Goal: Task Accomplishment & Management: Manage account settings

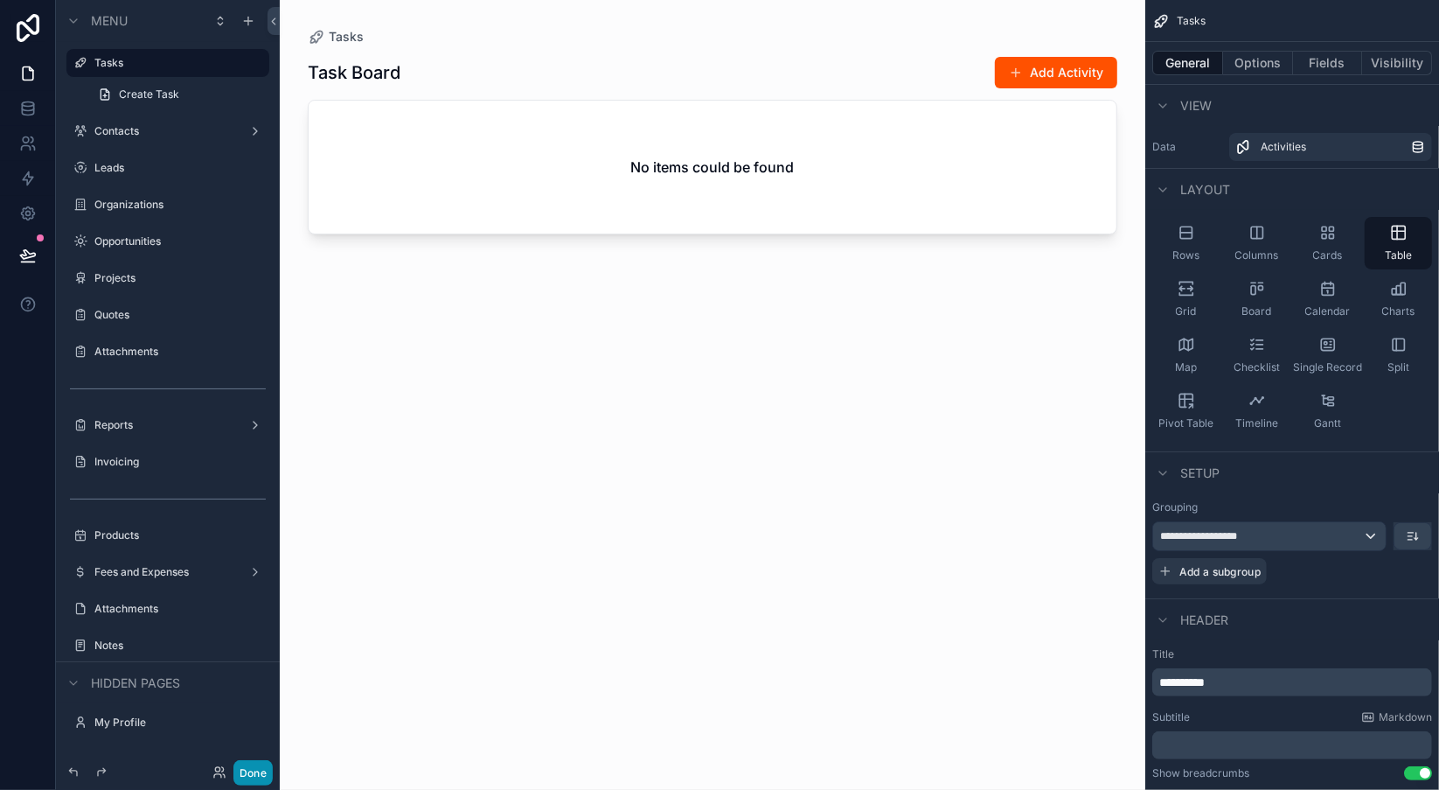
click at [255, 768] on button "Done" at bounding box center [252, 772] width 39 height 25
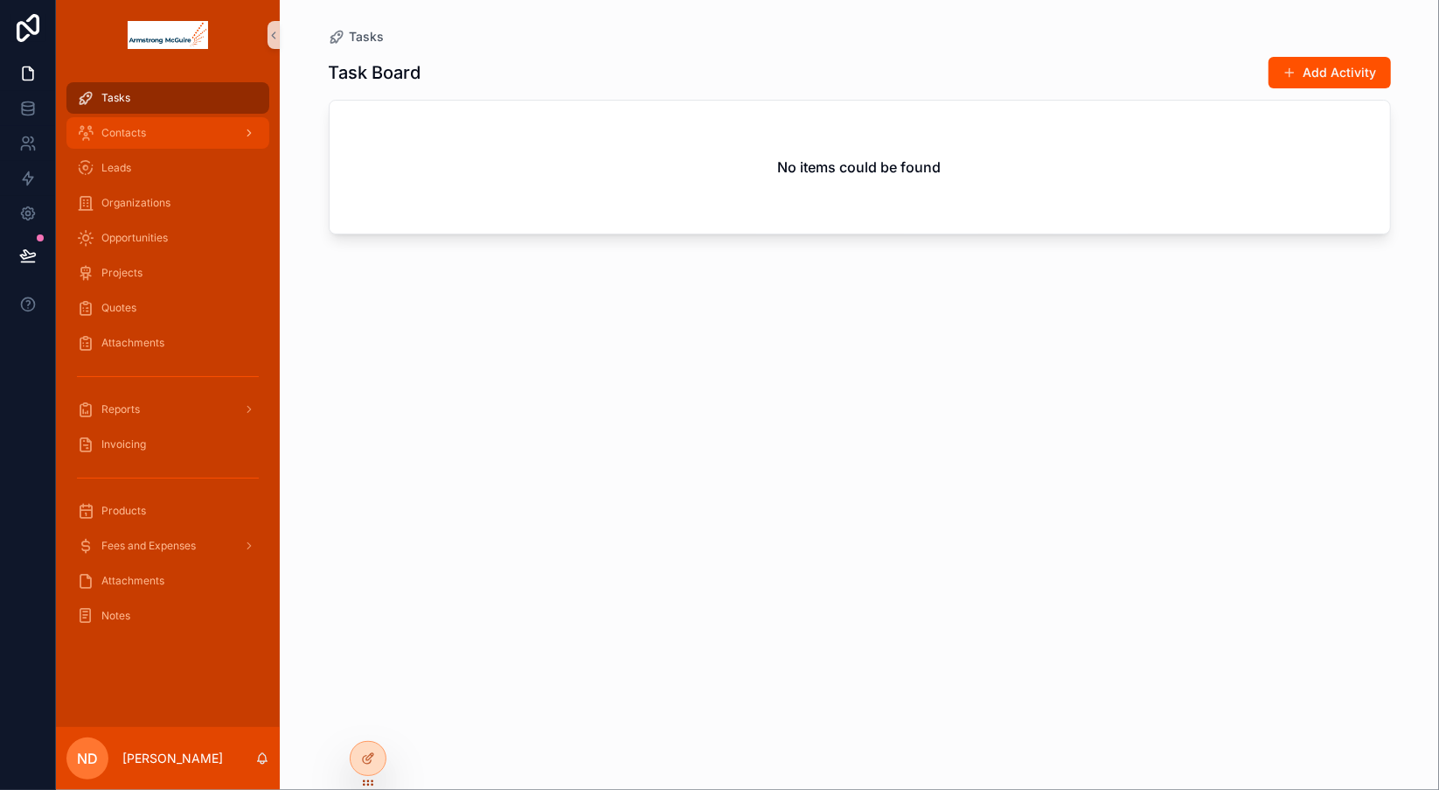
click at [183, 135] on div "Contacts" at bounding box center [168, 133] width 182 height 28
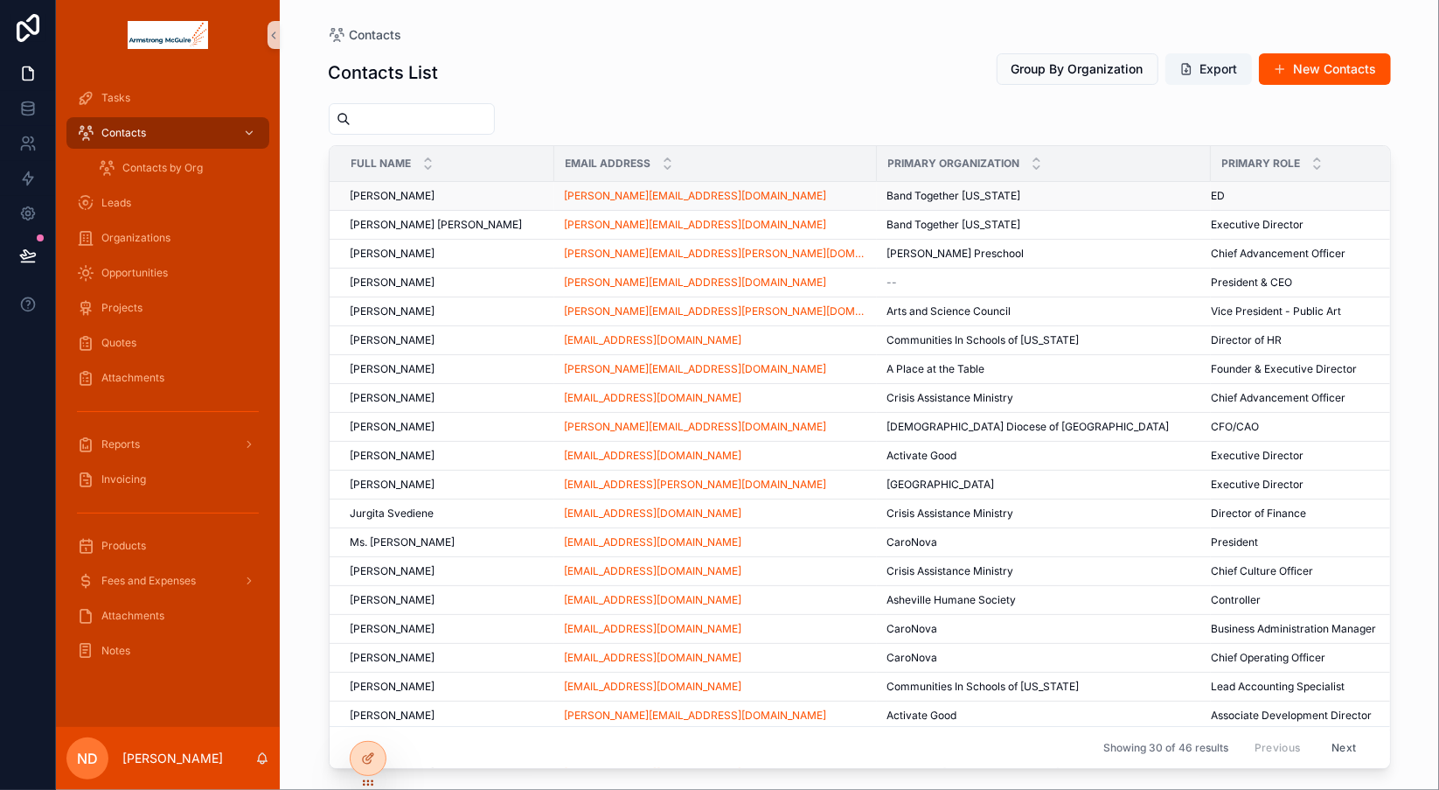
click at [909, 194] on span "Band Together [US_STATE]" at bounding box center [954, 196] width 134 height 14
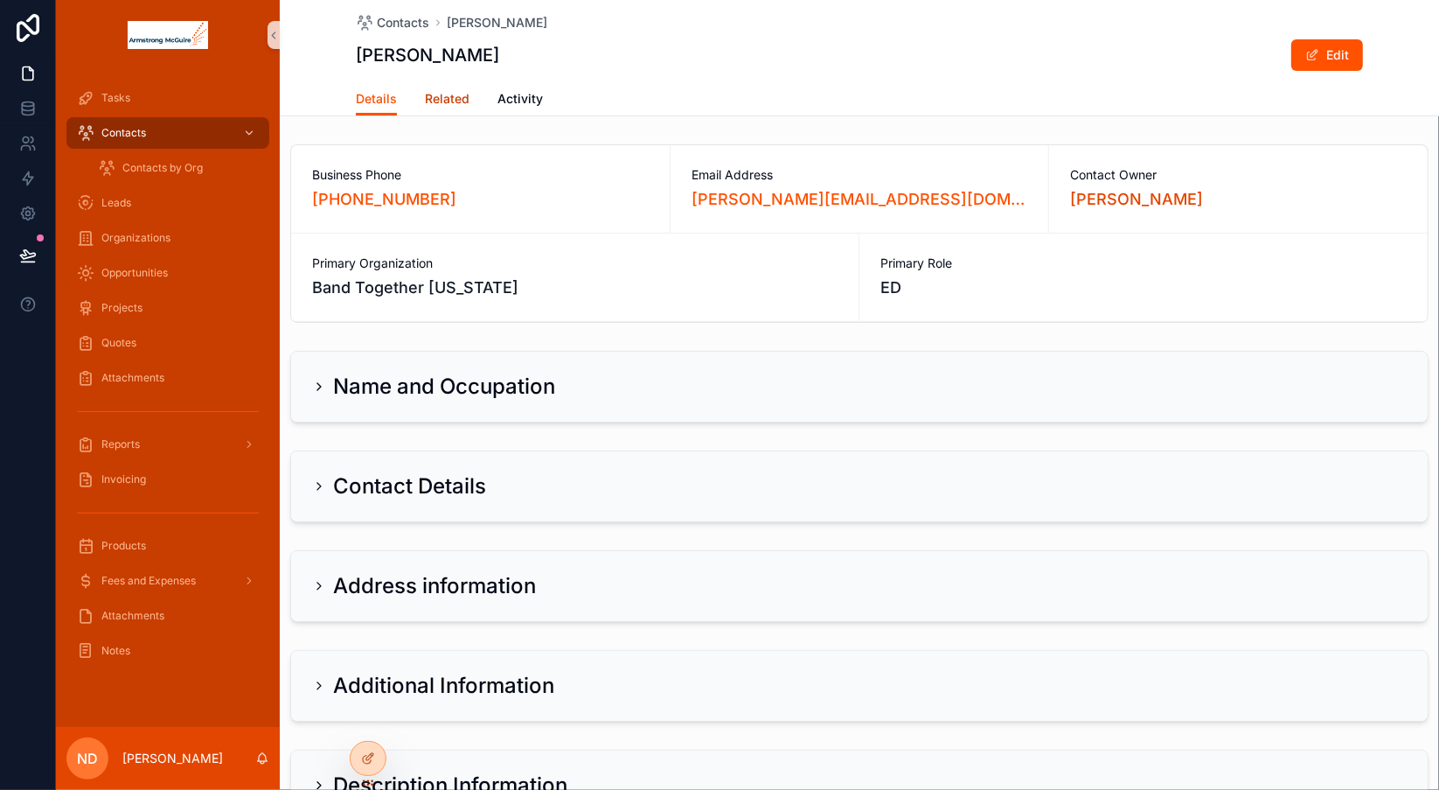
click at [449, 101] on span "Related" at bounding box center [447, 98] width 45 height 17
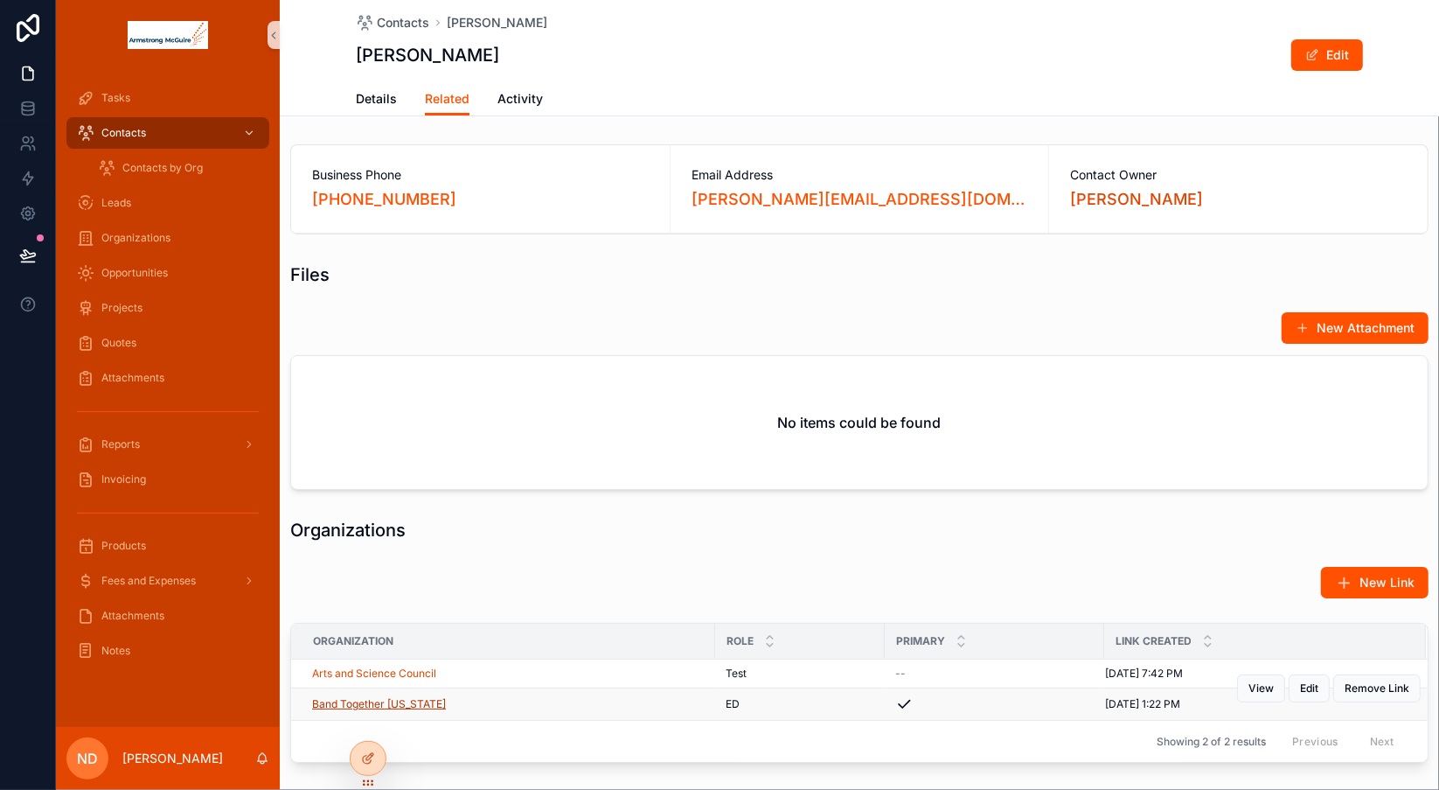
click at [416, 703] on span "Band Together [US_STATE]" at bounding box center [379, 704] width 134 height 14
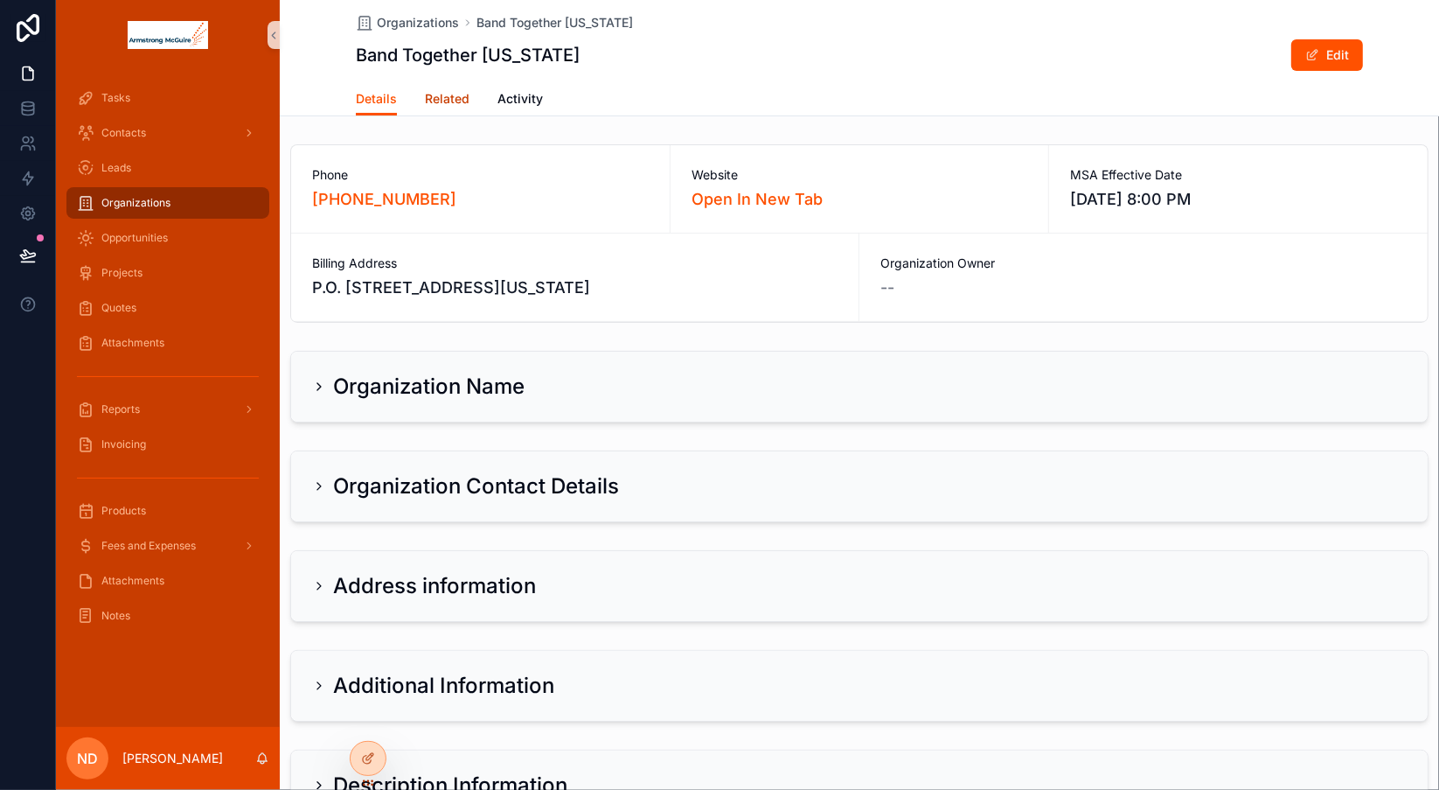
click at [425, 90] on span "Related" at bounding box center [447, 98] width 45 height 17
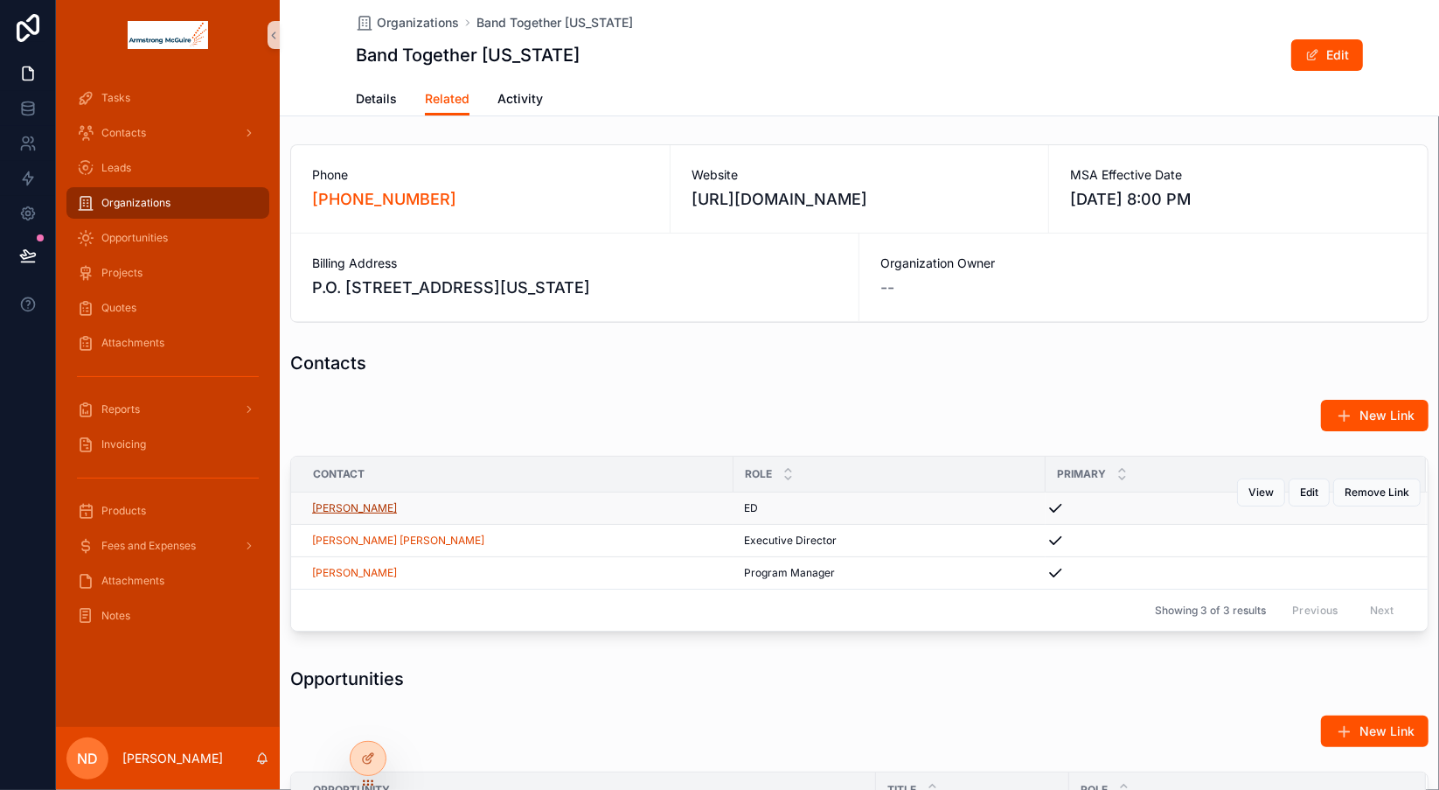
click at [383, 507] on span "[PERSON_NAME]" at bounding box center [354, 508] width 85 height 14
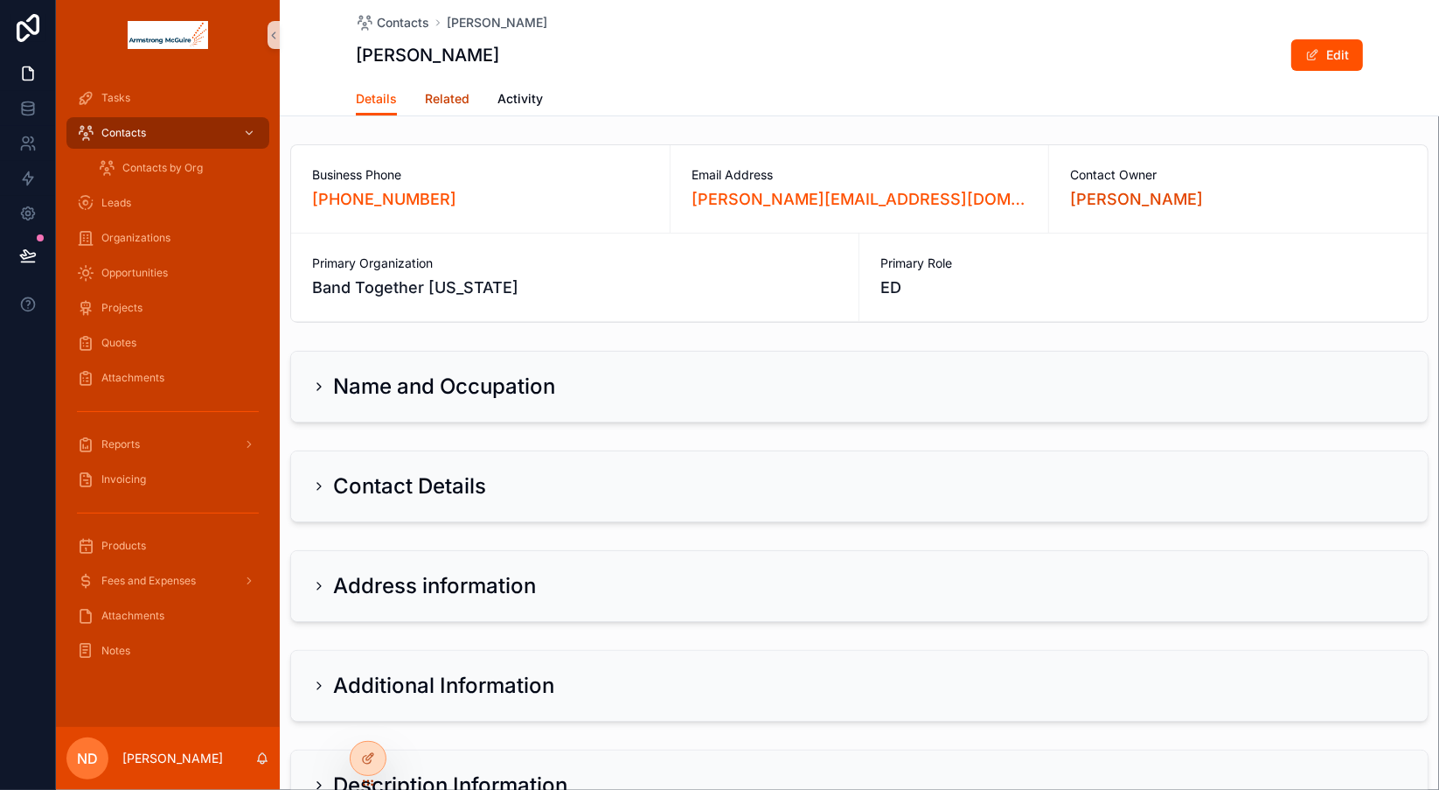
click at [447, 93] on span "Related" at bounding box center [447, 98] width 45 height 17
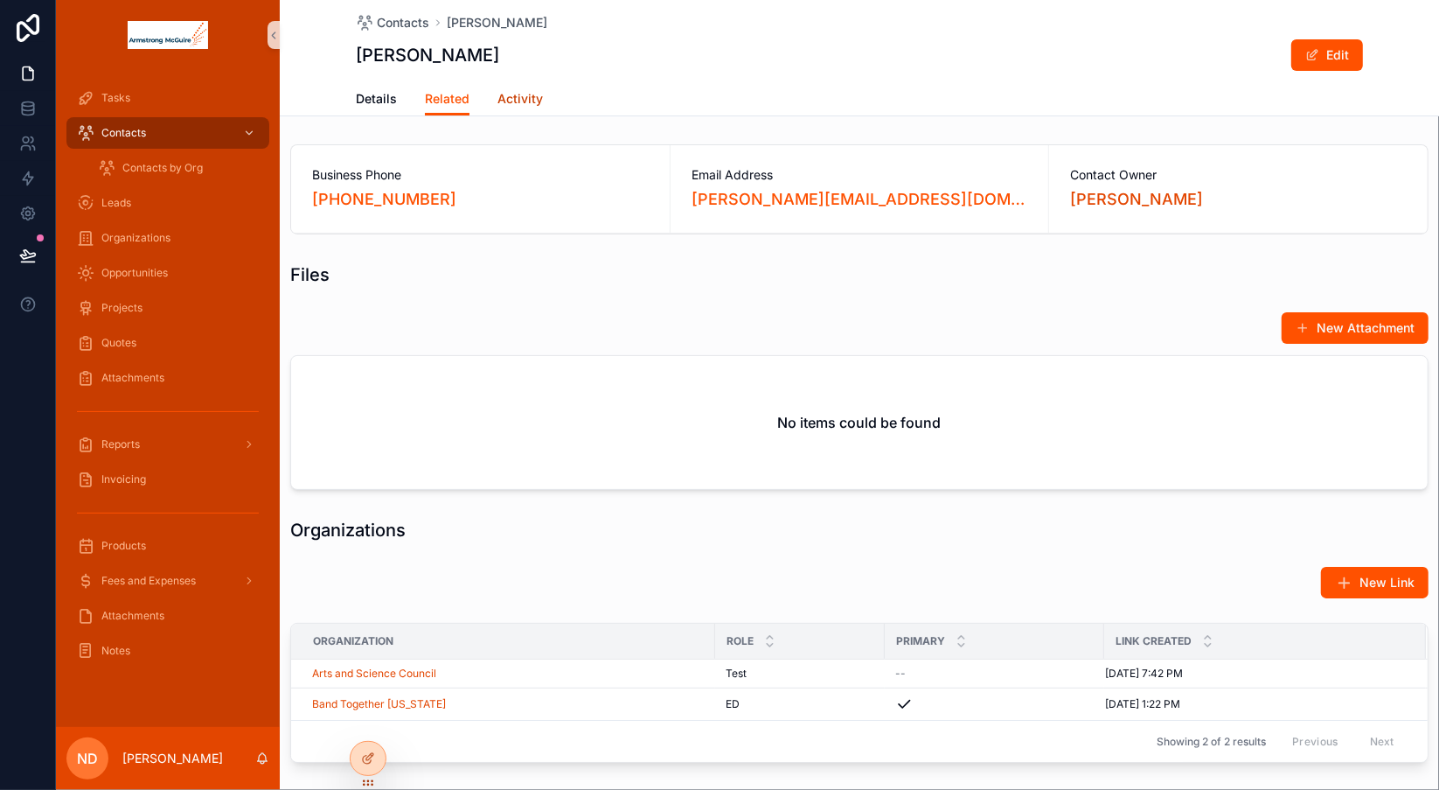
click at [516, 101] on span "Activity" at bounding box center [519, 98] width 45 height 17
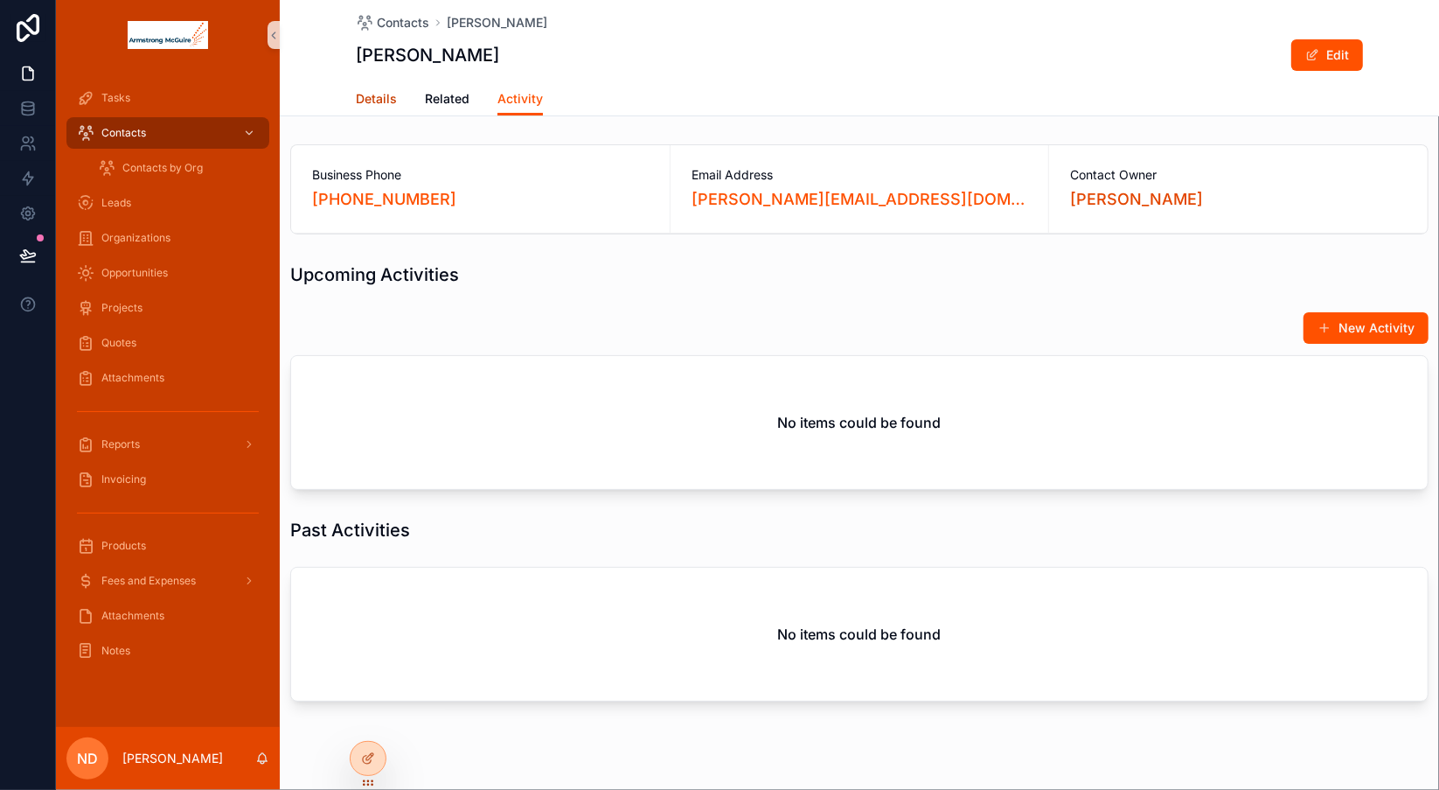
click at [381, 100] on span "Details" at bounding box center [376, 98] width 41 height 17
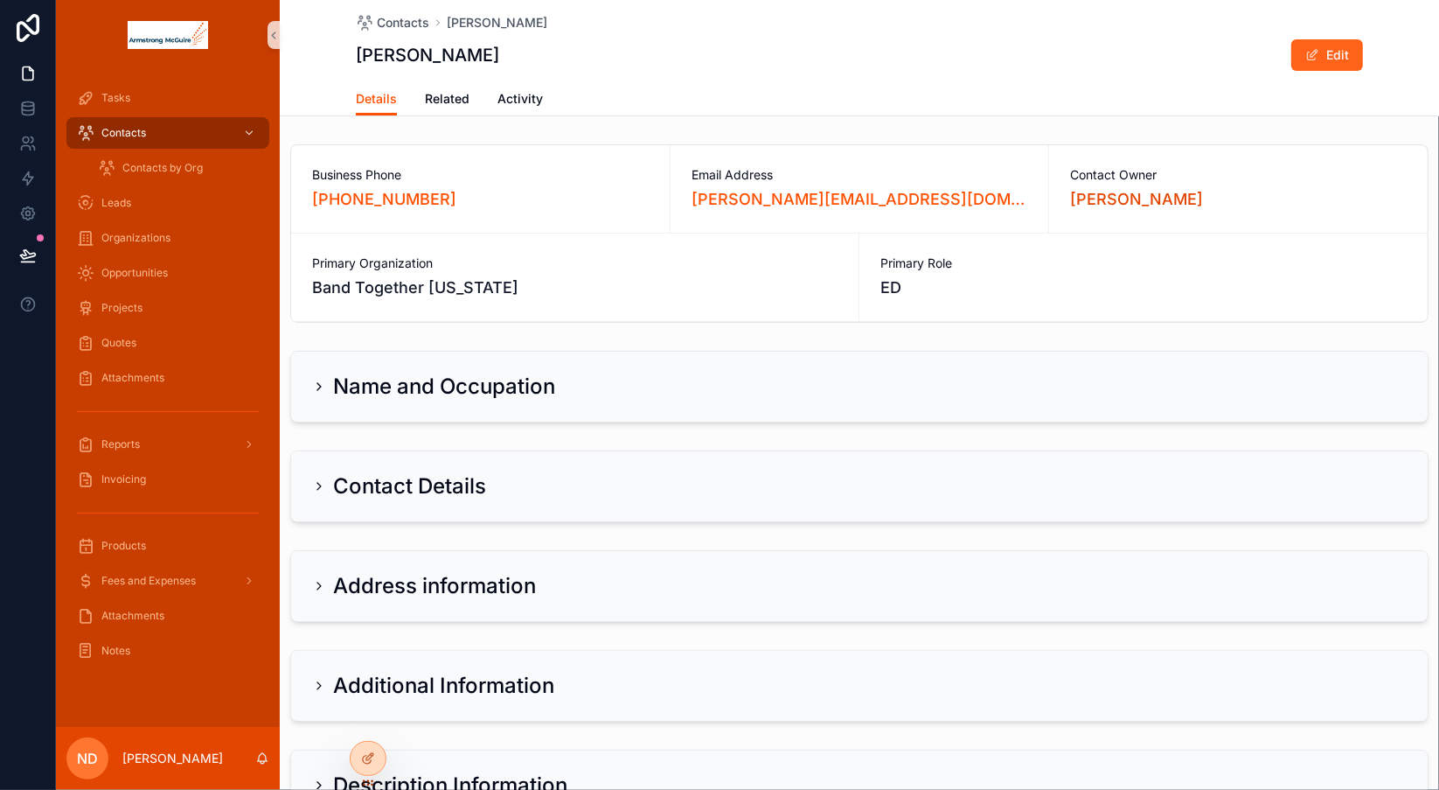
click at [1324, 61] on button "Edit" at bounding box center [1327, 54] width 72 height 31
click at [320, 386] on icon "scrollable content" at bounding box center [318, 386] width 3 height 7
click at [313, 383] on icon "scrollable content" at bounding box center [319, 386] width 14 height 14
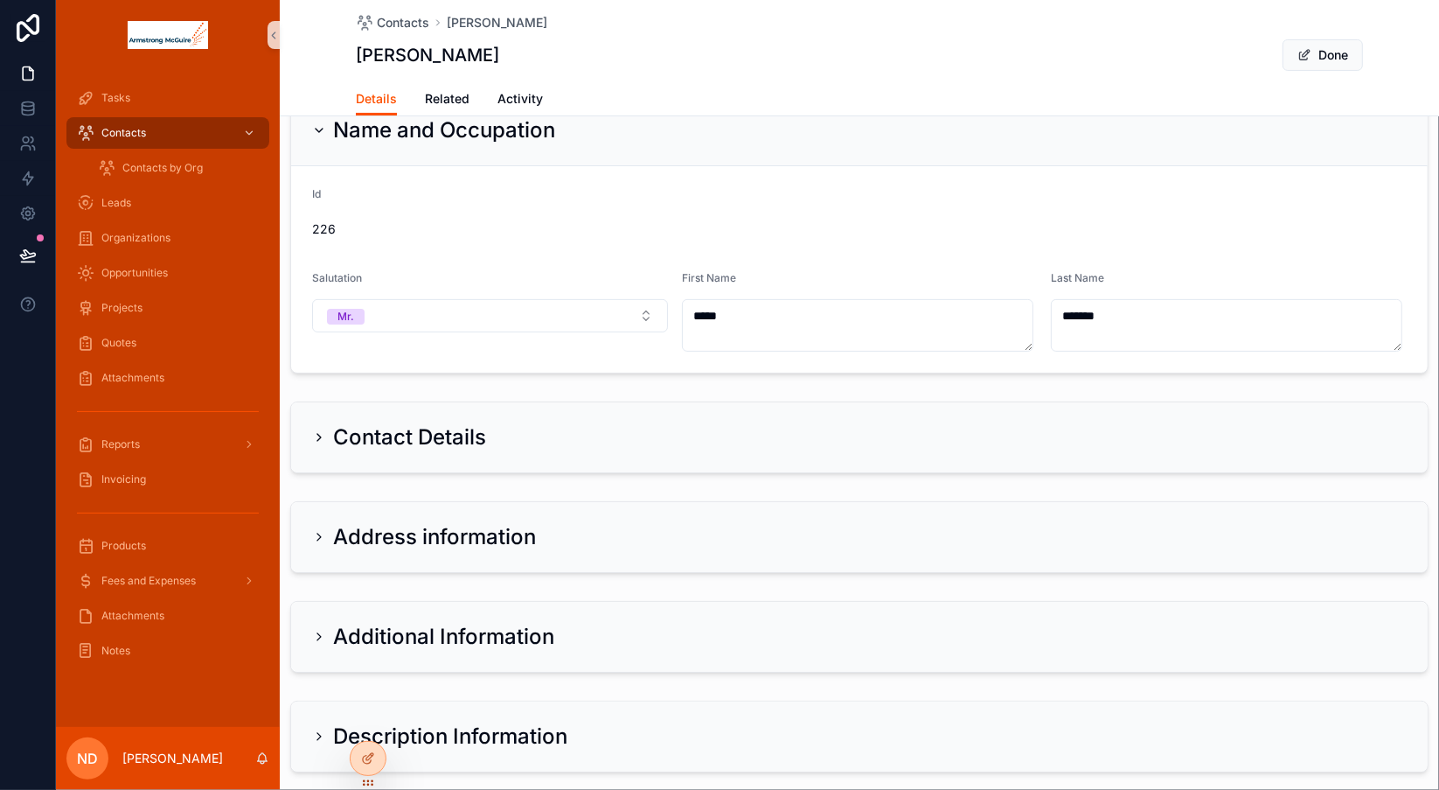
scroll to position [327, 0]
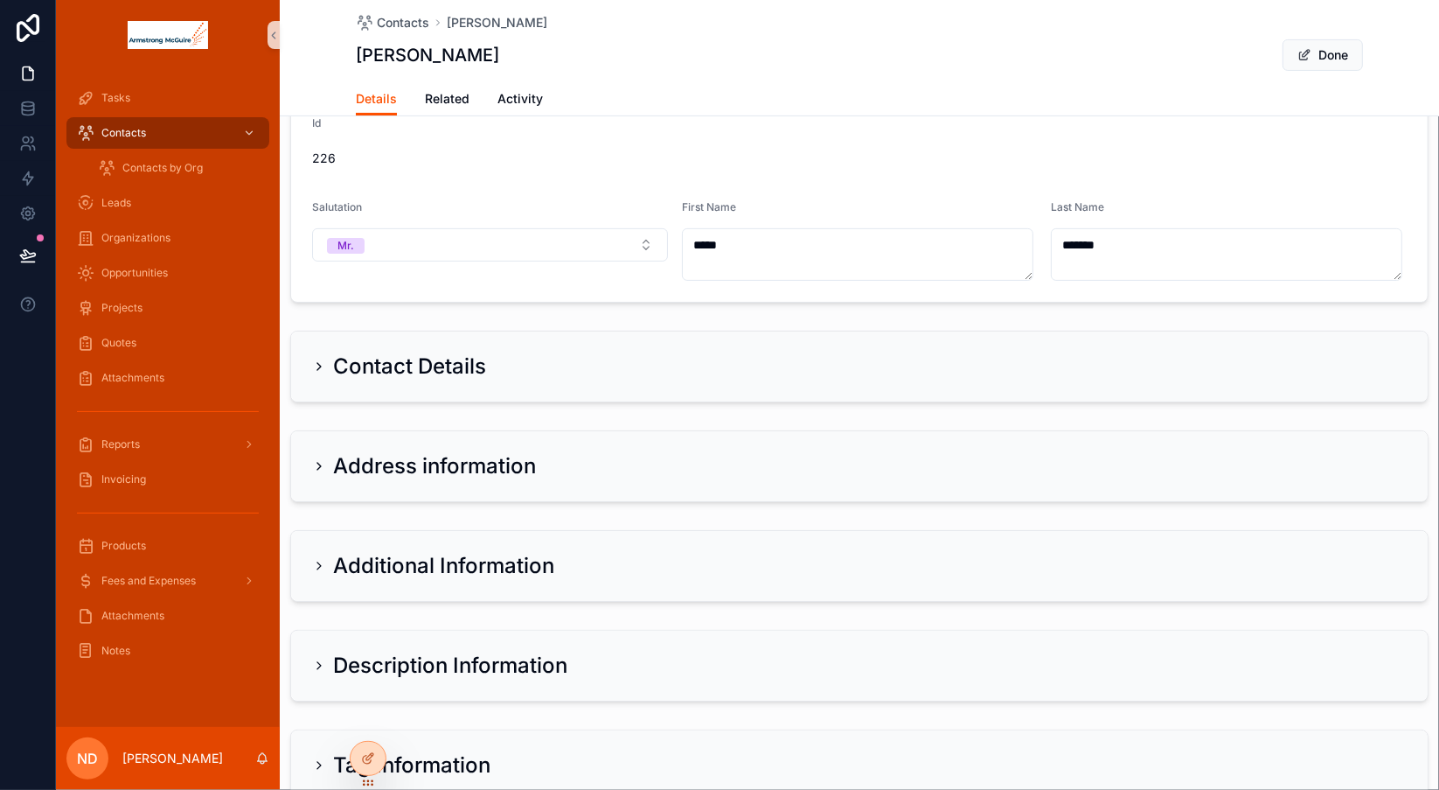
click at [317, 364] on icon "scrollable content" at bounding box center [319, 366] width 14 height 14
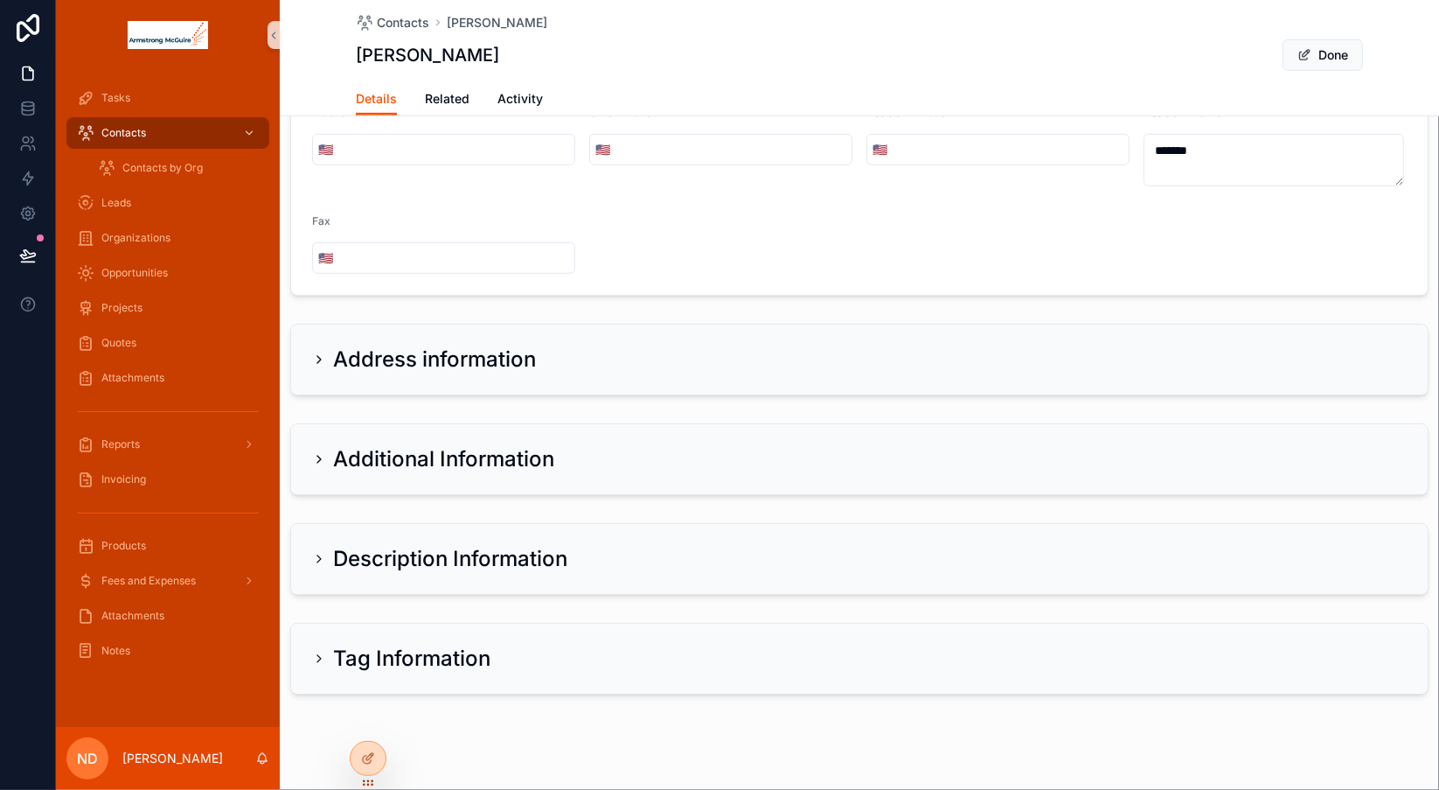
scroll to position [748, 0]
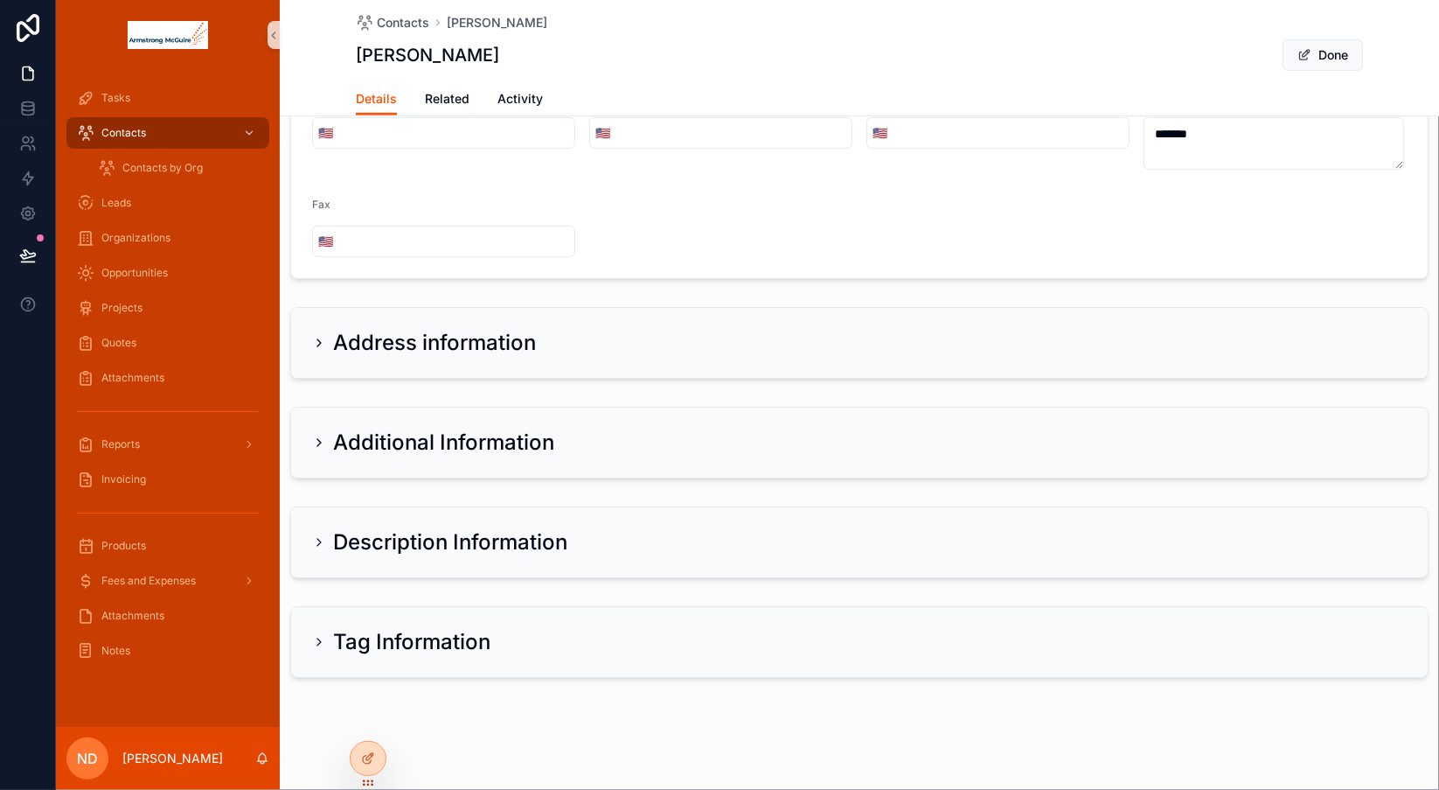
click at [318, 339] on icon "scrollable content" at bounding box center [318, 342] width 3 height 7
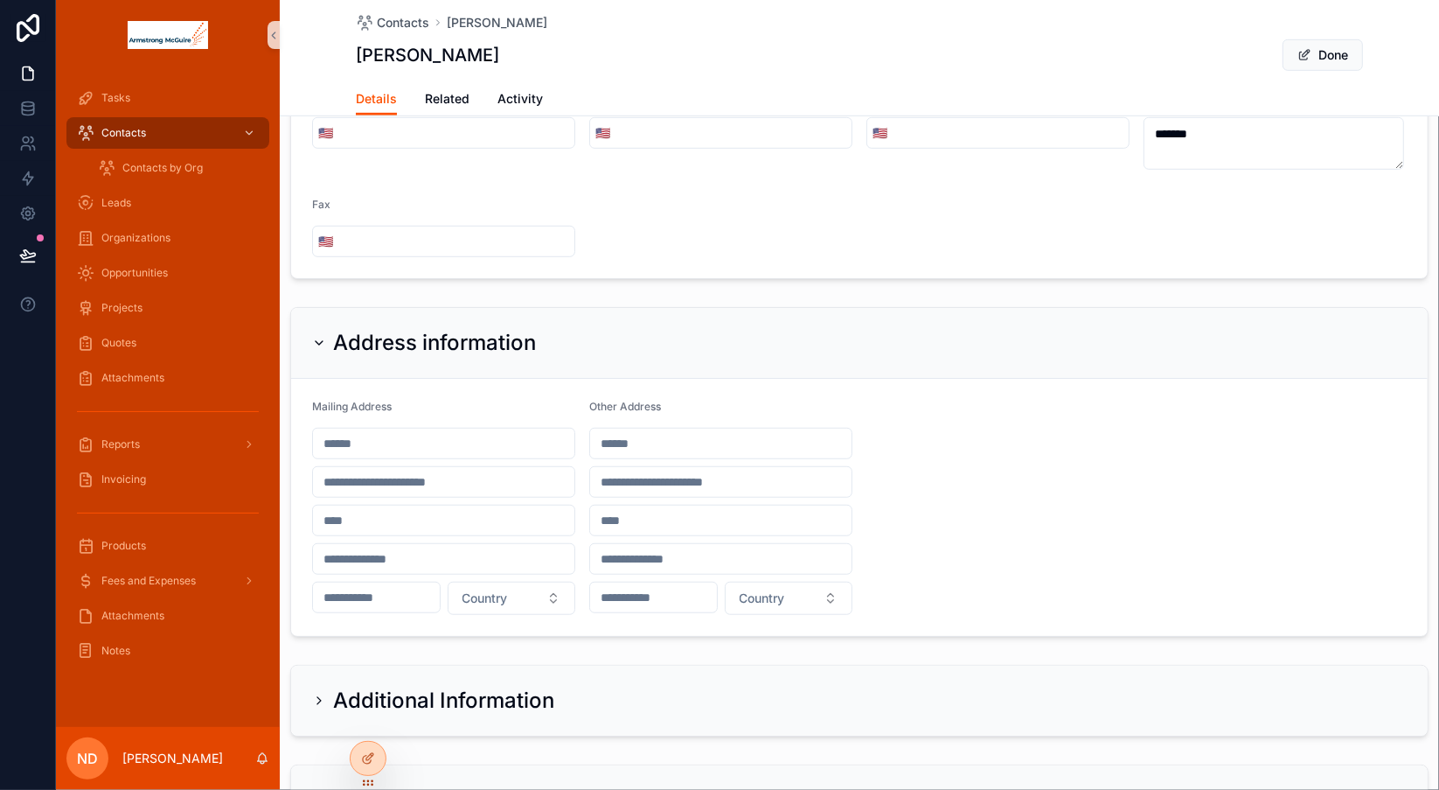
click at [318, 336] on icon "scrollable content" at bounding box center [319, 343] width 14 height 14
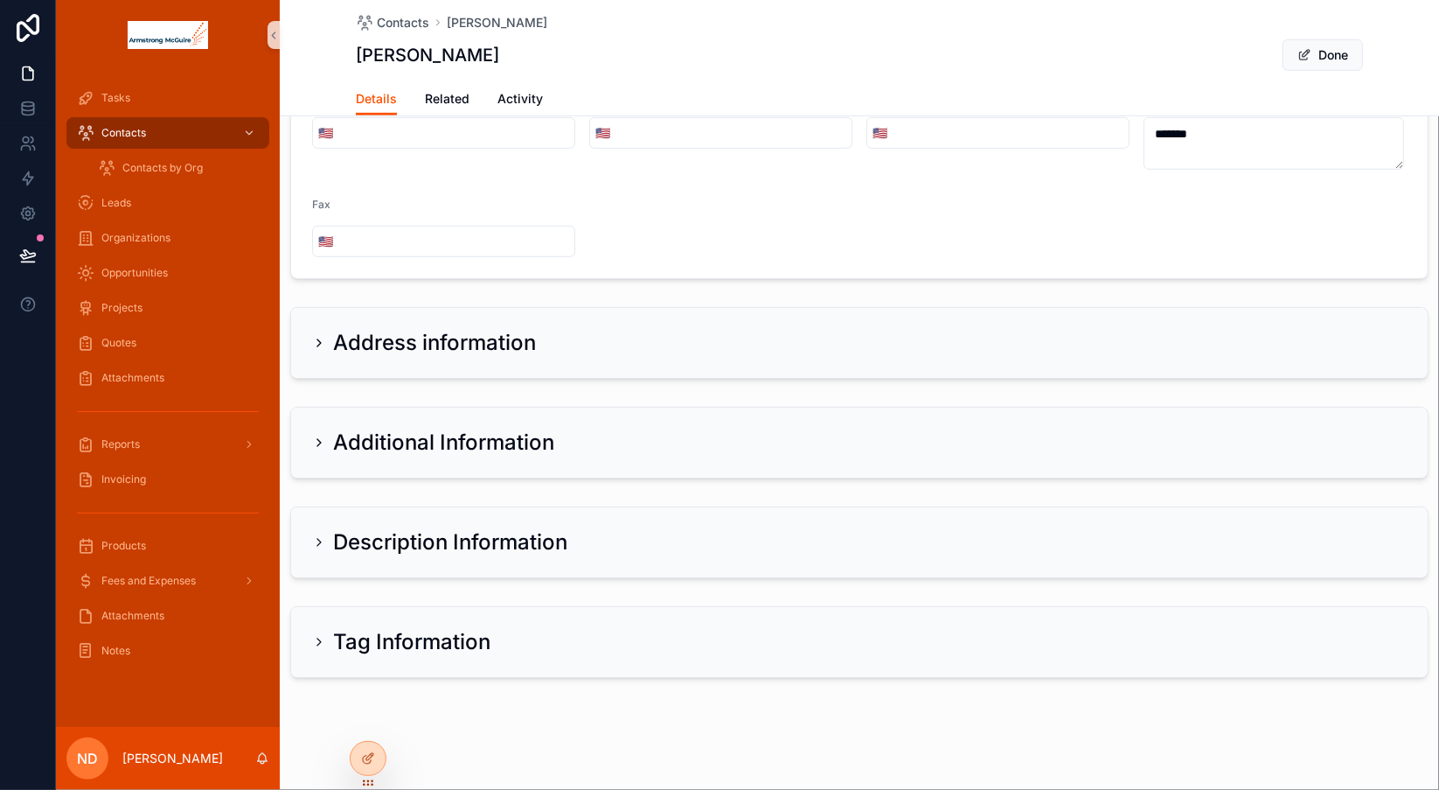
click at [323, 441] on icon "scrollable content" at bounding box center [319, 442] width 14 height 14
click at [318, 439] on icon "scrollable content" at bounding box center [318, 442] width 3 height 7
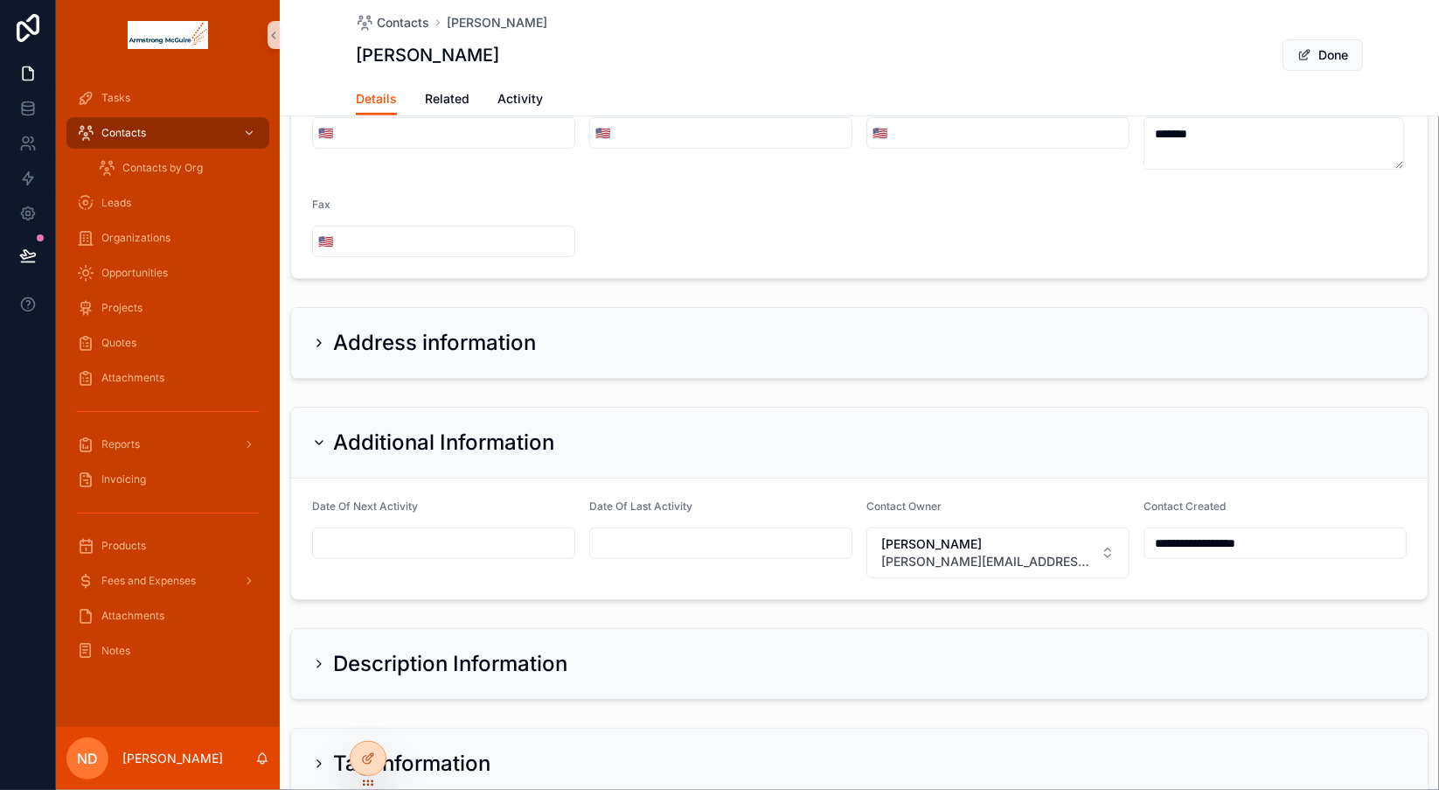
scroll to position [869, 0]
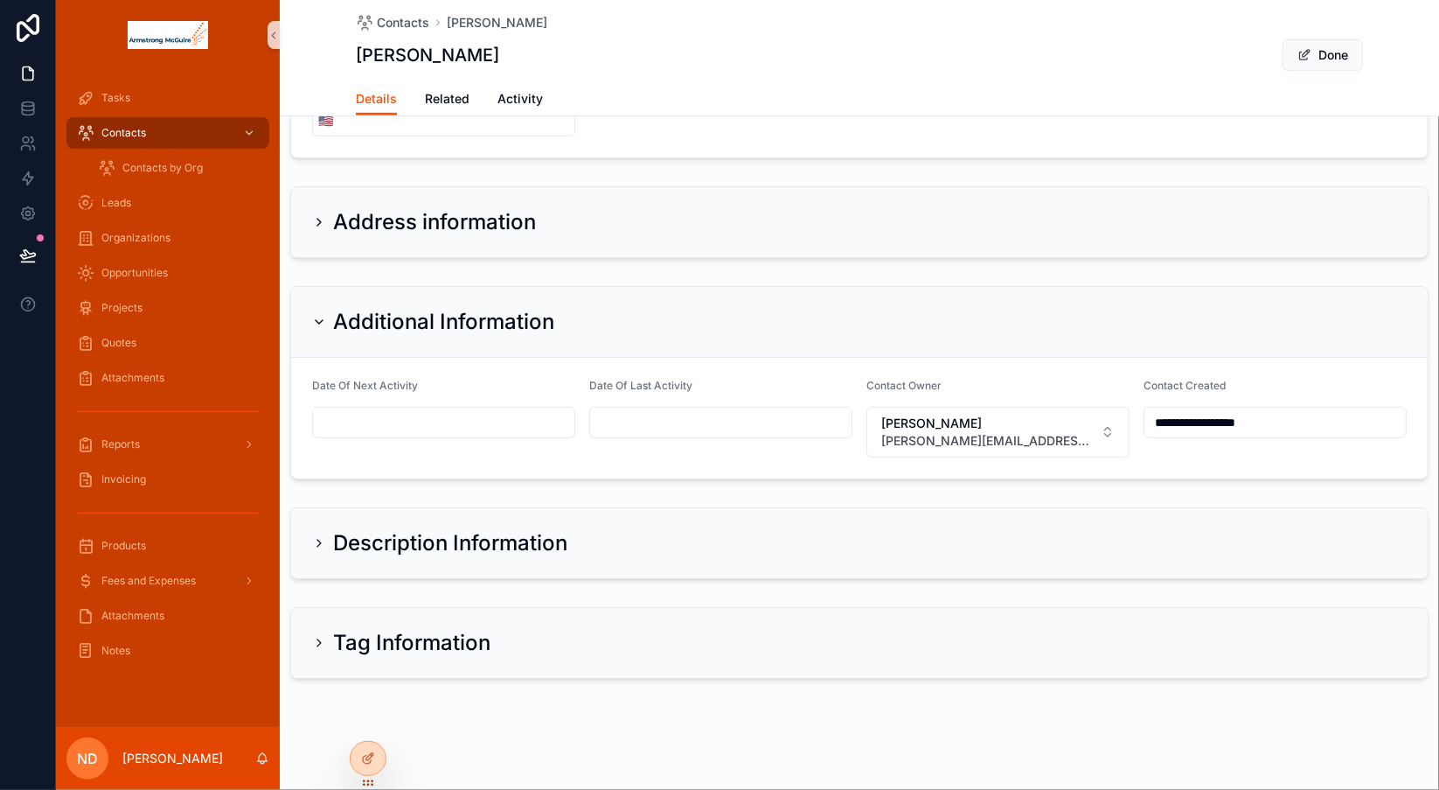
click at [319, 539] on icon "scrollable content" at bounding box center [318, 542] width 3 height 7
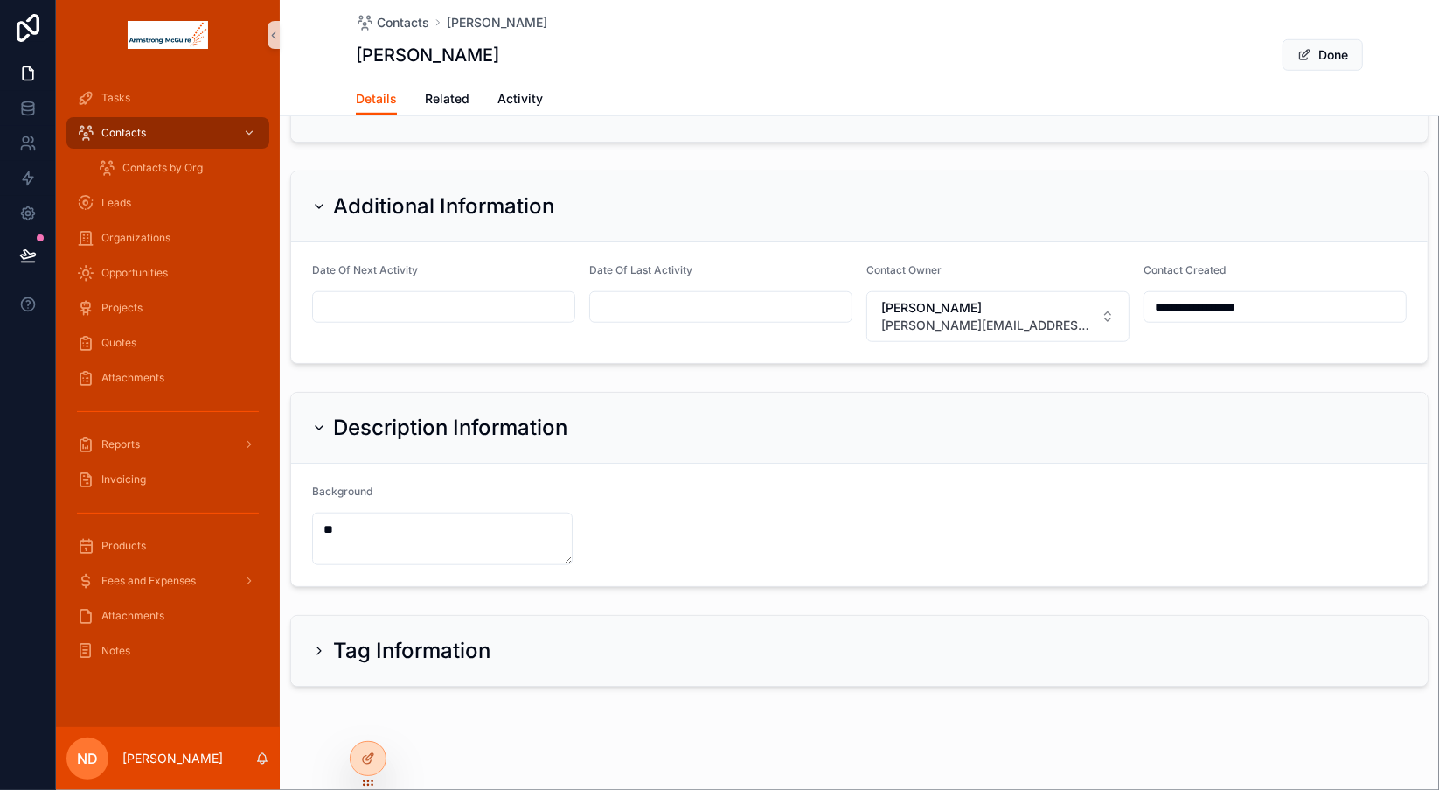
scroll to position [991, 0]
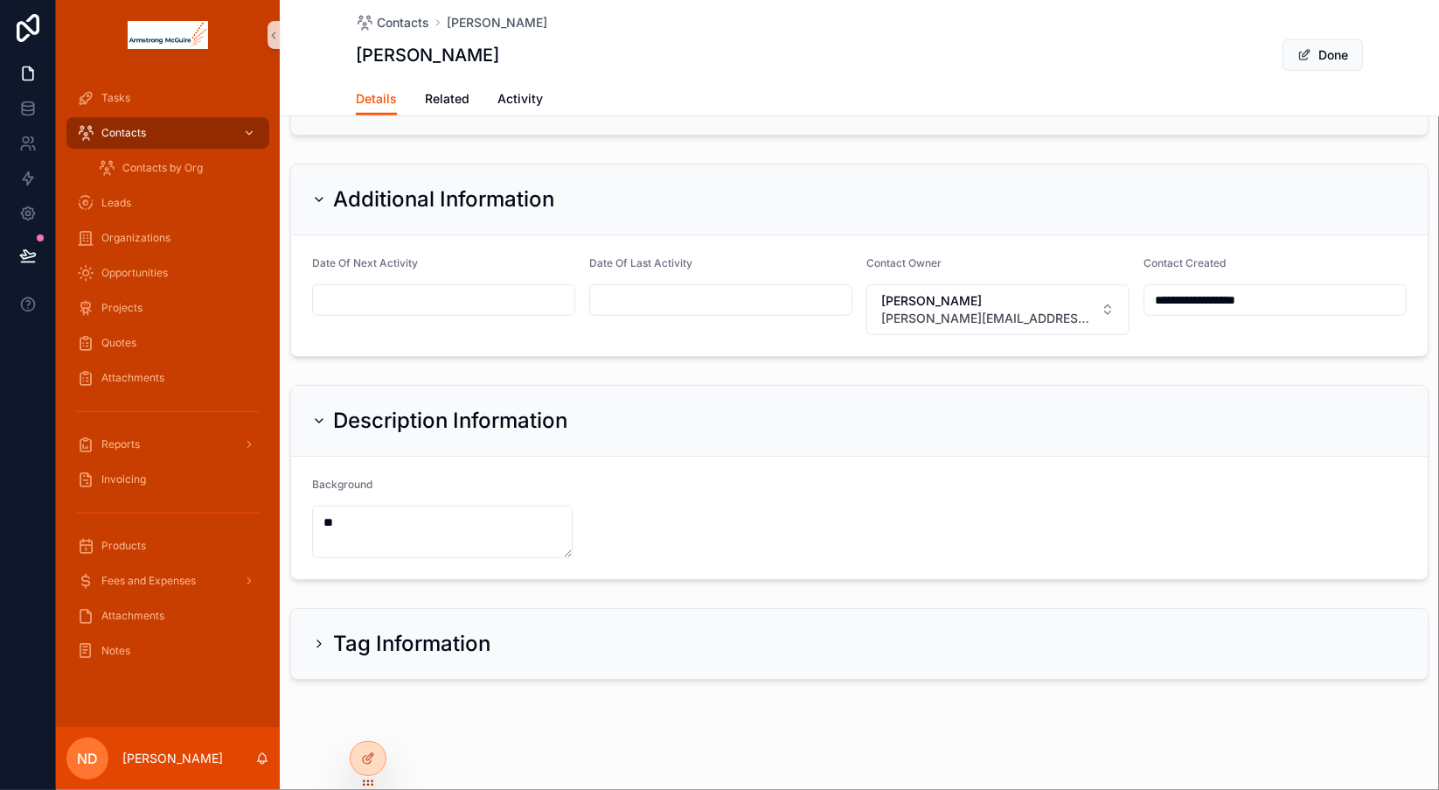
click at [320, 637] on icon "scrollable content" at bounding box center [319, 644] width 14 height 14
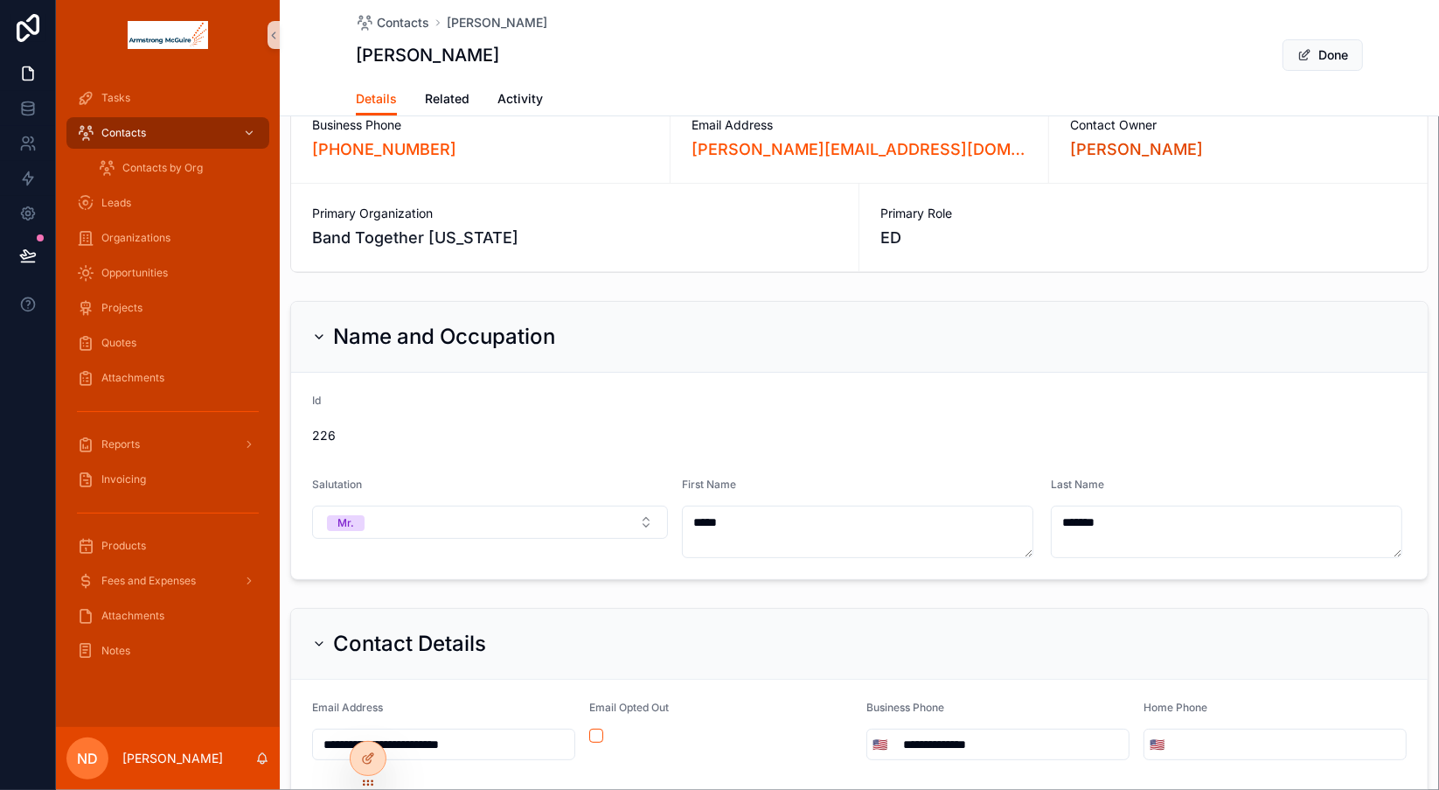
scroll to position [0, 0]
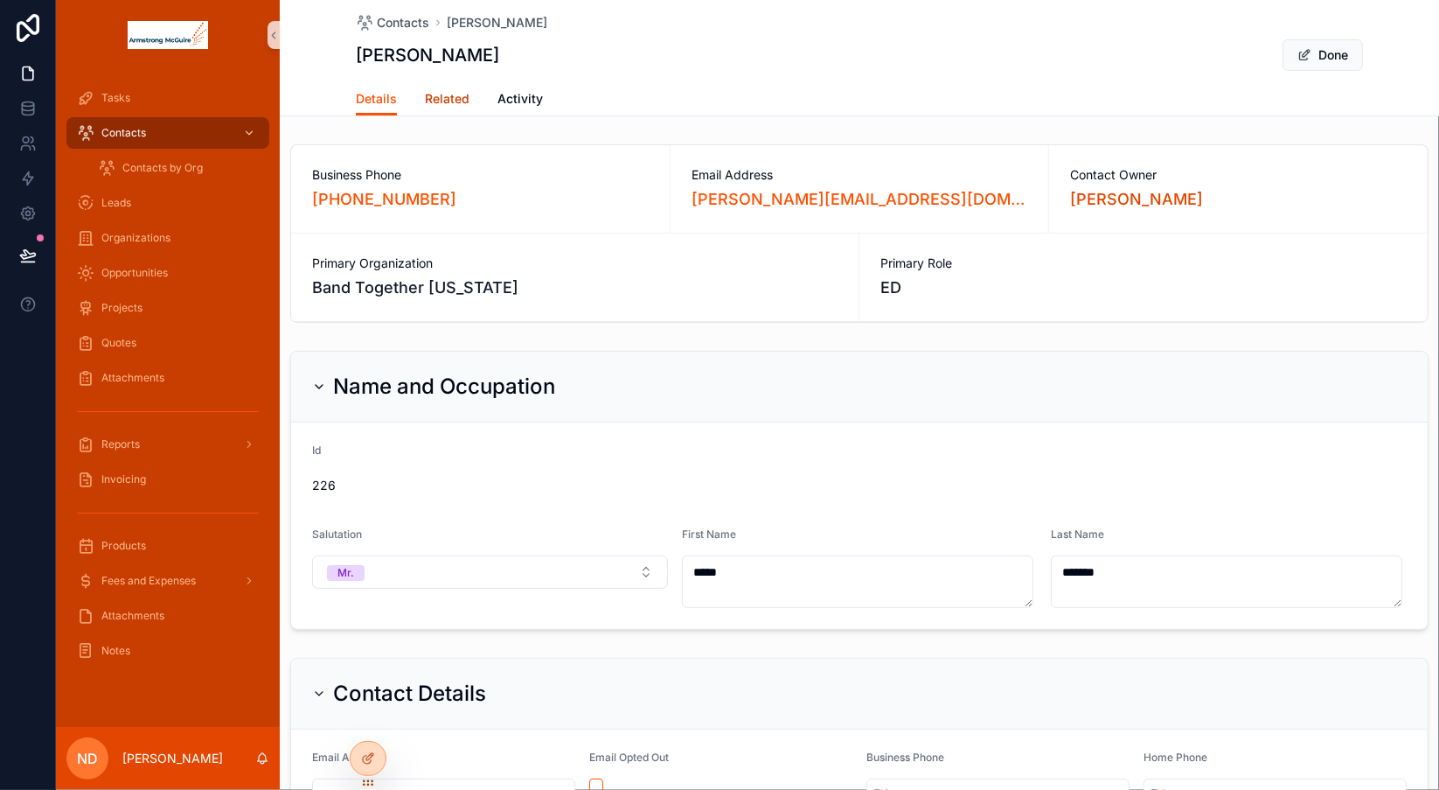
click at [442, 98] on span "Related" at bounding box center [447, 98] width 45 height 17
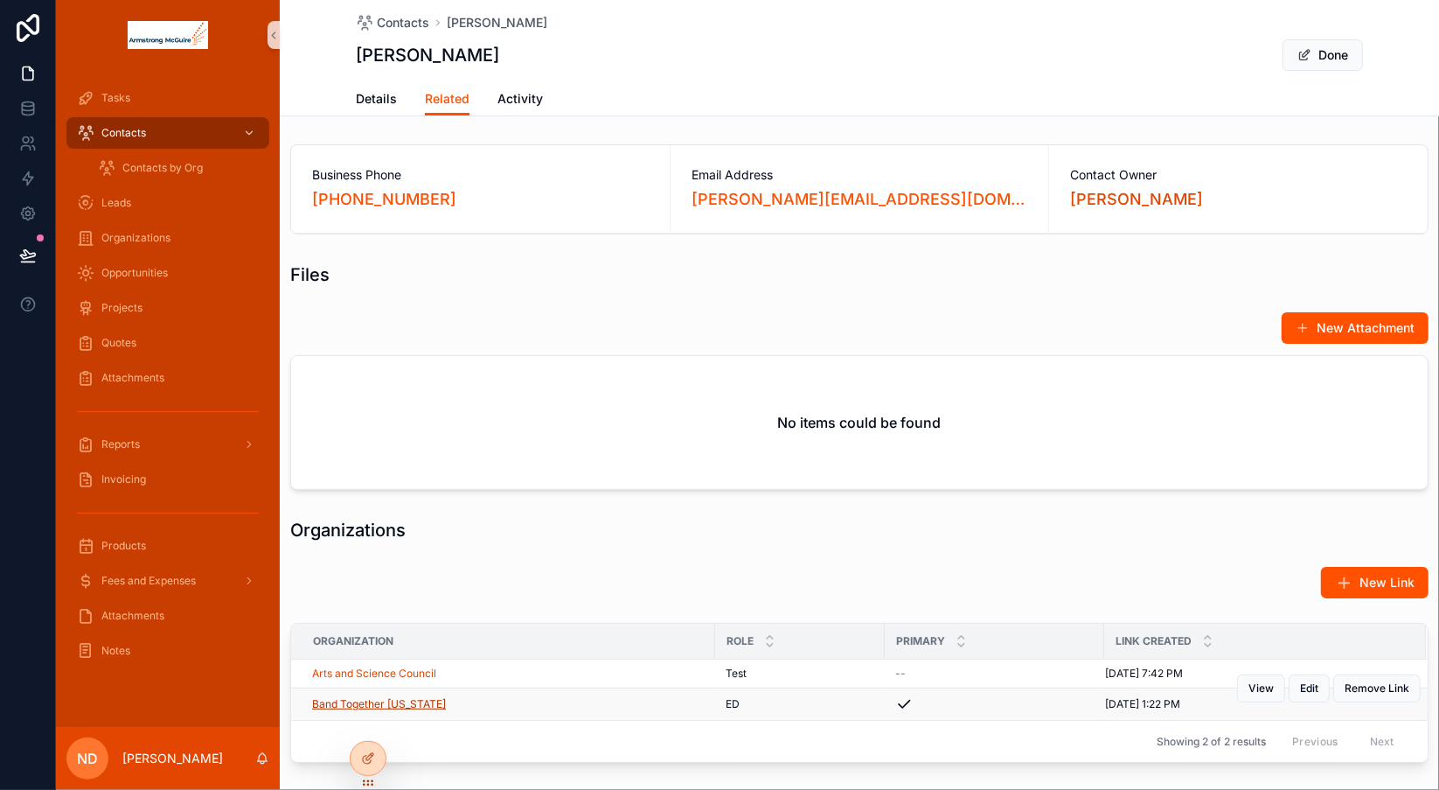
click at [397, 703] on span "Band Together [US_STATE]" at bounding box center [379, 704] width 134 height 14
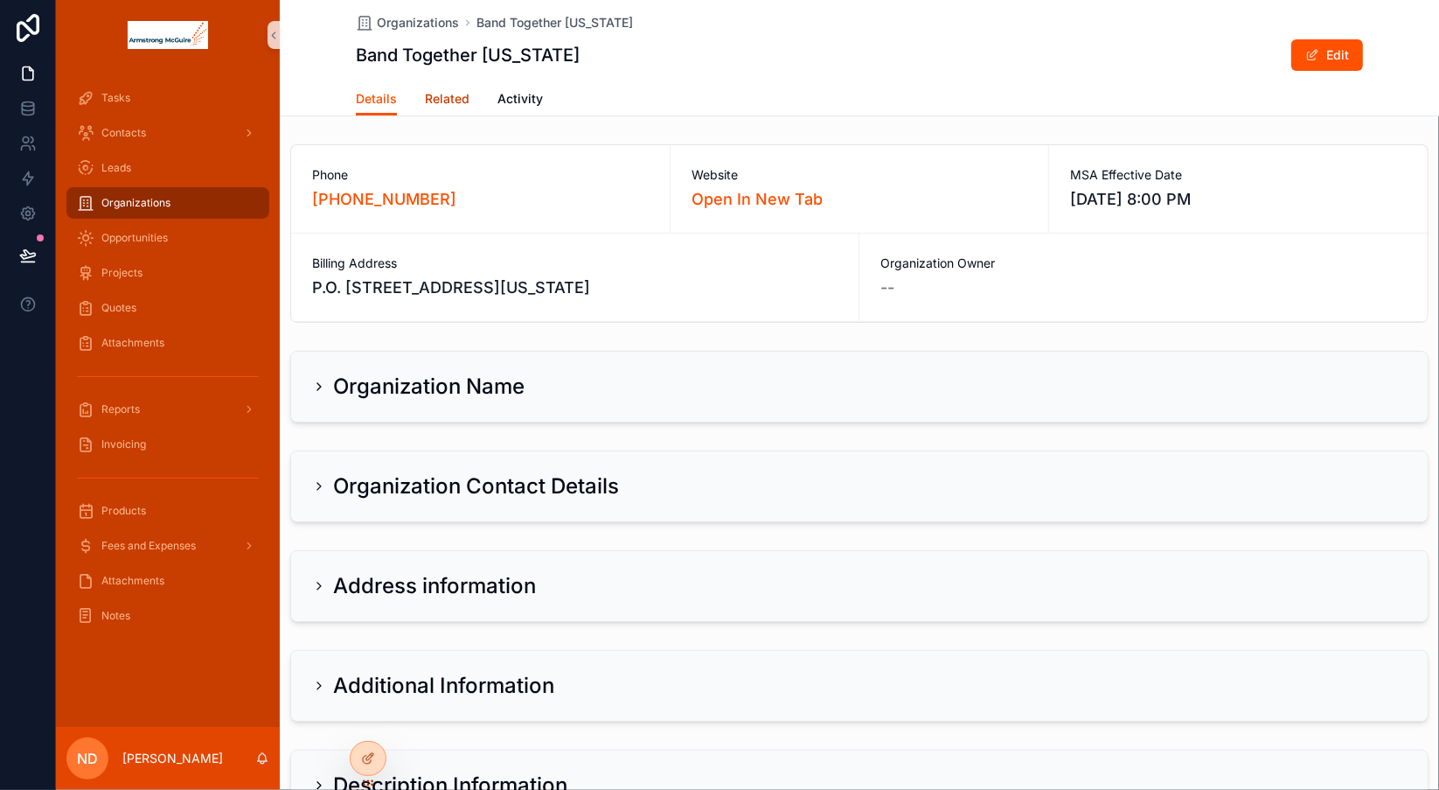
click at [438, 102] on span "Related" at bounding box center [447, 98] width 45 height 17
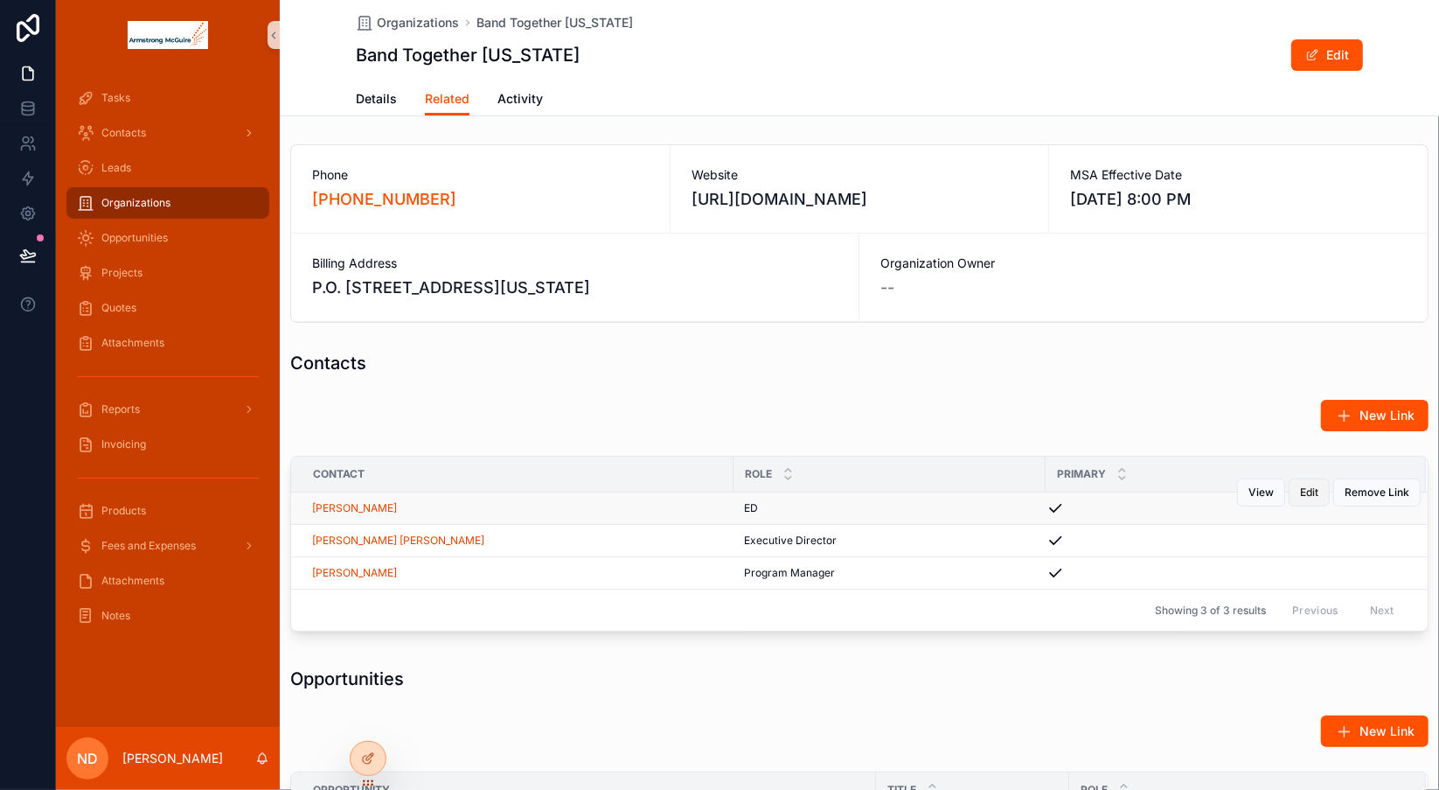
click at [1300, 492] on span "Edit" at bounding box center [1309, 492] width 18 height 14
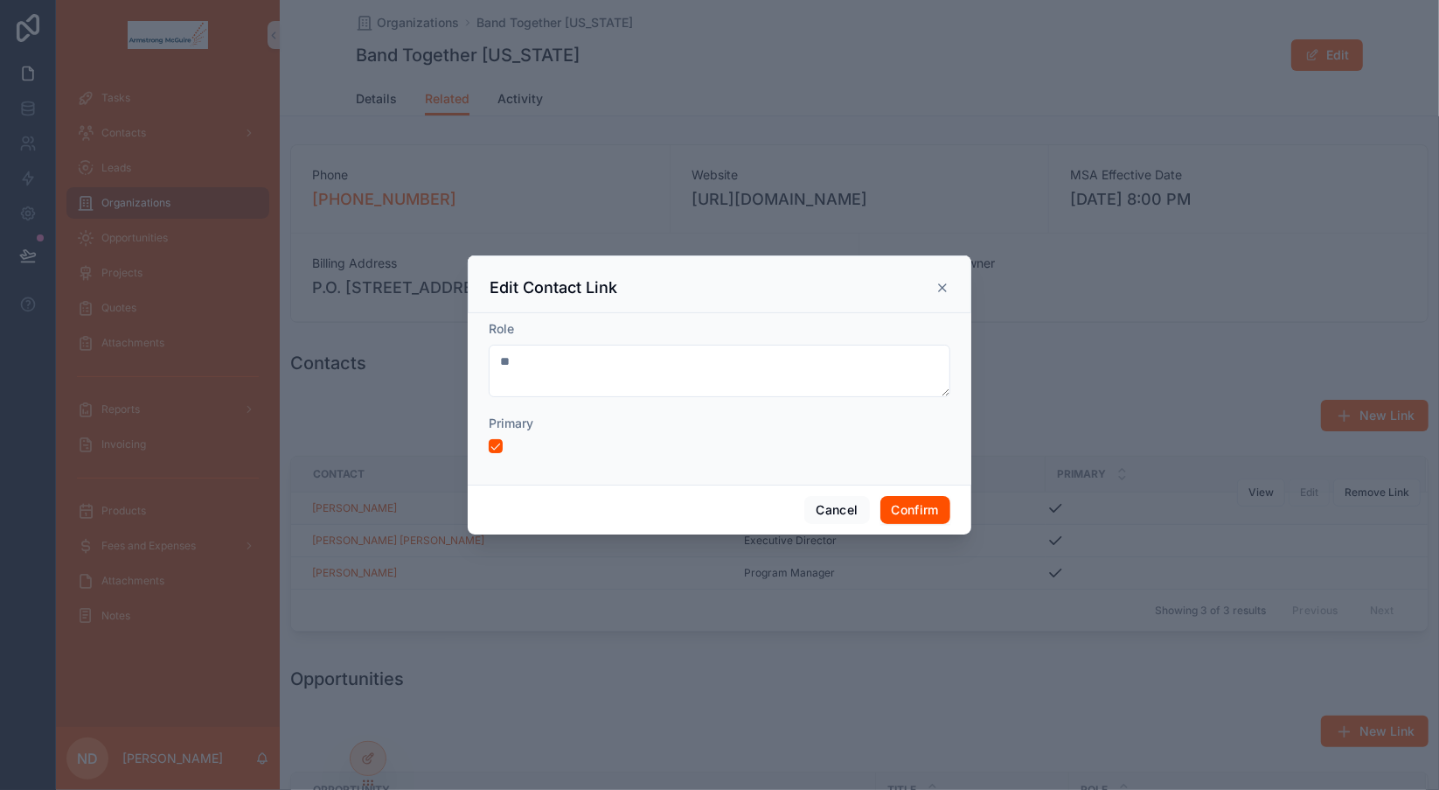
click at [944, 289] on icon at bounding box center [942, 287] width 7 height 7
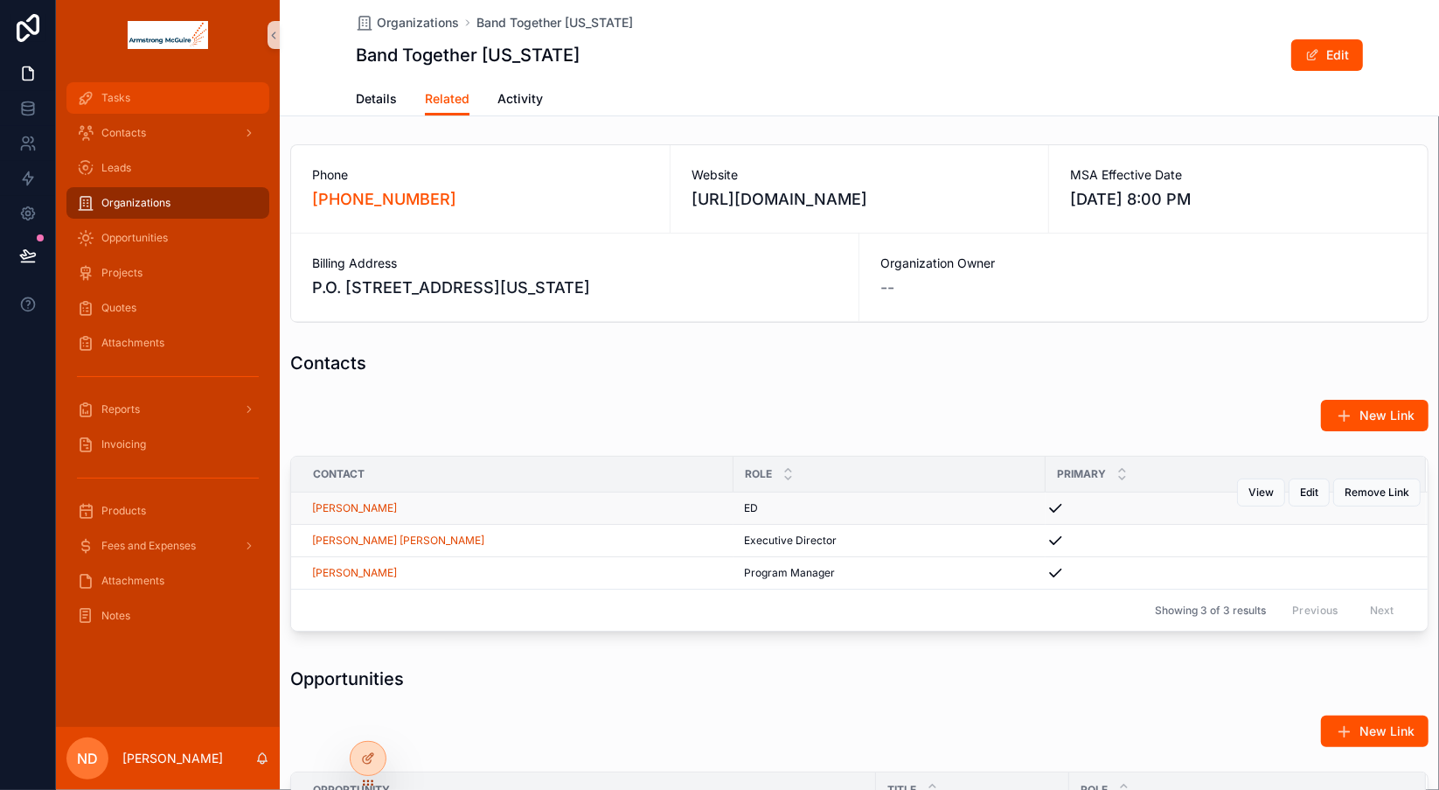
click at [171, 101] on div "Tasks" at bounding box center [168, 98] width 182 height 28
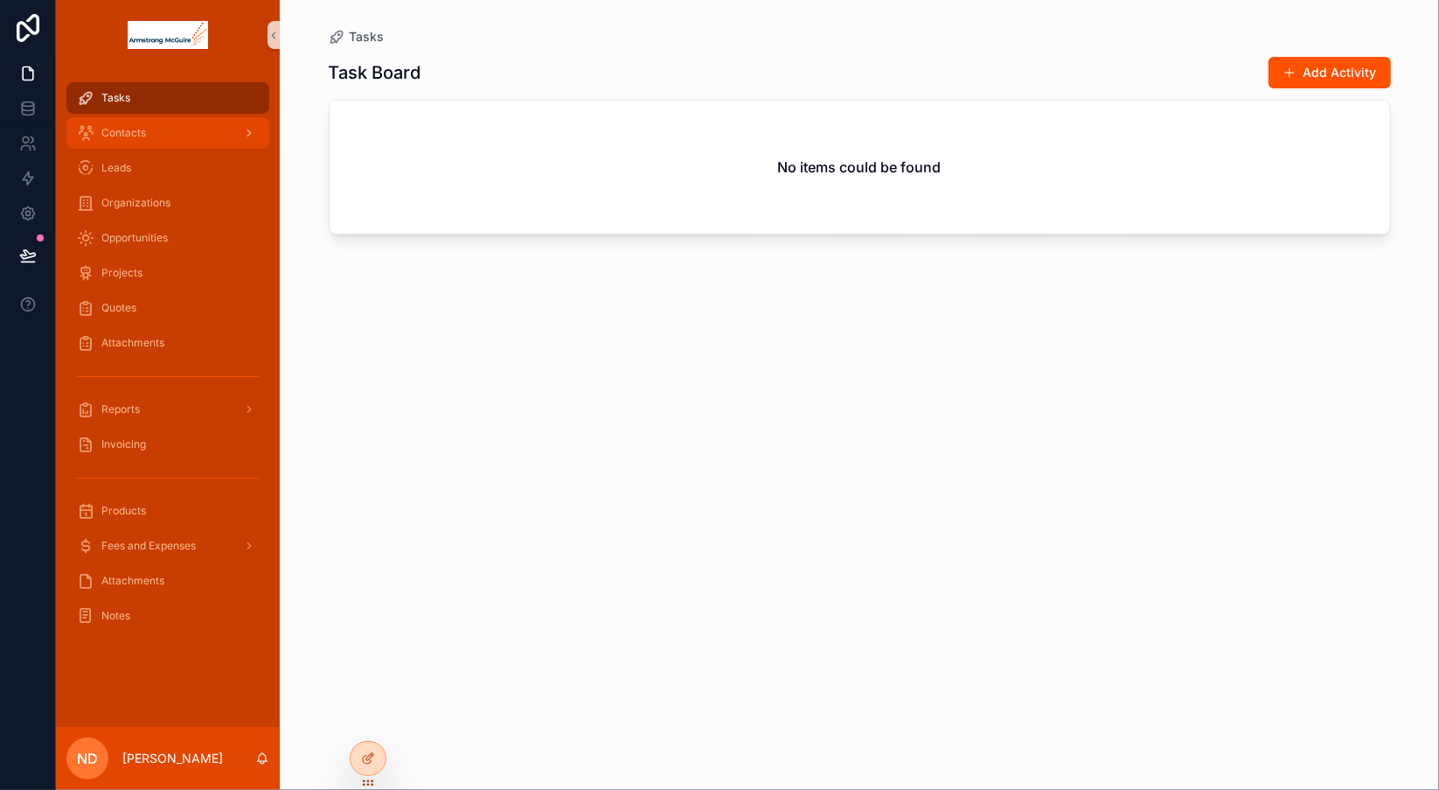
click at [161, 131] on div "Contacts" at bounding box center [168, 133] width 182 height 28
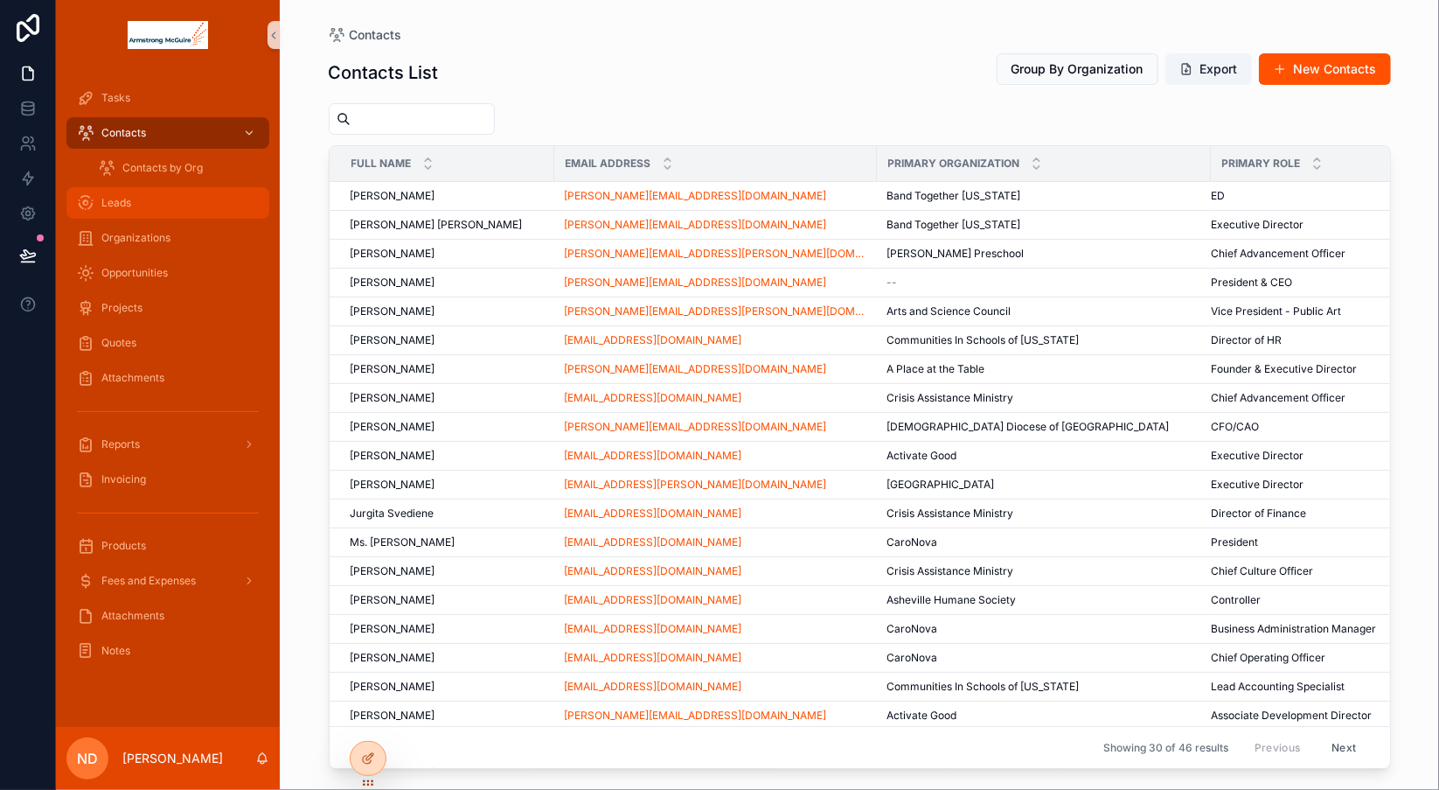
click at [149, 200] on div "Leads" at bounding box center [168, 203] width 182 height 28
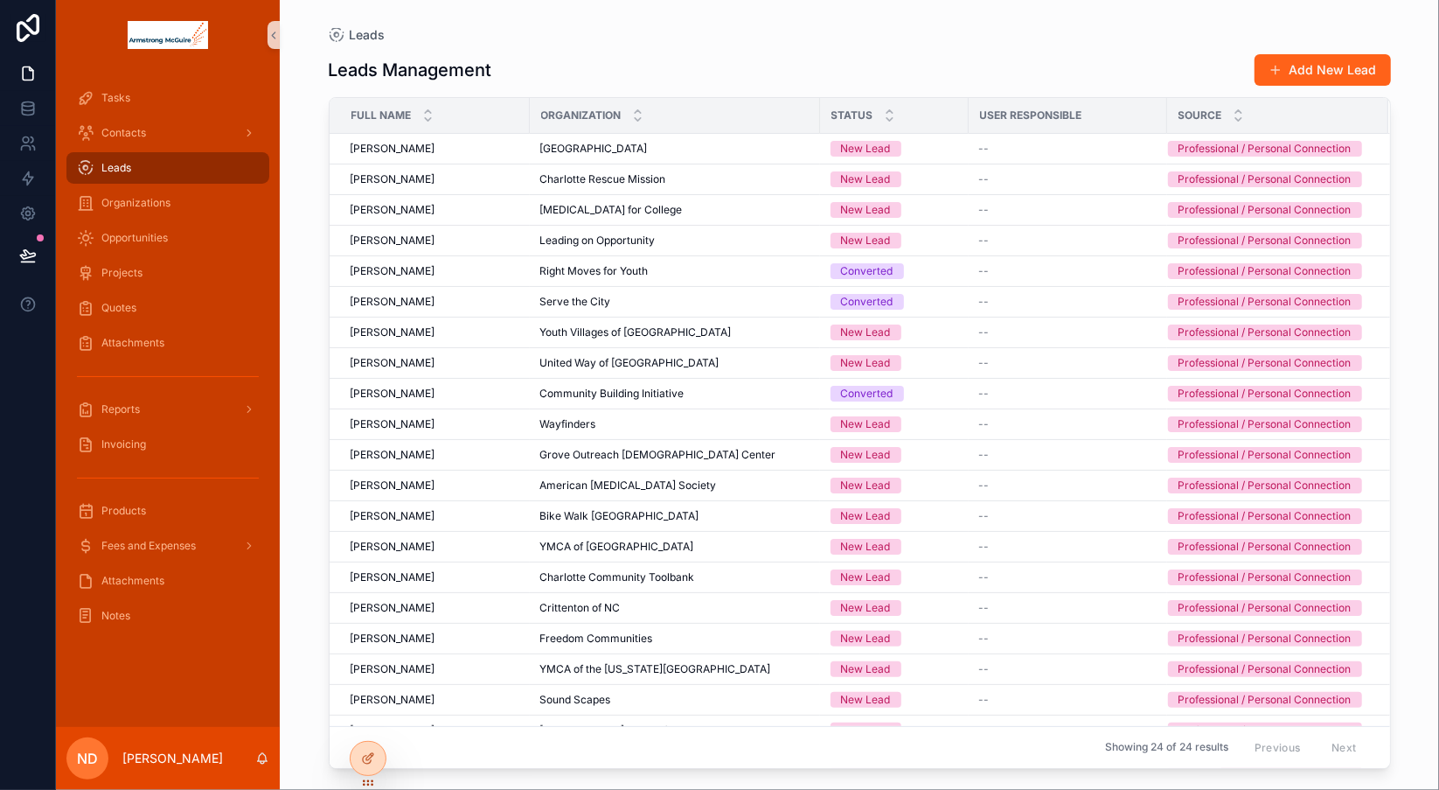
click at [1314, 65] on button "Add New Lead" at bounding box center [1323, 69] width 136 height 31
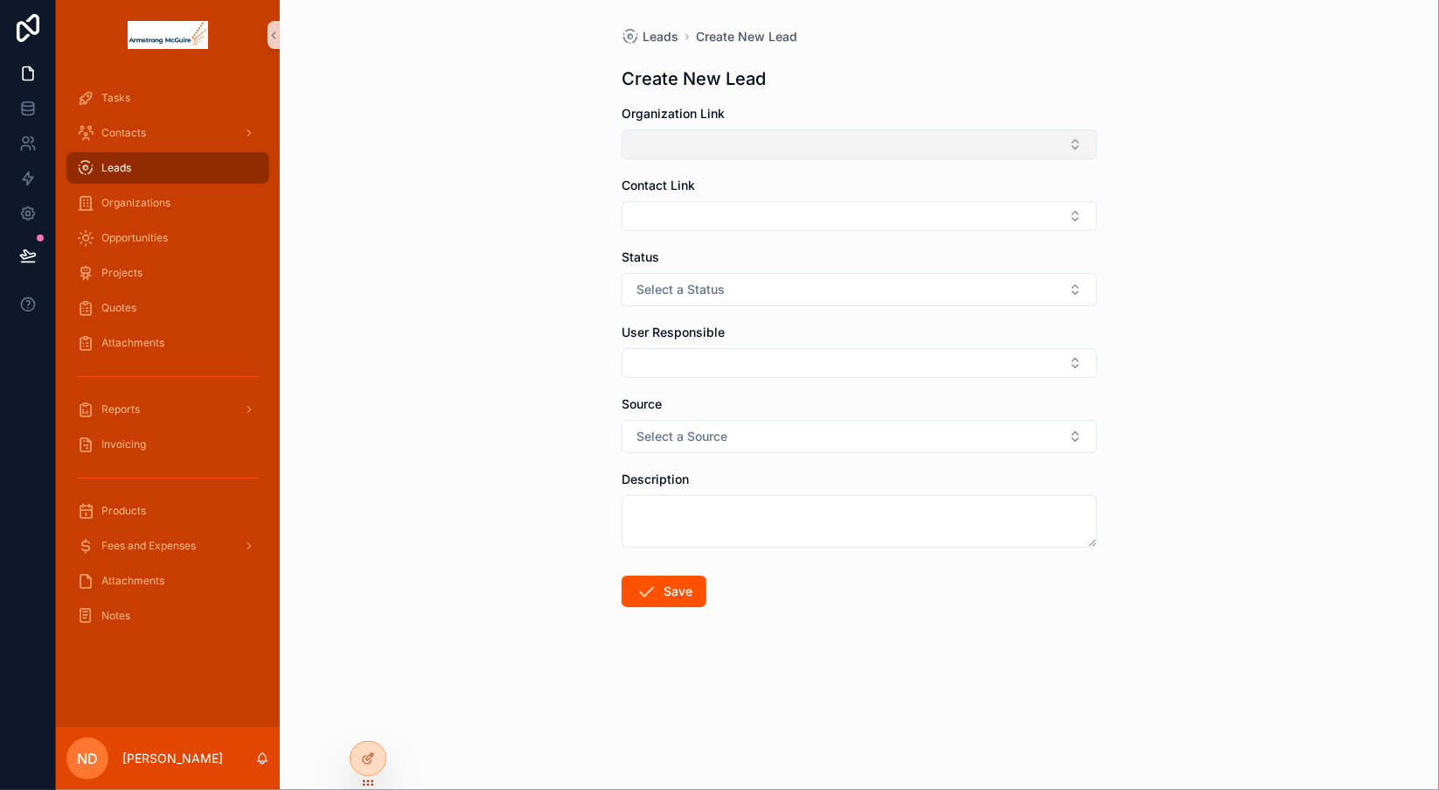
click at [739, 145] on button "Select Button" at bounding box center [860, 144] width 476 height 30
type input "*********"
click at [497, 180] on div "Leads Create New Lead Create New Lead Organization Link Contact Link Status Sel…" at bounding box center [859, 395] width 1159 height 790
click at [679, 213] on button "Select Button" at bounding box center [860, 216] width 476 height 30
click at [568, 170] on div "Leads Create New Lead Create New Lead Organization Link Contact Link Status Sel…" at bounding box center [859, 395] width 1159 height 790
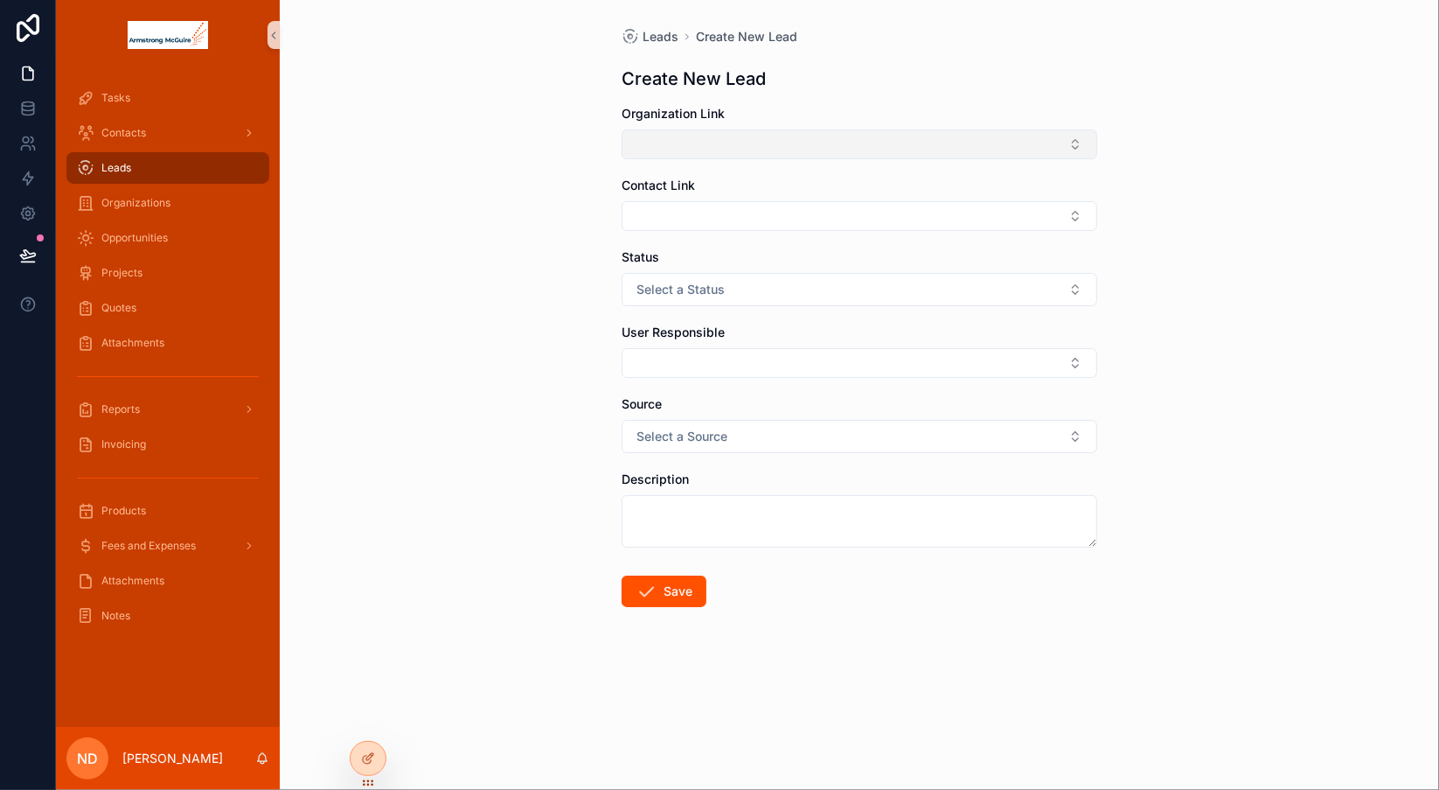
click at [673, 151] on button "Select Button" at bounding box center [860, 144] width 476 height 30
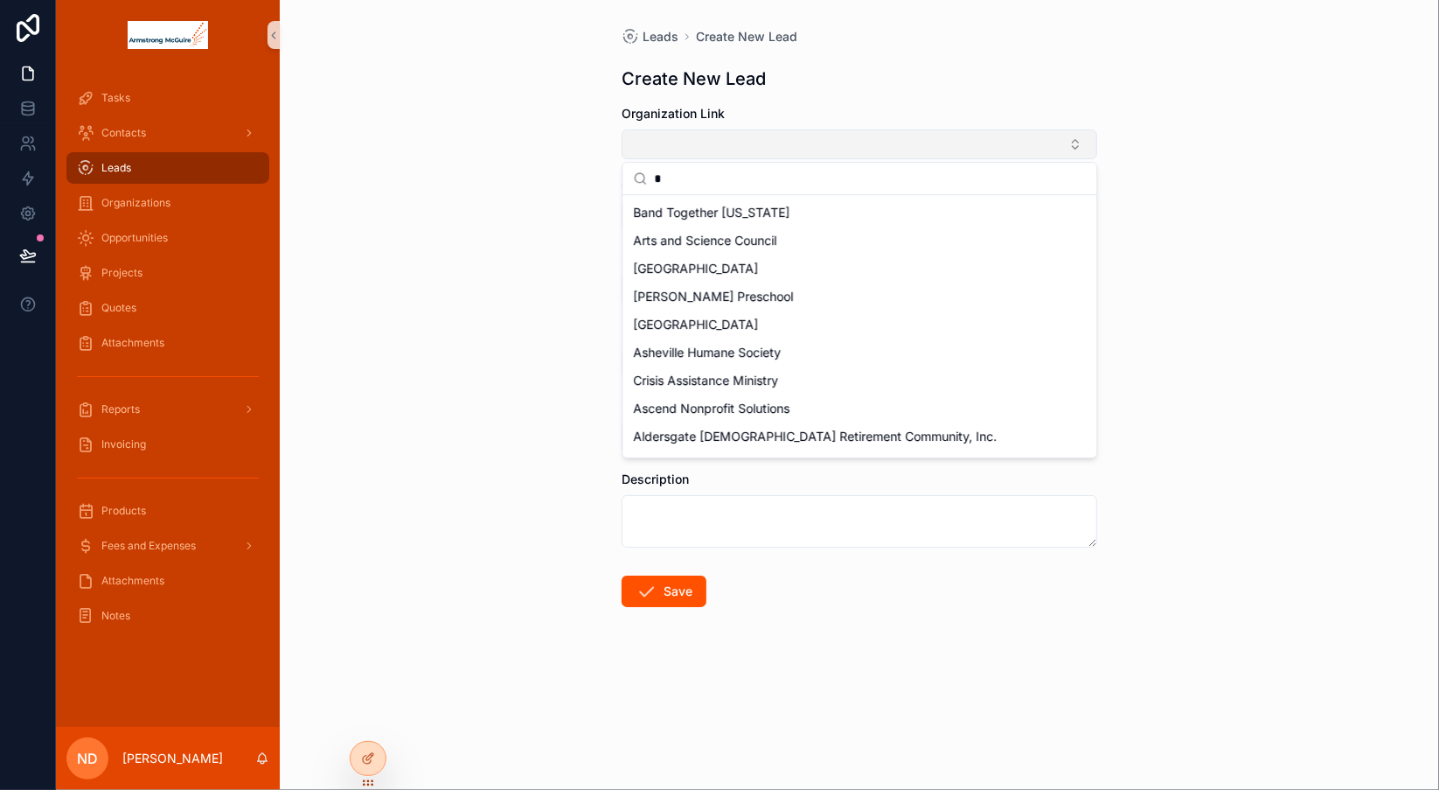
type input "*"
click at [673, 151] on button "Select Button" at bounding box center [860, 144] width 476 height 30
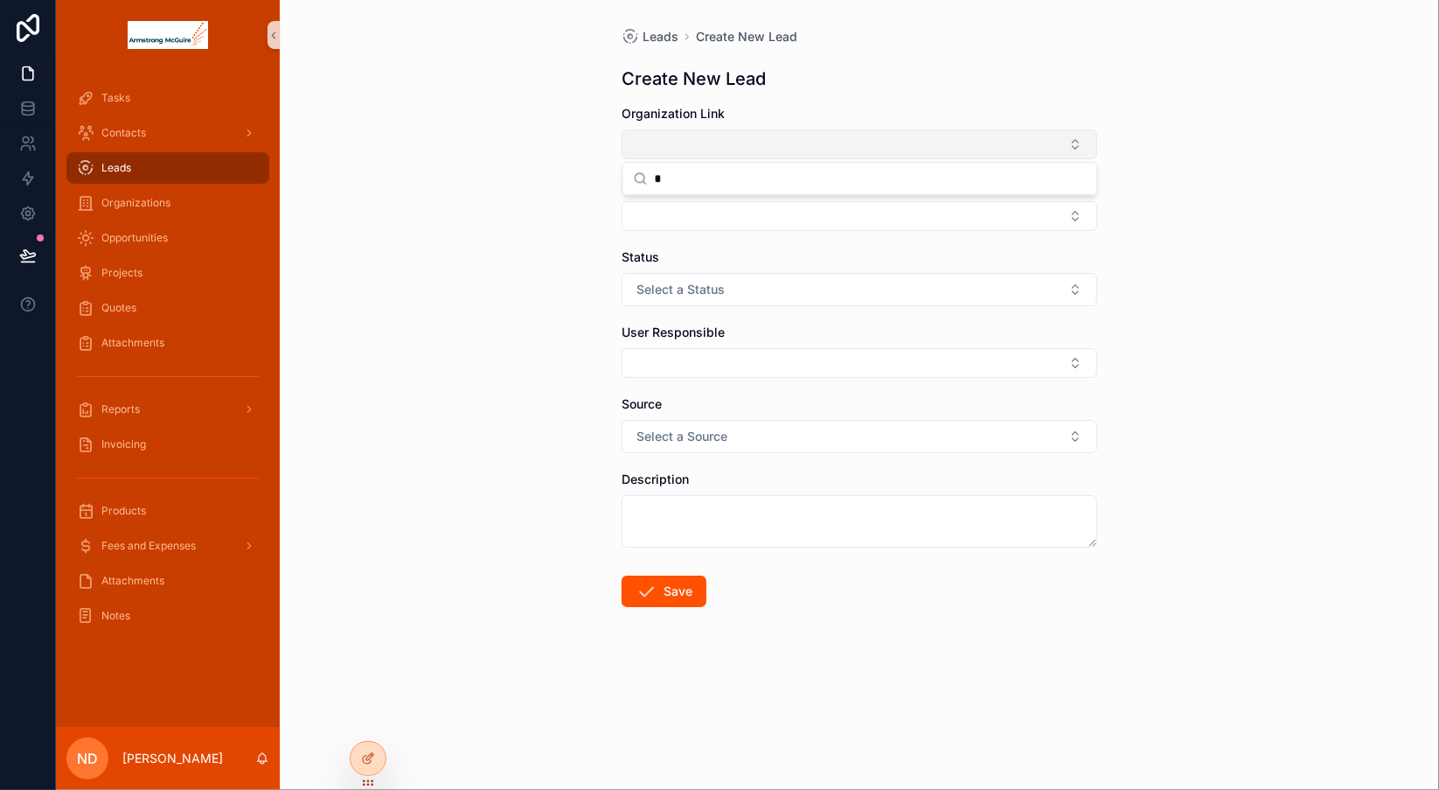
click at [673, 151] on button "Select Button" at bounding box center [860, 144] width 476 height 30
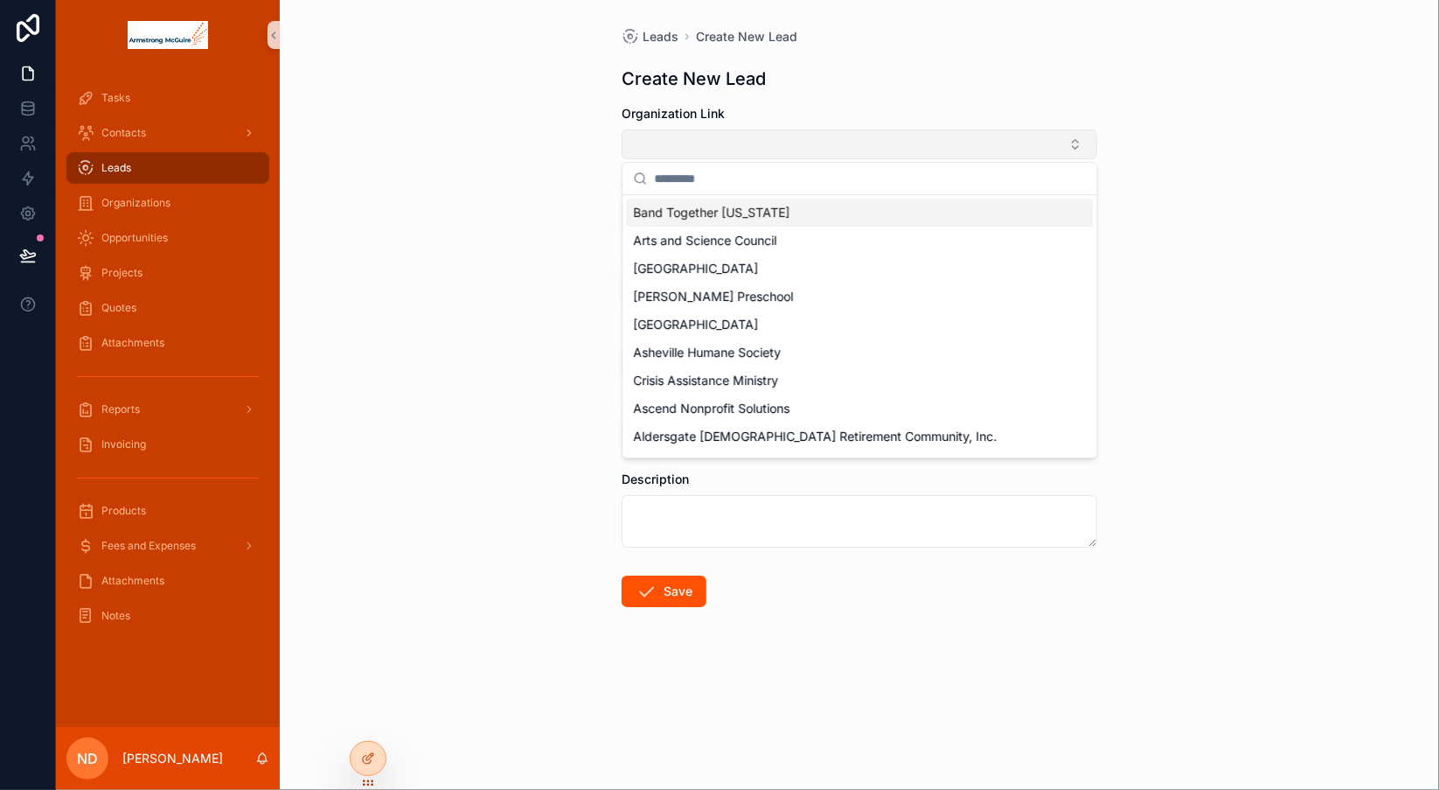
click at [673, 151] on button "Select Button" at bounding box center [860, 144] width 476 height 30
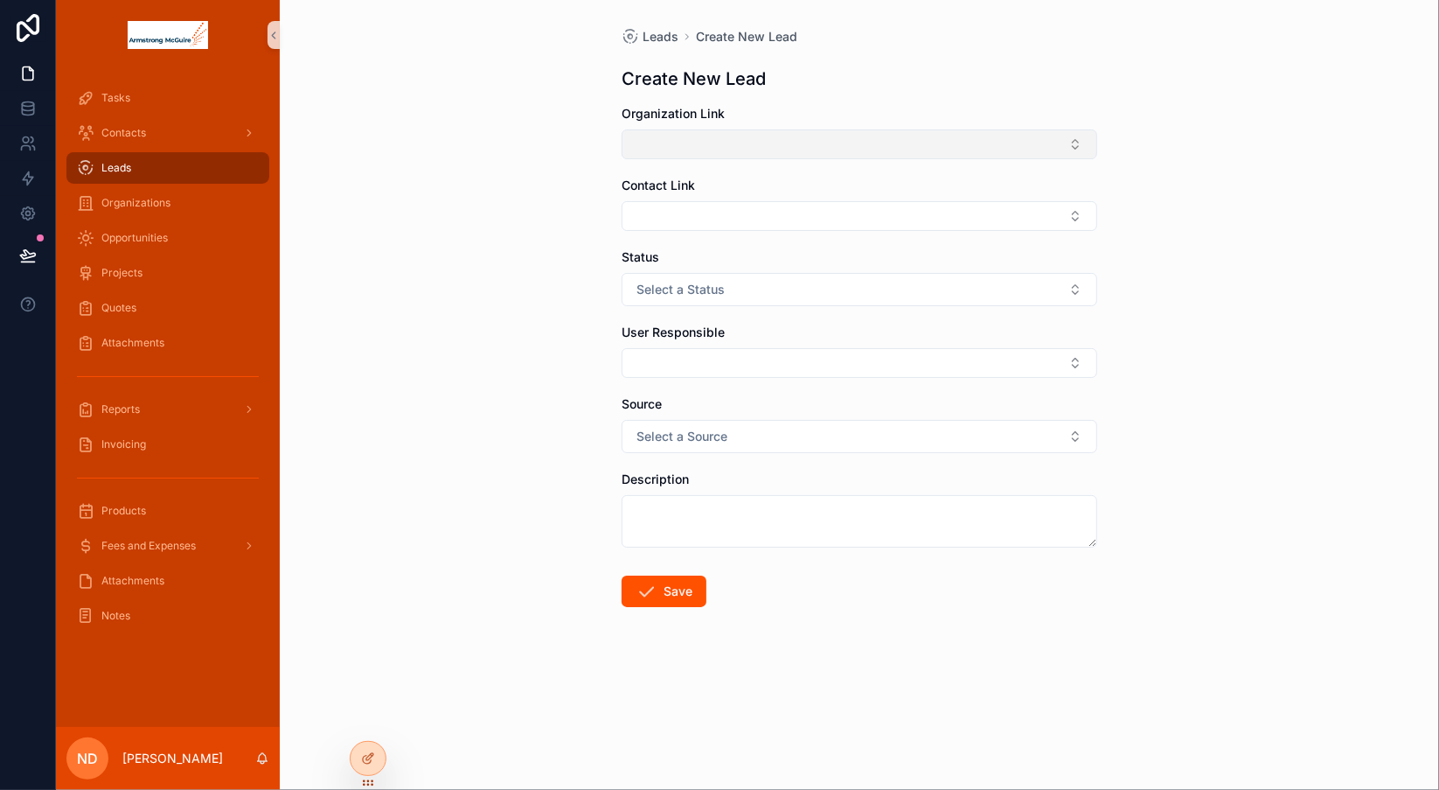
click at [673, 151] on button "Select Button" at bounding box center [860, 144] width 476 height 30
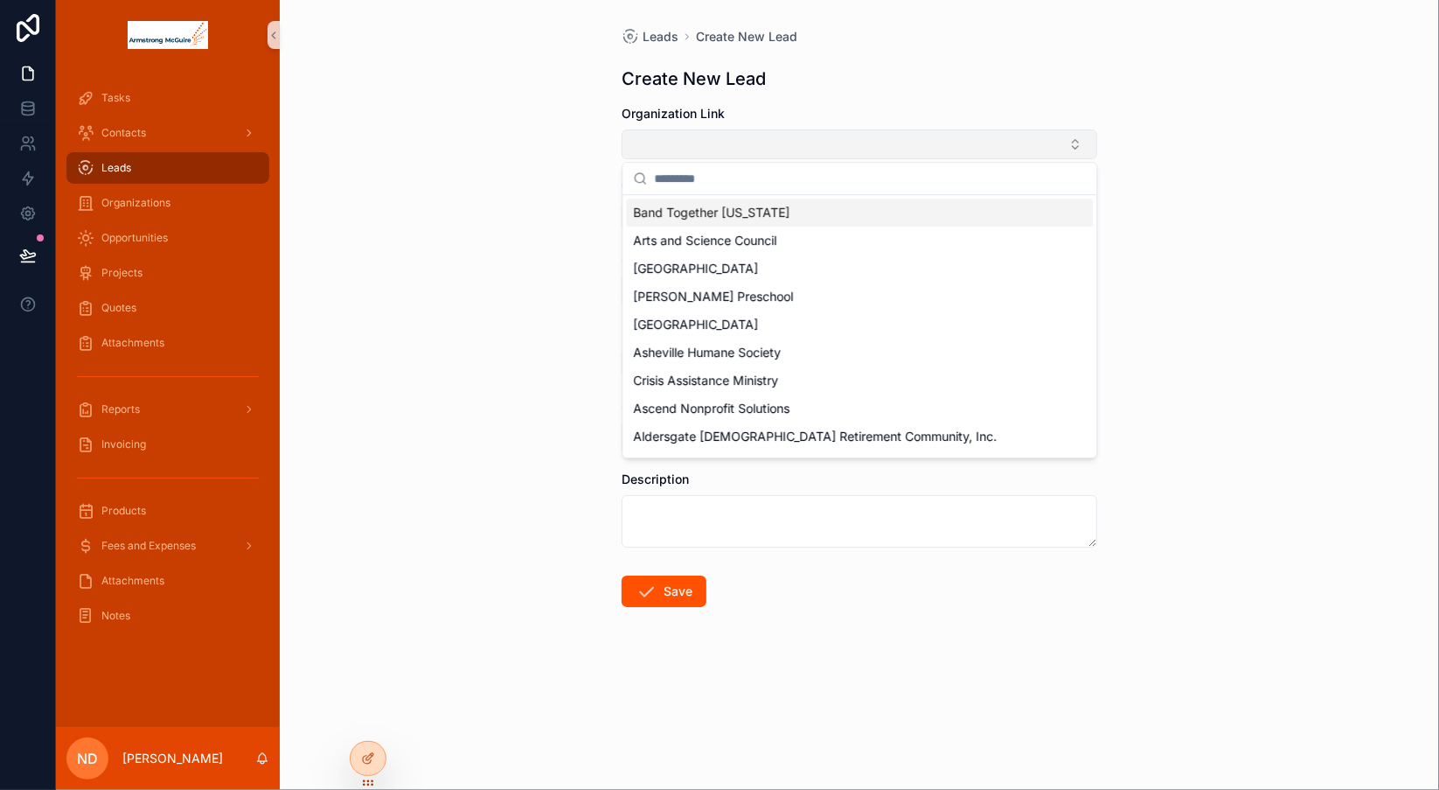
click at [673, 151] on button "Select Button" at bounding box center [860, 144] width 476 height 30
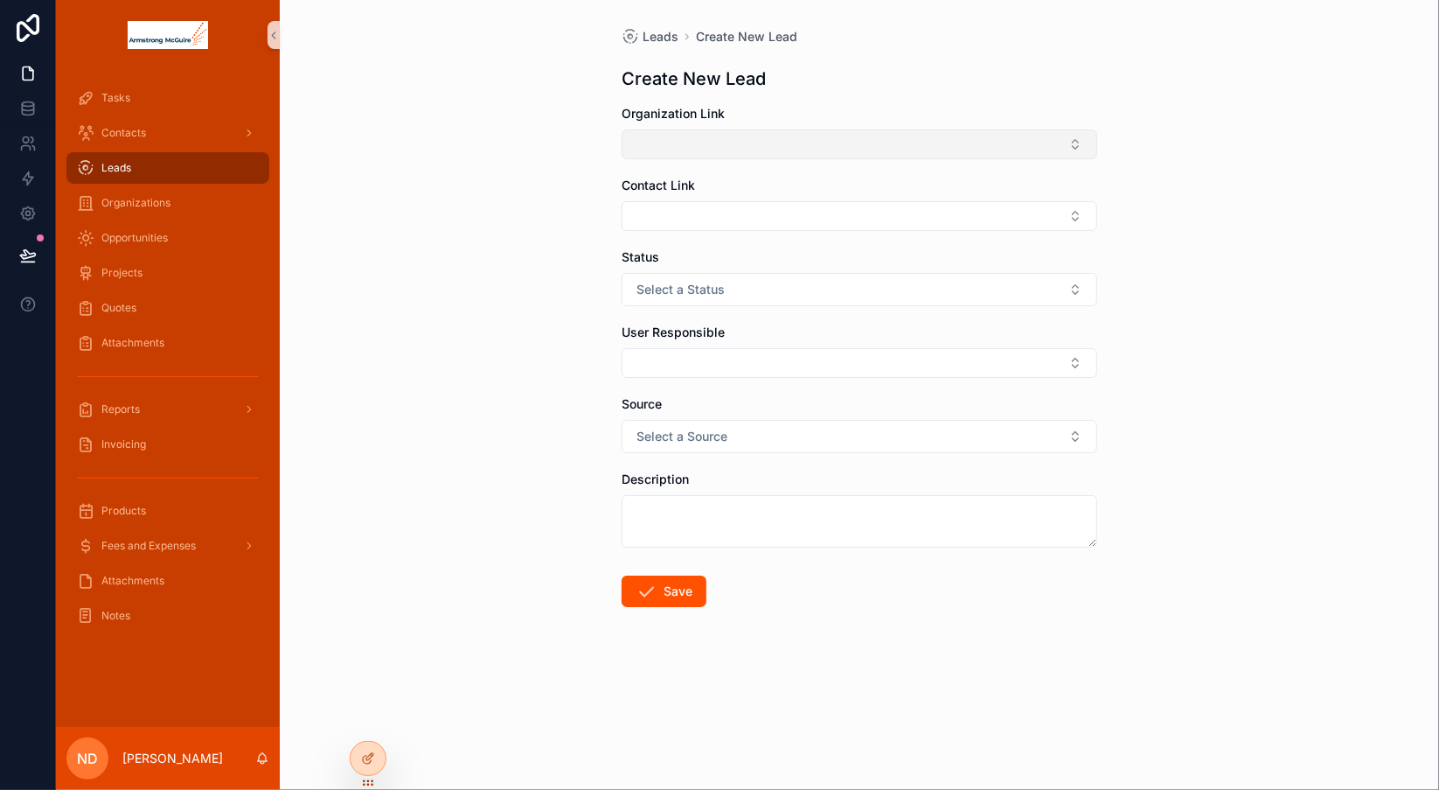
click at [673, 151] on button "Select Button" at bounding box center [860, 144] width 476 height 30
type input "*"
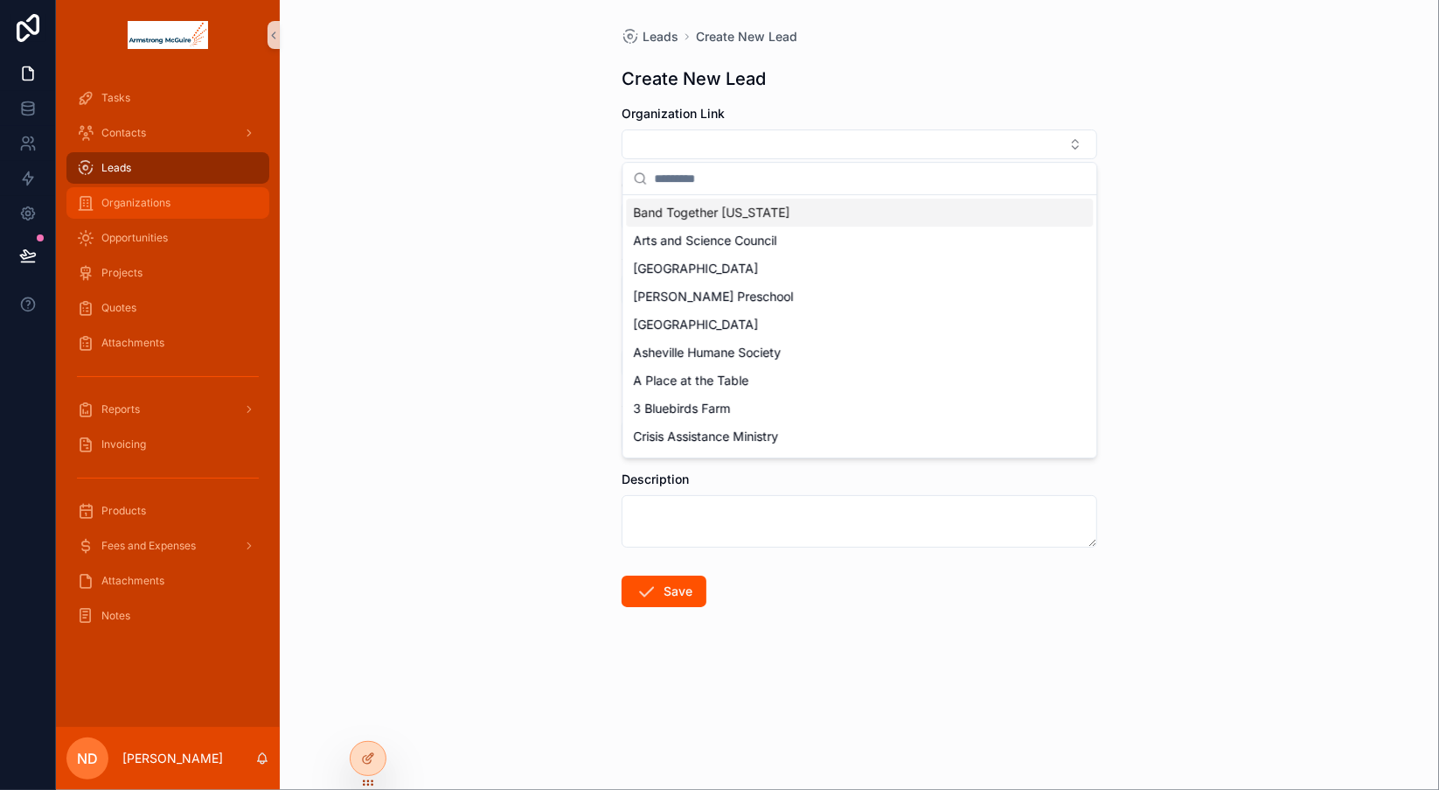
click at [194, 205] on div "Organizations" at bounding box center [168, 203] width 182 height 28
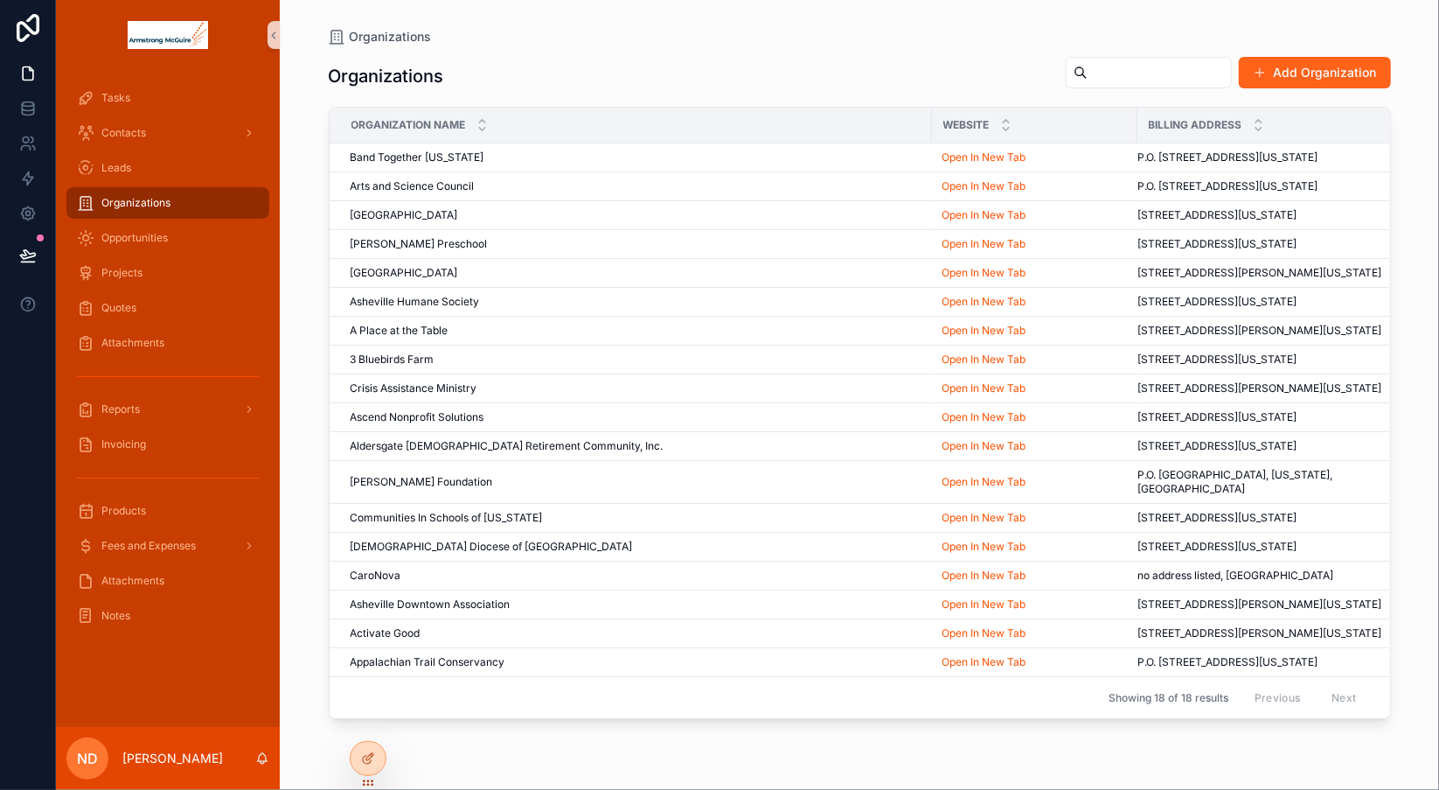
click at [1319, 68] on button "Add Organization" at bounding box center [1315, 72] width 152 height 31
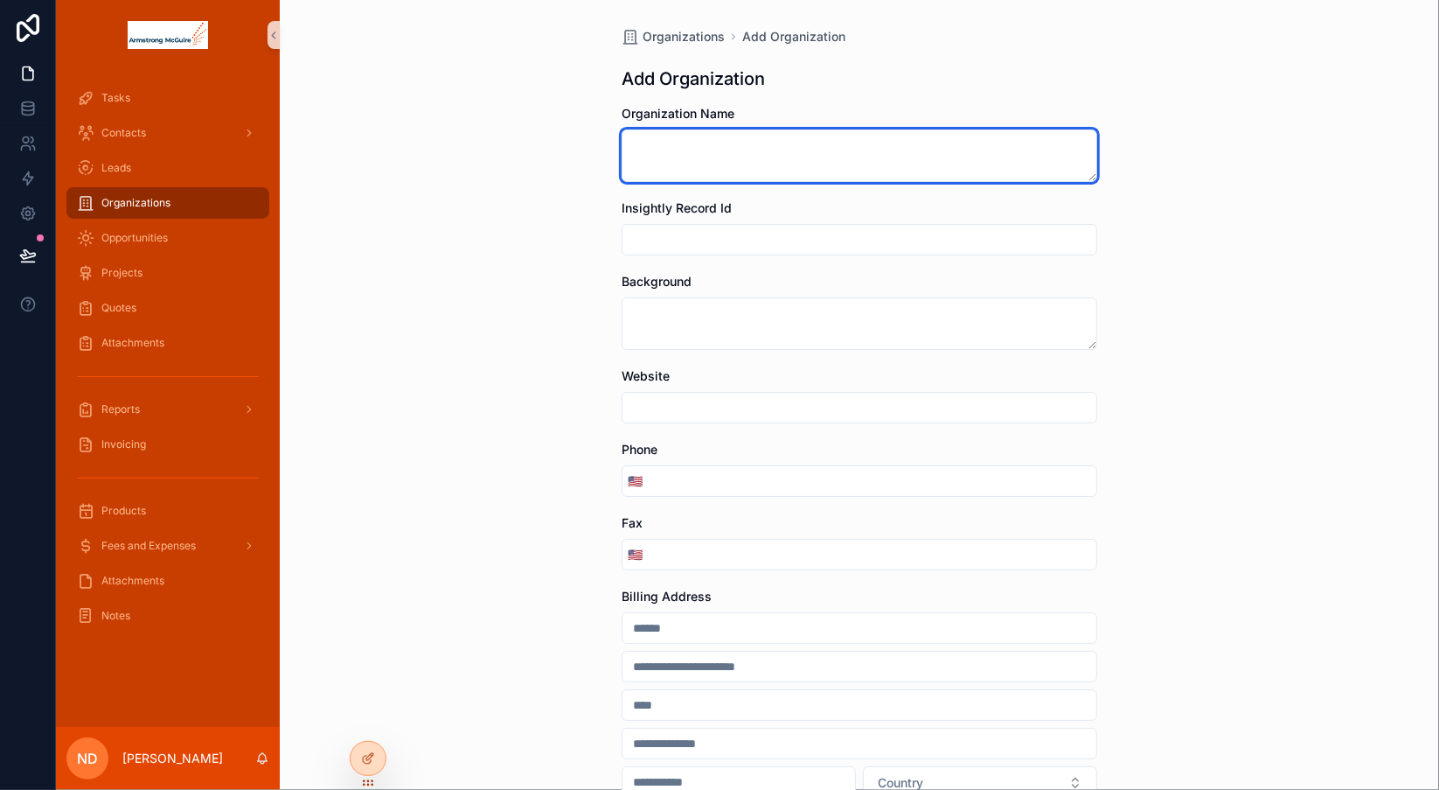
click at [774, 147] on textarea "scrollable content" at bounding box center [860, 155] width 476 height 52
type textarea "**********"
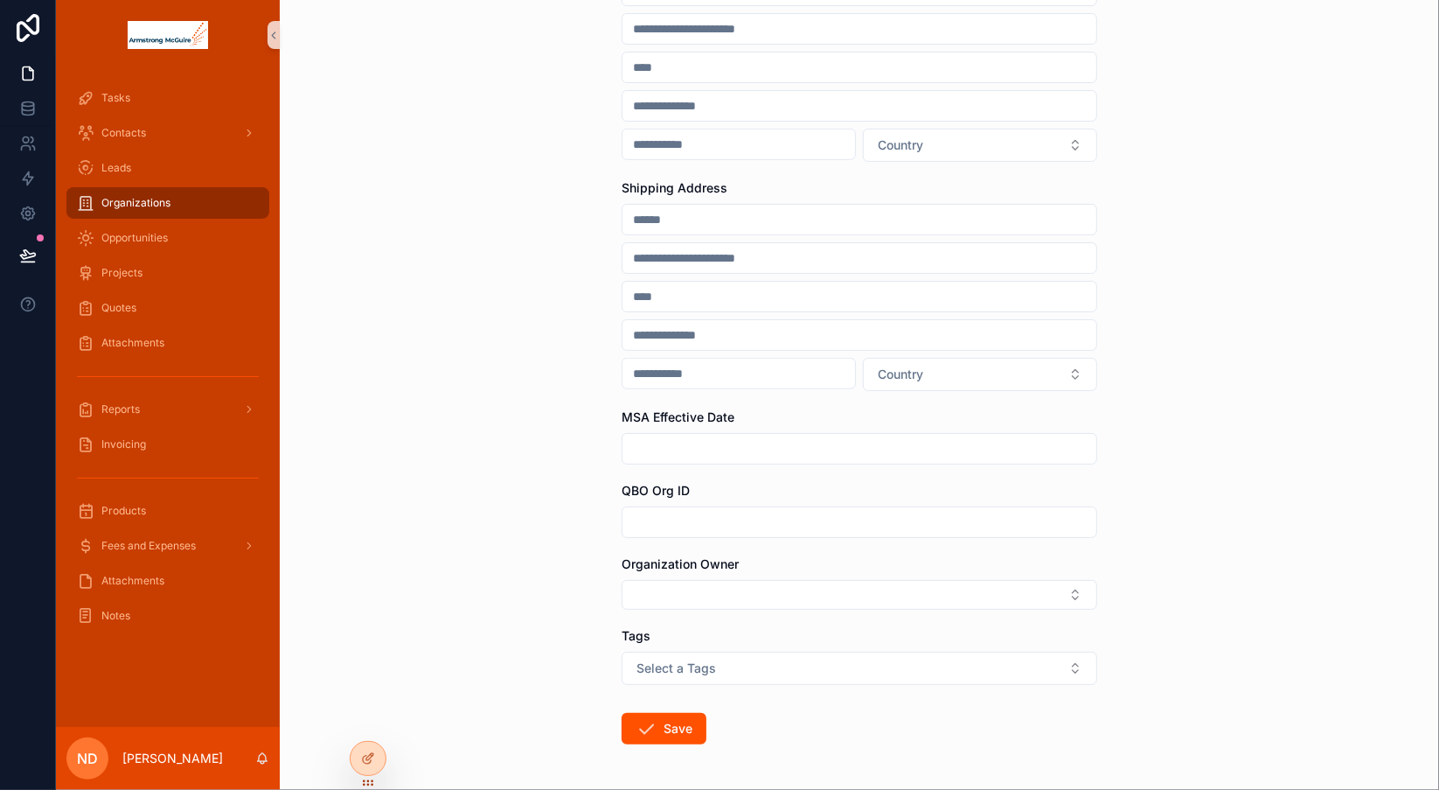
scroll to position [637, 0]
click at [676, 727] on button "Save" at bounding box center [664, 728] width 85 height 31
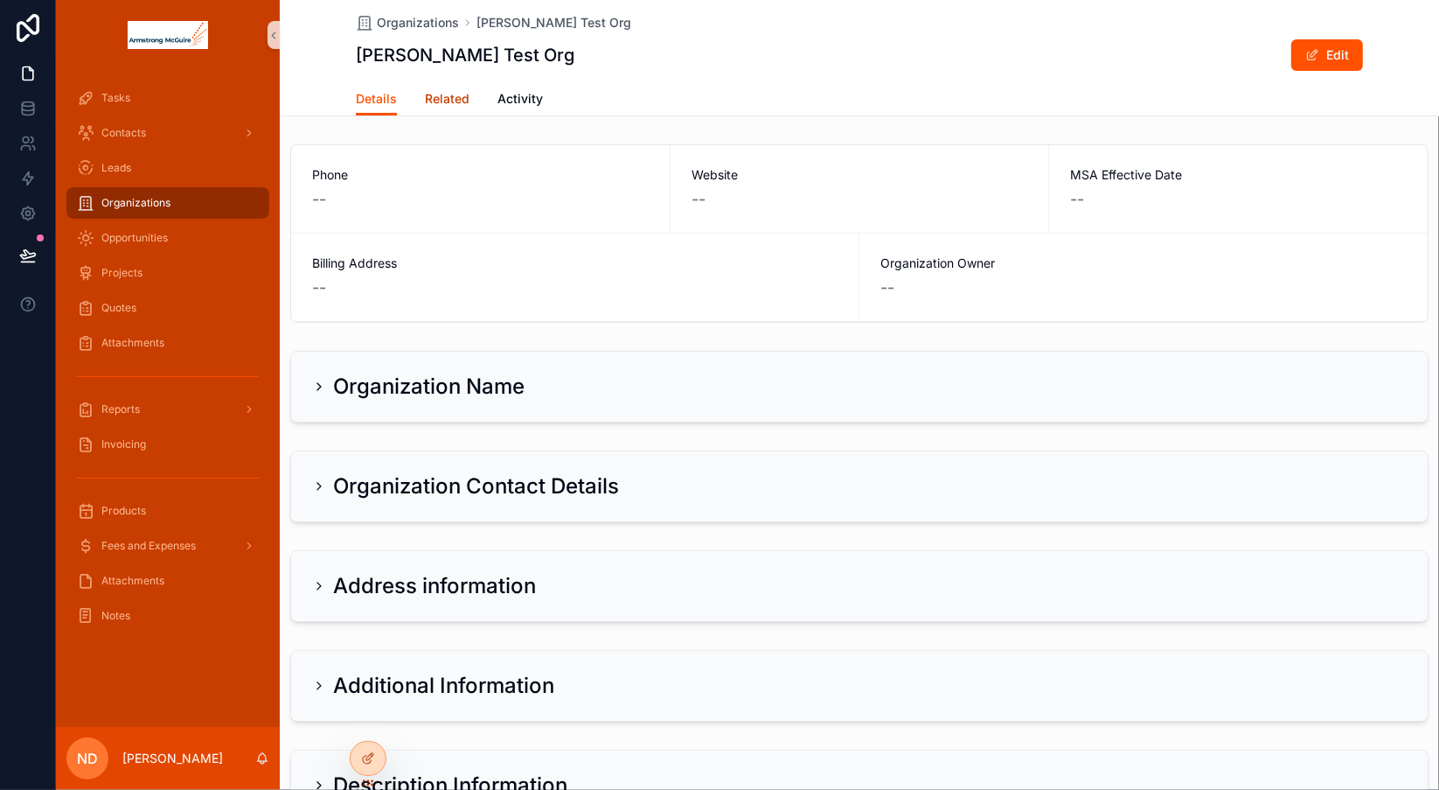
click at [433, 99] on span "Related" at bounding box center [447, 98] width 45 height 17
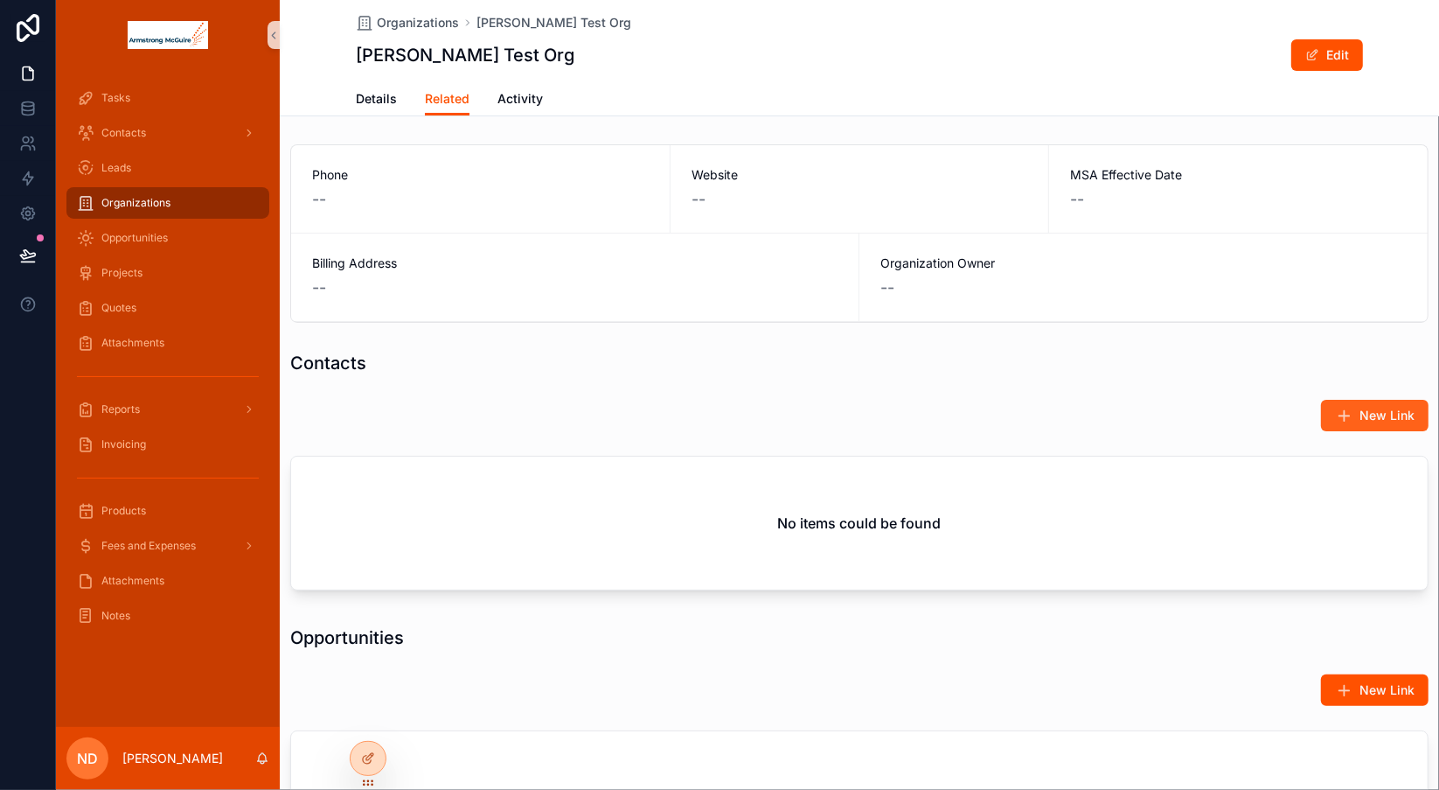
click at [1380, 407] on span "New Link" at bounding box center [1387, 415] width 55 height 17
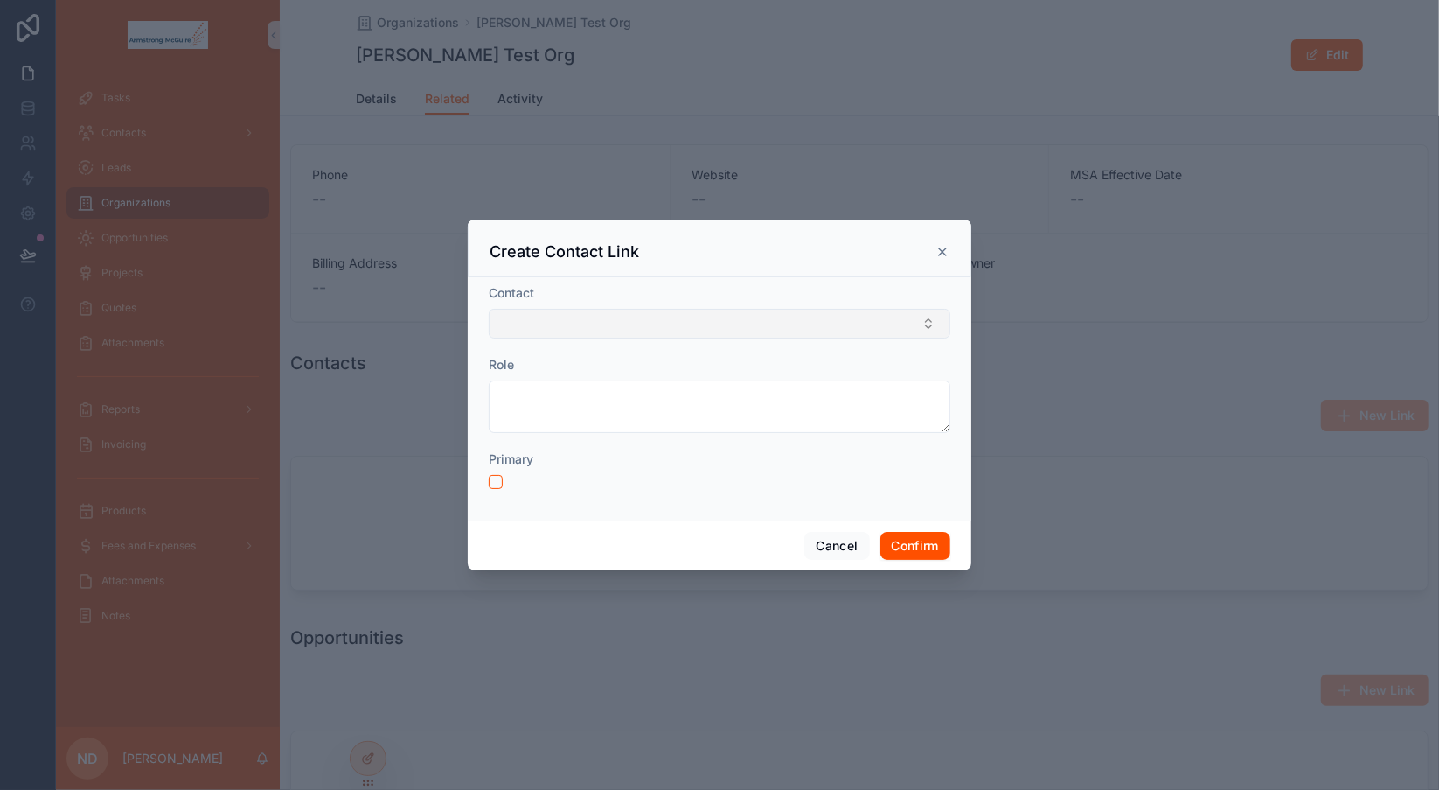
click at [694, 314] on button "Select Button" at bounding box center [720, 324] width 462 height 30
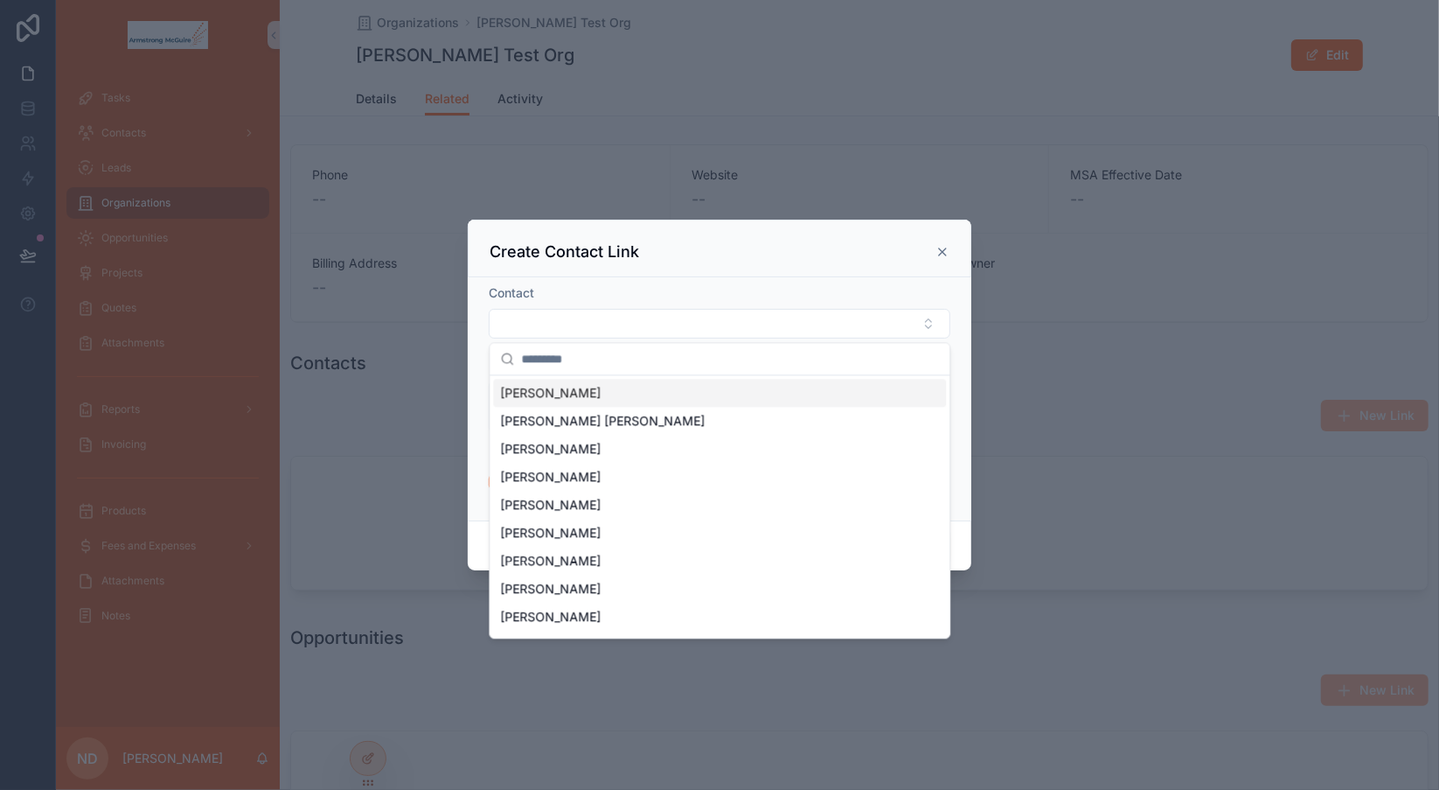
click at [743, 266] on div "Create Contact Link" at bounding box center [720, 248] width 504 height 58
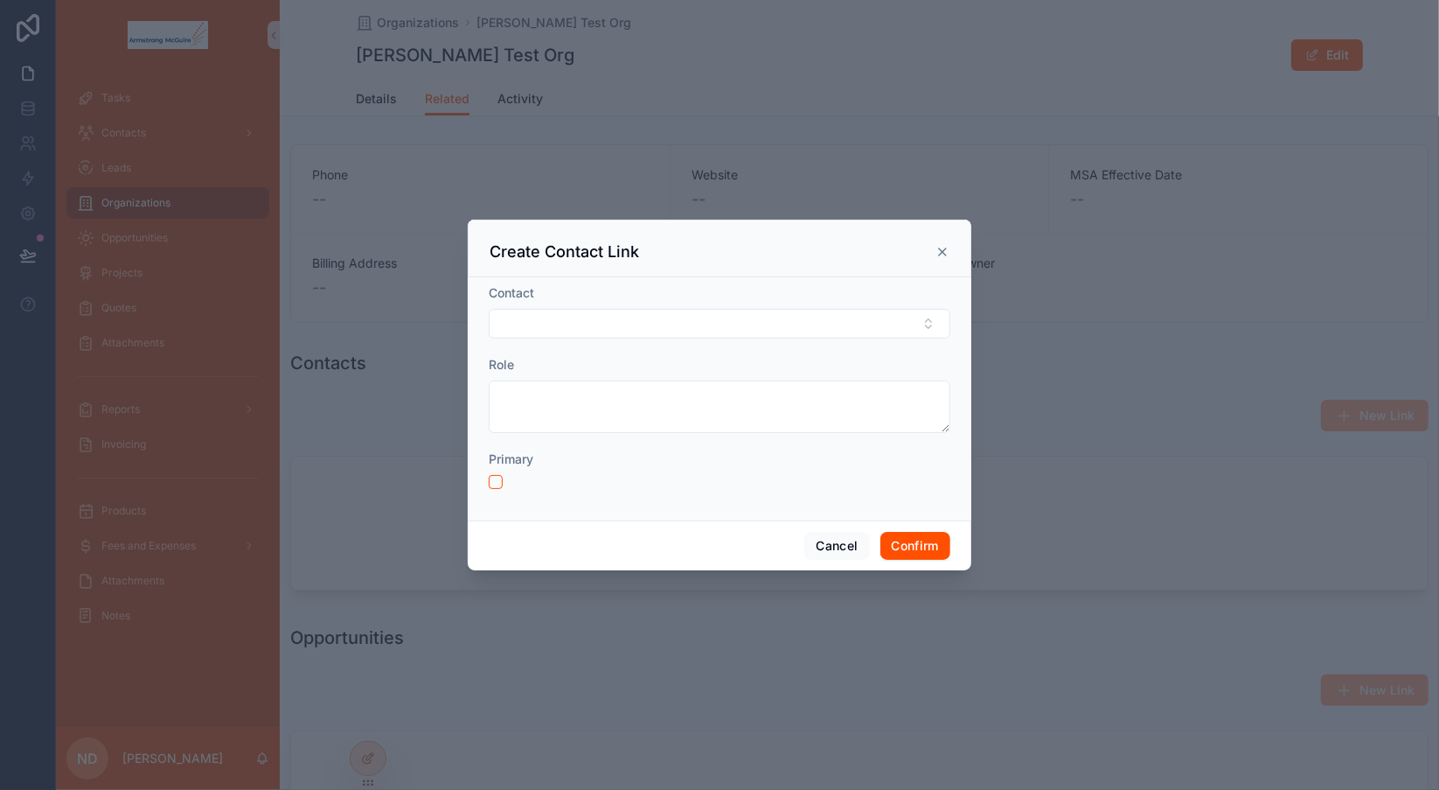
click at [943, 254] on icon at bounding box center [942, 251] width 7 height 7
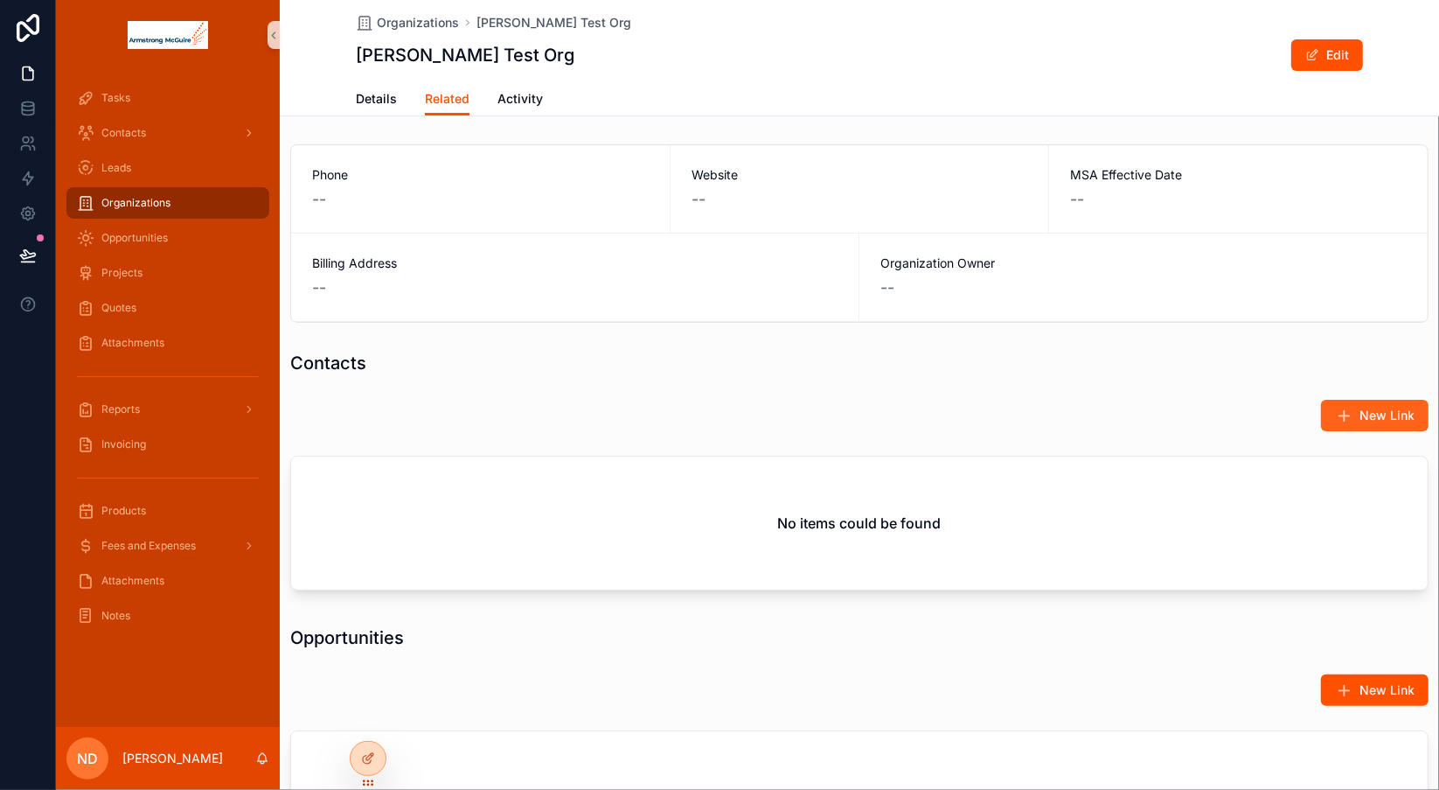
click at [1340, 413] on icon "scrollable content" at bounding box center [1343, 415] width 17 height 17
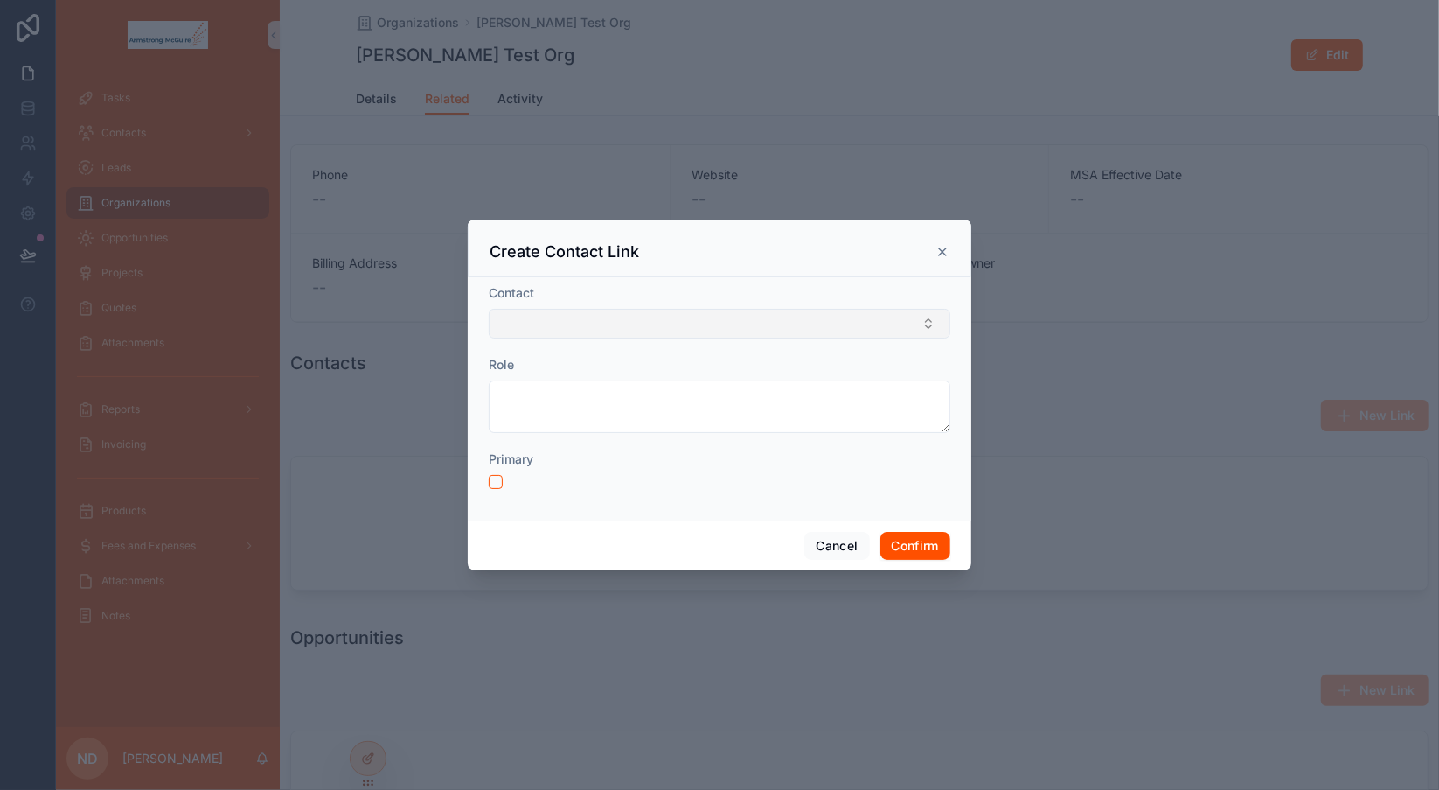
click at [689, 329] on button "Select Button" at bounding box center [720, 324] width 462 height 30
click at [941, 254] on icon at bounding box center [942, 251] width 7 height 7
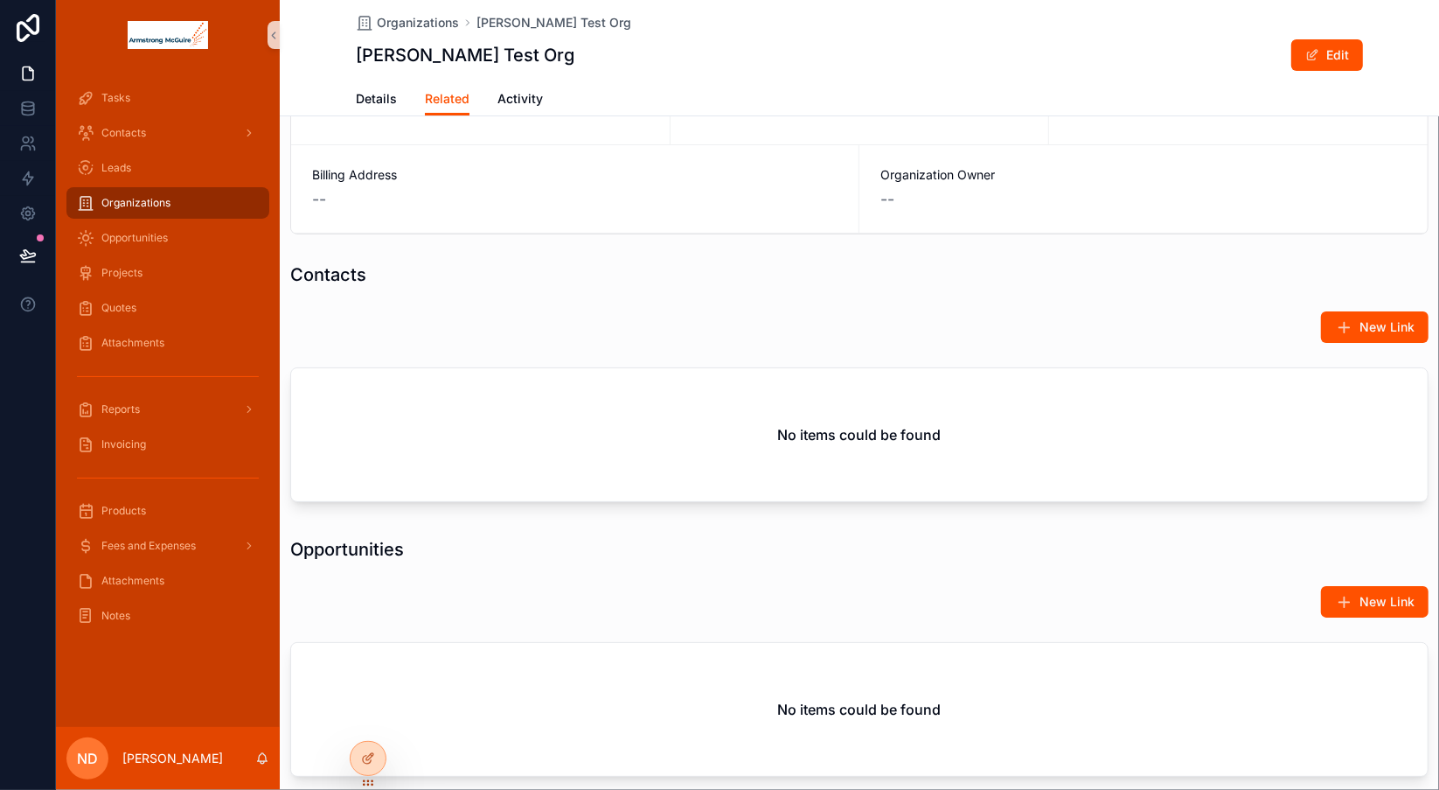
scroll to position [78, 0]
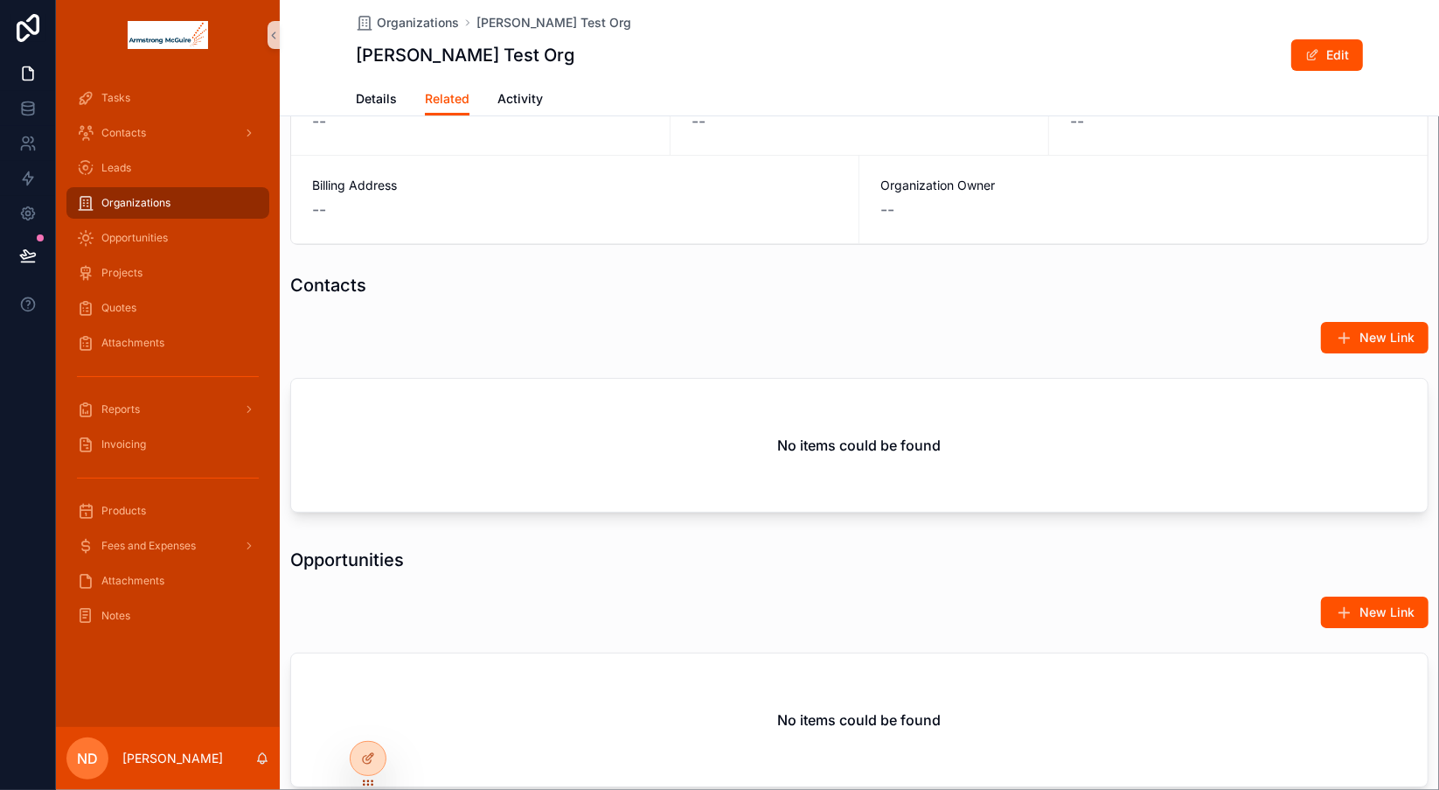
click at [897, 464] on div "No items could be found" at bounding box center [859, 445] width 1137 height 133
click at [1360, 331] on span "New Link" at bounding box center [1387, 337] width 55 height 17
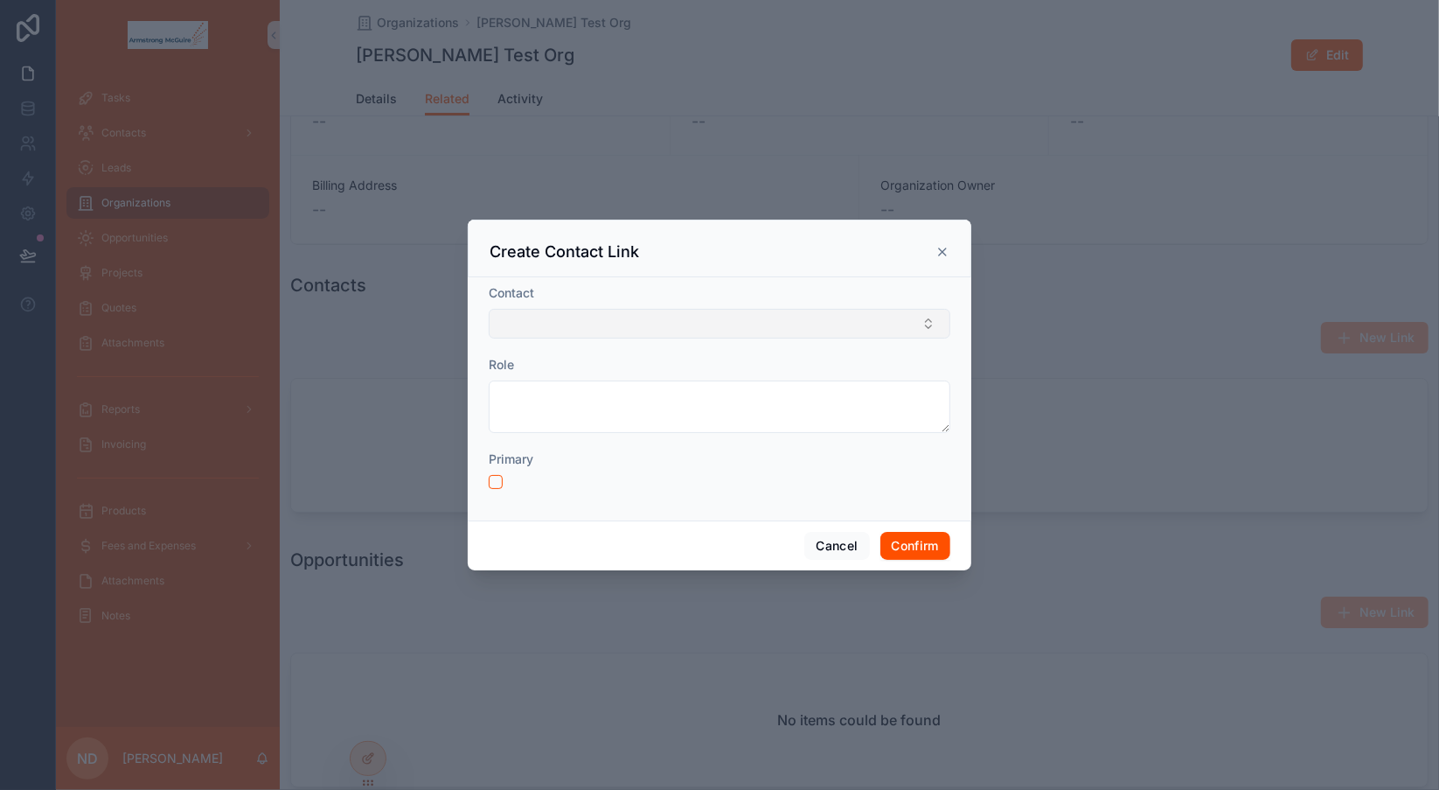
click at [787, 329] on button "Select Button" at bounding box center [720, 324] width 462 height 30
click at [944, 255] on icon at bounding box center [943, 252] width 14 height 14
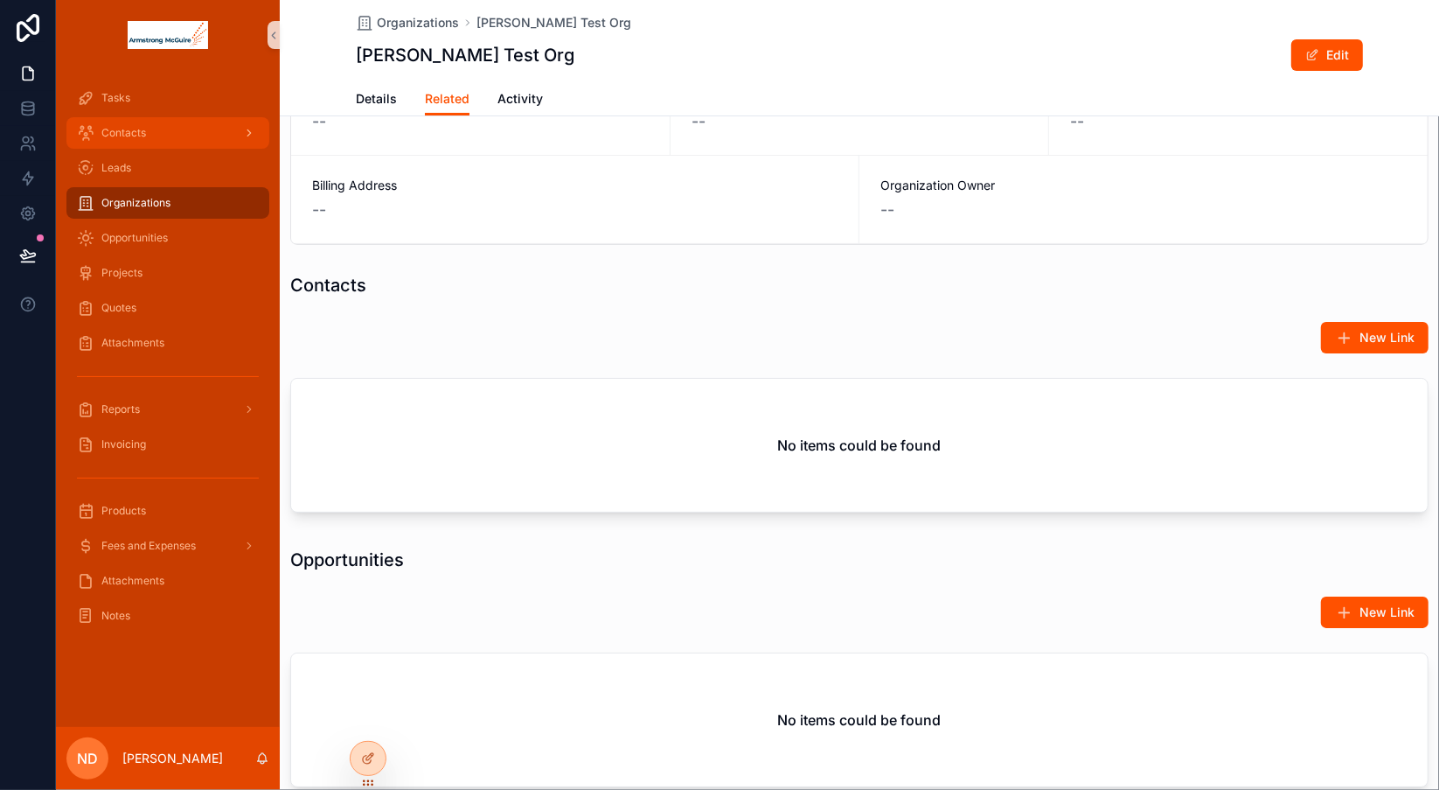
click at [193, 134] on div "Contacts" at bounding box center [168, 133] width 182 height 28
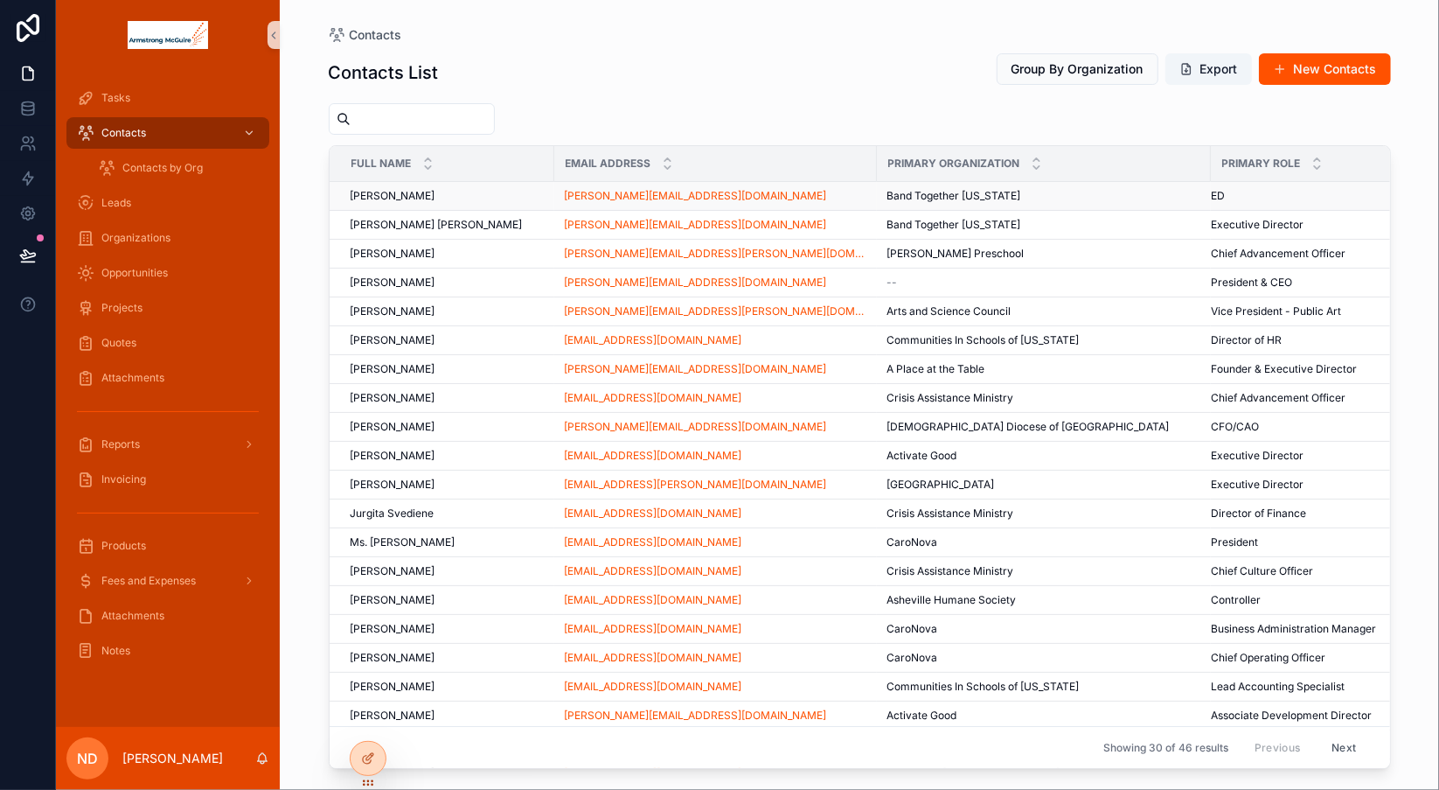
click at [519, 198] on div "[PERSON_NAME] [PERSON_NAME]" at bounding box center [447, 196] width 193 height 14
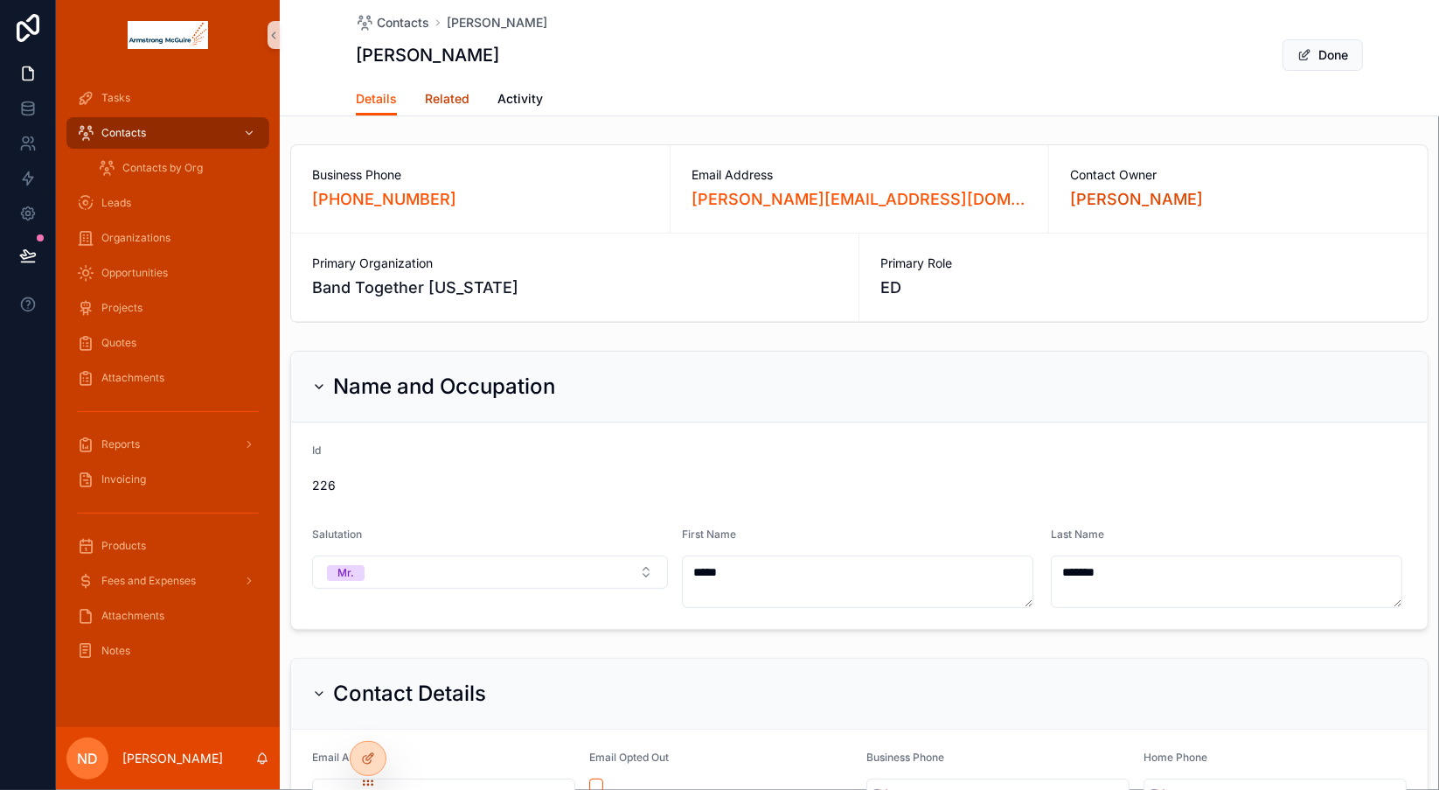
click at [449, 106] on span "Related" at bounding box center [447, 98] width 45 height 17
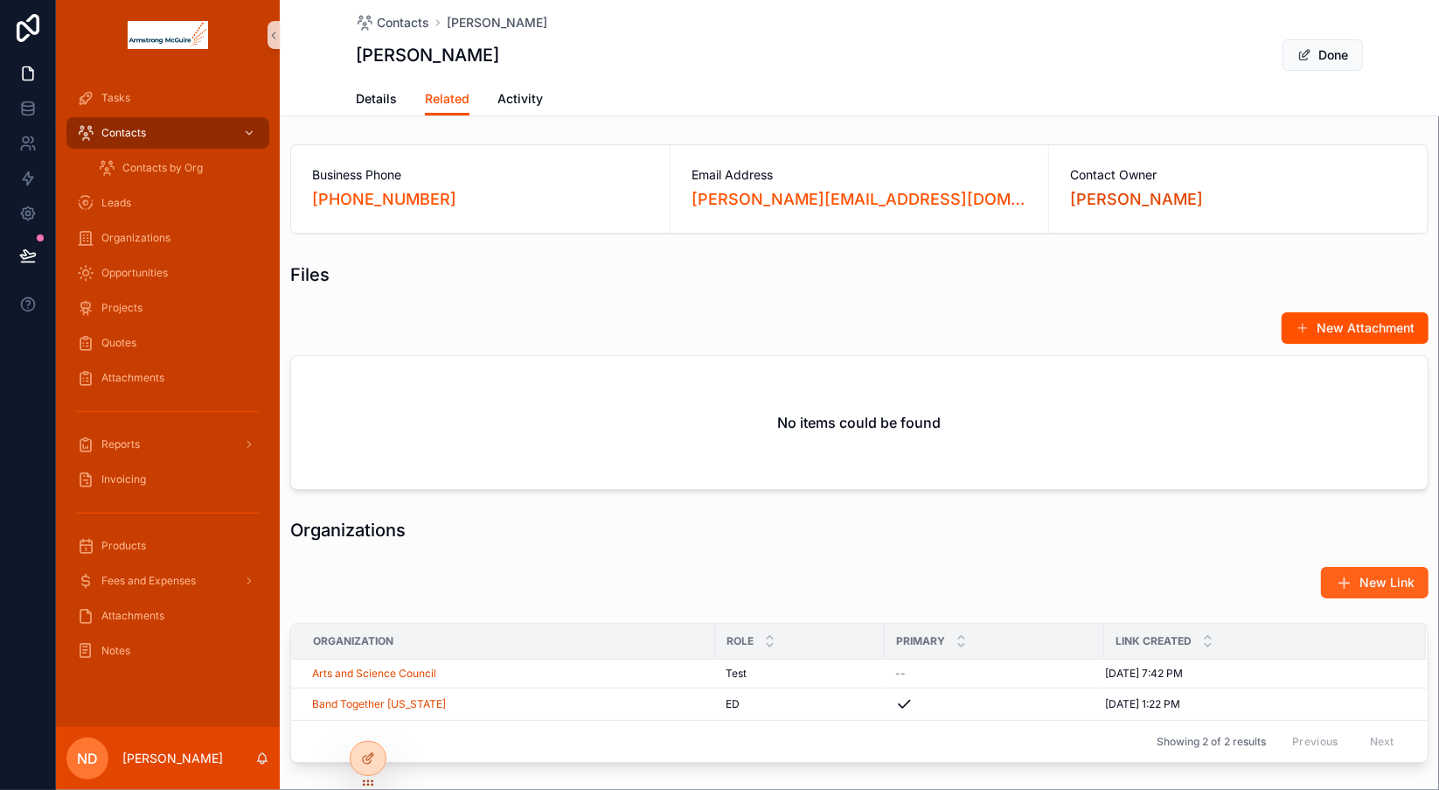
click at [1360, 580] on span "New Link" at bounding box center [1387, 582] width 55 height 17
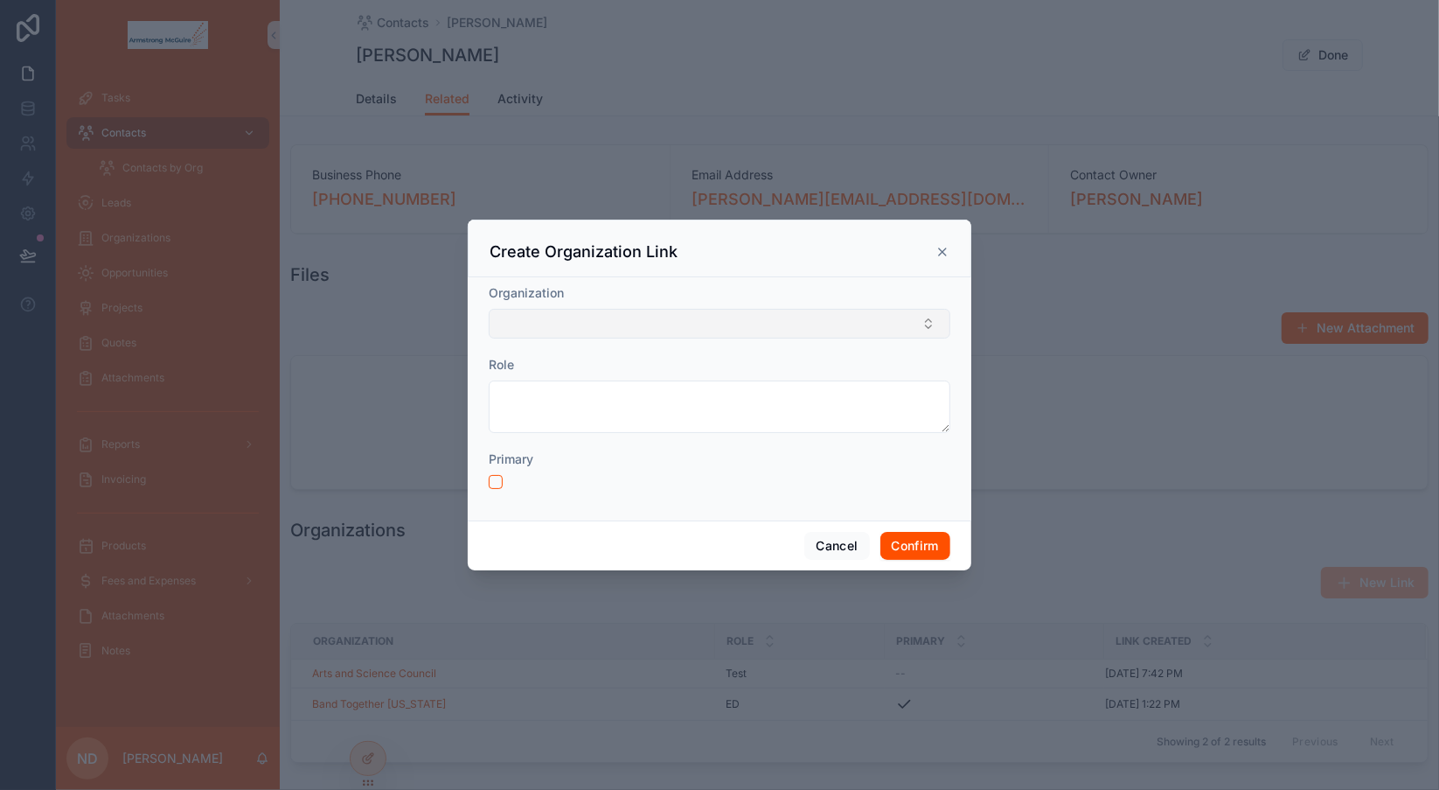
click at [770, 320] on button "Select Button" at bounding box center [720, 324] width 462 height 30
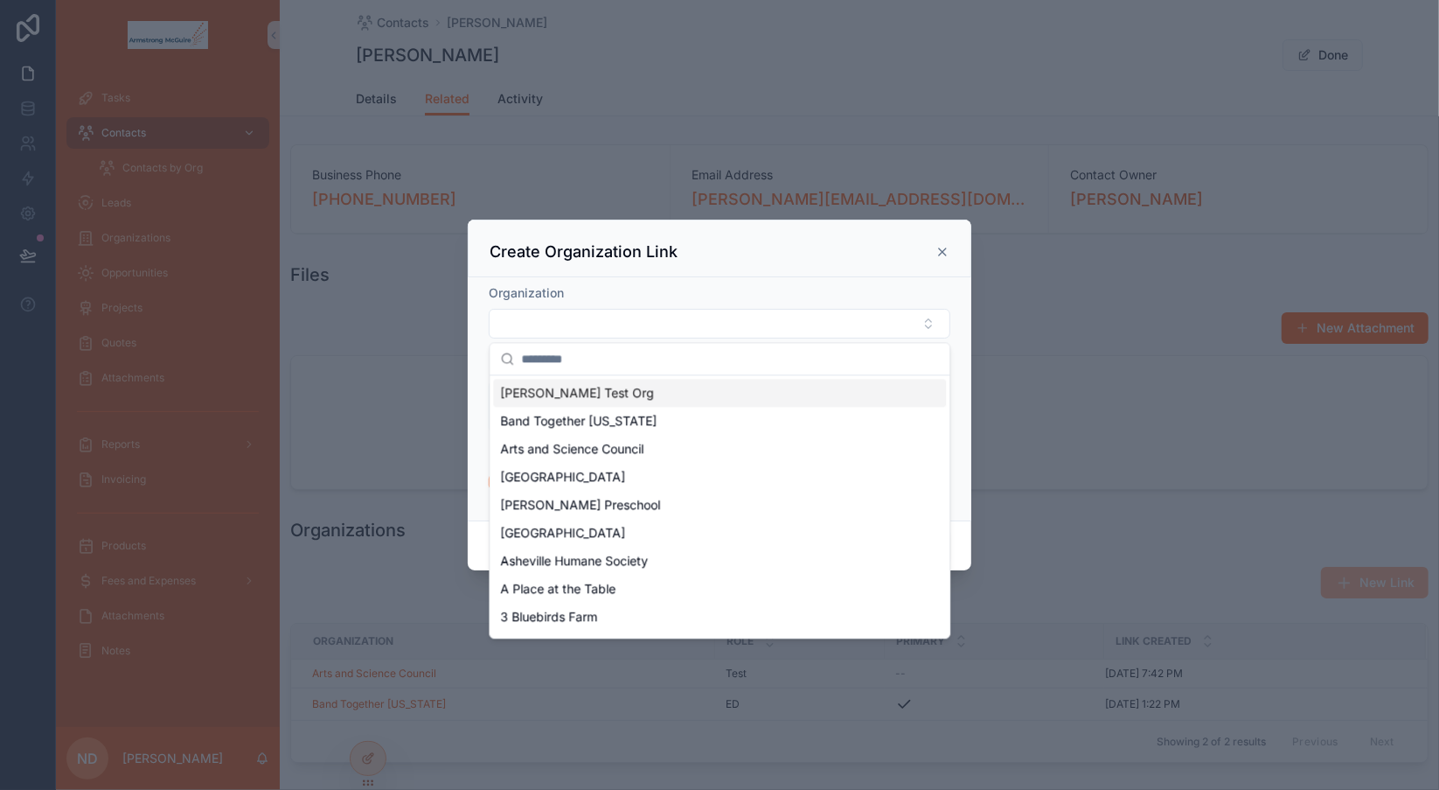
click at [734, 394] on div "[PERSON_NAME] Test Org" at bounding box center [719, 393] width 453 height 28
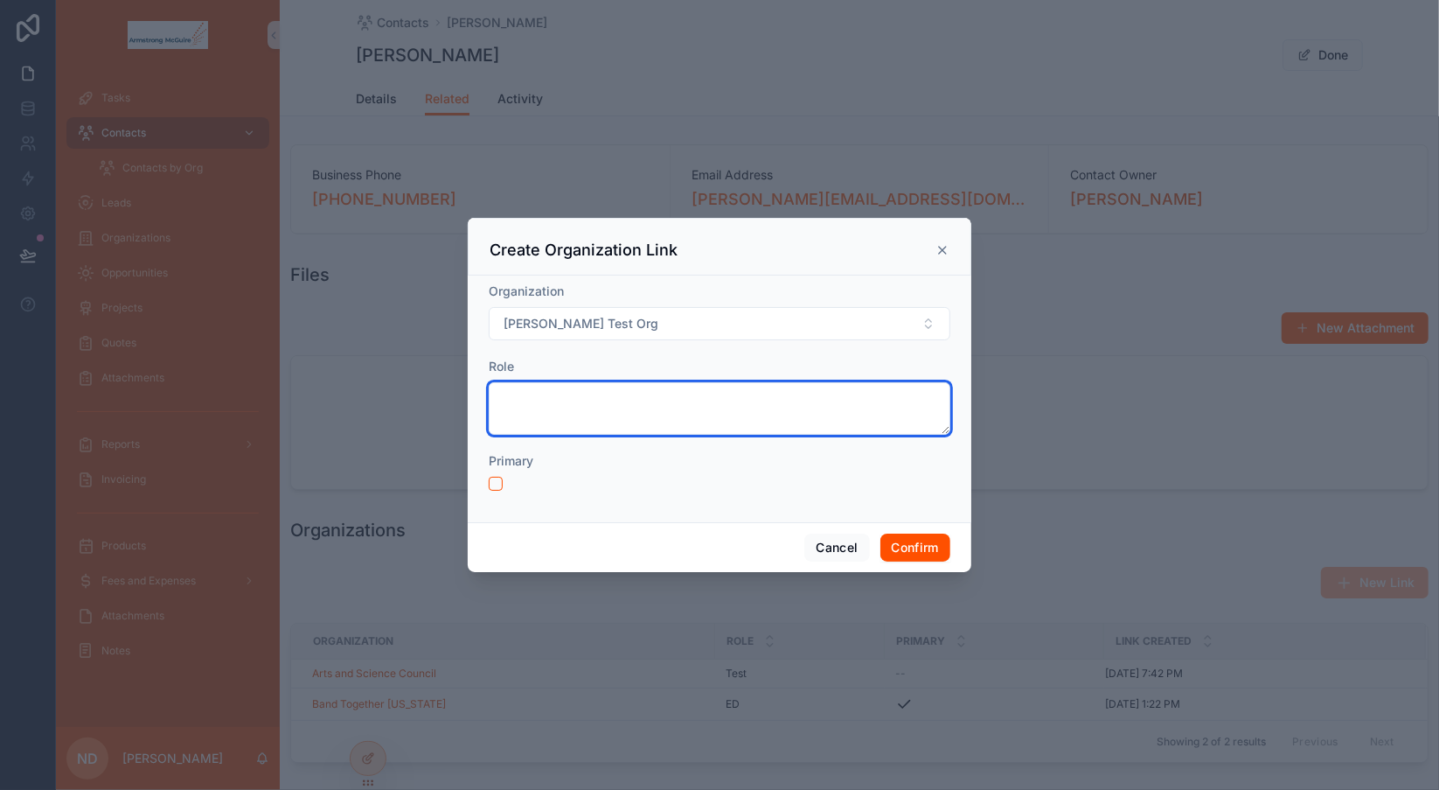
click at [705, 394] on textarea at bounding box center [720, 408] width 462 height 52
type textarea "****"
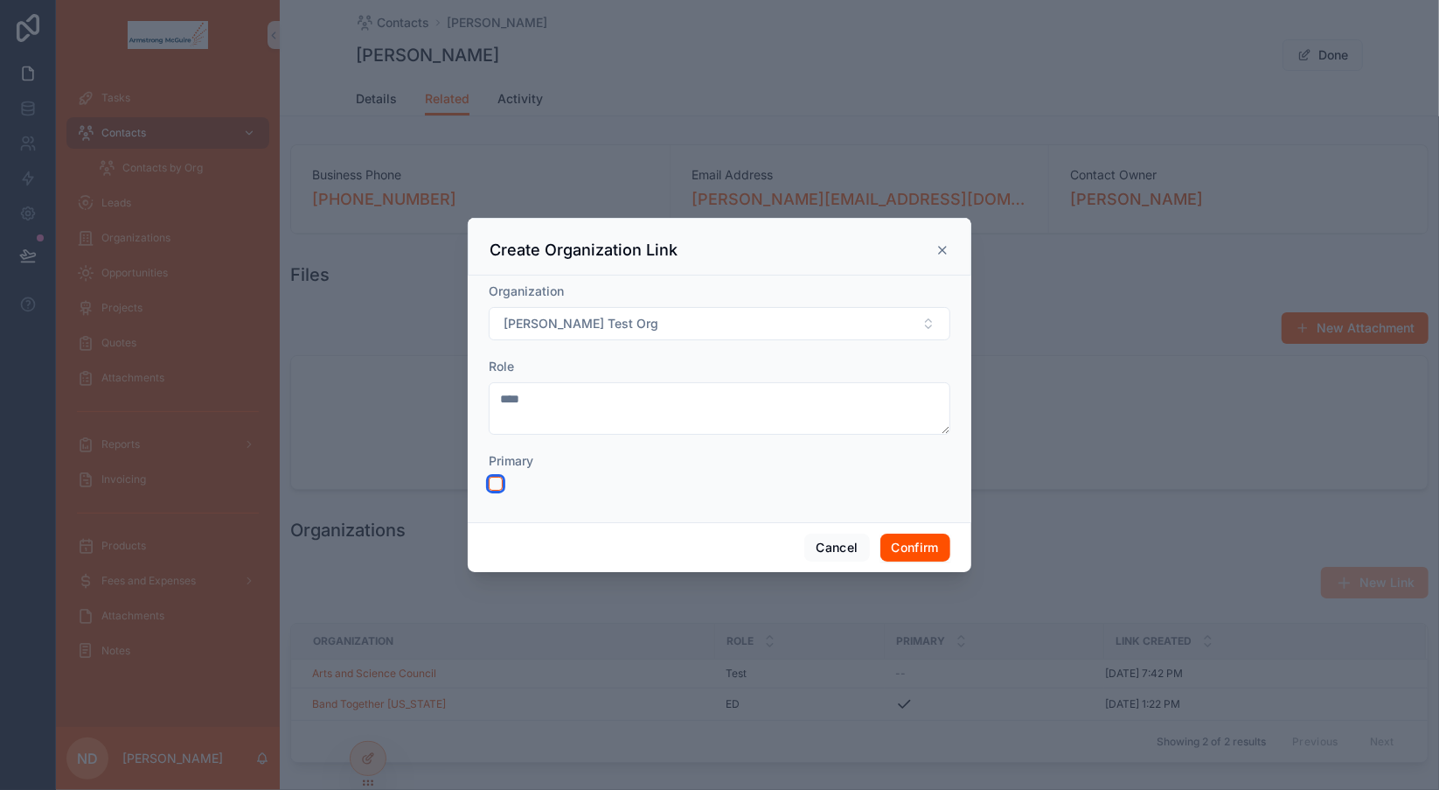
click at [495, 483] on button "button" at bounding box center [496, 484] width 14 height 14
click at [904, 550] on button "Confirm" at bounding box center [915, 547] width 70 height 28
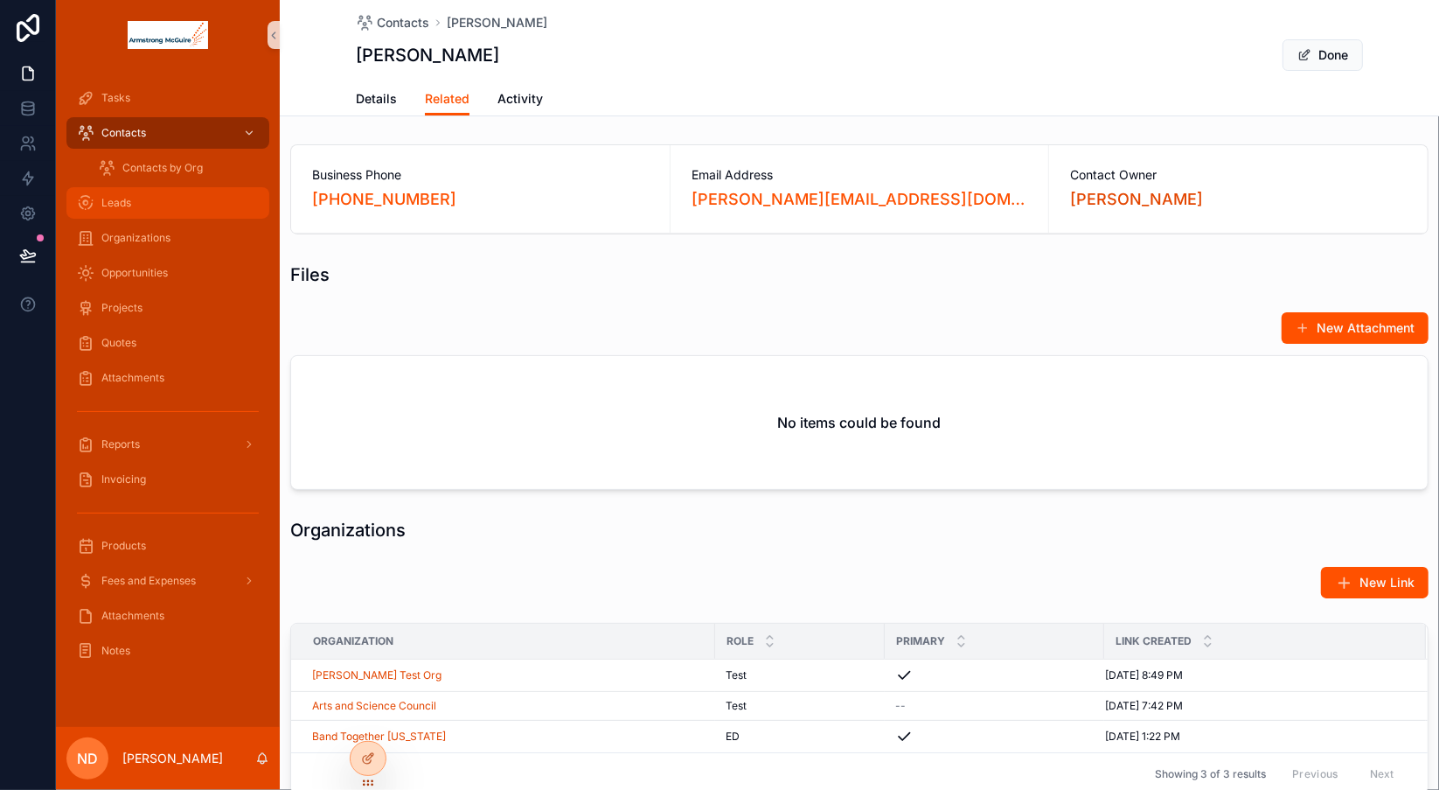
click at [169, 203] on div "Leads" at bounding box center [168, 203] width 182 height 28
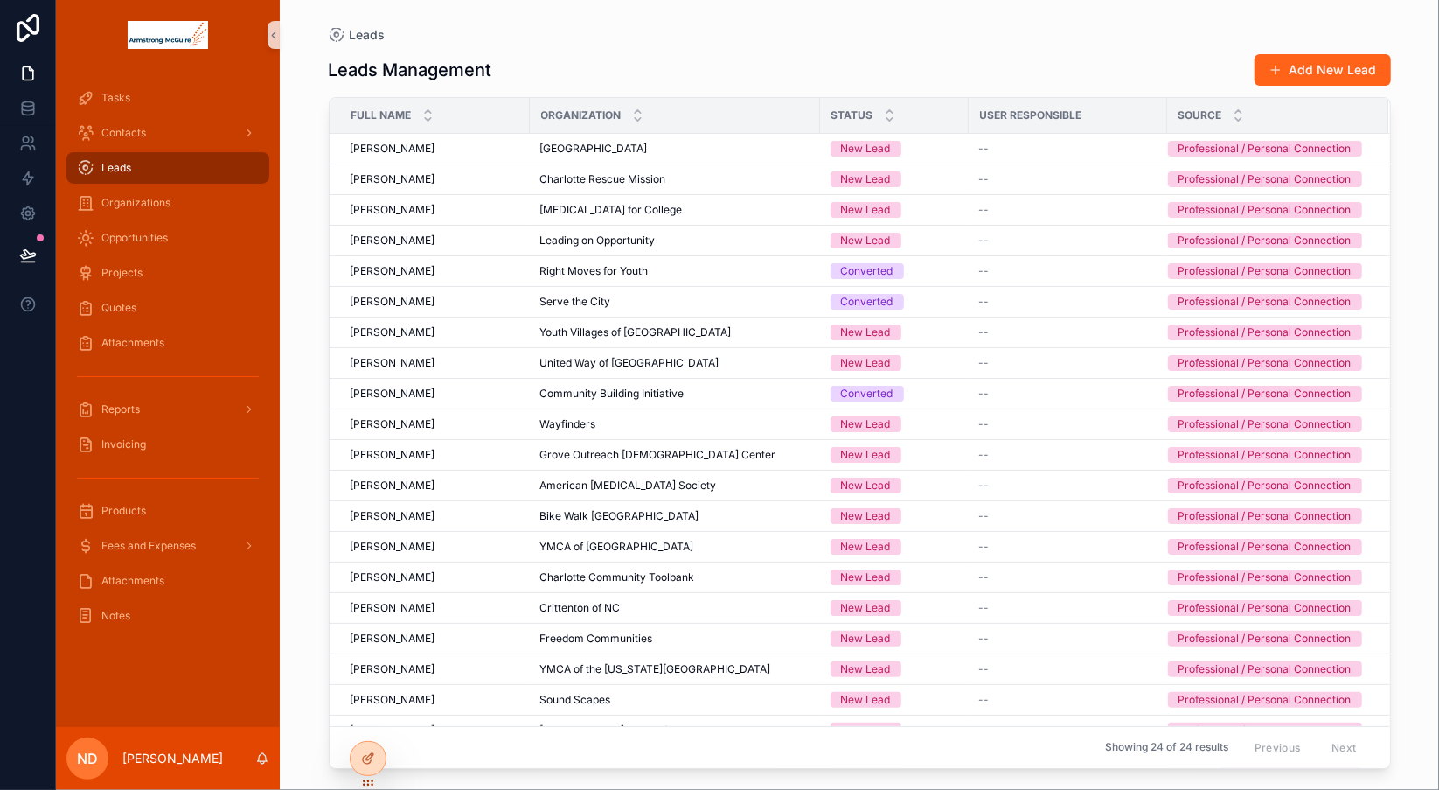
click at [1308, 68] on button "Add New Lead" at bounding box center [1323, 69] width 136 height 31
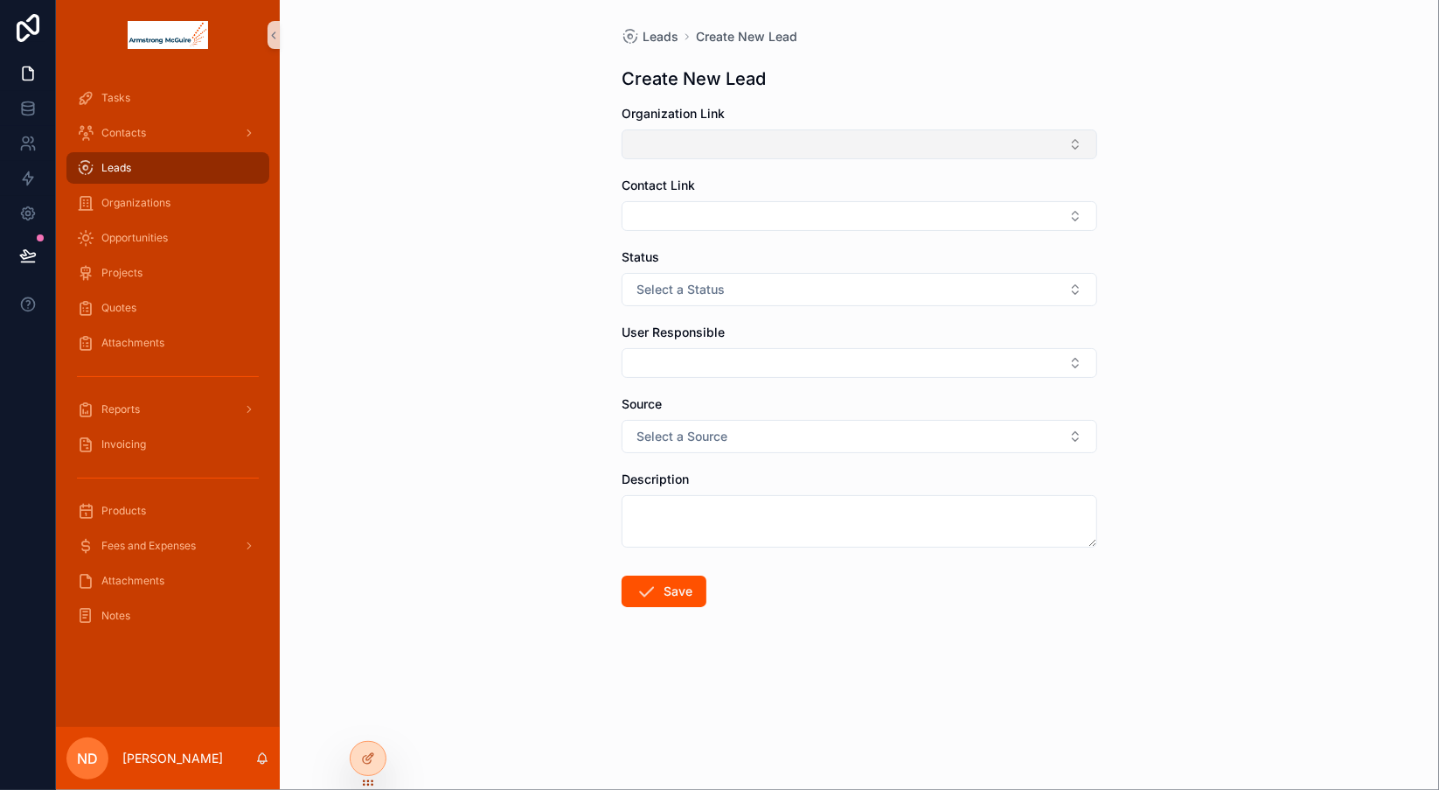
click at [776, 147] on button "Select Button" at bounding box center [860, 144] width 476 height 30
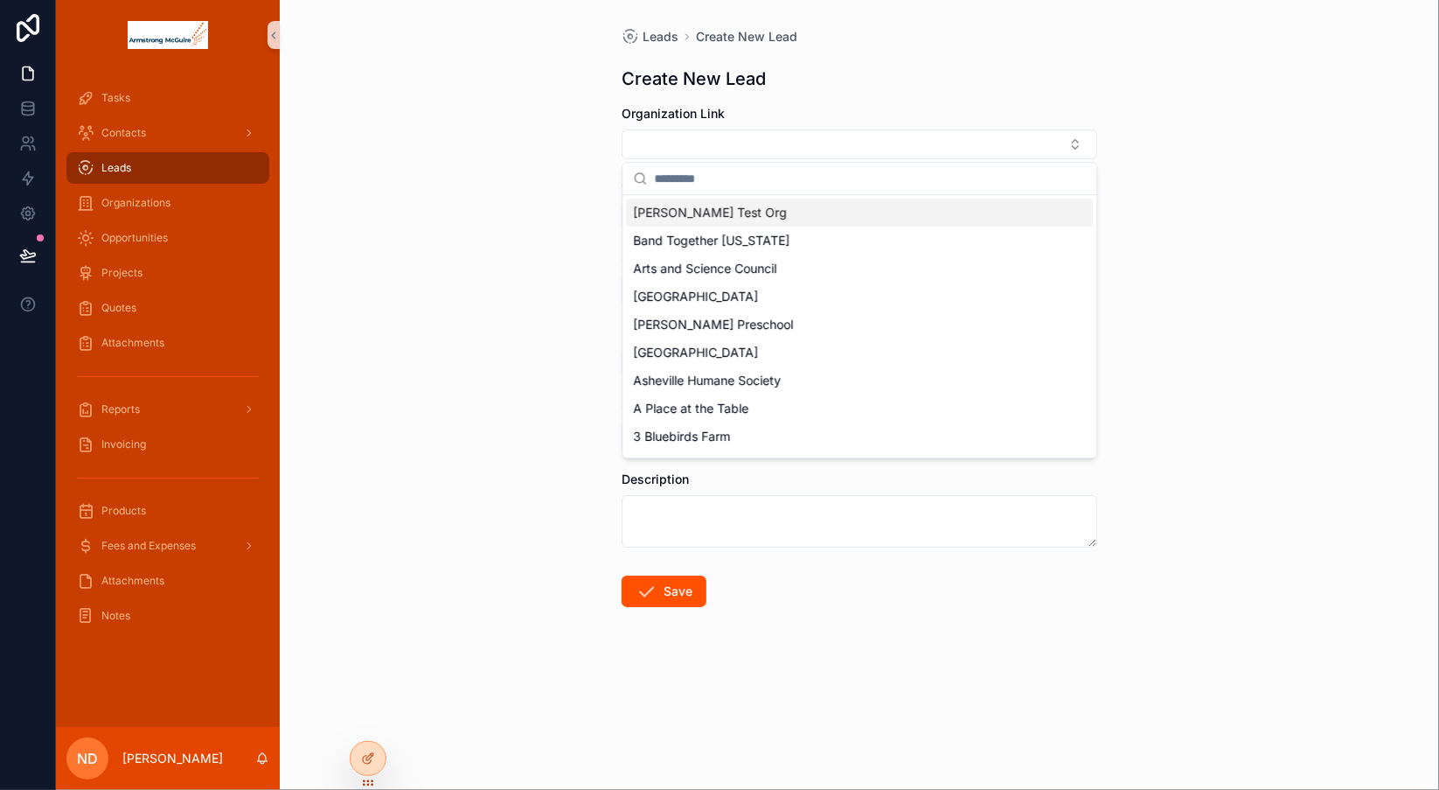
click at [752, 216] on div "[PERSON_NAME] Test Org" at bounding box center [859, 212] width 467 height 28
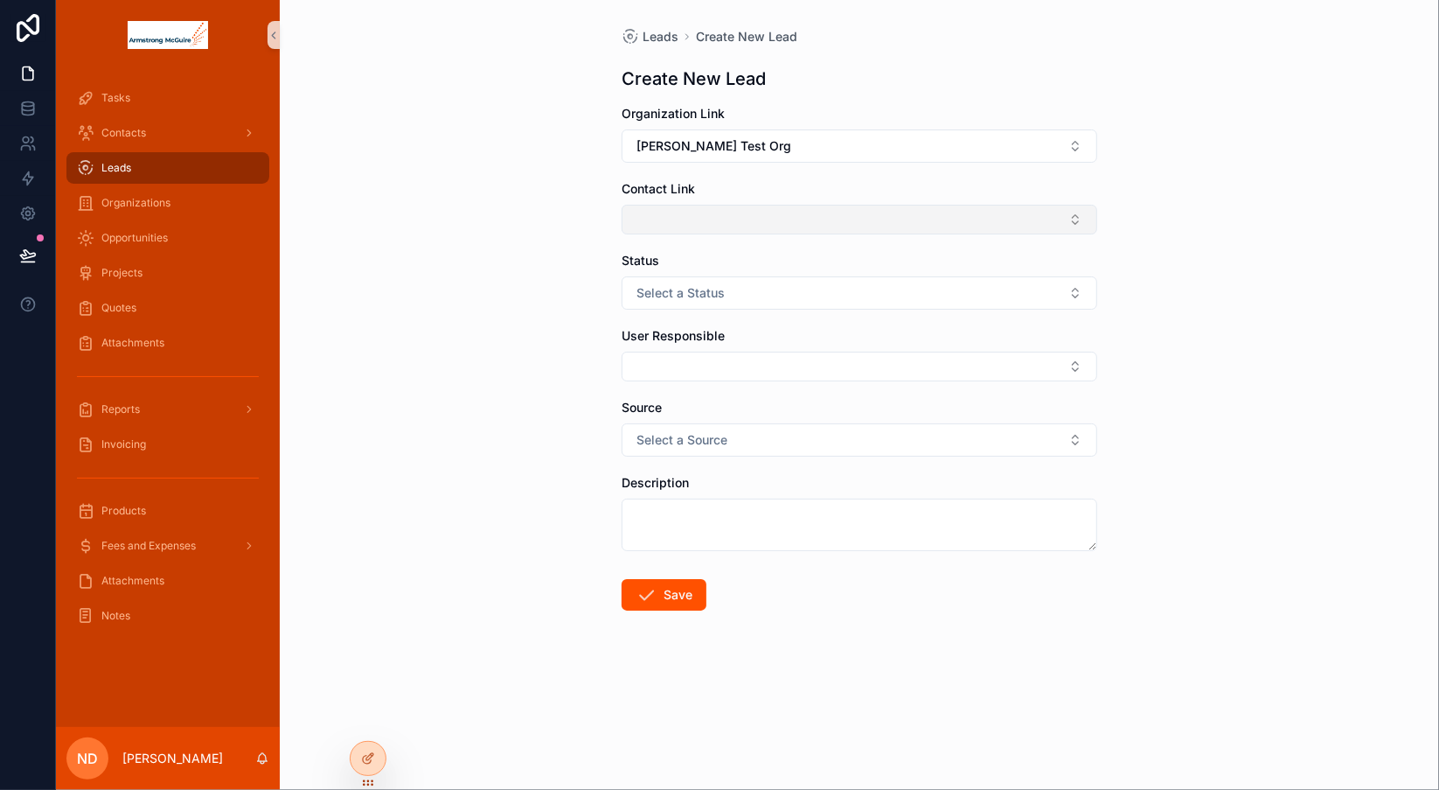
click at [729, 216] on button "Select Button" at bounding box center [860, 220] width 476 height 30
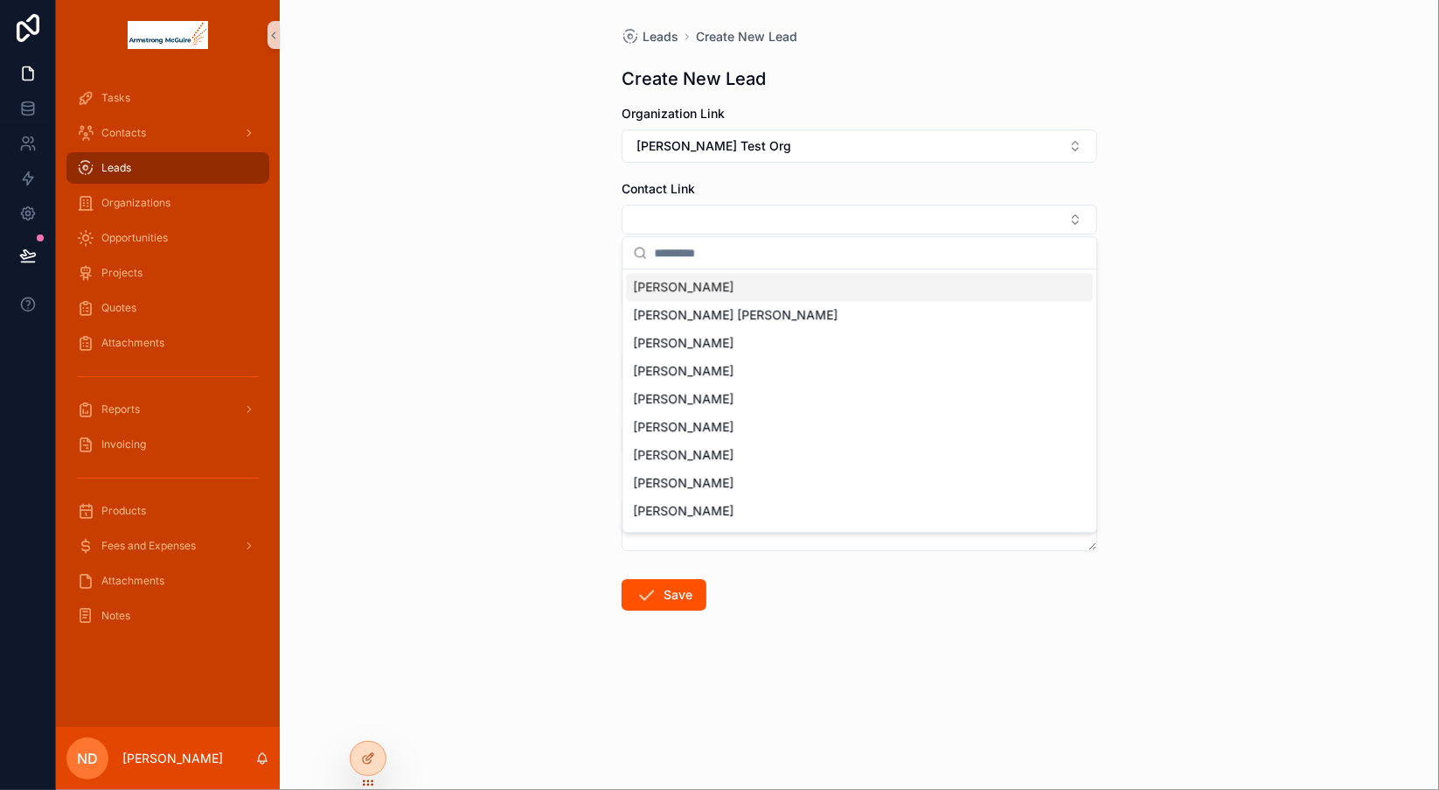
click at [708, 287] on span "[PERSON_NAME]" at bounding box center [683, 286] width 101 height 17
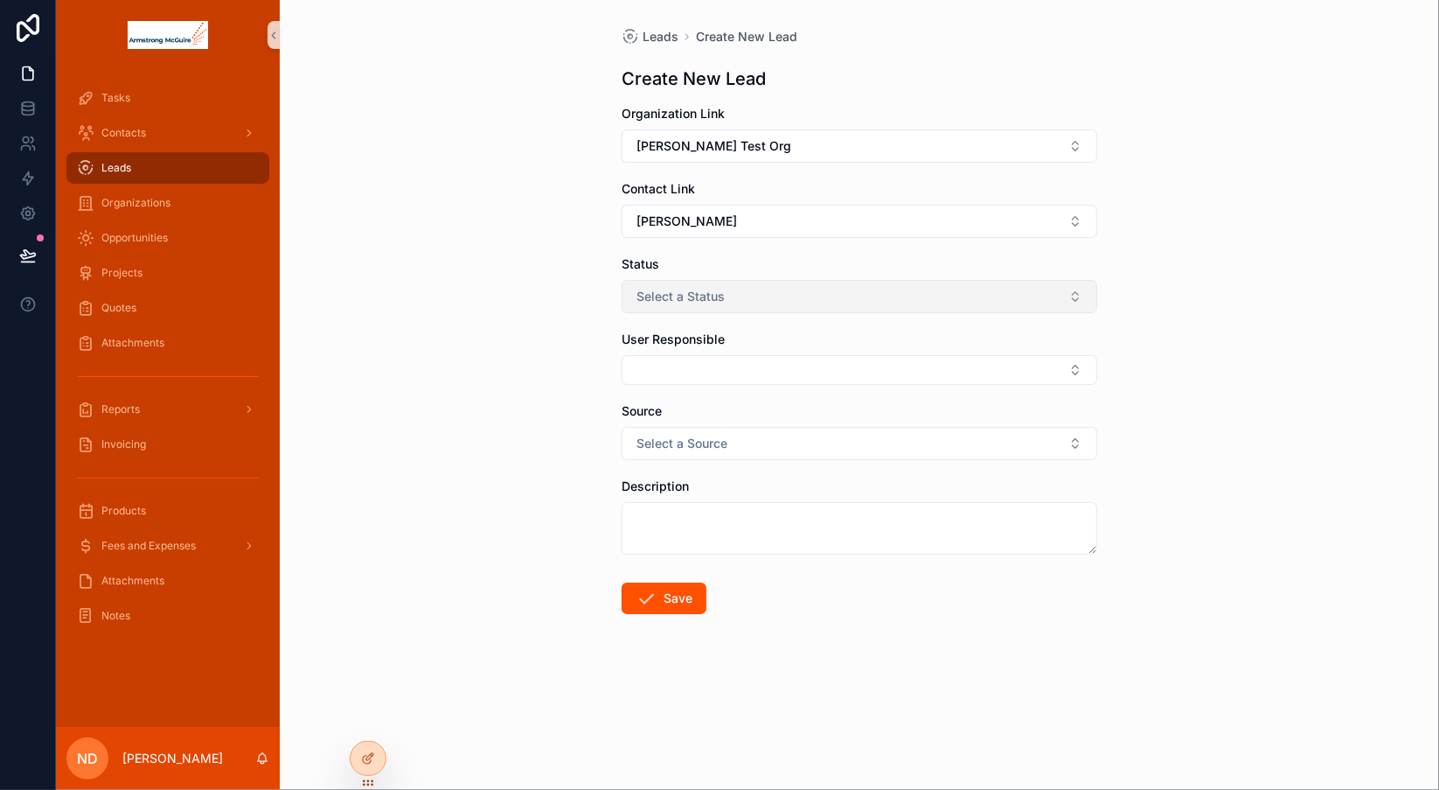
click at [718, 296] on span "Select a Status" at bounding box center [681, 296] width 88 height 17
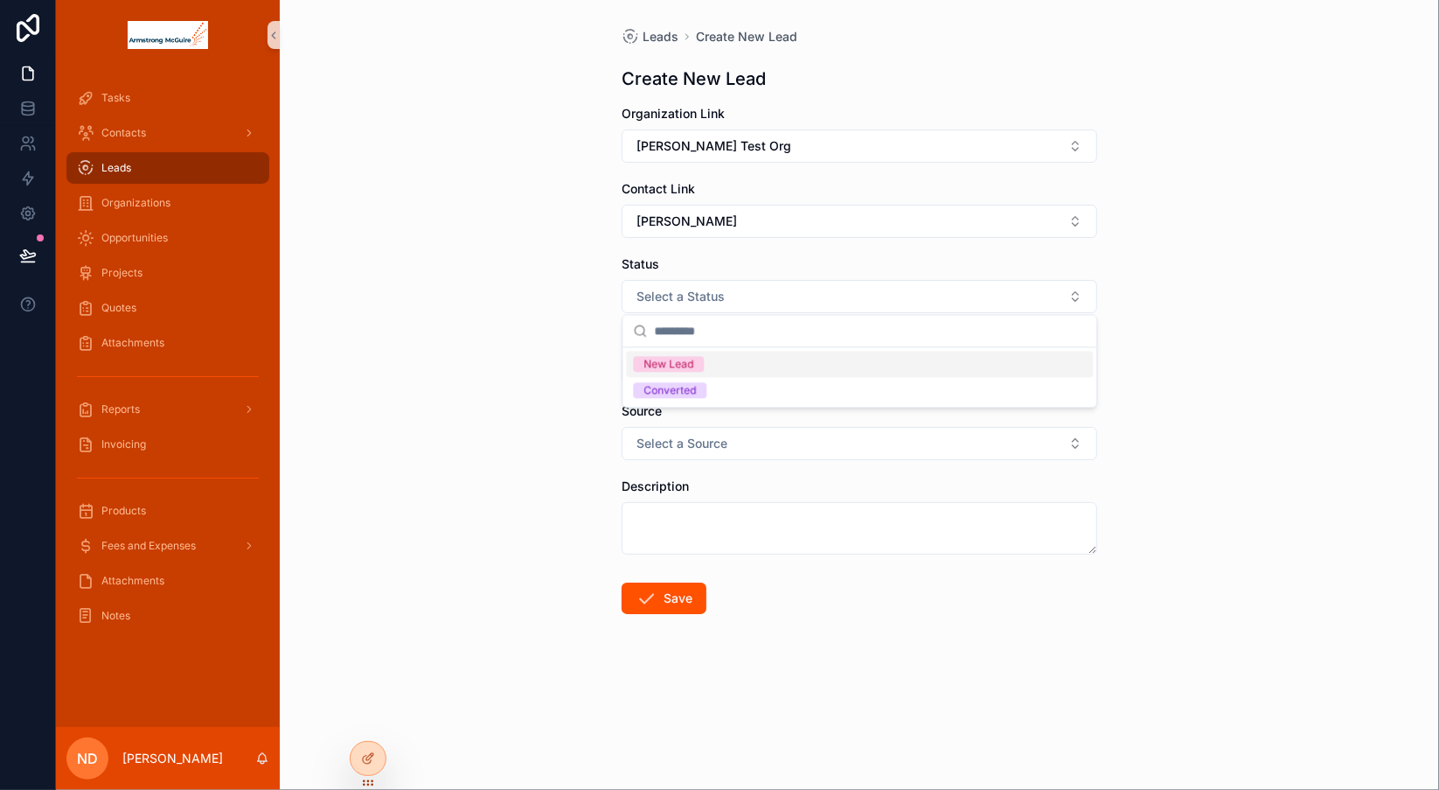
click at [682, 365] on div "New Lead" at bounding box center [668, 364] width 50 height 16
click at [690, 368] on button "Select Button" at bounding box center [860, 370] width 476 height 30
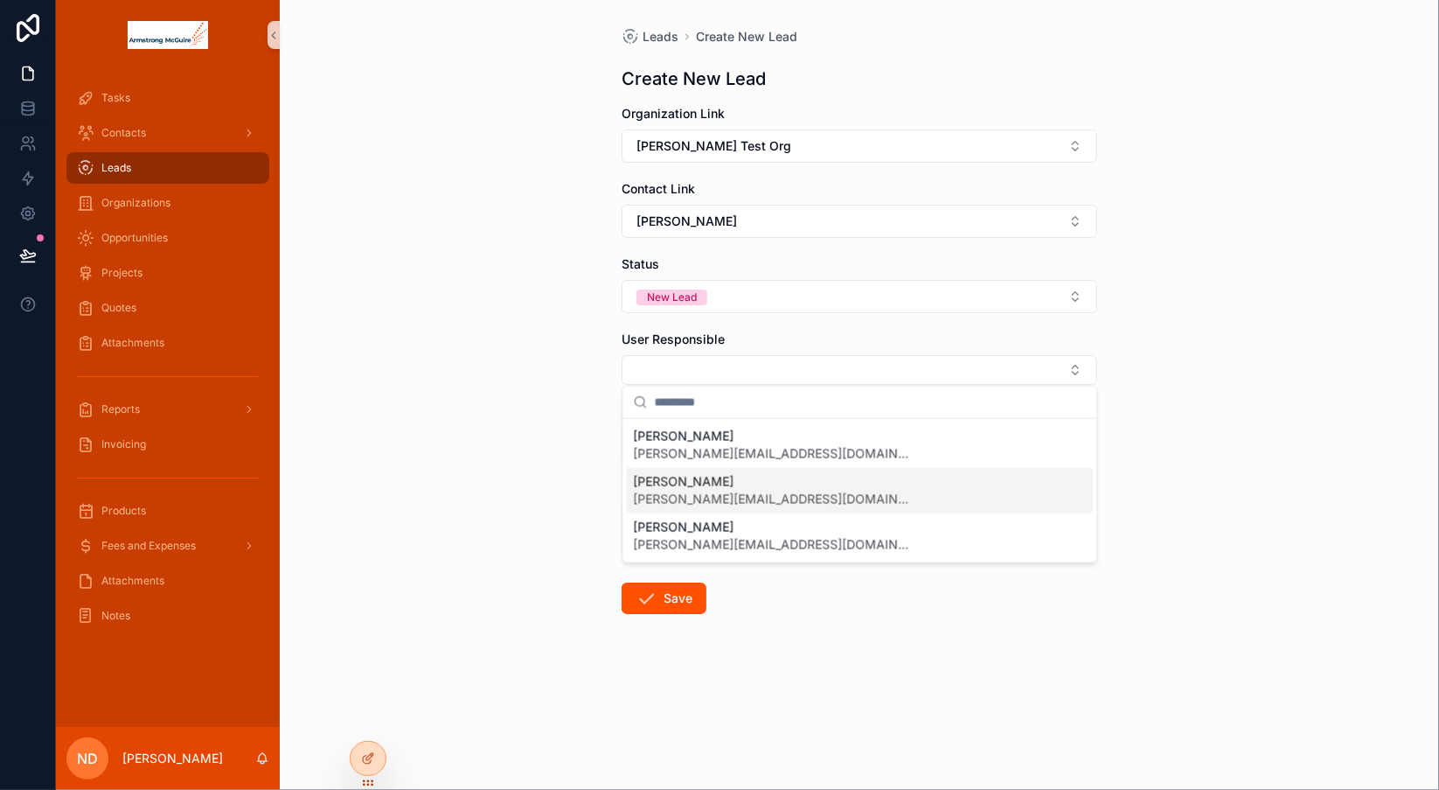
click at [685, 490] on span "[PERSON_NAME][EMAIL_ADDRESS][DOMAIN_NAME]" at bounding box center [773, 498] width 280 height 17
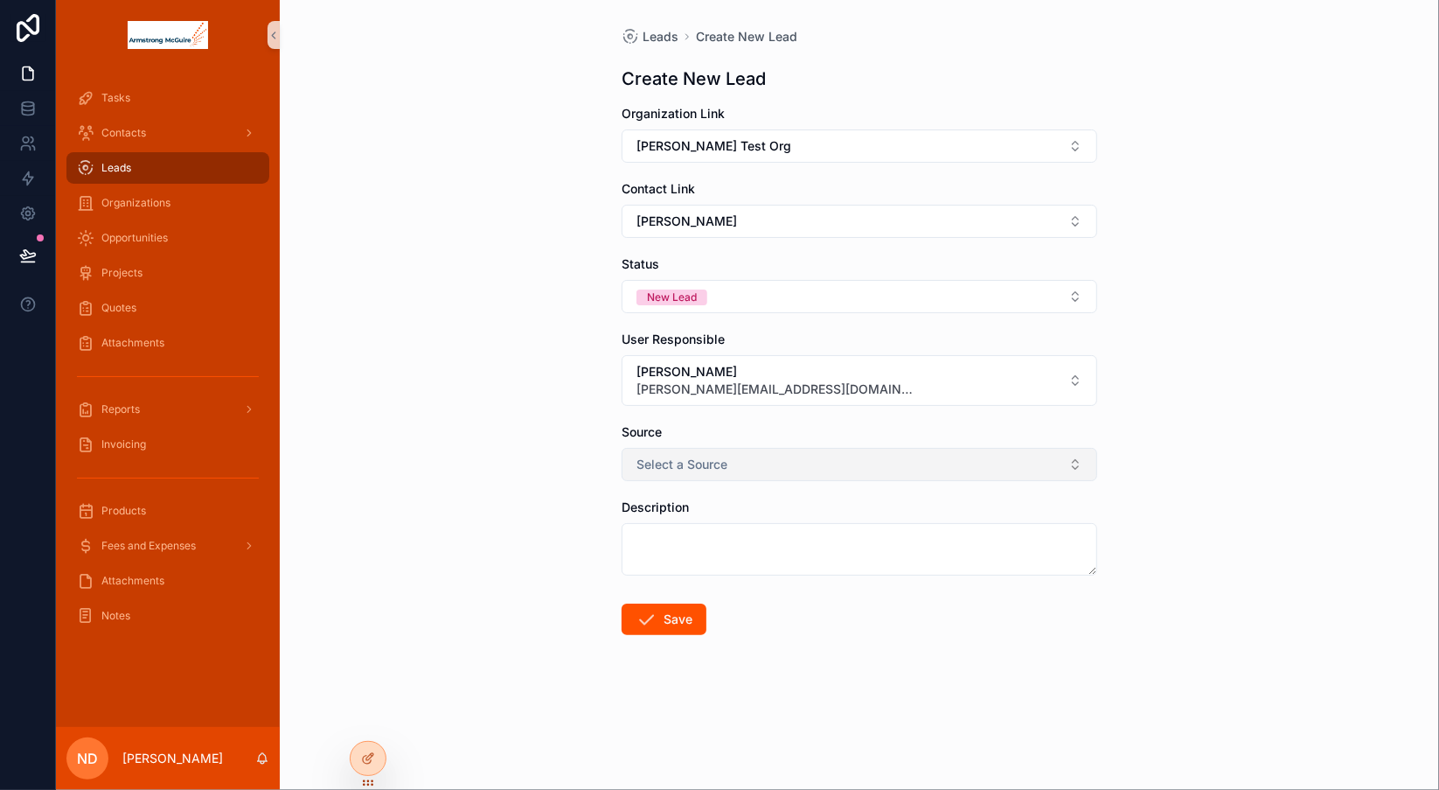
click at [735, 459] on button "Select a Source" at bounding box center [860, 464] width 476 height 33
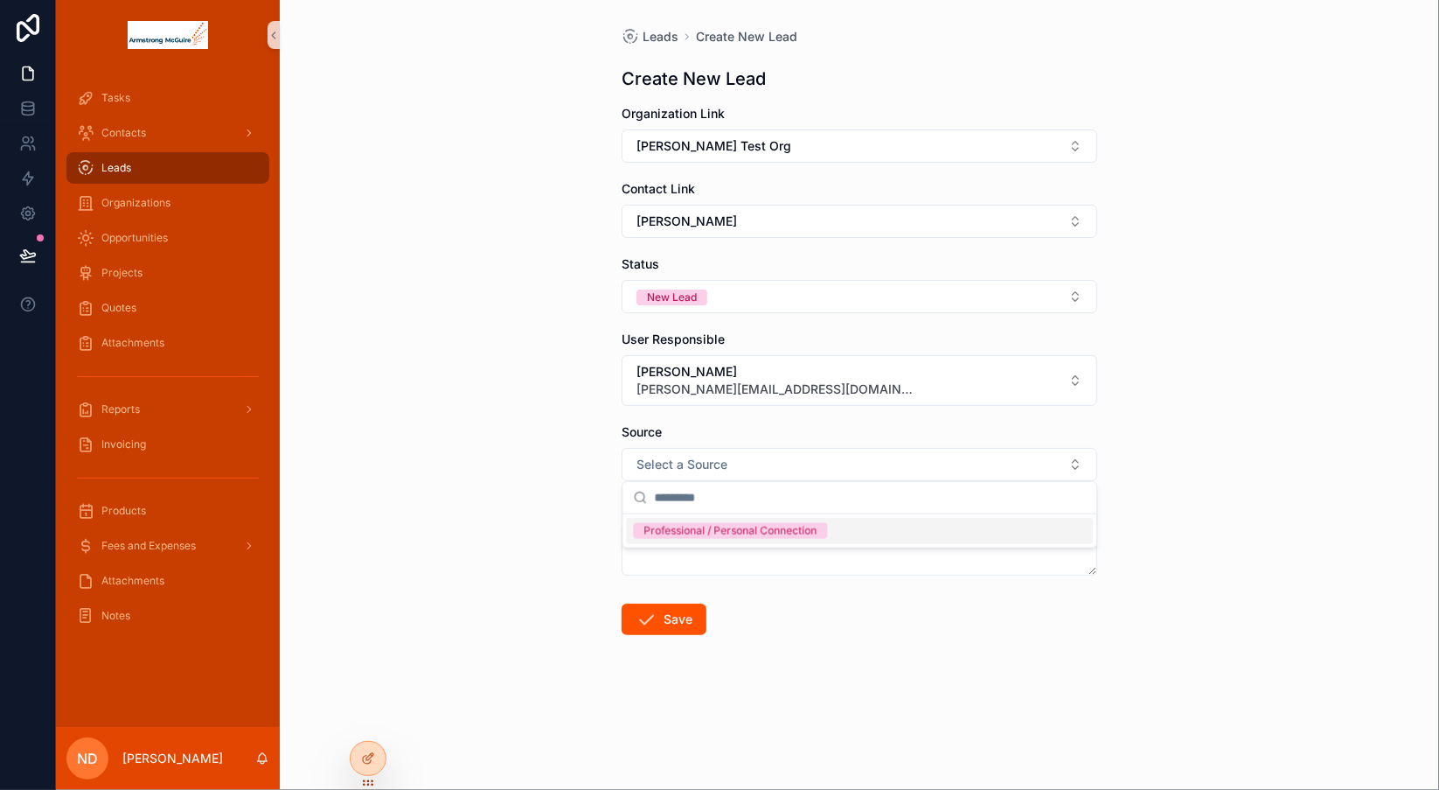
click at [723, 538] on div "Professional / Personal Connection" at bounding box center [859, 531] width 467 height 26
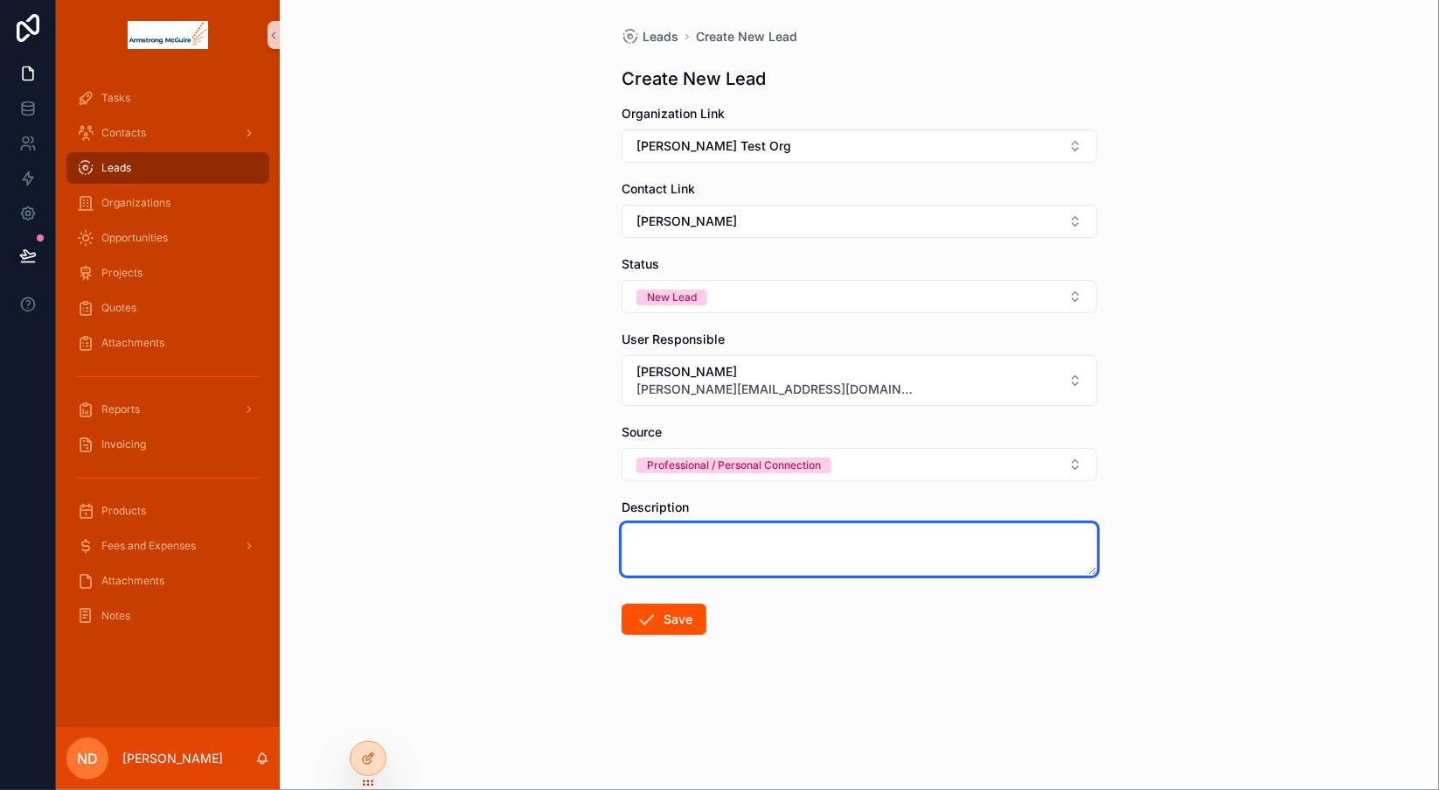
click at [700, 547] on textarea "scrollable content" at bounding box center [860, 549] width 476 height 52
type textarea "********"
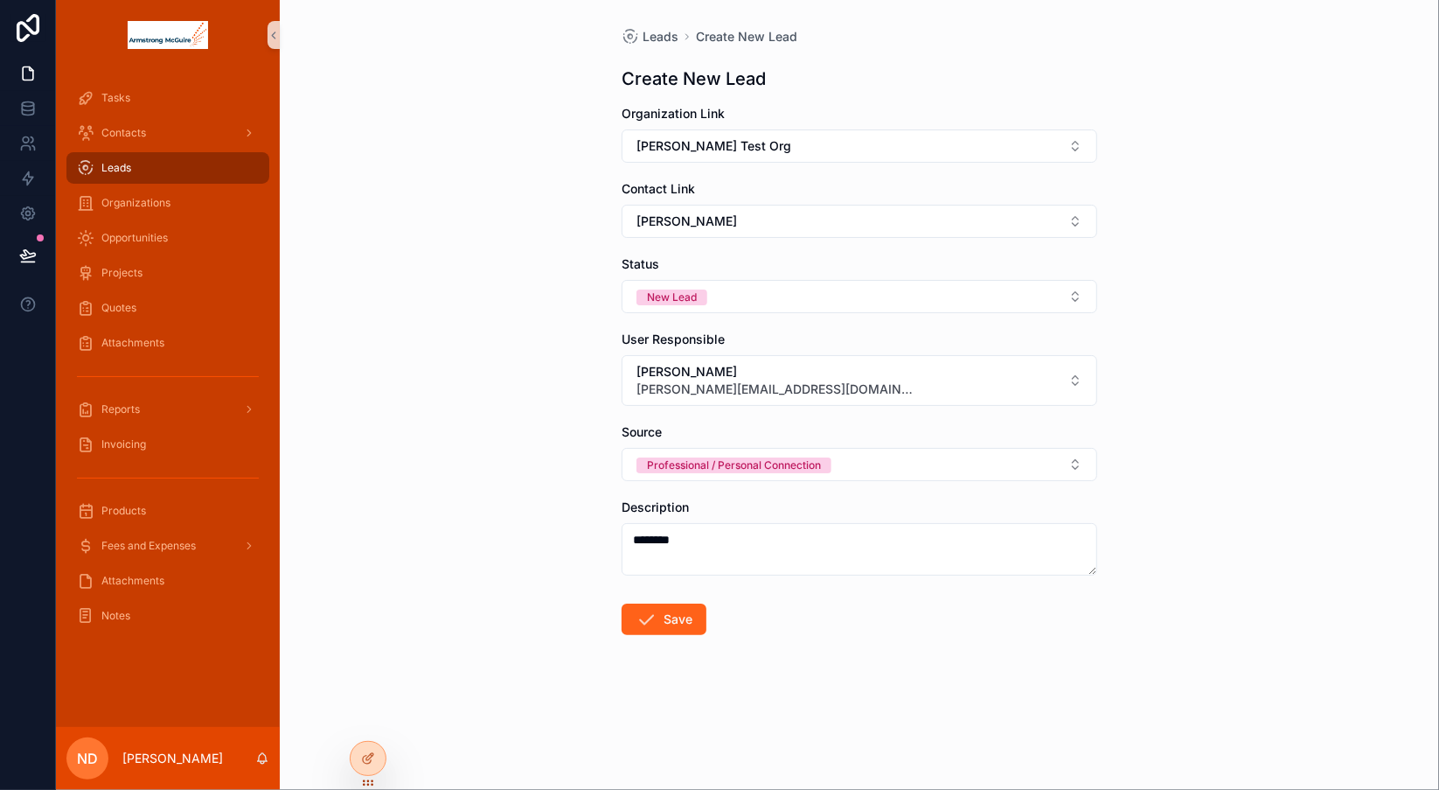
click at [664, 614] on button "Save" at bounding box center [664, 618] width 85 height 31
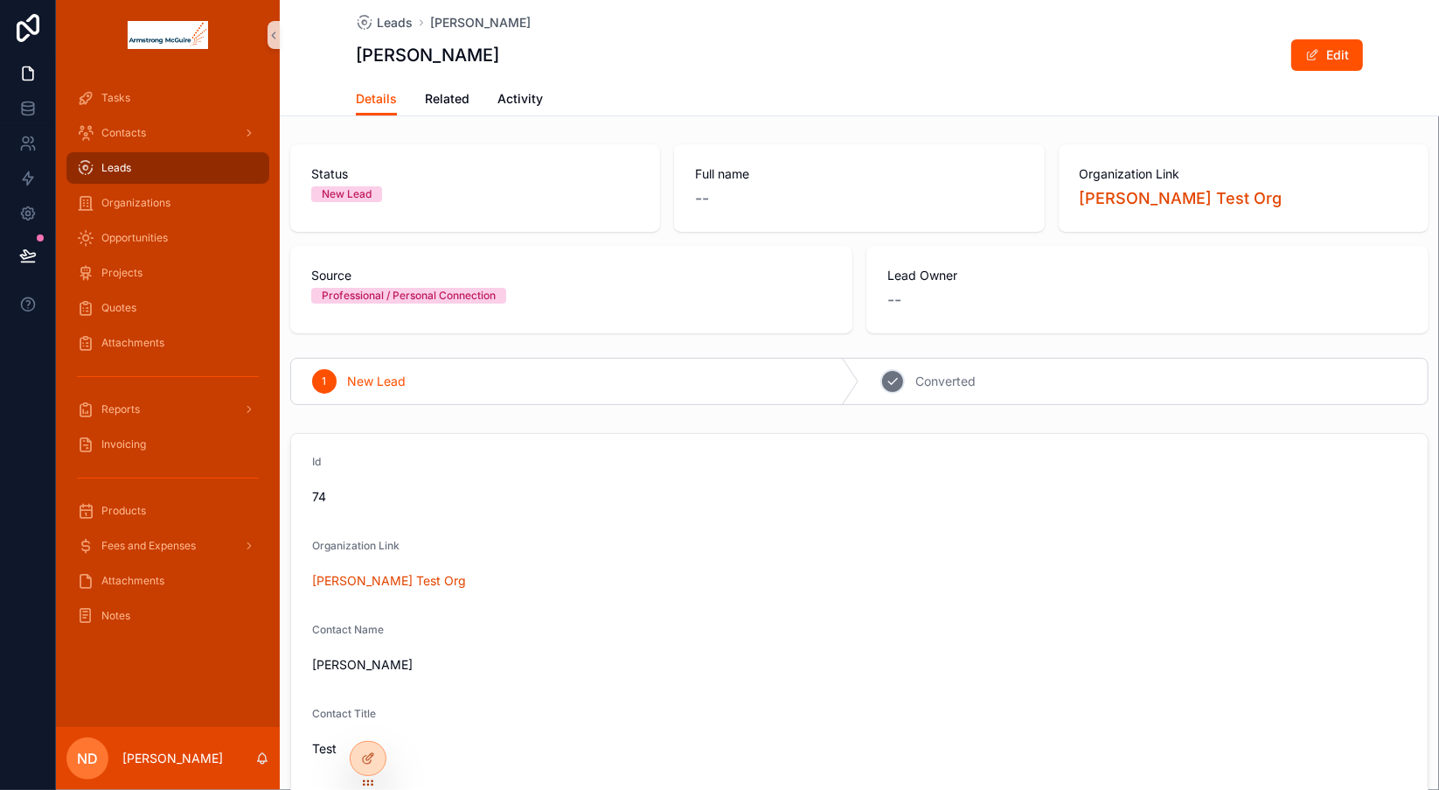
click at [936, 381] on span "Converted" at bounding box center [945, 380] width 60 height 17
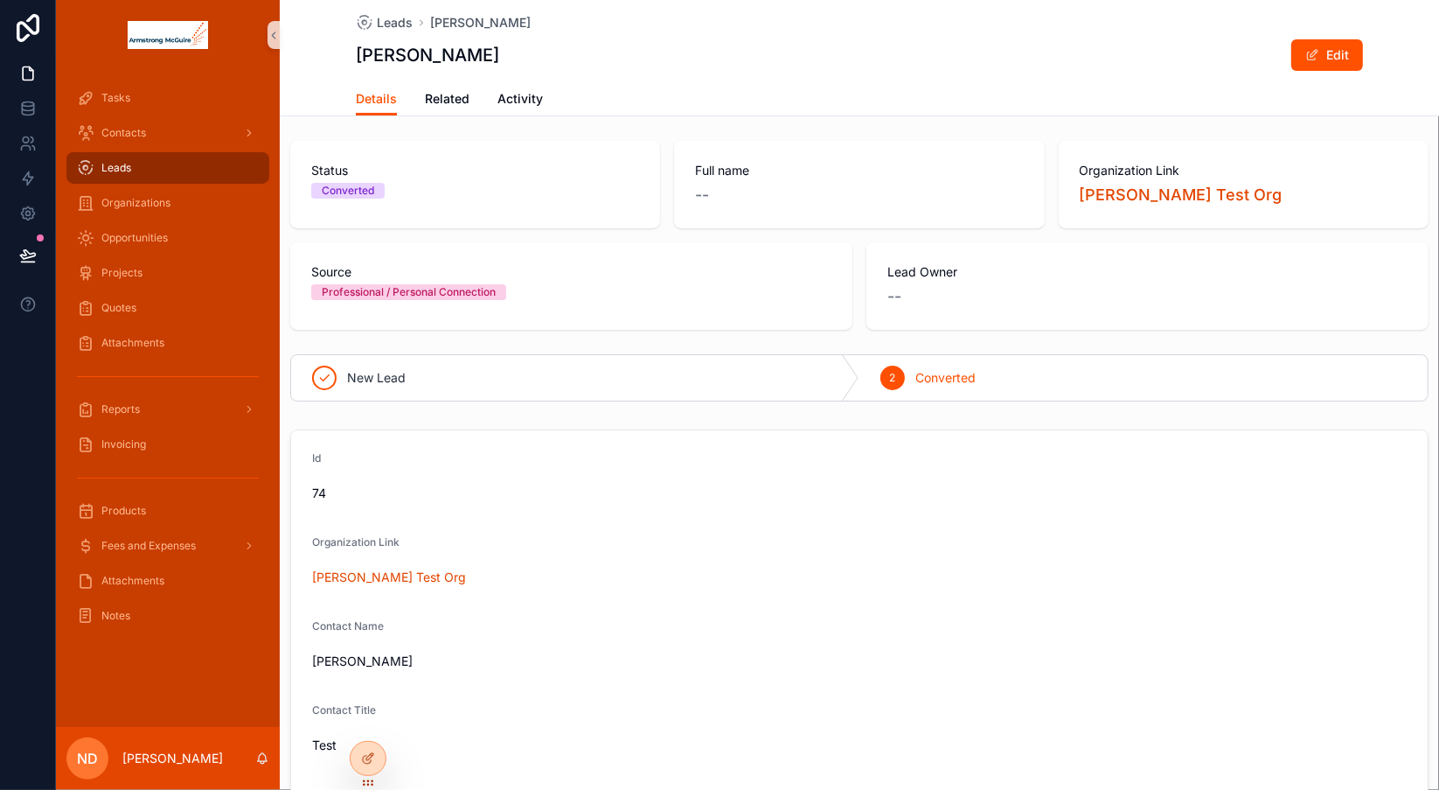
scroll to position [1, 0]
click at [445, 98] on span "Related" at bounding box center [447, 98] width 45 height 17
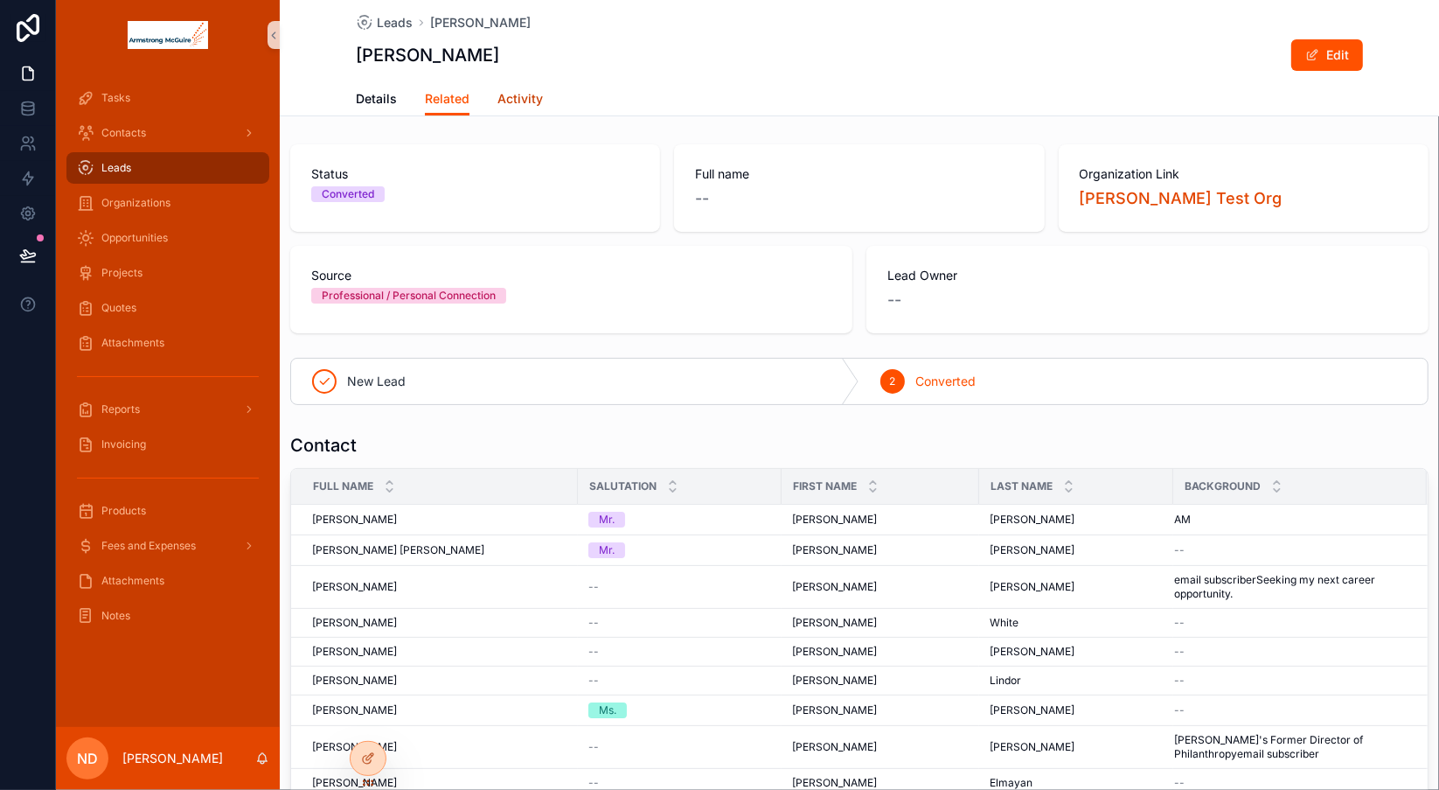
click at [520, 102] on span "Activity" at bounding box center [519, 98] width 45 height 17
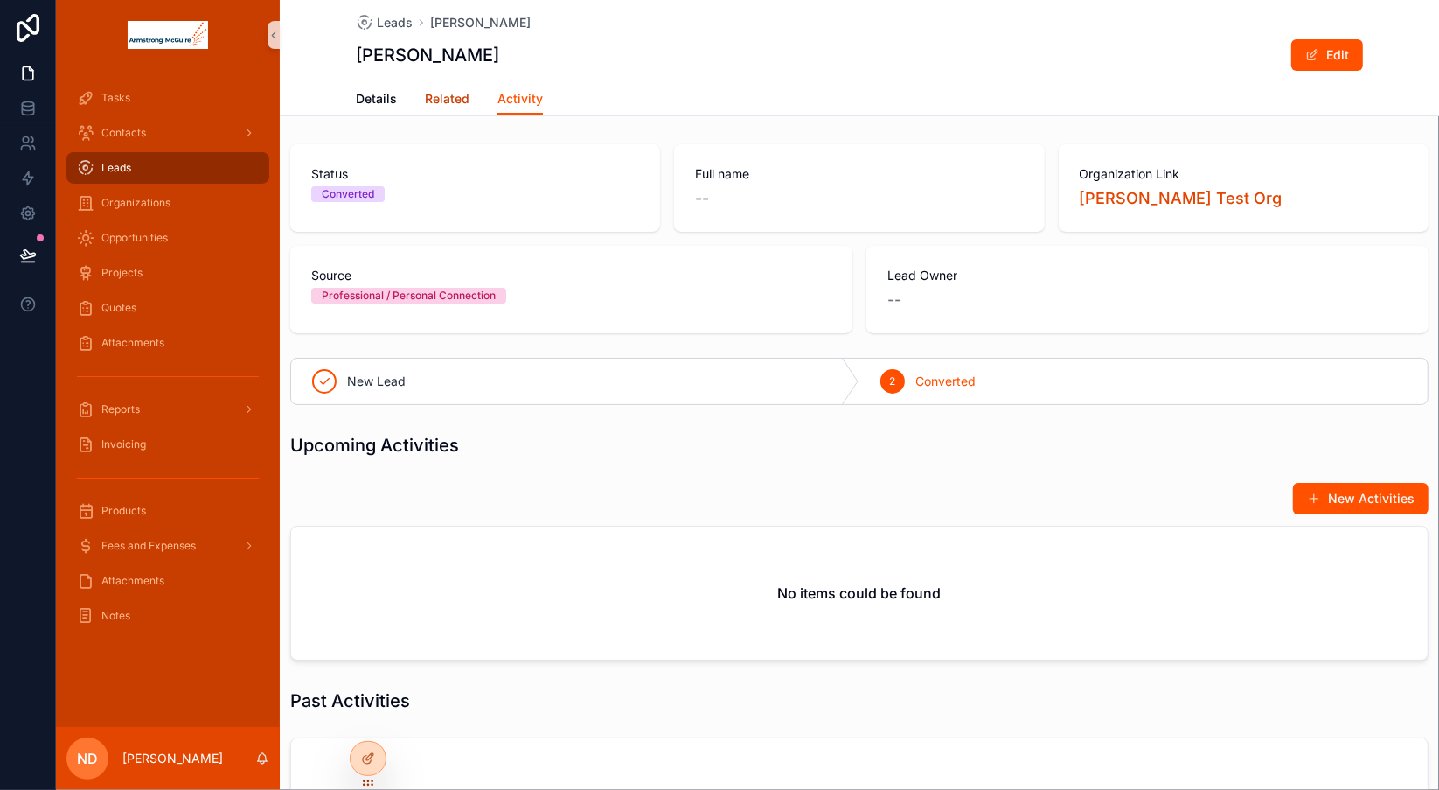
click at [437, 103] on span "Related" at bounding box center [447, 98] width 45 height 17
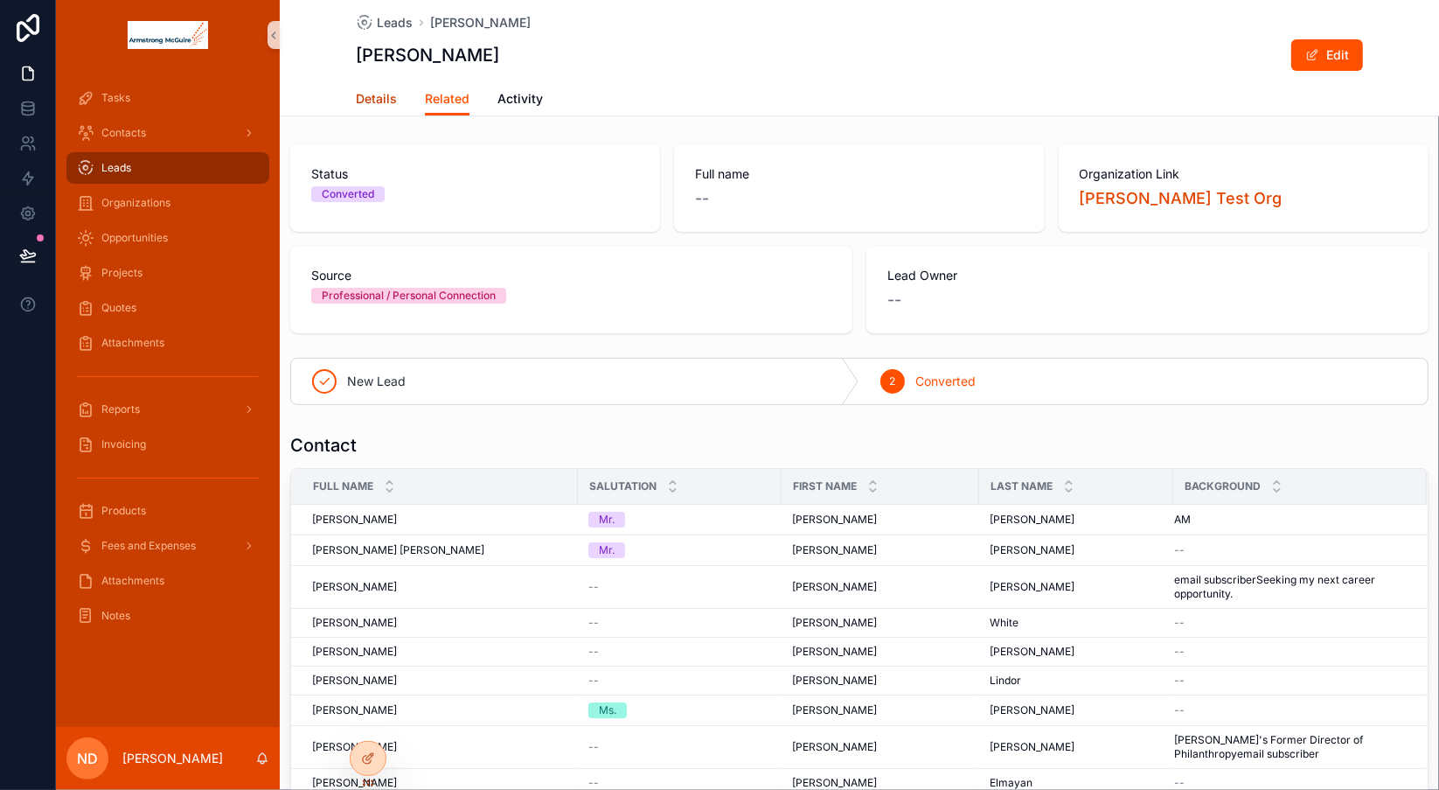
click at [372, 101] on span "Details" at bounding box center [376, 98] width 41 height 17
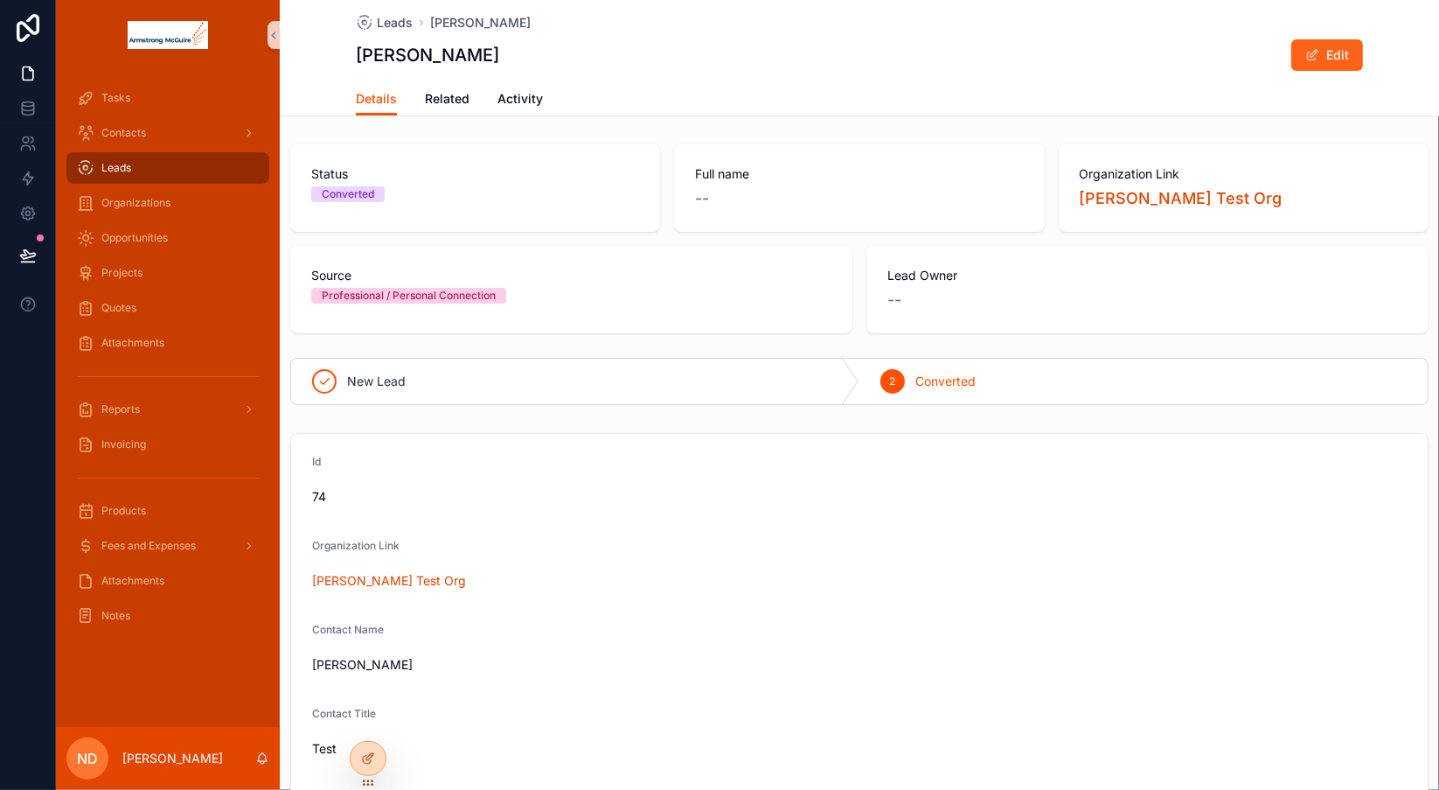
click at [1330, 53] on button "Edit" at bounding box center [1327, 54] width 72 height 31
click at [975, 289] on div "--" at bounding box center [1147, 300] width 520 height 24
click at [1313, 56] on button "Done" at bounding box center [1323, 54] width 80 height 31
click at [577, 382] on div "New Lead" at bounding box center [575, 380] width 568 height 45
click at [951, 380] on span "Converted" at bounding box center [945, 380] width 60 height 17
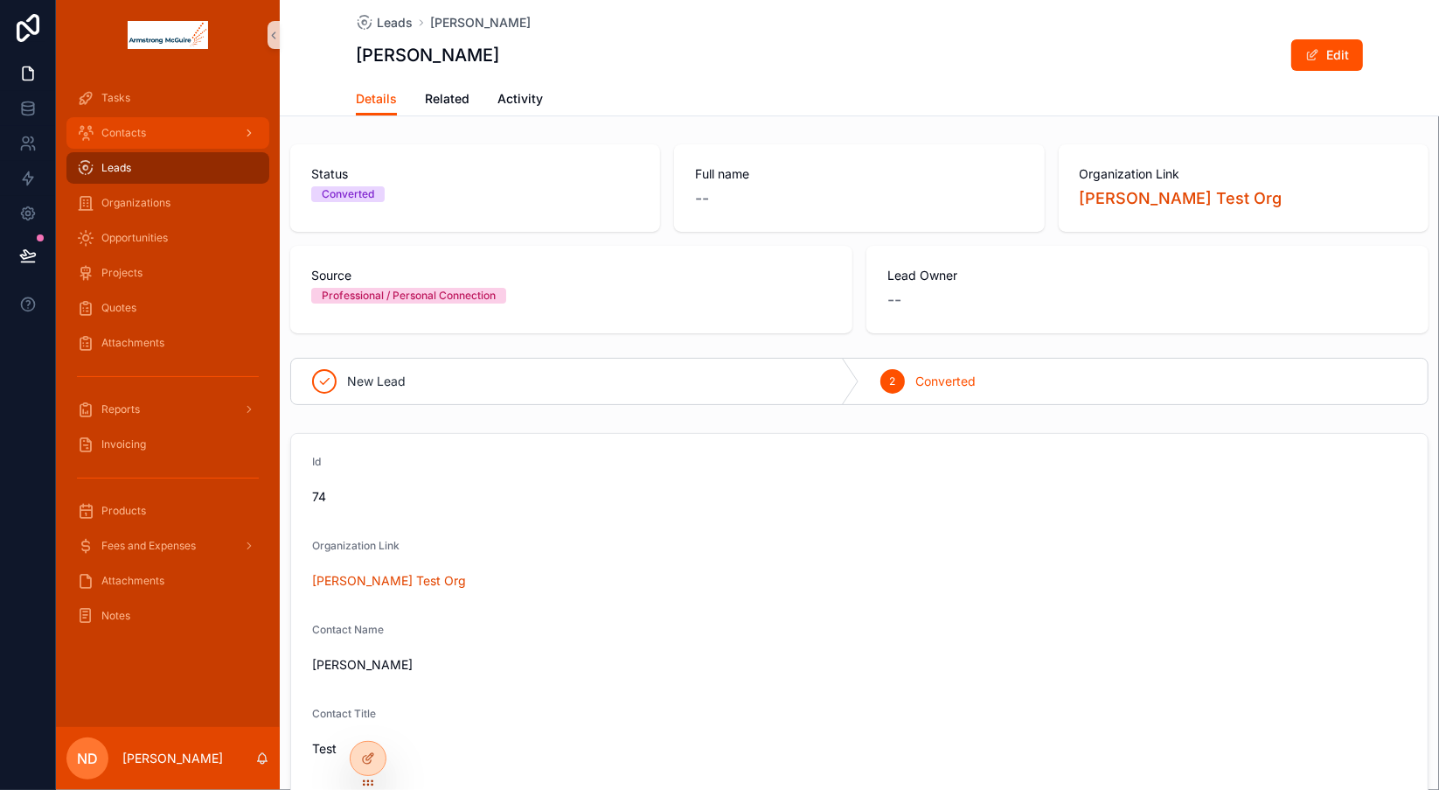
click at [177, 135] on div "Contacts" at bounding box center [168, 133] width 182 height 28
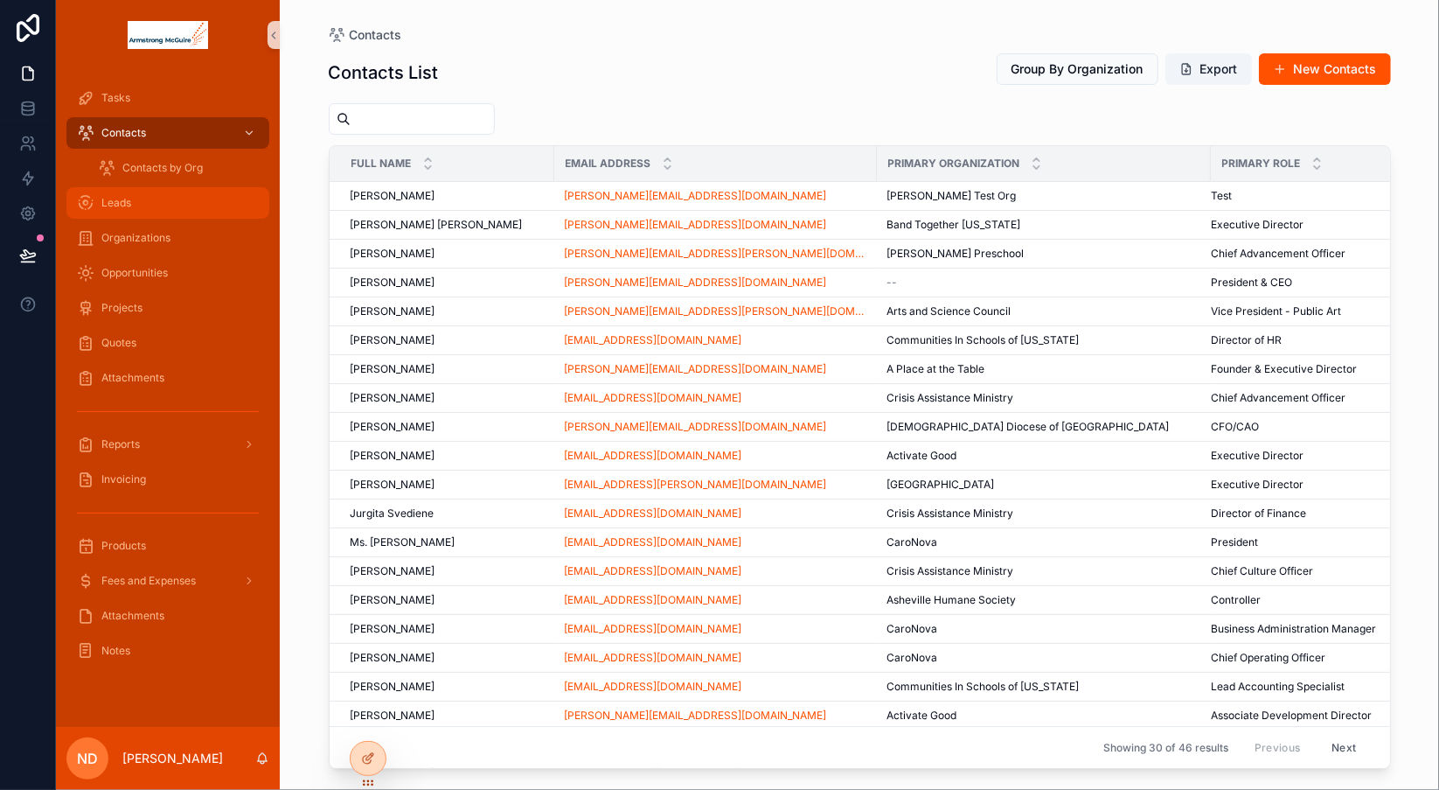
click at [150, 203] on div "Leads" at bounding box center [168, 203] width 182 height 28
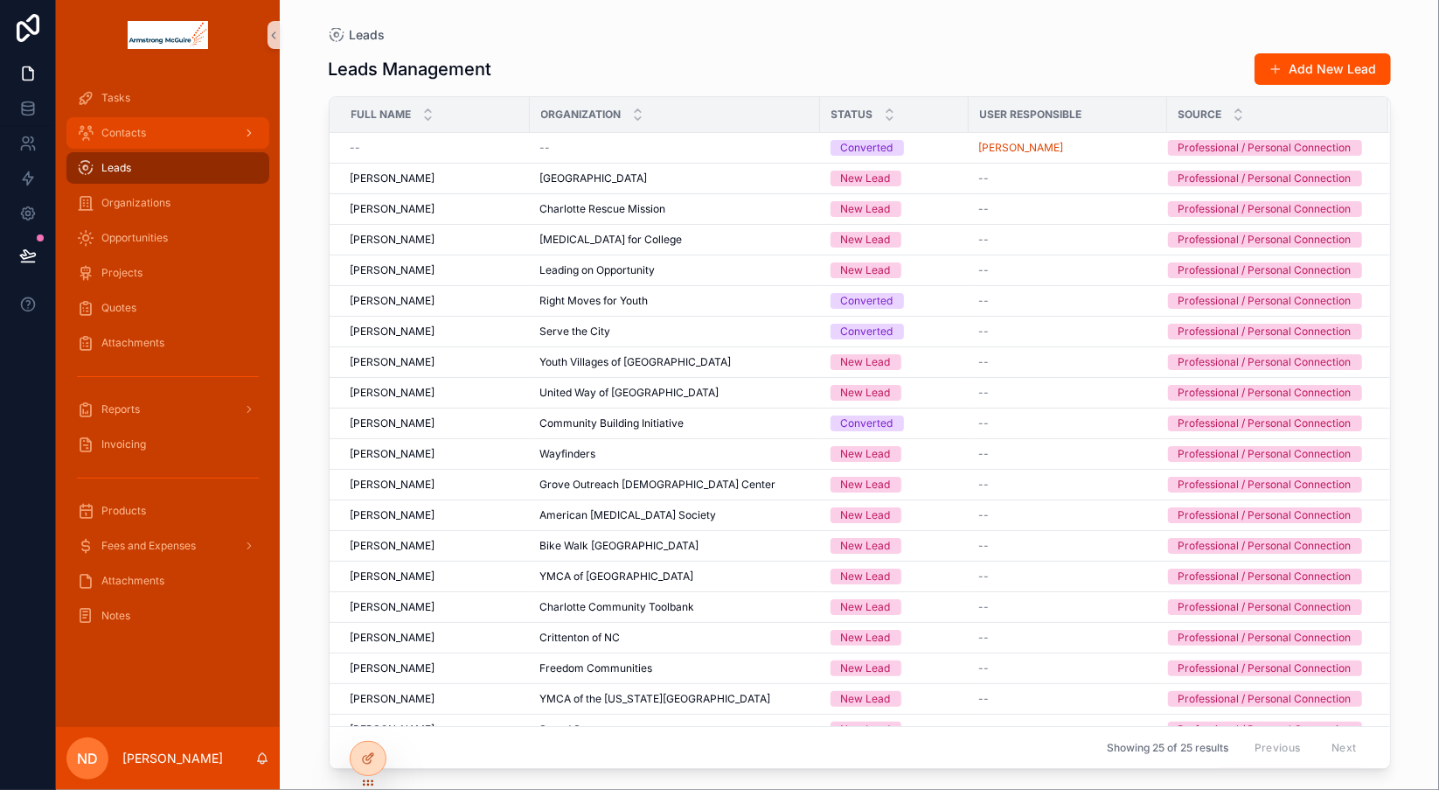
click at [189, 136] on div "Contacts" at bounding box center [168, 133] width 182 height 28
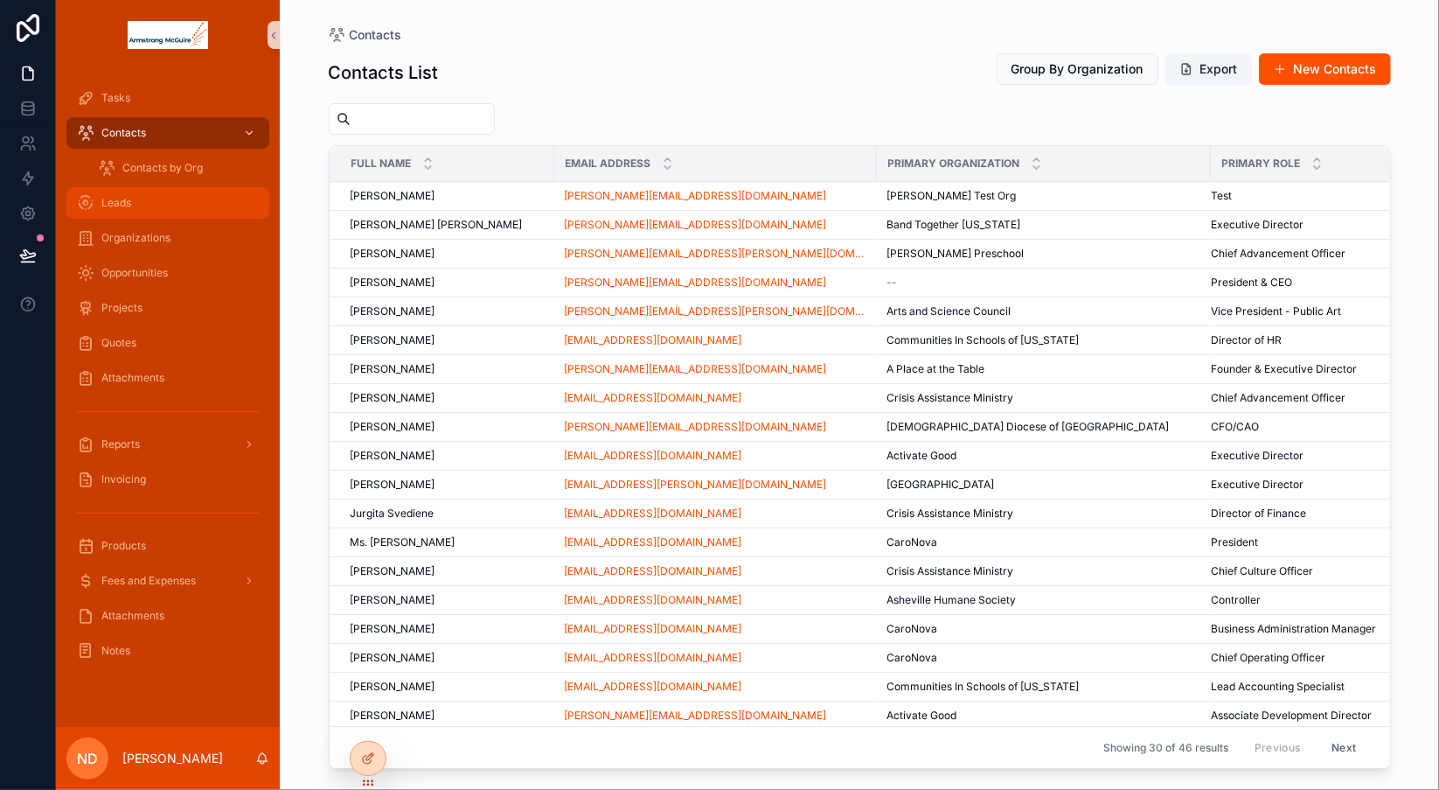
click at [149, 196] on div "Leads" at bounding box center [168, 203] width 182 height 28
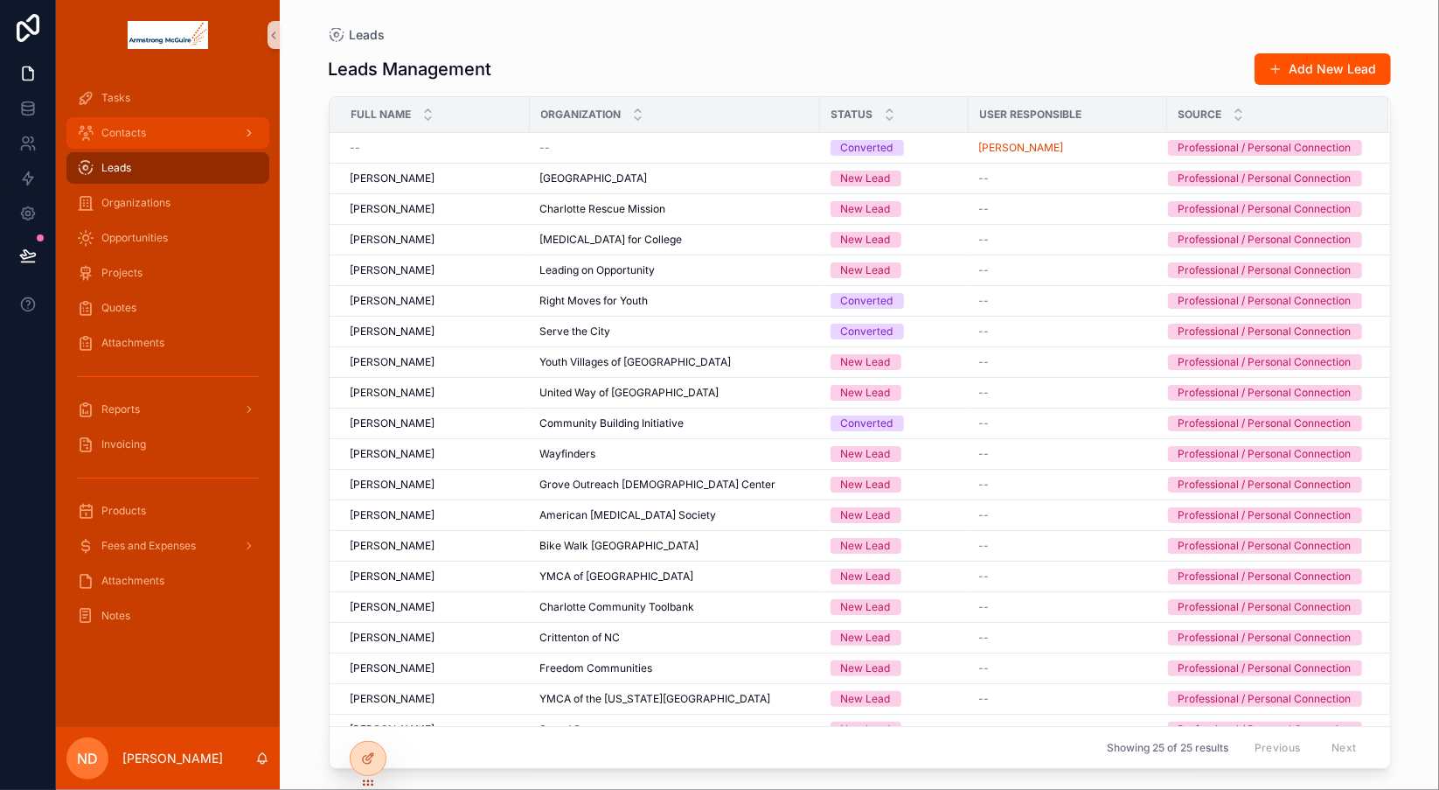
click at [147, 138] on div "Contacts" at bounding box center [168, 133] width 182 height 28
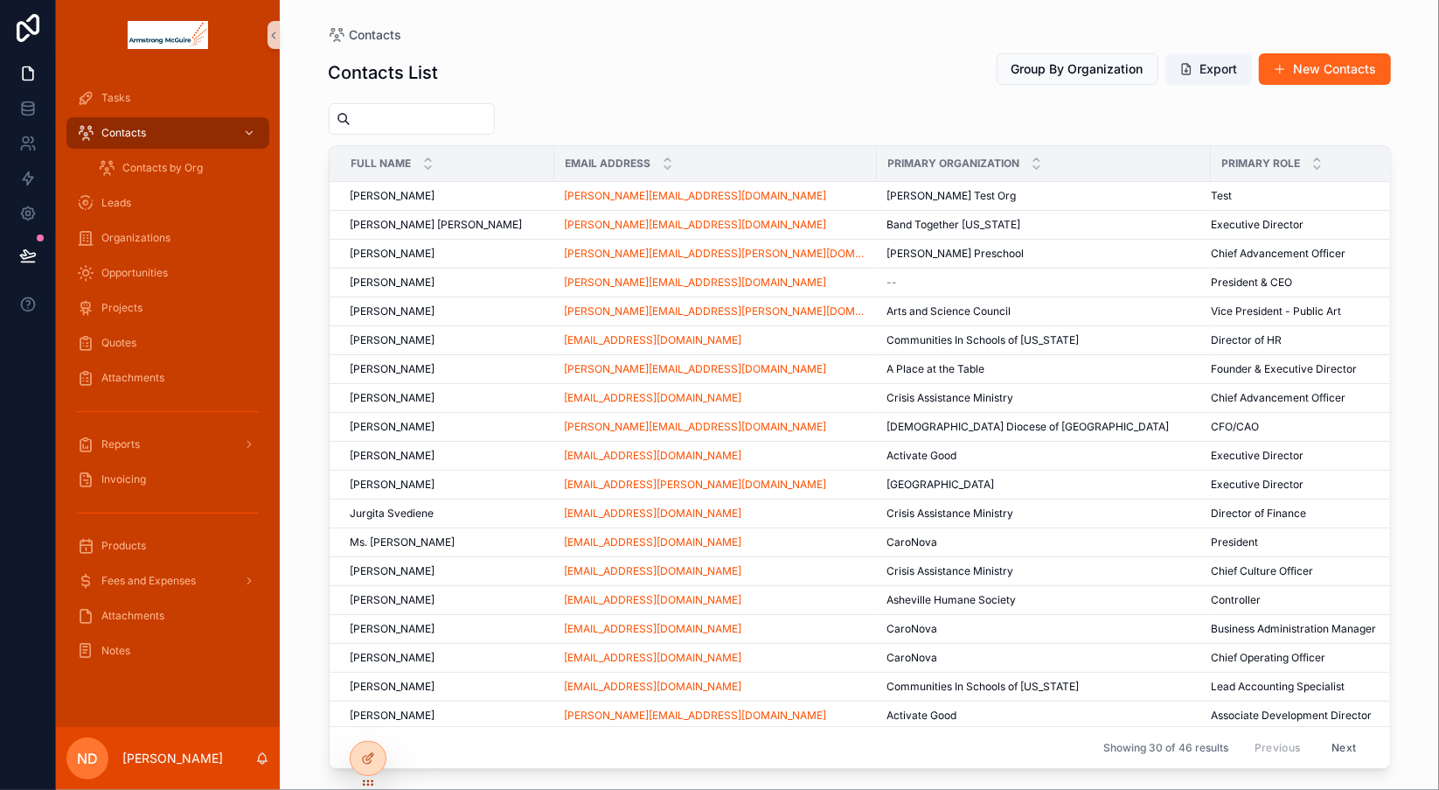
click at [1302, 73] on button "New Contacts" at bounding box center [1325, 68] width 132 height 31
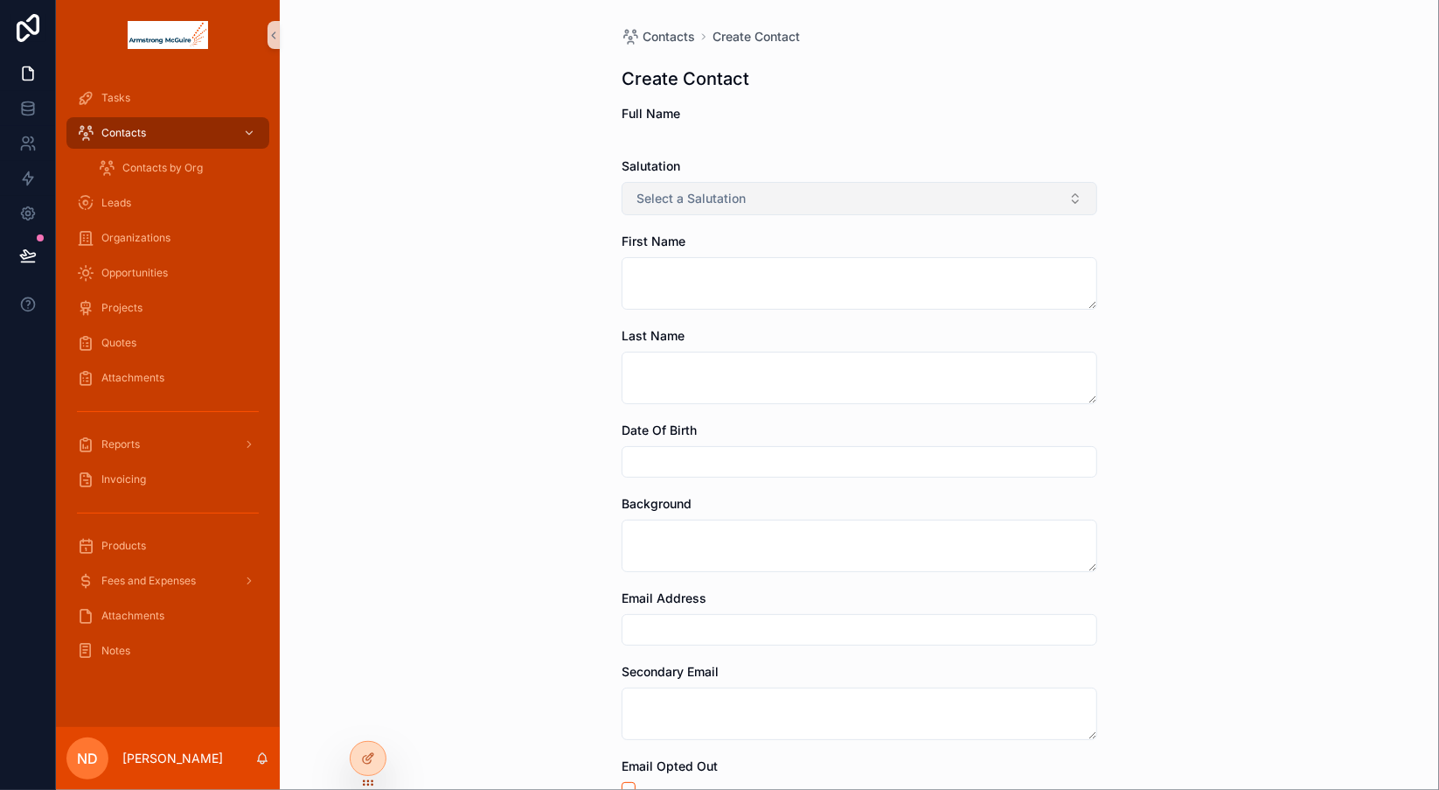
click at [837, 196] on button "Select a Salutation" at bounding box center [860, 198] width 476 height 33
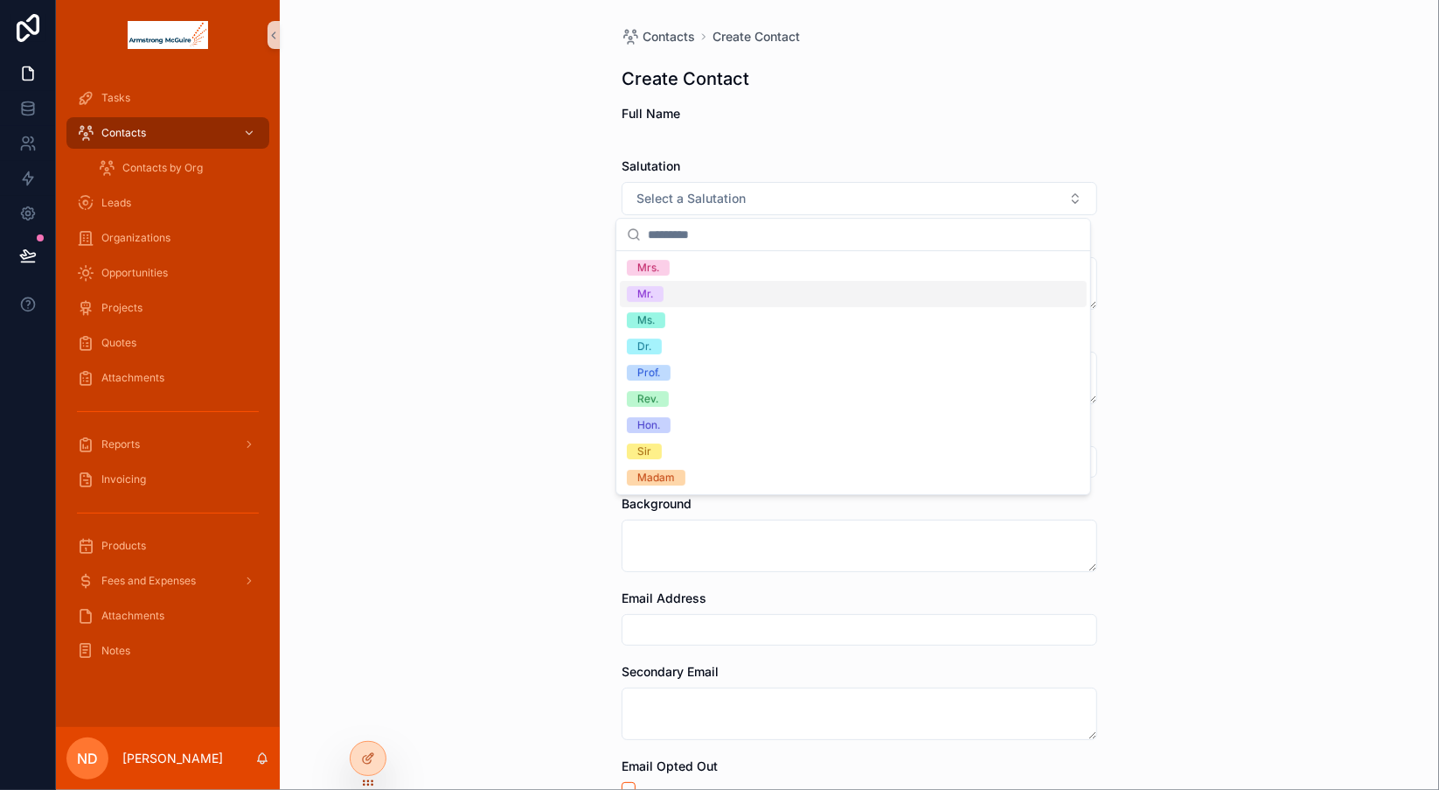
click at [748, 299] on div "Mr." at bounding box center [853, 294] width 467 height 26
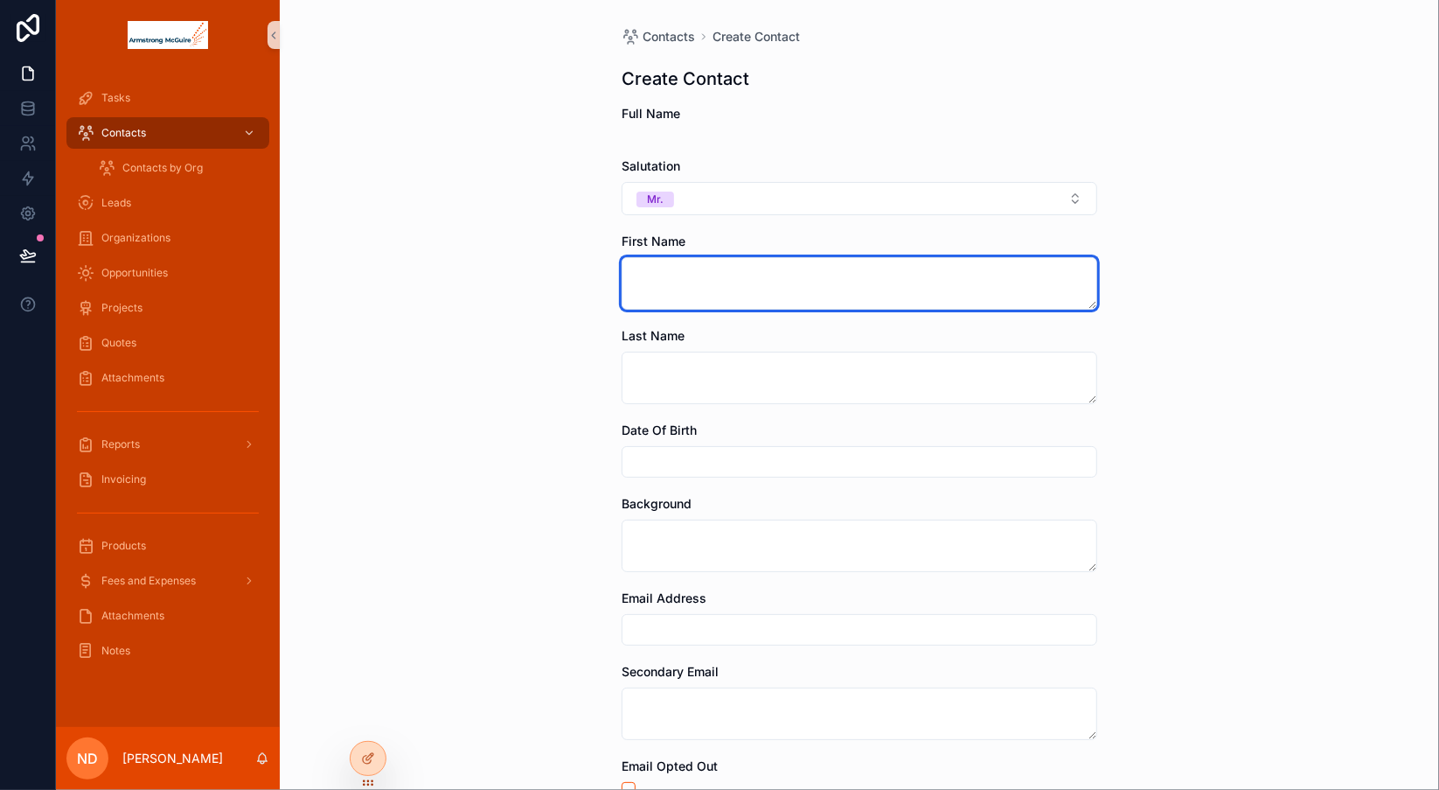
click at [718, 296] on textarea "scrollable content" at bounding box center [860, 283] width 476 height 52
type textarea "*****"
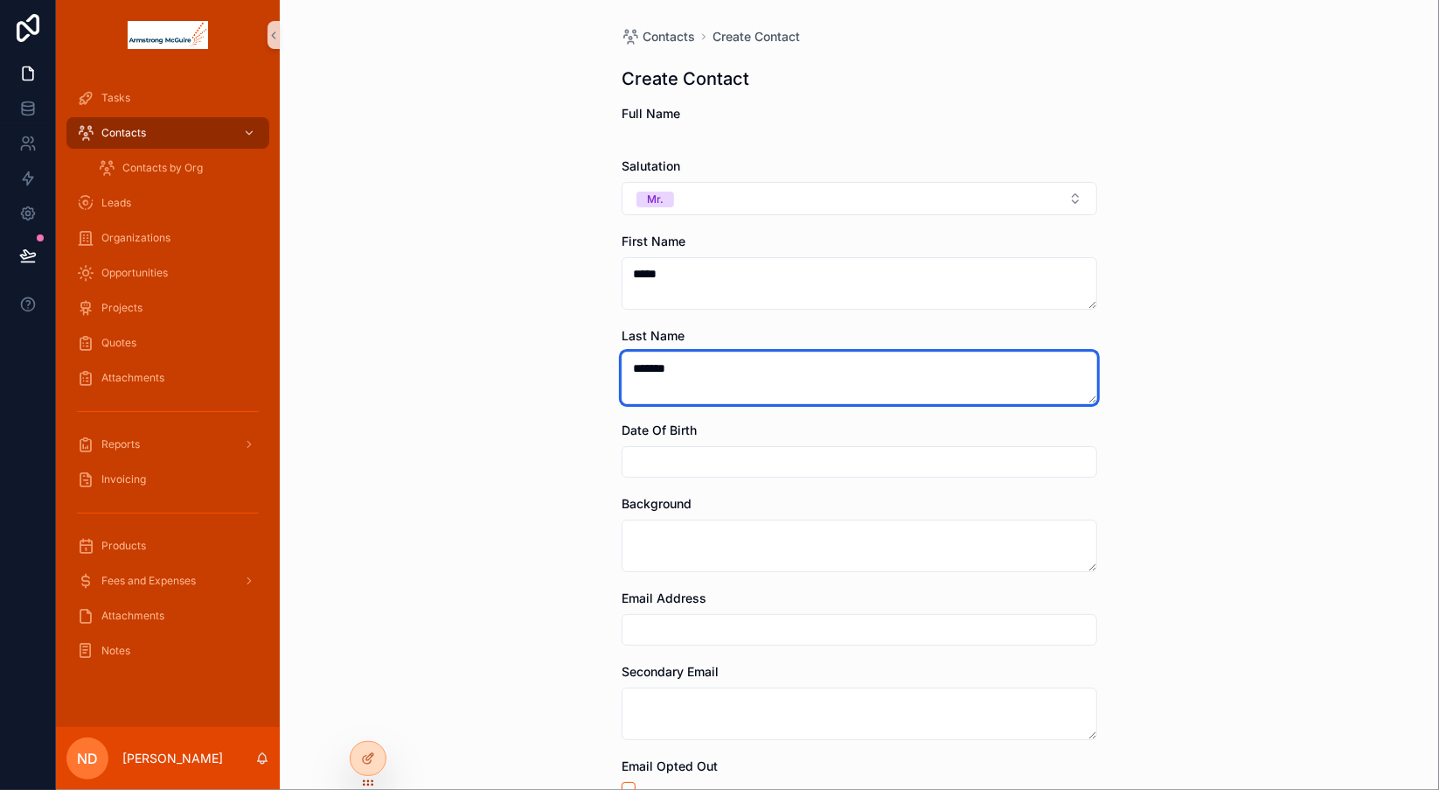
type textarea "*******"
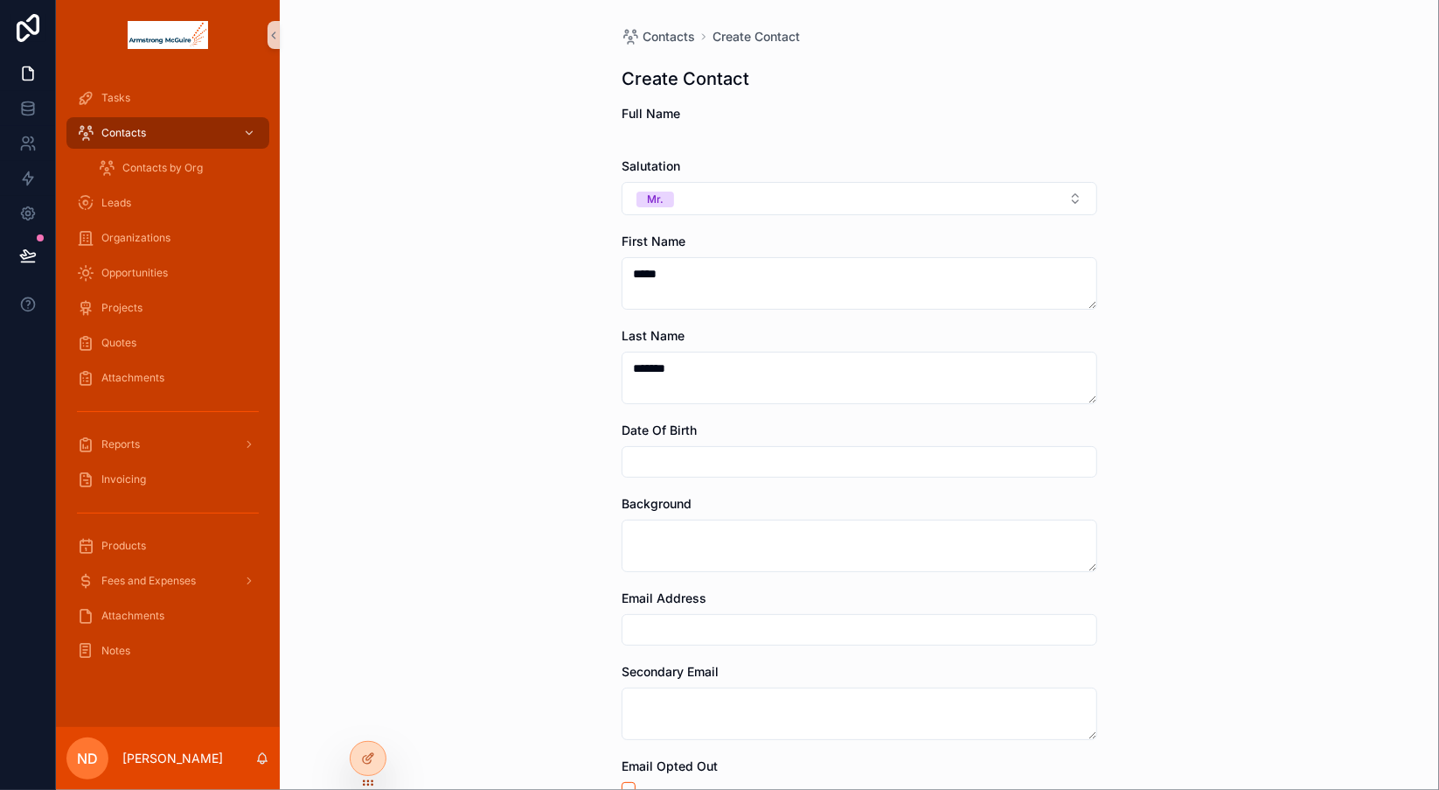
scroll to position [88, 0]
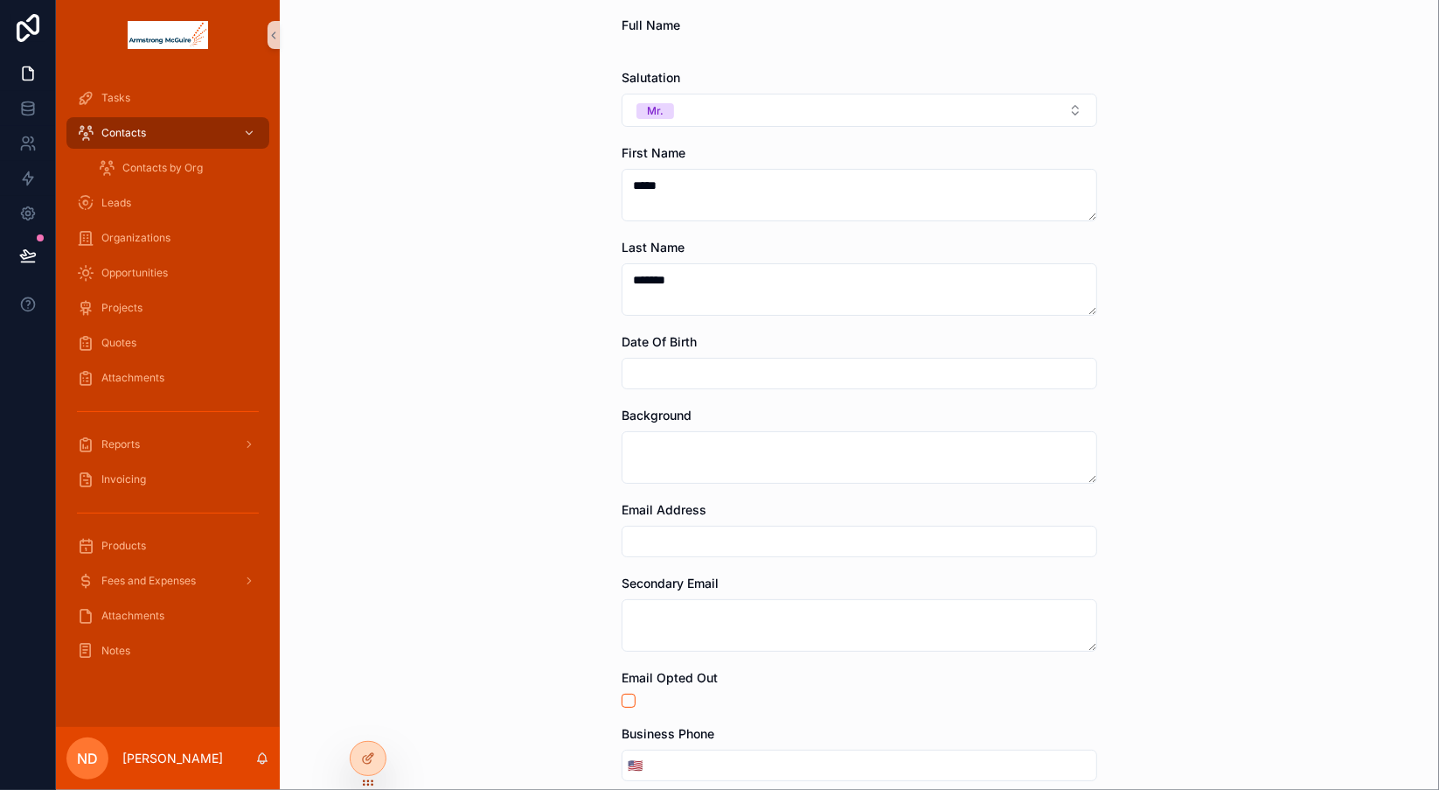
click at [808, 533] on input "scrollable content" at bounding box center [860, 541] width 474 height 24
type input "**********"
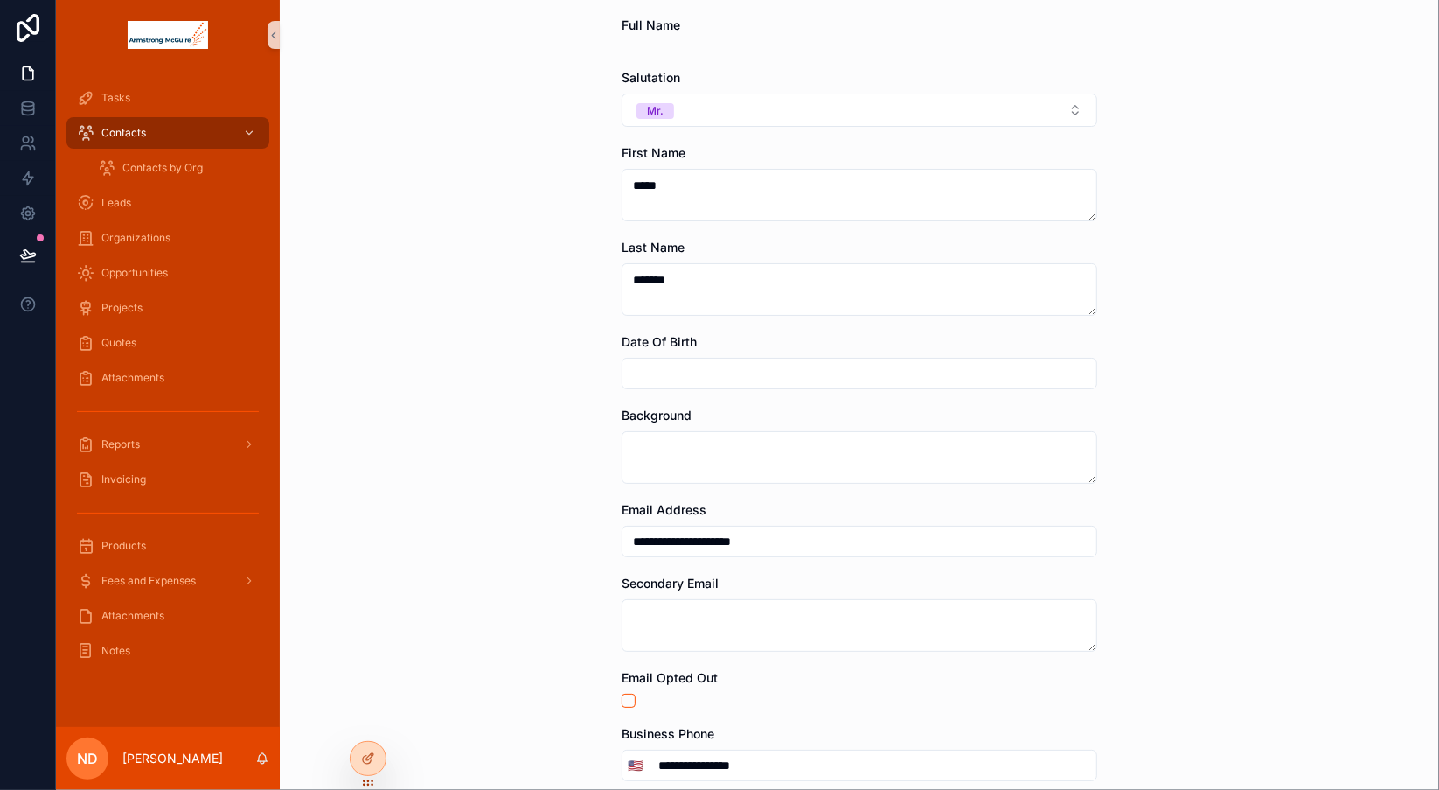
type input "**********"
type input "*****"
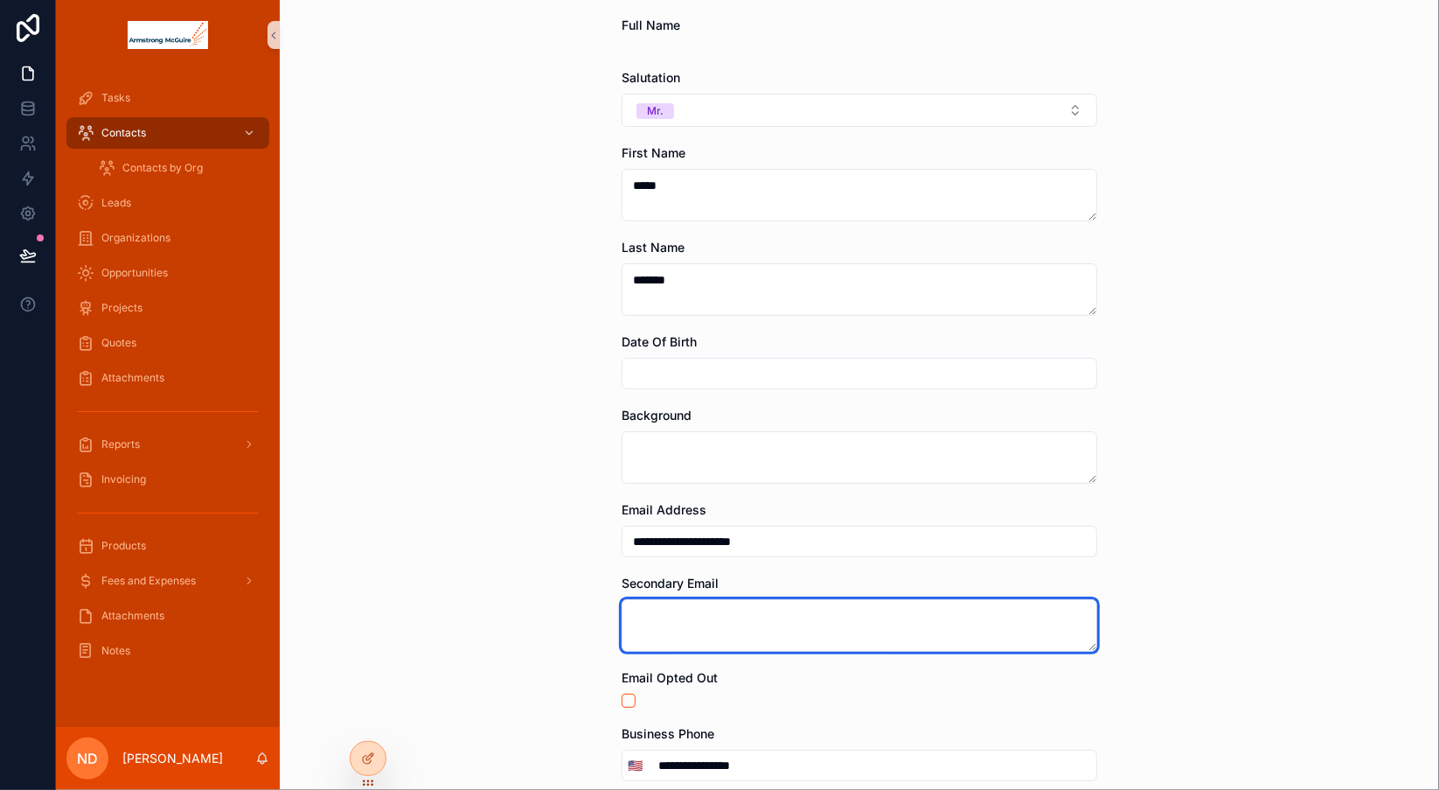
click at [1078, 635] on textarea "scrollable content" at bounding box center [860, 625] width 476 height 52
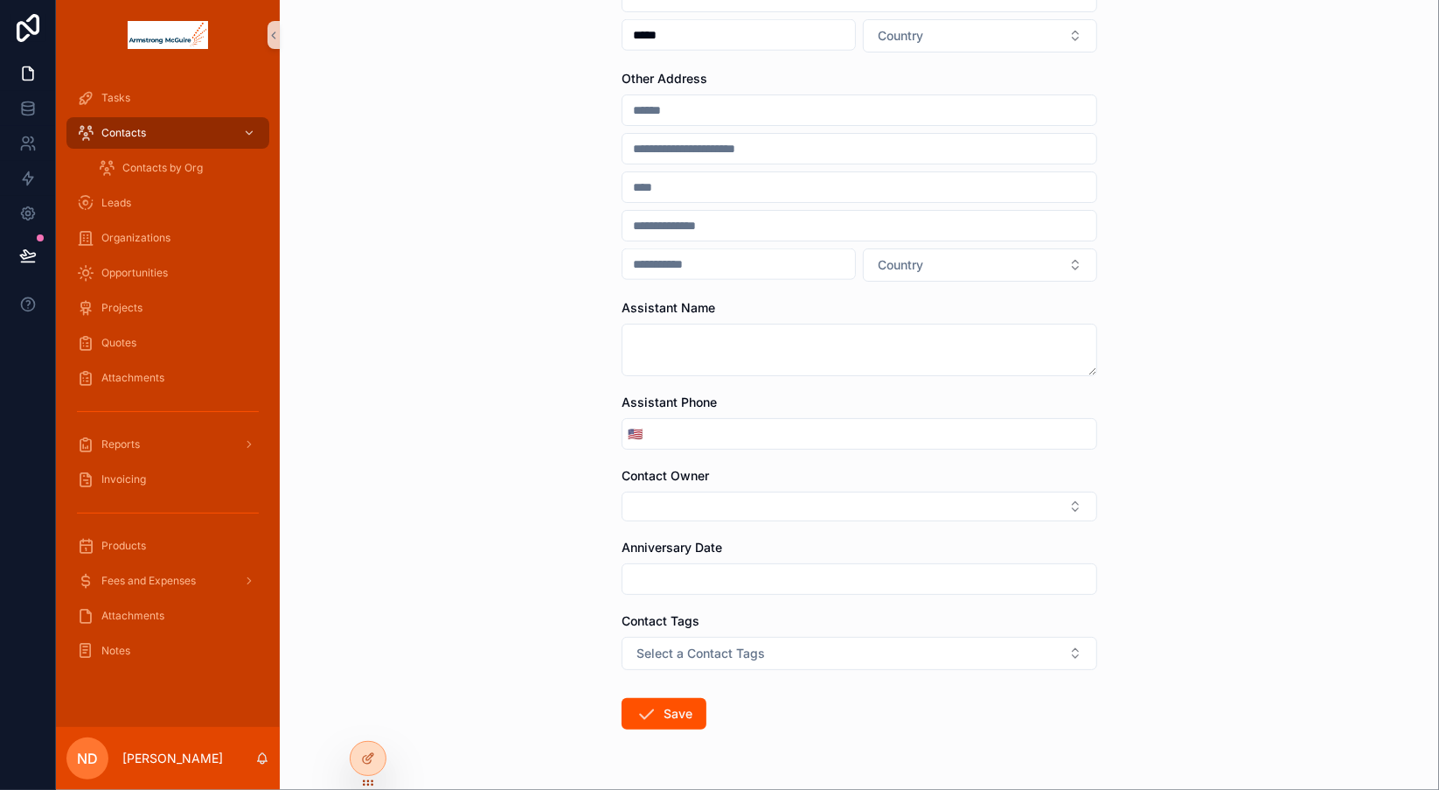
scroll to position [1387, 0]
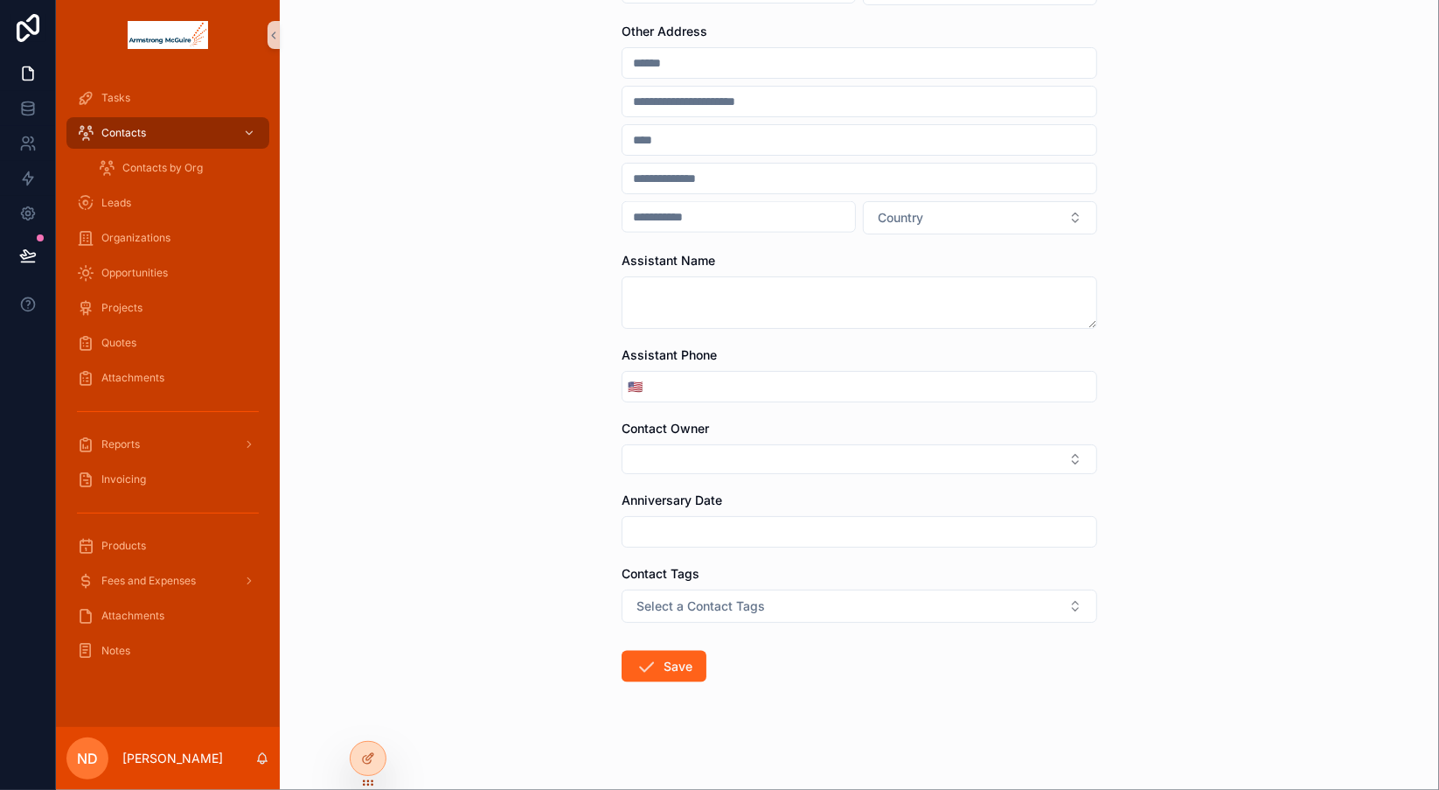
click at [659, 657] on button "Save" at bounding box center [664, 665] width 85 height 31
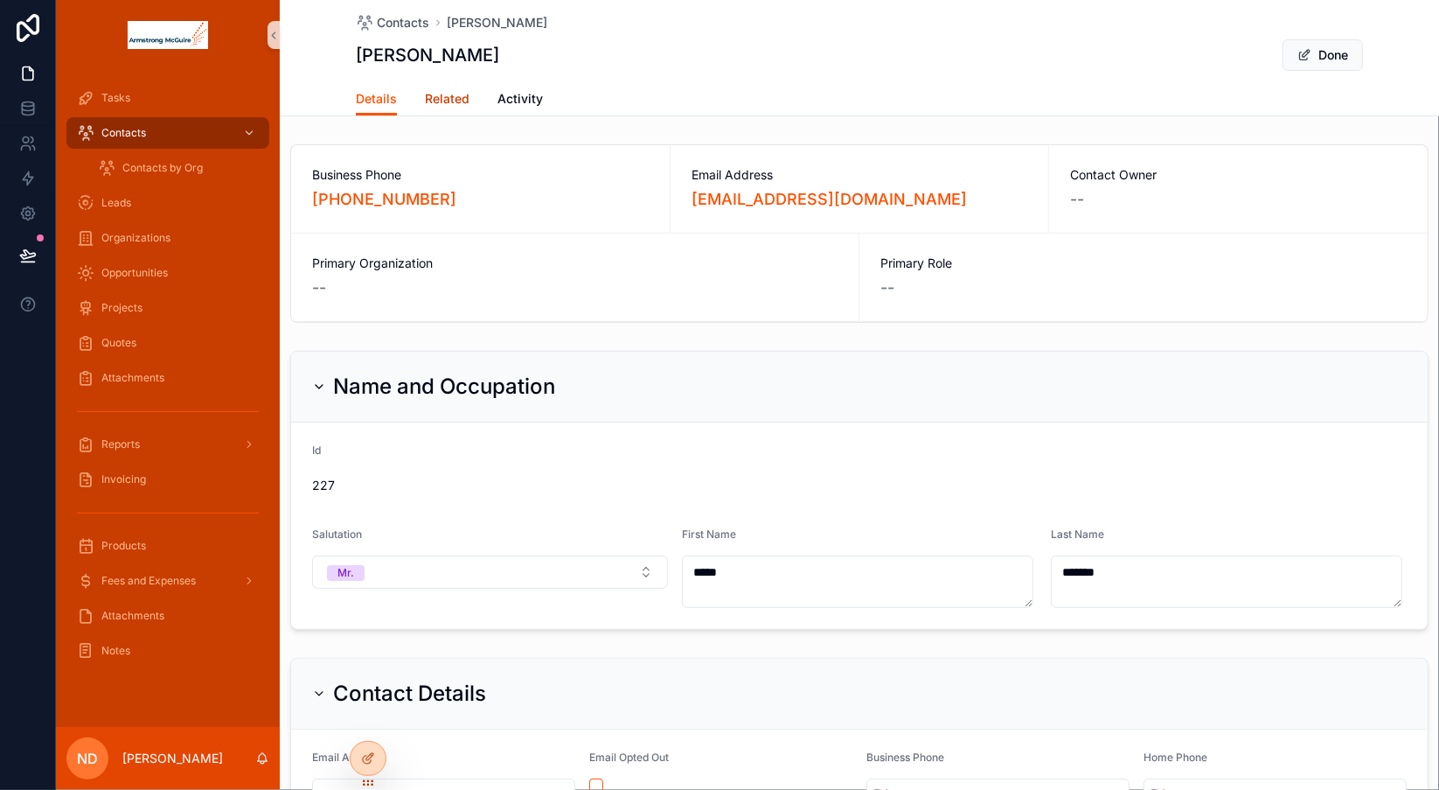
click at [442, 97] on span "Related" at bounding box center [447, 98] width 45 height 17
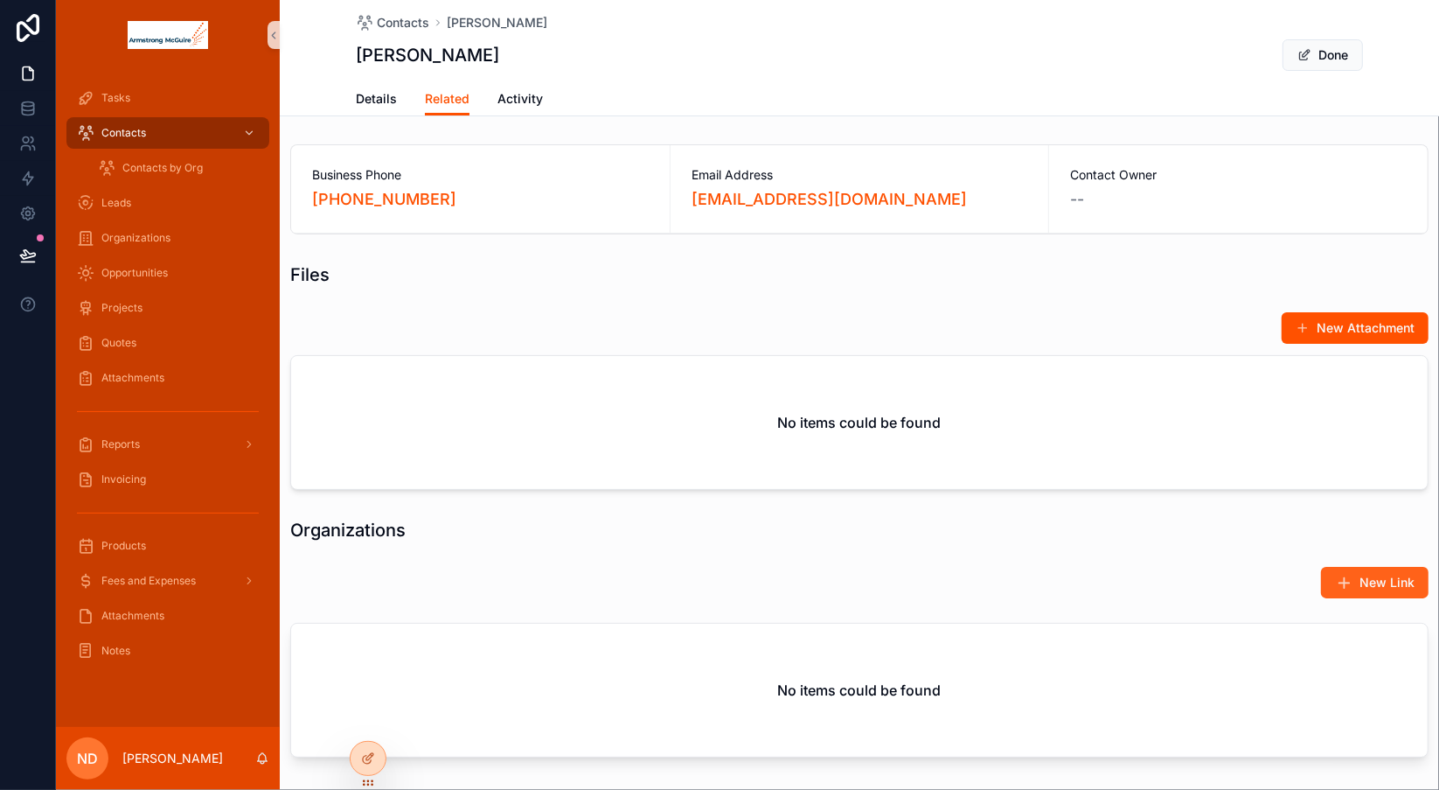
click at [1360, 576] on span "New Link" at bounding box center [1387, 582] width 55 height 17
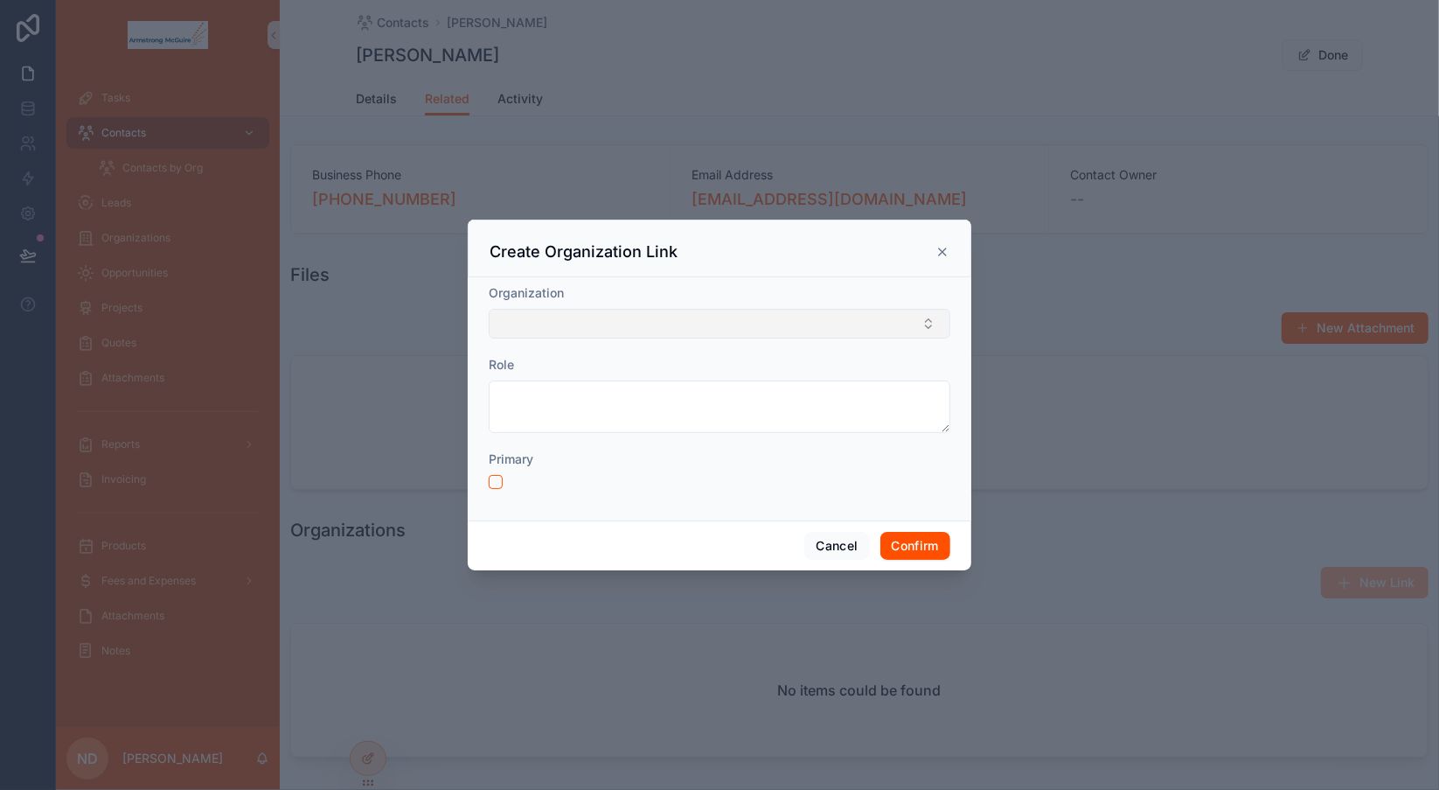
click at [734, 318] on button "Select Button" at bounding box center [720, 324] width 462 height 30
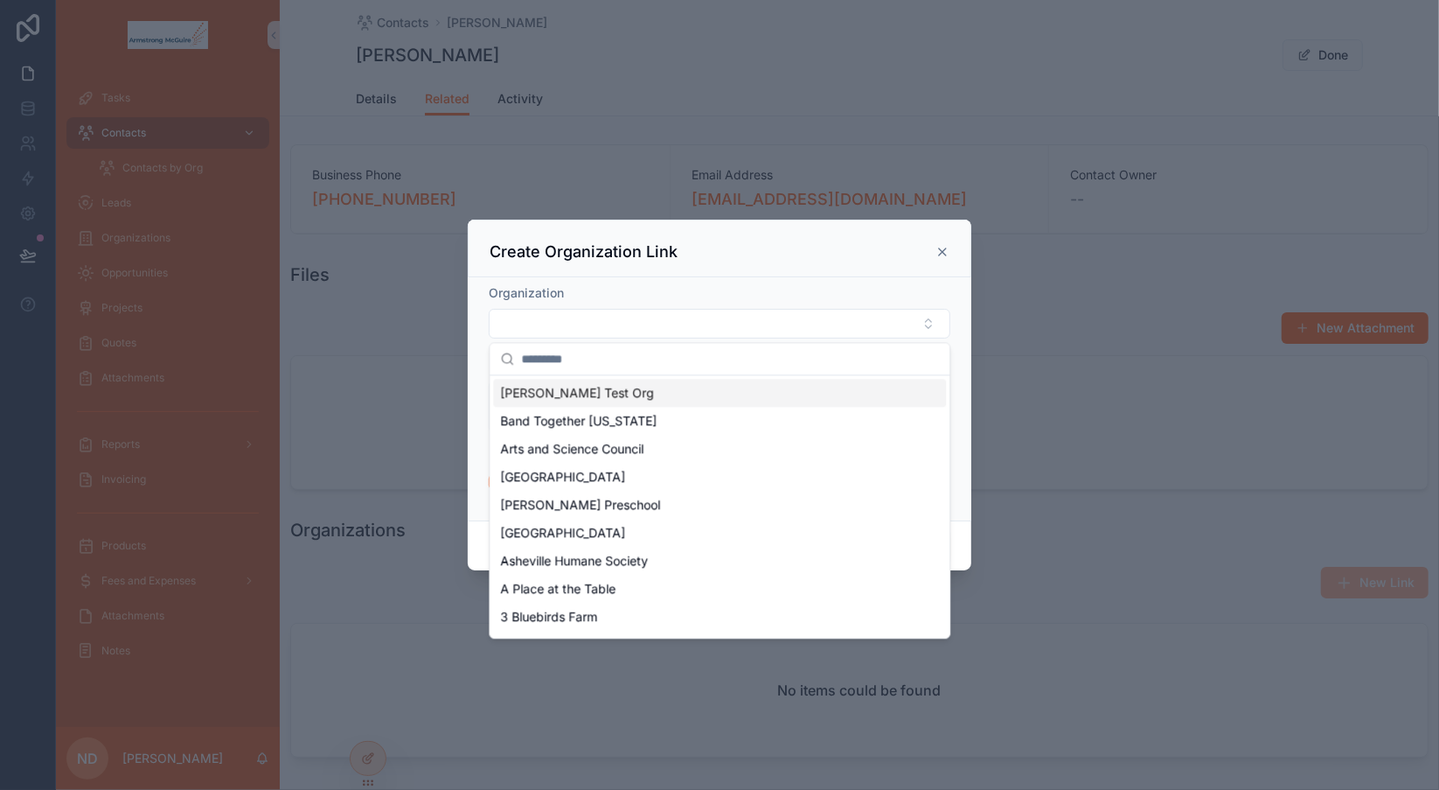
click at [692, 399] on div "[PERSON_NAME] Test Org" at bounding box center [719, 393] width 453 height 28
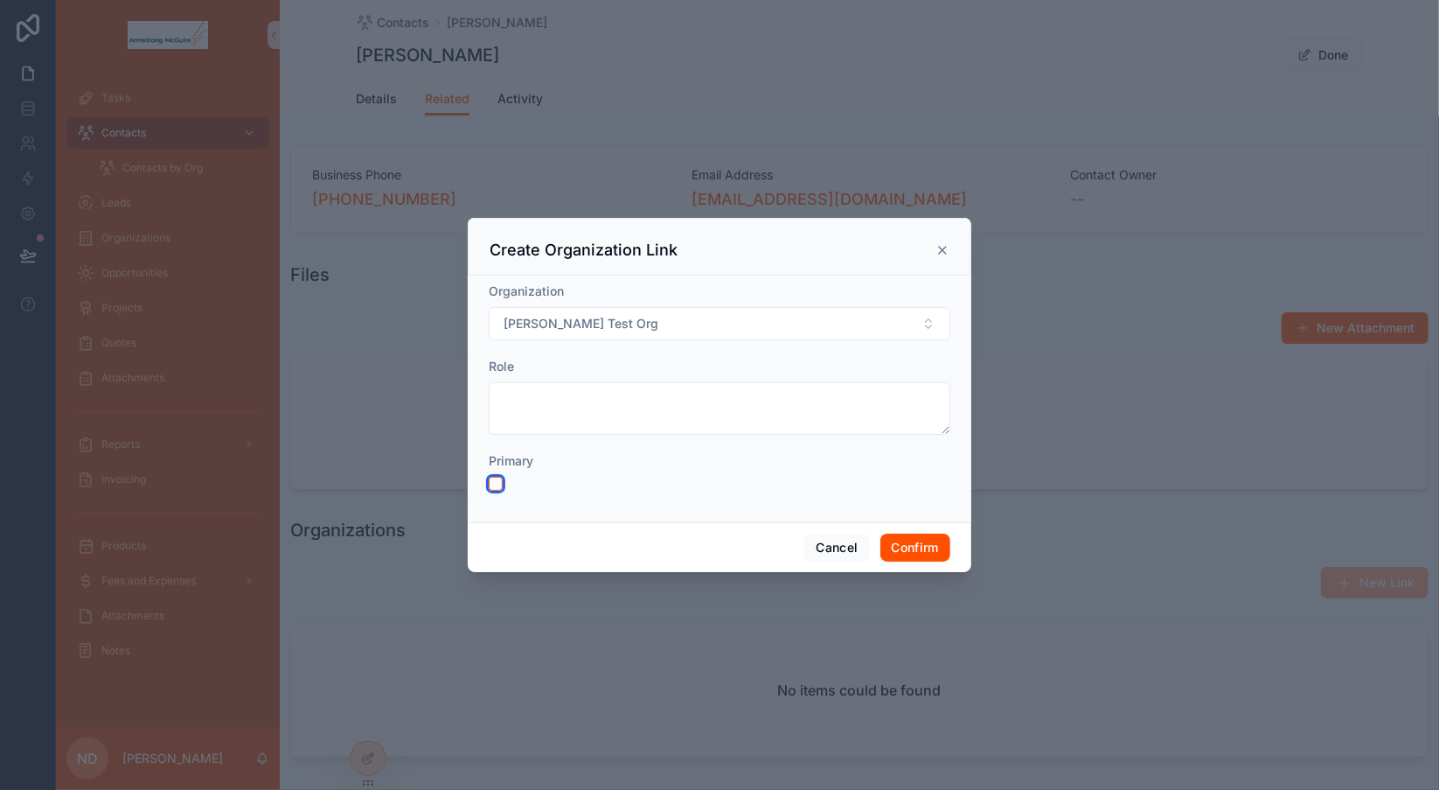
click at [497, 481] on button "button" at bounding box center [496, 484] width 14 height 14
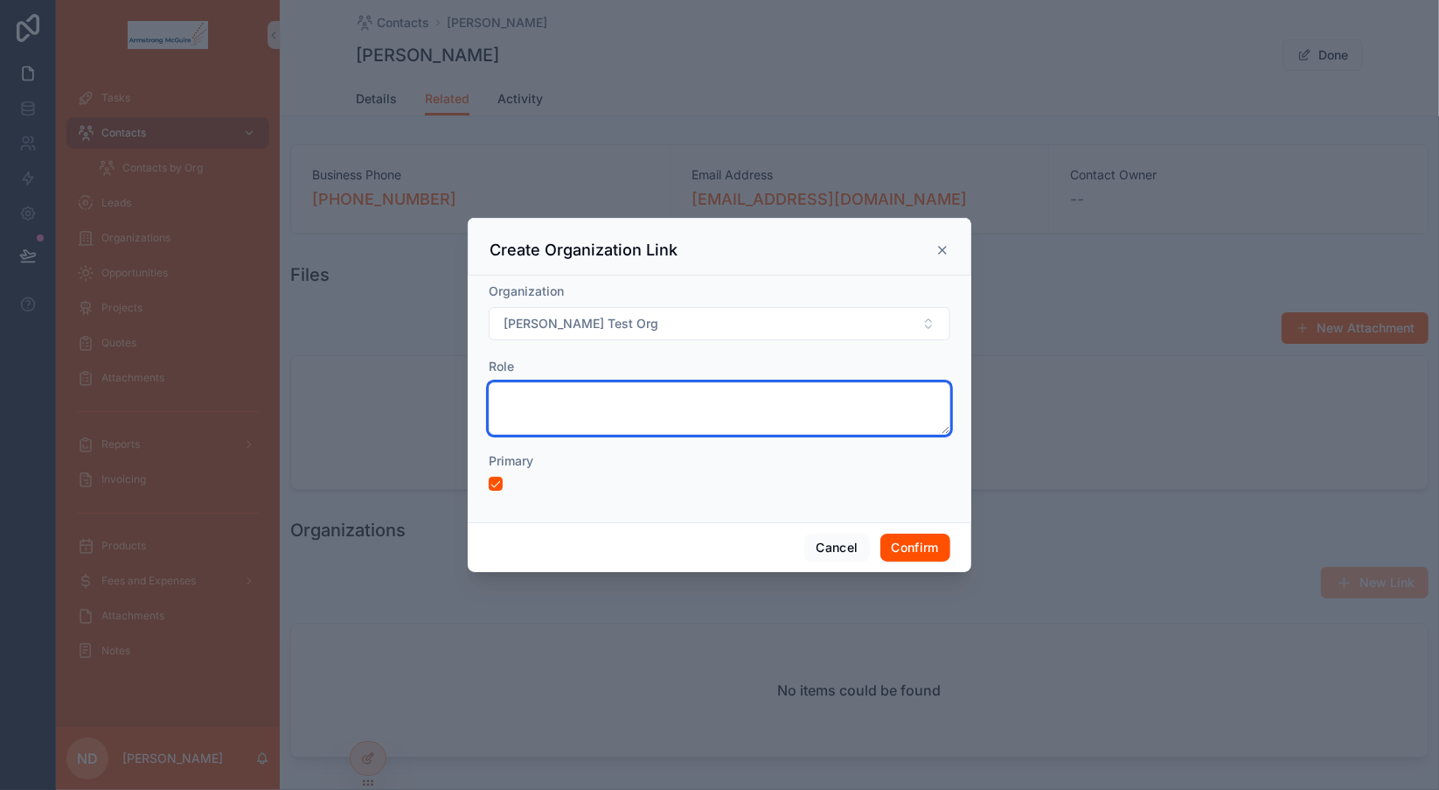
click at [548, 399] on textarea at bounding box center [720, 408] width 462 height 52
type textarea "*"
type textarea "**********"
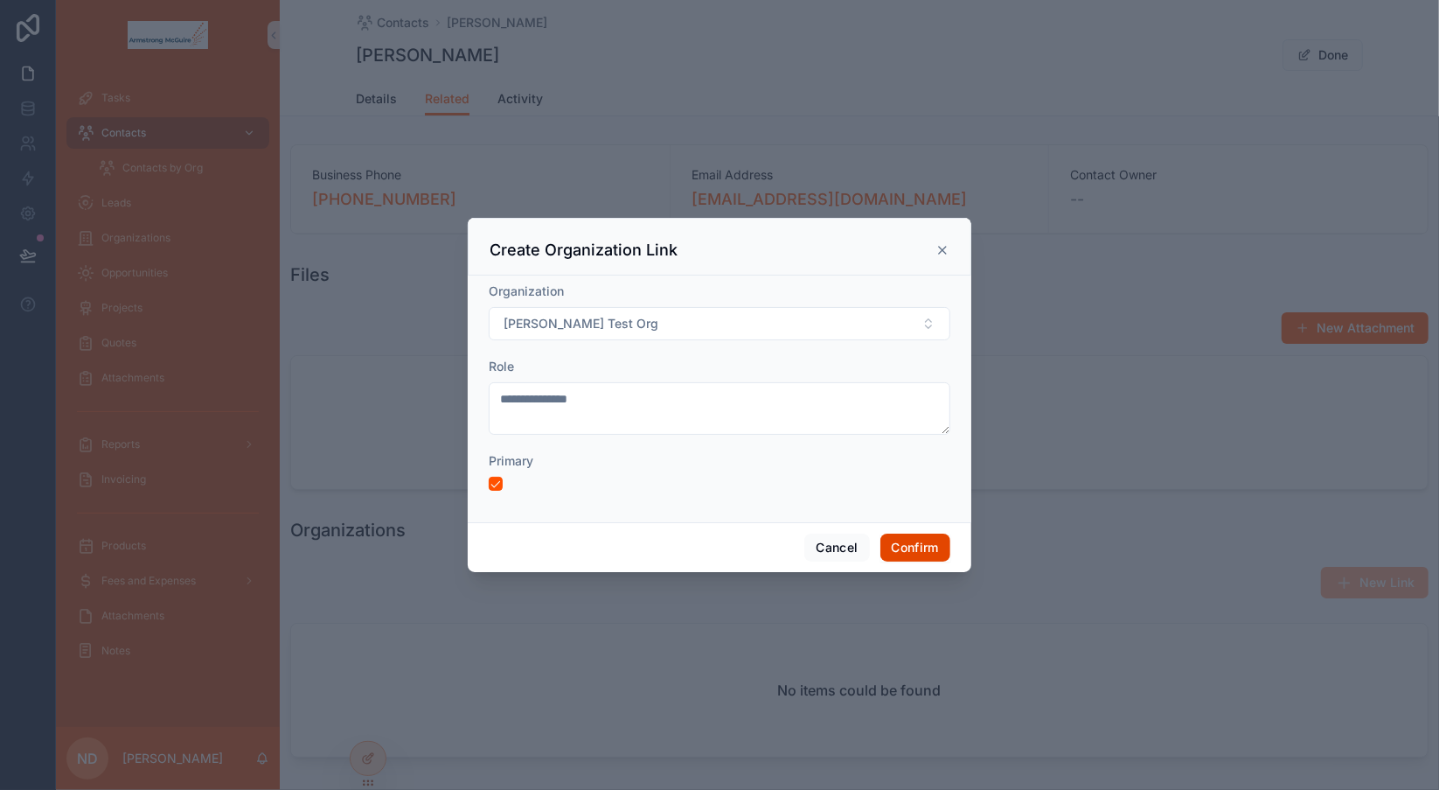
click at [906, 547] on button "Confirm" at bounding box center [915, 547] width 70 height 28
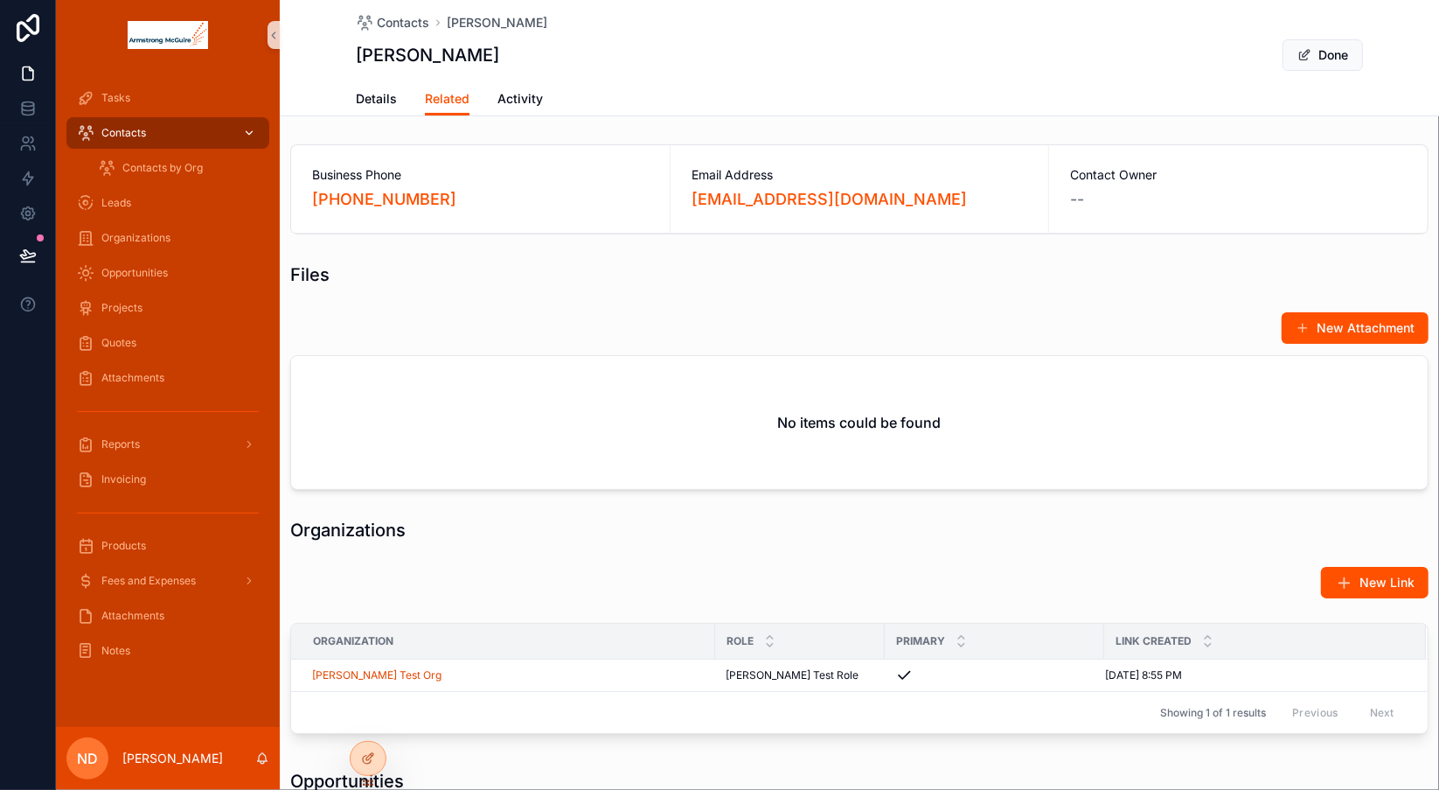
click at [163, 139] on div "Contacts" at bounding box center [168, 133] width 182 height 28
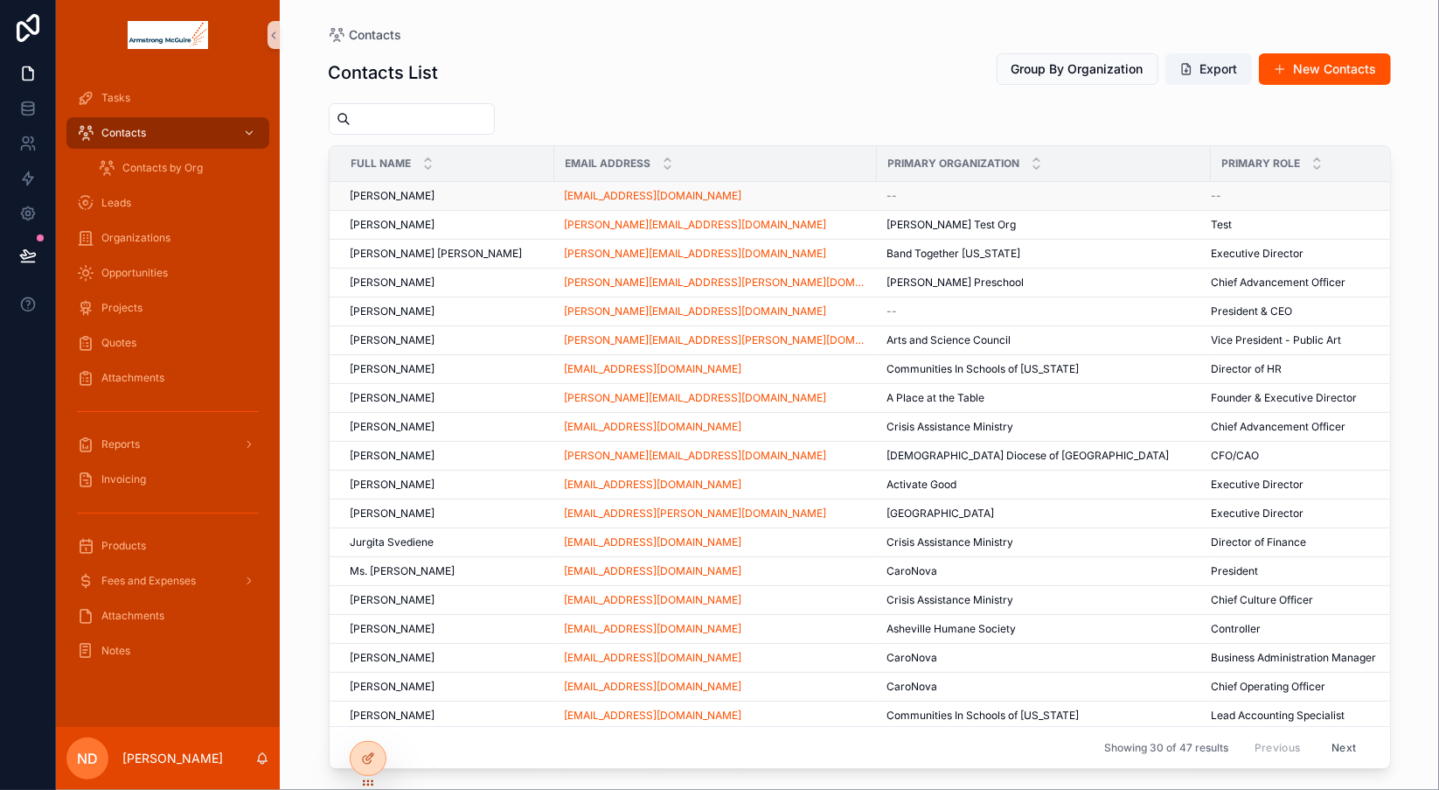
click at [465, 194] on div "[PERSON_NAME] [PERSON_NAME]" at bounding box center [447, 196] width 193 height 14
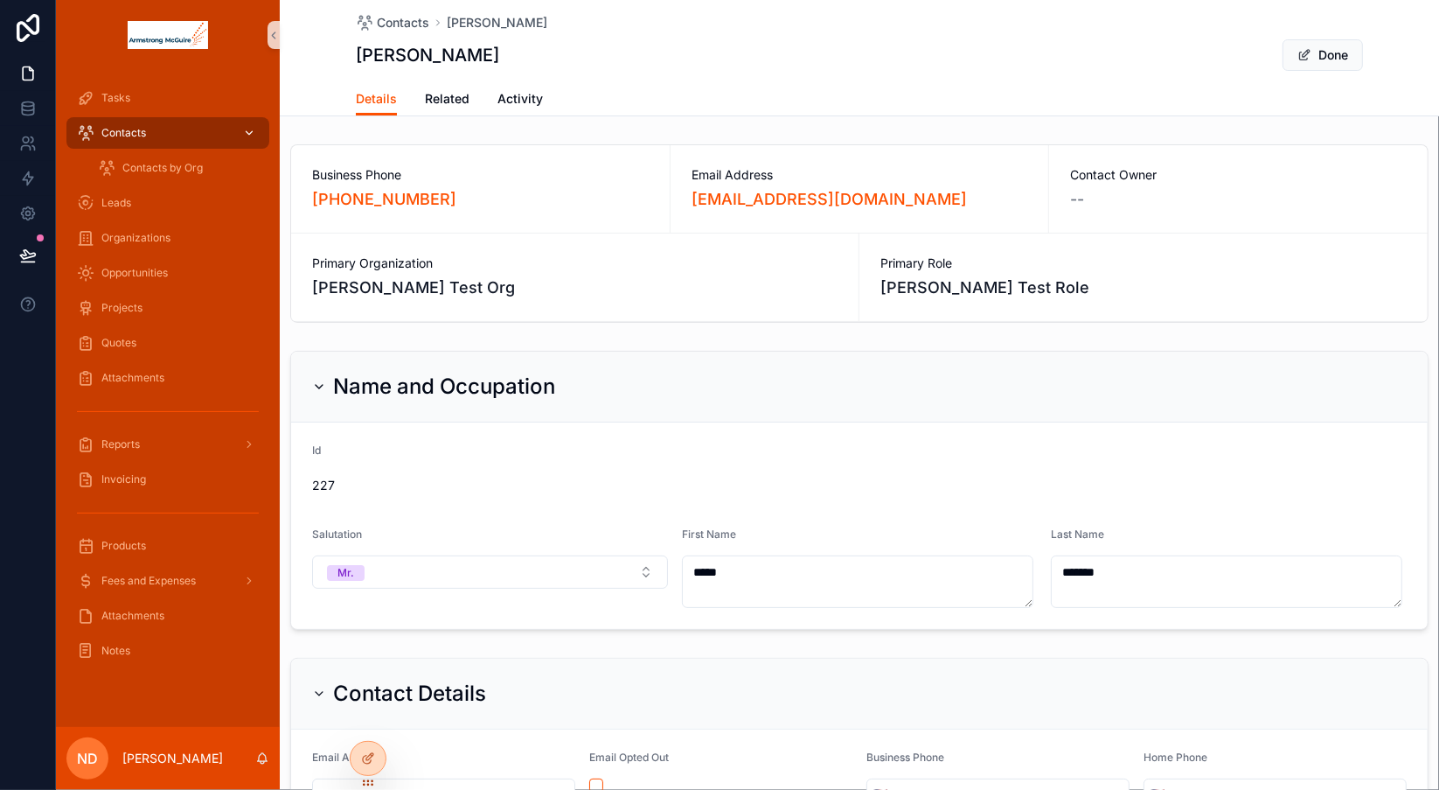
click at [172, 132] on div "Contacts" at bounding box center [168, 133] width 182 height 28
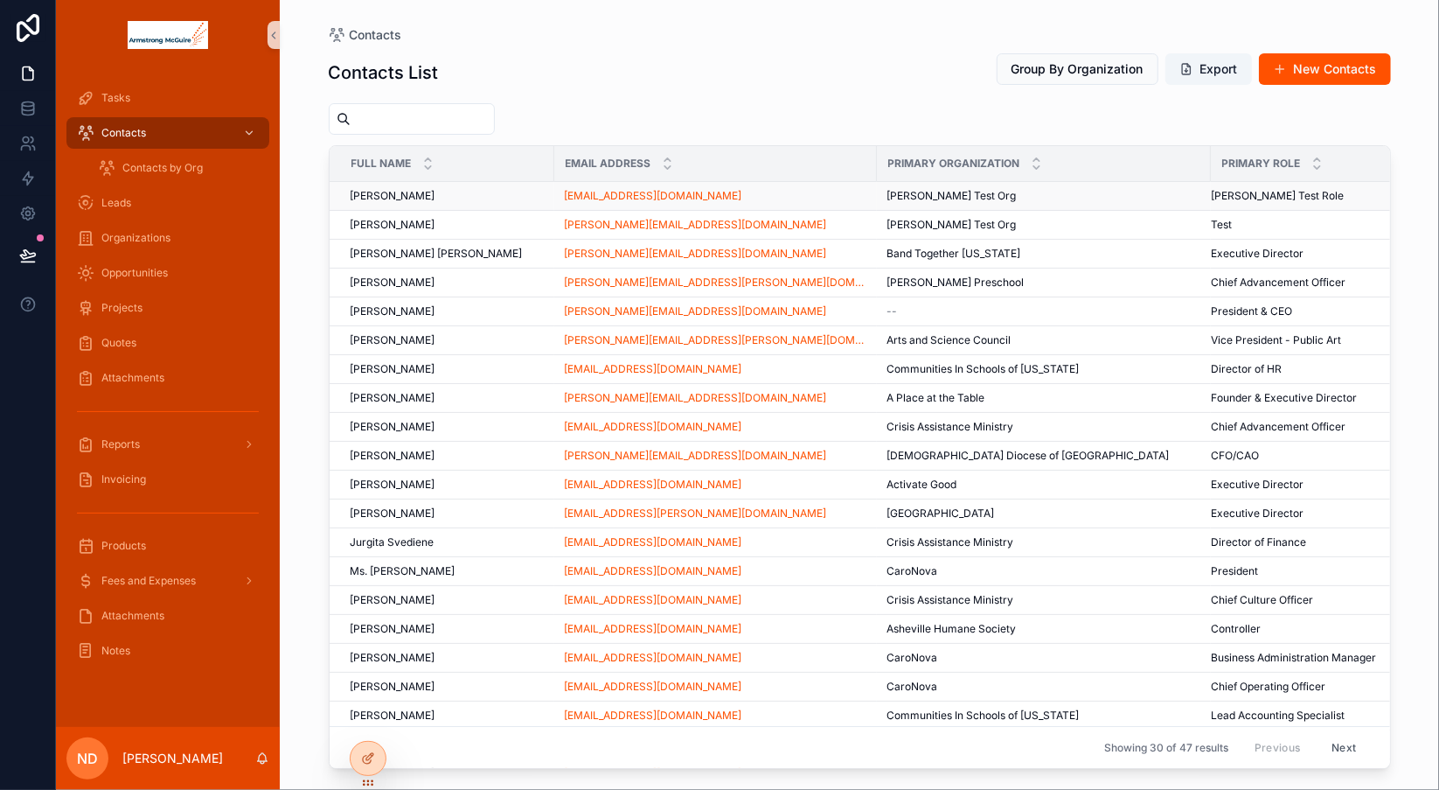
click at [470, 196] on div "[PERSON_NAME] [PERSON_NAME]" at bounding box center [447, 196] width 193 height 14
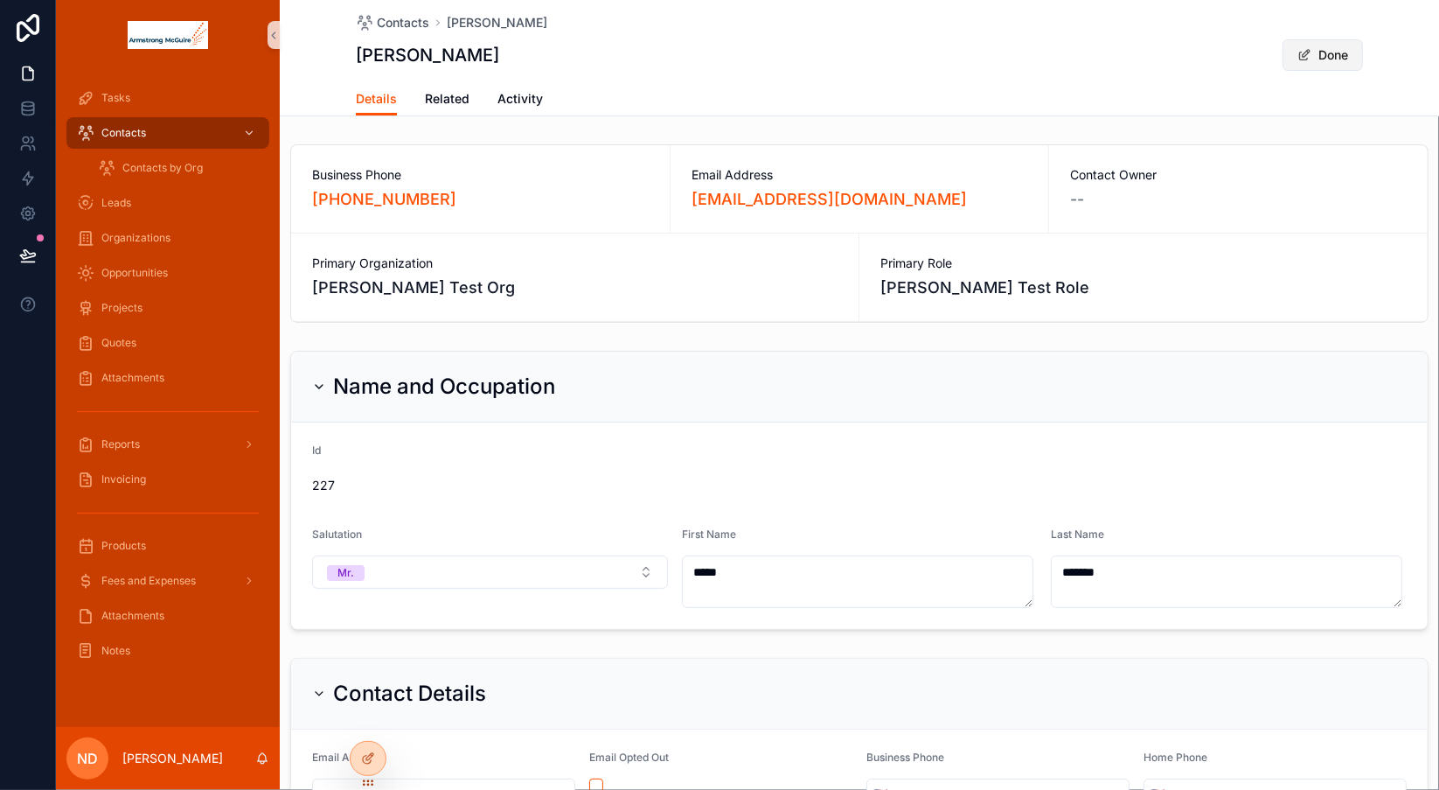
click at [1303, 58] on span "scrollable content" at bounding box center [1304, 55] width 14 height 14
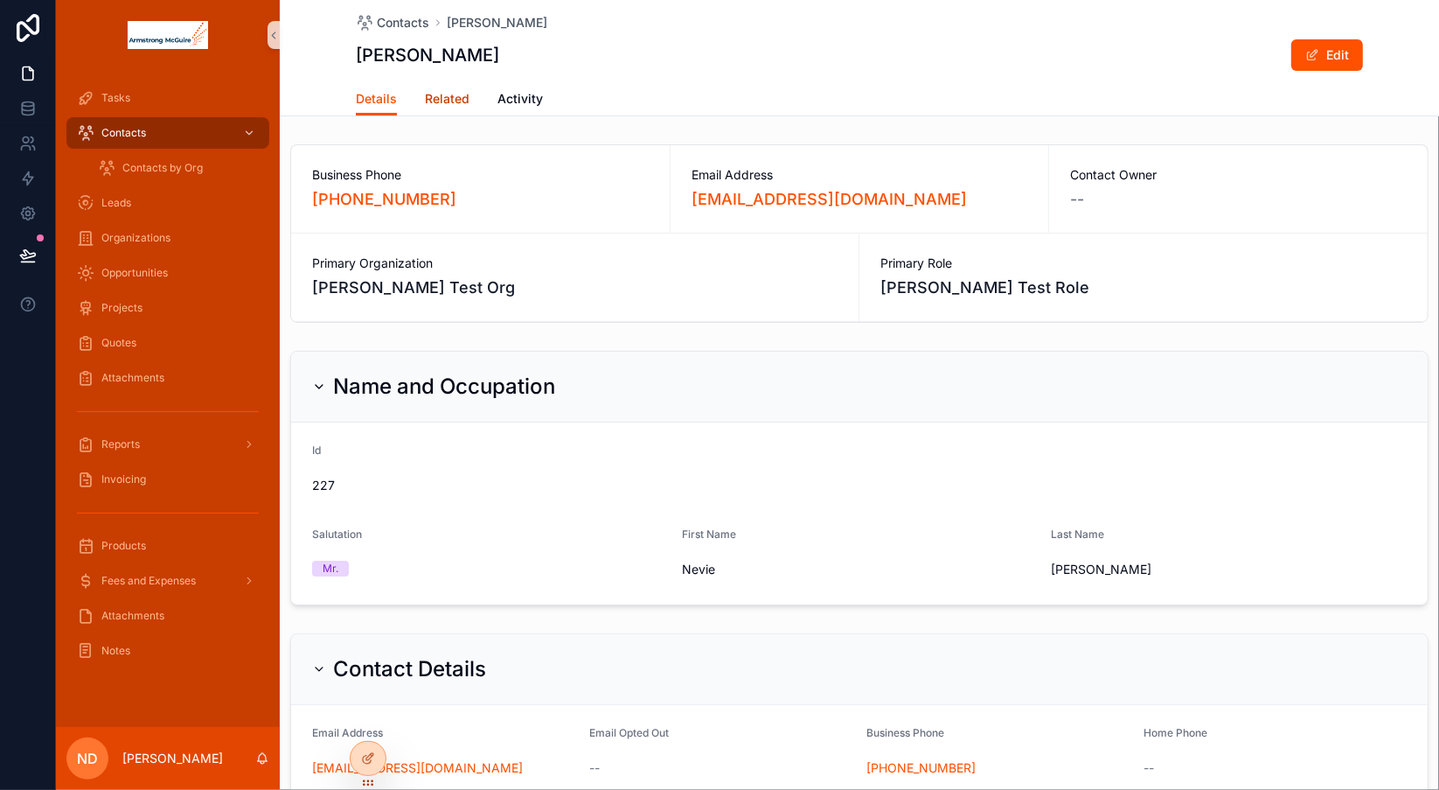
click at [445, 100] on span "Related" at bounding box center [447, 98] width 45 height 17
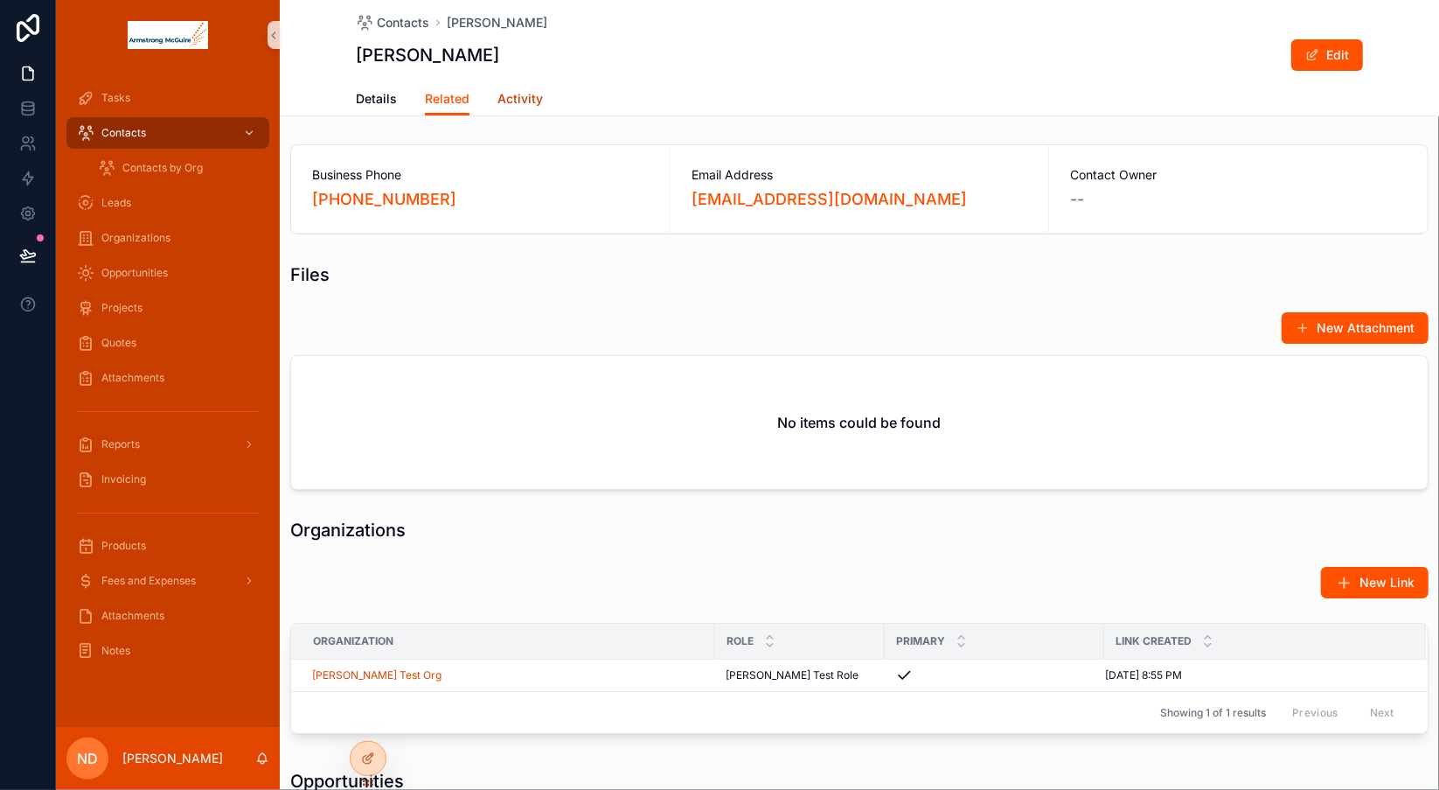
click at [510, 100] on span "Activity" at bounding box center [519, 98] width 45 height 17
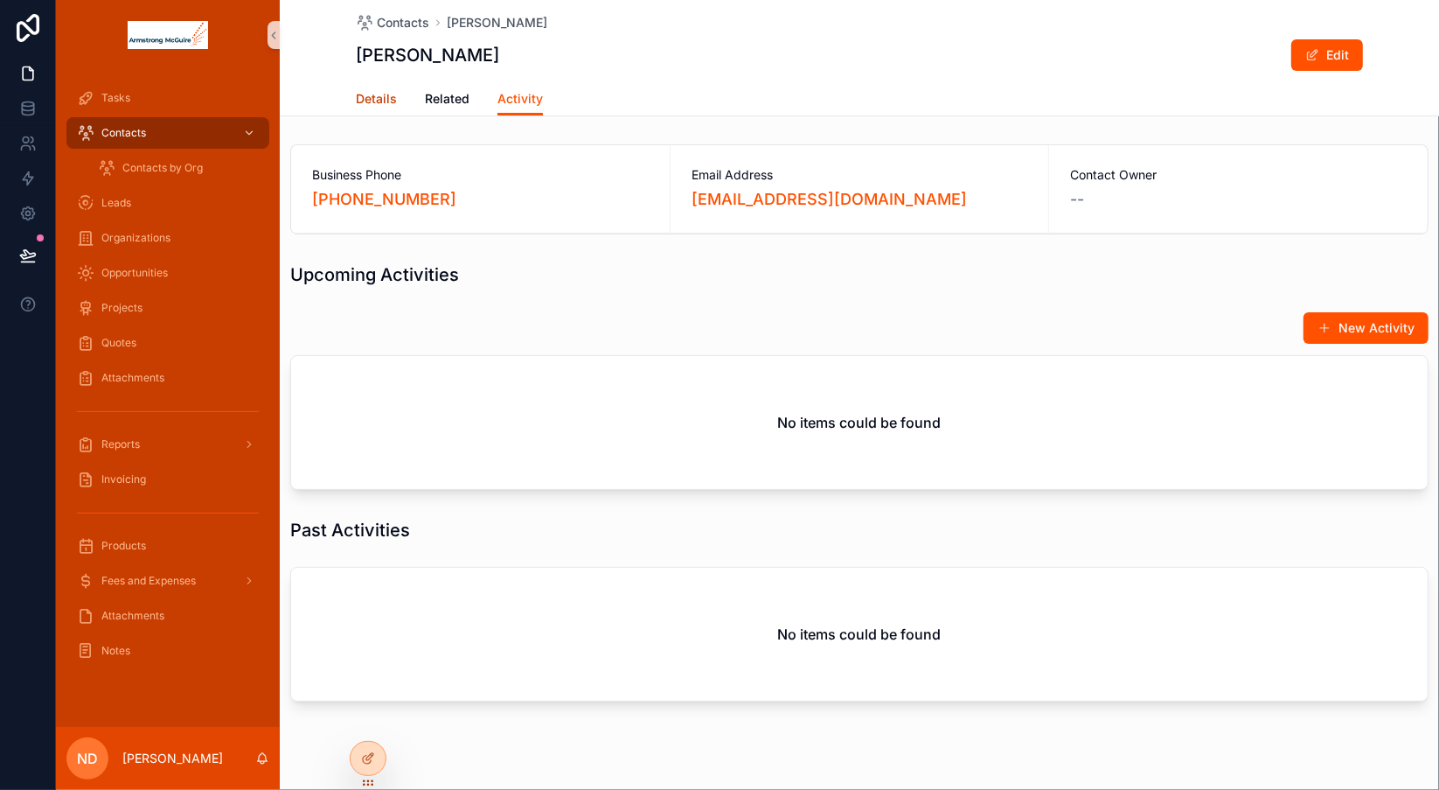
click at [372, 100] on span "Details" at bounding box center [376, 98] width 41 height 17
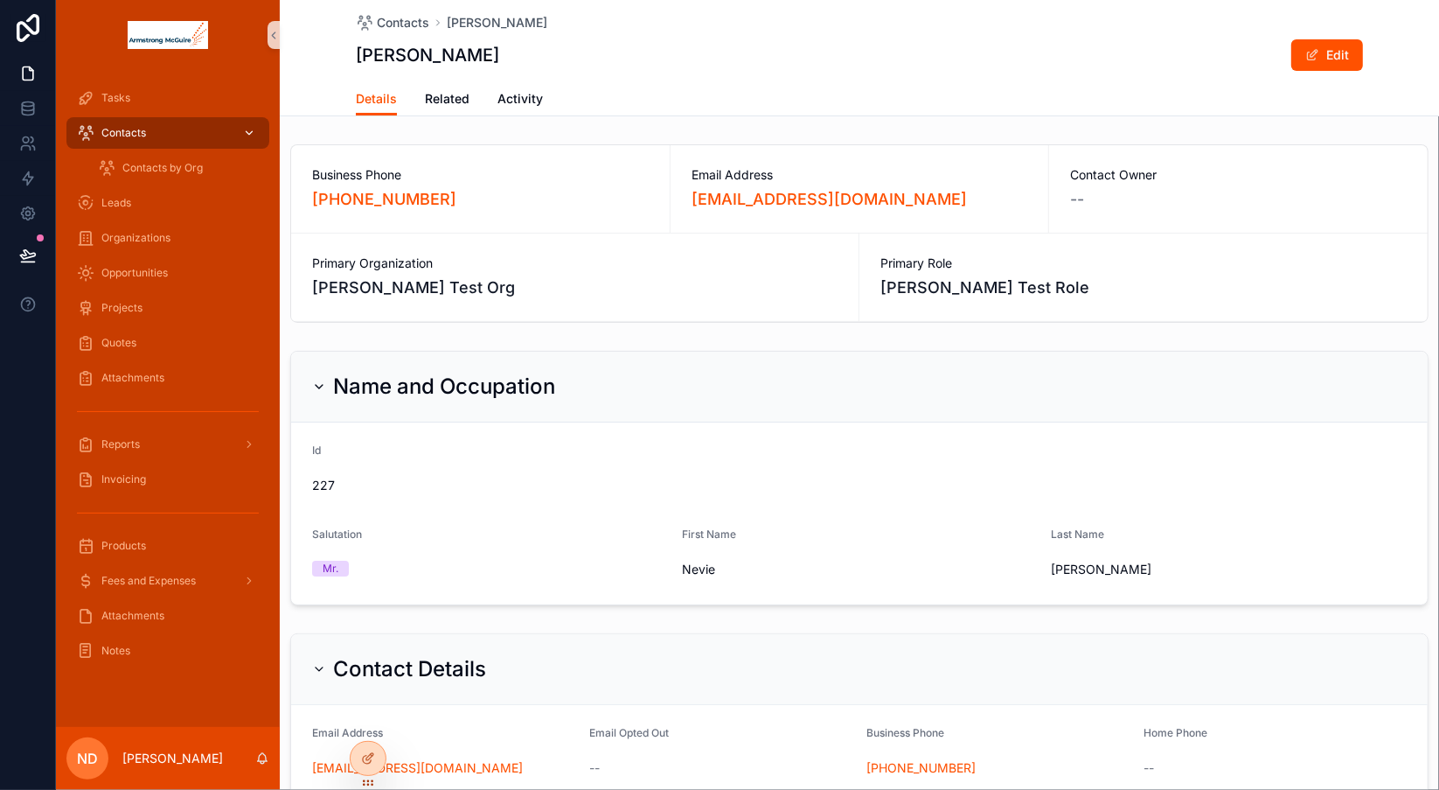
click at [162, 131] on div "Contacts" at bounding box center [168, 133] width 182 height 28
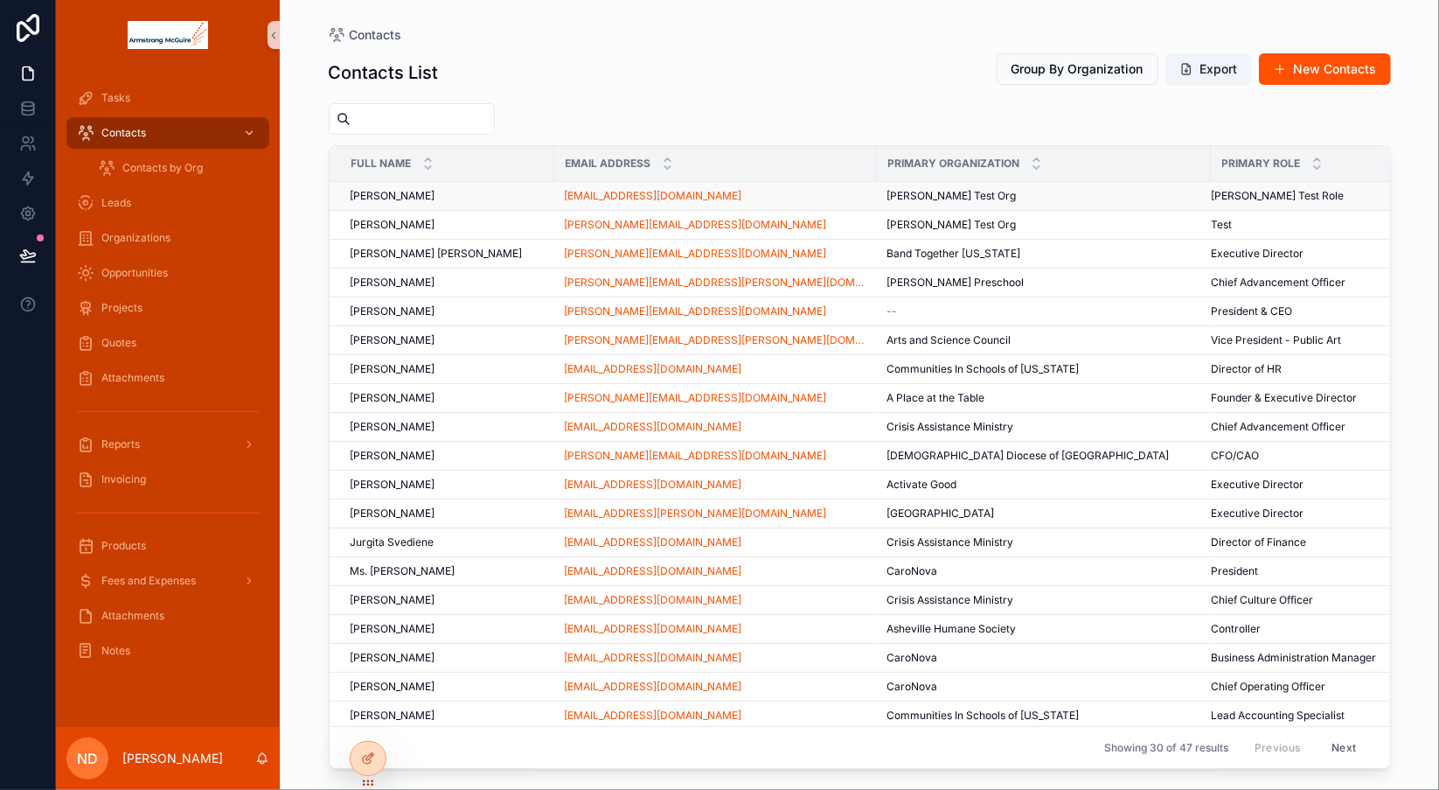
click at [385, 195] on span "[PERSON_NAME]" at bounding box center [393, 196] width 85 height 14
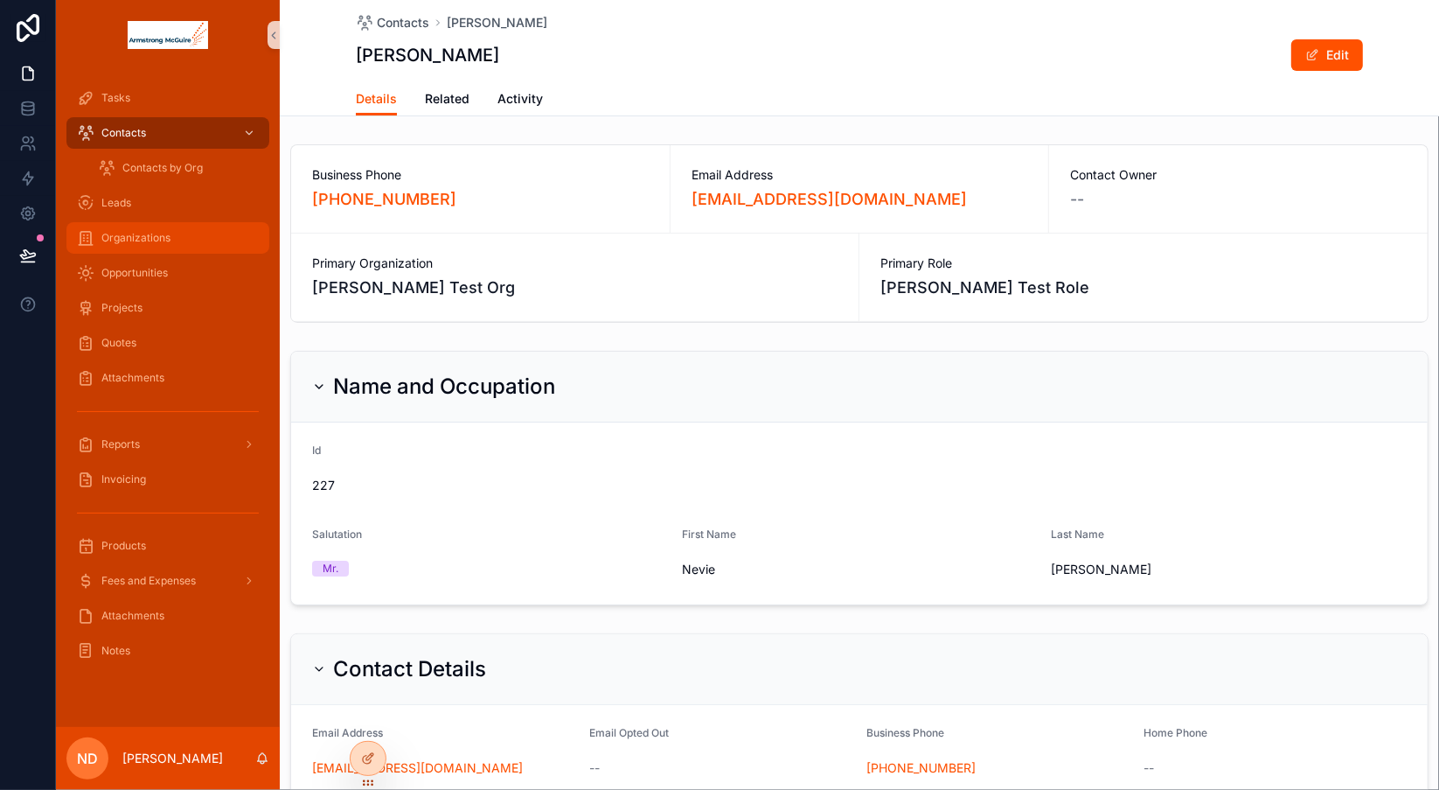
click at [203, 241] on div "Organizations" at bounding box center [168, 238] width 182 height 28
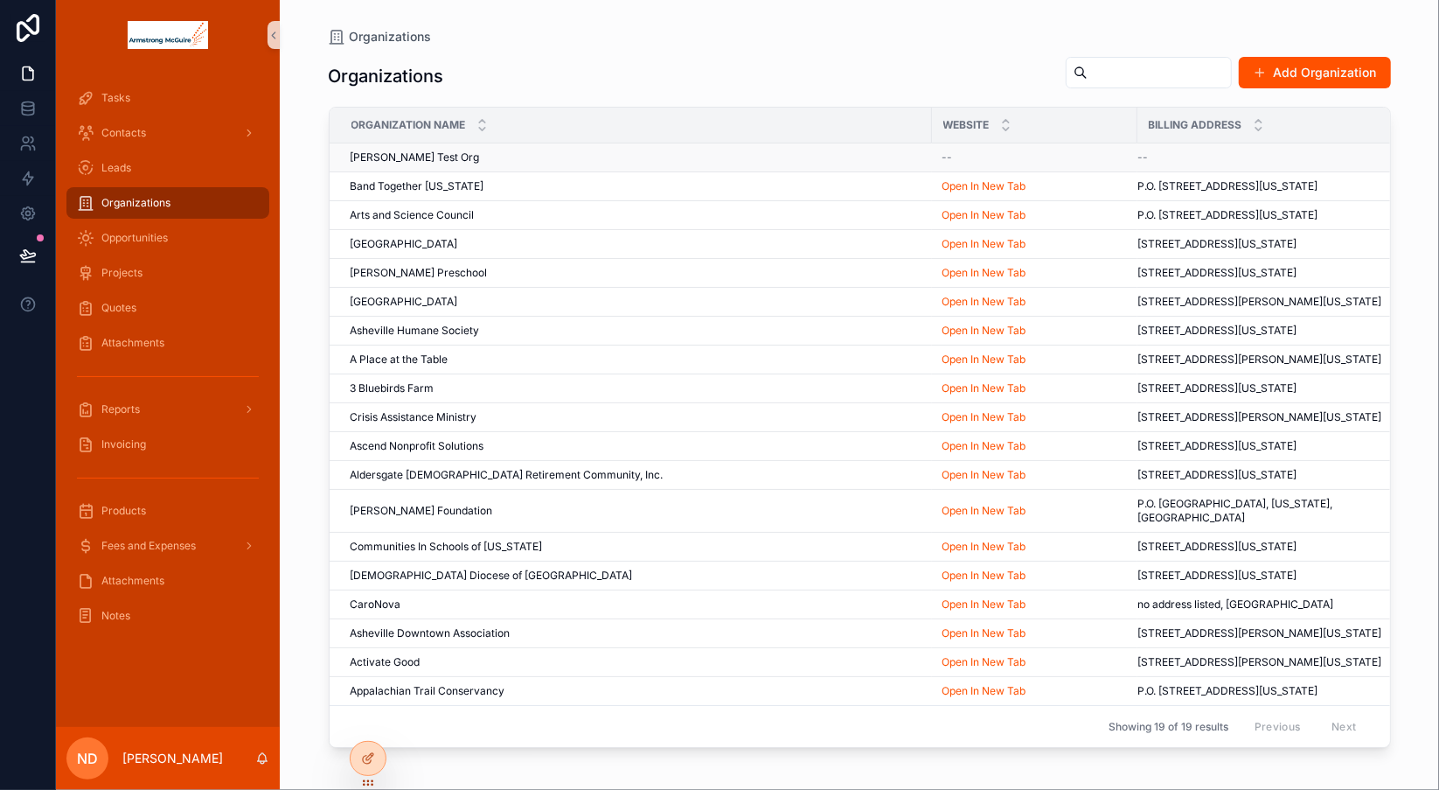
click at [619, 156] on div "[PERSON_NAME] Test Org [PERSON_NAME] Test Org" at bounding box center [636, 157] width 571 height 14
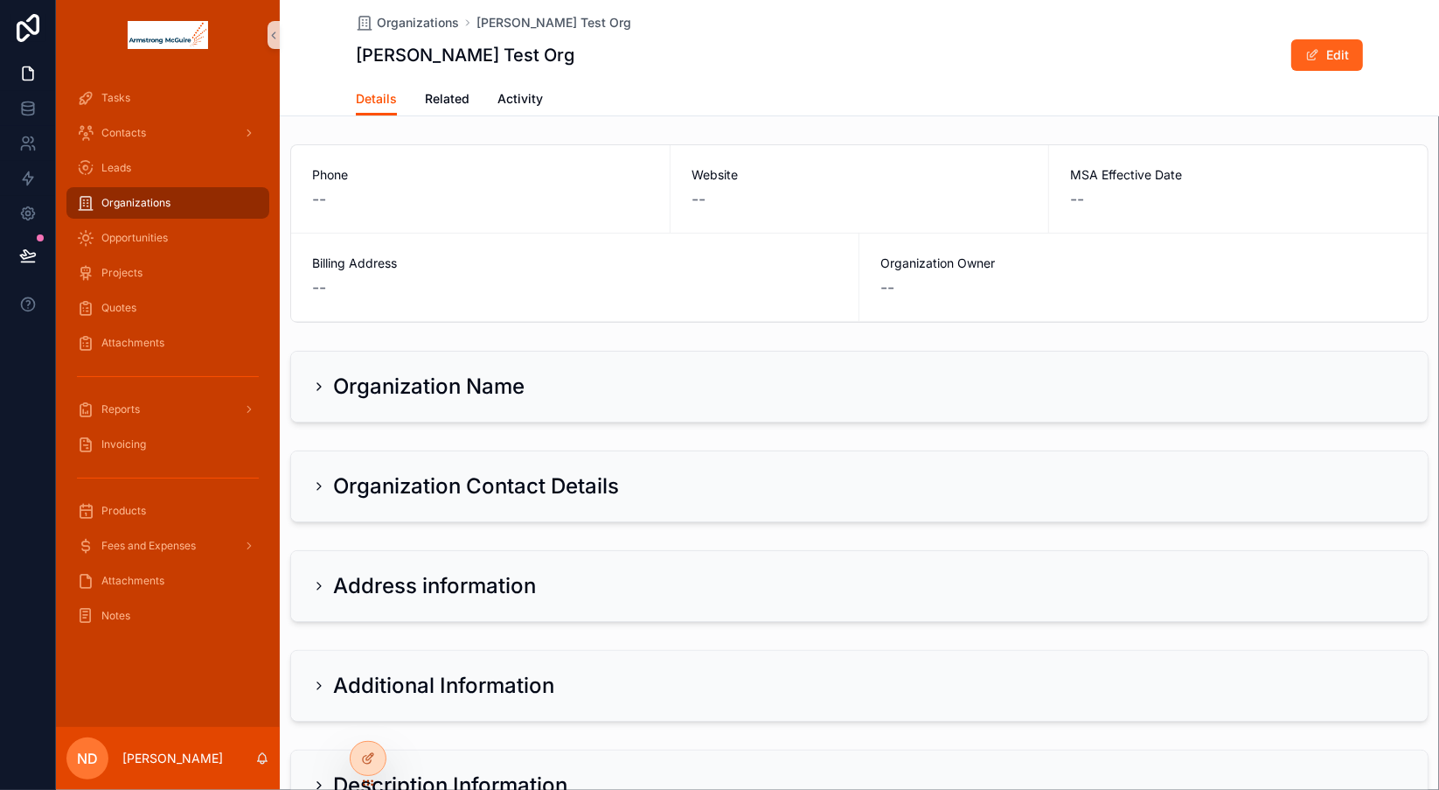
click at [1311, 61] on span "scrollable content" at bounding box center [1312, 55] width 14 height 14
click at [813, 212] on div "Website --" at bounding box center [860, 188] width 379 height 87
click at [315, 484] on icon "scrollable content" at bounding box center [319, 486] width 14 height 14
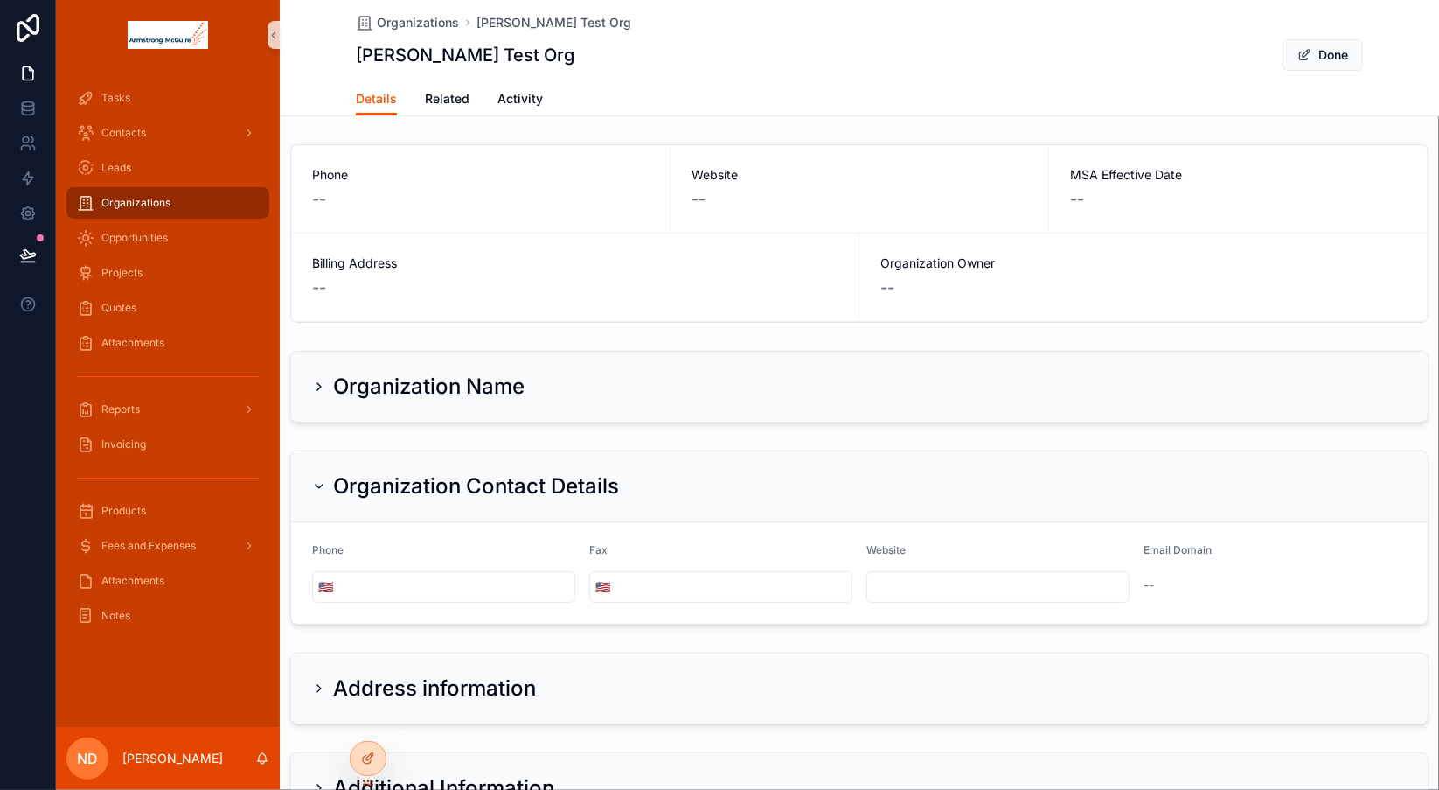
click at [908, 588] on input "scrollable content" at bounding box center [997, 586] width 261 height 24
type input "**********"
click at [1207, 506] on div "Organization Contact Details" at bounding box center [859, 486] width 1137 height 71
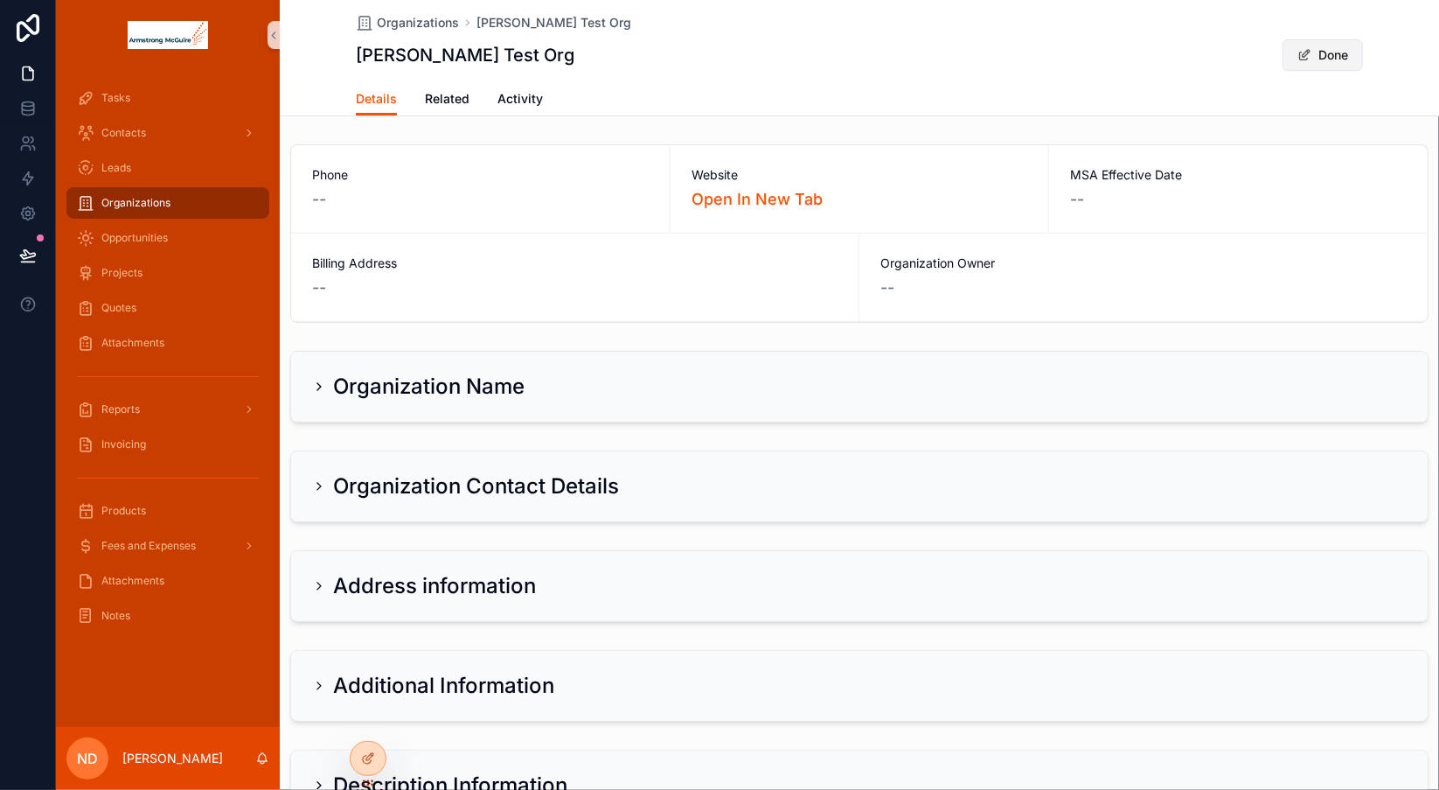
click at [1320, 61] on button "Done" at bounding box center [1323, 54] width 80 height 31
click at [724, 203] on link "Open In New Tab" at bounding box center [757, 199] width 131 height 18
click at [142, 205] on span "Organizations" at bounding box center [135, 203] width 69 height 14
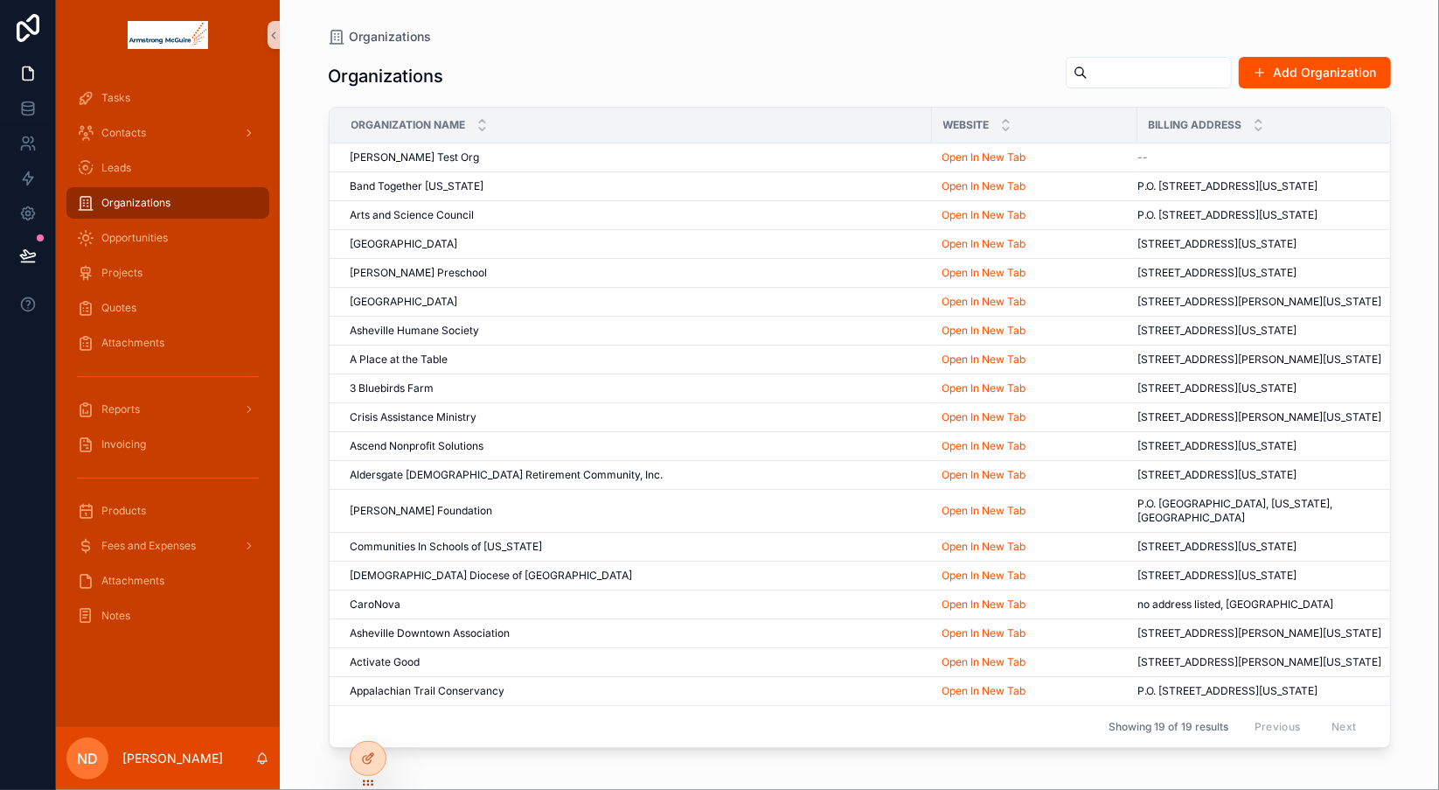
click at [142, 205] on span "Organizations" at bounding box center [135, 203] width 69 height 14
click at [407, 150] on span "[PERSON_NAME] Test Org" at bounding box center [415, 157] width 129 height 14
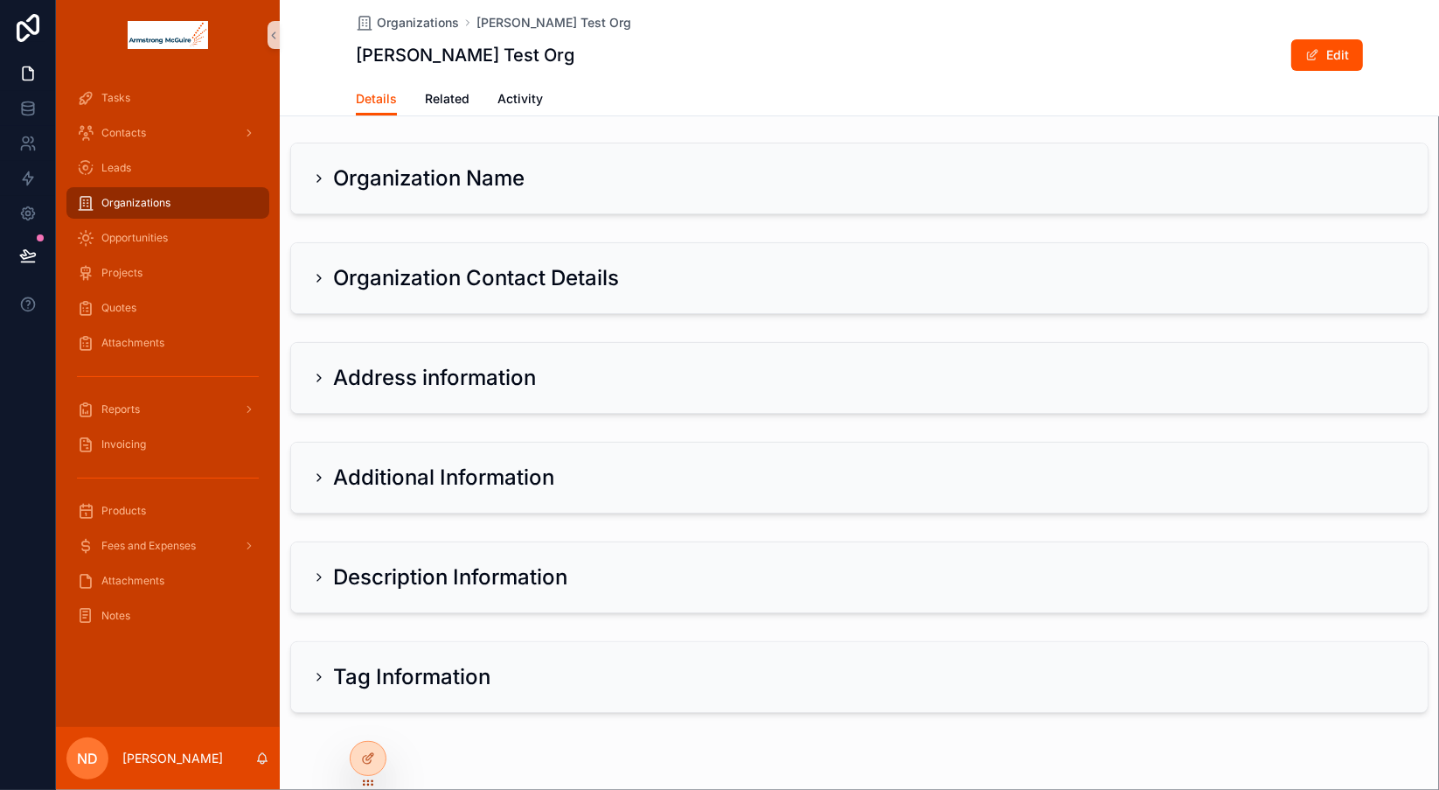
scroll to position [210, 0]
click at [318, 373] on icon "scrollable content" at bounding box center [319, 376] width 14 height 14
click at [310, 373] on div "Address information" at bounding box center [859, 376] width 1137 height 70
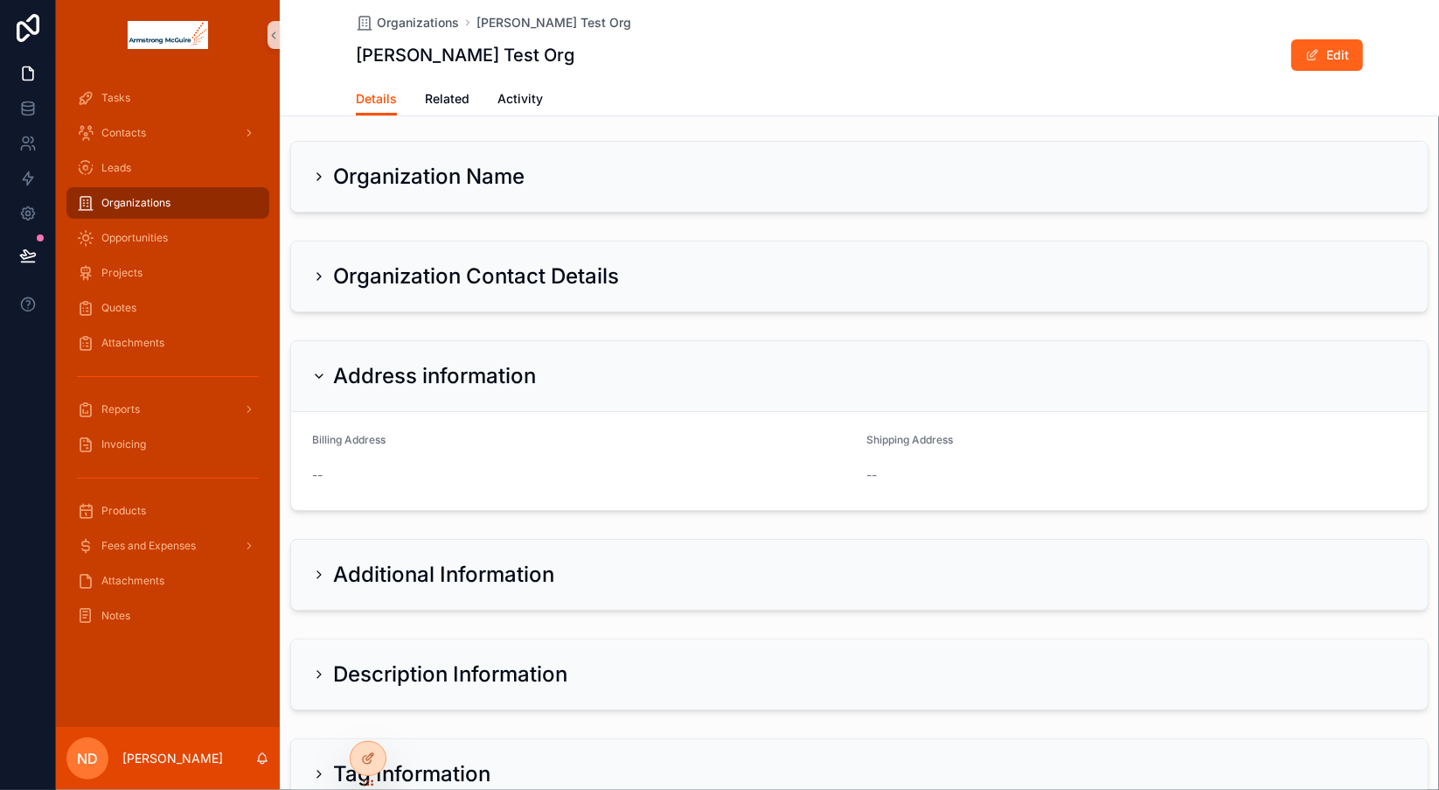
click at [1316, 58] on button "Edit" at bounding box center [1327, 54] width 72 height 31
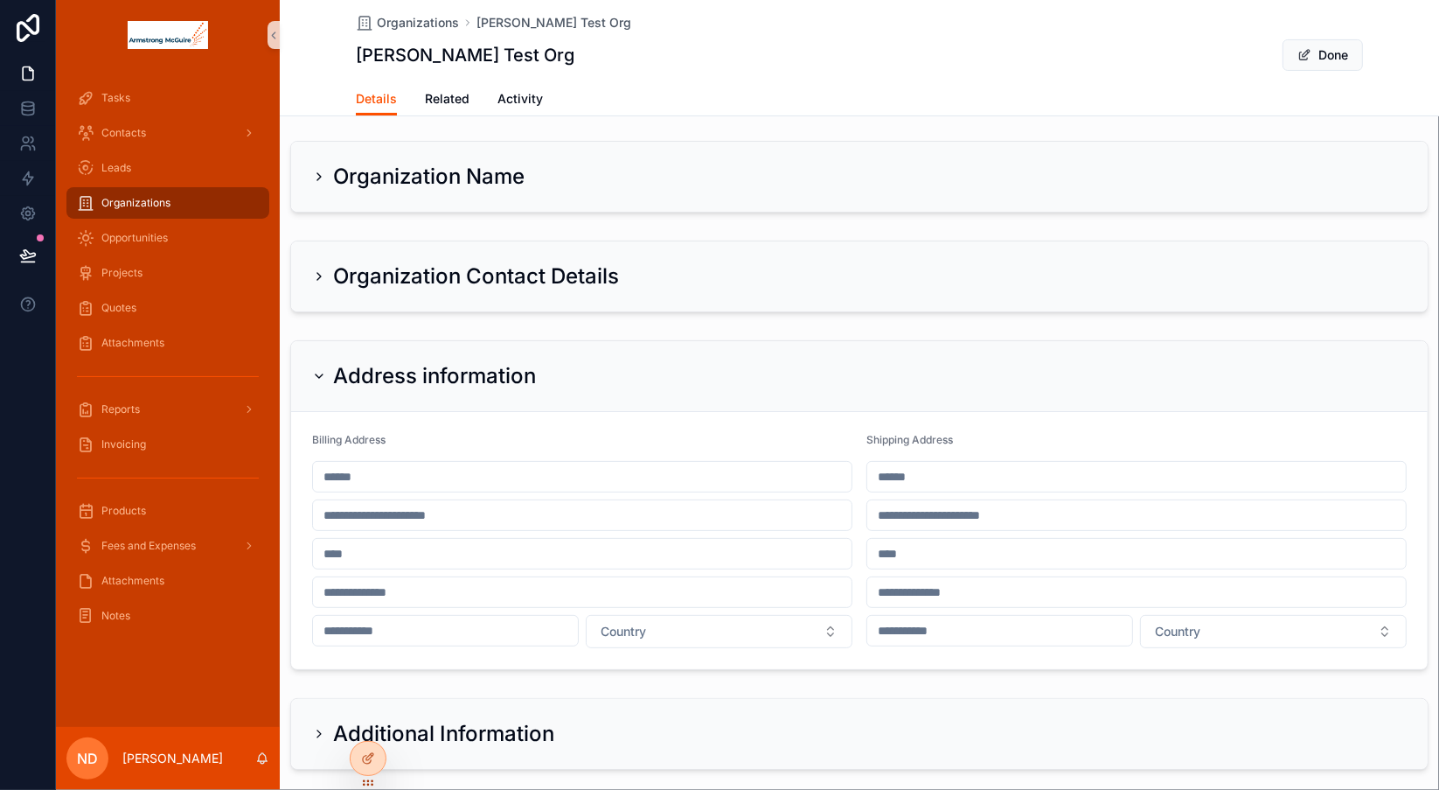
click at [524, 468] on input "scrollable content" at bounding box center [582, 476] width 539 height 24
type input "**********"
type input "********"
type input "**"
type input "*****"
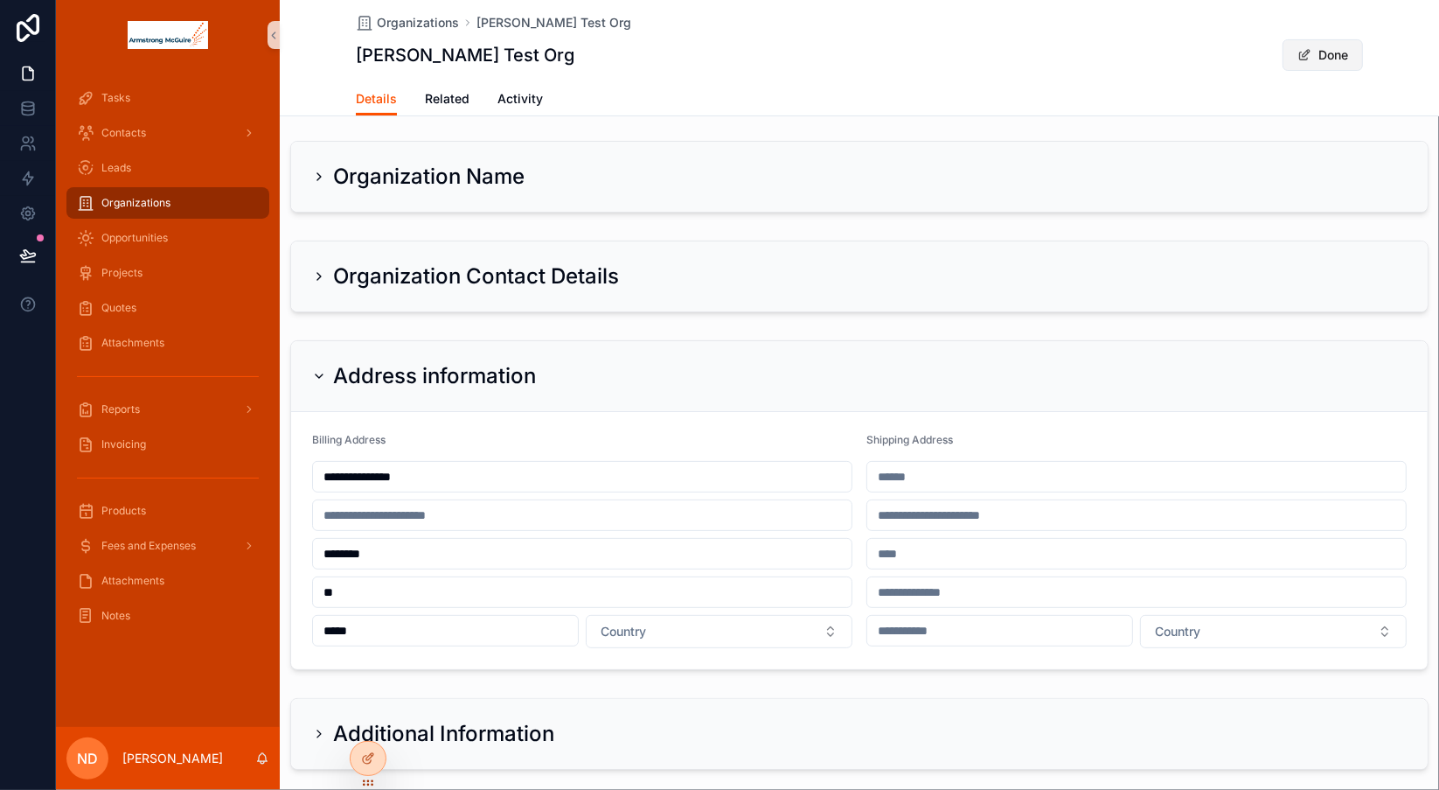
click at [1305, 59] on button "Done" at bounding box center [1323, 54] width 80 height 31
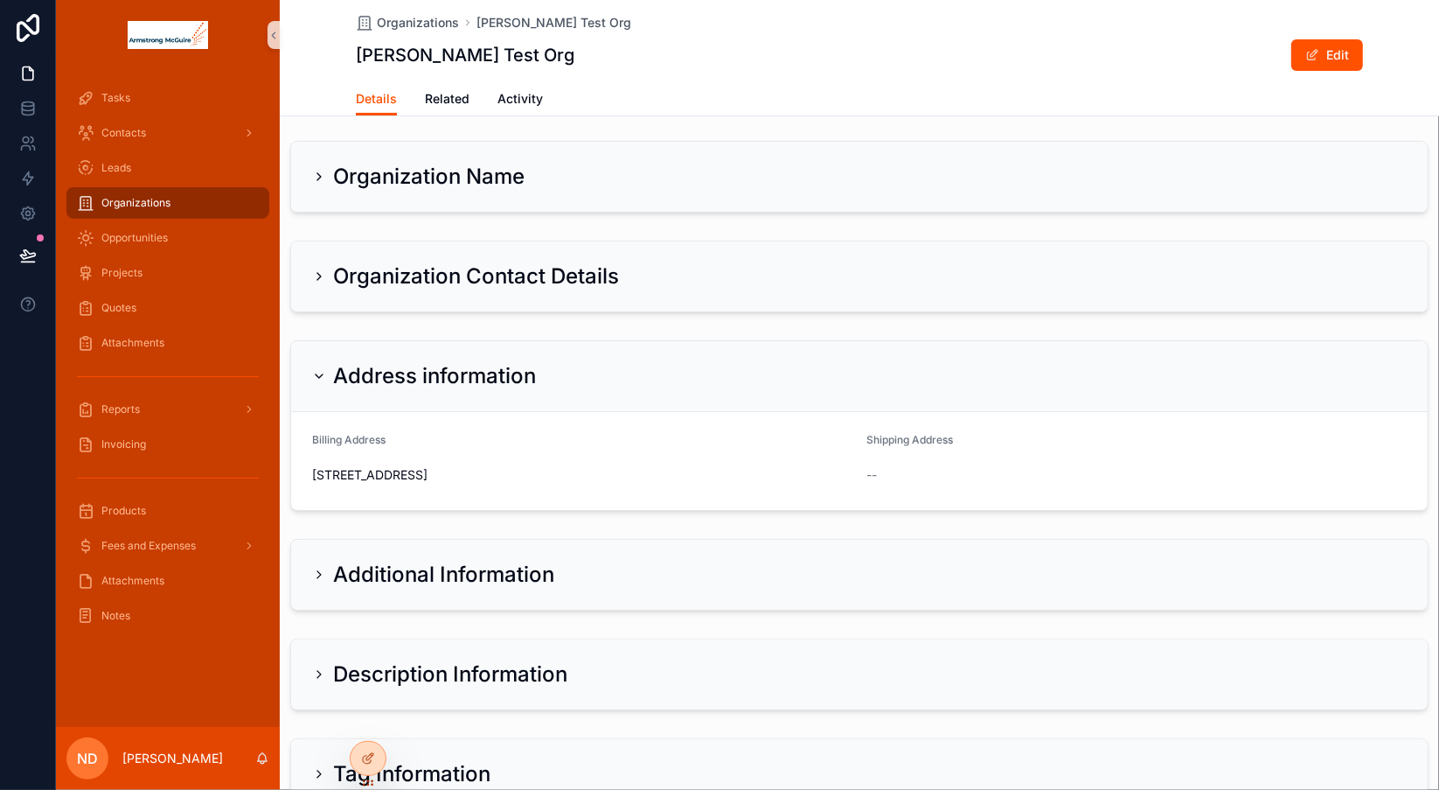
click at [181, 206] on div "Organizations" at bounding box center [168, 203] width 182 height 28
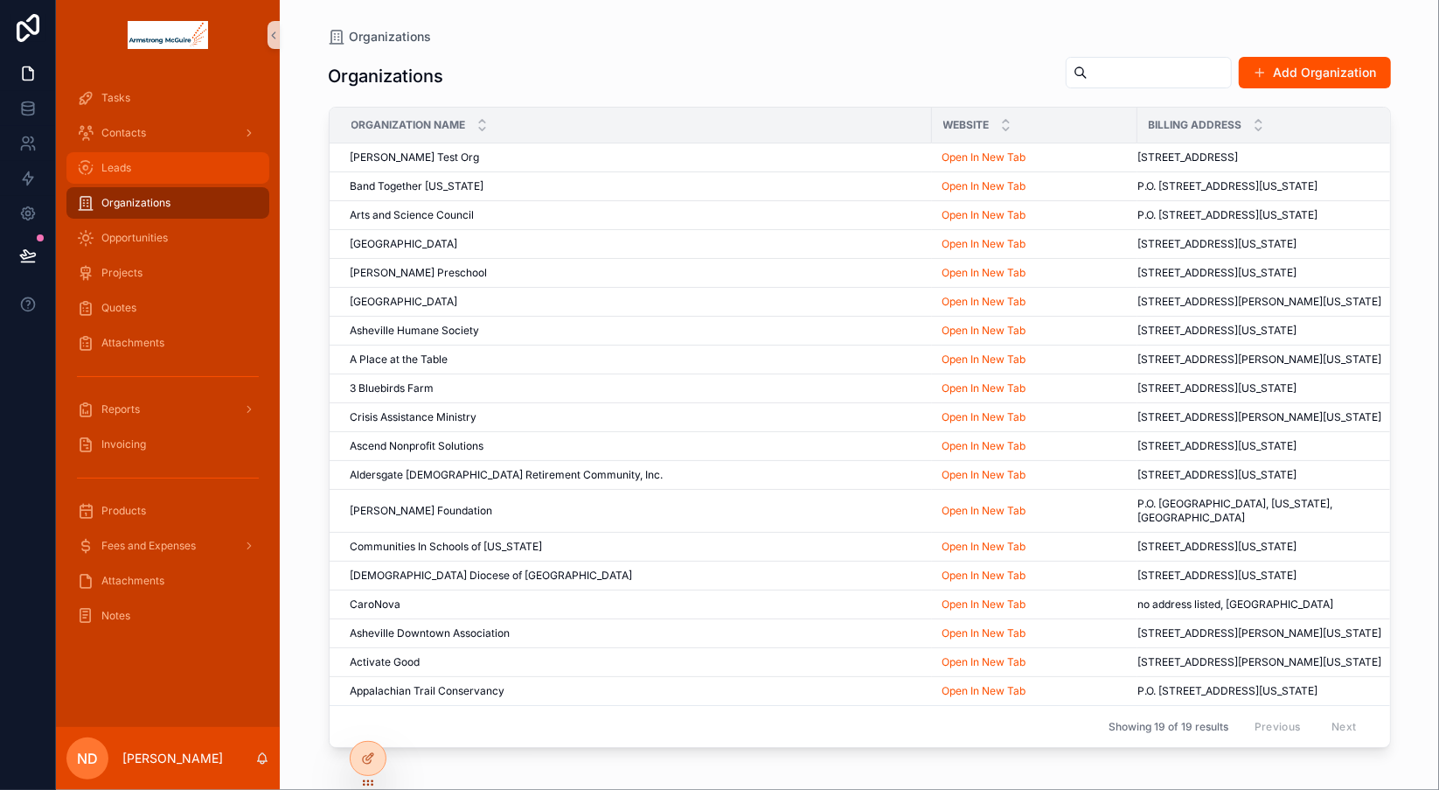
click at [138, 177] on div "Leads" at bounding box center [168, 168] width 182 height 28
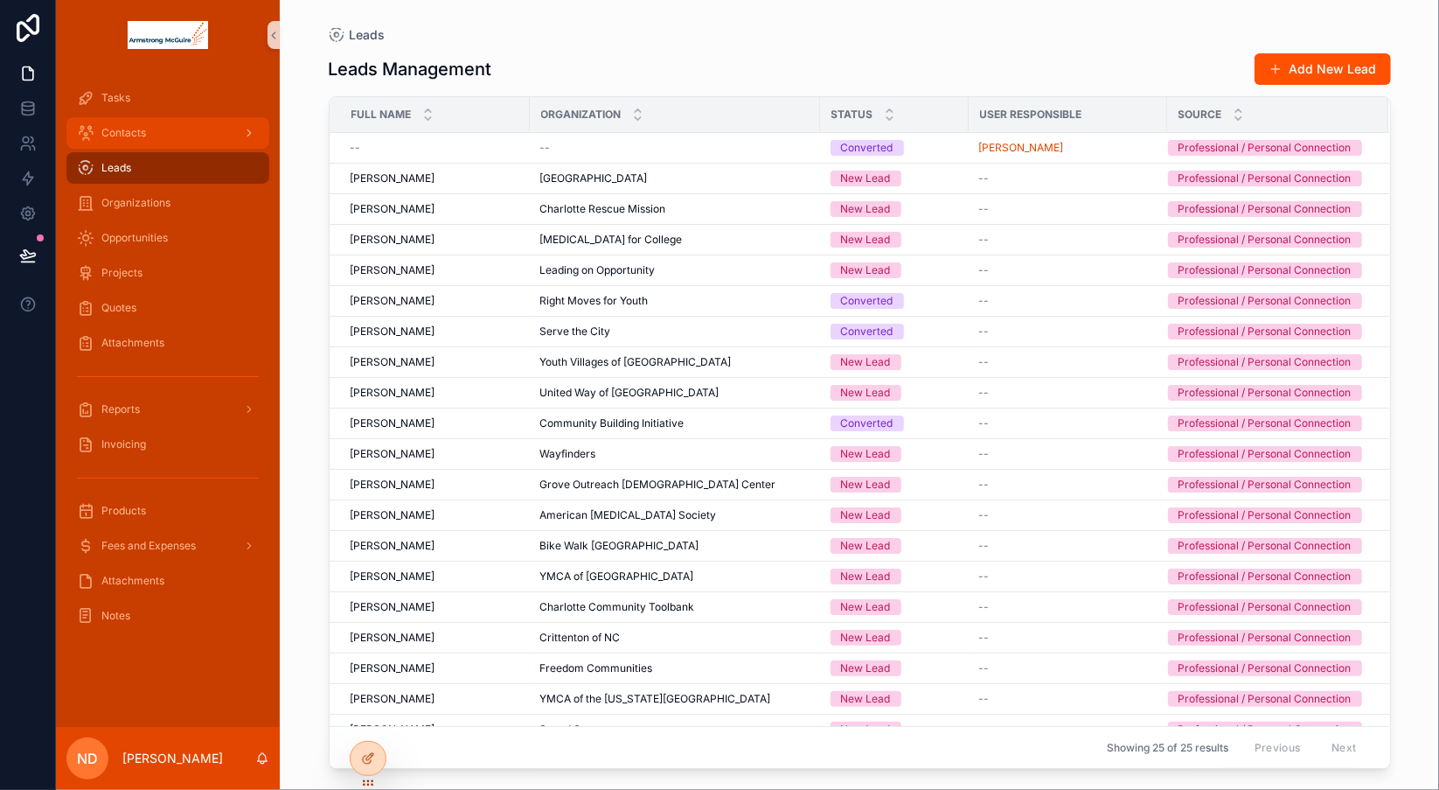
click at [129, 129] on span "Contacts" at bounding box center [123, 133] width 45 height 14
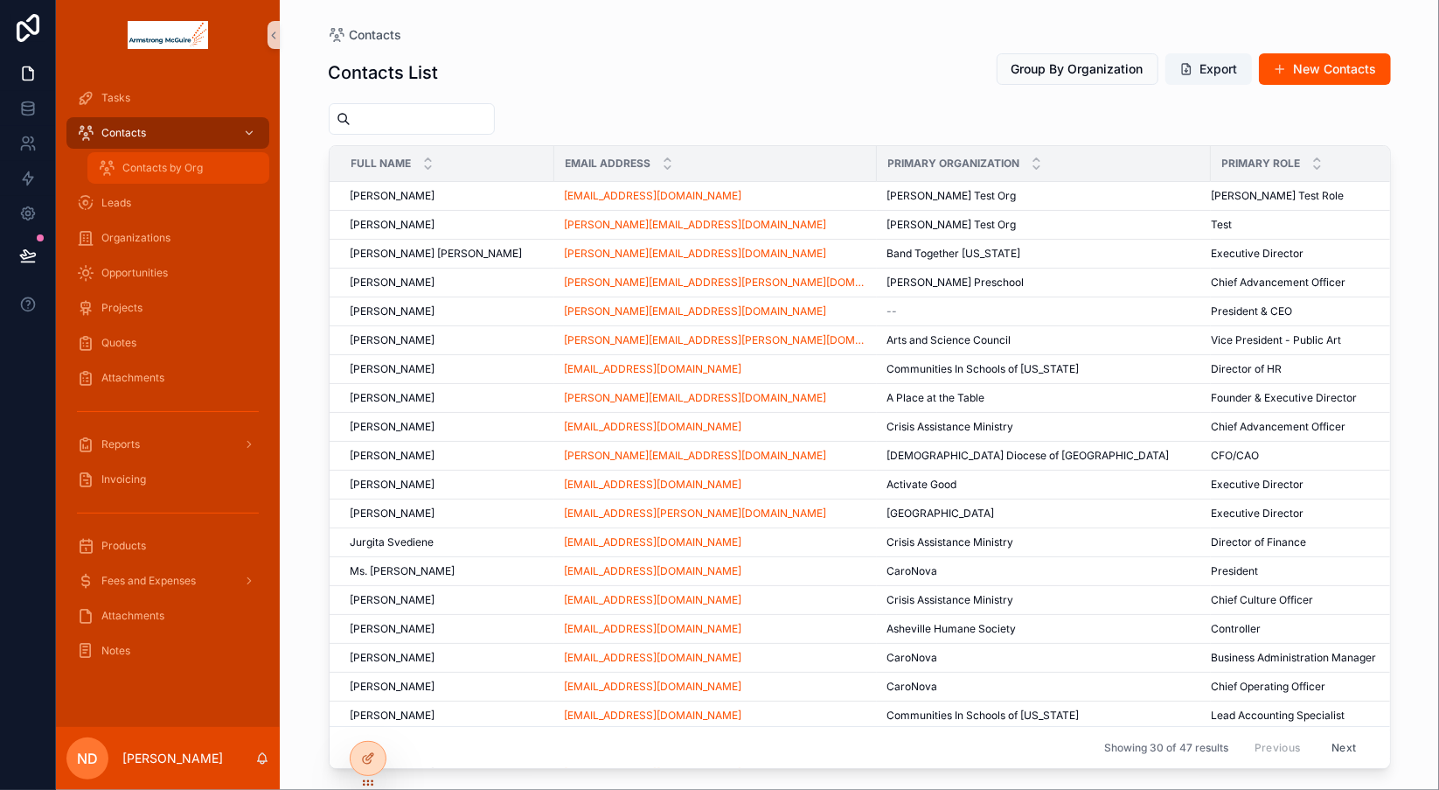
click at [159, 173] on span "Contacts by Org" at bounding box center [162, 168] width 80 height 14
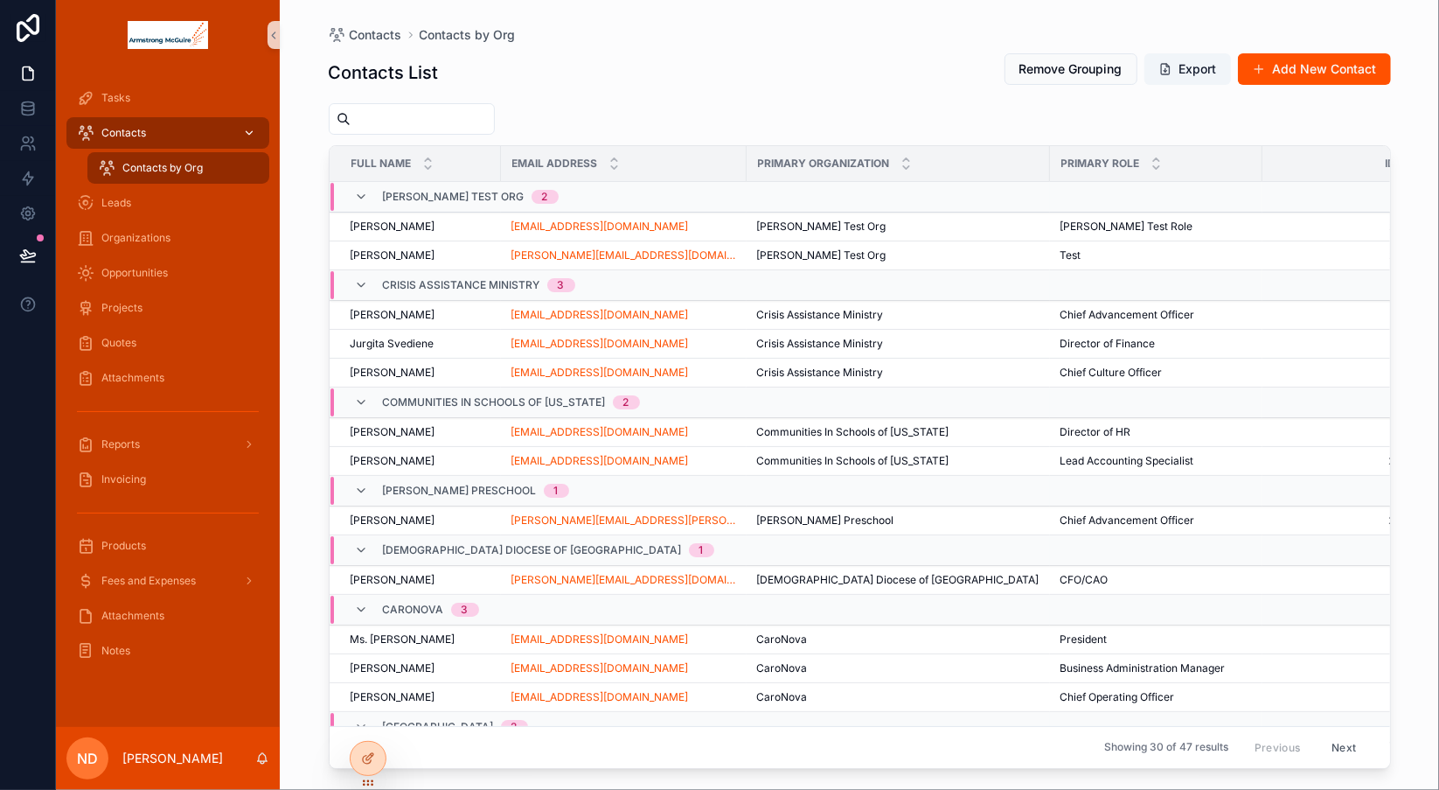
click at [142, 133] on span "Contacts" at bounding box center [123, 133] width 45 height 14
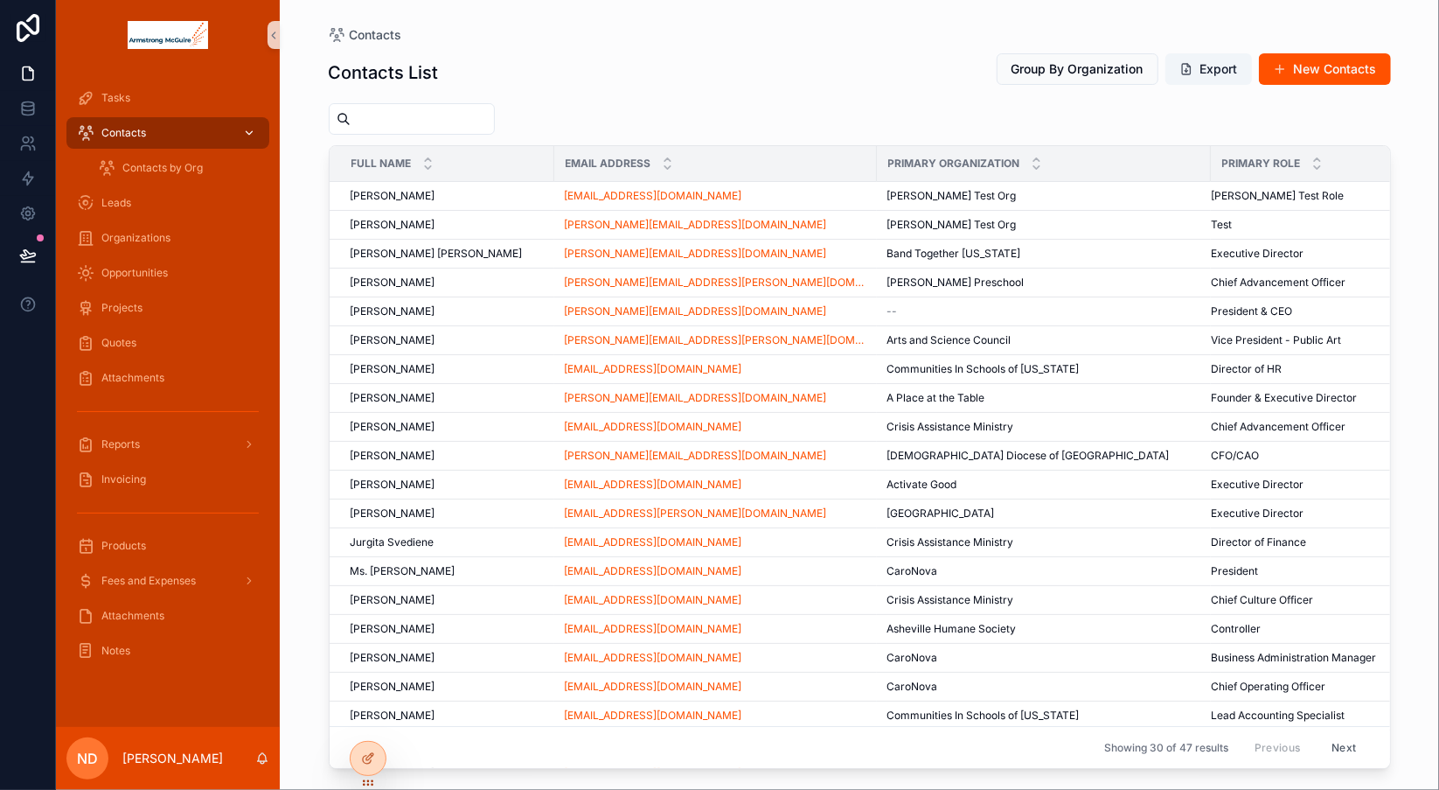
click at [154, 129] on div "Contacts" at bounding box center [168, 133] width 182 height 28
click at [143, 238] on span "Organizations" at bounding box center [135, 238] width 69 height 14
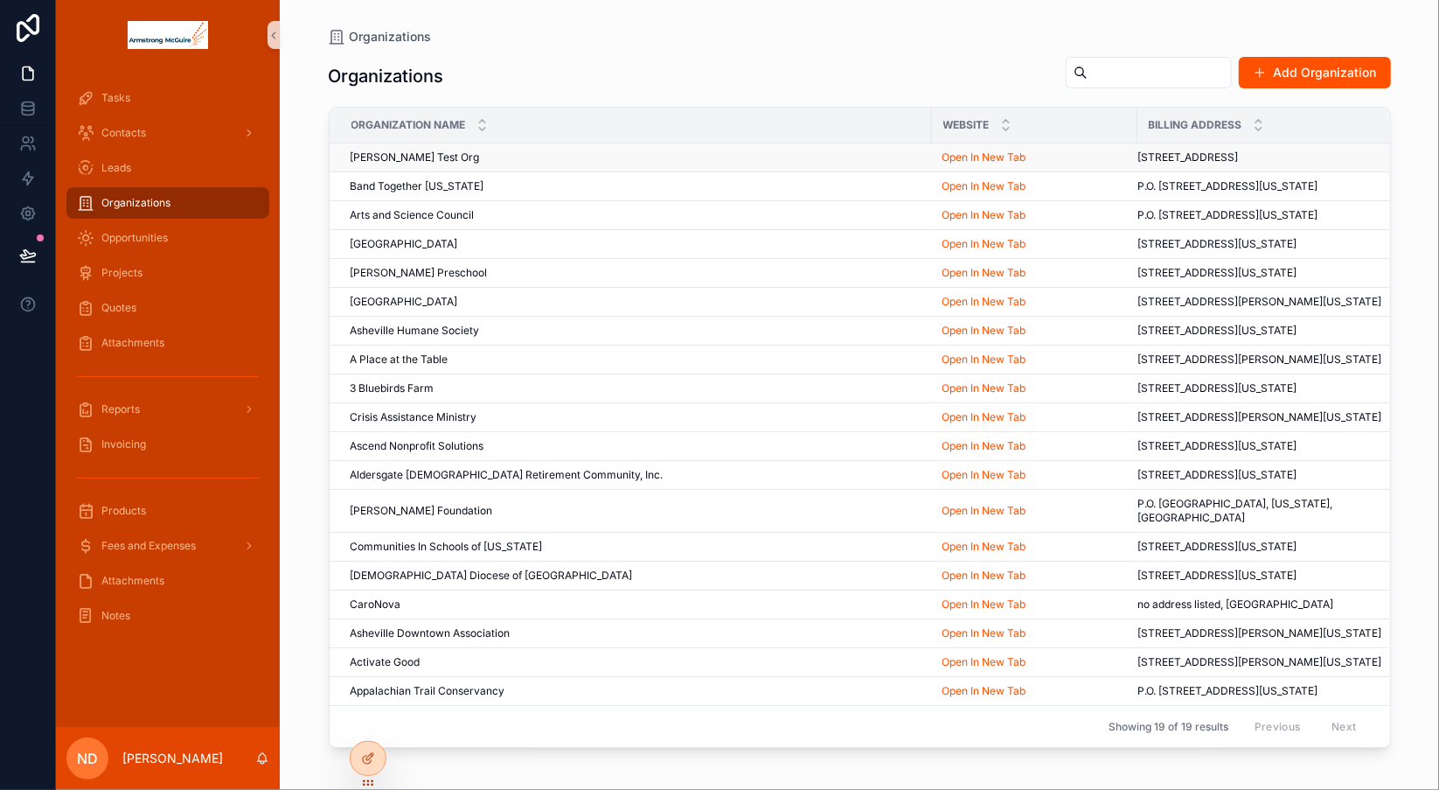
click at [399, 157] on span "[PERSON_NAME] Test Org" at bounding box center [415, 157] width 129 height 14
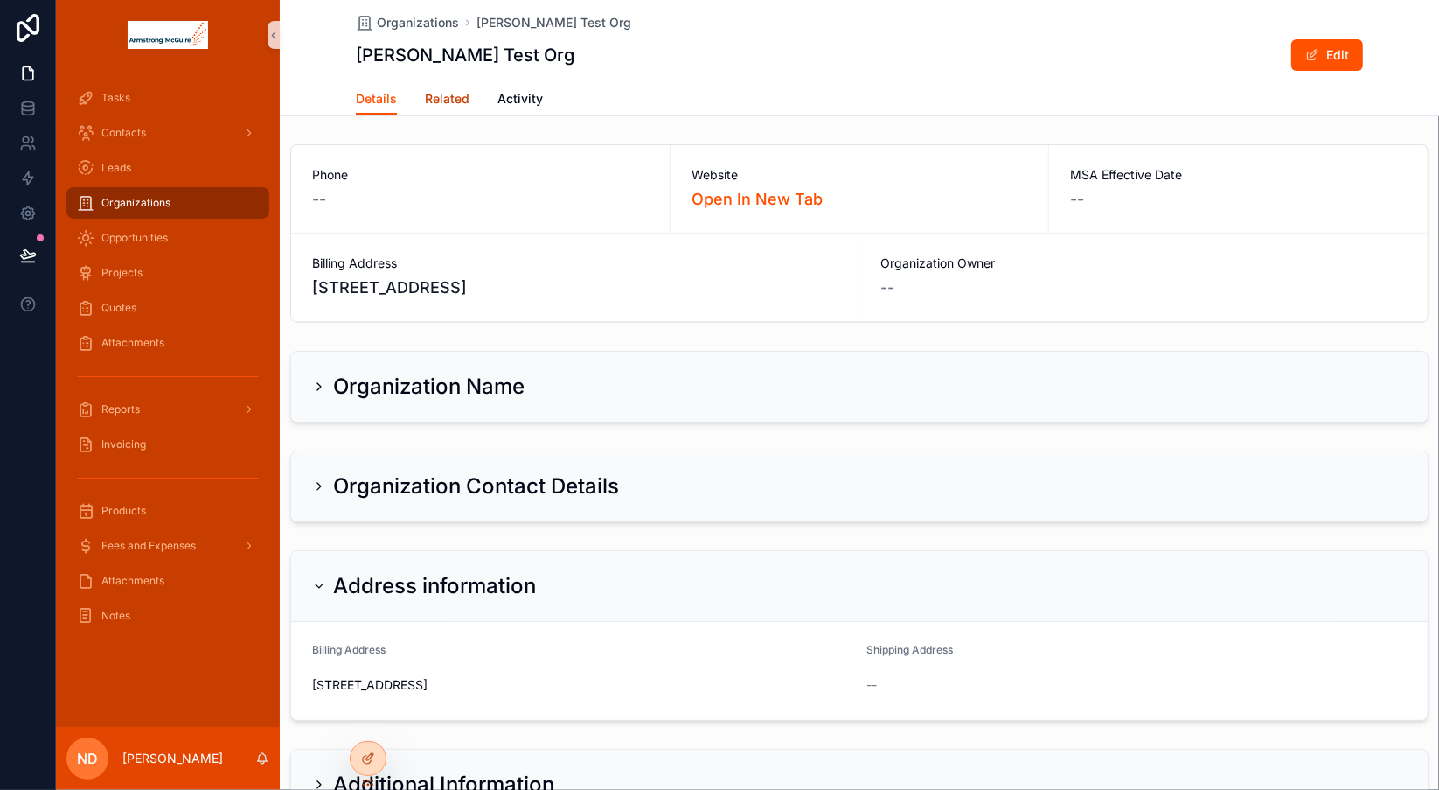
click at [441, 102] on span "Related" at bounding box center [447, 98] width 45 height 17
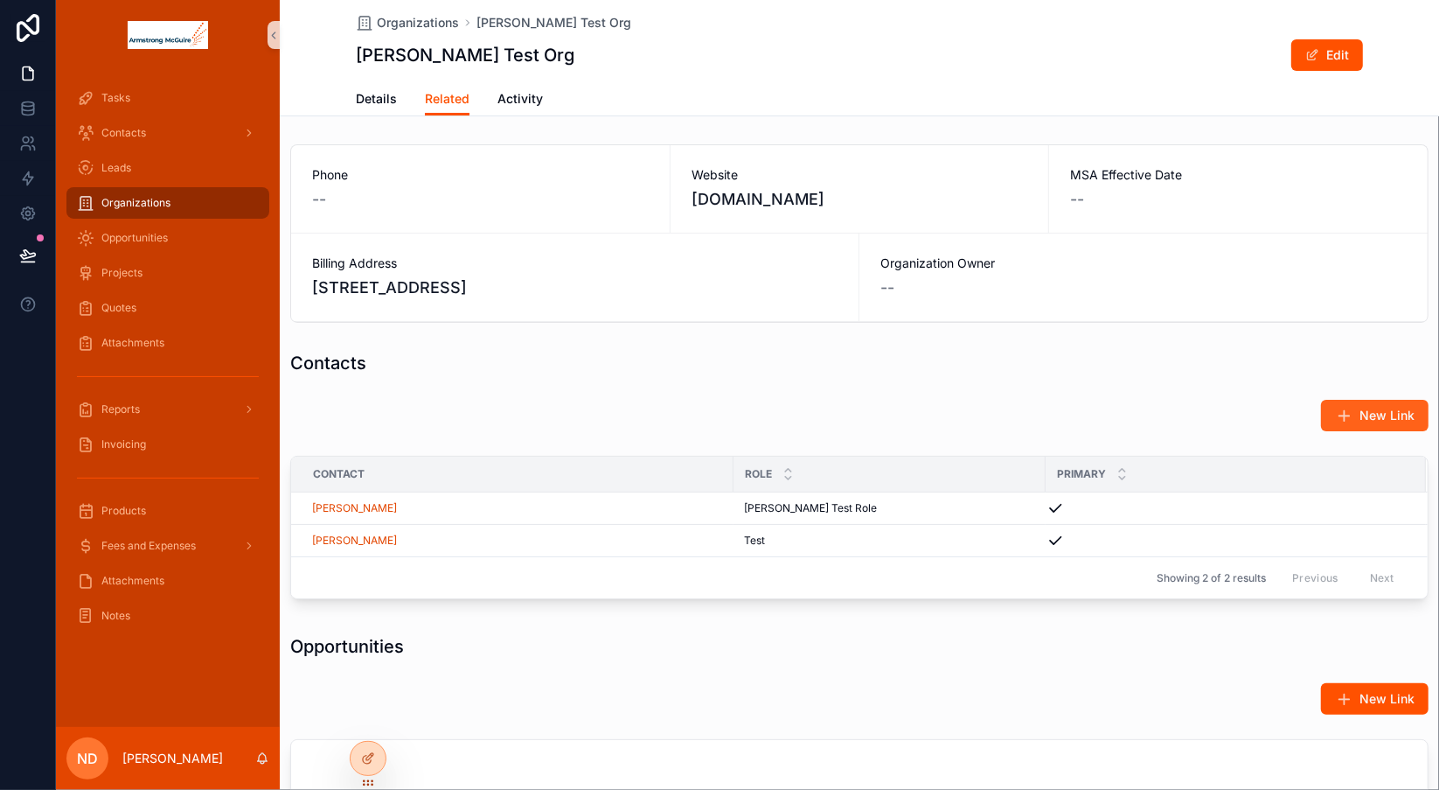
click at [1346, 414] on button "New Link" at bounding box center [1375, 415] width 108 height 31
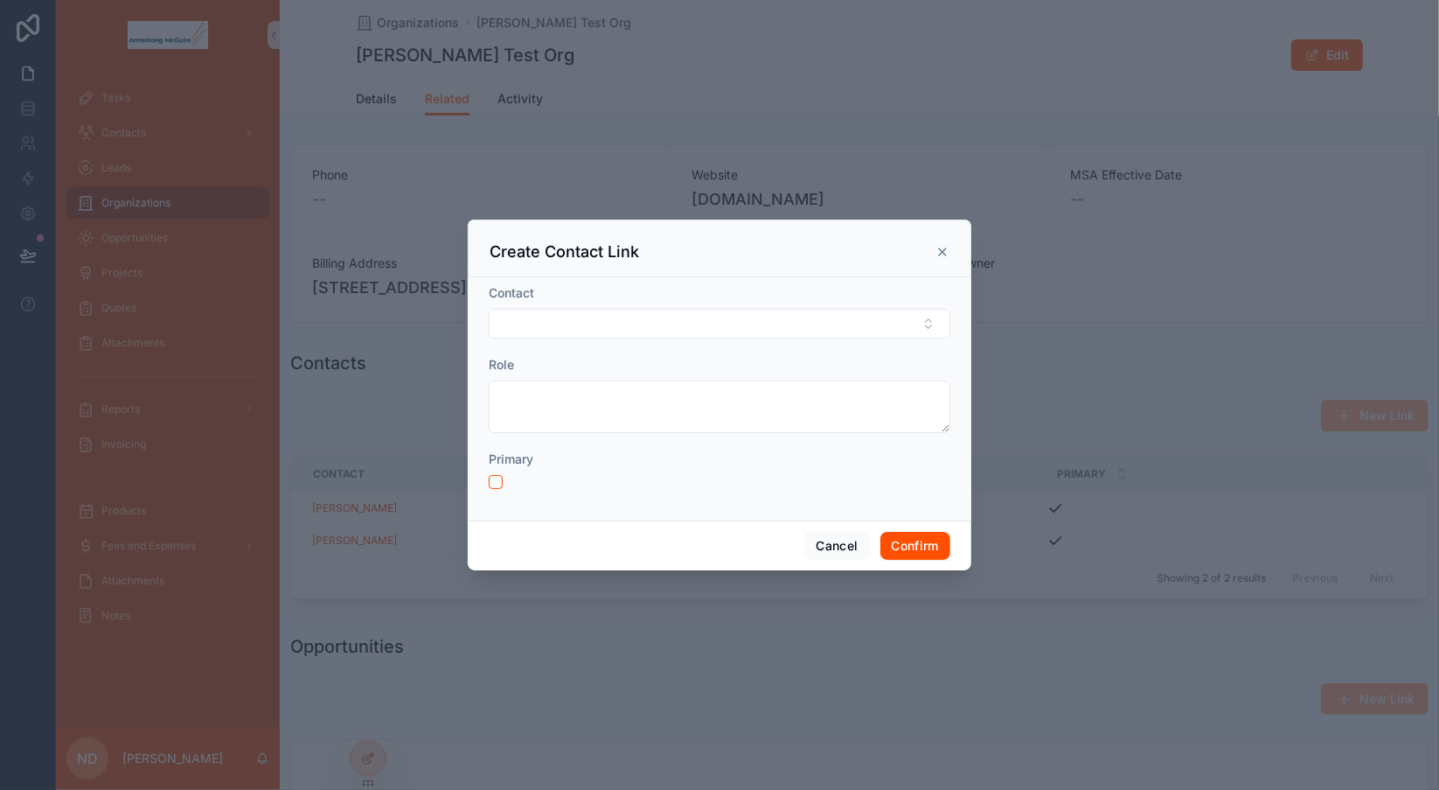
click at [943, 256] on icon at bounding box center [943, 252] width 14 height 14
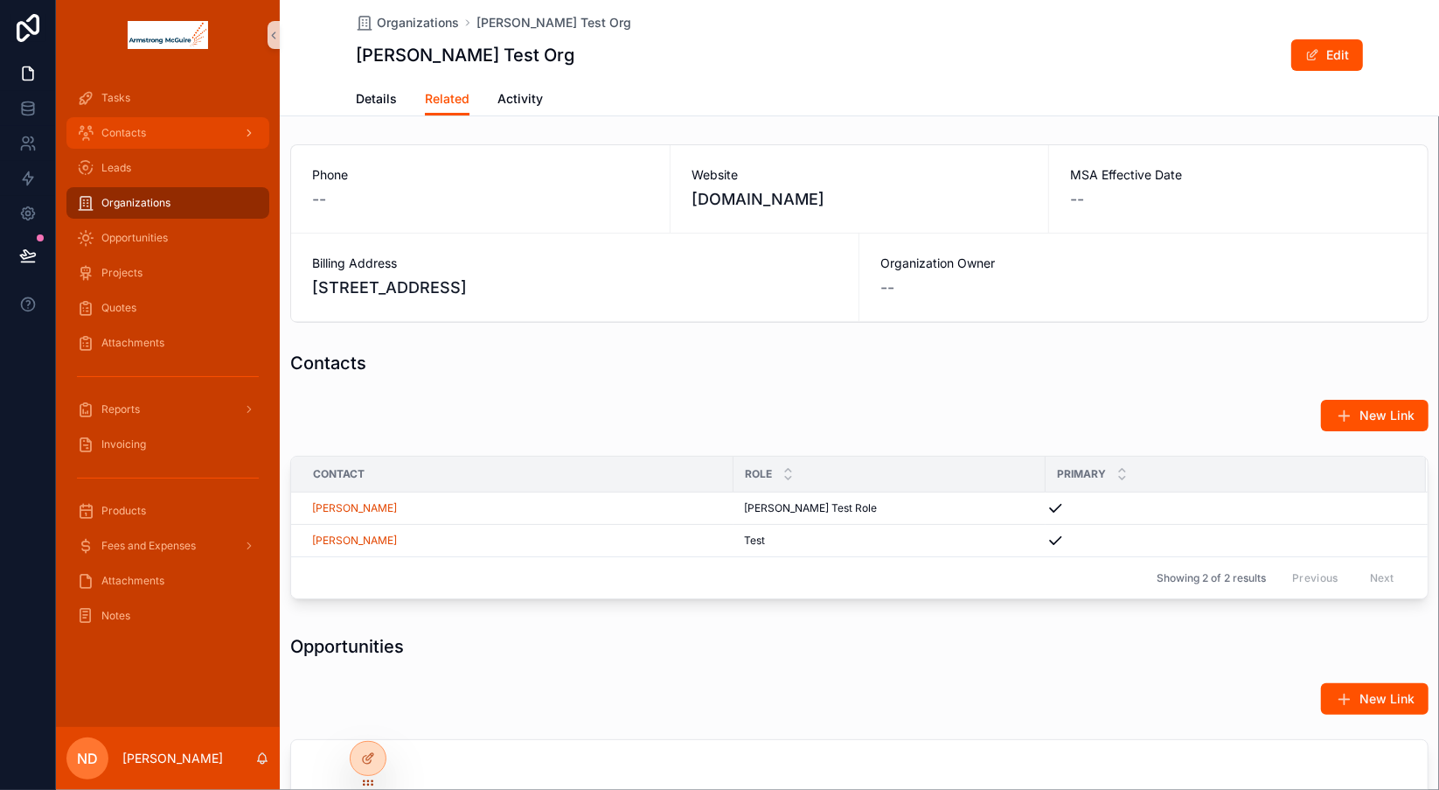
click at [180, 136] on div "Contacts" at bounding box center [168, 133] width 182 height 28
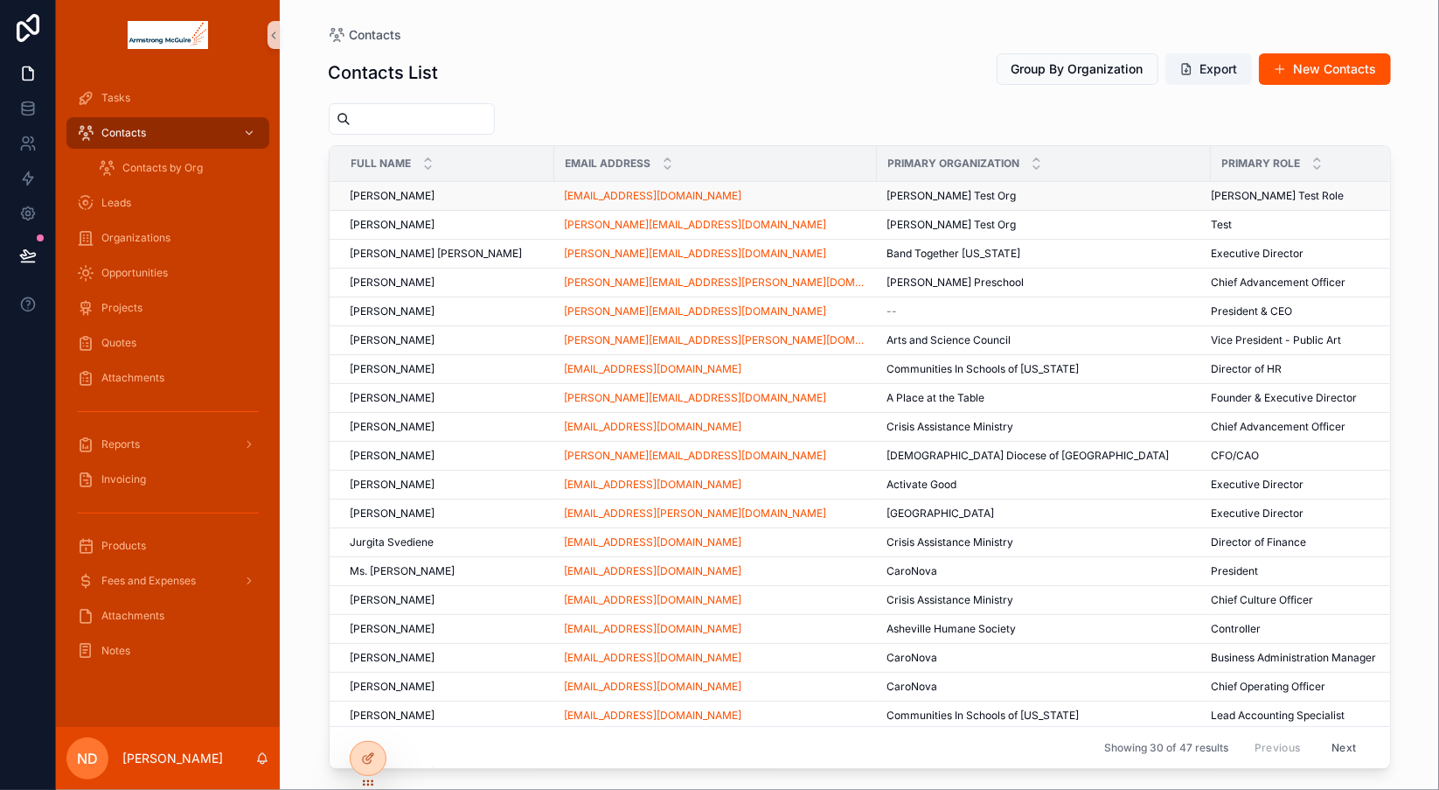
click at [402, 192] on span "[PERSON_NAME]" at bounding box center [393, 196] width 85 height 14
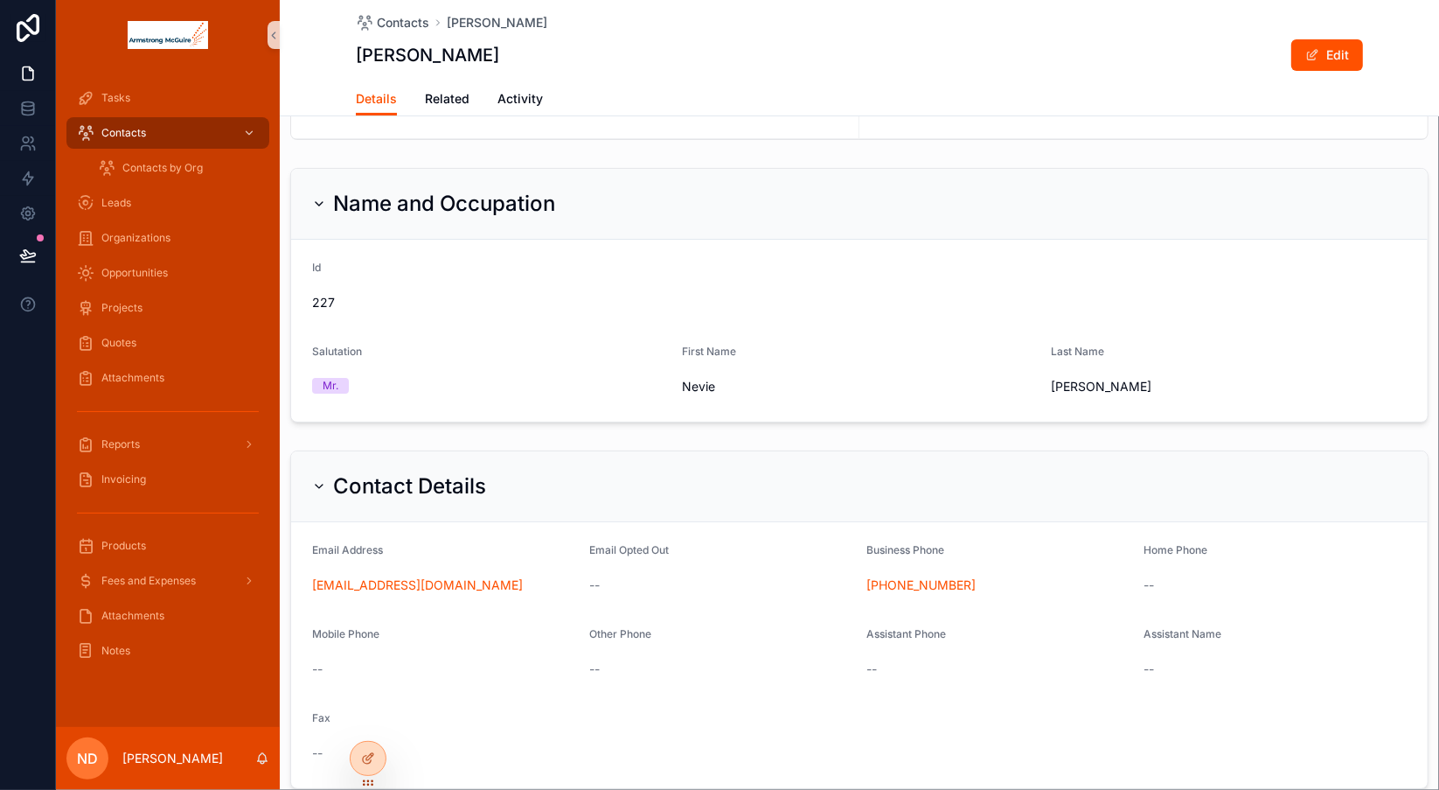
scroll to position [123, 0]
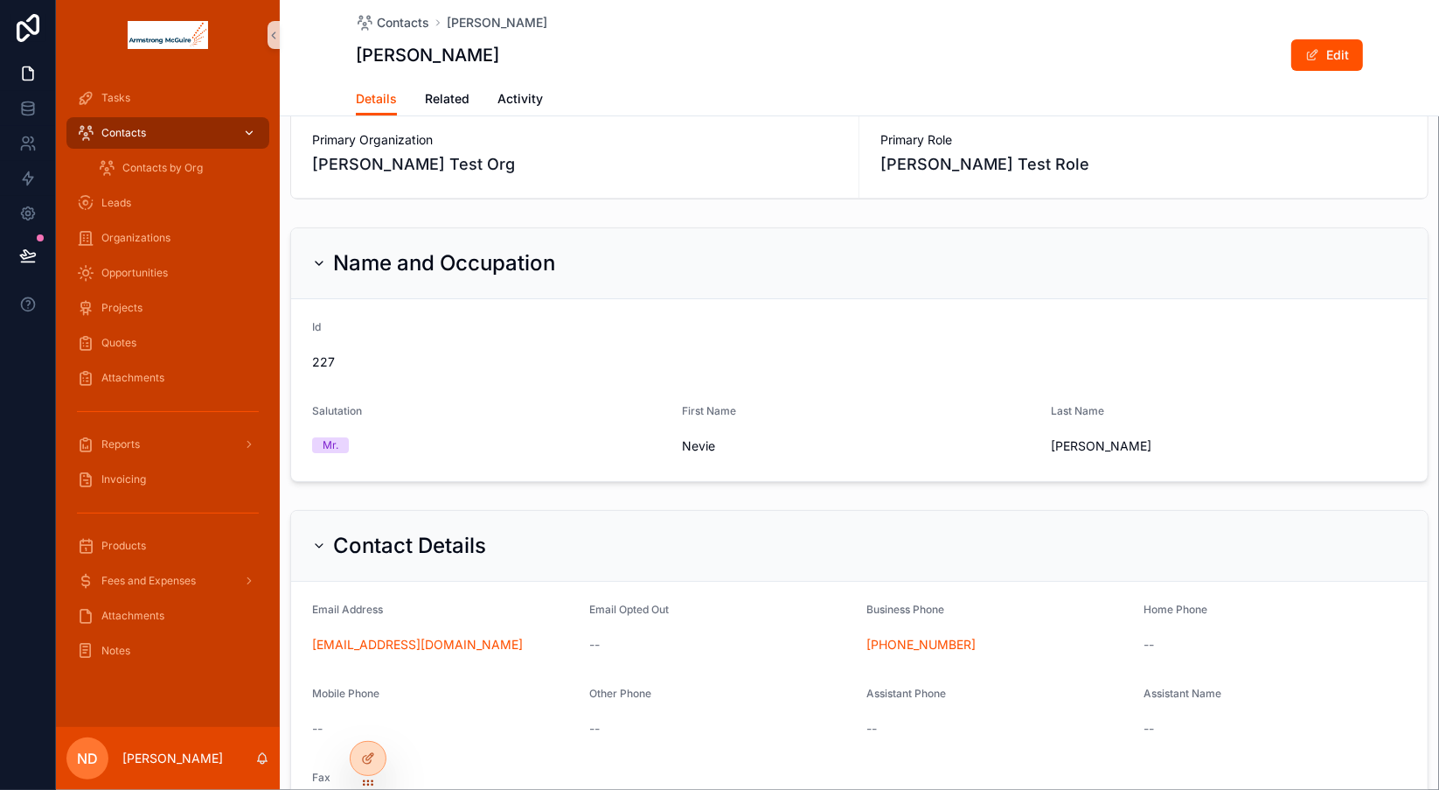
click at [158, 139] on div "Contacts" at bounding box center [168, 133] width 182 height 28
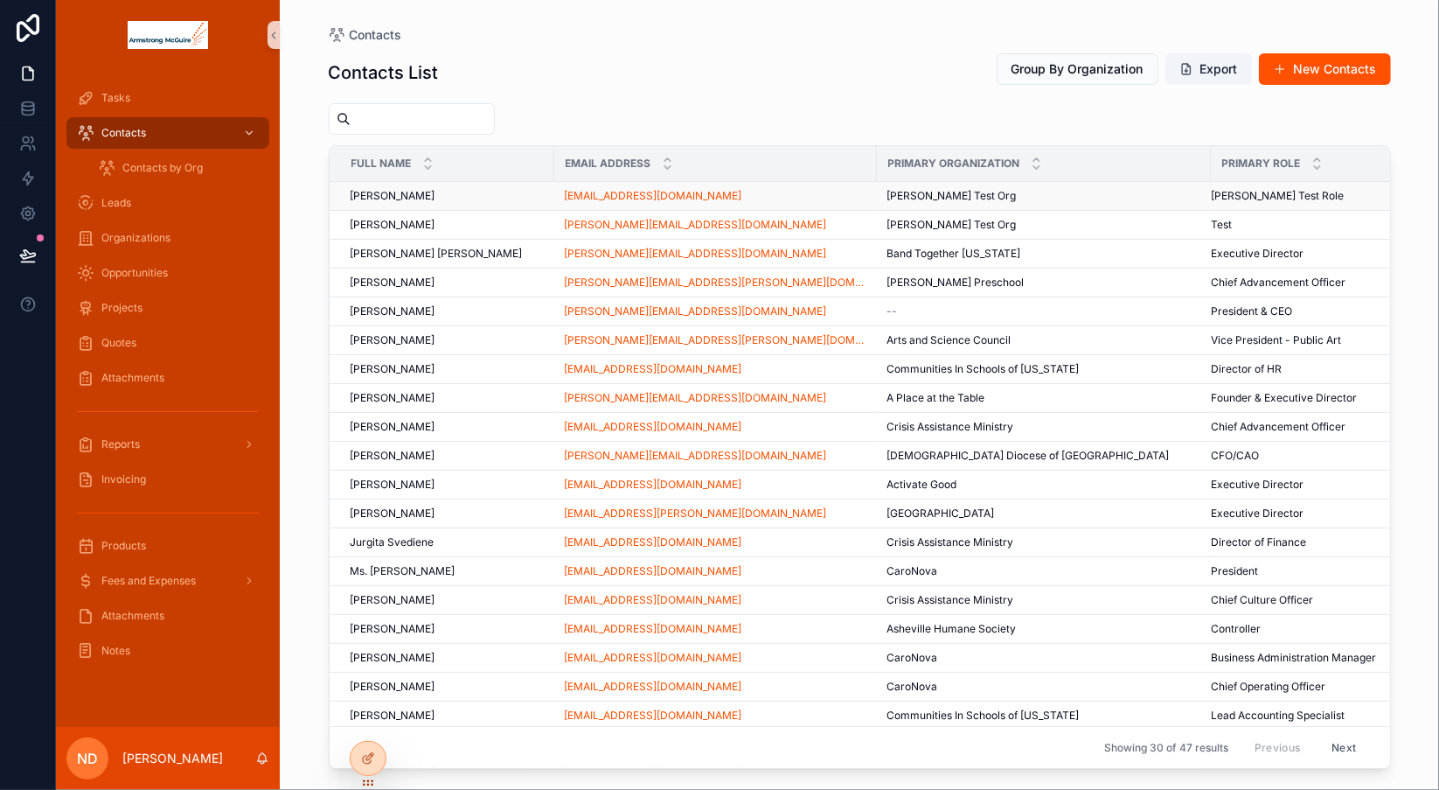
click at [435, 194] on span "[PERSON_NAME]" at bounding box center [393, 196] width 85 height 14
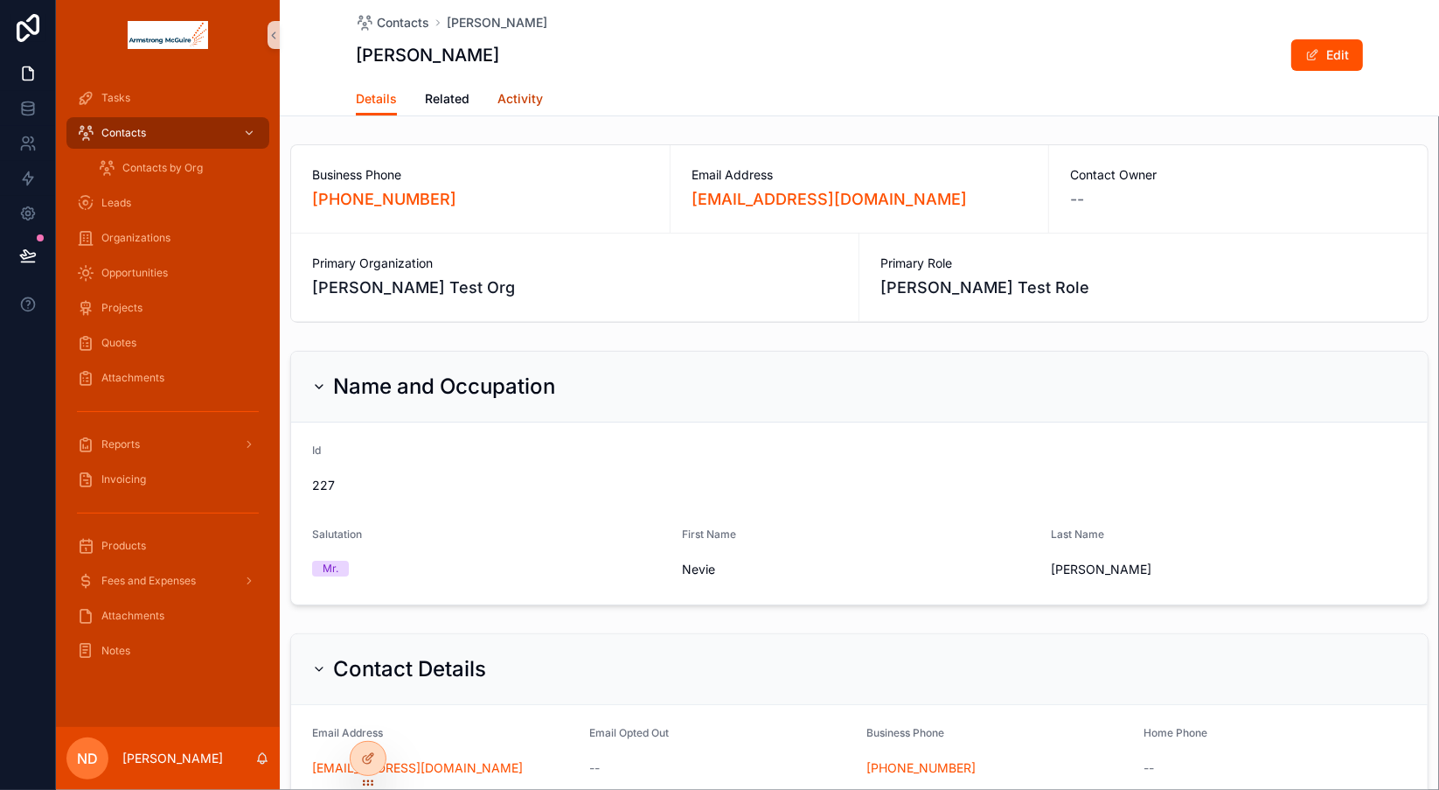
click at [515, 99] on span "Activity" at bounding box center [519, 98] width 45 height 17
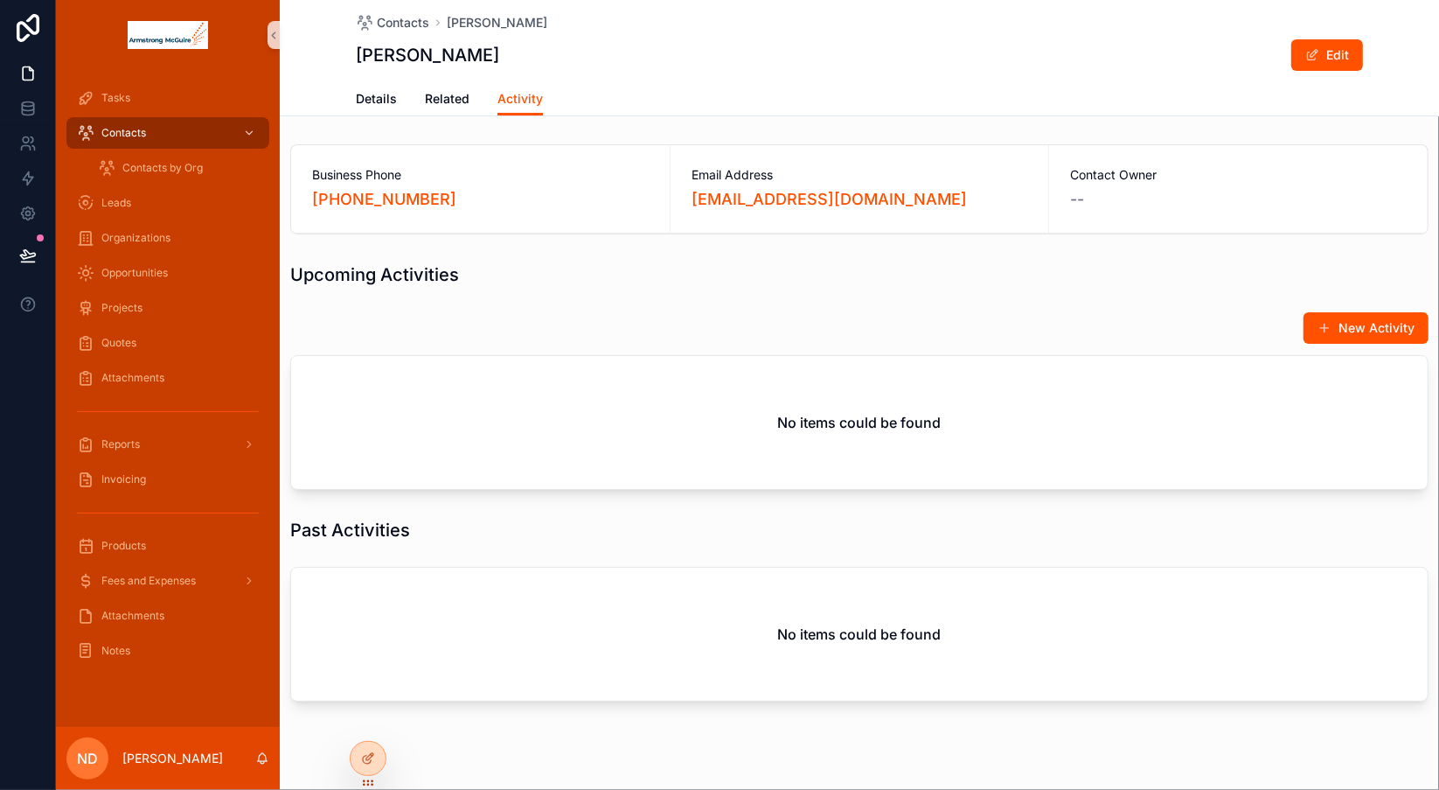
scroll to position [34, 0]
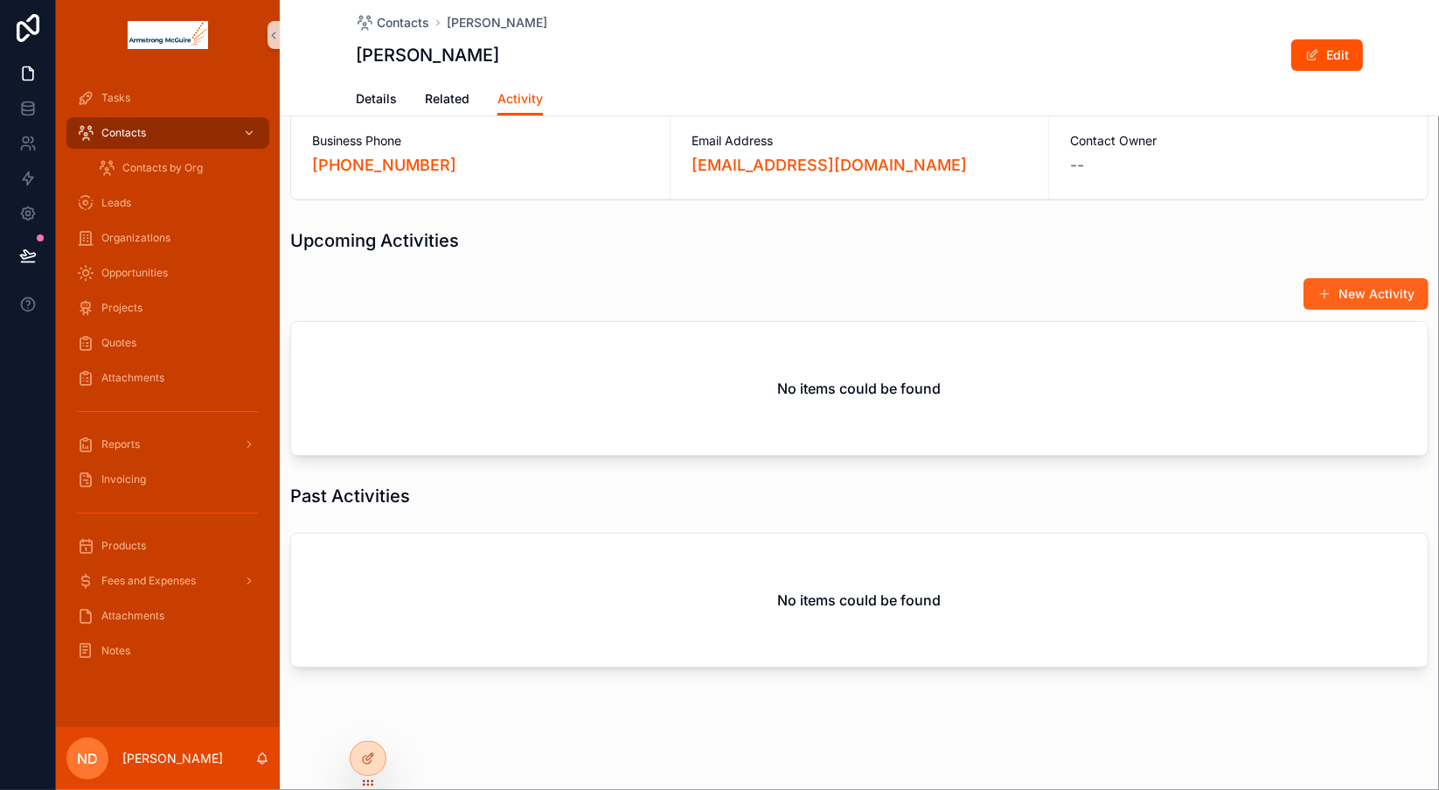
click at [1327, 287] on button "New Activity" at bounding box center [1366, 293] width 125 height 31
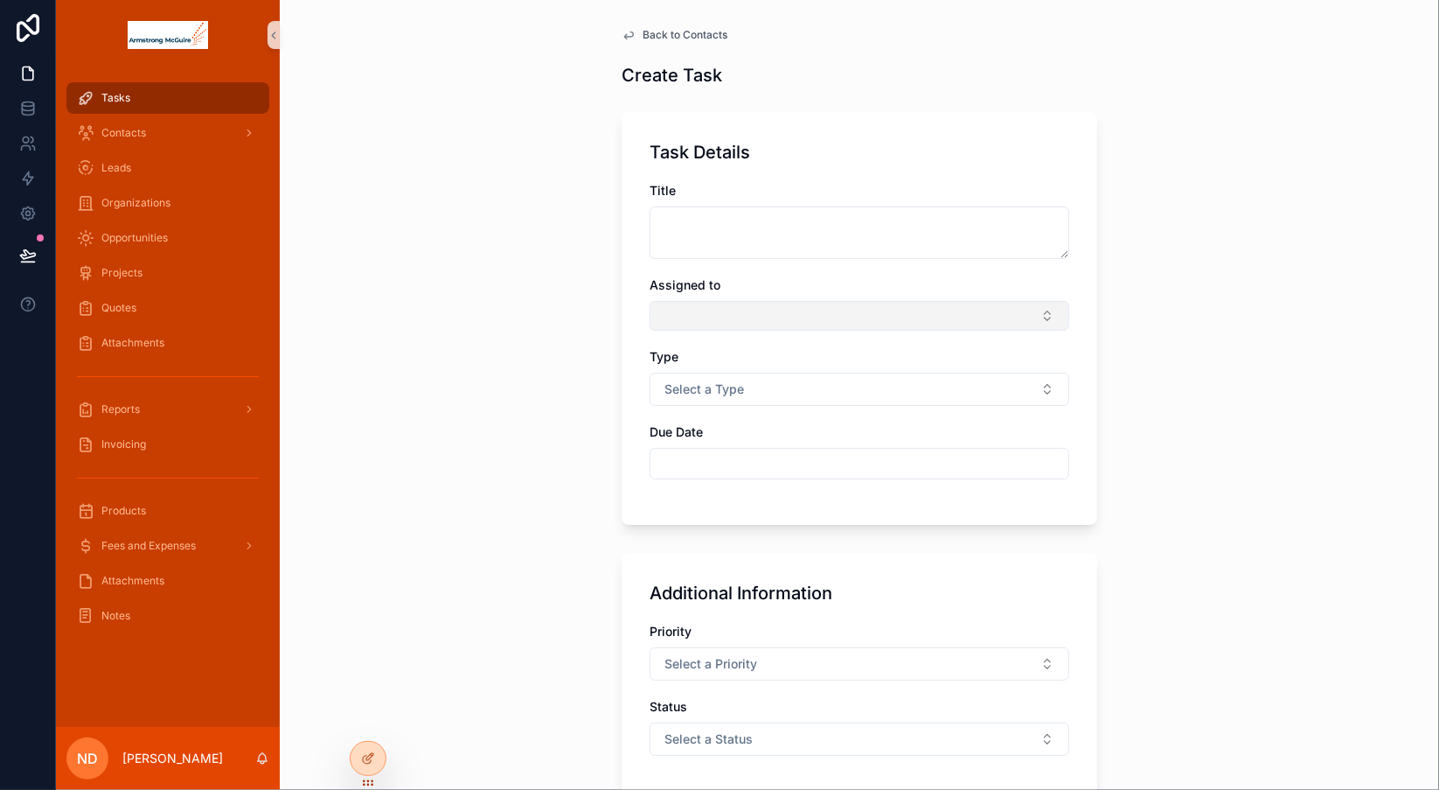
click at [1034, 314] on button "Select Button" at bounding box center [860, 316] width 420 height 30
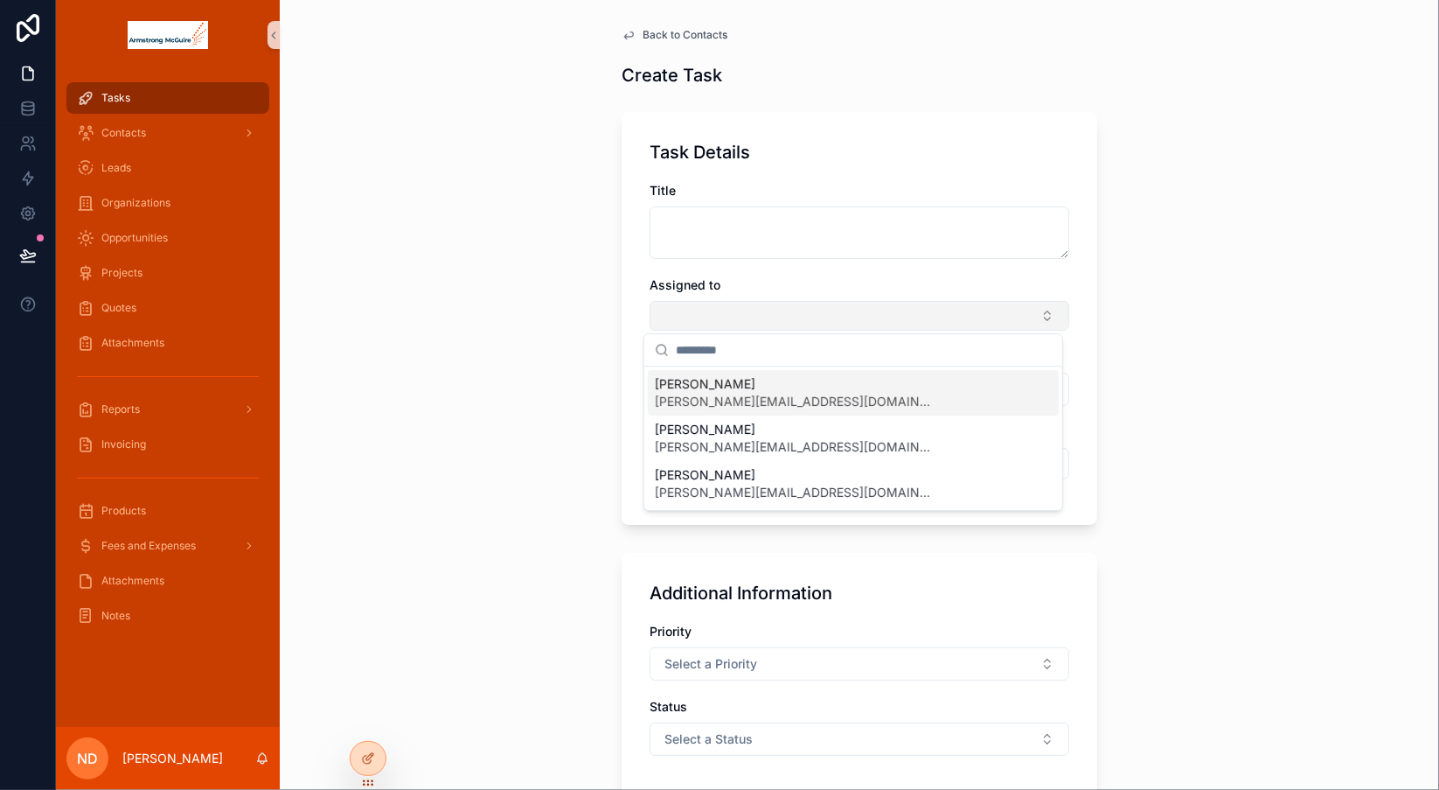
click at [1034, 314] on button "Select Button" at bounding box center [860, 316] width 420 height 30
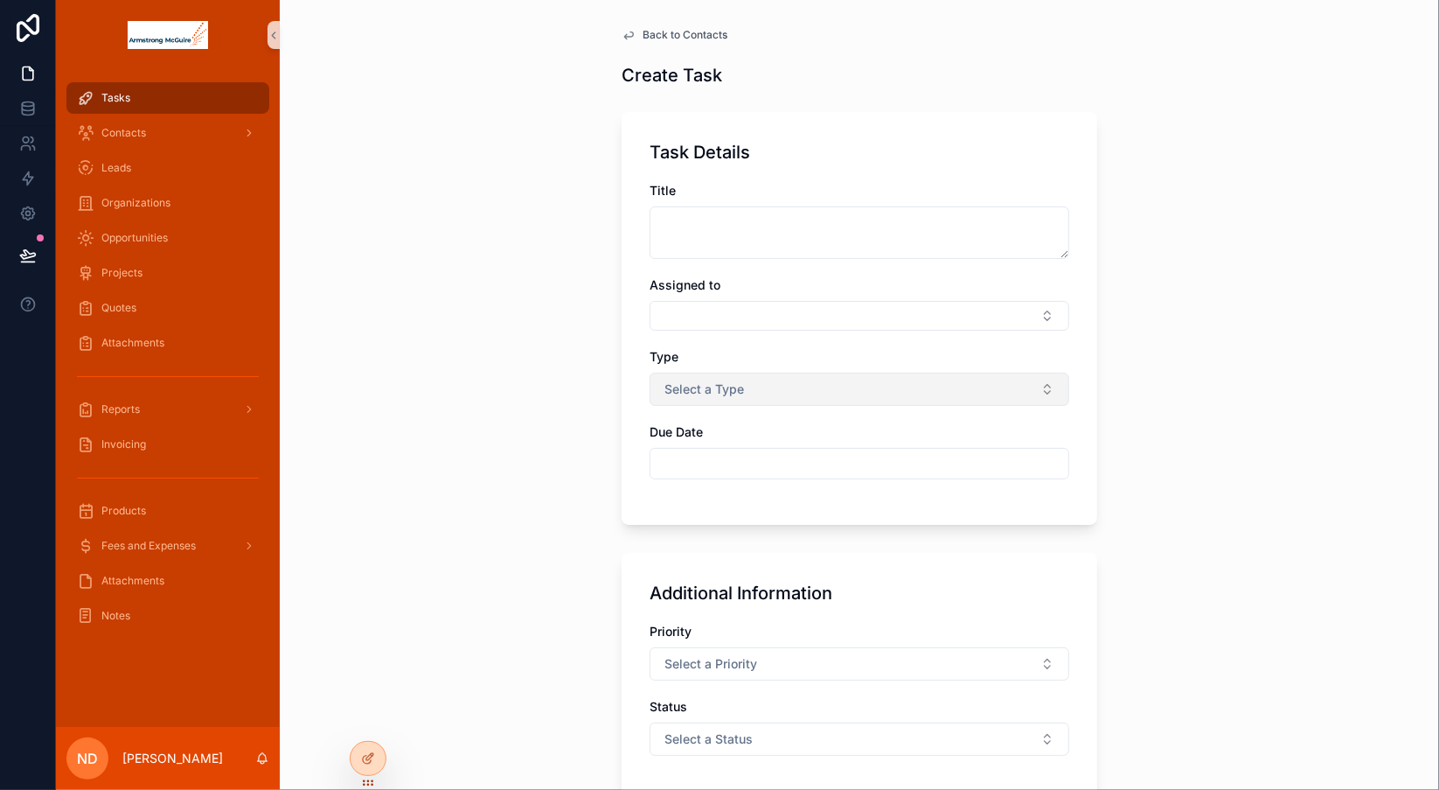
click at [970, 376] on button "Select a Type" at bounding box center [860, 388] width 420 height 33
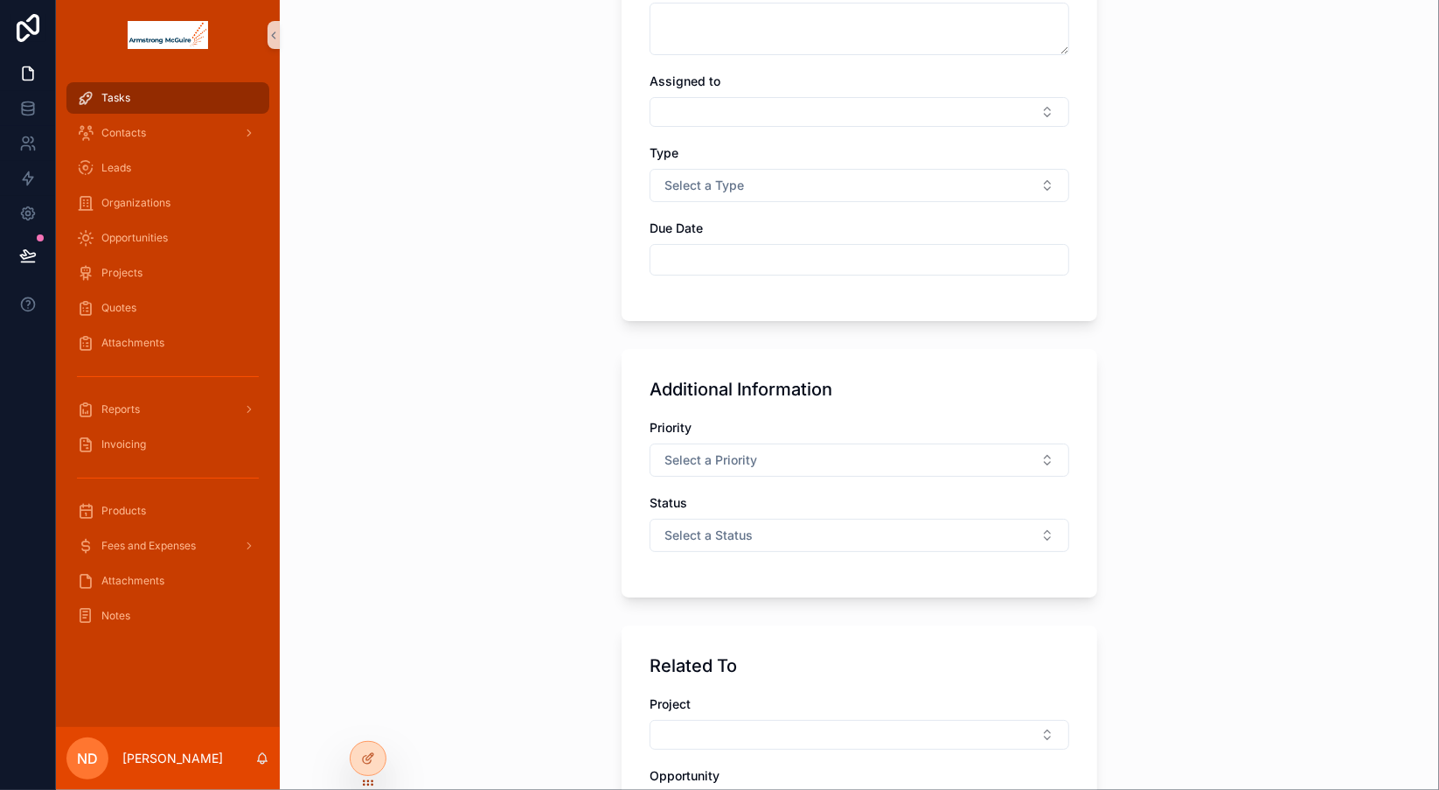
scroll to position [201, 0]
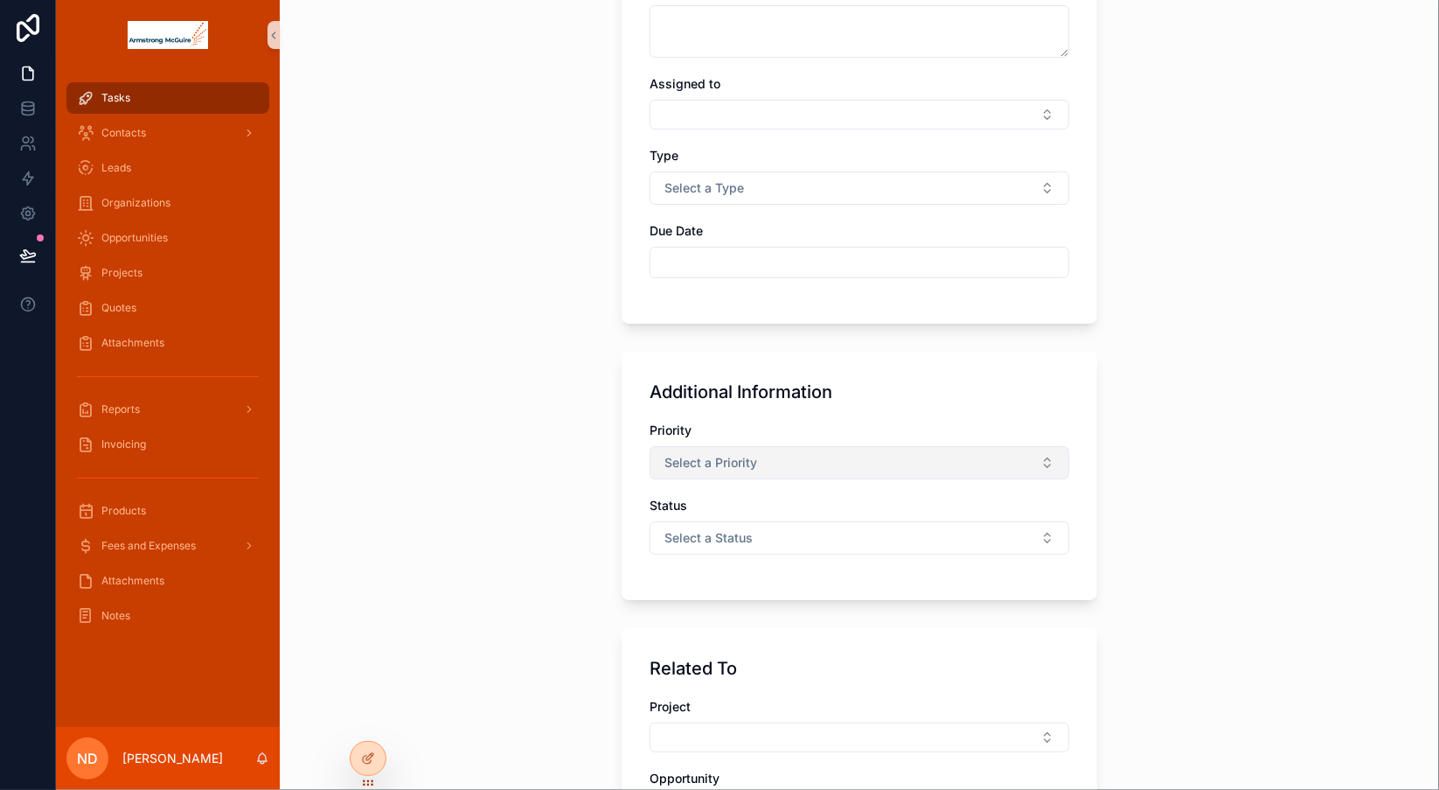
click at [971, 456] on button "Select a Priority" at bounding box center [860, 462] width 420 height 33
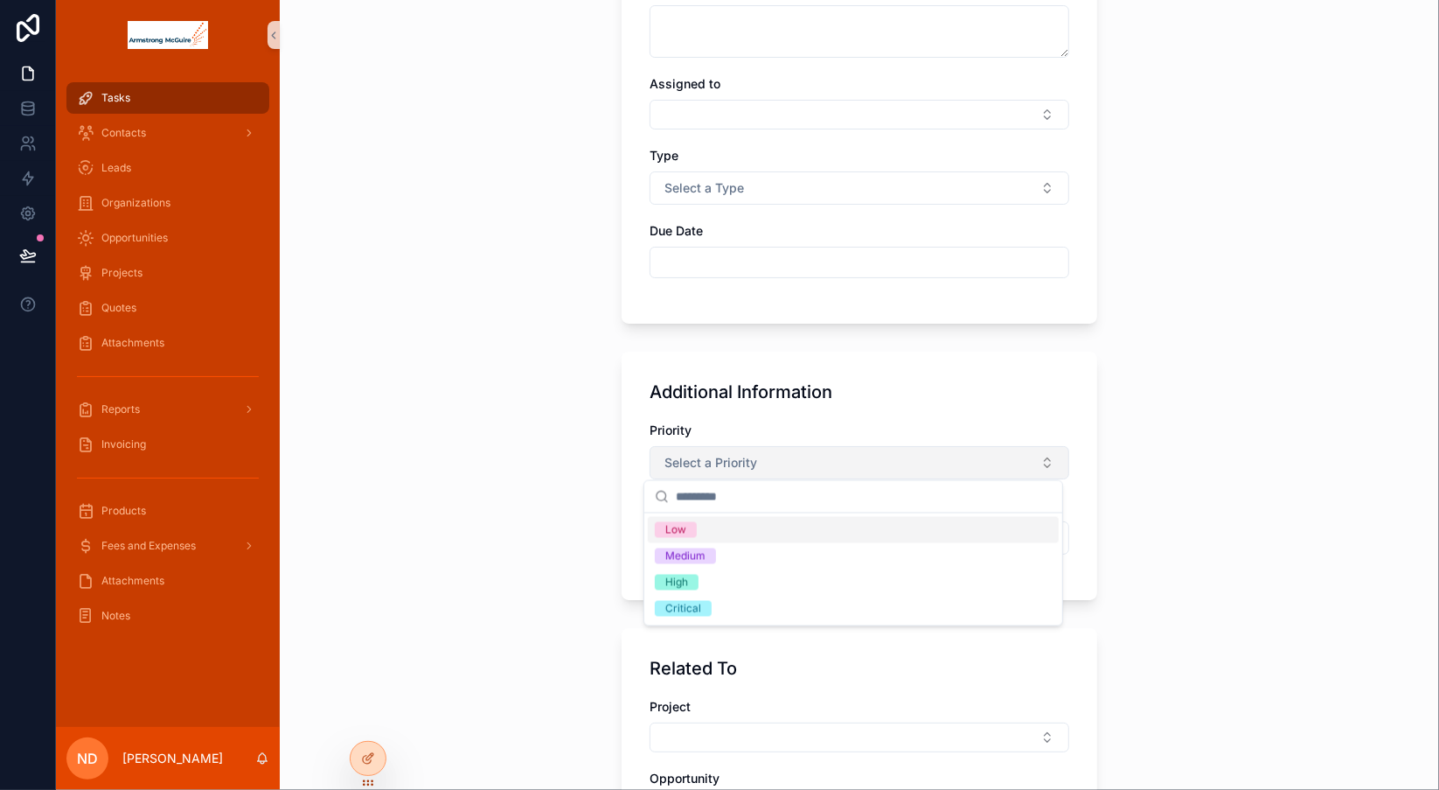
click at [971, 456] on button "Select a Priority" at bounding box center [860, 462] width 420 height 33
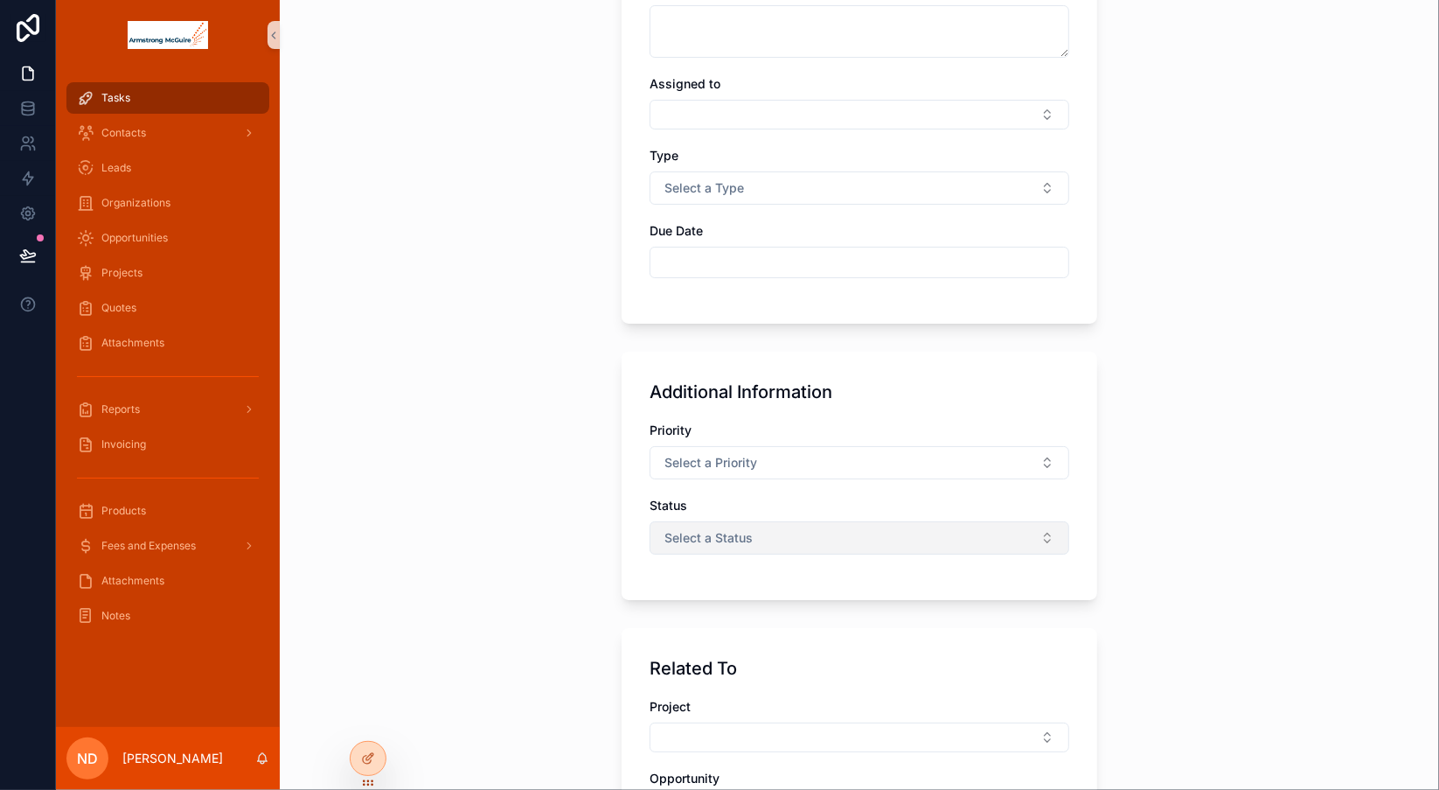
click at [922, 533] on button "Select a Status" at bounding box center [860, 537] width 420 height 33
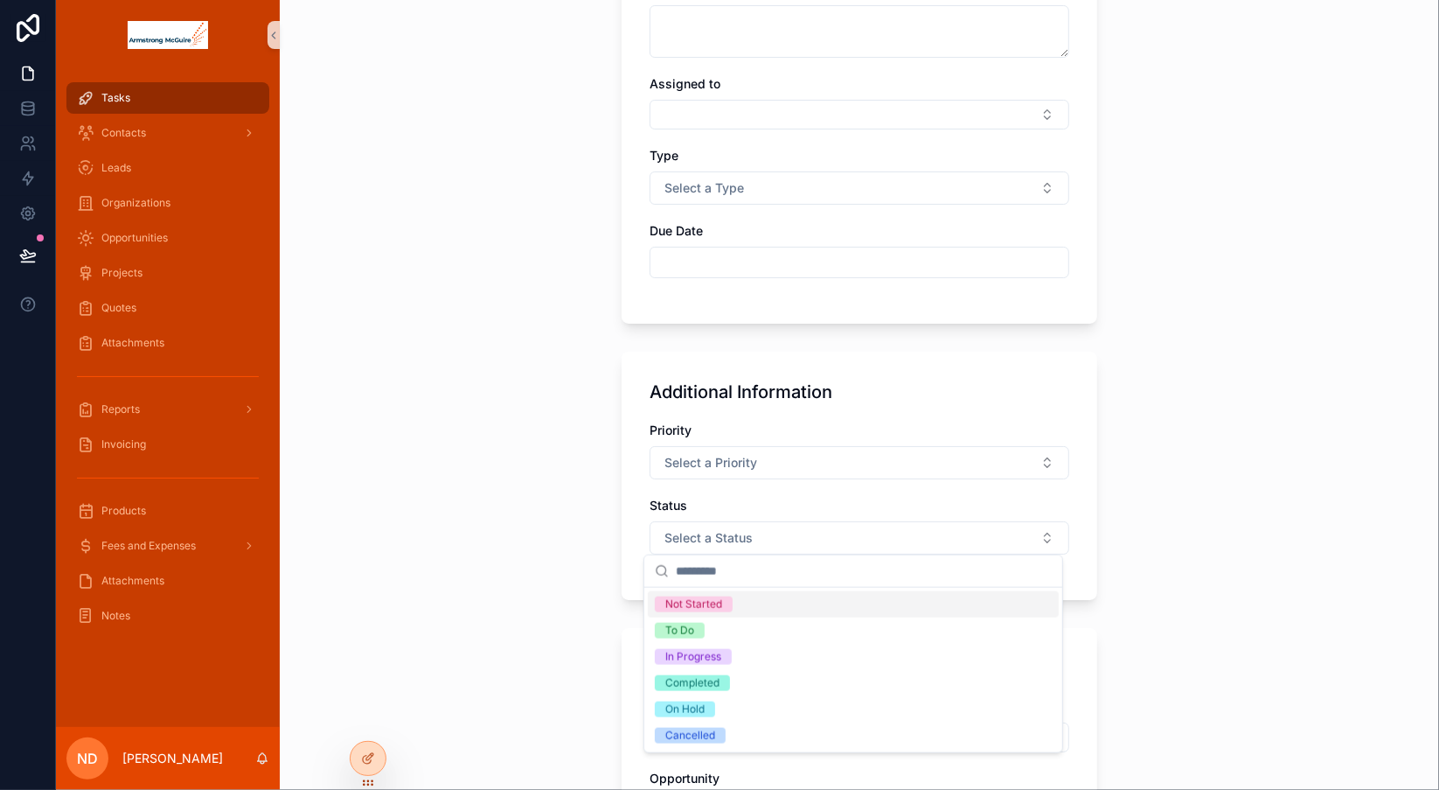
click at [1208, 456] on div "Back to Contacts Create Task Task Details Title Assigned to Type Select a Type …" at bounding box center [859, 194] width 1159 height 790
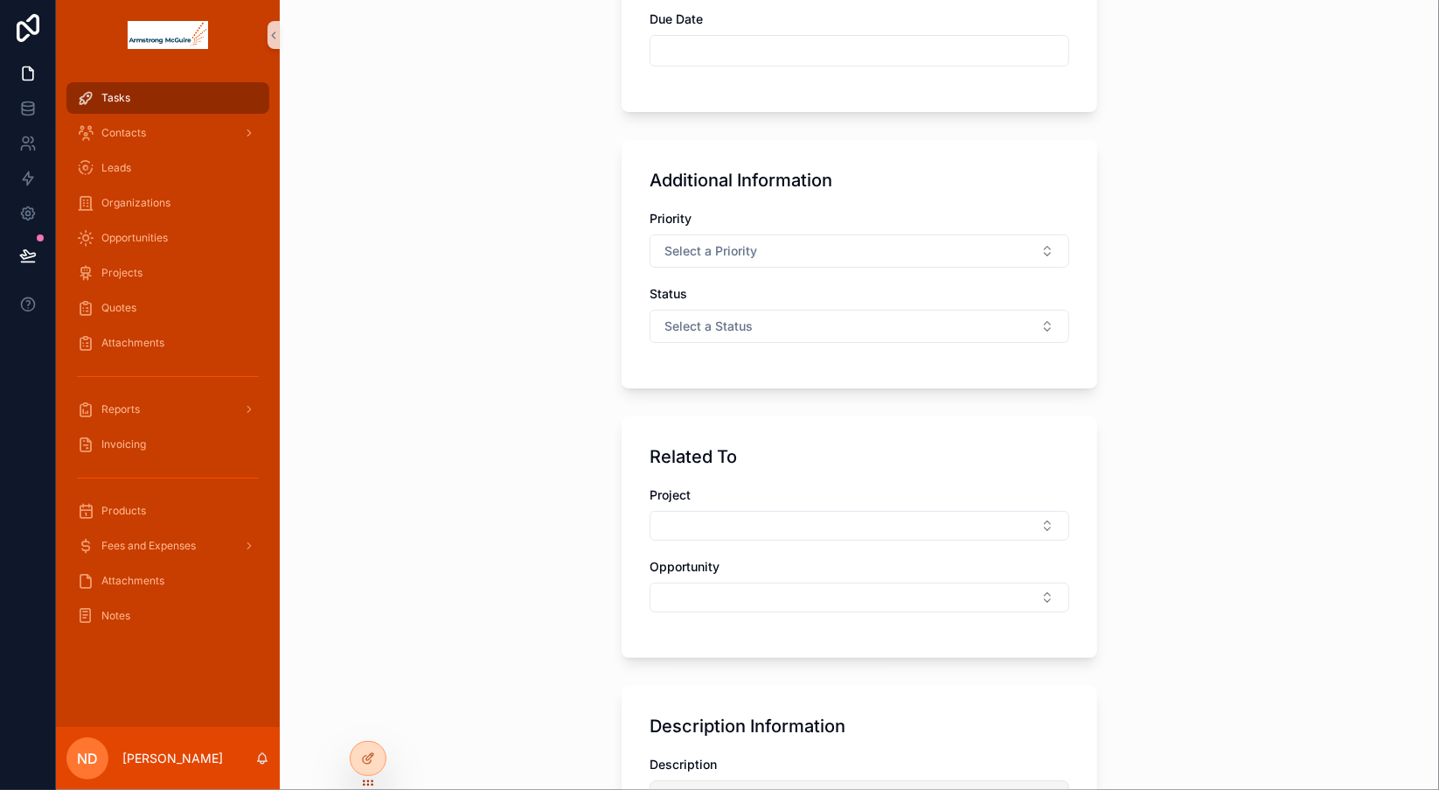
scroll to position [414, 0]
click at [1036, 521] on button "Select Button" at bounding box center [860, 525] width 420 height 30
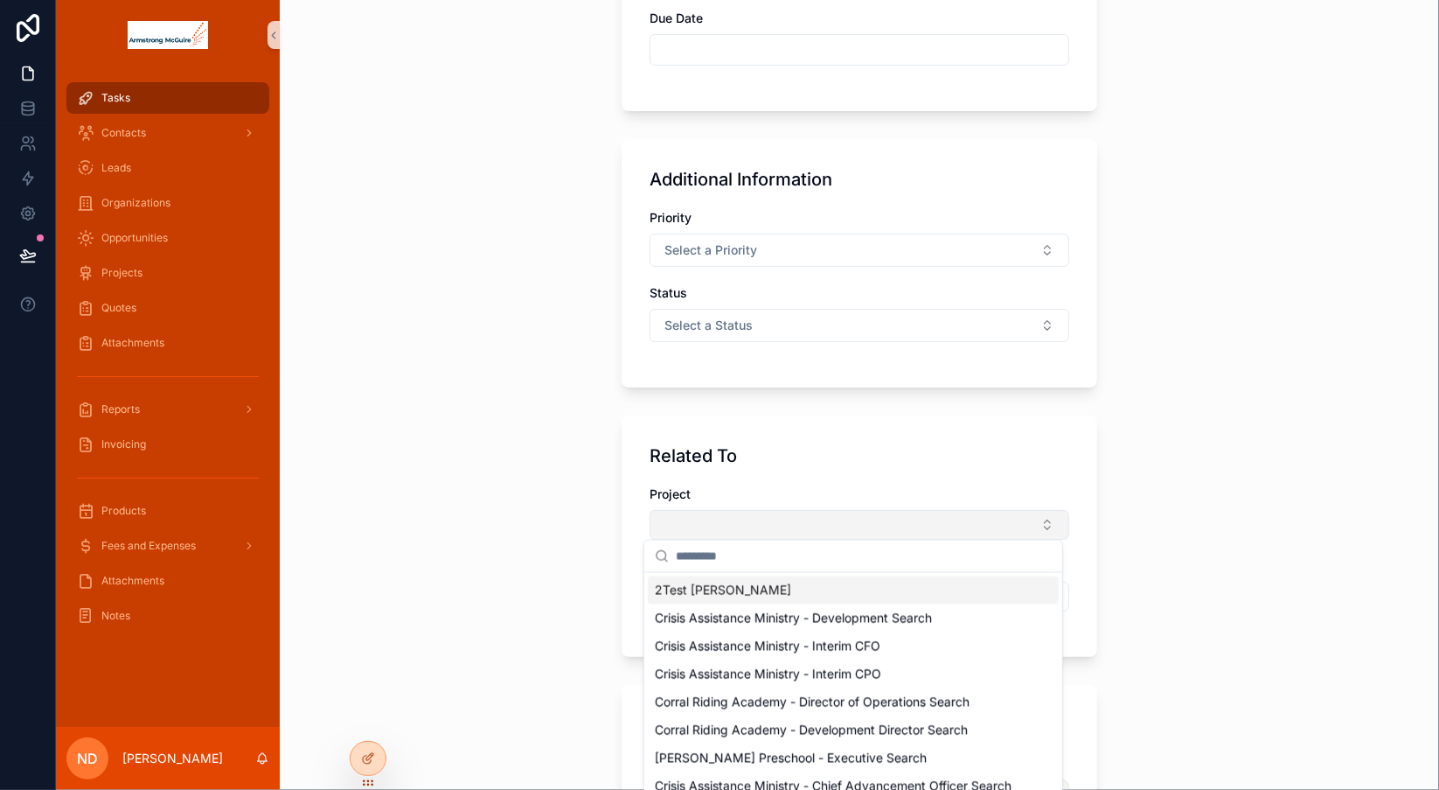
click at [1036, 521] on button "Select Button" at bounding box center [860, 525] width 420 height 30
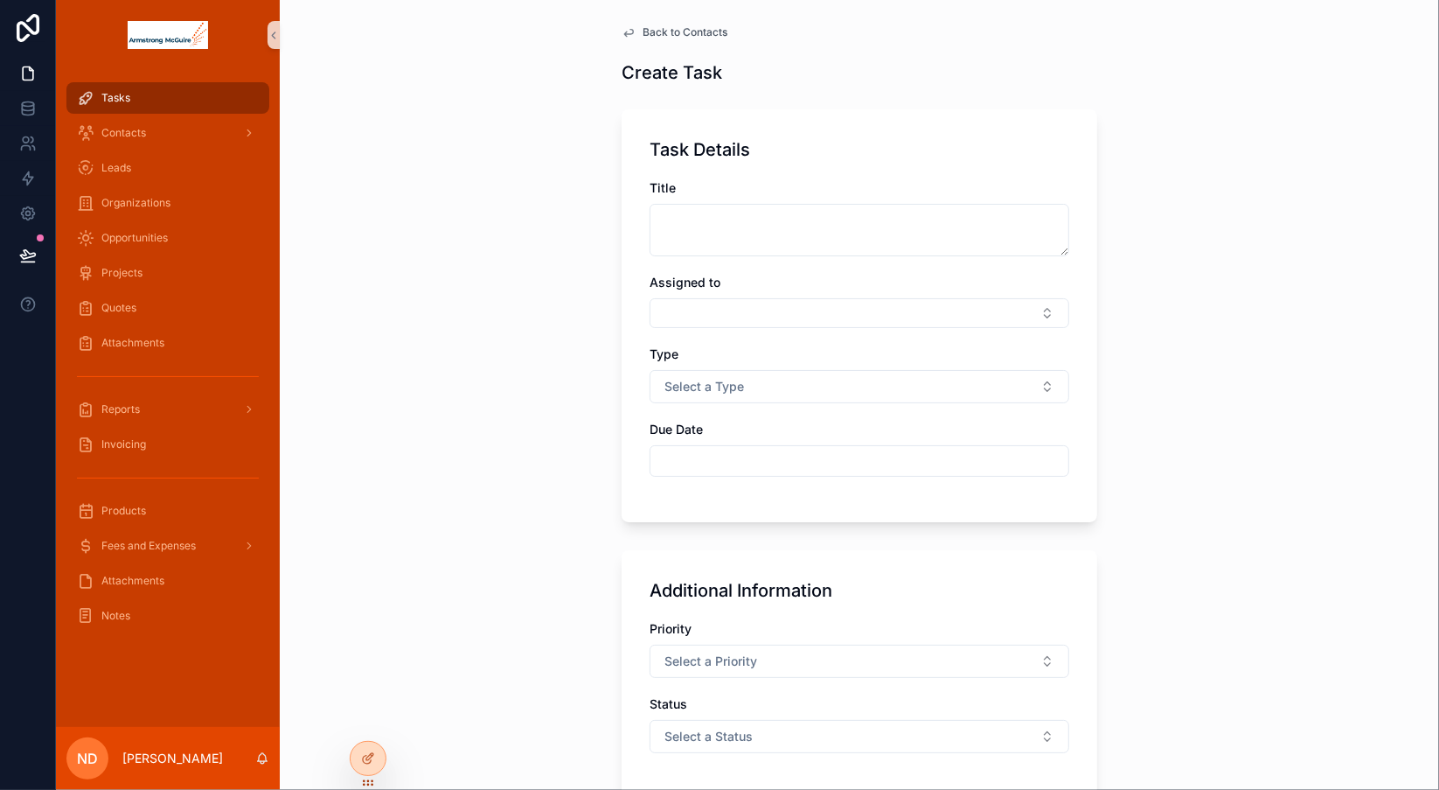
scroll to position [0, 0]
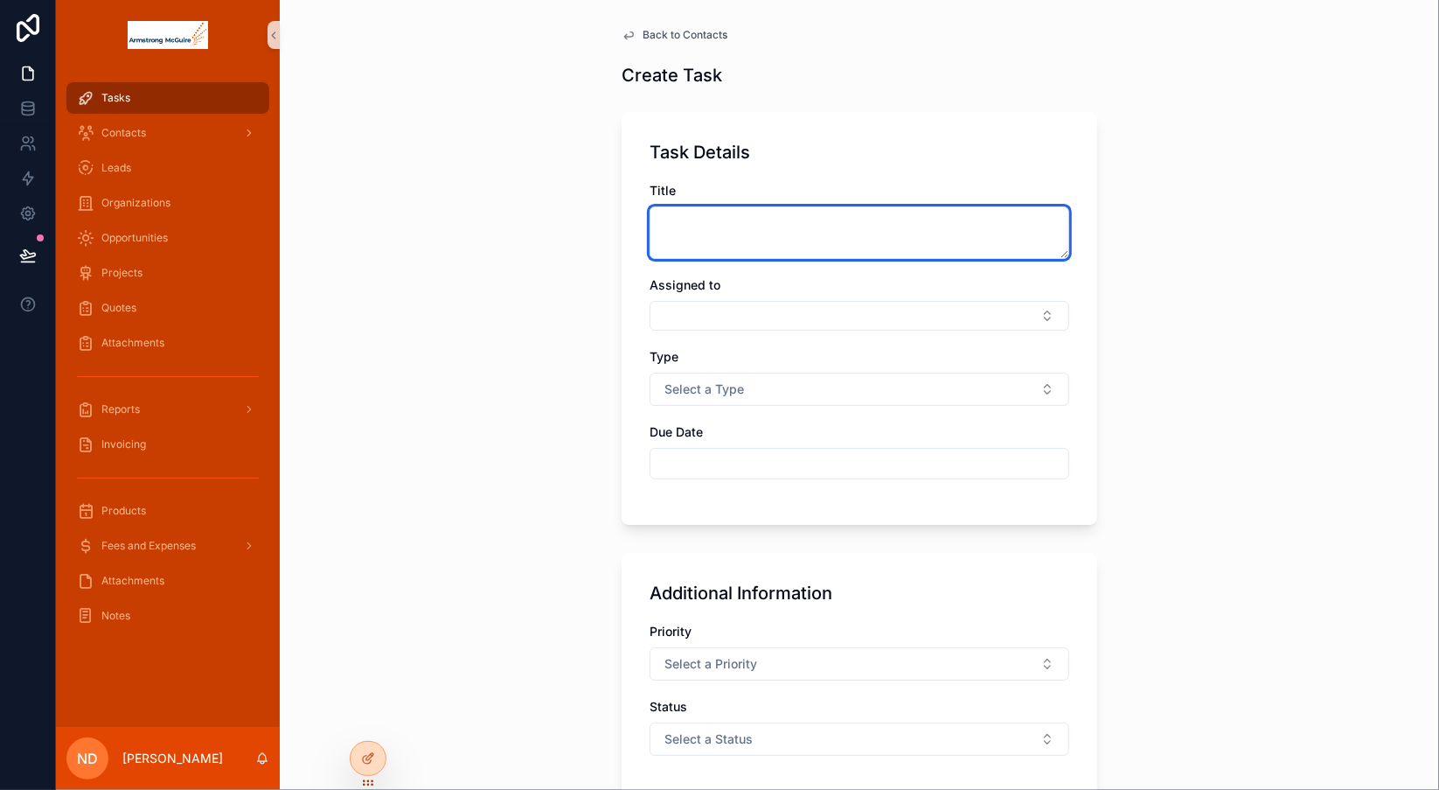
click at [801, 234] on textarea "scrollable content" at bounding box center [860, 232] width 420 height 52
type textarea "*********"
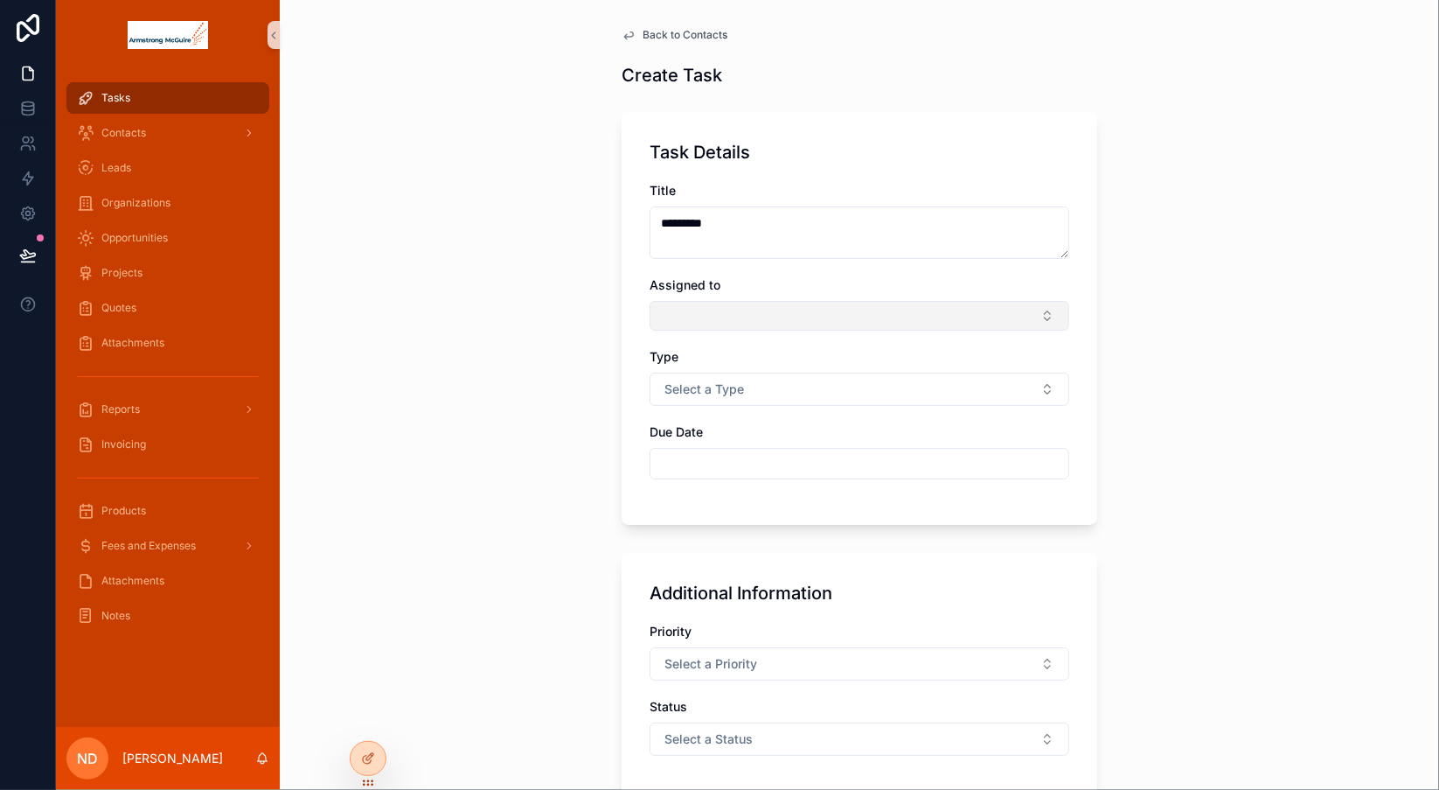
click at [783, 318] on button "Select Button" at bounding box center [860, 316] width 420 height 30
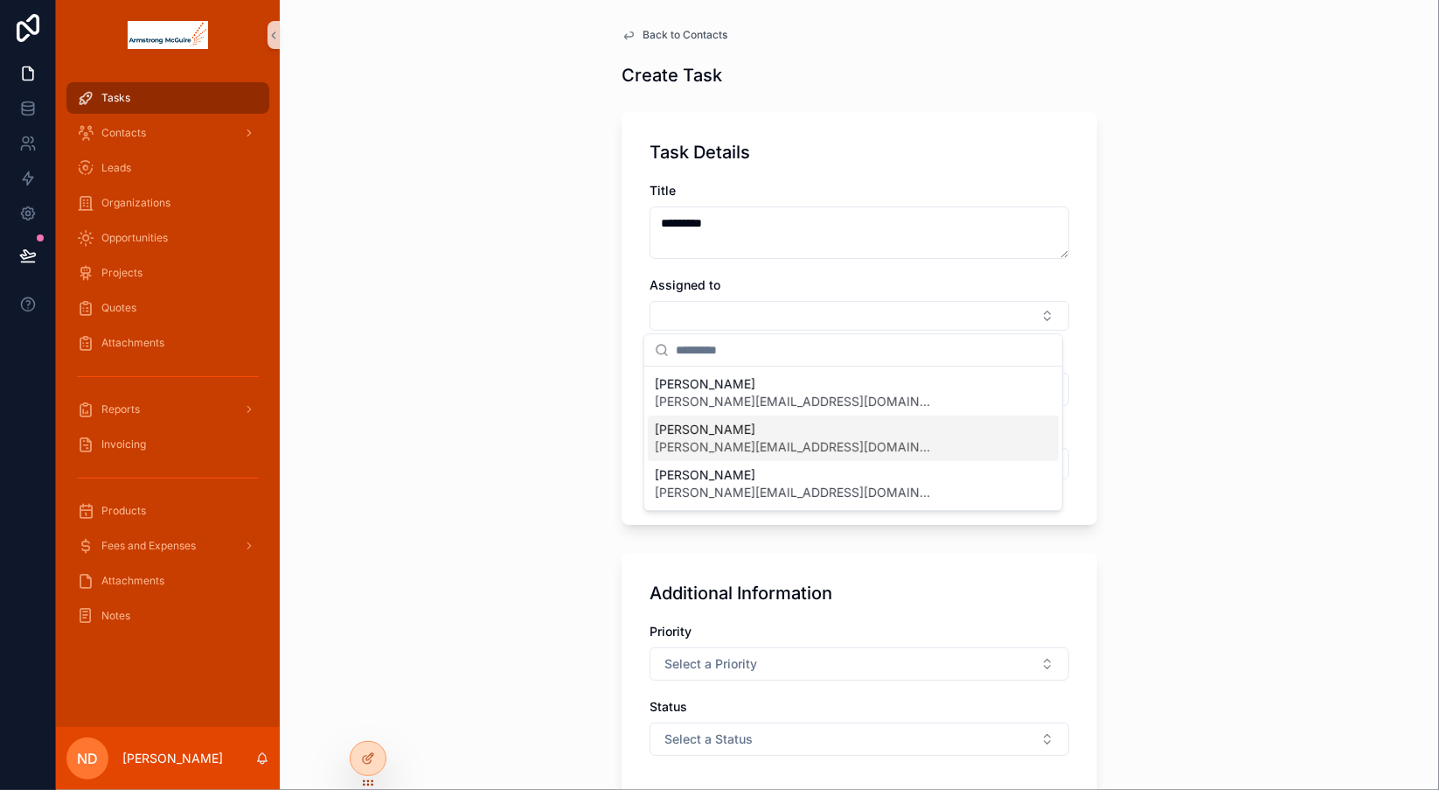
click at [755, 442] on span "[PERSON_NAME][EMAIL_ADDRESS][DOMAIN_NAME]" at bounding box center [795, 446] width 280 height 17
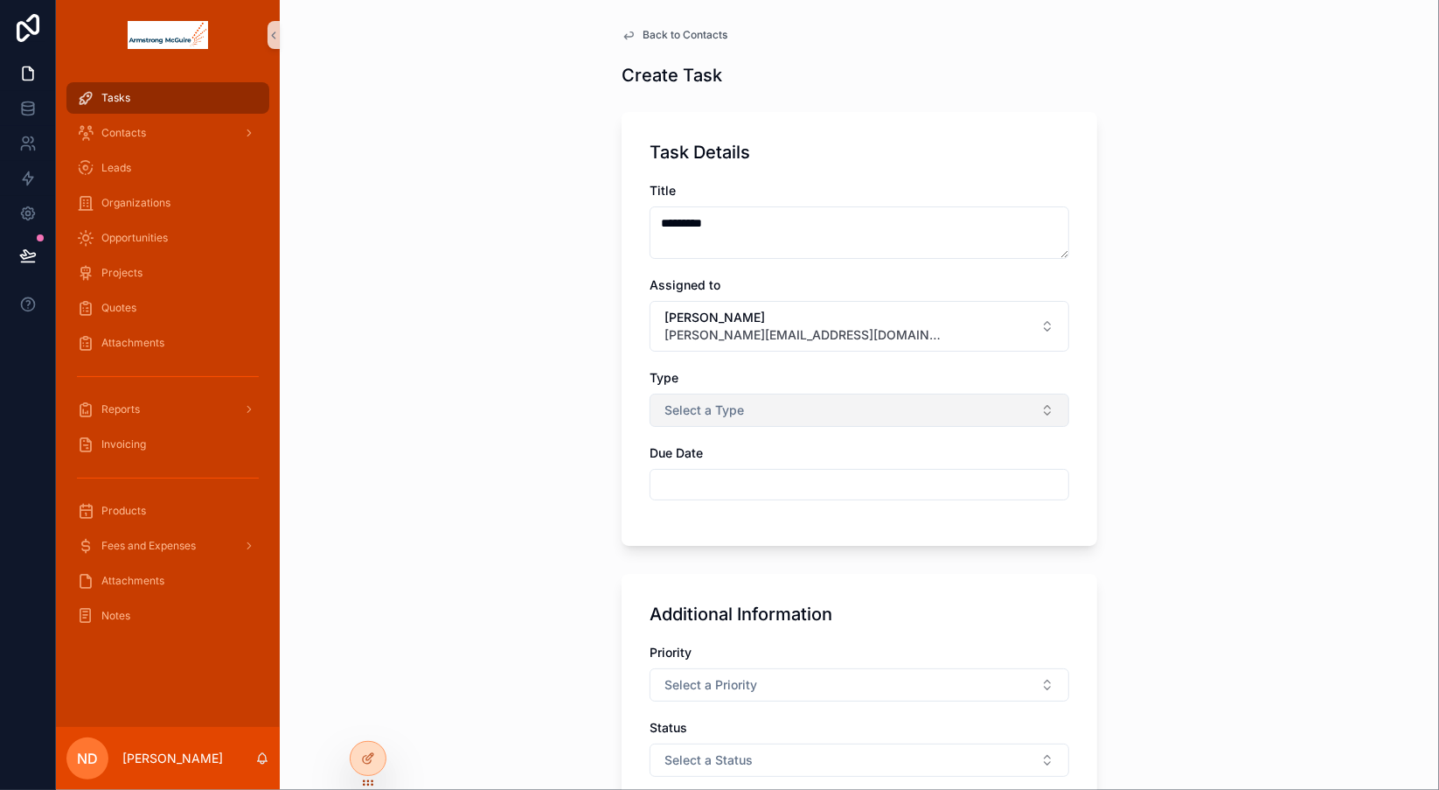
click at [770, 415] on button "Select a Type" at bounding box center [860, 409] width 420 height 33
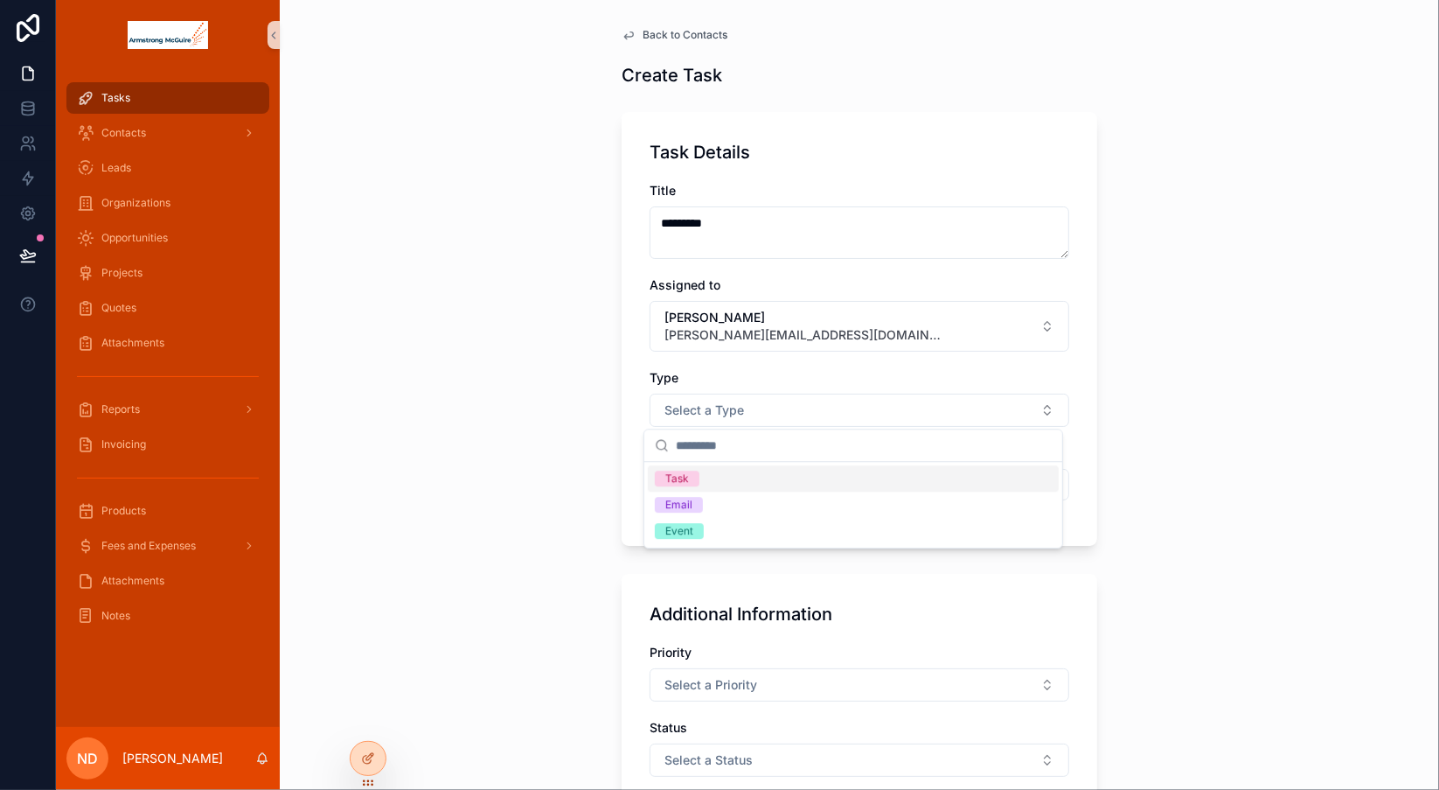
click at [741, 483] on div "Task" at bounding box center [853, 478] width 411 height 26
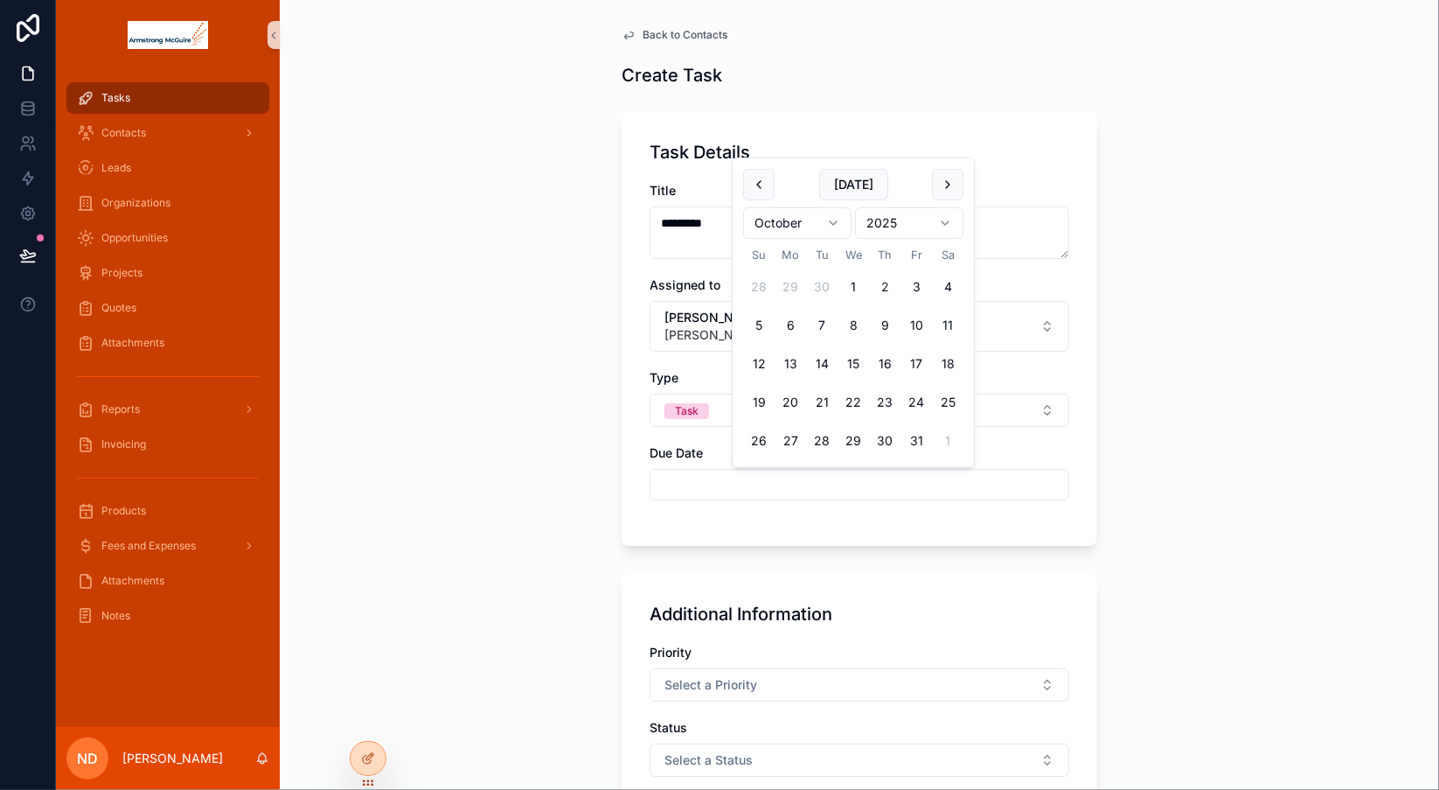
click at [740, 483] on input "scrollable content" at bounding box center [859, 484] width 418 height 24
click at [852, 283] on button "1" at bounding box center [853, 286] width 31 height 31
click at [885, 286] on button "2" at bounding box center [884, 286] width 31 height 31
click at [854, 283] on button "1" at bounding box center [853, 286] width 31 height 31
click at [859, 185] on button "[DATE]" at bounding box center [853, 184] width 69 height 31
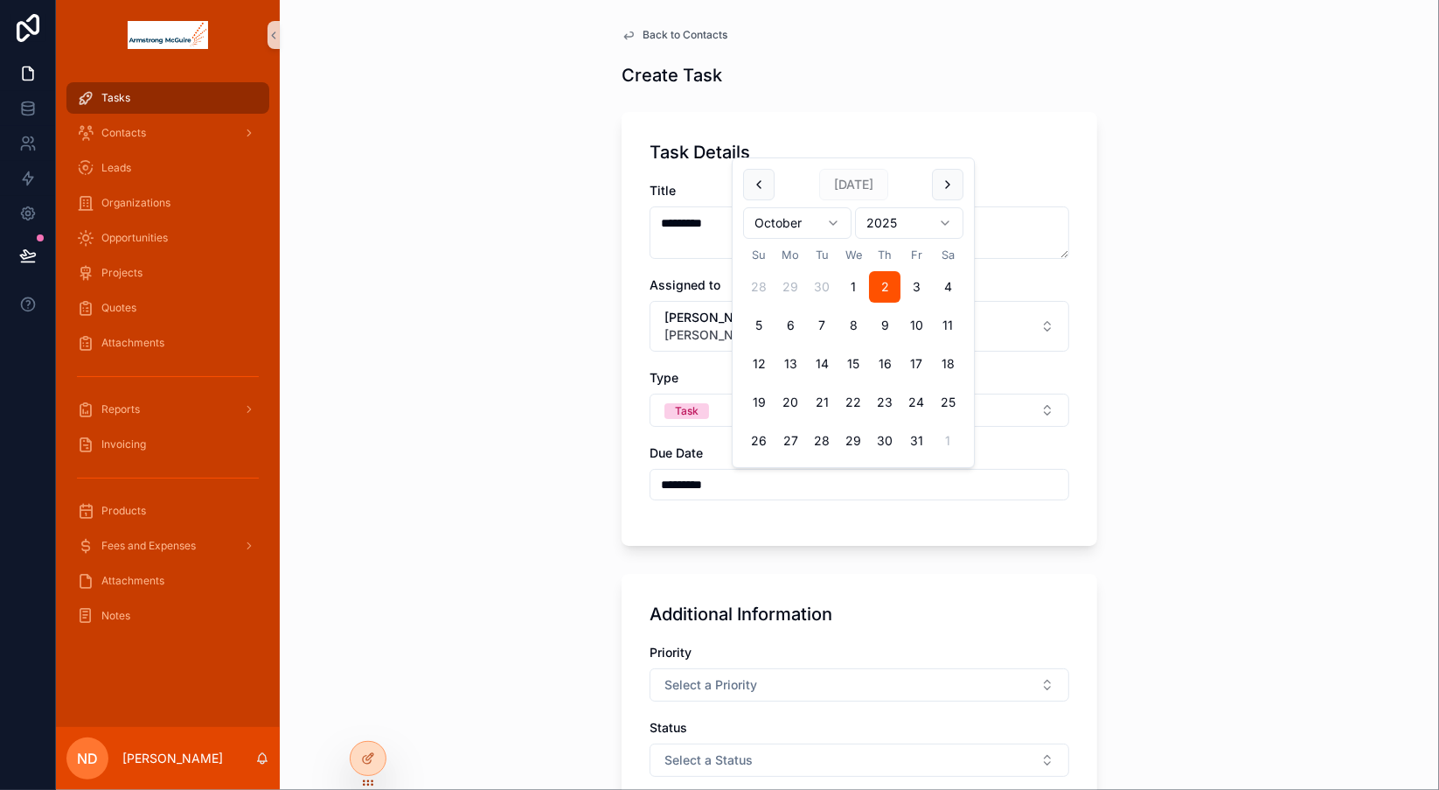
type input "*********"
click at [1143, 365] on div "Back to Contacts Create Task Task Details Title ********* Assigned to [PERSON_N…" at bounding box center [859, 395] width 1159 height 790
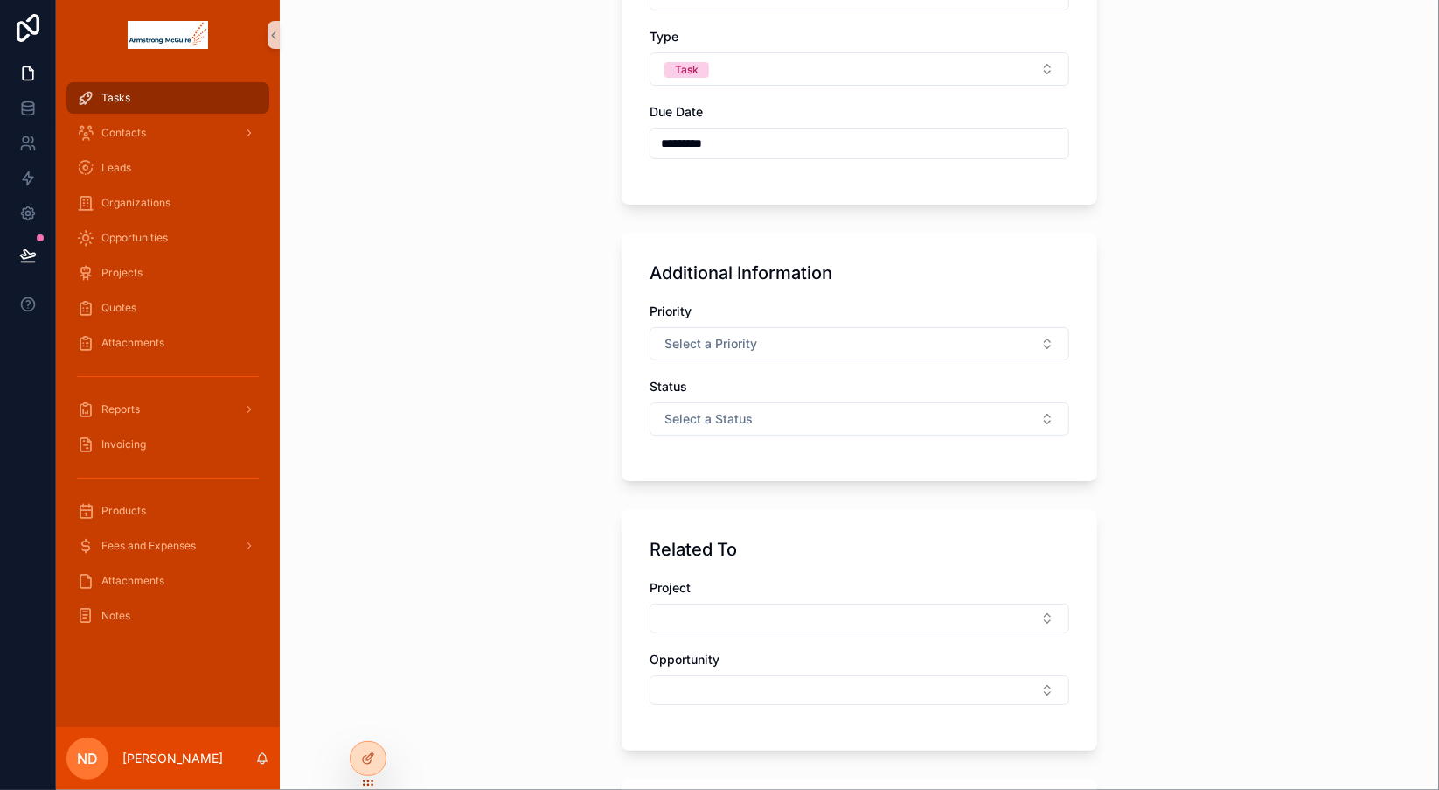
scroll to position [340, 0]
click at [841, 345] on button "Select a Priority" at bounding box center [860, 344] width 420 height 33
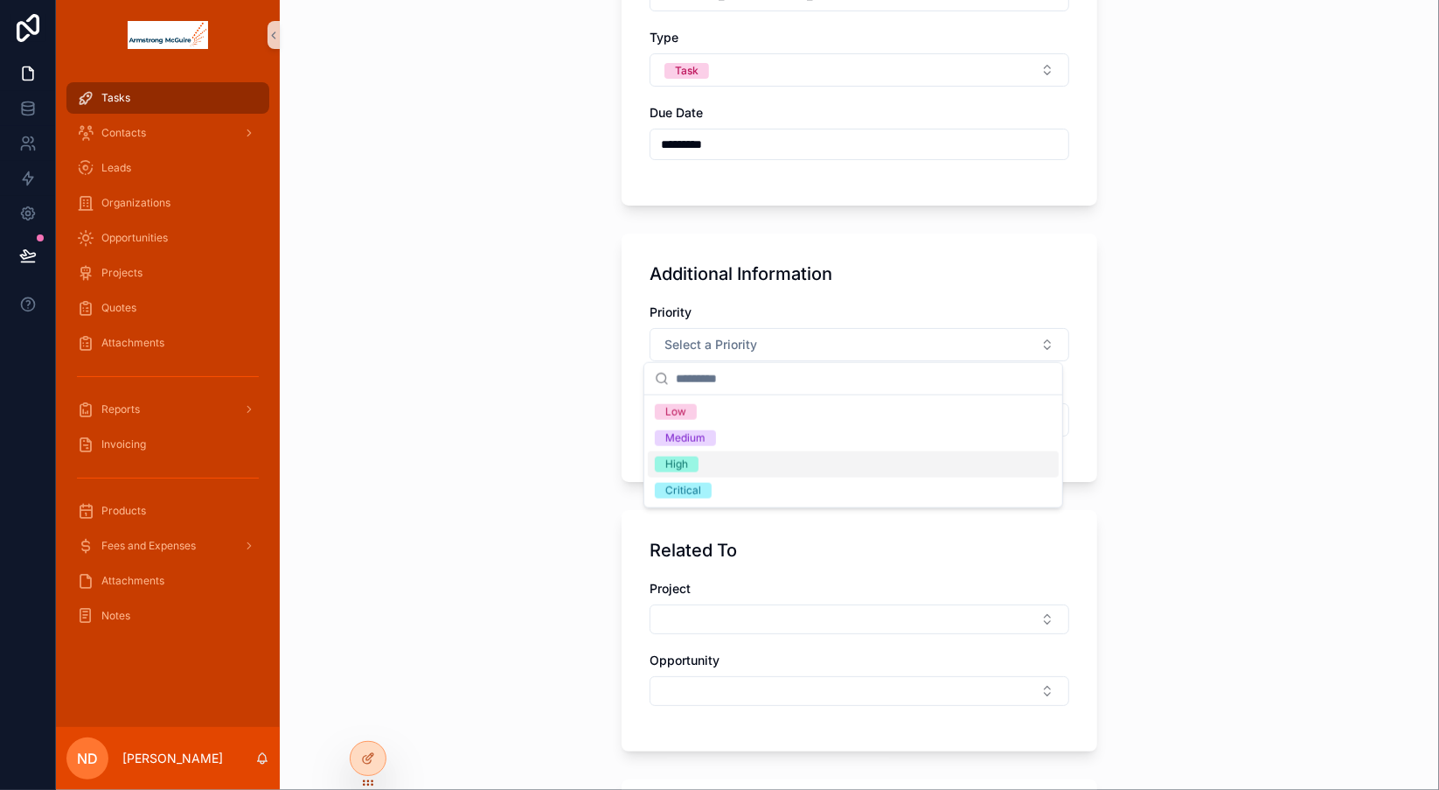
click at [766, 472] on div "High" at bounding box center [853, 464] width 411 height 26
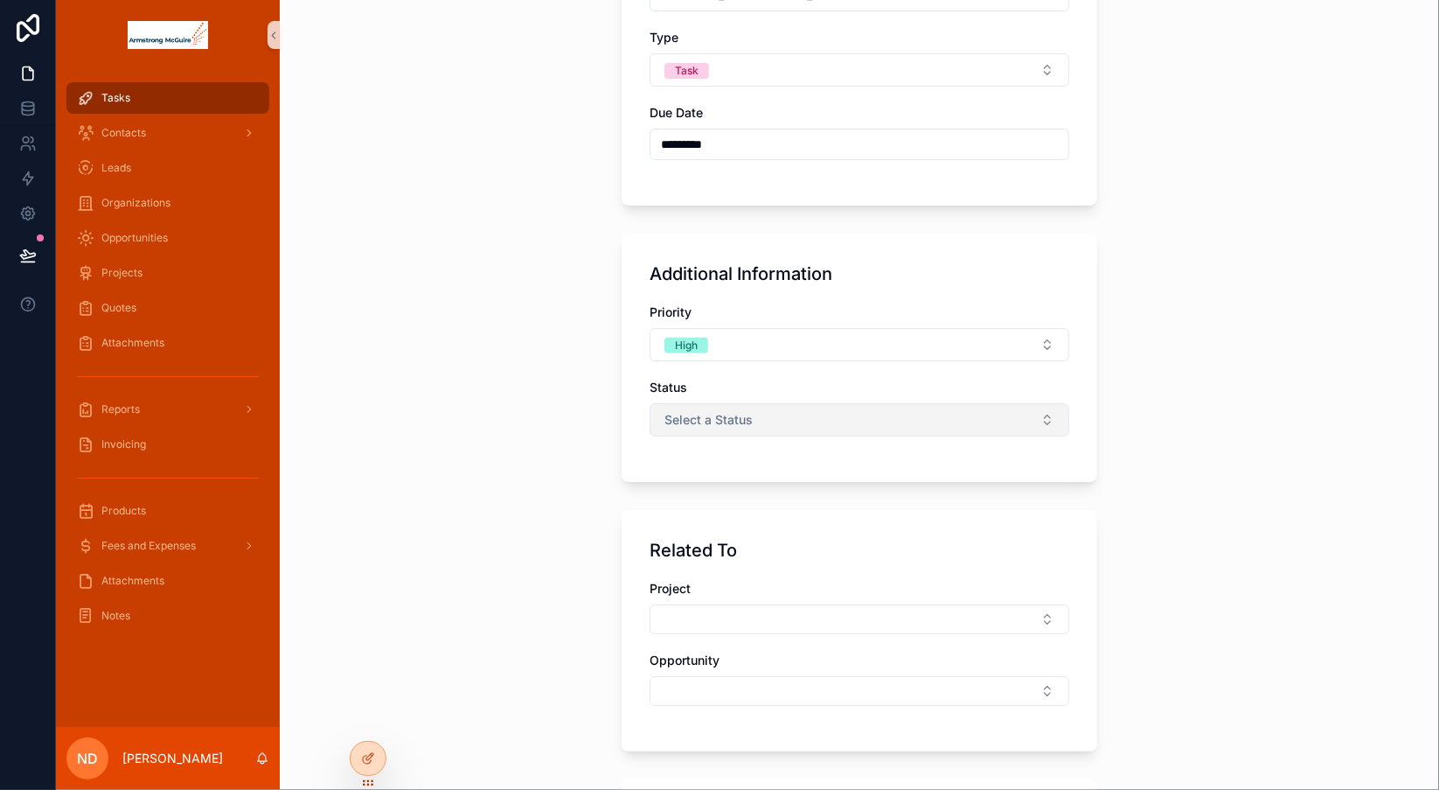
click at [781, 425] on button "Select a Status" at bounding box center [860, 419] width 420 height 33
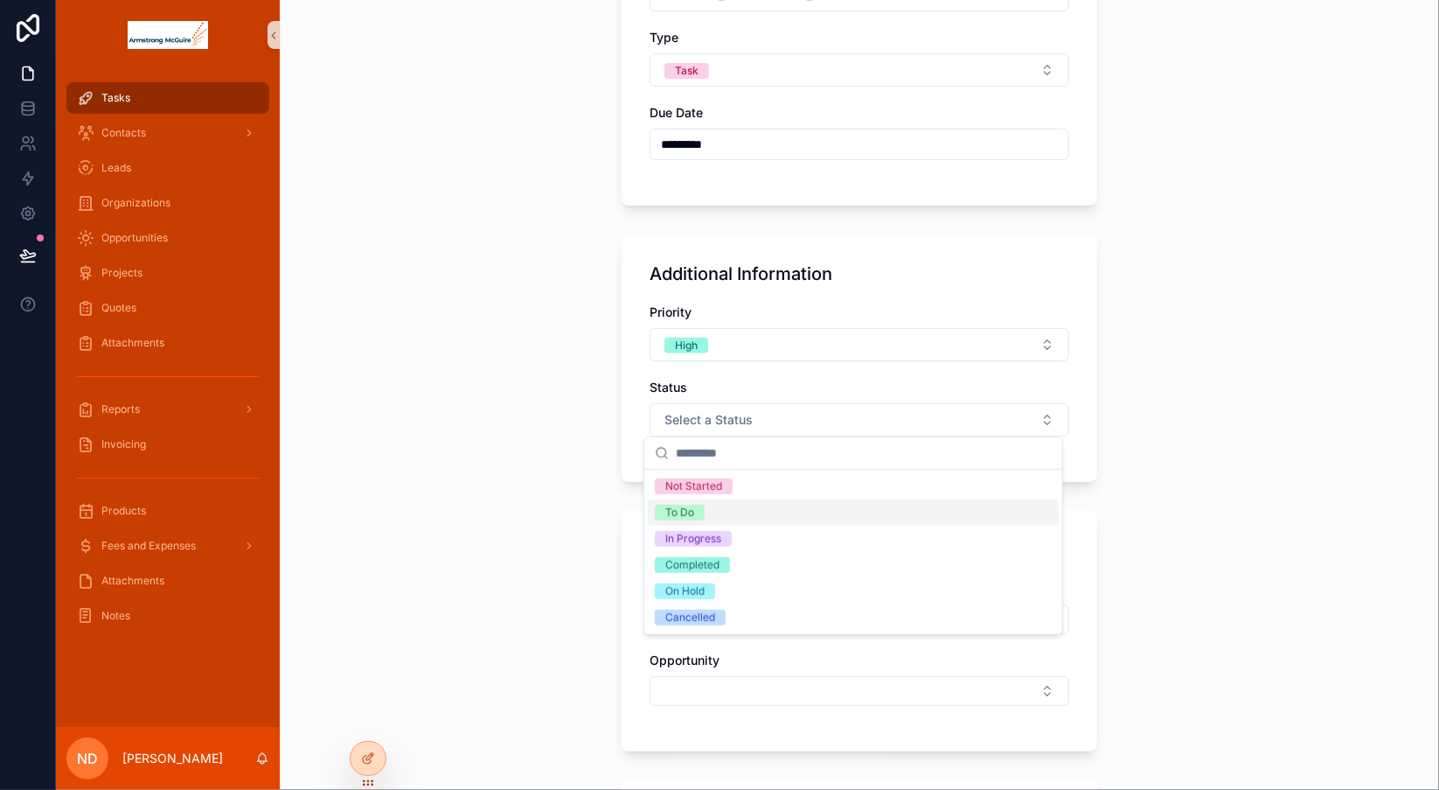
click at [703, 513] on span "To Do" at bounding box center [680, 512] width 50 height 16
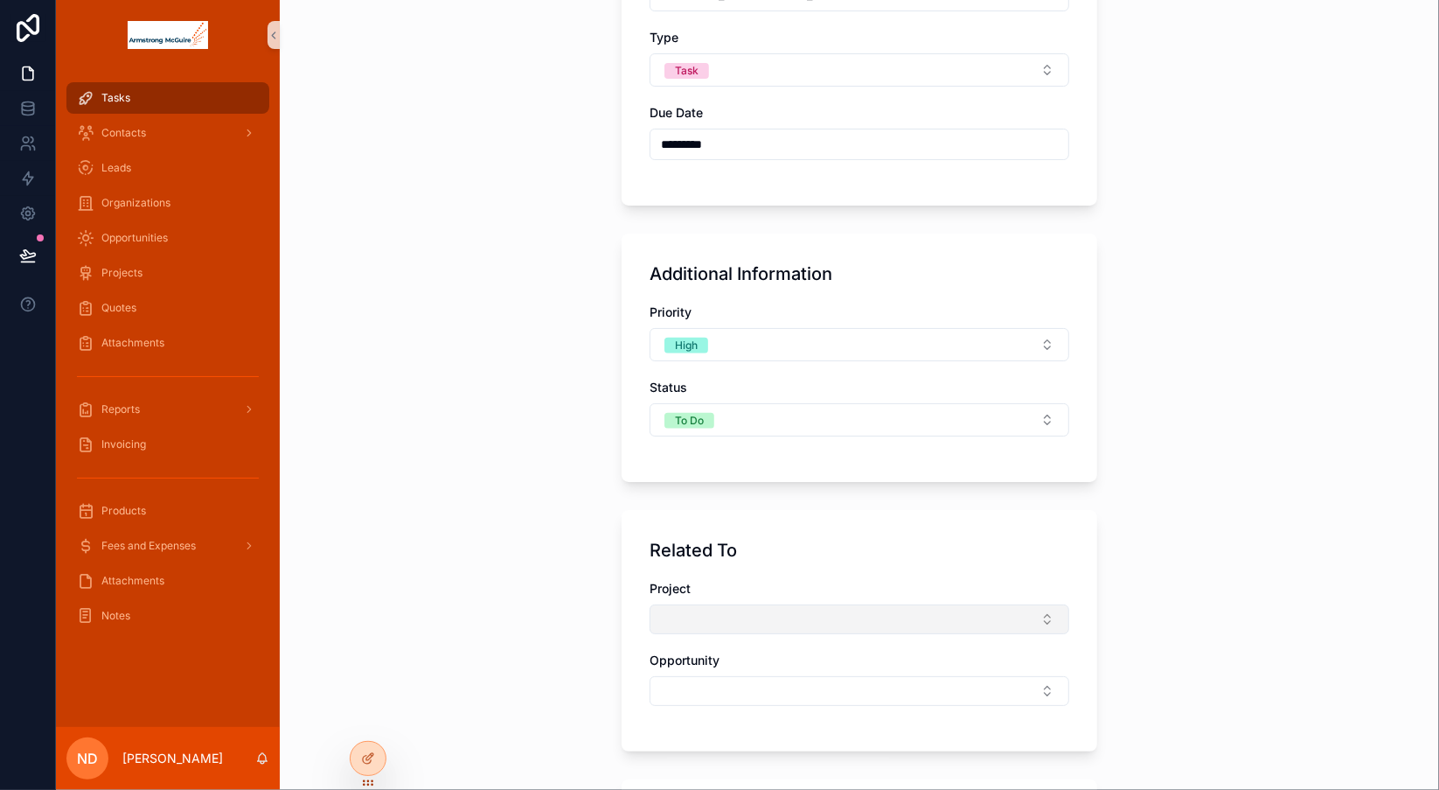
click at [701, 617] on button "Select Button" at bounding box center [860, 619] width 420 height 30
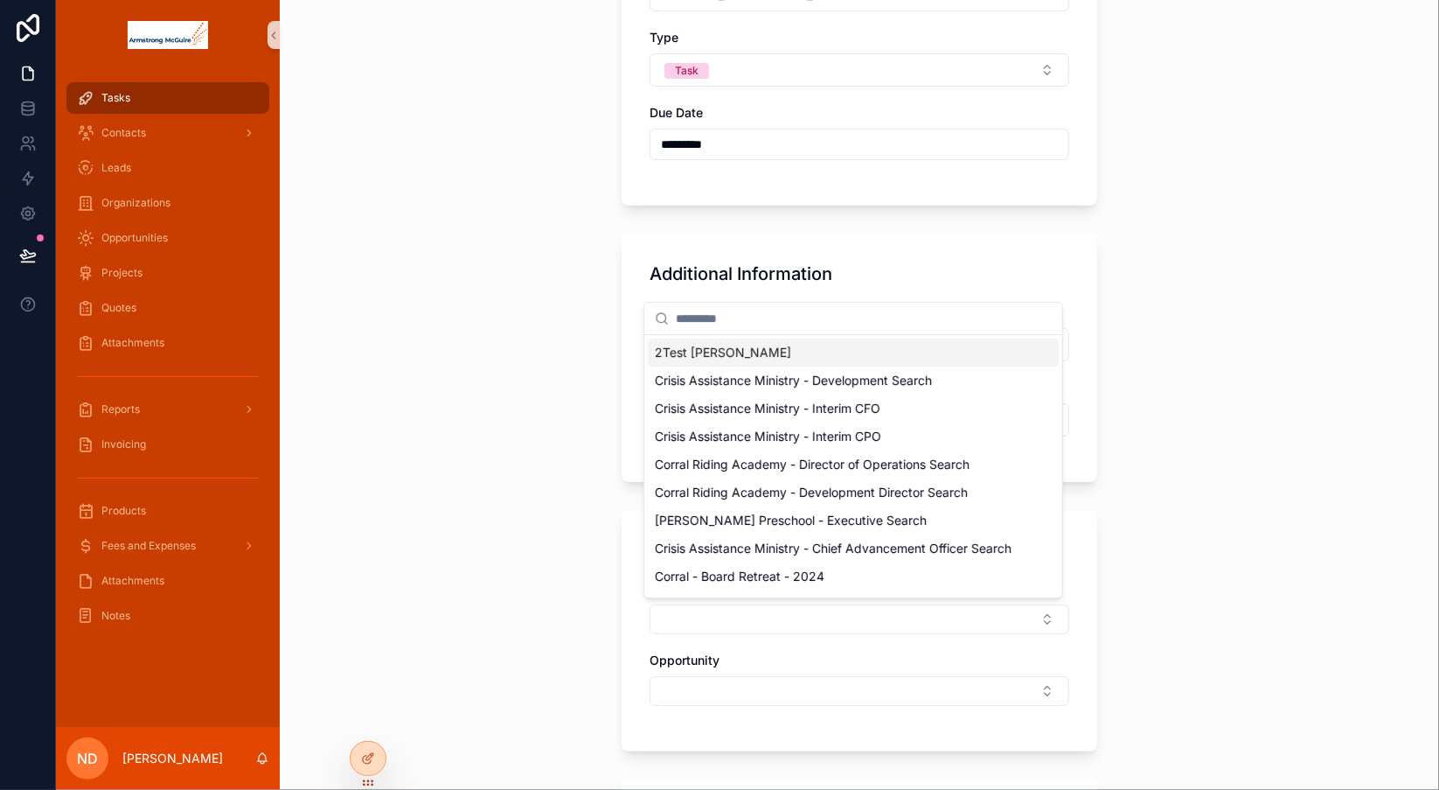
click at [754, 351] on div "2Test [PERSON_NAME]" at bounding box center [853, 352] width 411 height 28
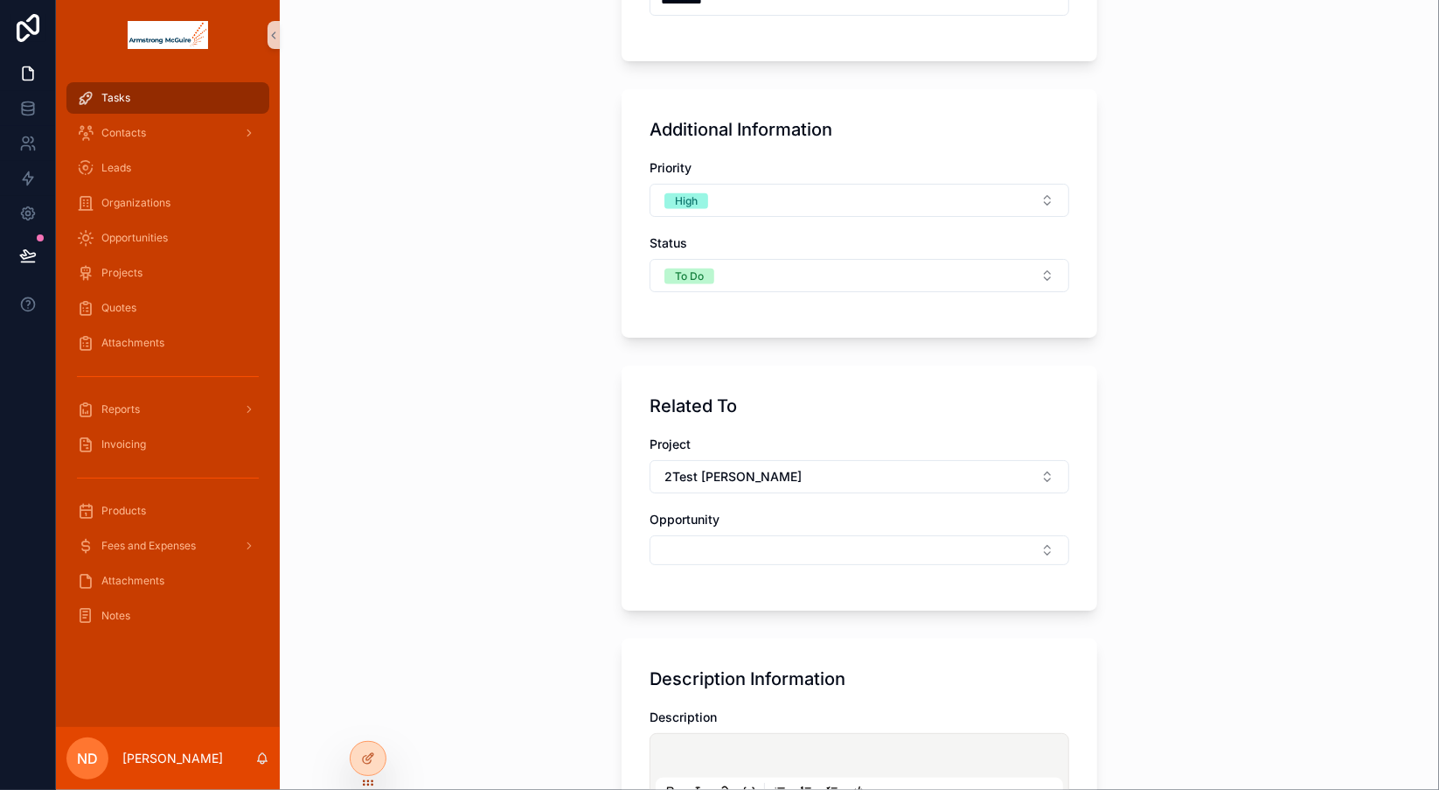
scroll to position [489, 0]
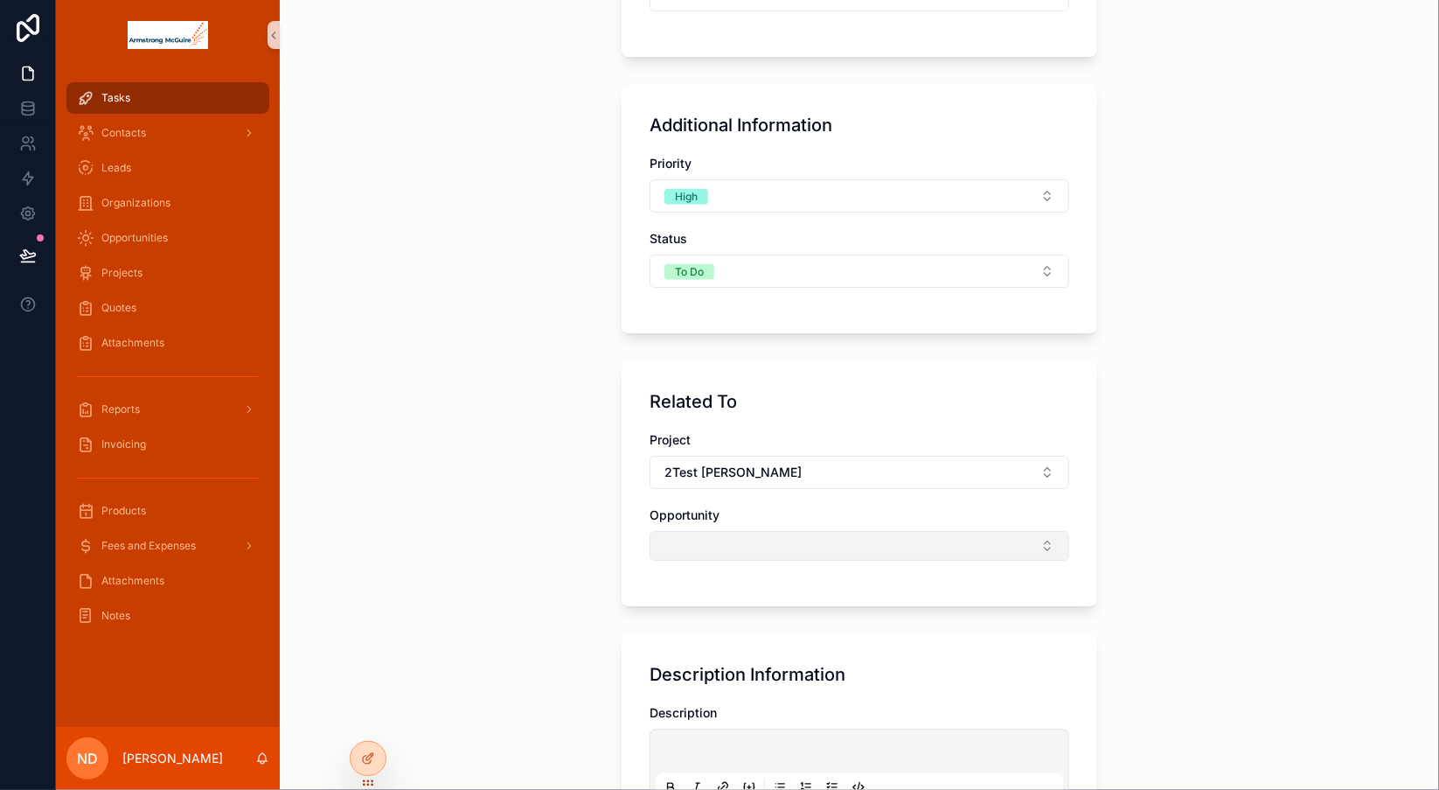
click at [1026, 550] on button "Select Button" at bounding box center [860, 546] width 420 height 30
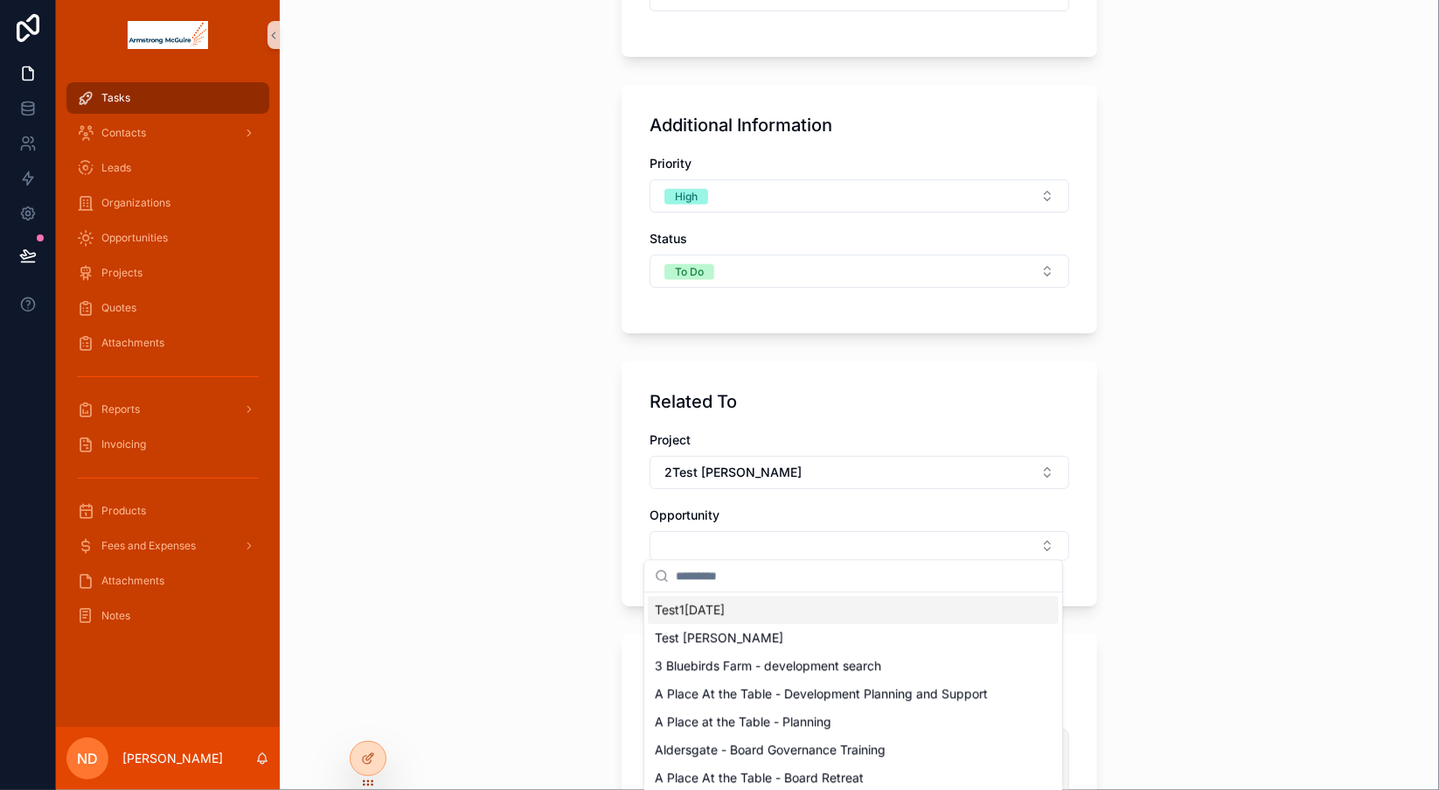
click at [1228, 488] on div "Back to Contacts Create Task Task Details Title ********* Assigned to [PERSON_N…" at bounding box center [859, 395] width 1159 height 790
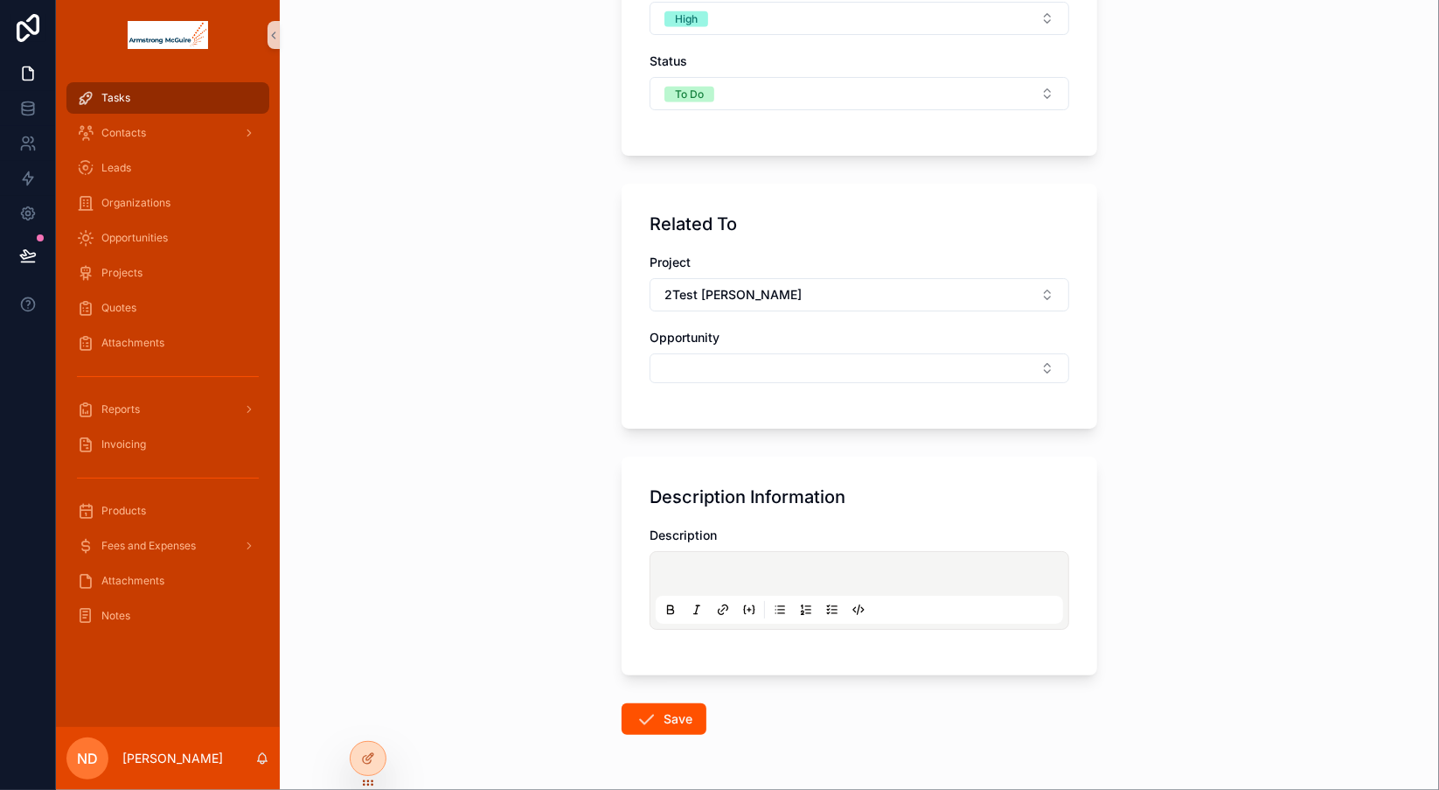
scroll to position [717, 0]
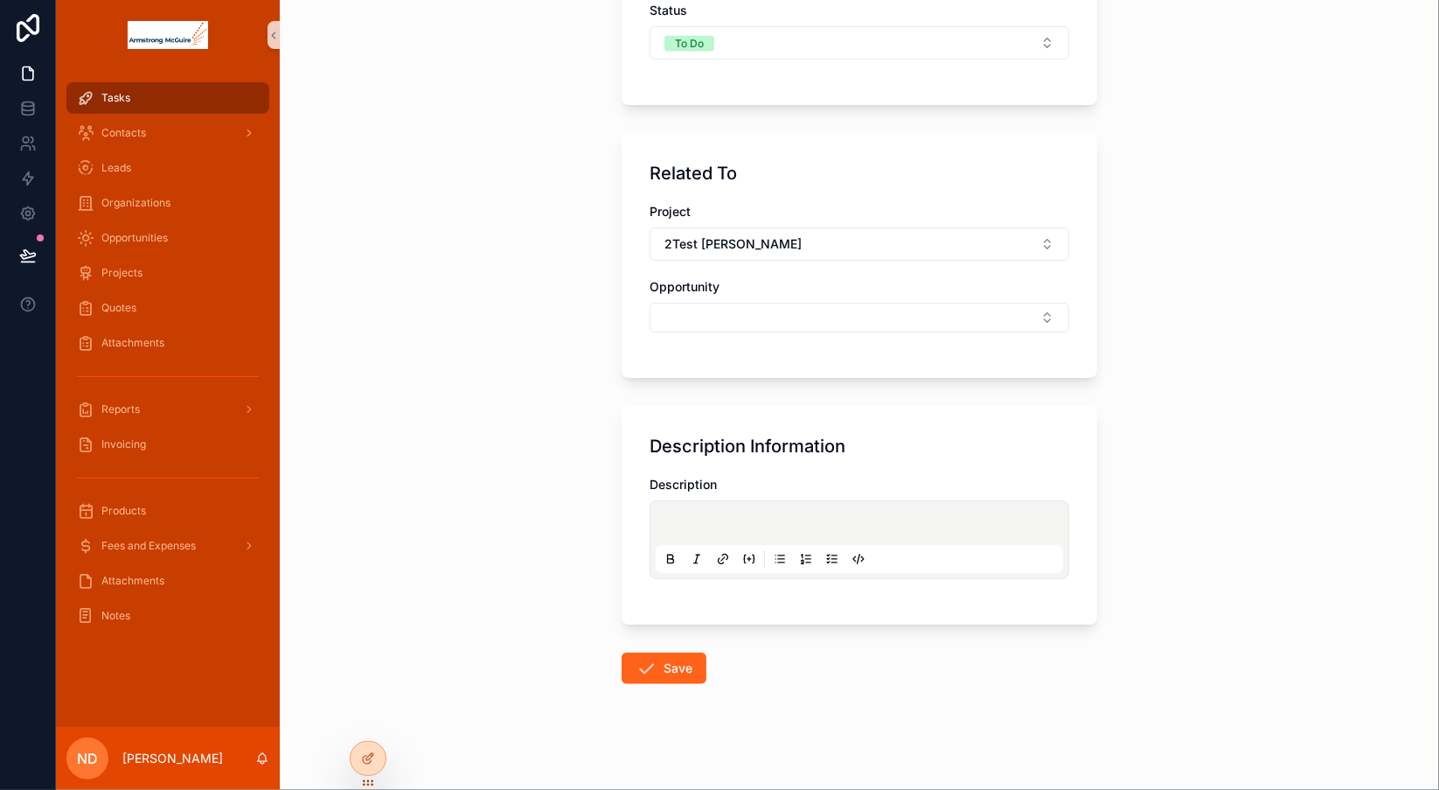
click at [672, 664] on button "Save" at bounding box center [664, 667] width 85 height 31
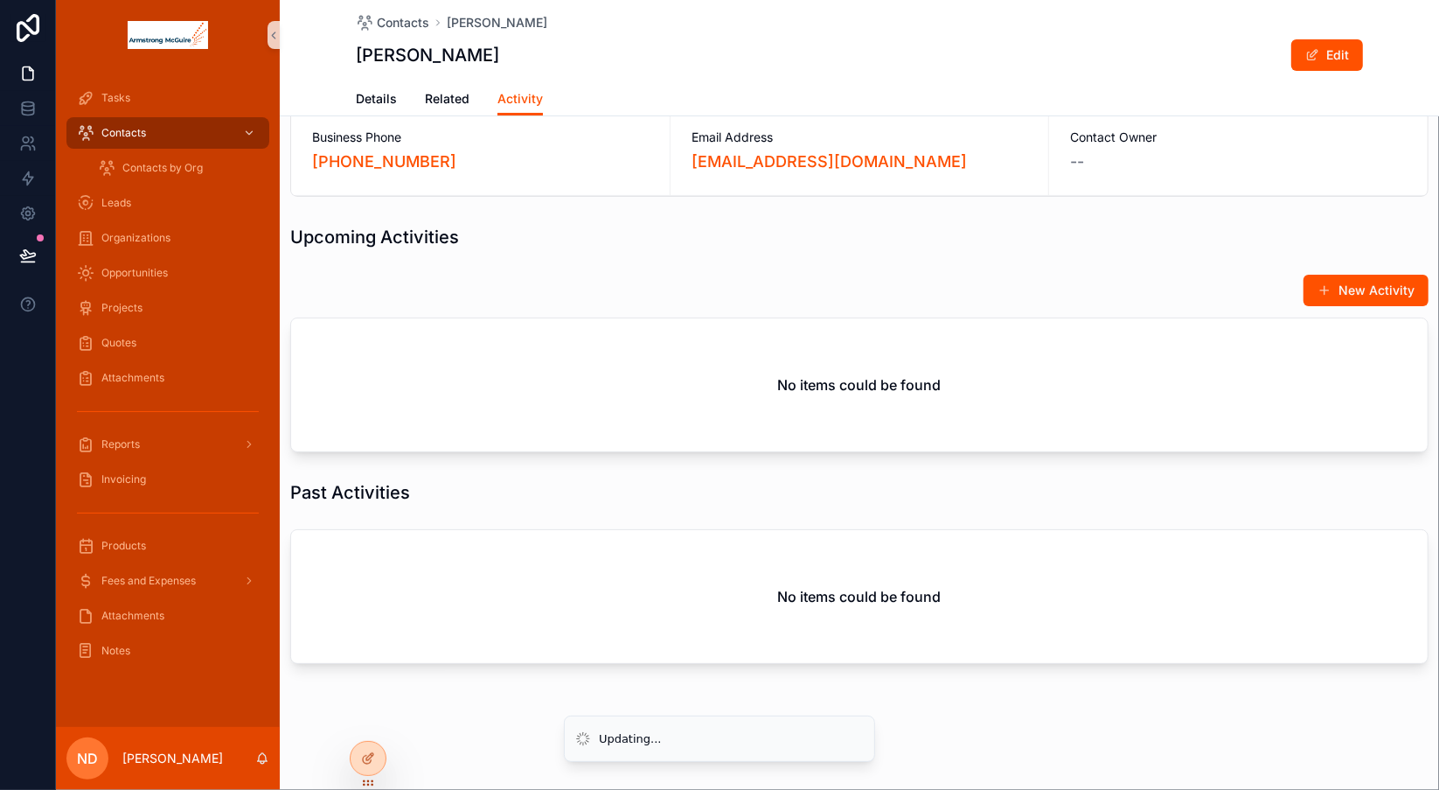
scroll to position [34, 0]
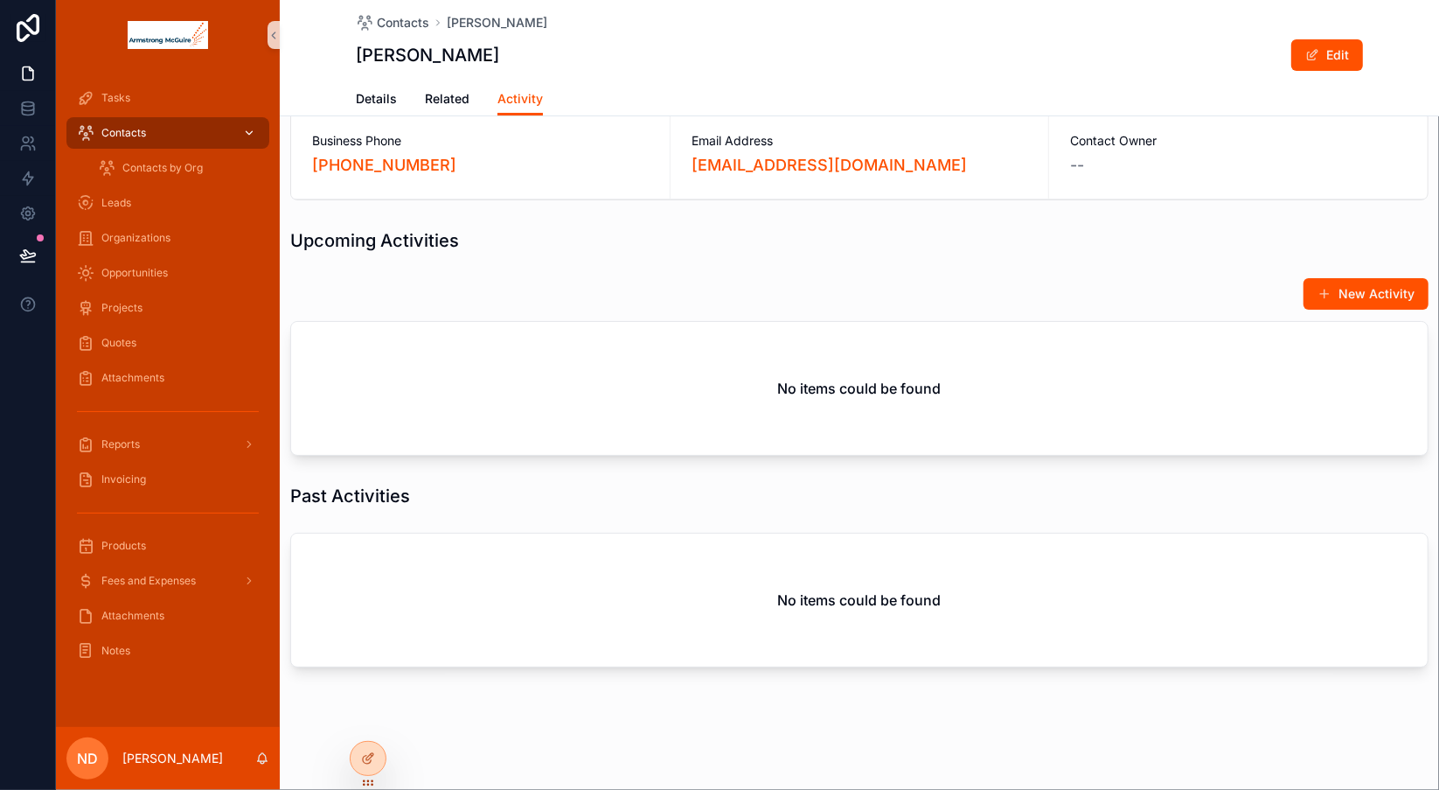
click at [160, 132] on div "Contacts" at bounding box center [168, 133] width 182 height 28
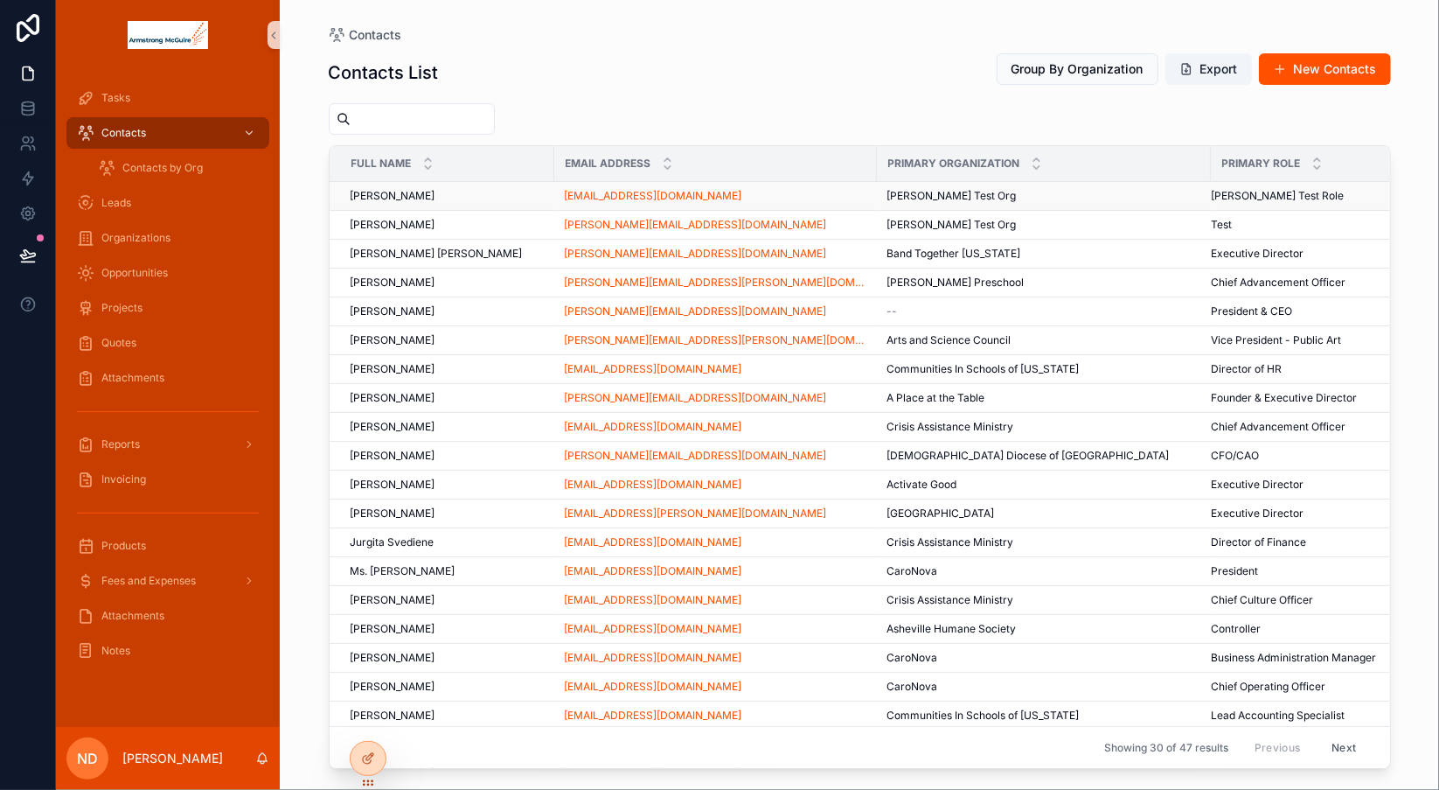
click at [448, 198] on div "[PERSON_NAME] [PERSON_NAME]" at bounding box center [447, 196] width 193 height 14
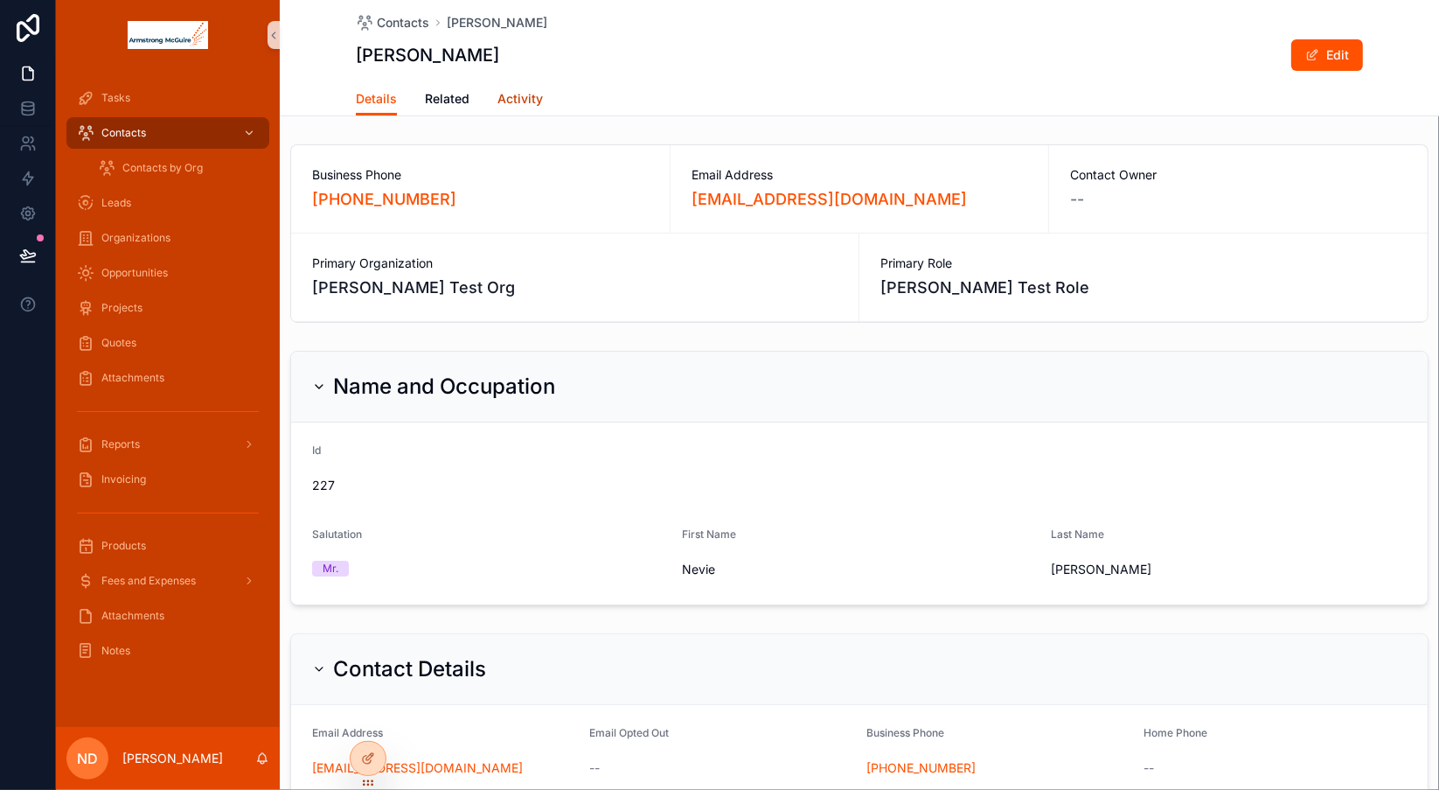
click at [511, 94] on span "Activity" at bounding box center [519, 98] width 45 height 17
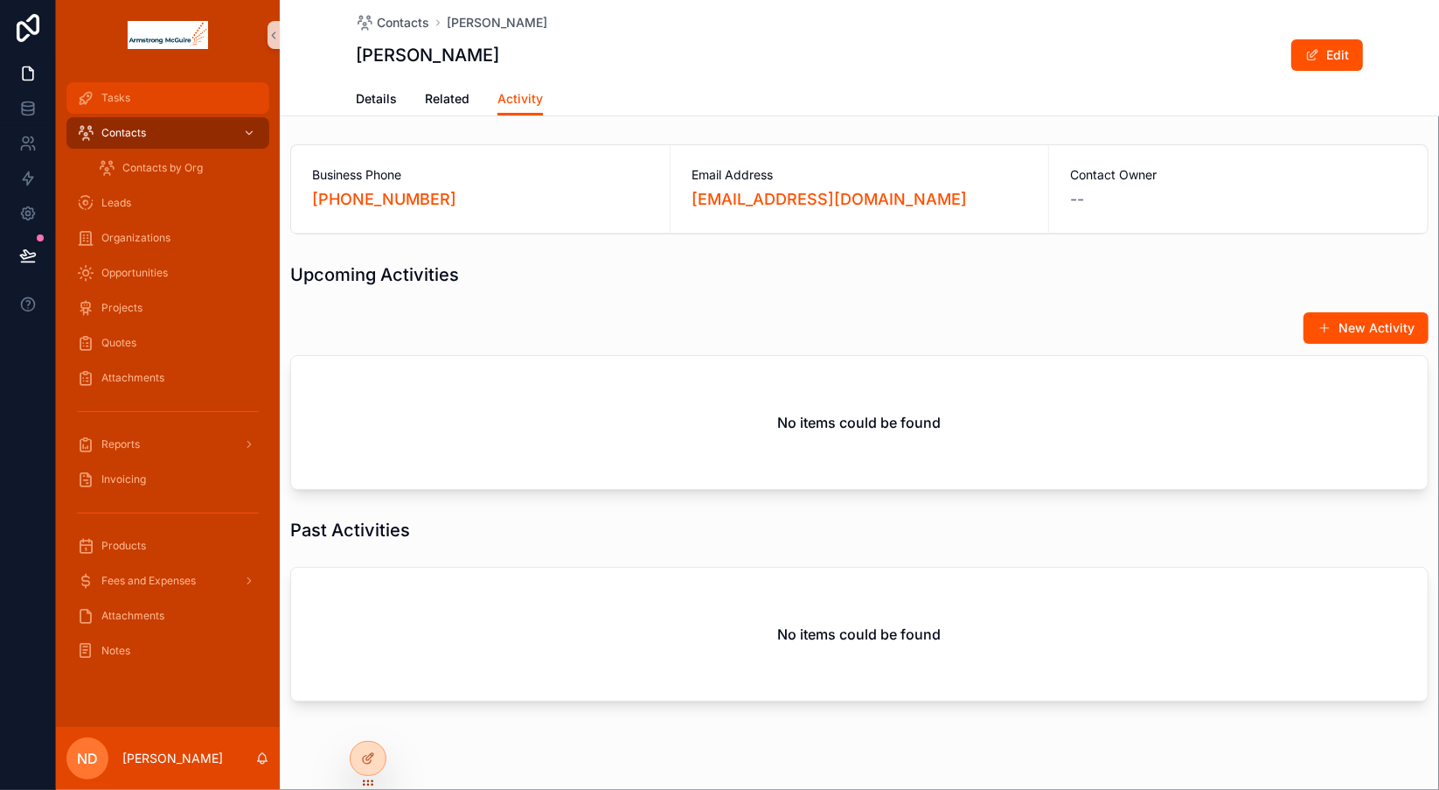
click at [177, 104] on div "Tasks" at bounding box center [168, 98] width 182 height 28
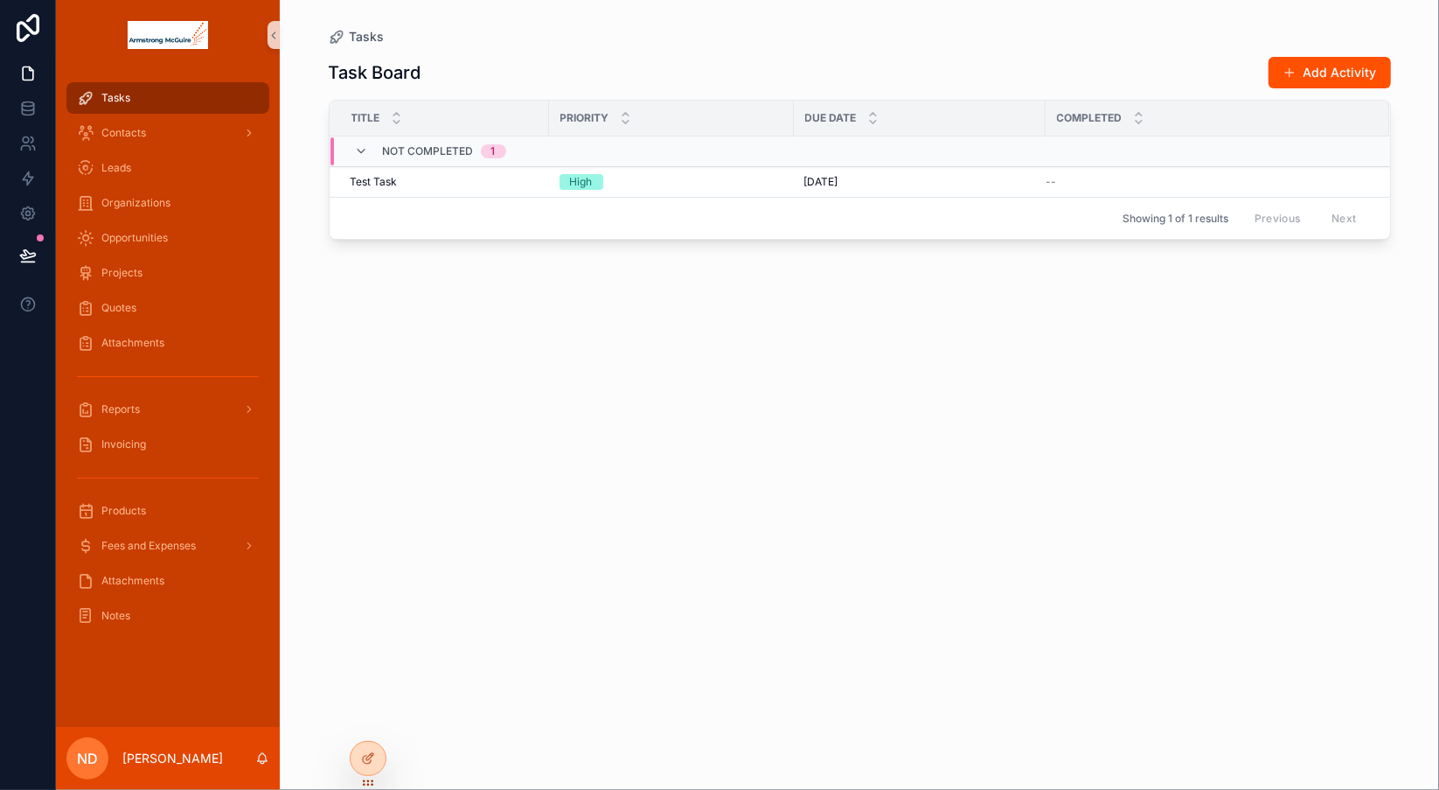
click at [177, 104] on div "Tasks" at bounding box center [168, 98] width 182 height 28
click at [393, 184] on span "Test Task" at bounding box center [374, 182] width 47 height 14
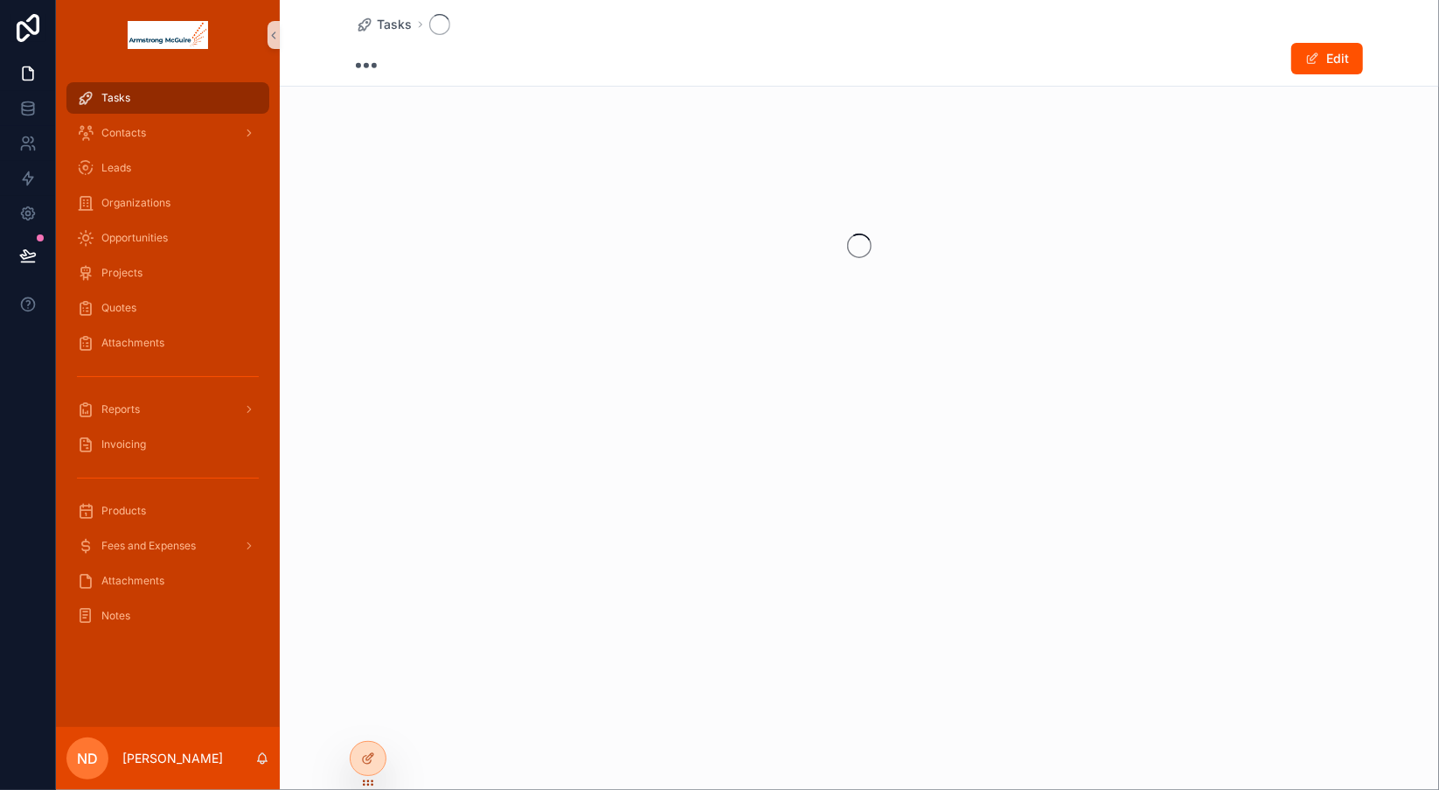
click at [393, 184] on div "scrollable content" at bounding box center [859, 246] width 1159 height 276
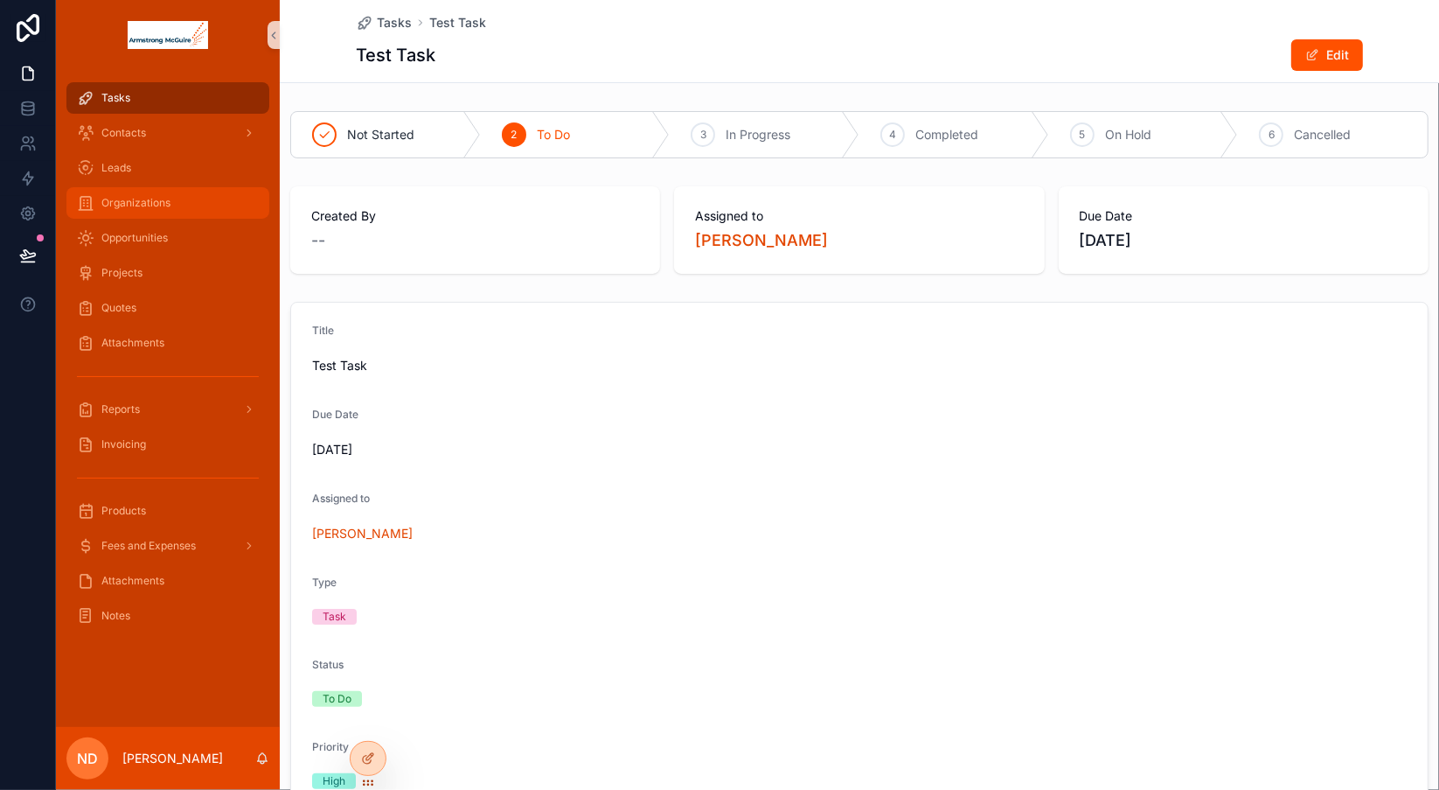
click at [198, 205] on div "Organizations" at bounding box center [168, 203] width 182 height 28
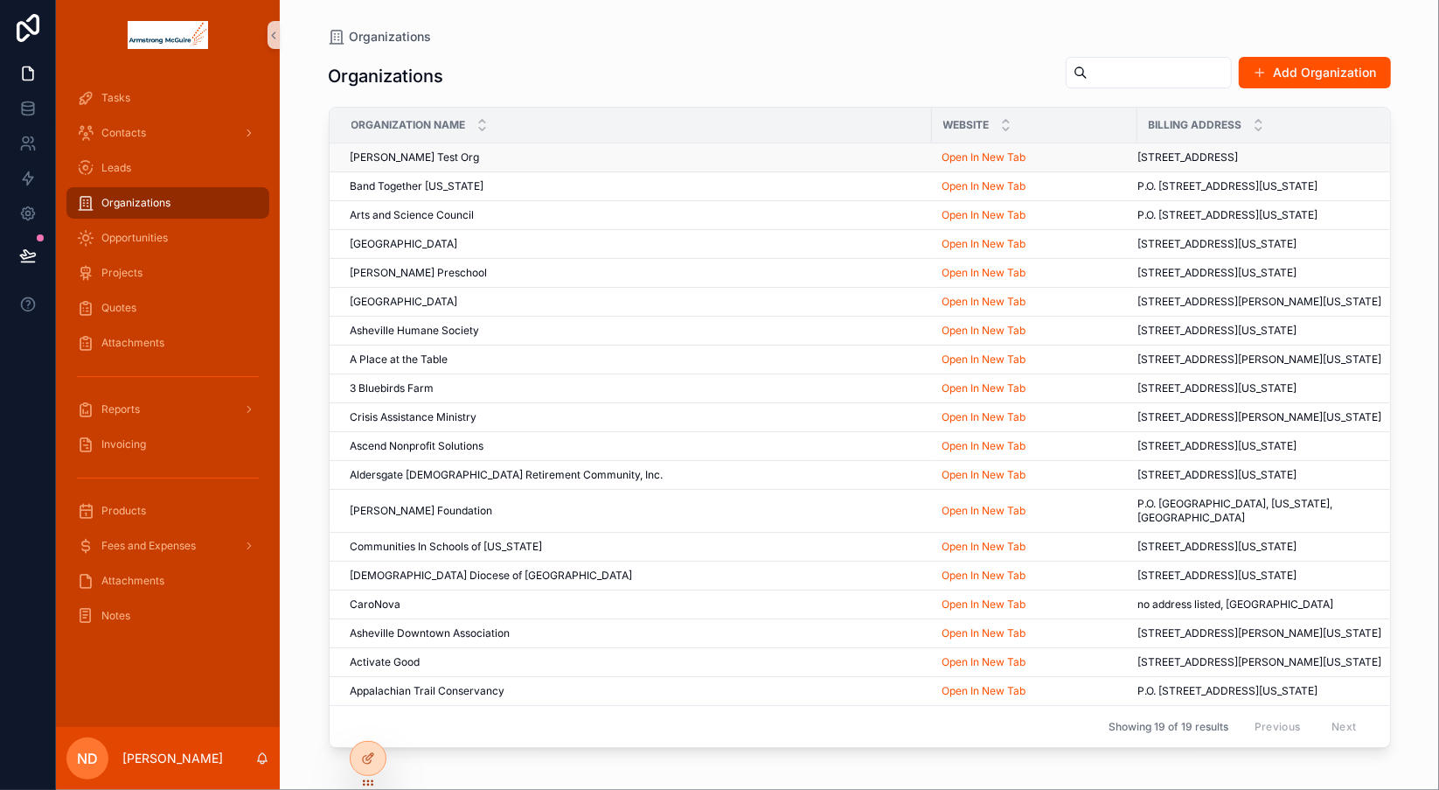
click at [420, 153] on span "[PERSON_NAME] Test Org" at bounding box center [415, 157] width 129 height 14
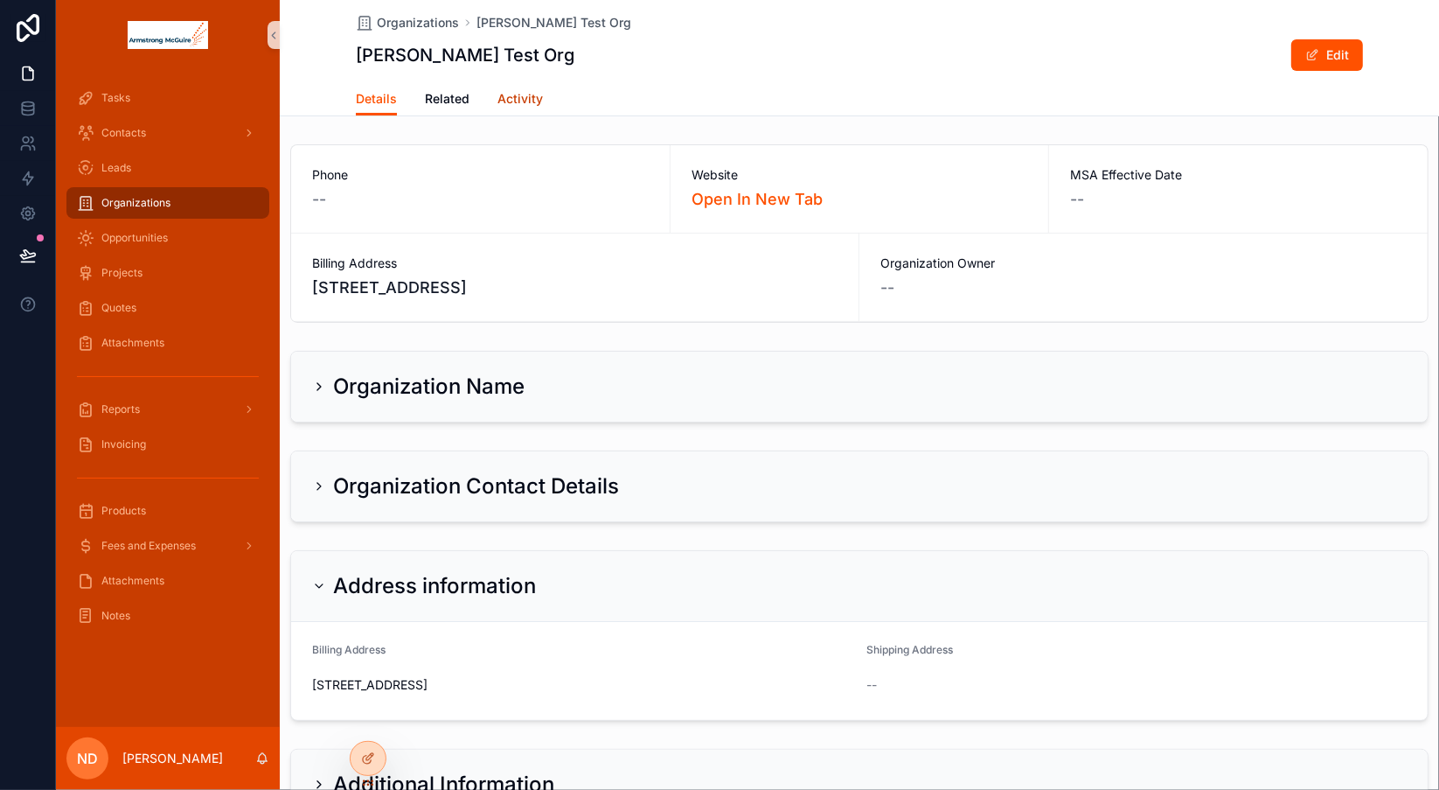
click at [516, 103] on span "Activity" at bounding box center [519, 98] width 45 height 17
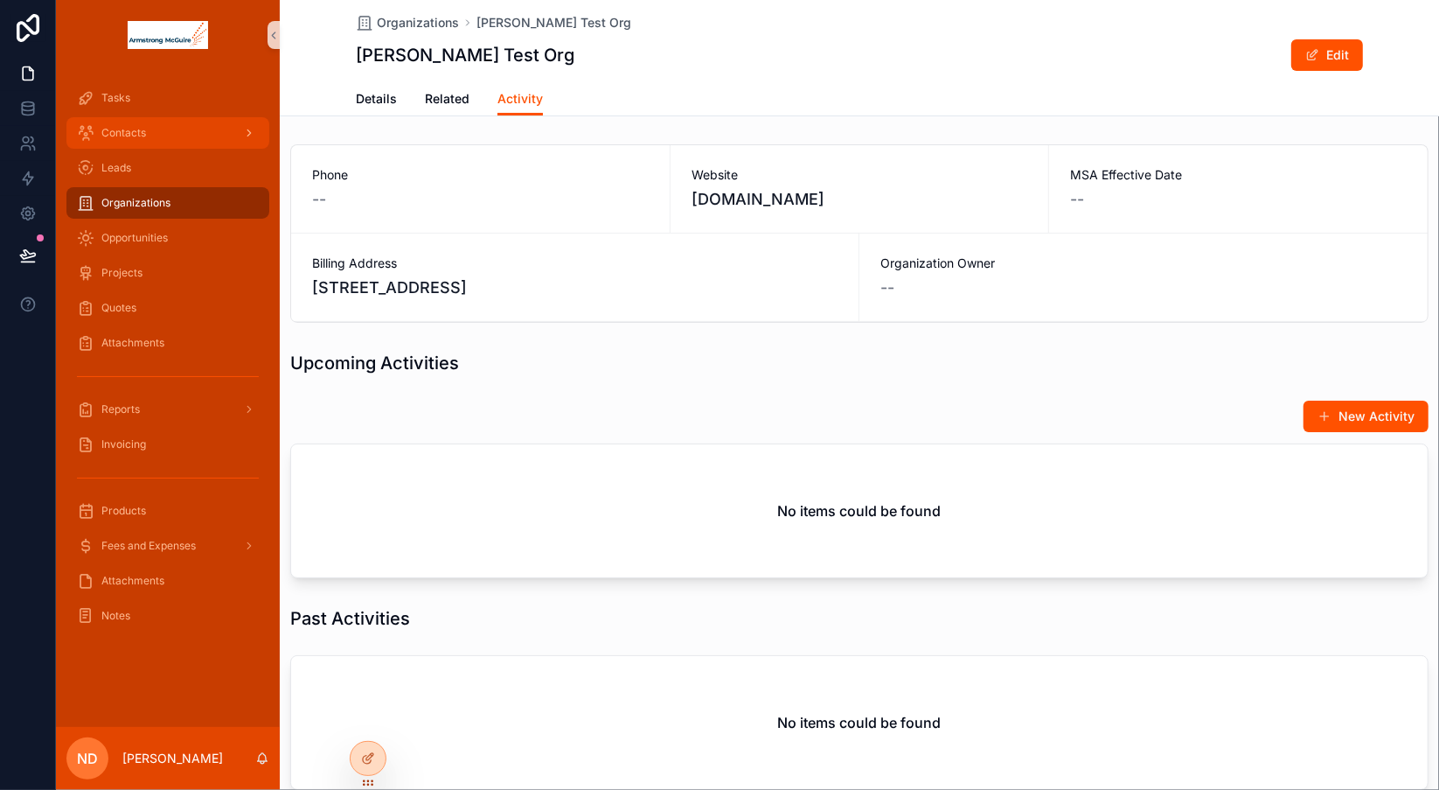
click at [240, 130] on div "scrollable content" at bounding box center [247, 133] width 23 height 28
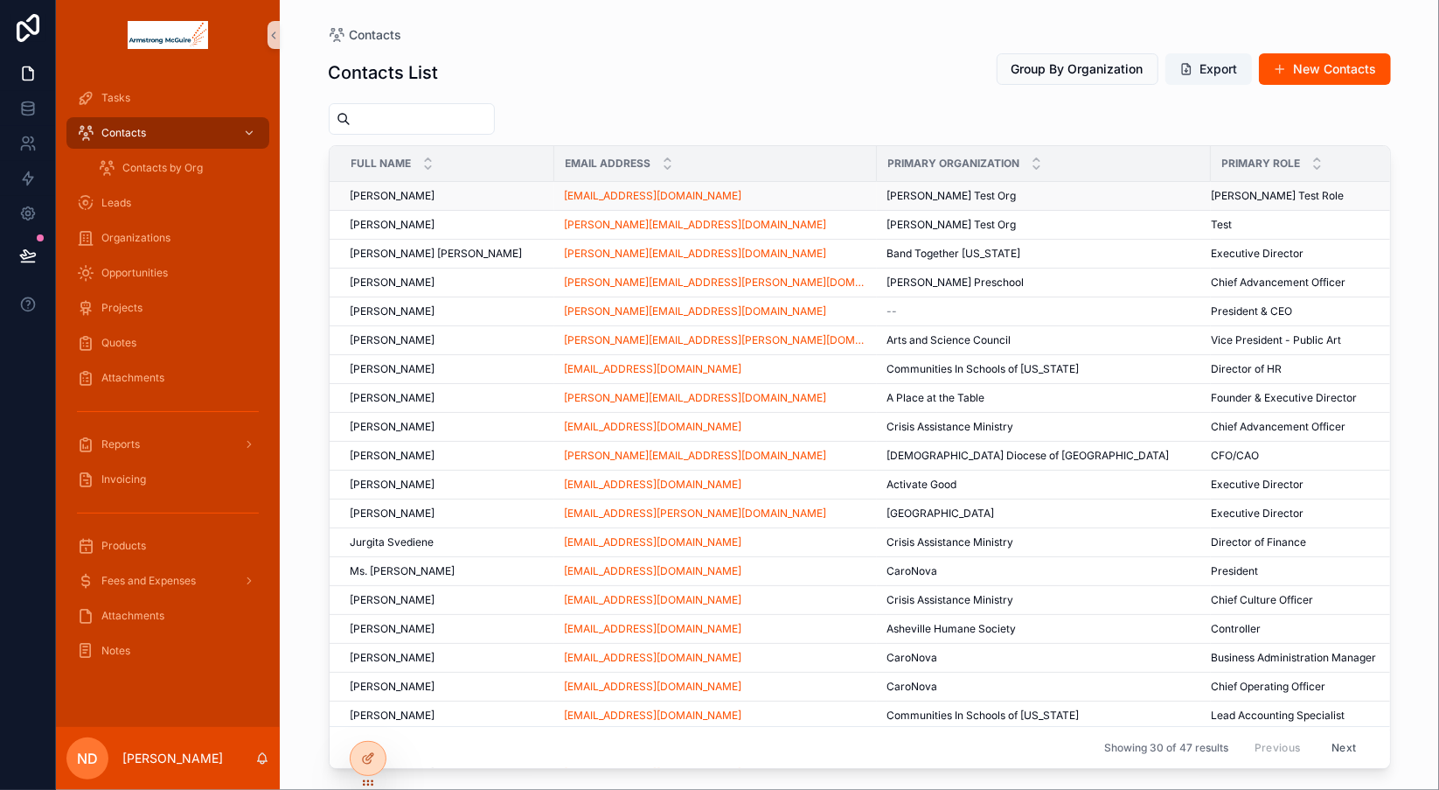
click at [403, 198] on span "[PERSON_NAME]" at bounding box center [393, 196] width 85 height 14
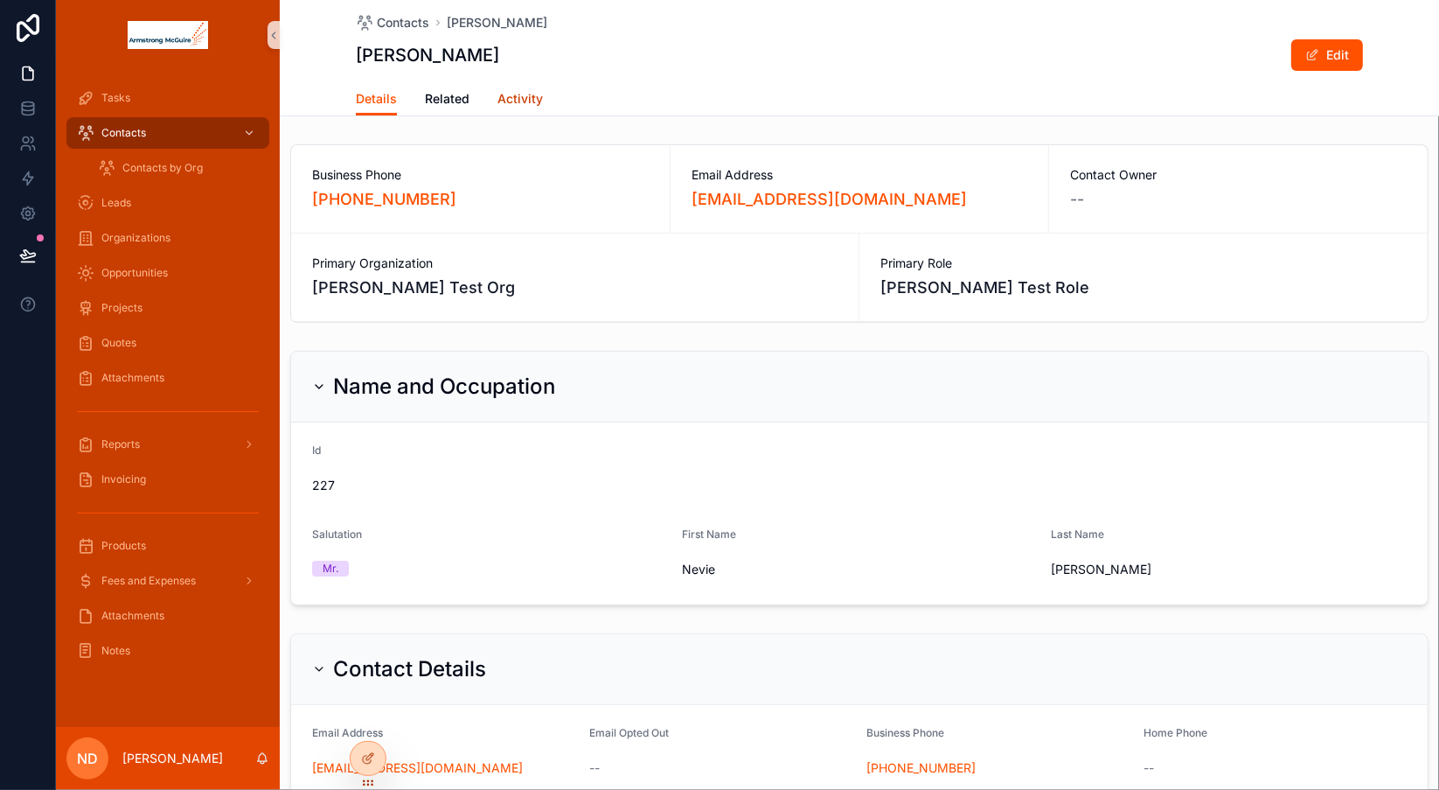
click at [510, 97] on span "Activity" at bounding box center [519, 98] width 45 height 17
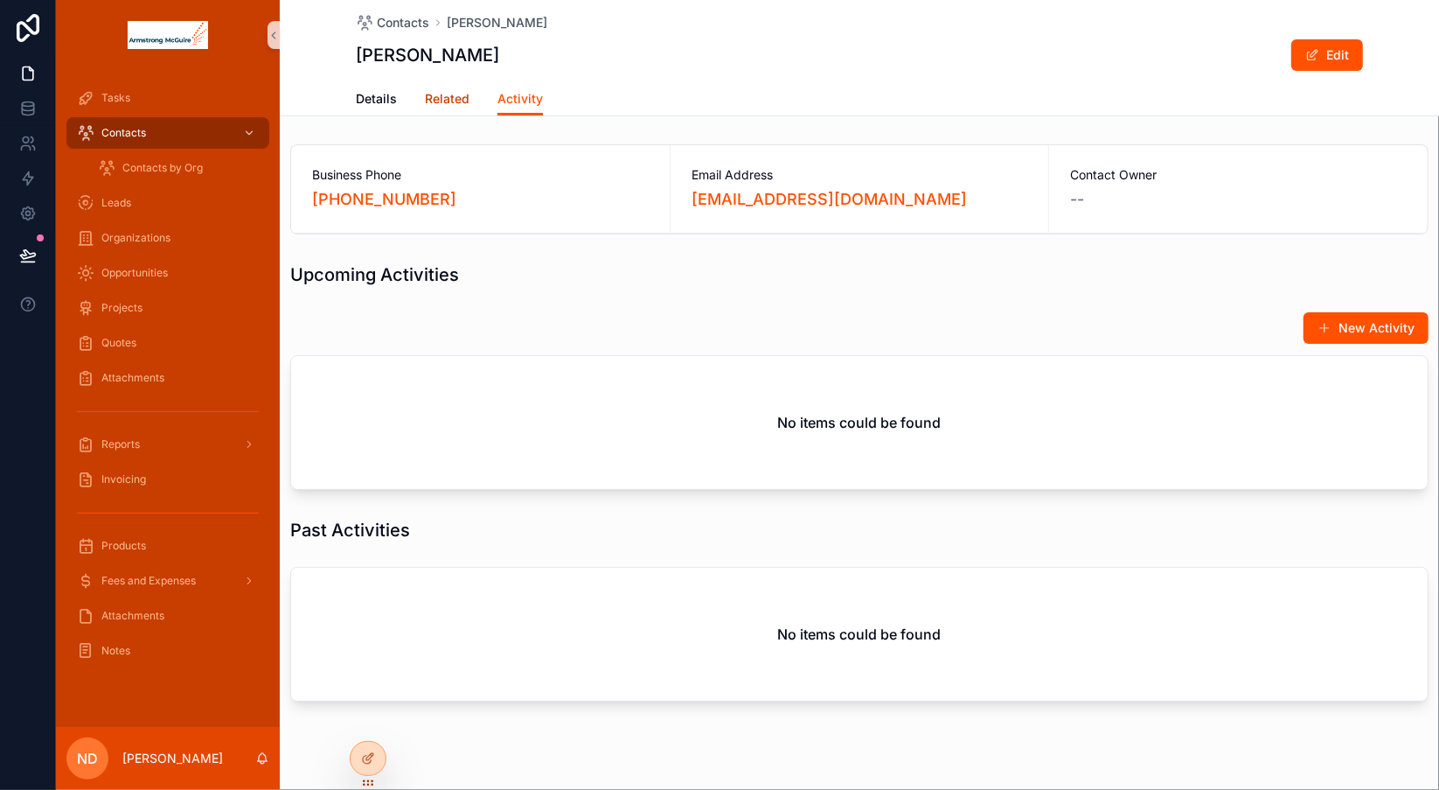
click at [450, 101] on span "Related" at bounding box center [447, 98] width 45 height 17
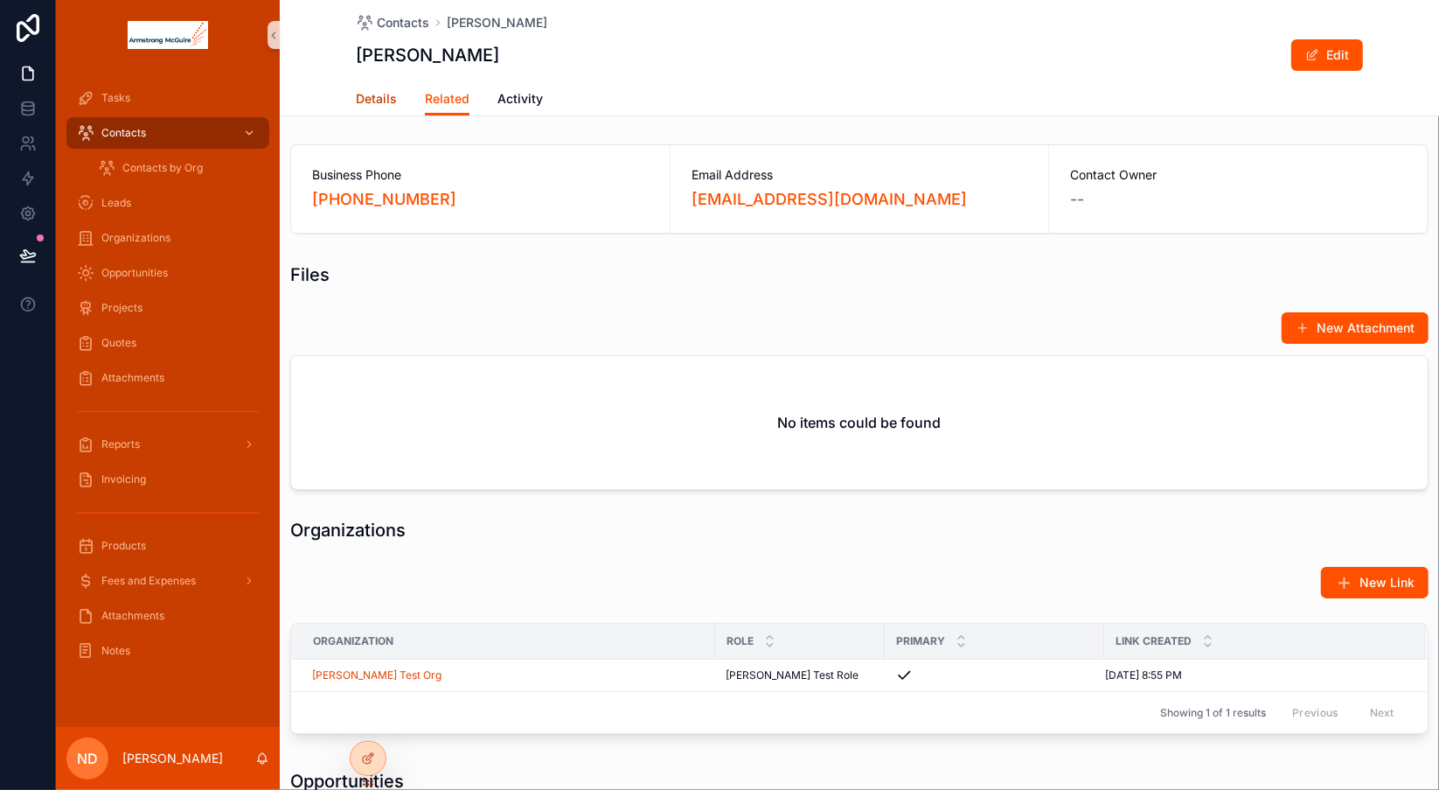
click at [367, 99] on span "Details" at bounding box center [376, 98] width 41 height 17
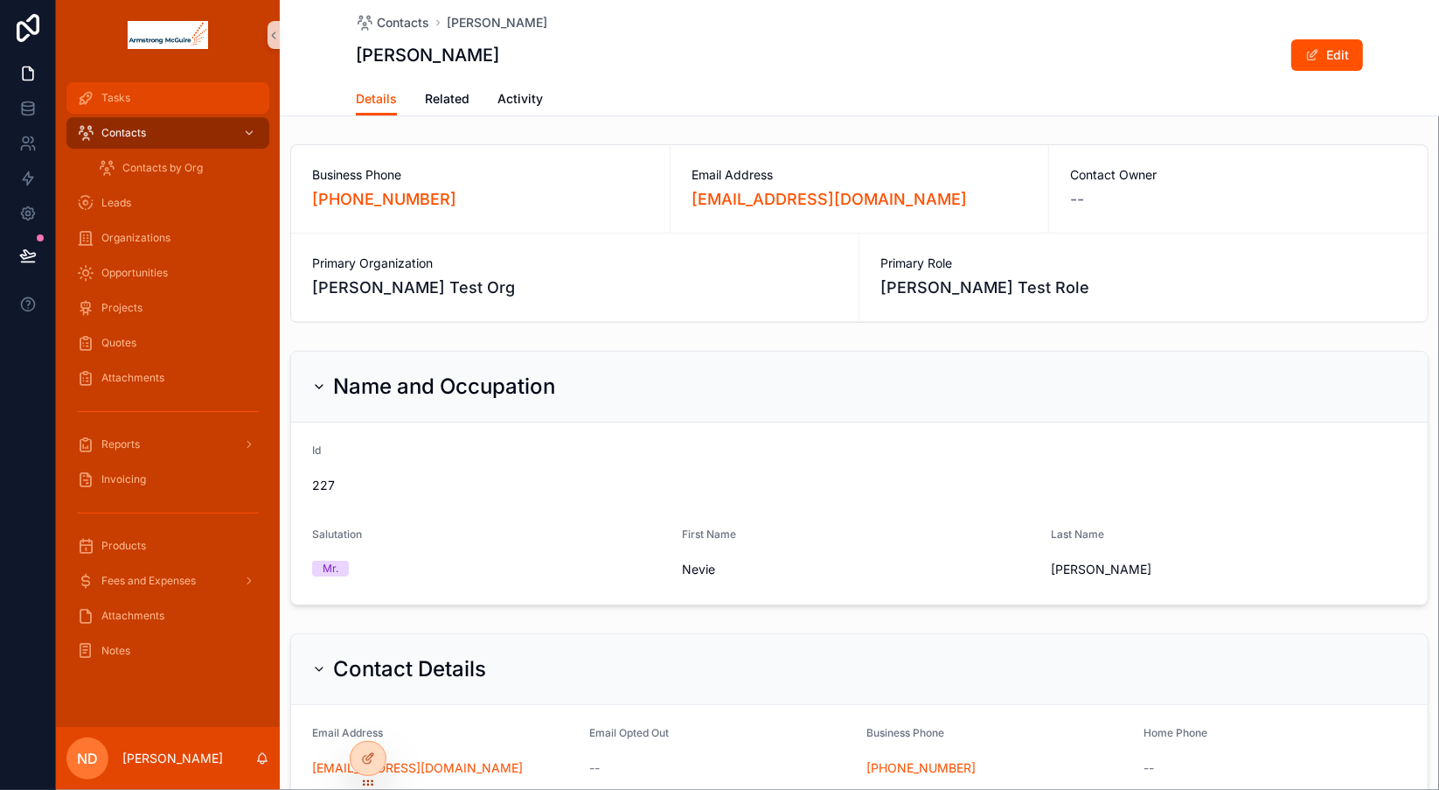
click at [193, 100] on div "Tasks" at bounding box center [168, 98] width 182 height 28
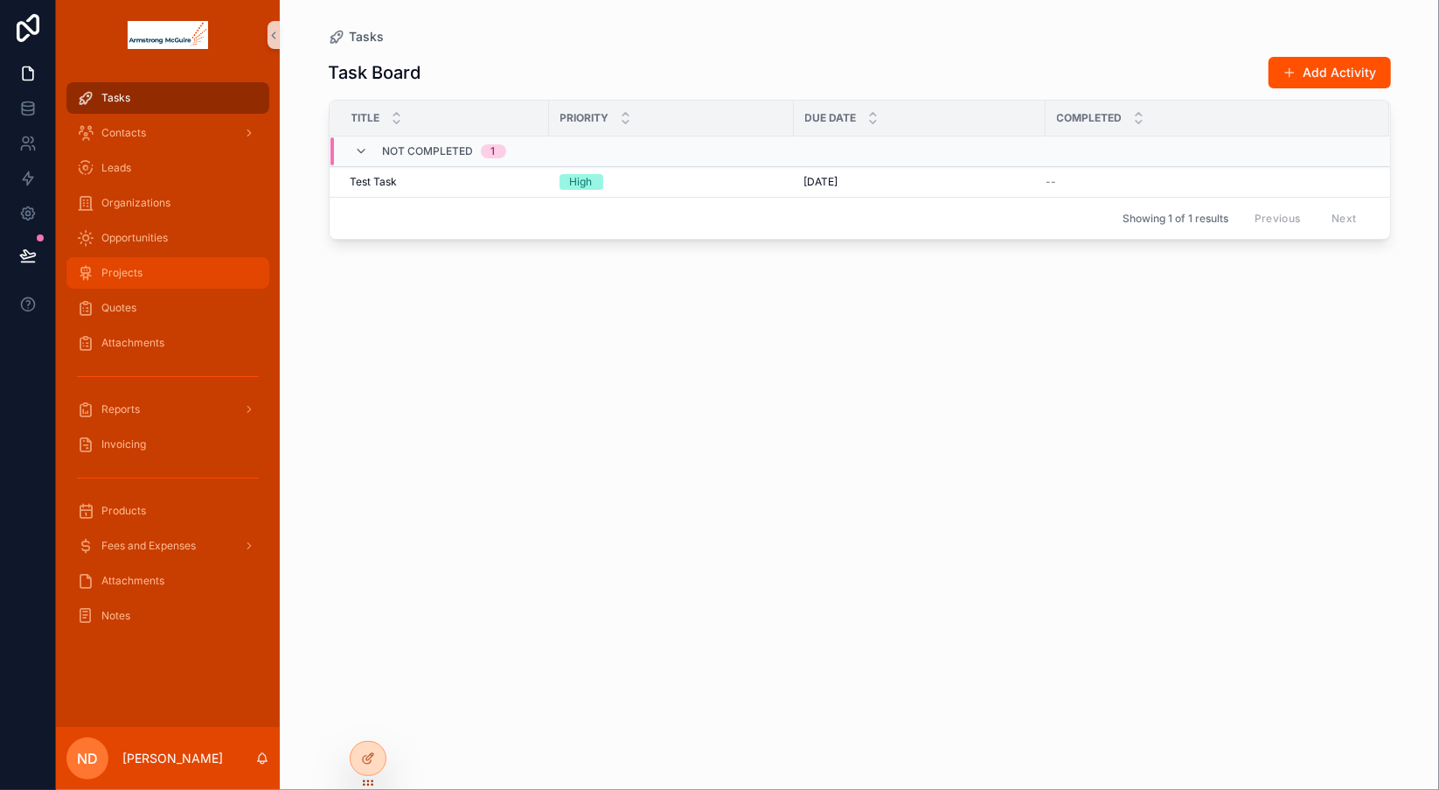
click at [143, 275] on div "Projects" at bounding box center [168, 273] width 182 height 28
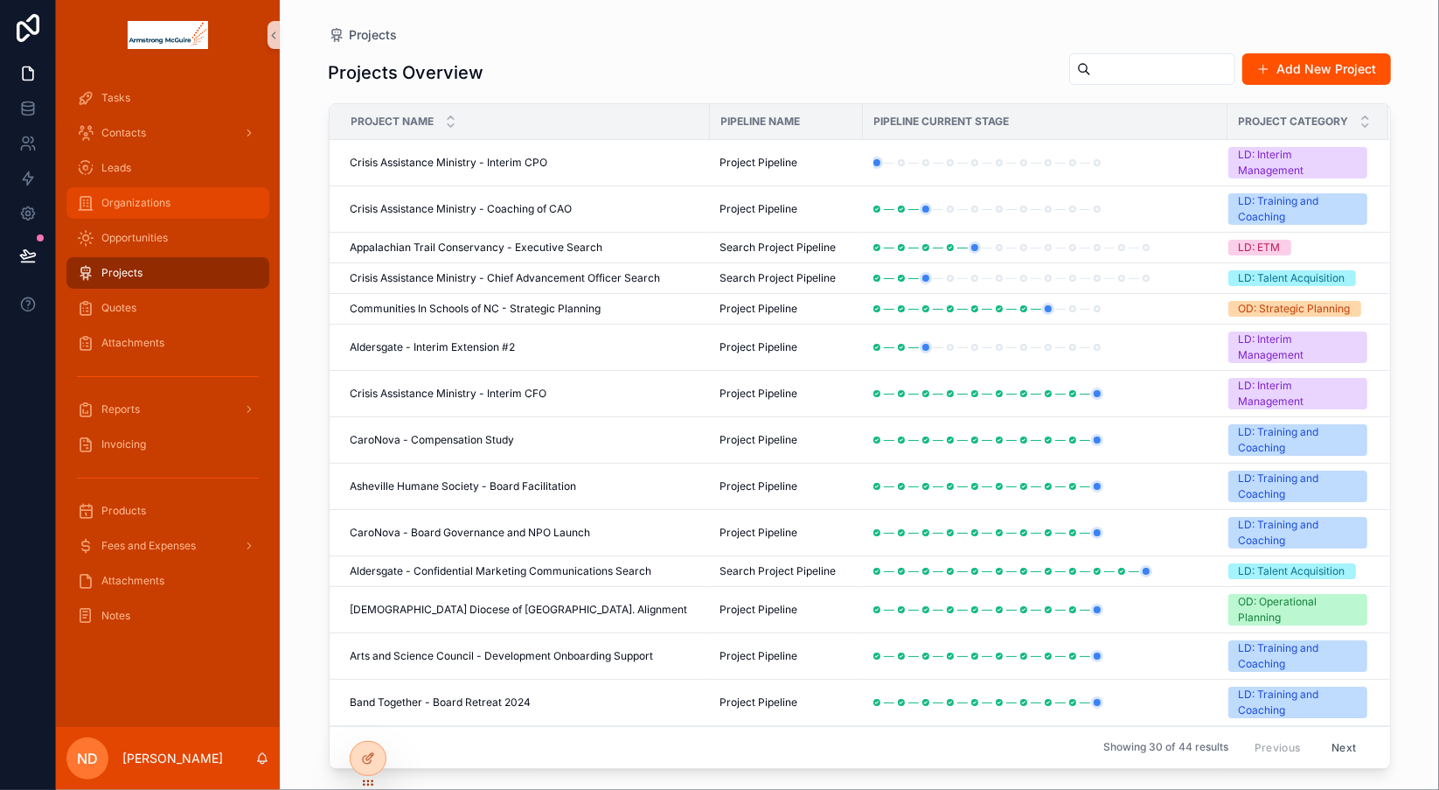
click at [172, 200] on div "Organizations" at bounding box center [168, 203] width 182 height 28
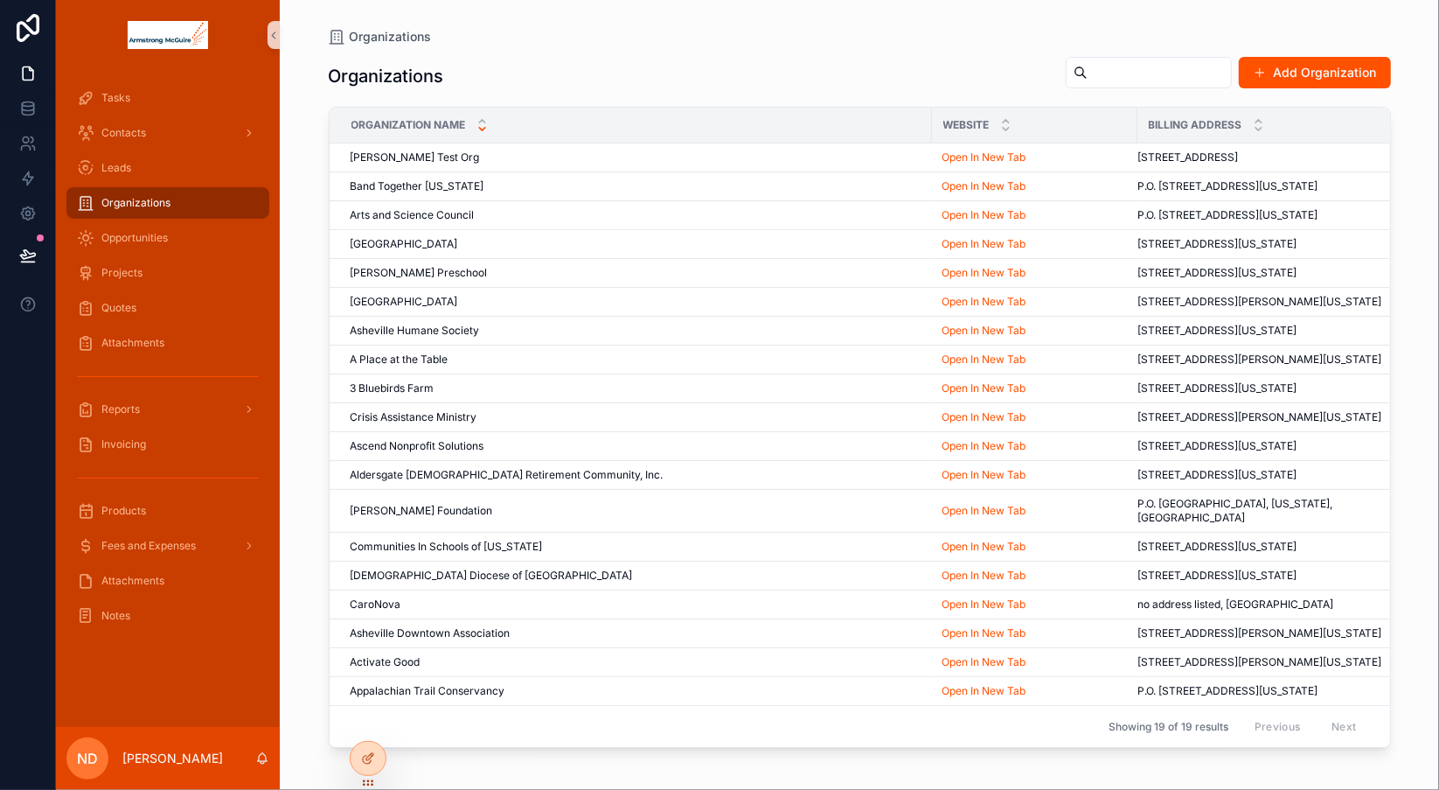
click at [483, 125] on icon "scrollable content" at bounding box center [482, 128] width 11 height 11
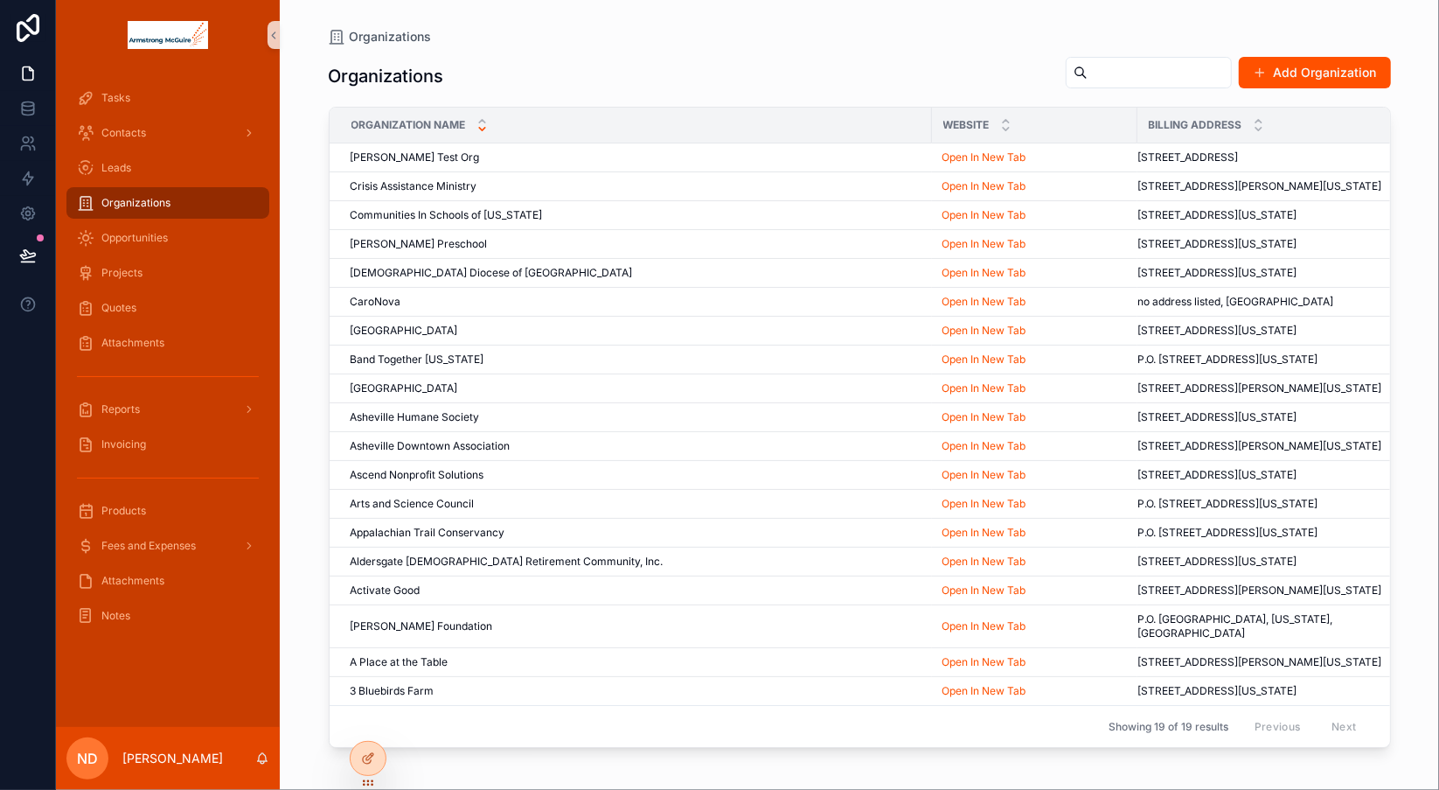
click at [483, 125] on icon "scrollable content" at bounding box center [482, 128] width 11 height 11
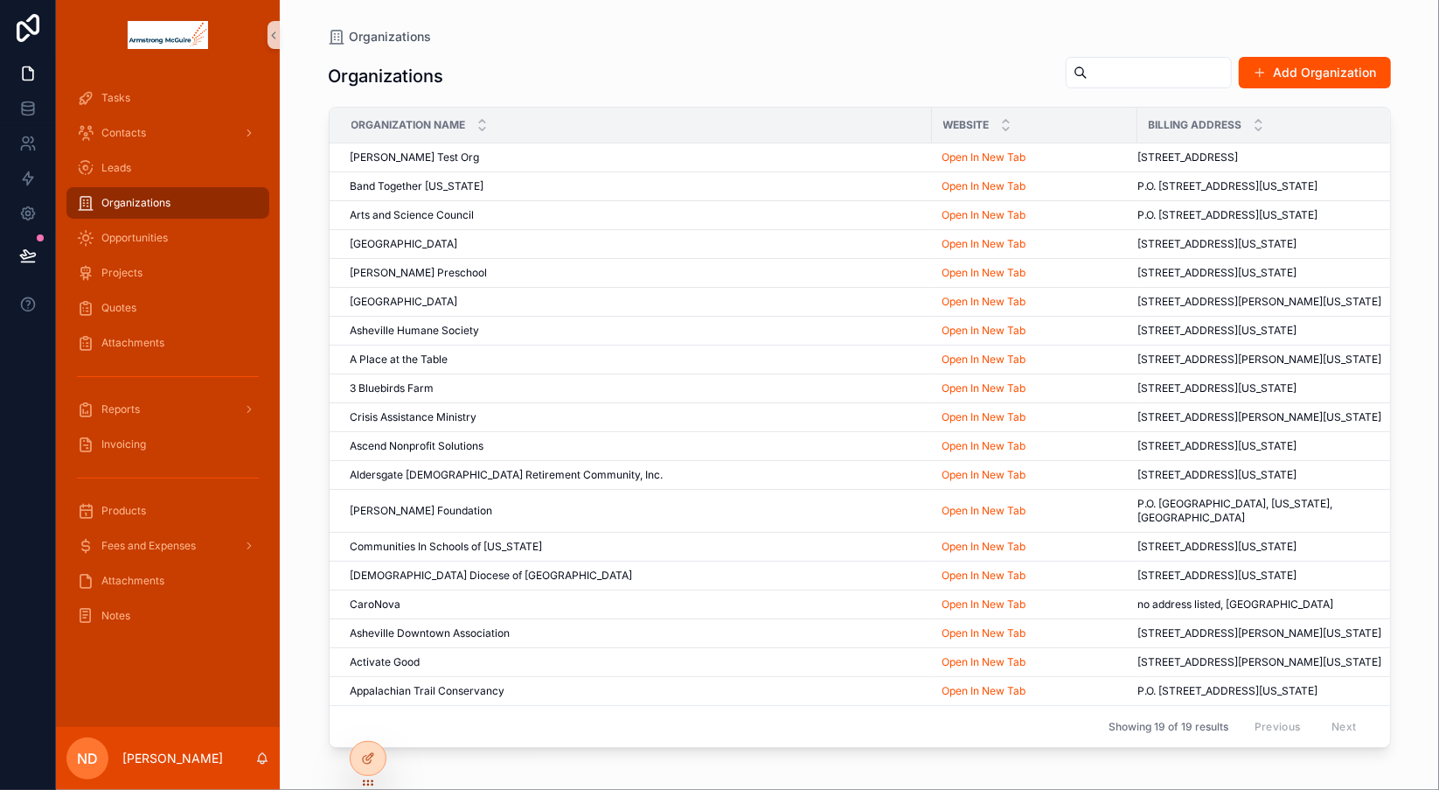
click at [483, 125] on icon "scrollable content" at bounding box center [482, 128] width 11 height 11
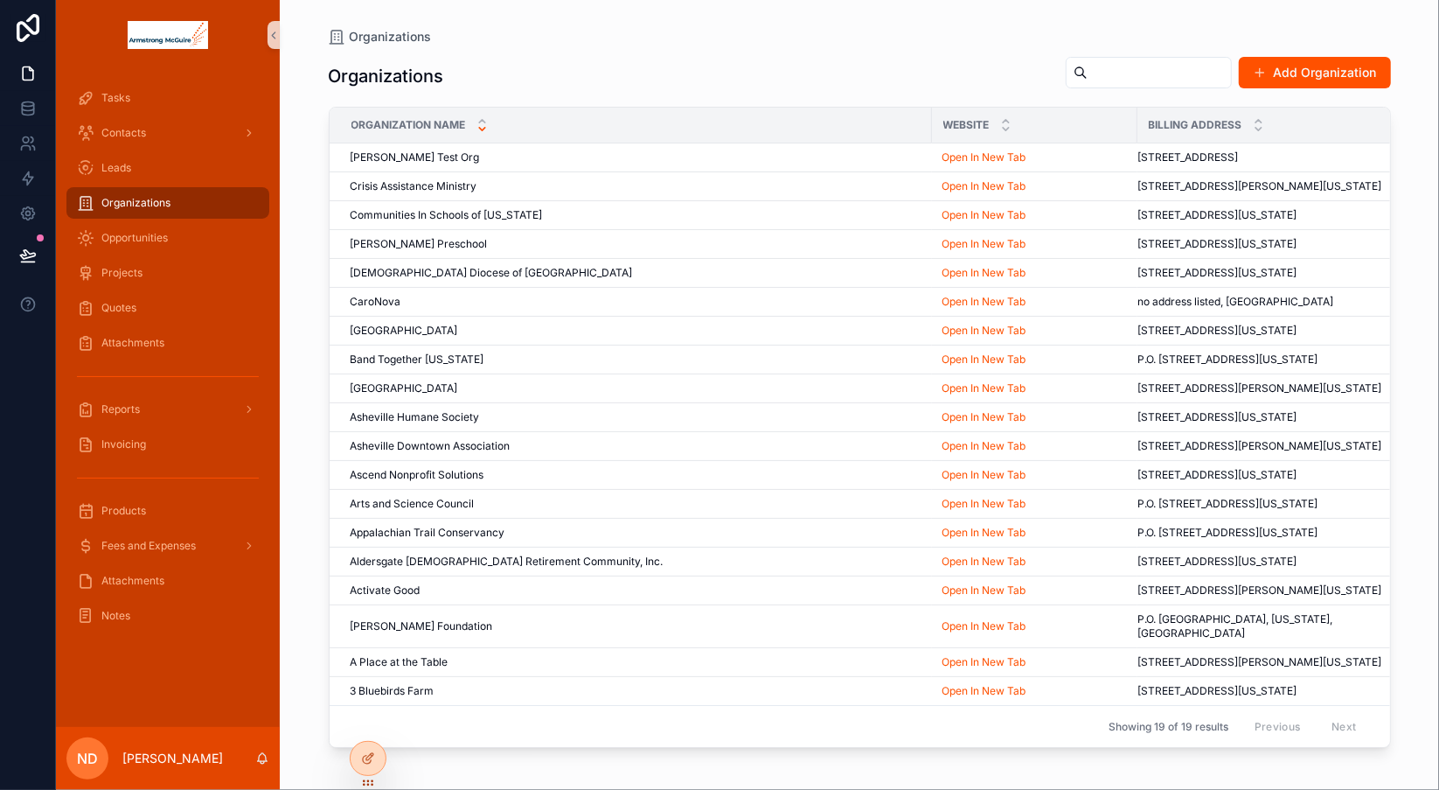
click at [483, 125] on icon "scrollable content" at bounding box center [482, 128] width 11 height 11
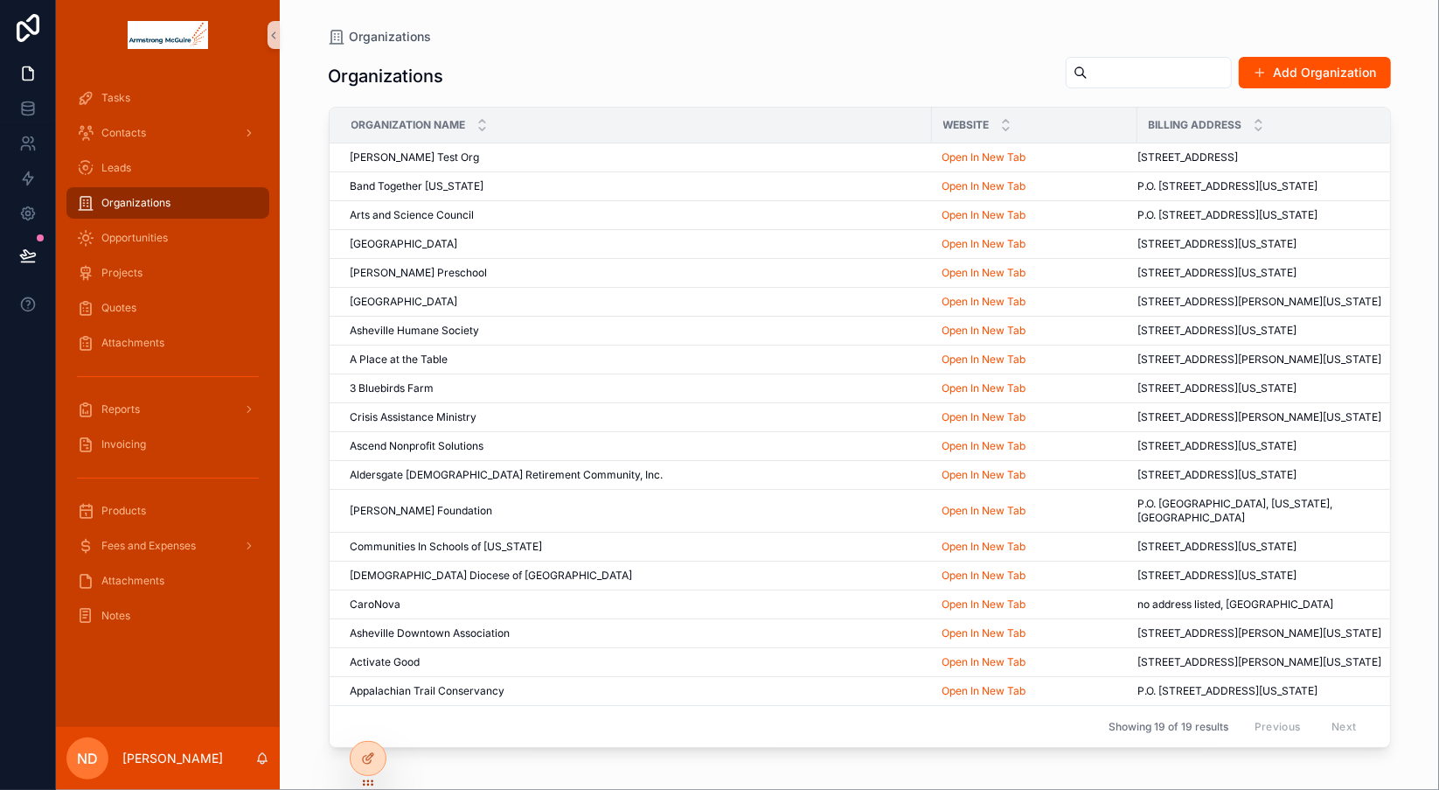
click at [483, 125] on icon "scrollable content" at bounding box center [482, 128] width 11 height 11
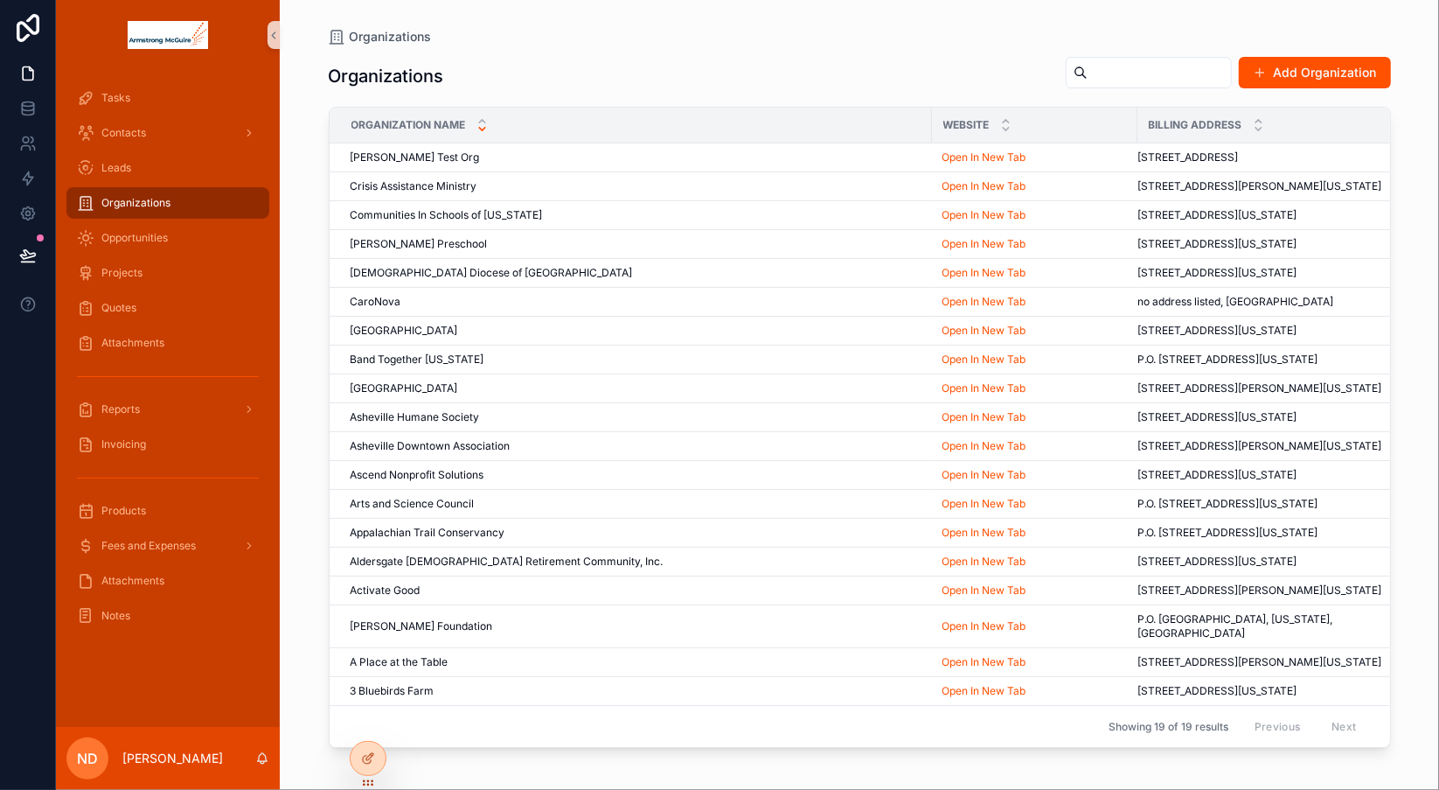
click at [483, 125] on icon "scrollable content" at bounding box center [482, 128] width 11 height 11
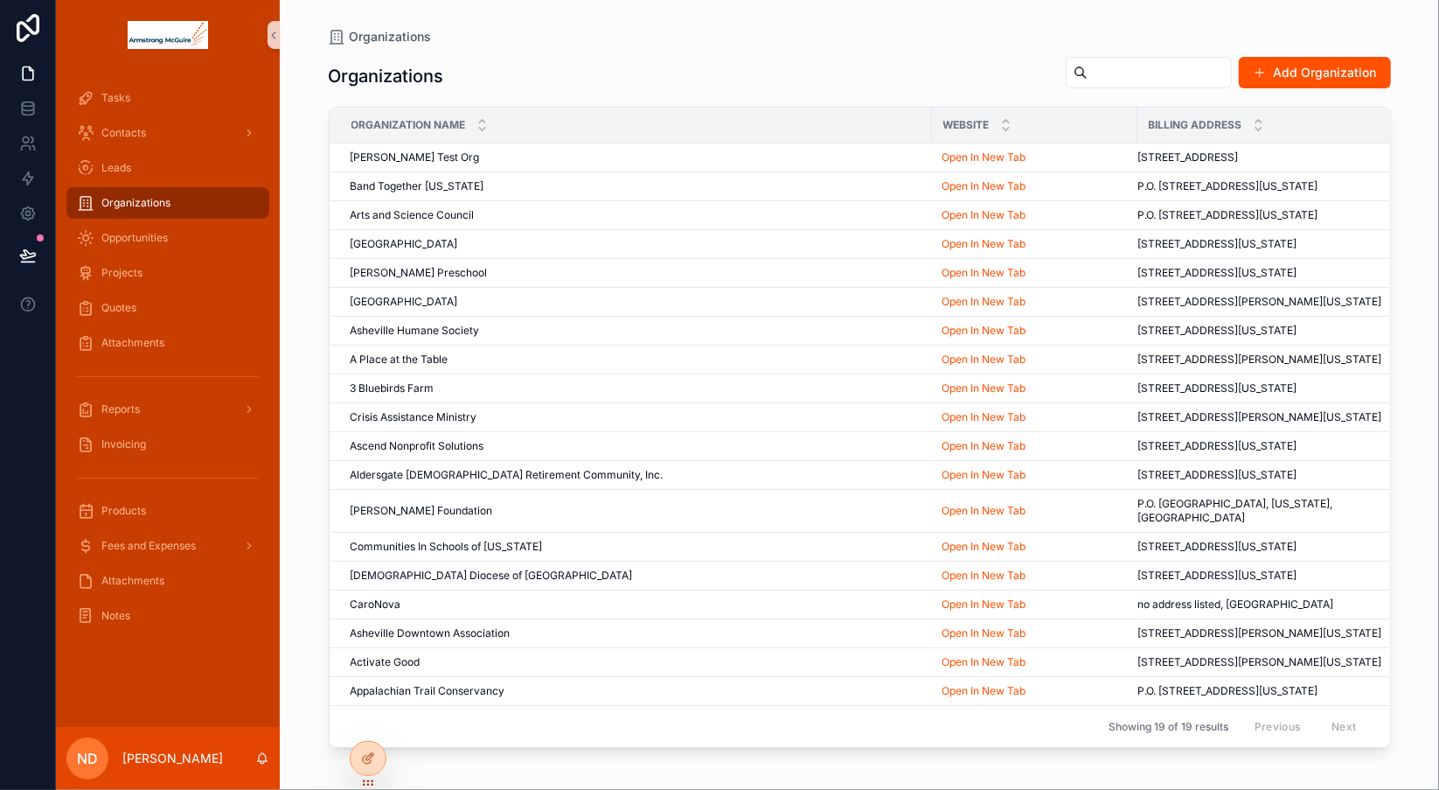
click at [483, 125] on icon "scrollable content" at bounding box center [482, 128] width 11 height 11
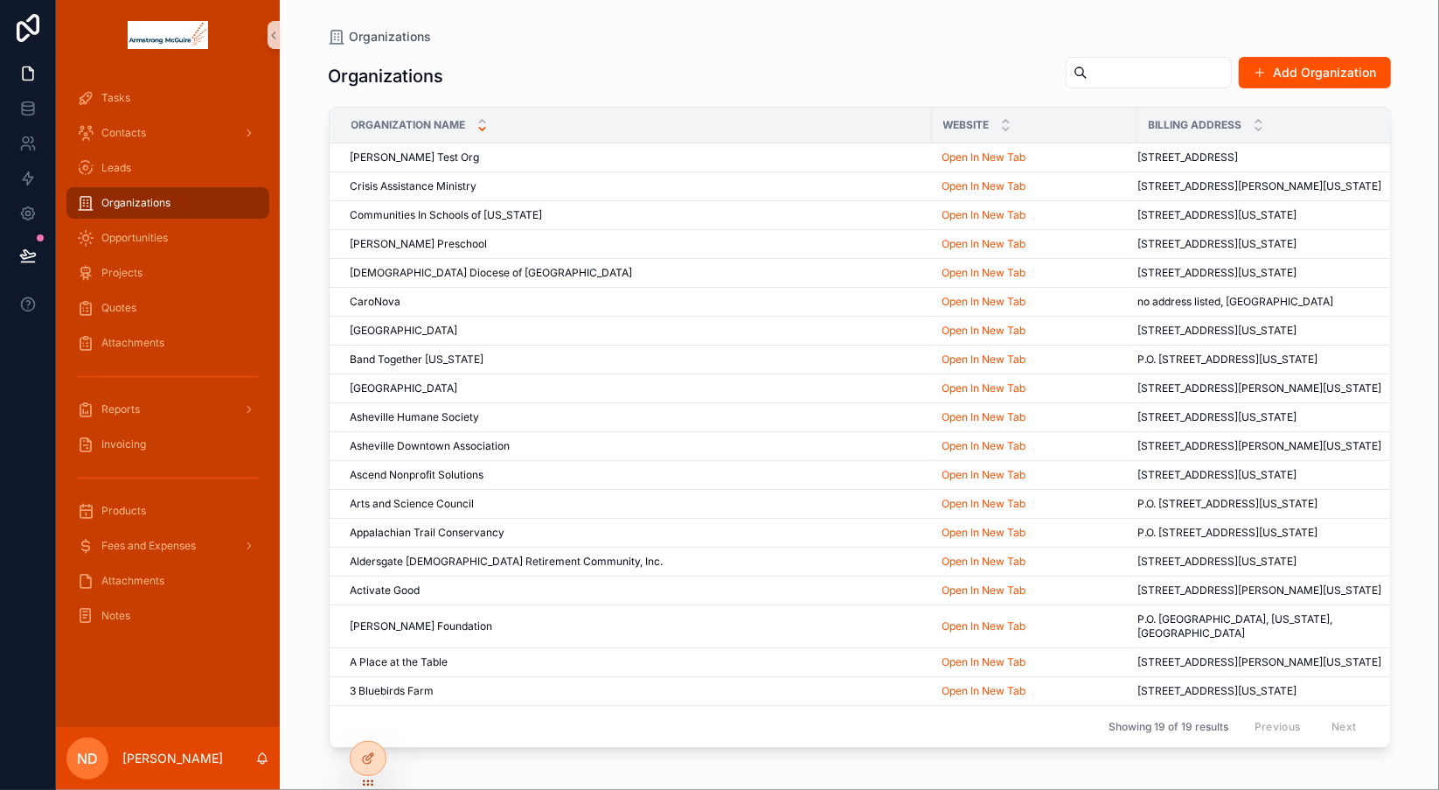
click at [483, 125] on icon "scrollable content" at bounding box center [482, 128] width 11 height 11
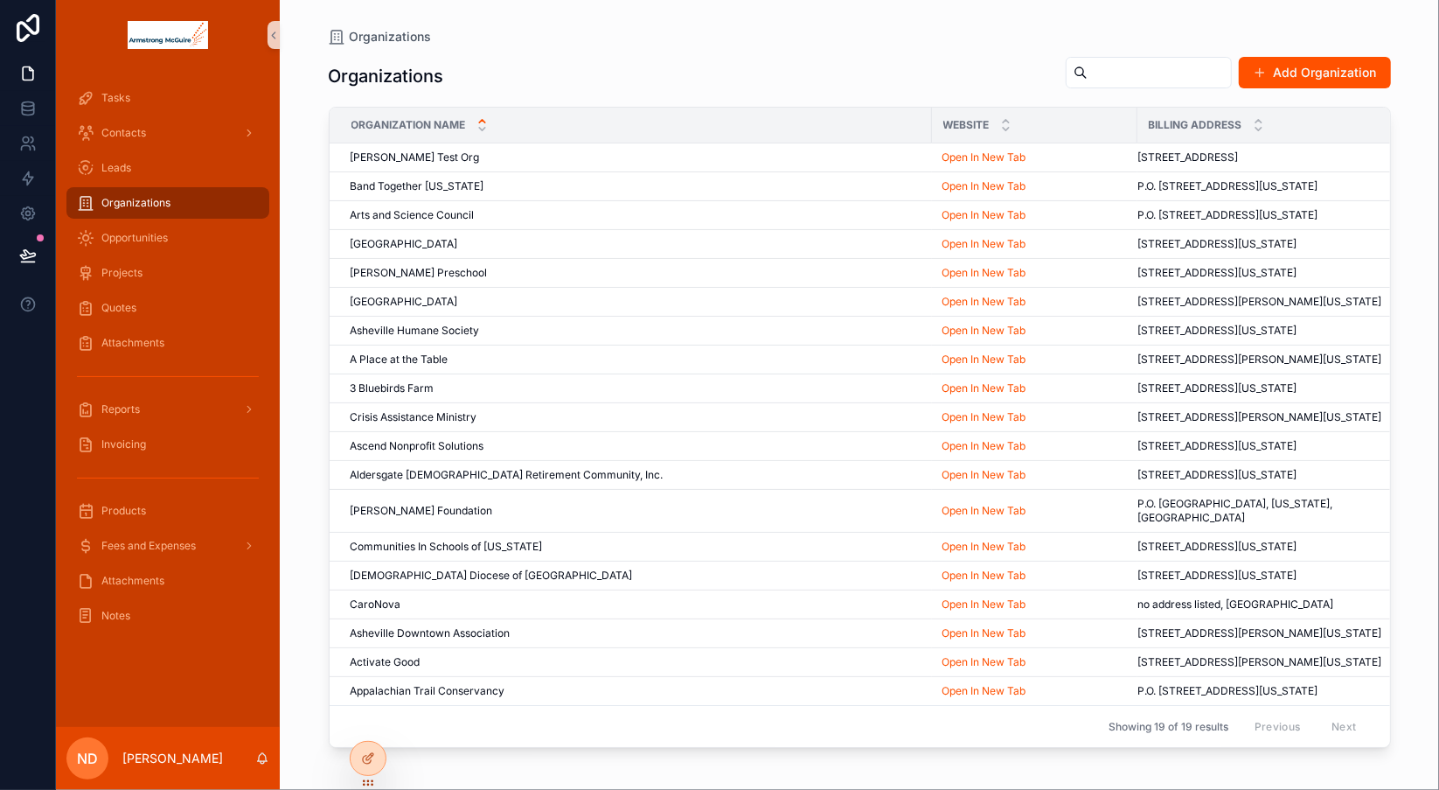
click at [483, 120] on icon "scrollable content" at bounding box center [482, 121] width 6 height 3
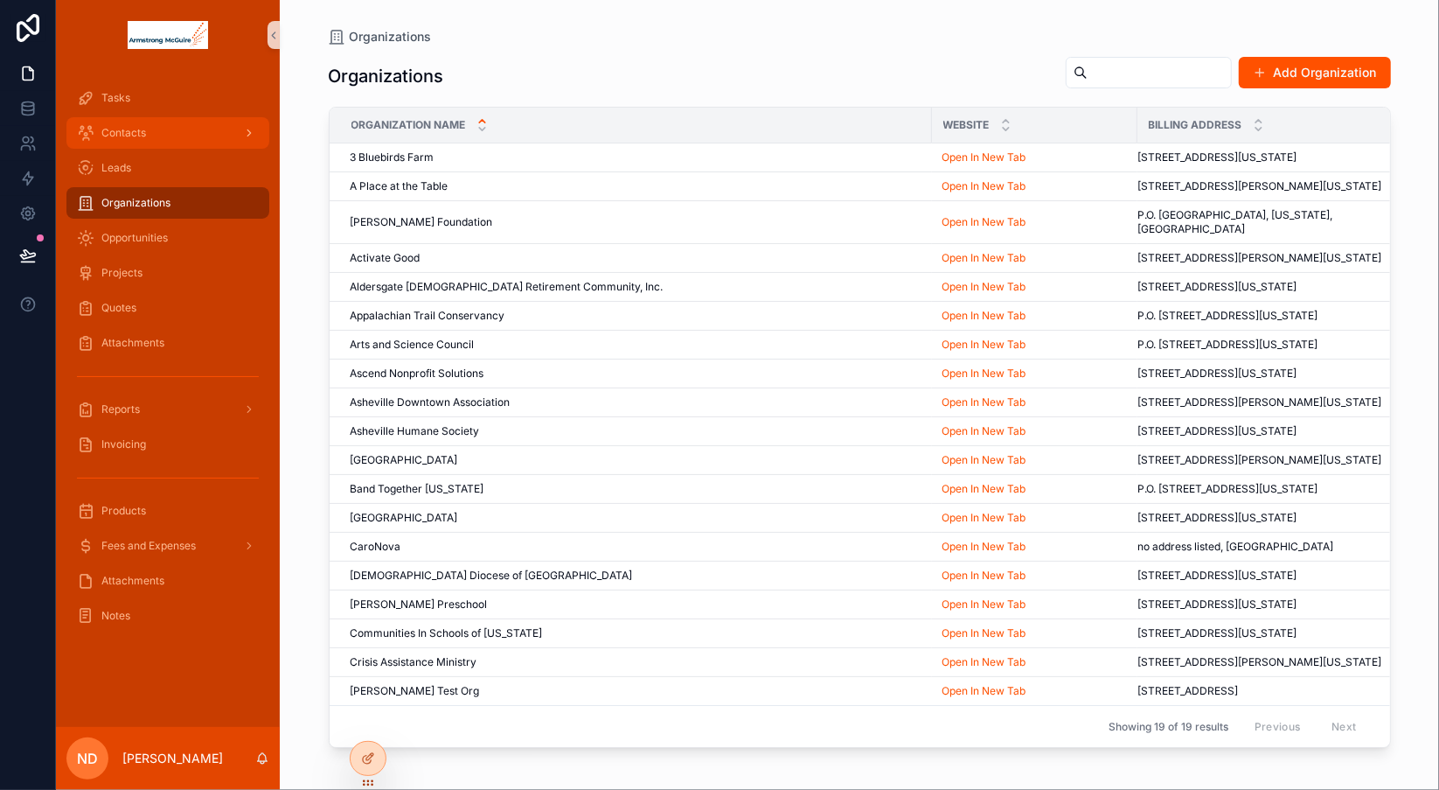
click at [214, 129] on div "Contacts" at bounding box center [168, 133] width 182 height 28
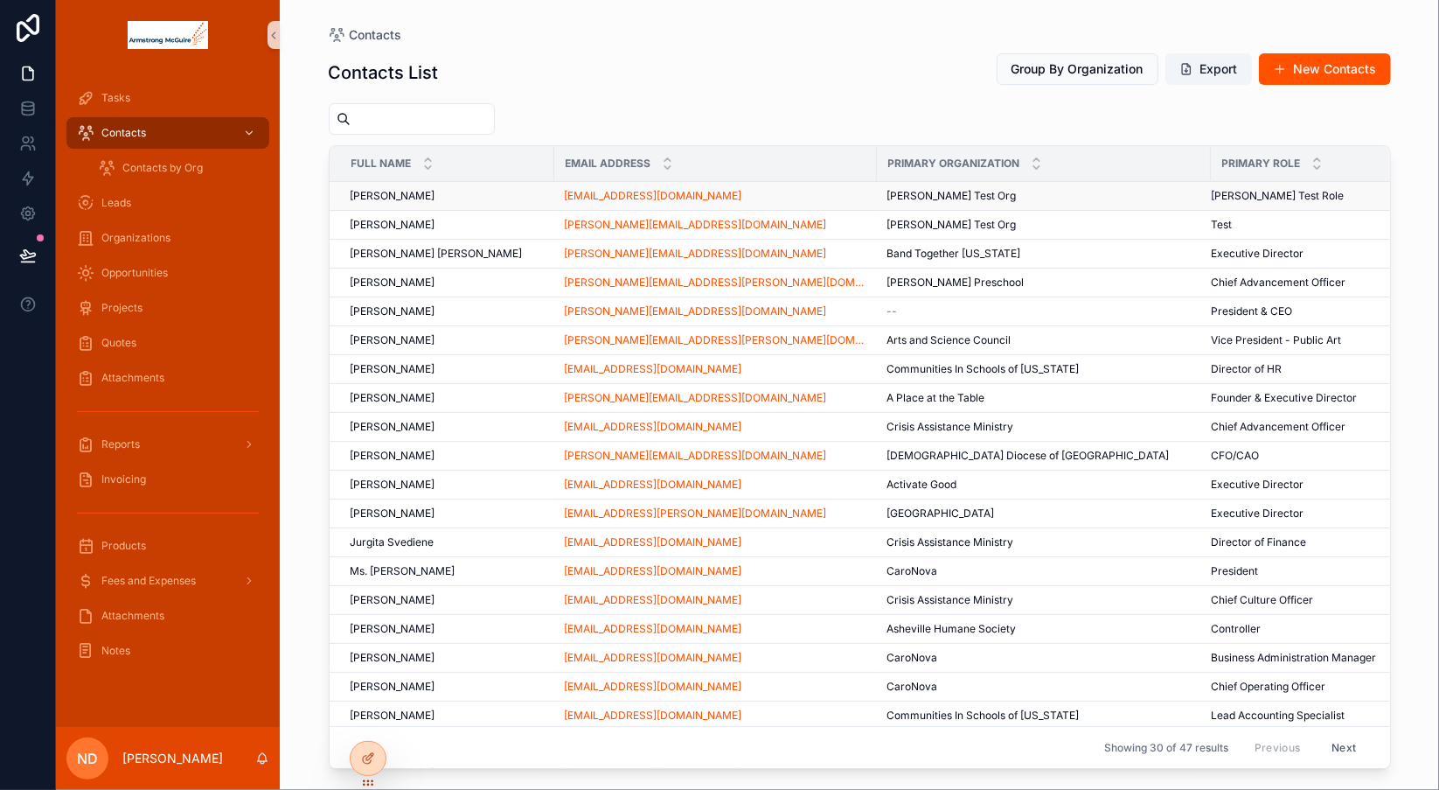
click at [451, 193] on div "[PERSON_NAME] [PERSON_NAME]" at bounding box center [447, 196] width 193 height 14
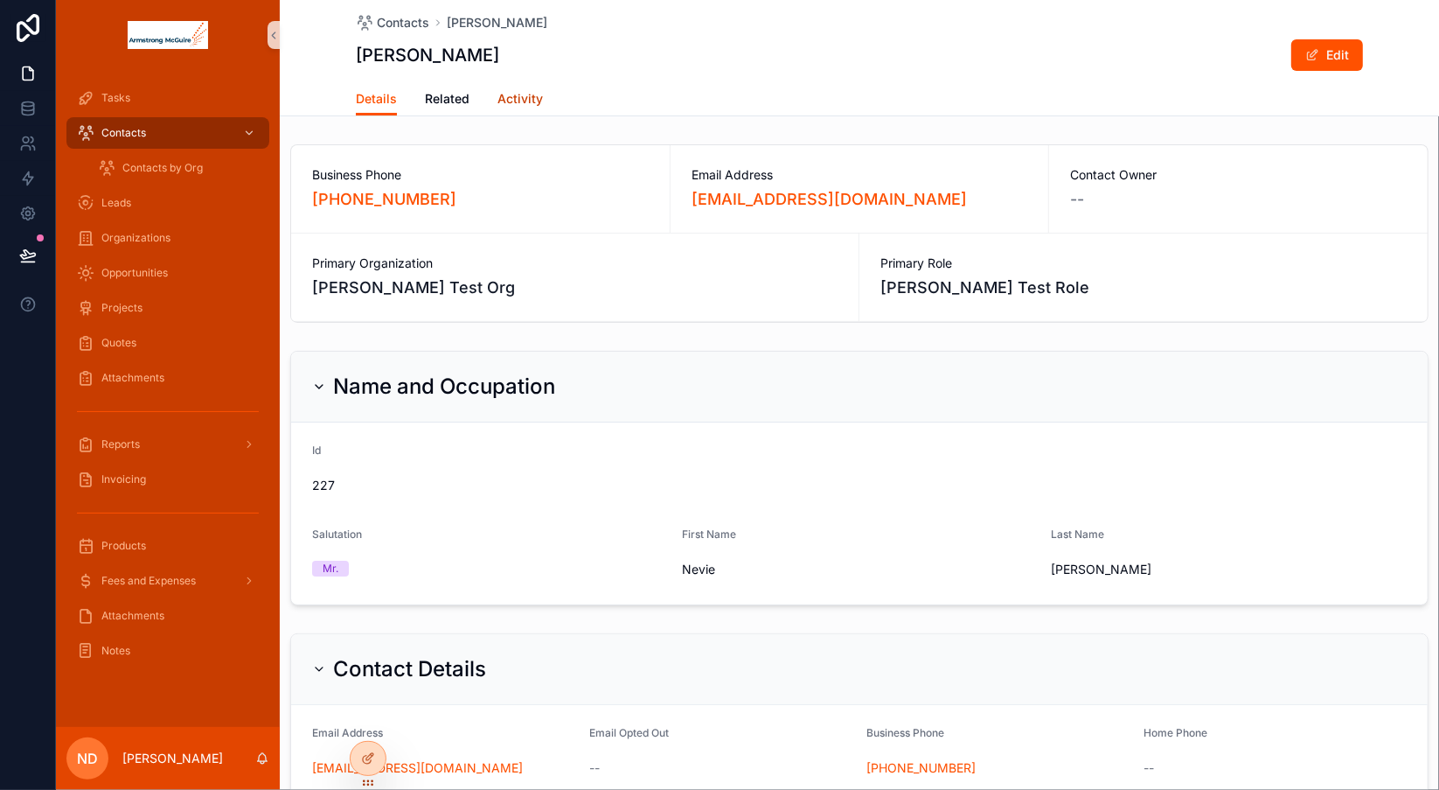
click at [516, 101] on span "Activity" at bounding box center [519, 98] width 45 height 17
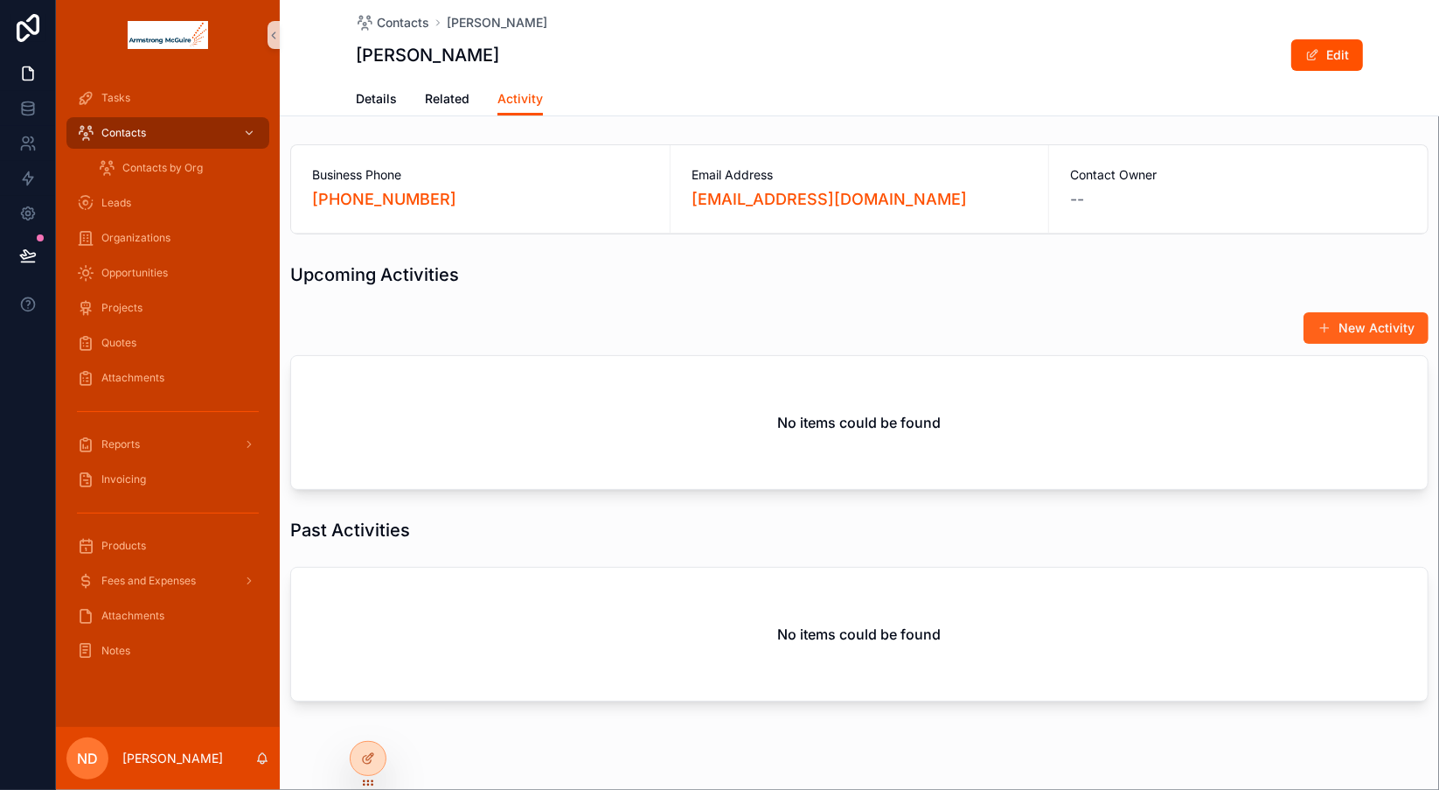
click at [1331, 326] on button "New Activity" at bounding box center [1366, 327] width 125 height 31
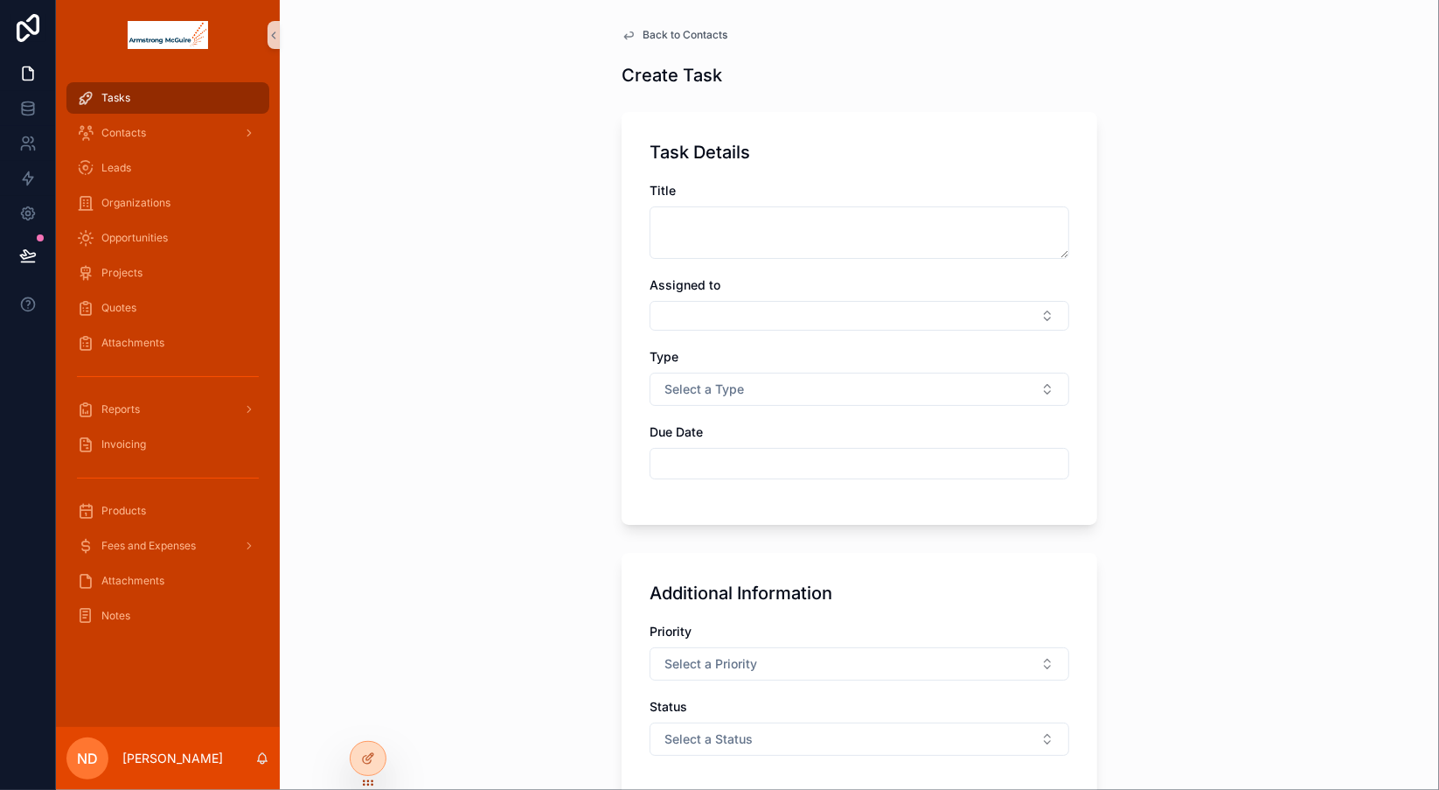
click at [699, 36] on span "Back to Contacts" at bounding box center [685, 35] width 85 height 14
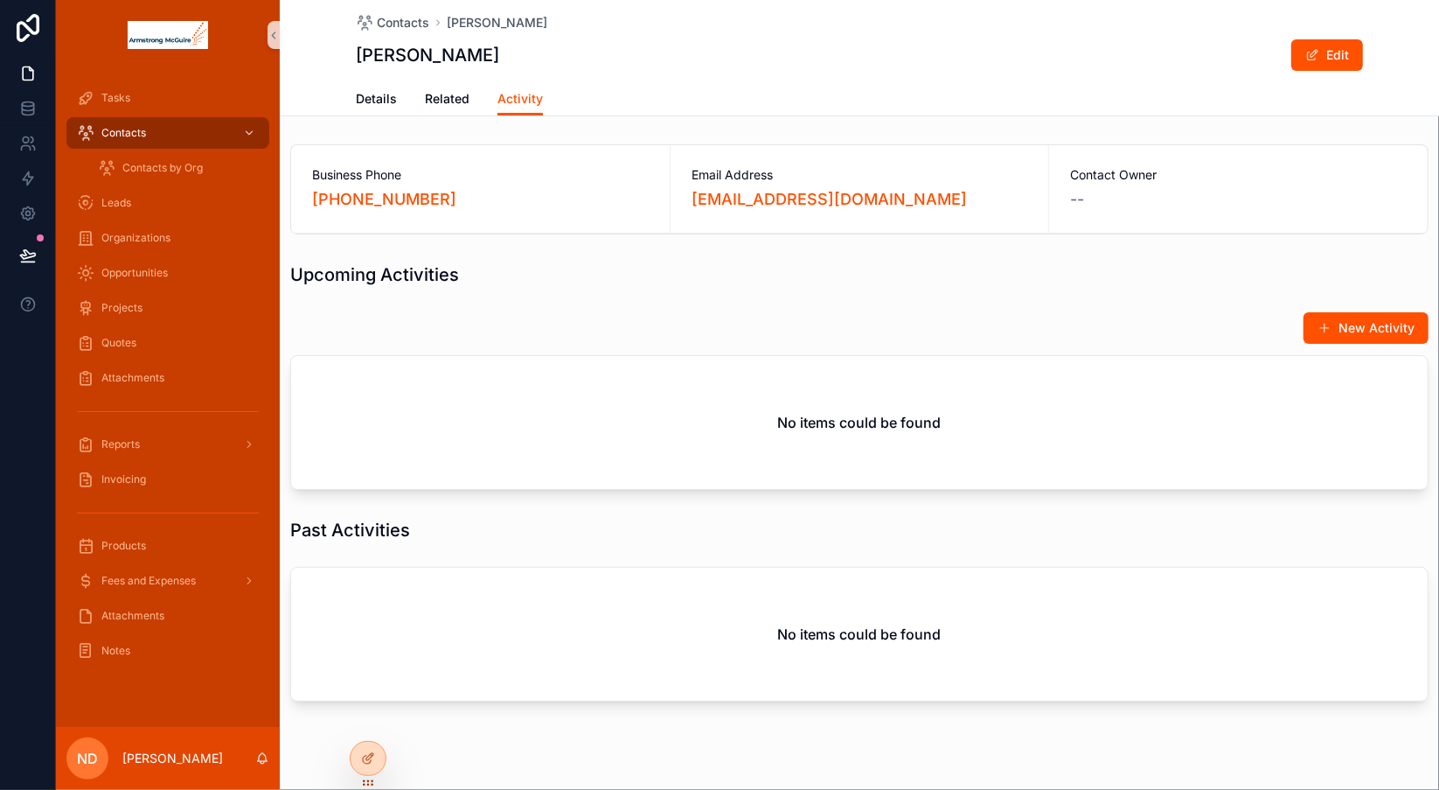
click at [657, 356] on div "No items could be found" at bounding box center [859, 422] width 1137 height 133
click at [1341, 323] on button "New Activity" at bounding box center [1366, 327] width 125 height 31
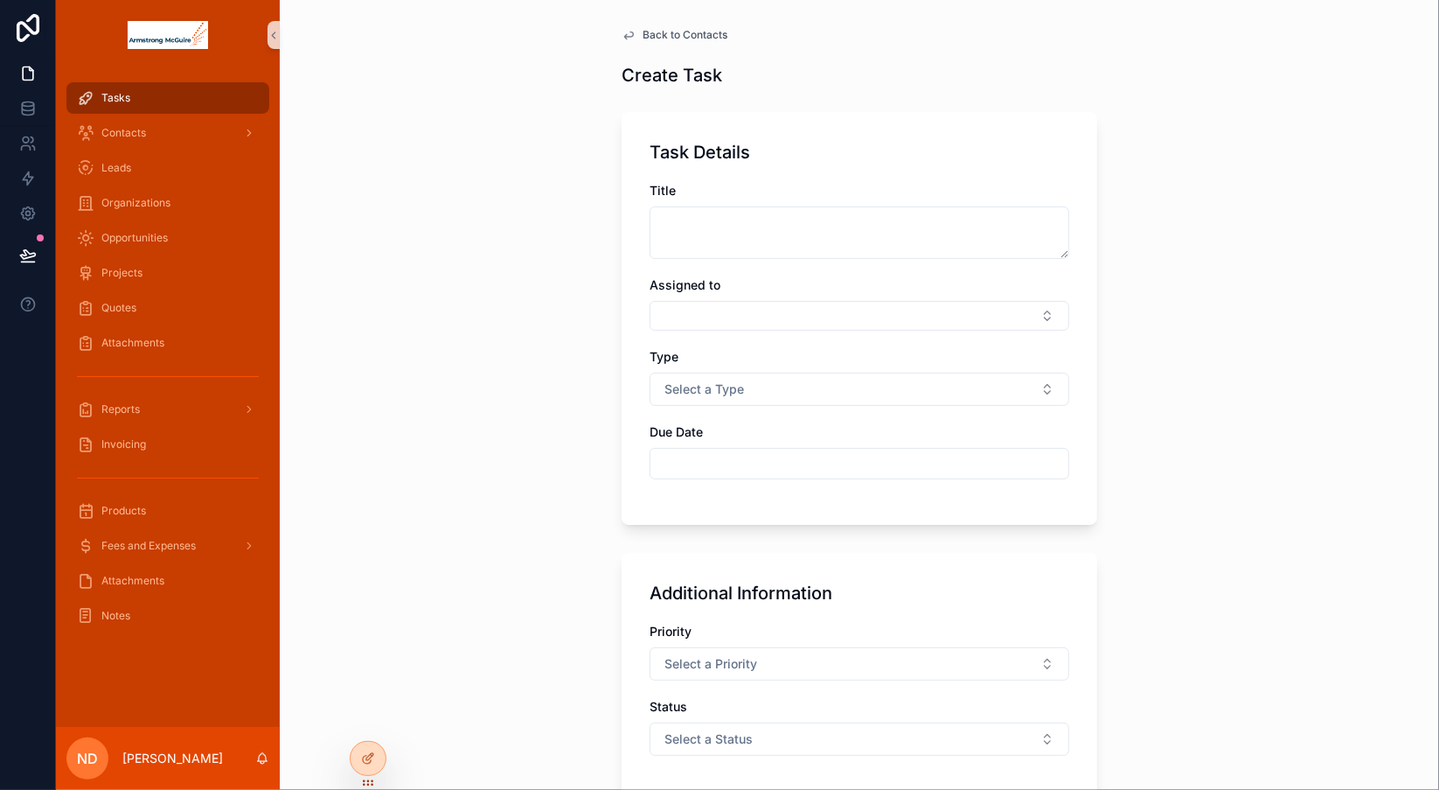
click at [704, 32] on span "Back to Contacts" at bounding box center [685, 35] width 85 height 14
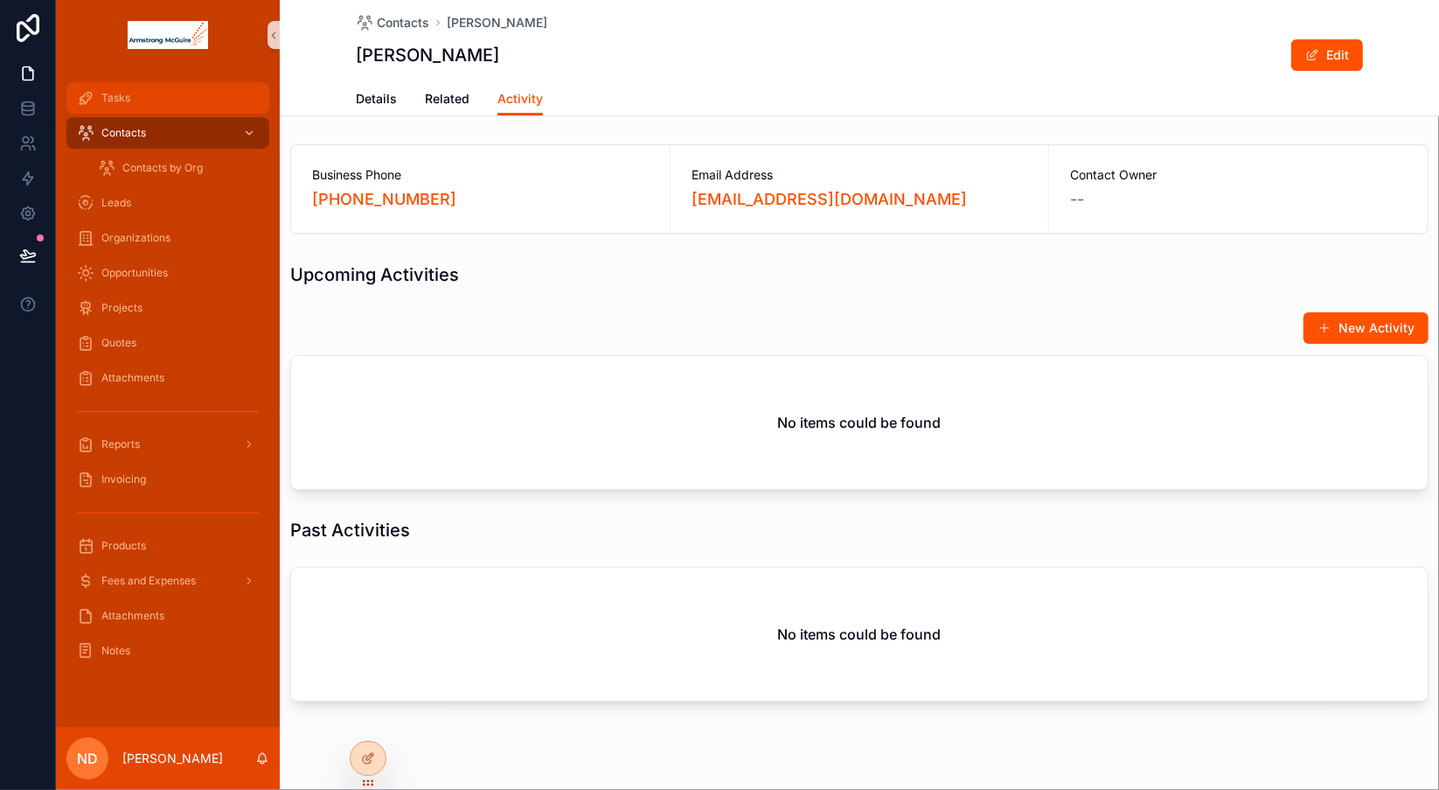
click at [169, 100] on div "Tasks" at bounding box center [168, 98] width 182 height 28
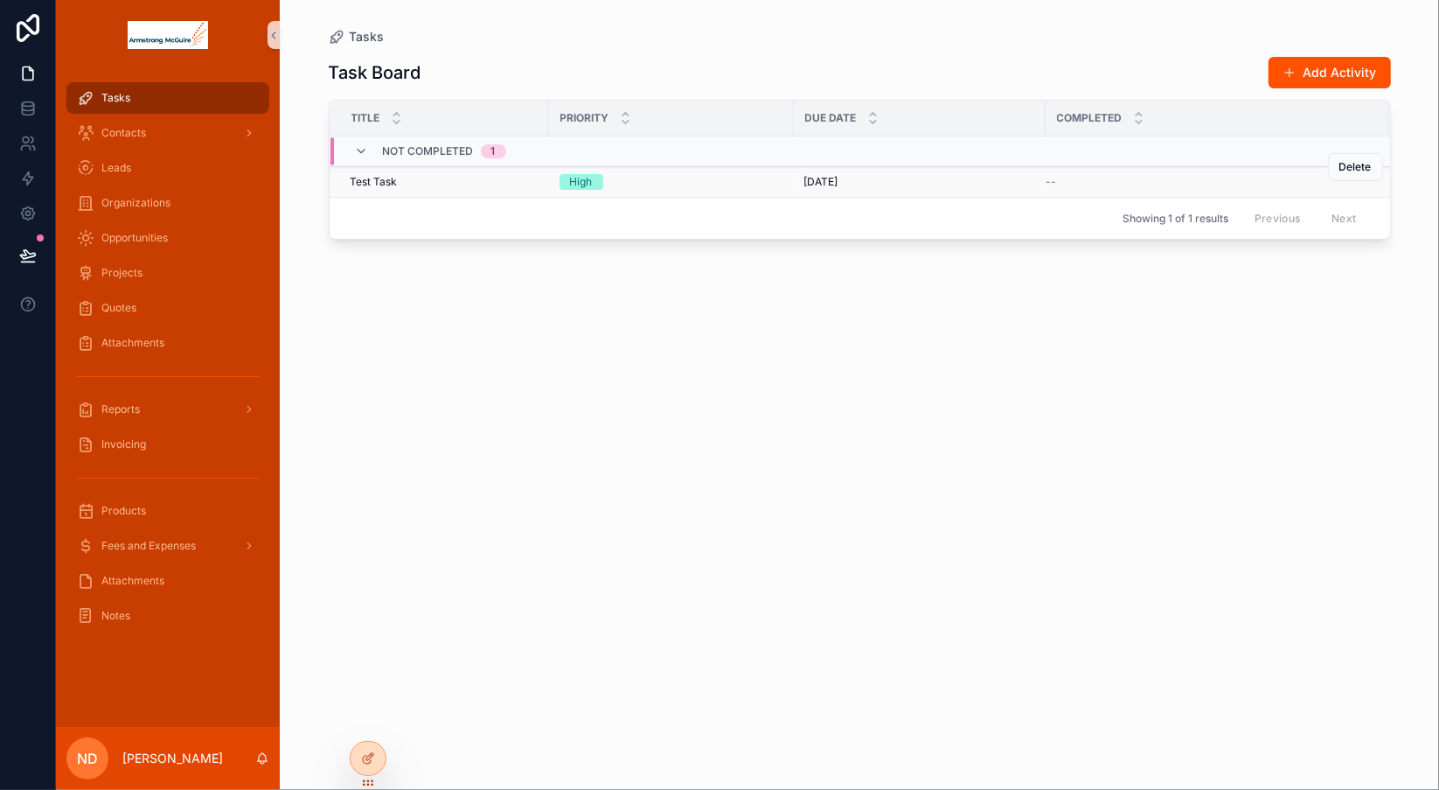
click at [382, 184] on span "Test Task" at bounding box center [374, 182] width 47 height 14
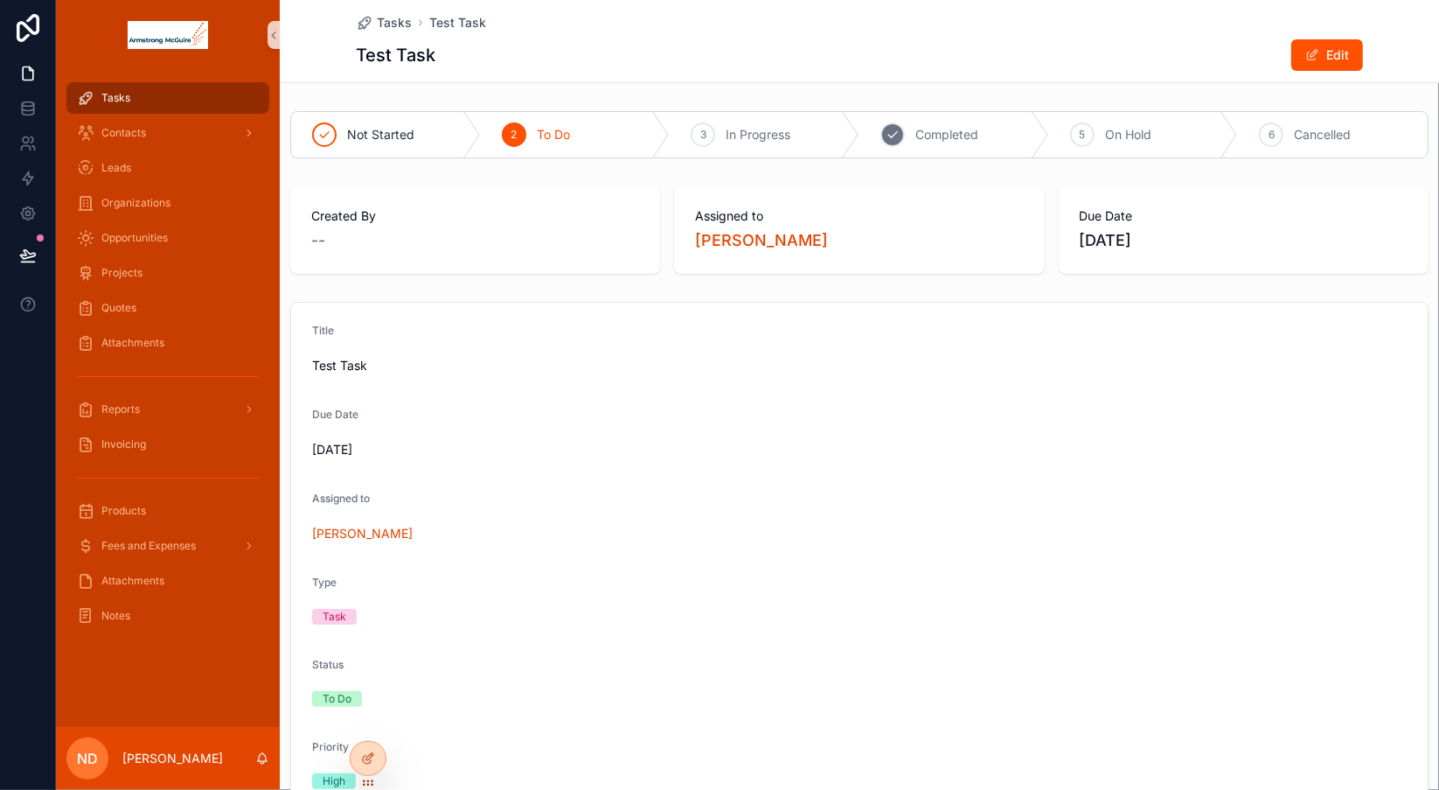
click at [938, 139] on span "Completed" at bounding box center [946, 134] width 63 height 17
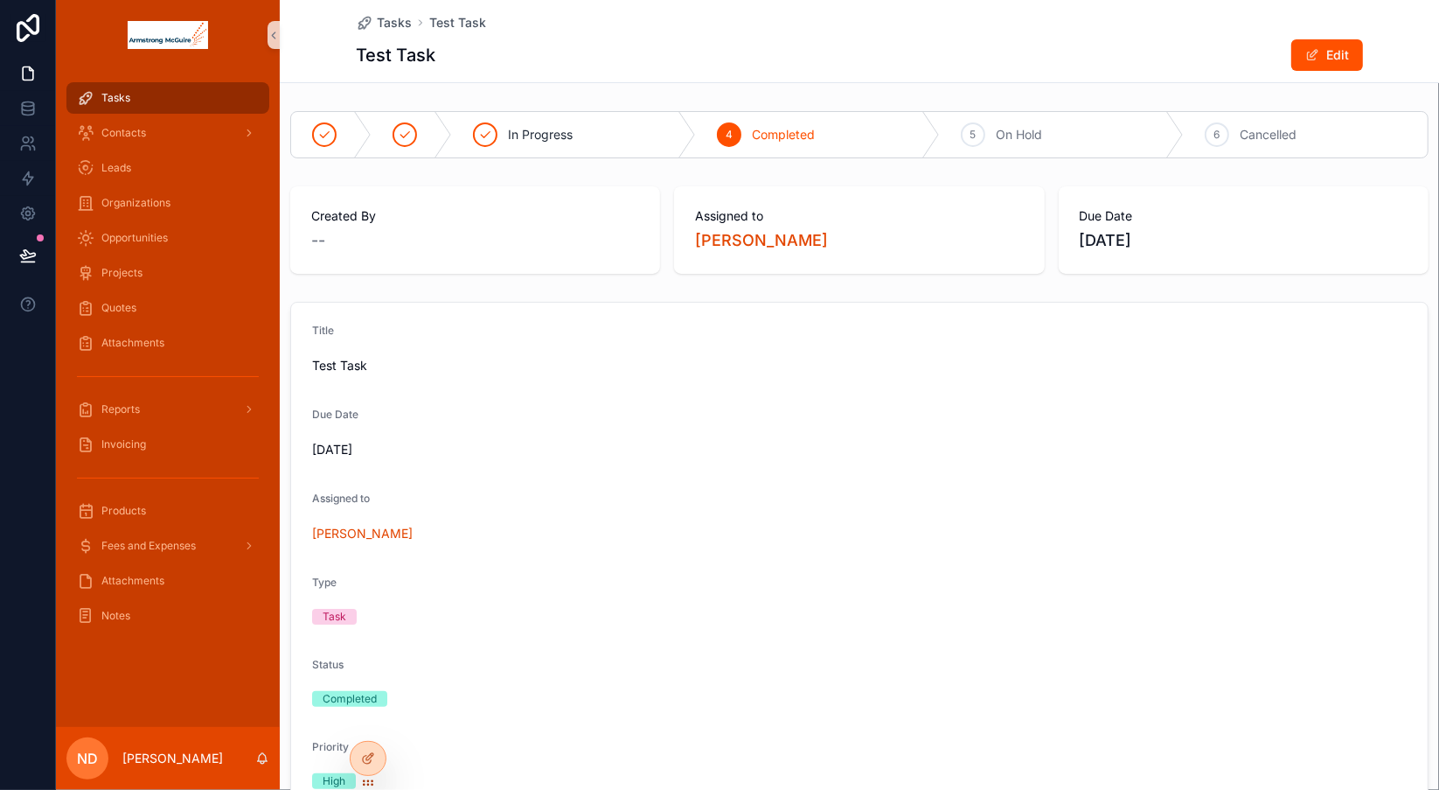
click at [820, 58] on div "Test Task Edit" at bounding box center [859, 54] width 1007 height 33
click at [189, 97] on div "Tasks" at bounding box center [168, 98] width 182 height 28
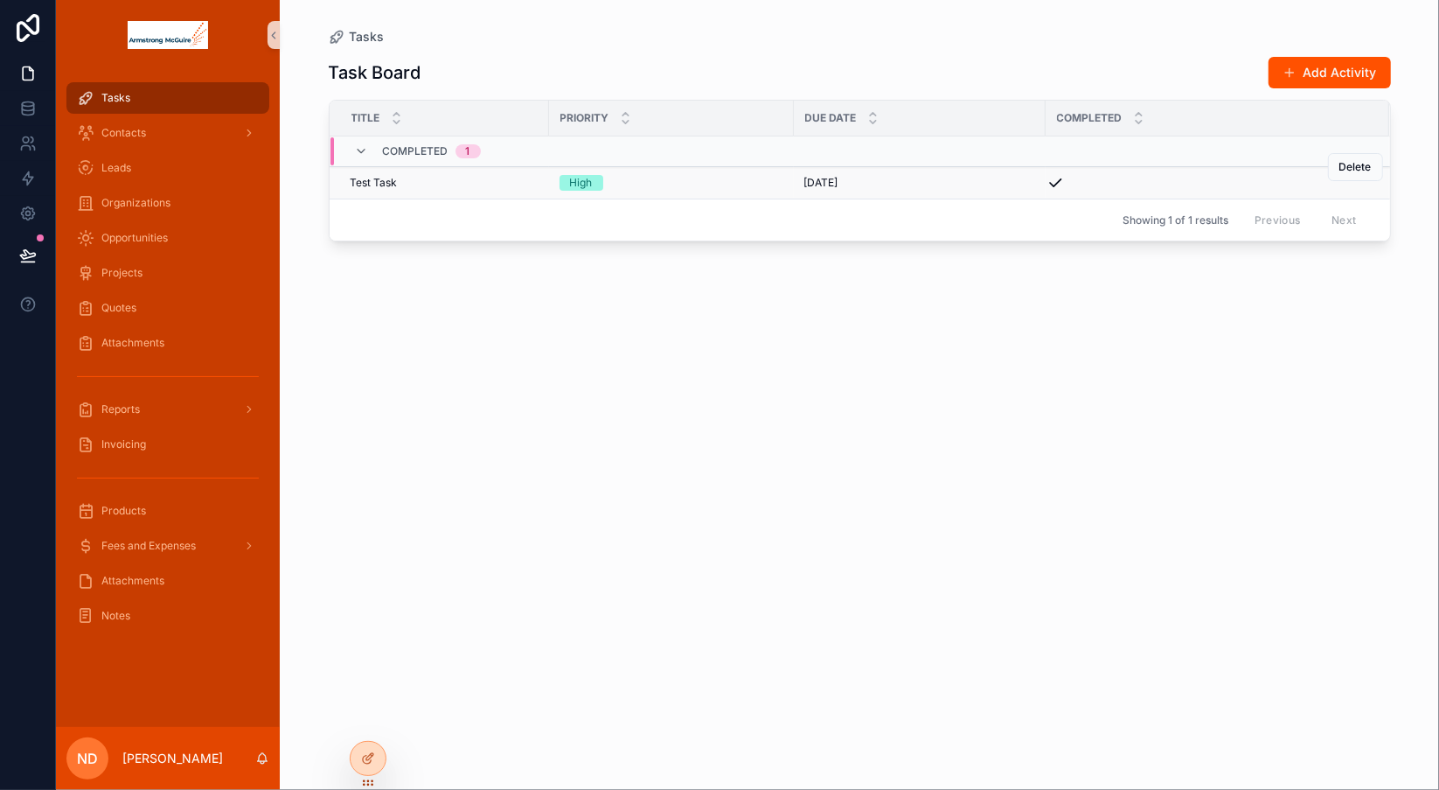
click at [1054, 181] on icon "scrollable content" at bounding box center [1055, 182] width 17 height 17
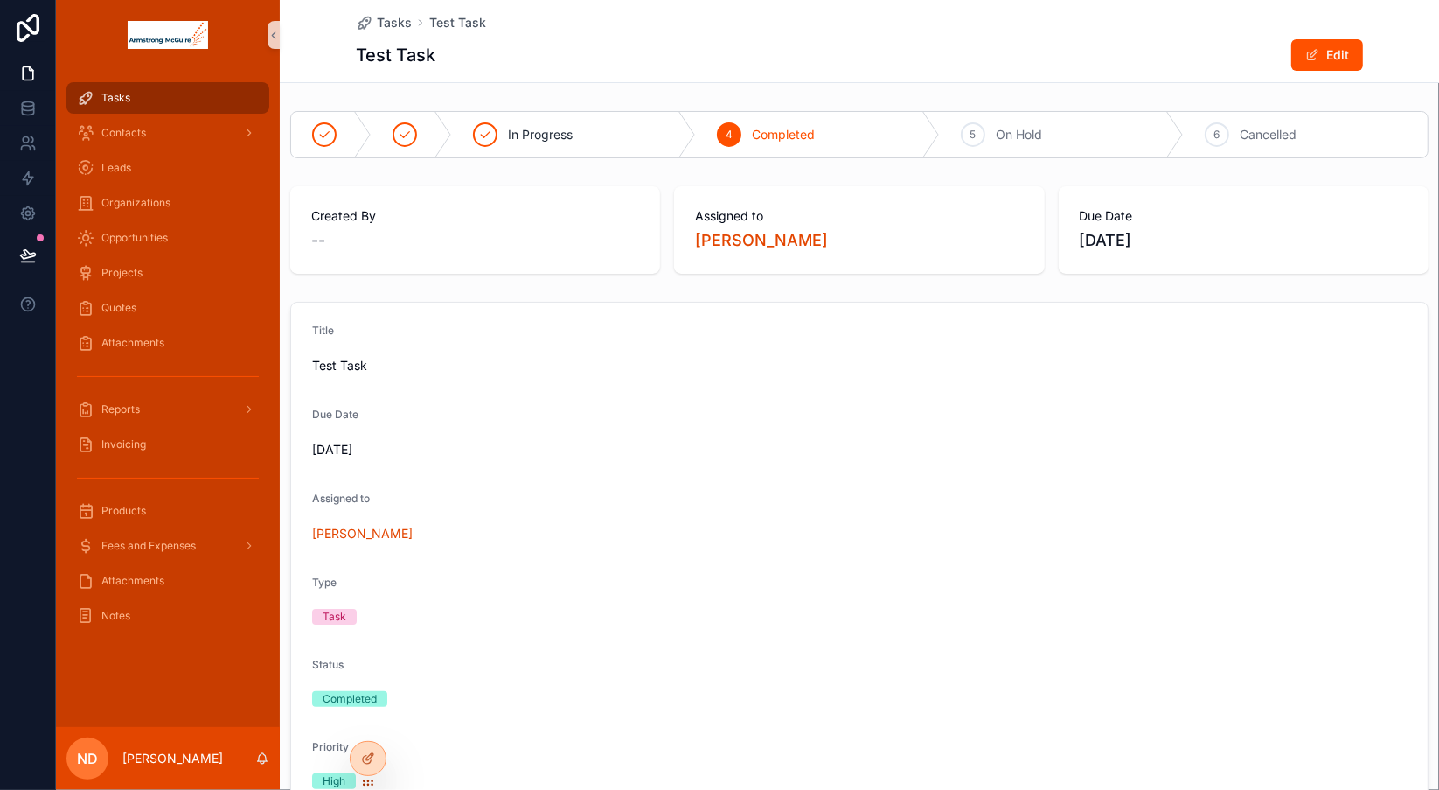
click at [197, 99] on div "Tasks" at bounding box center [168, 98] width 182 height 28
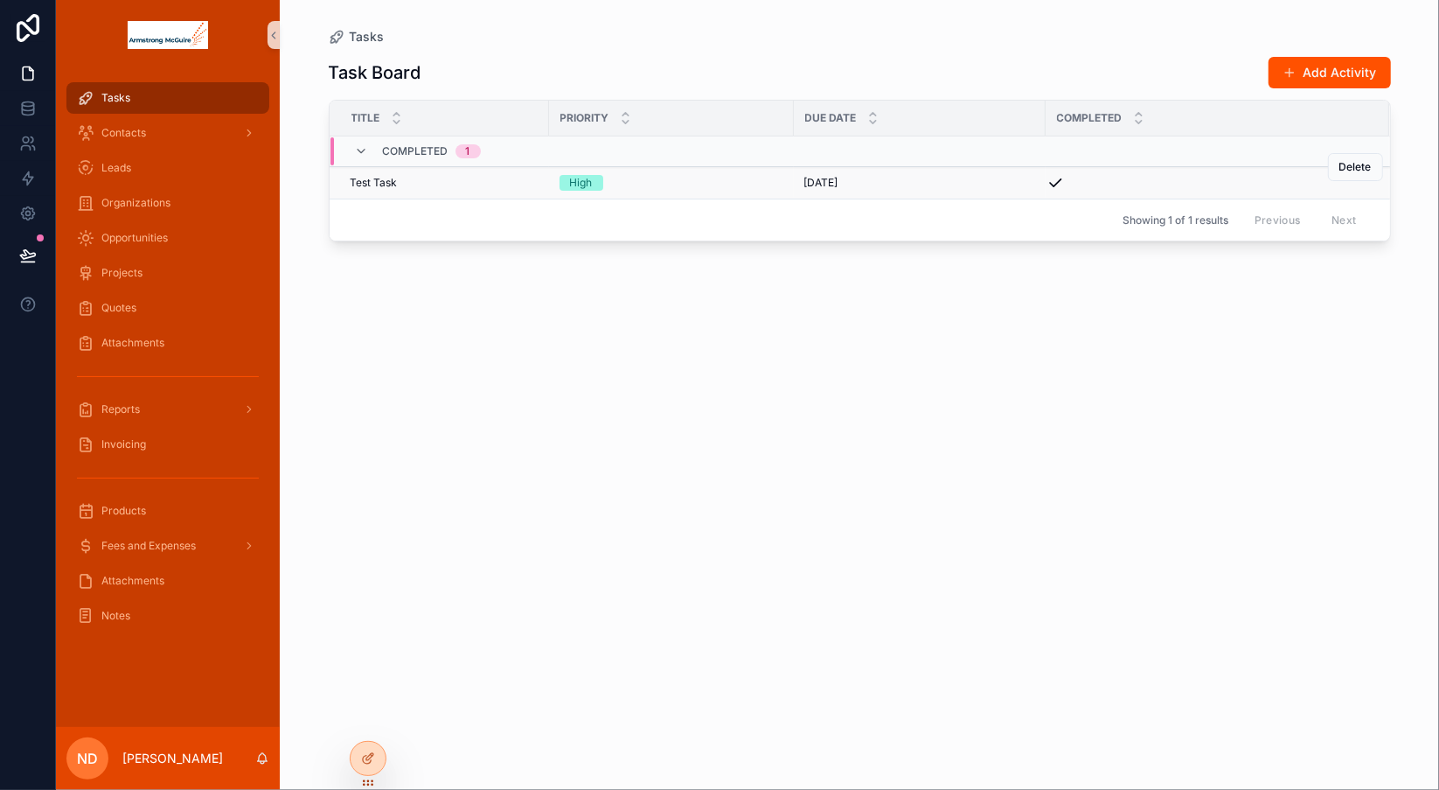
click at [1054, 182] on icon "scrollable content" at bounding box center [1055, 182] width 17 height 17
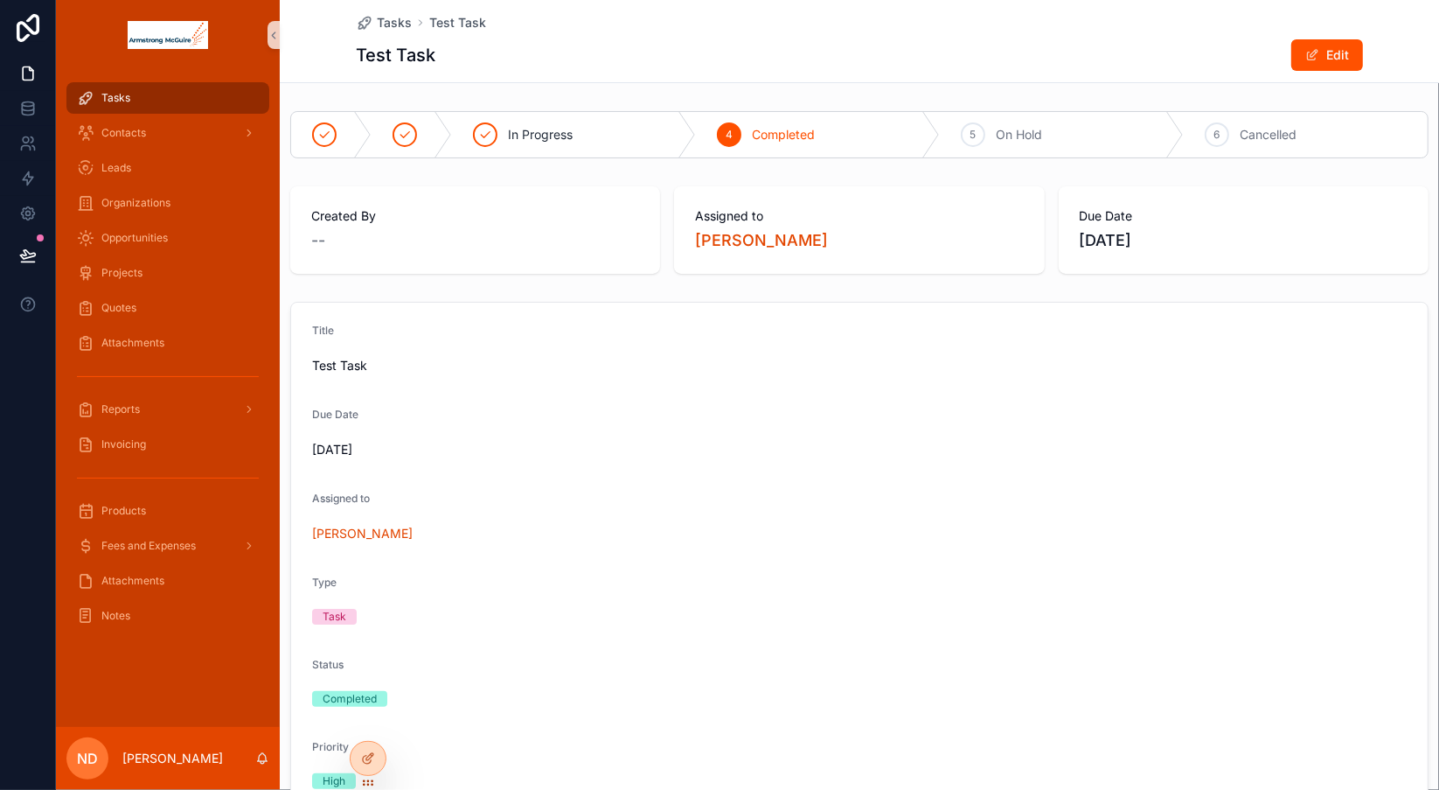
click at [212, 99] on div "Tasks" at bounding box center [168, 98] width 182 height 28
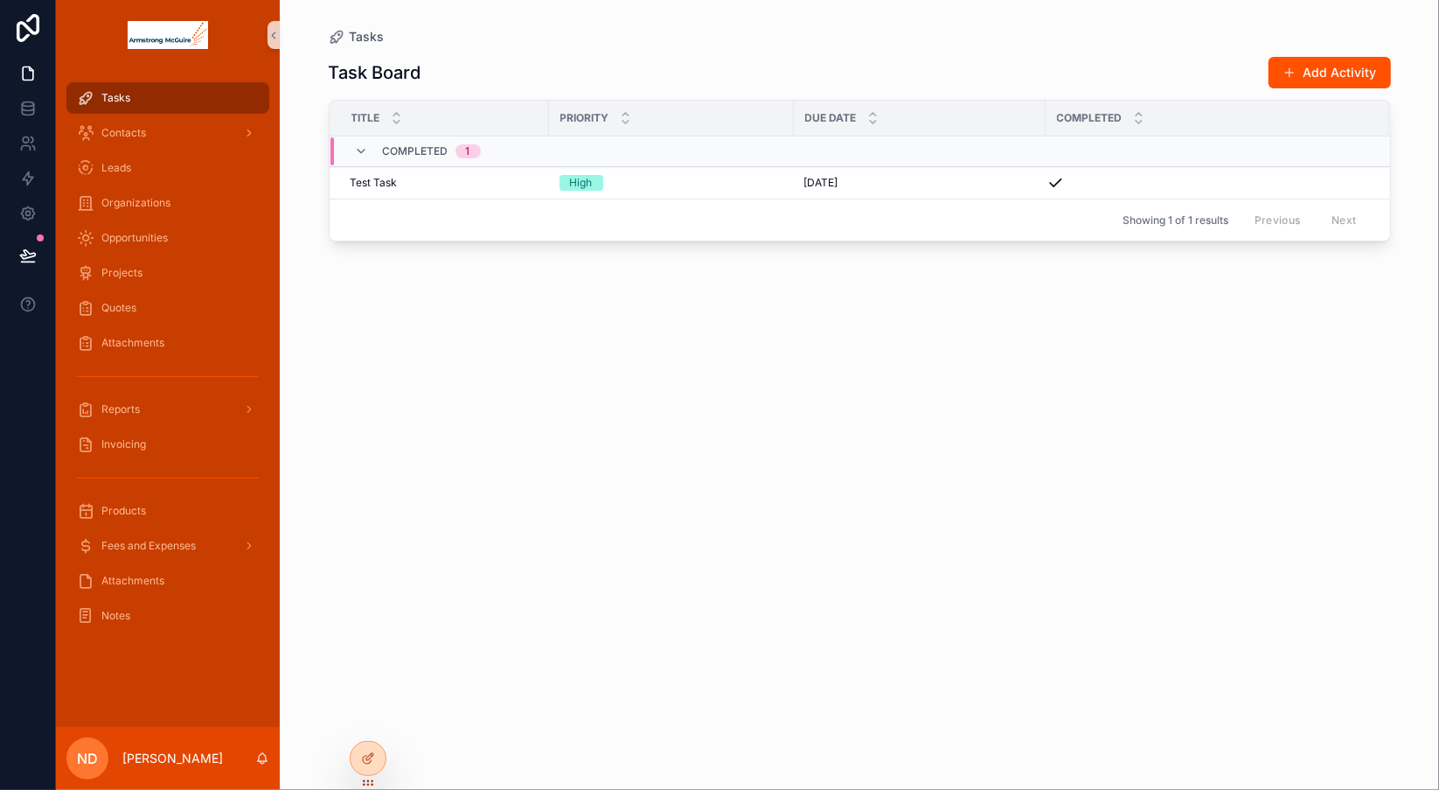
drag, startPoint x: 1144, startPoint y: 19, endPoint x: 1219, endPoint y: 74, distance: 92.5
click at [1144, 19] on div "Tasks Task Board Add Activity Title Priority Due Date Completed Completed 1 Tes…" at bounding box center [860, 384] width 1118 height 769
click at [1311, 76] on button "Add Activity" at bounding box center [1330, 72] width 122 height 31
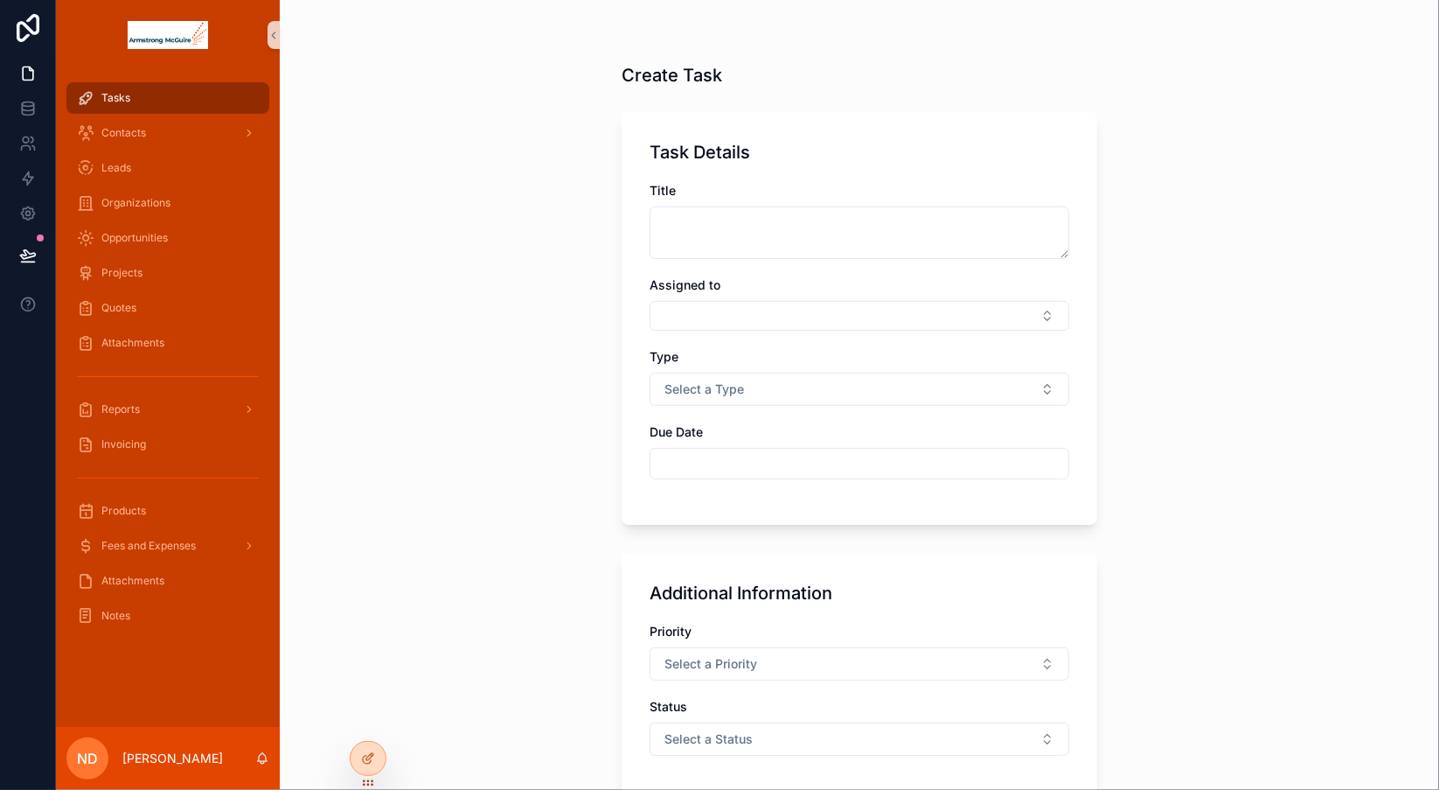
click at [187, 103] on div "Tasks" at bounding box center [168, 98] width 182 height 28
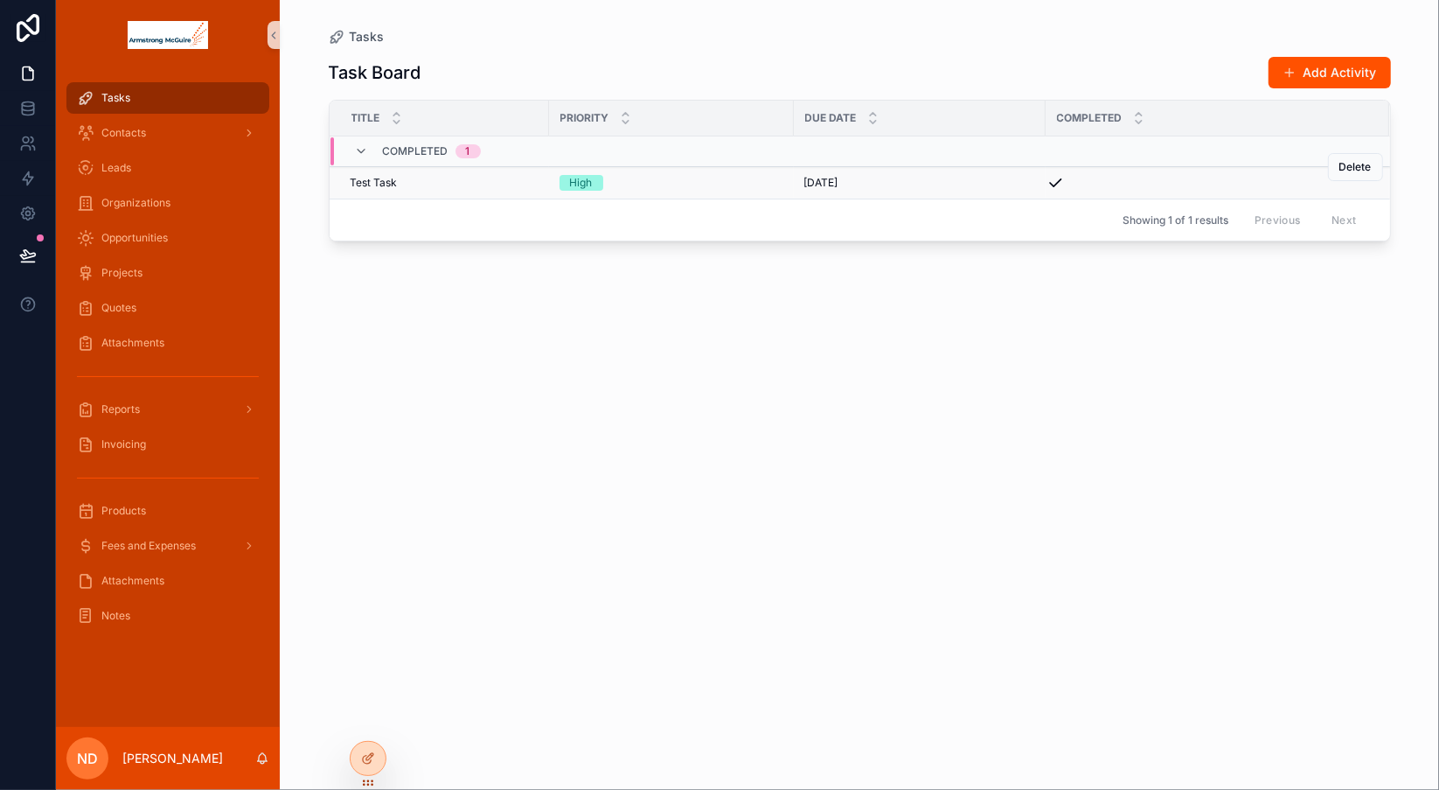
click at [379, 184] on span "Test Task" at bounding box center [374, 183] width 47 height 14
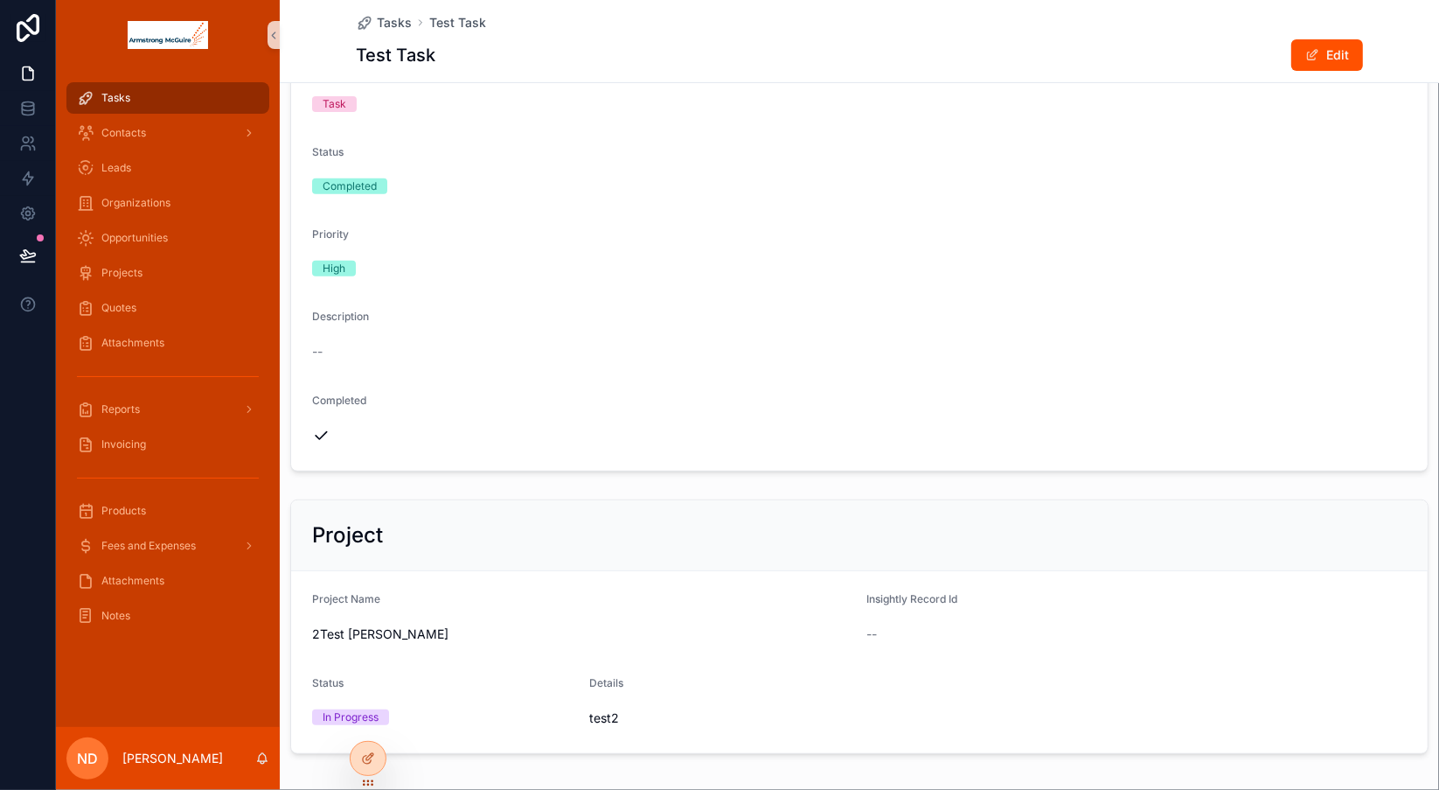
scroll to position [592, 0]
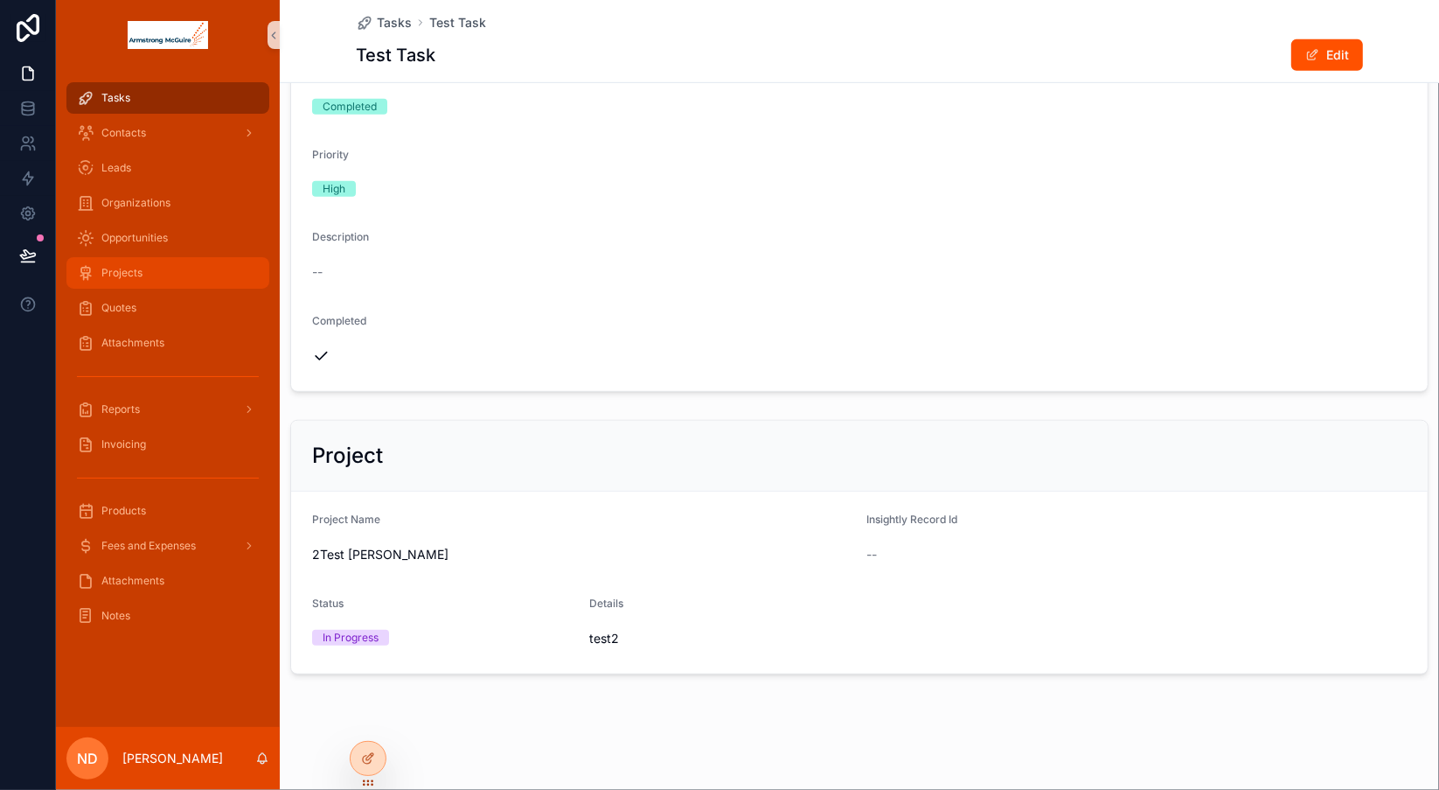
click at [184, 280] on div "Projects" at bounding box center [168, 273] width 182 height 28
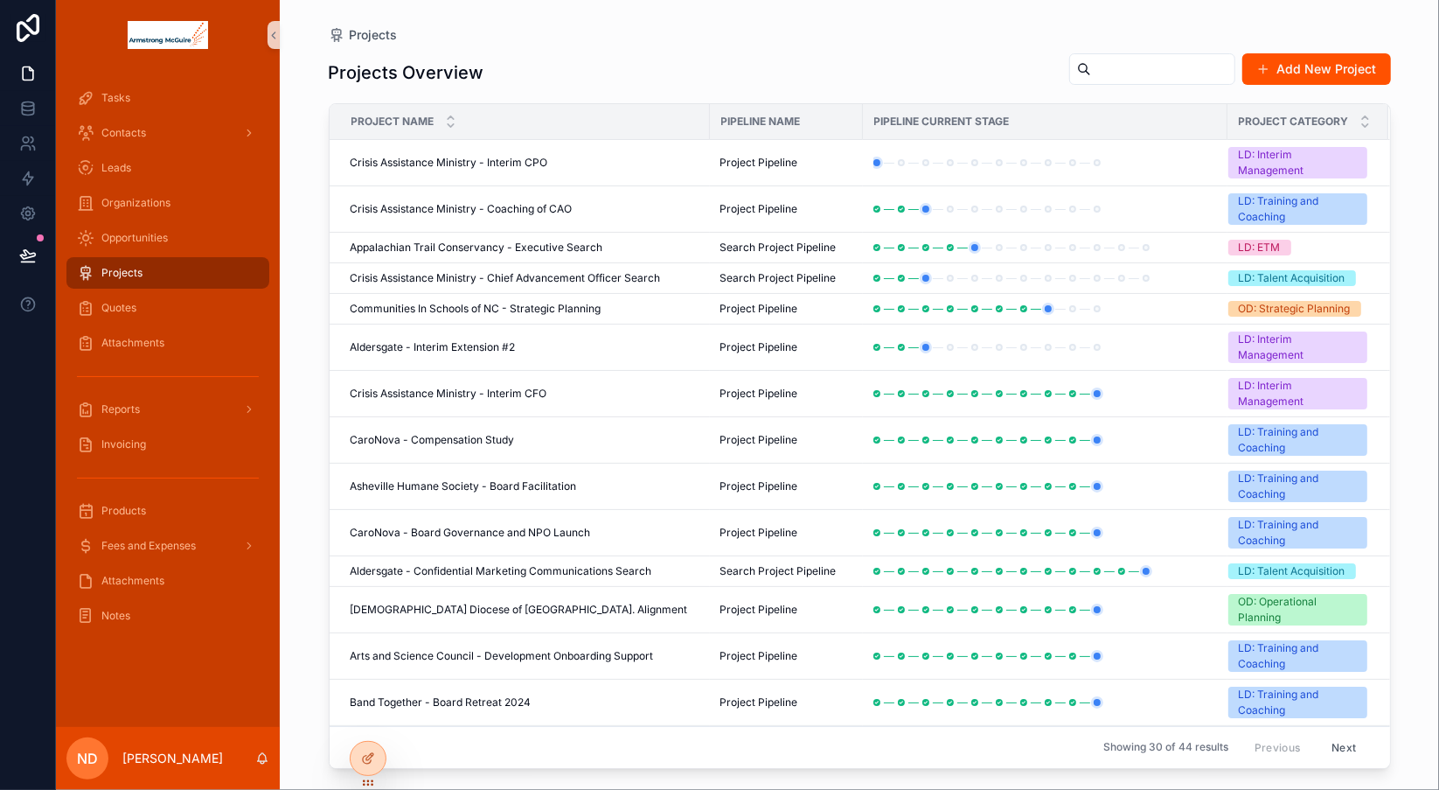
click at [1120, 75] on input "scrollable content" at bounding box center [1162, 69] width 143 height 24
type input "****"
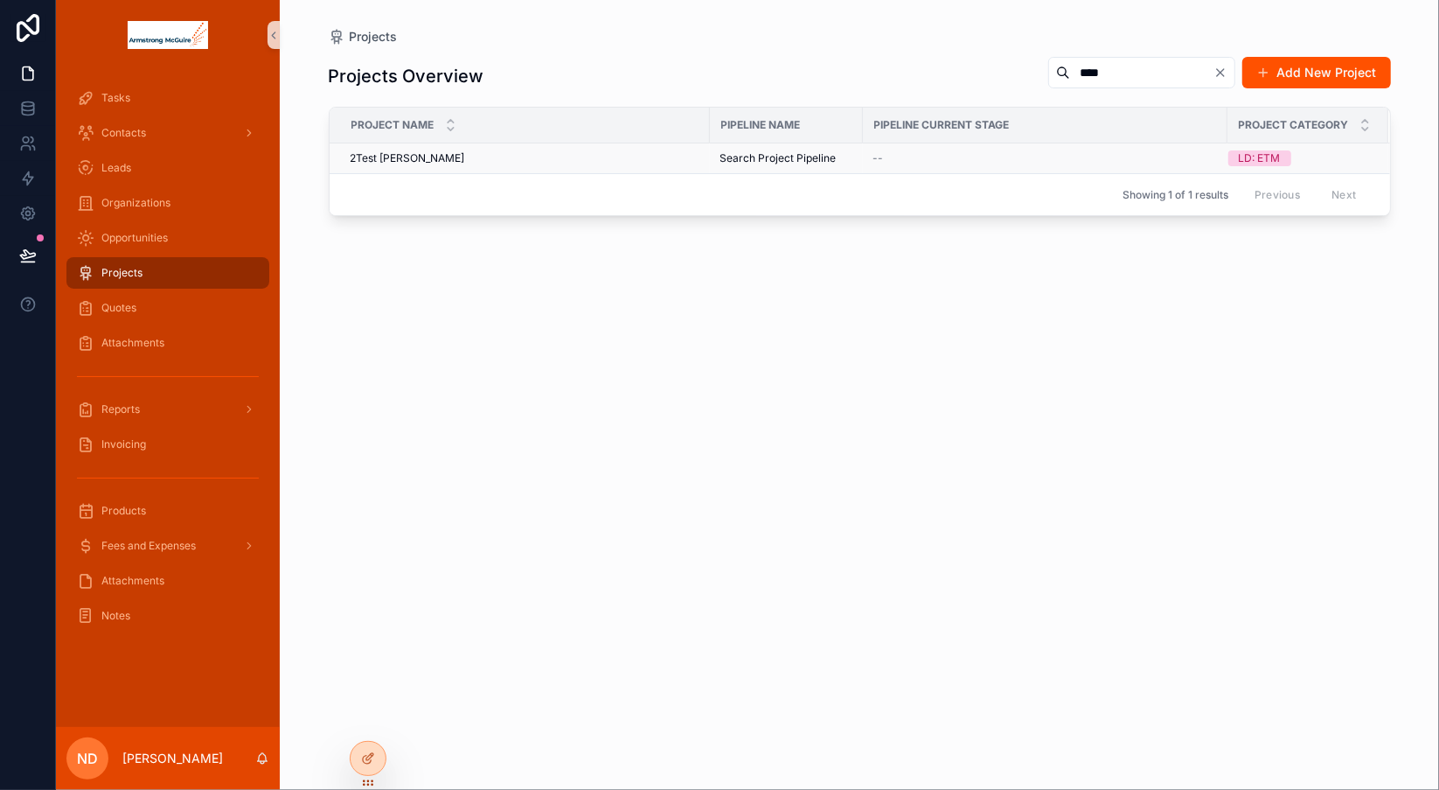
click at [399, 154] on span "2Test [PERSON_NAME]" at bounding box center [408, 158] width 115 height 14
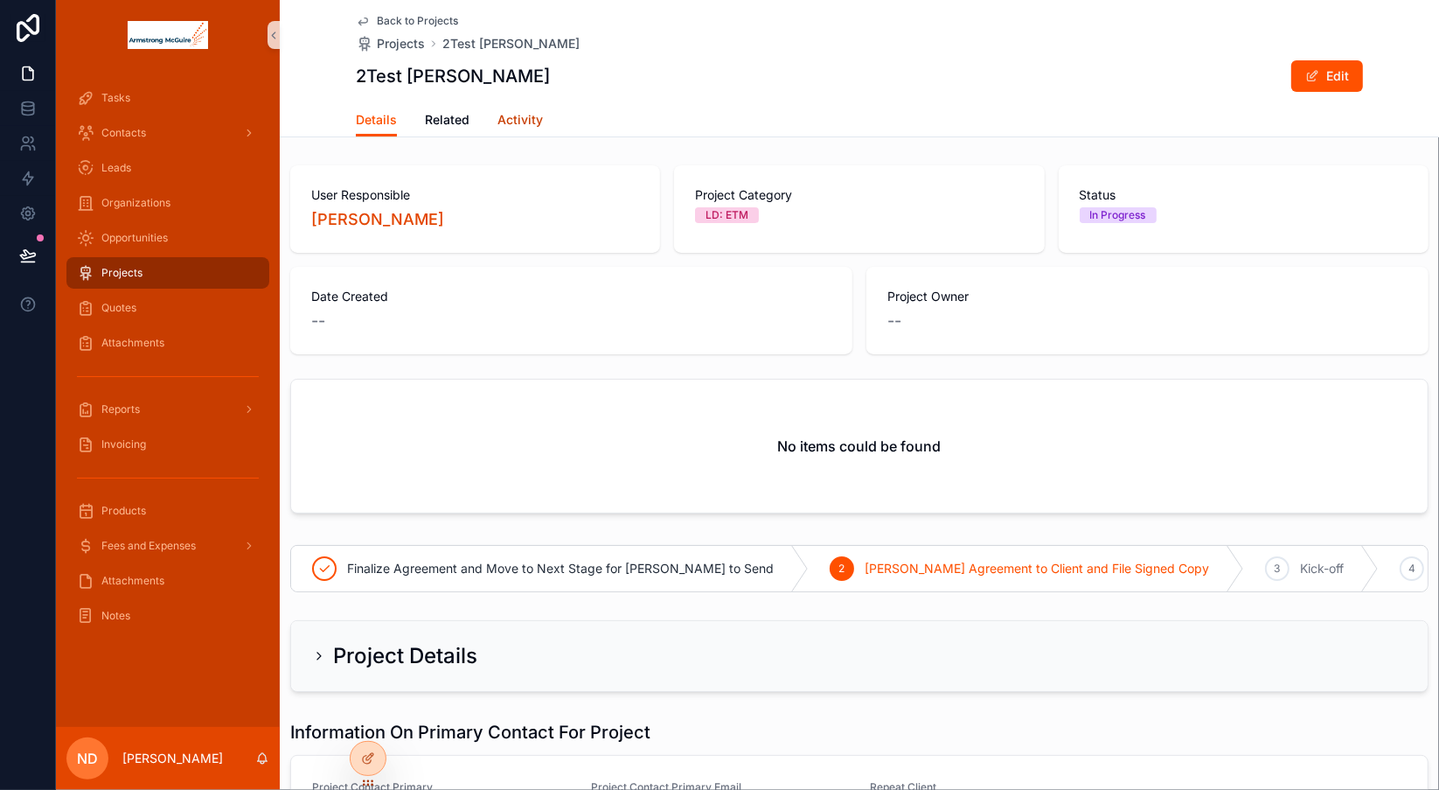
click at [505, 125] on span "Activity" at bounding box center [519, 119] width 45 height 17
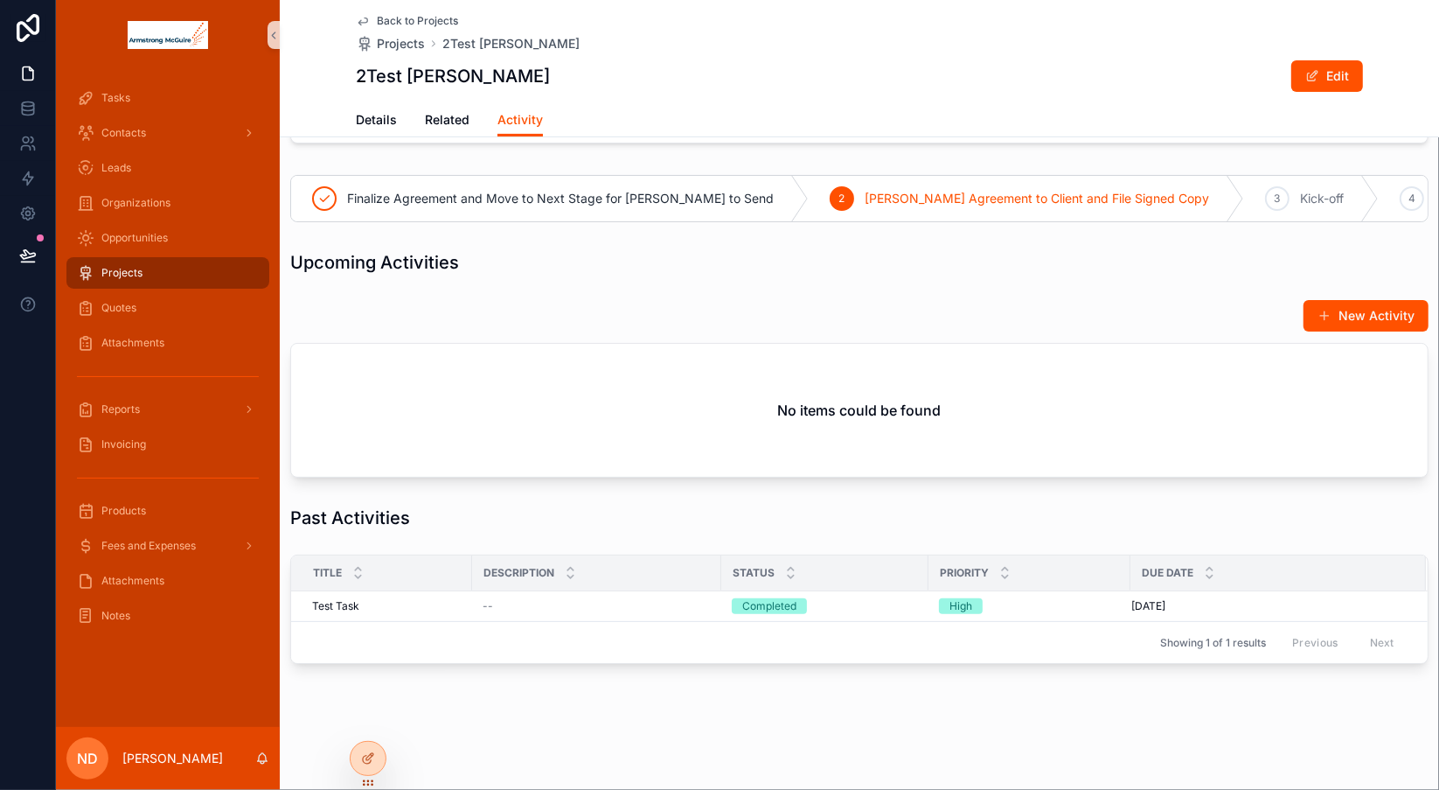
scroll to position [368, 0]
click at [186, 101] on div "Tasks" at bounding box center [168, 98] width 182 height 28
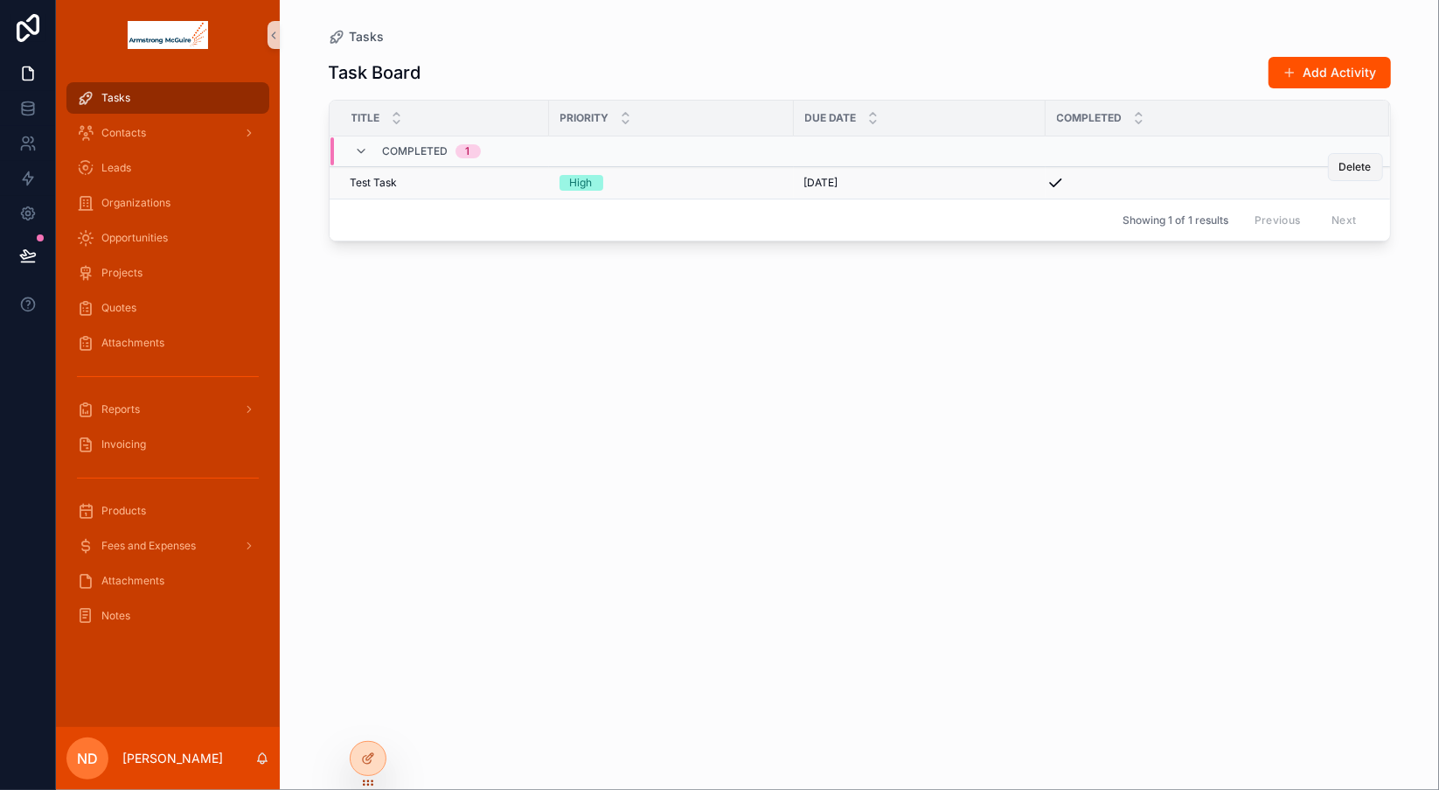
click at [1359, 164] on span "Delete" at bounding box center [1355, 167] width 32 height 14
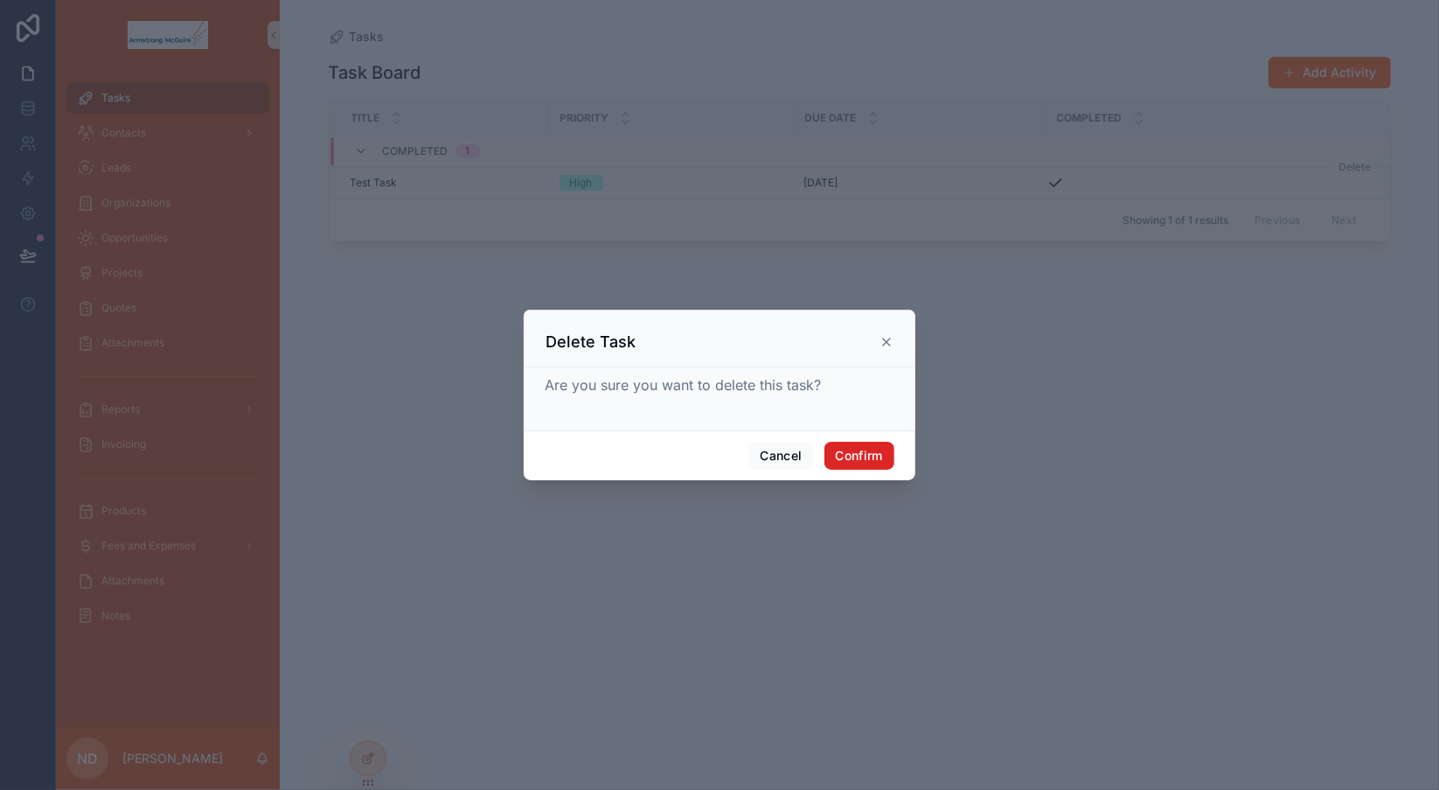
click at [840, 455] on button "Confirm" at bounding box center [859, 456] width 70 height 28
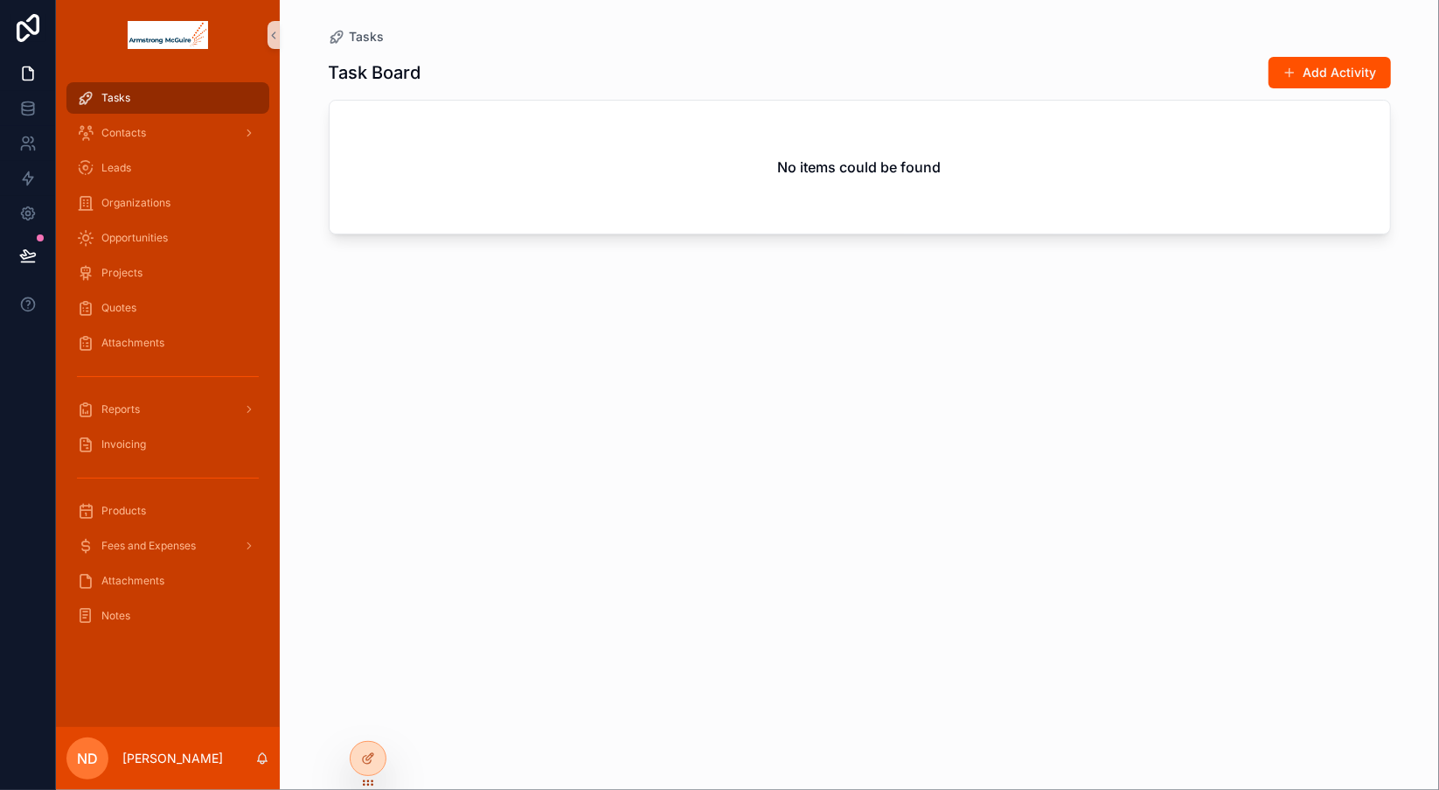
click at [474, 315] on div "Task Board Add Activity No items could be found" at bounding box center [860, 406] width 1062 height 723
click at [172, 275] on div "Projects" at bounding box center [168, 273] width 182 height 28
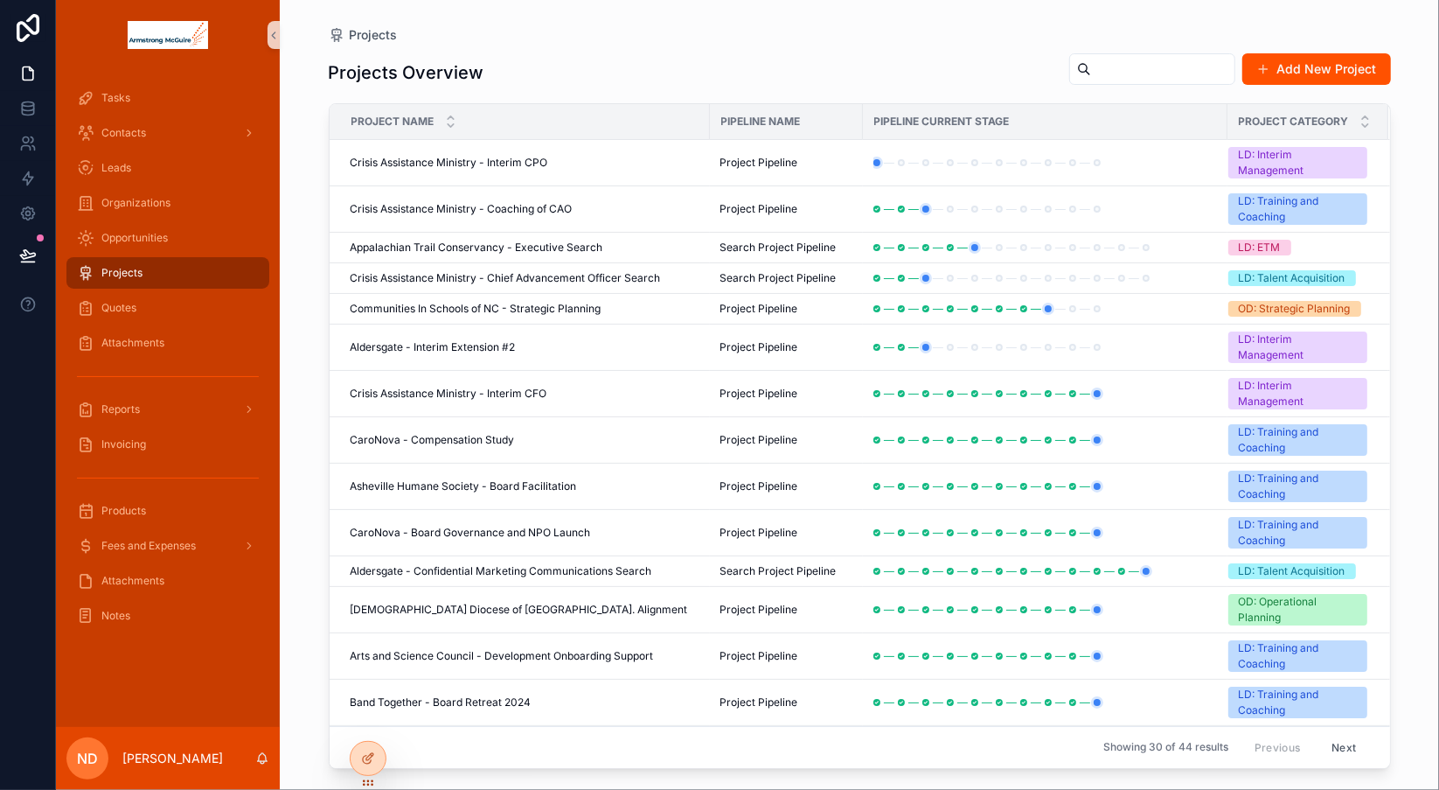
click at [1091, 69] on input "scrollable content" at bounding box center [1162, 69] width 143 height 24
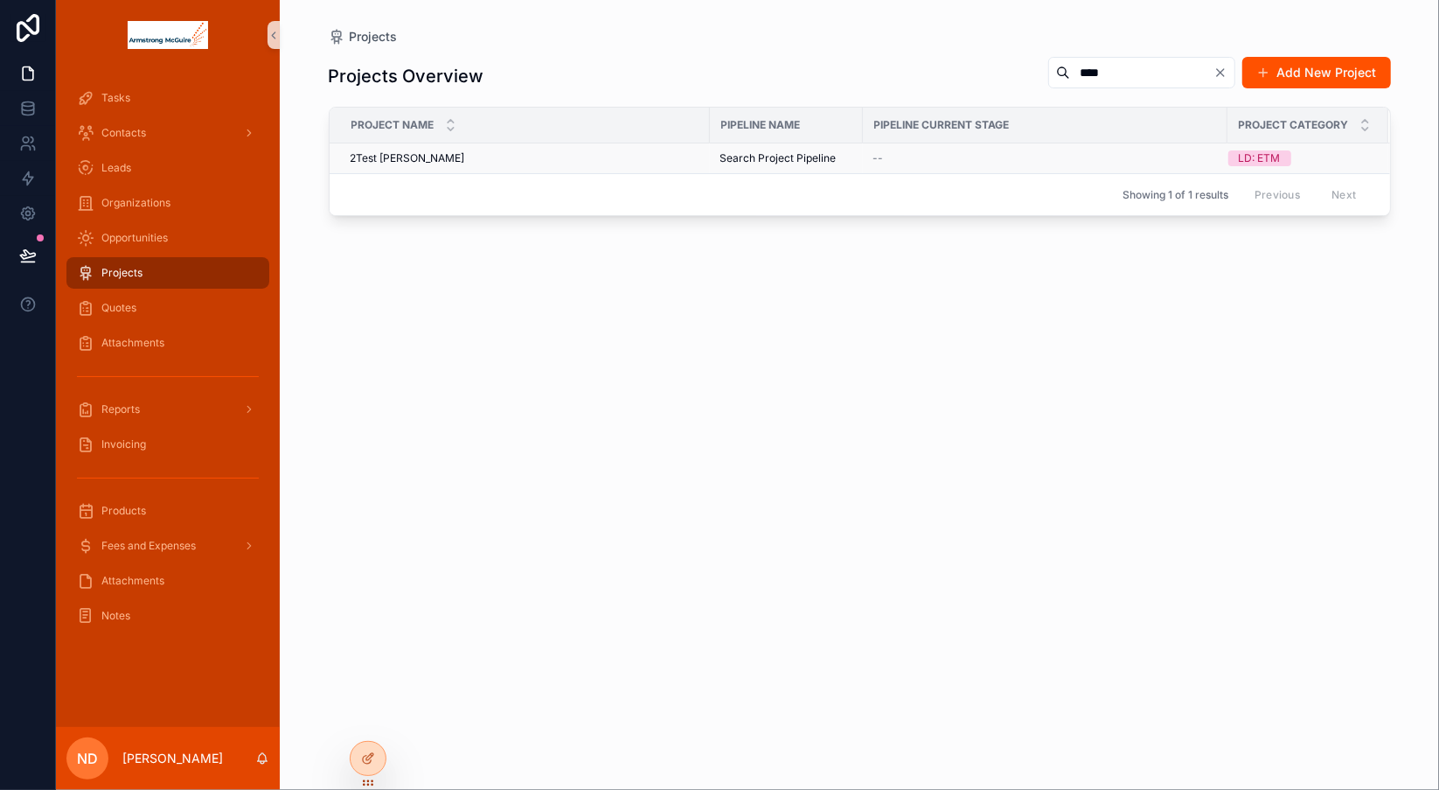
type input "****"
click at [495, 155] on div "2Test [PERSON_NAME] 2Test [PERSON_NAME]" at bounding box center [525, 158] width 349 height 14
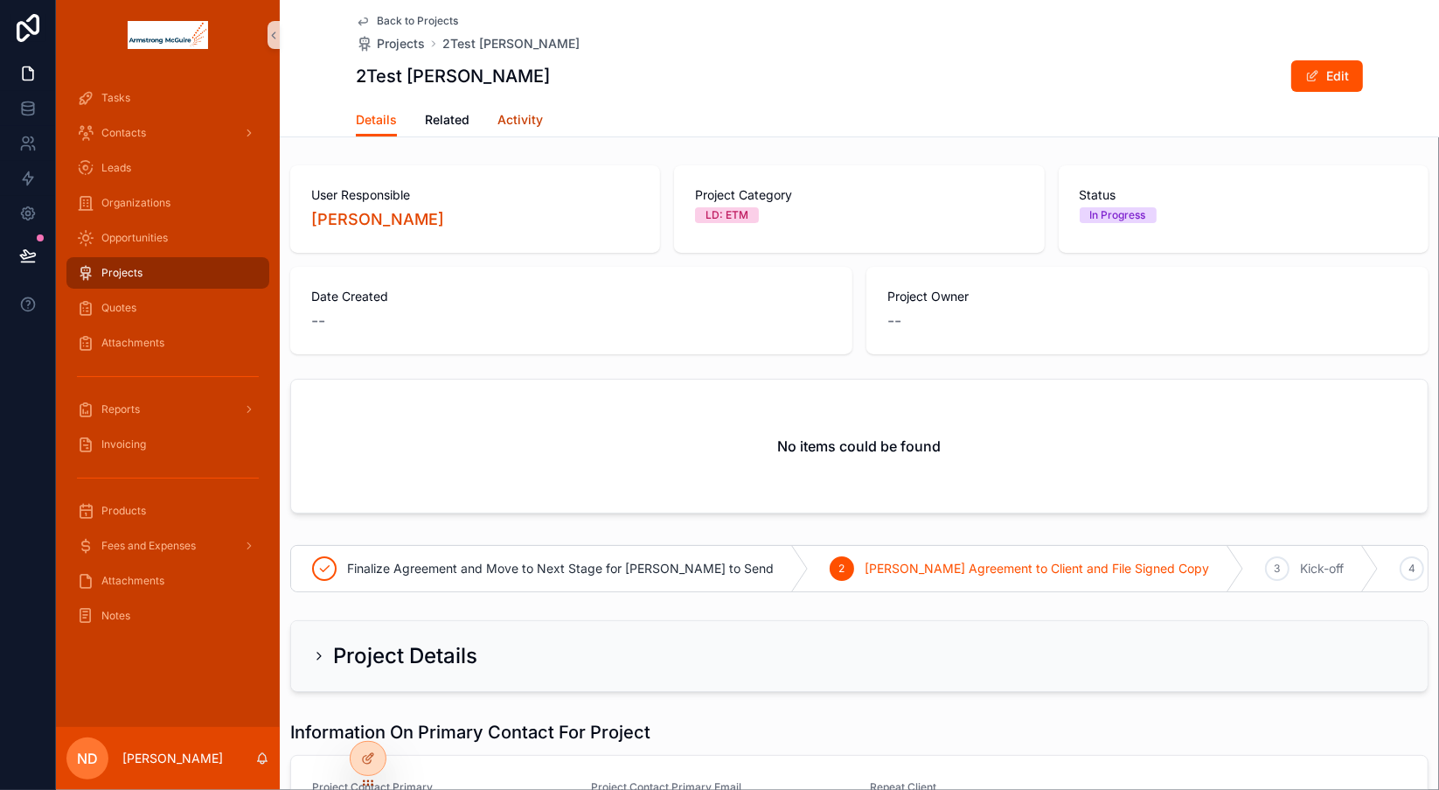
click at [519, 115] on span "Activity" at bounding box center [519, 119] width 45 height 17
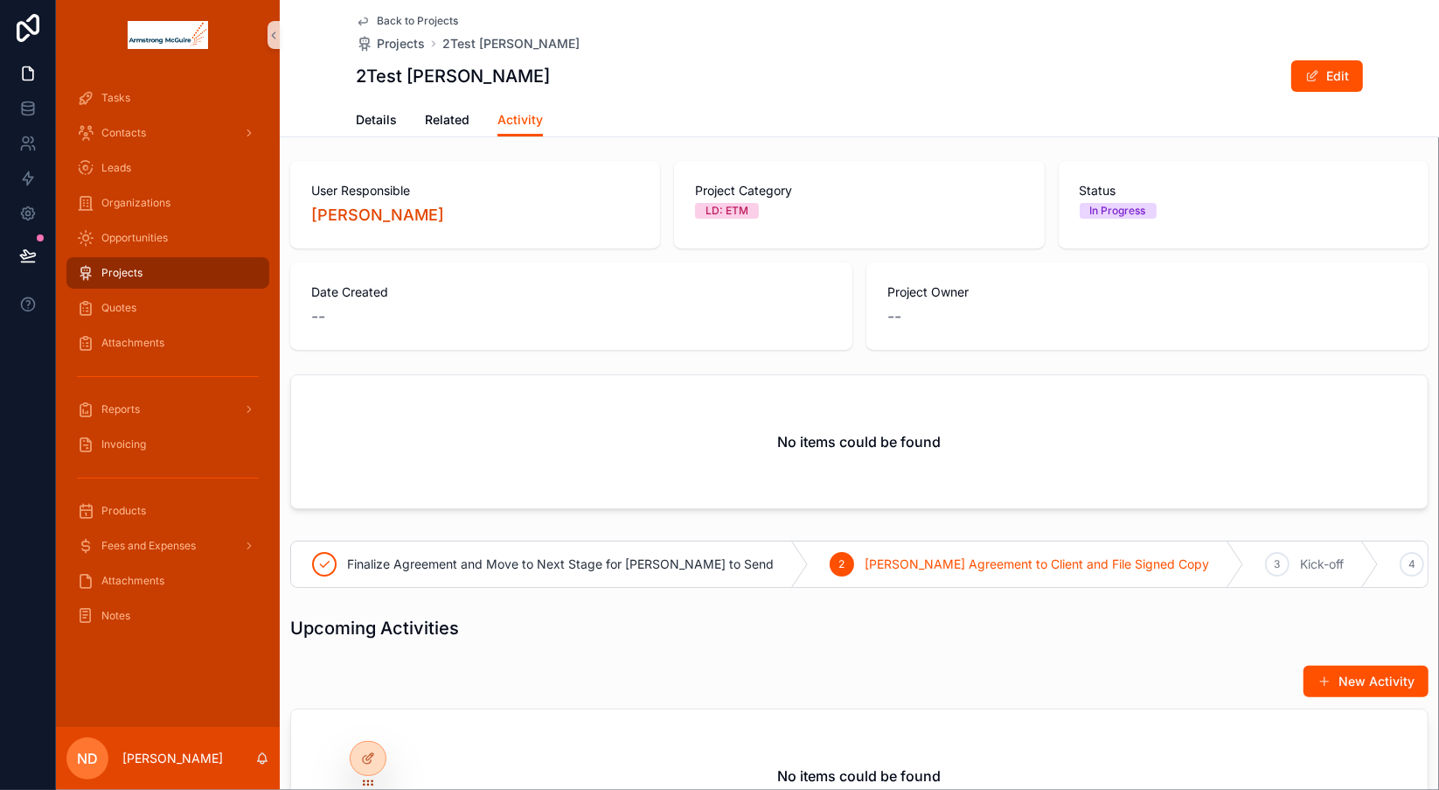
scroll to position [3, 0]
click at [170, 205] on span "Organizations" at bounding box center [135, 203] width 69 height 14
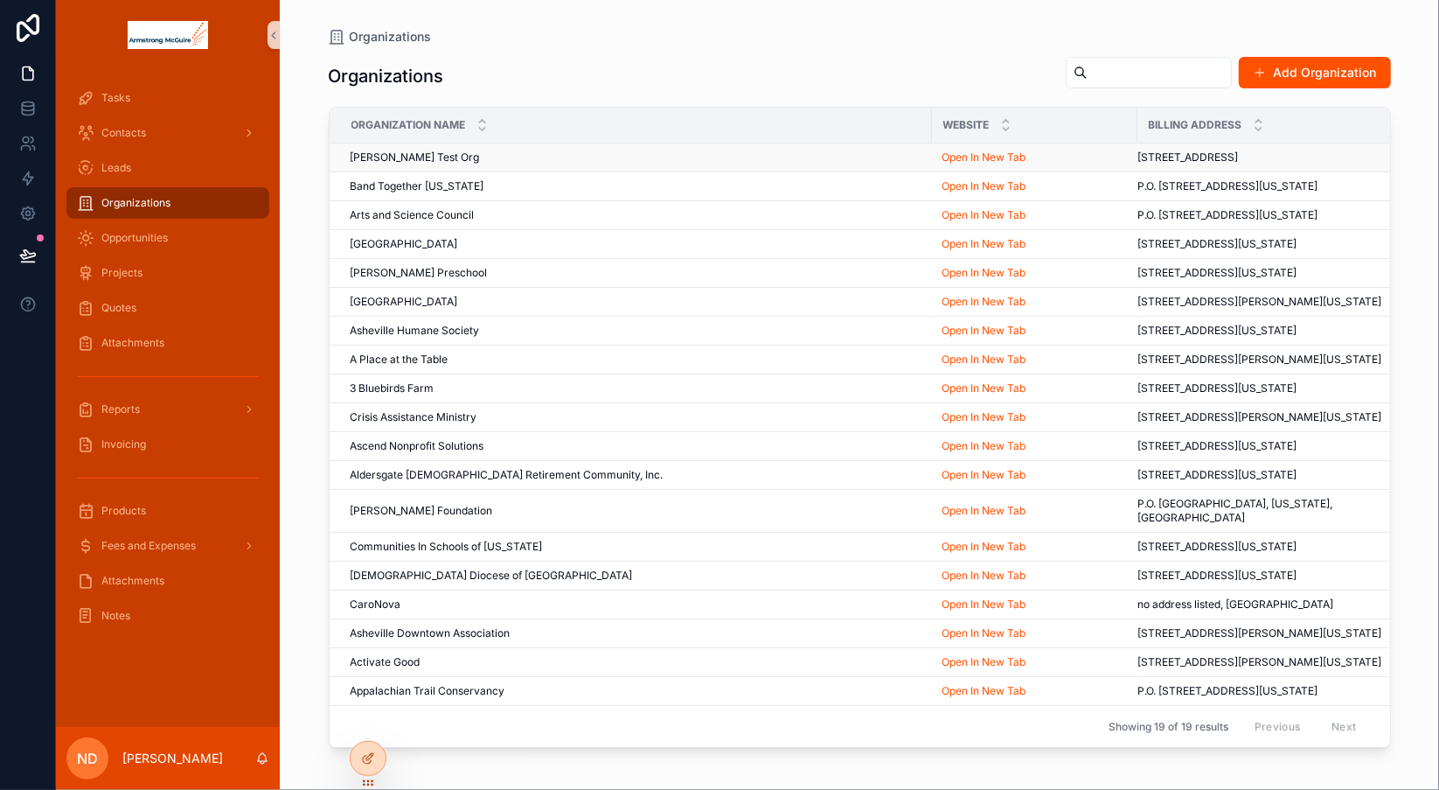
click at [524, 157] on div "[PERSON_NAME] Test Org [PERSON_NAME] Test Org" at bounding box center [636, 157] width 571 height 14
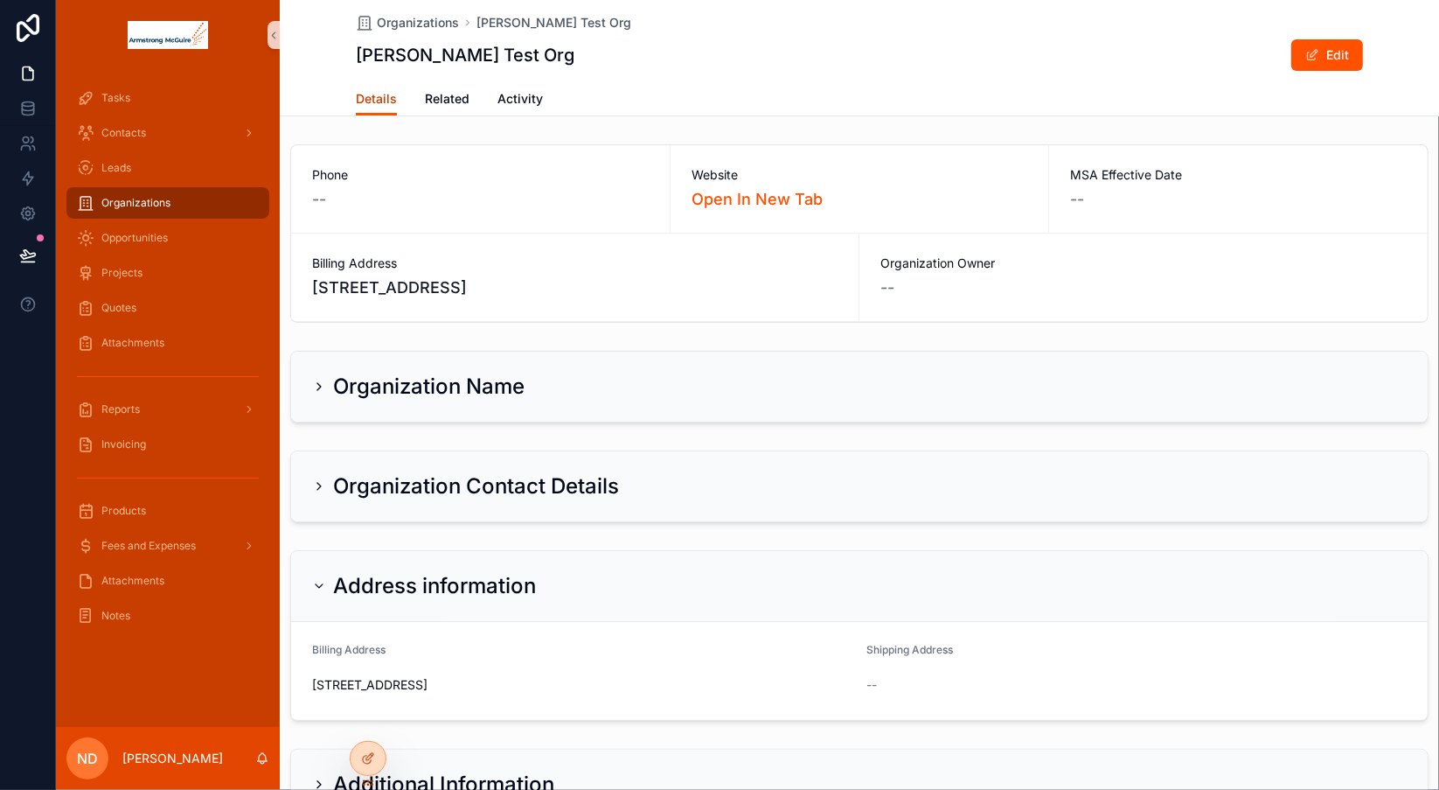
click at [382, 103] on span "Details" at bounding box center [376, 98] width 41 height 17
click at [1328, 55] on button "Edit" at bounding box center [1327, 54] width 72 height 31
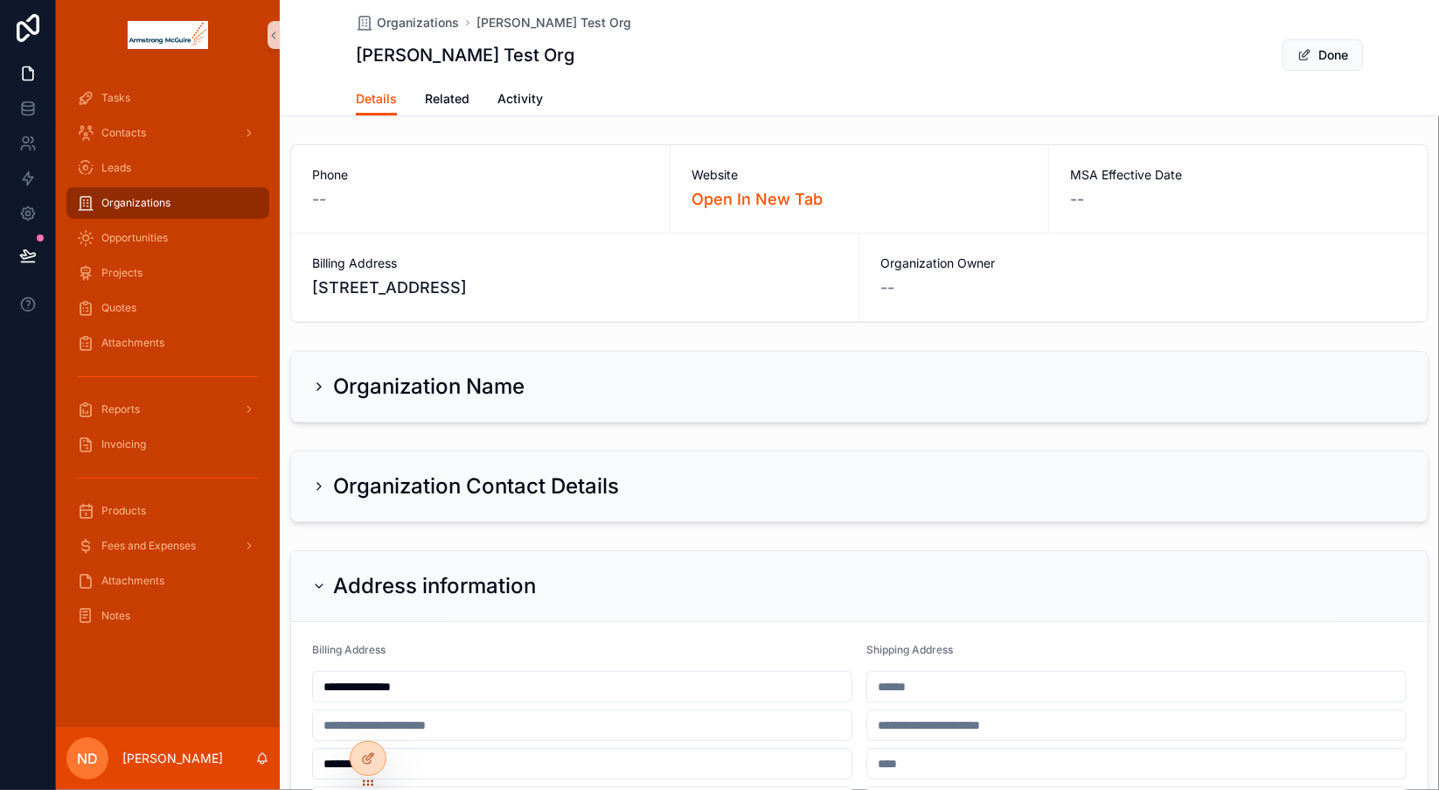
click at [455, 193] on div "--" at bounding box center [480, 199] width 337 height 24
click at [317, 488] on icon "scrollable content" at bounding box center [318, 486] width 3 height 7
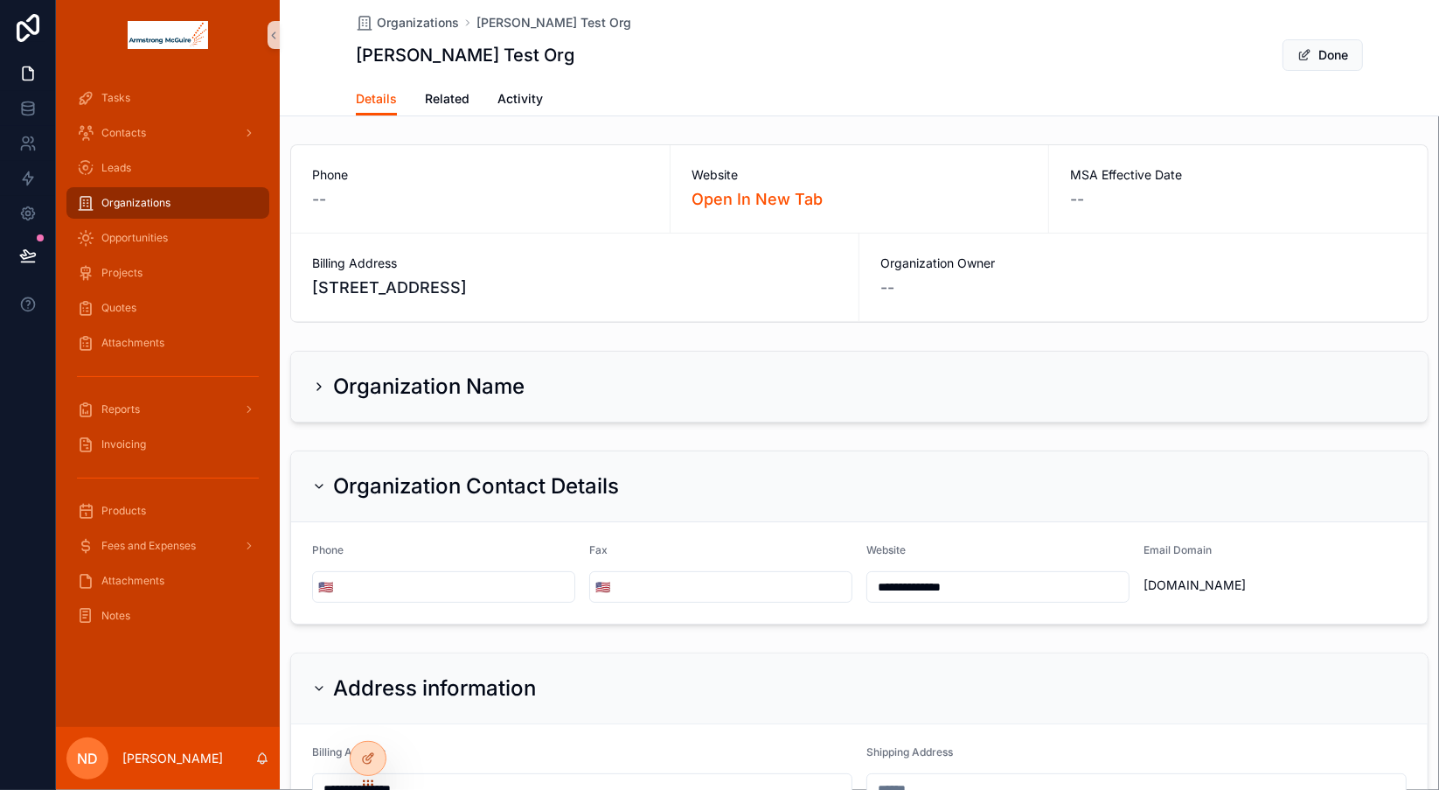
click at [512, 589] on input "scrollable content" at bounding box center [456, 586] width 236 height 24
type input "**********"
click at [1319, 54] on button "Done" at bounding box center [1323, 54] width 80 height 31
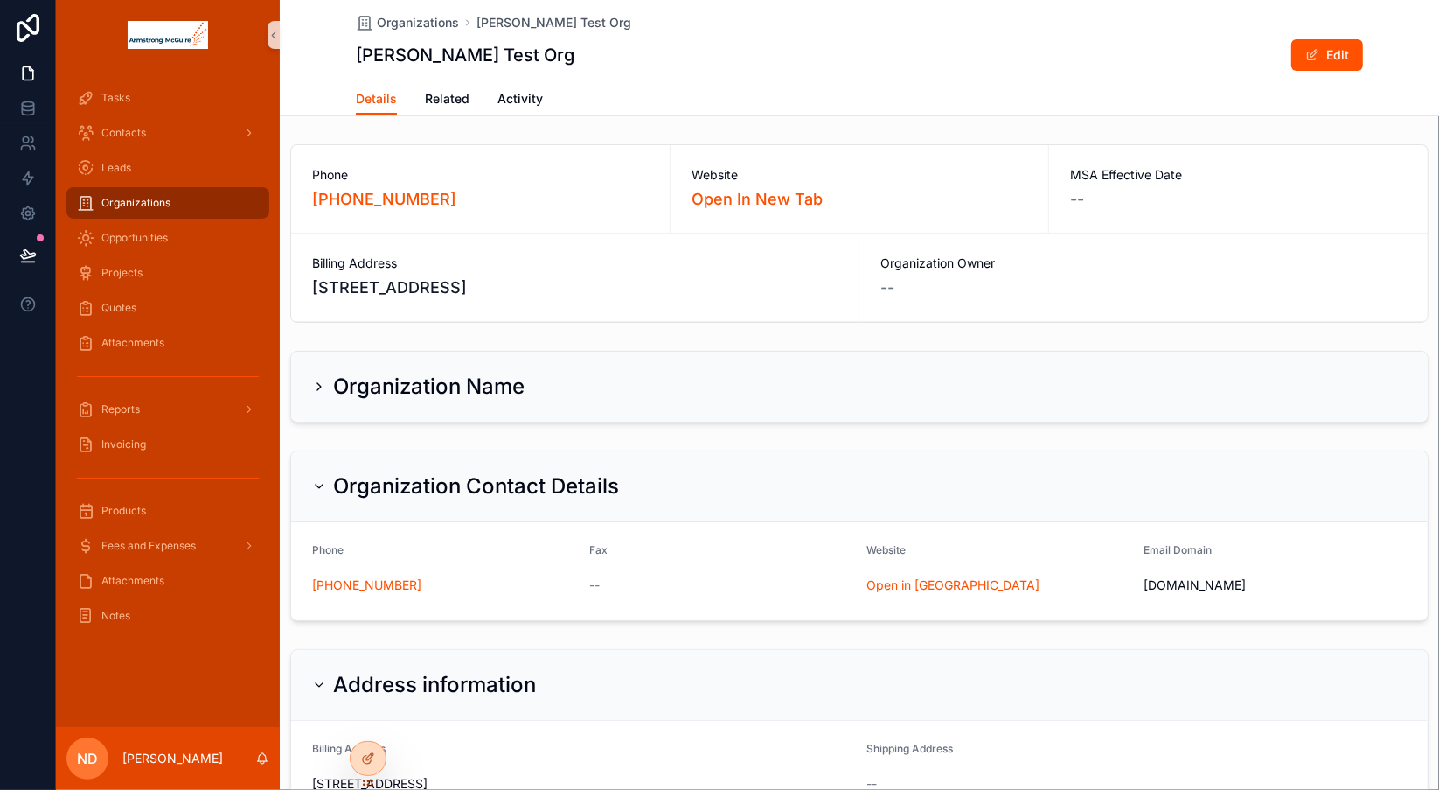
click at [211, 205] on div "Organizations" at bounding box center [168, 203] width 182 height 28
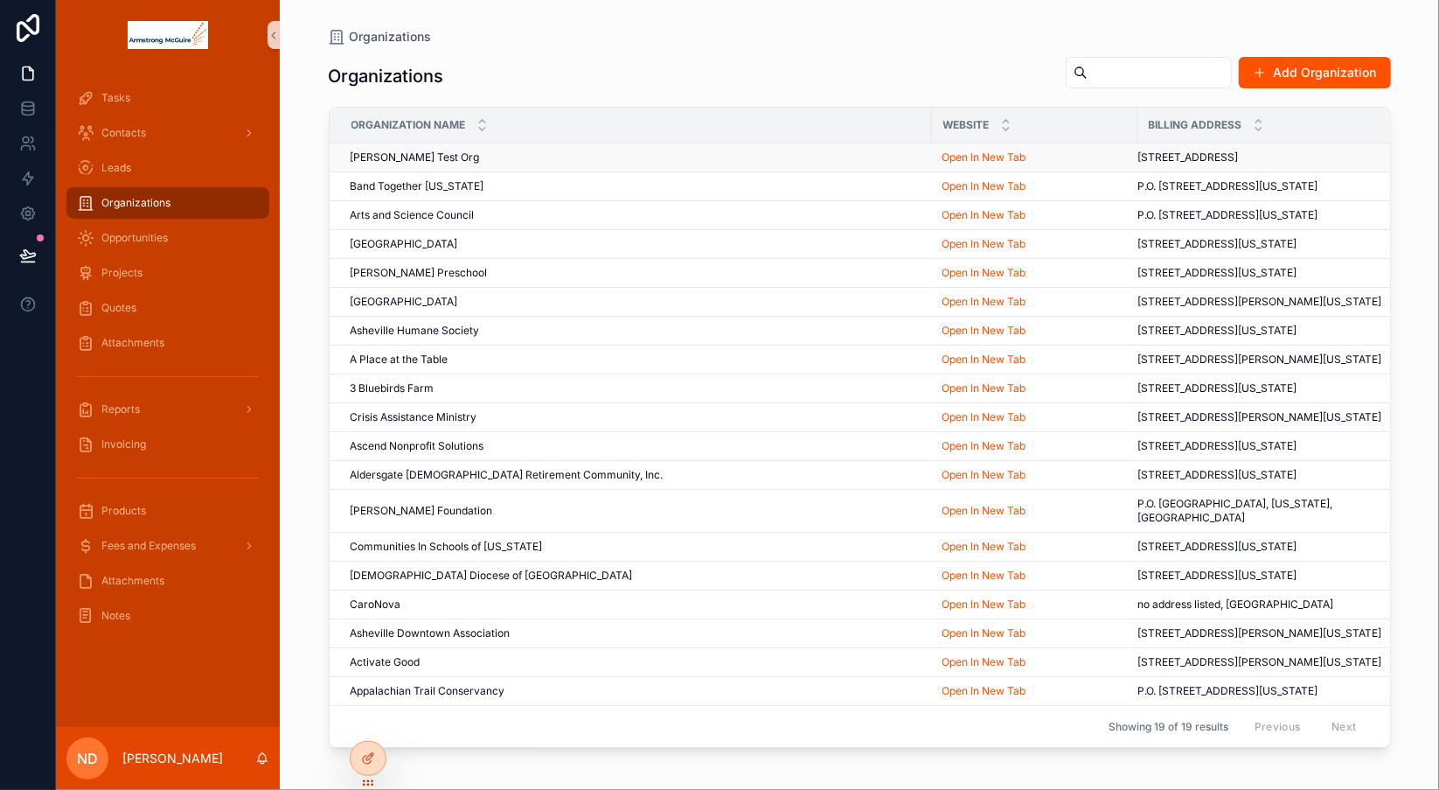
click at [393, 152] on span "[PERSON_NAME] Test Org" at bounding box center [415, 157] width 129 height 14
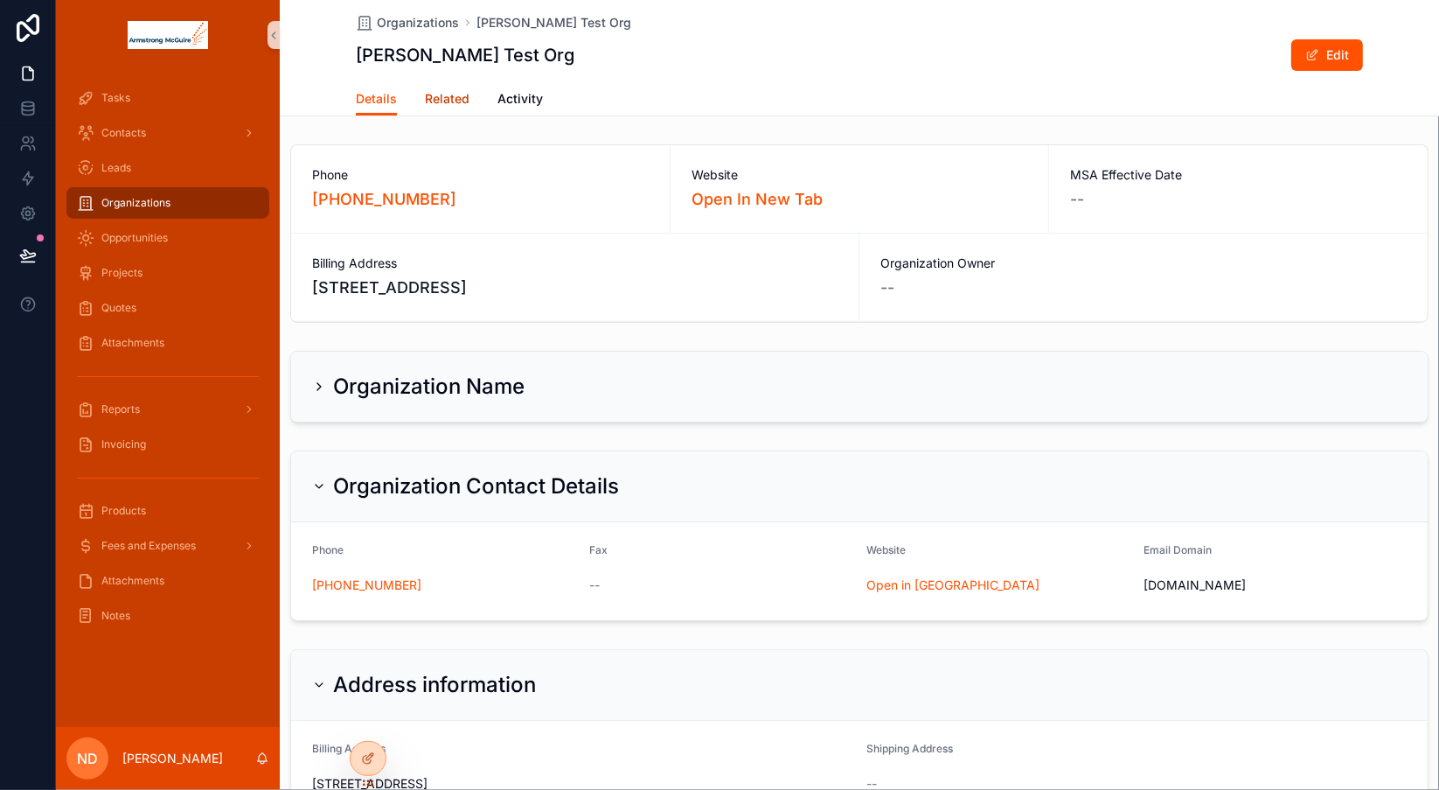
click at [452, 103] on span "Related" at bounding box center [447, 98] width 45 height 17
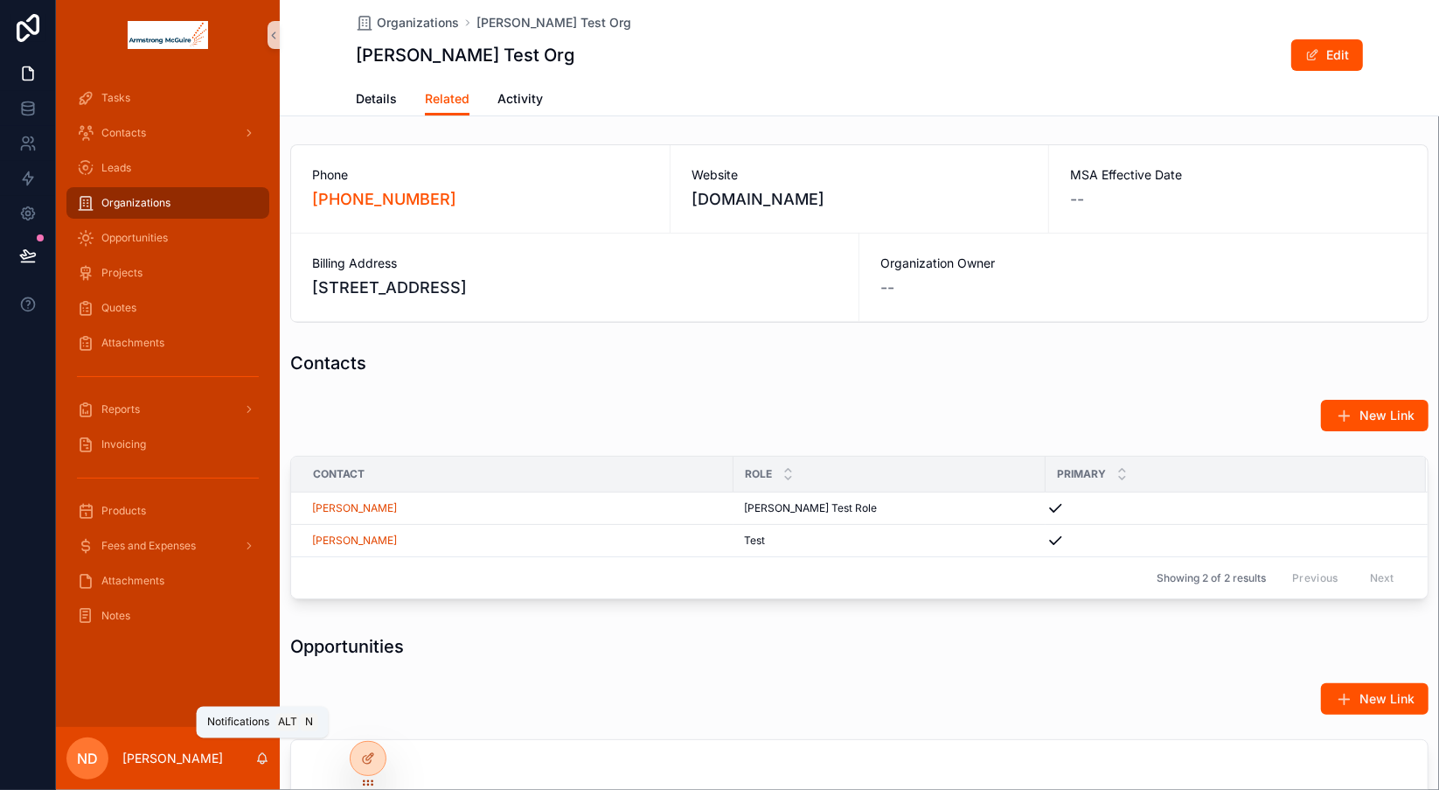
click at [261, 756] on icon "scrollable content" at bounding box center [262, 758] width 14 height 14
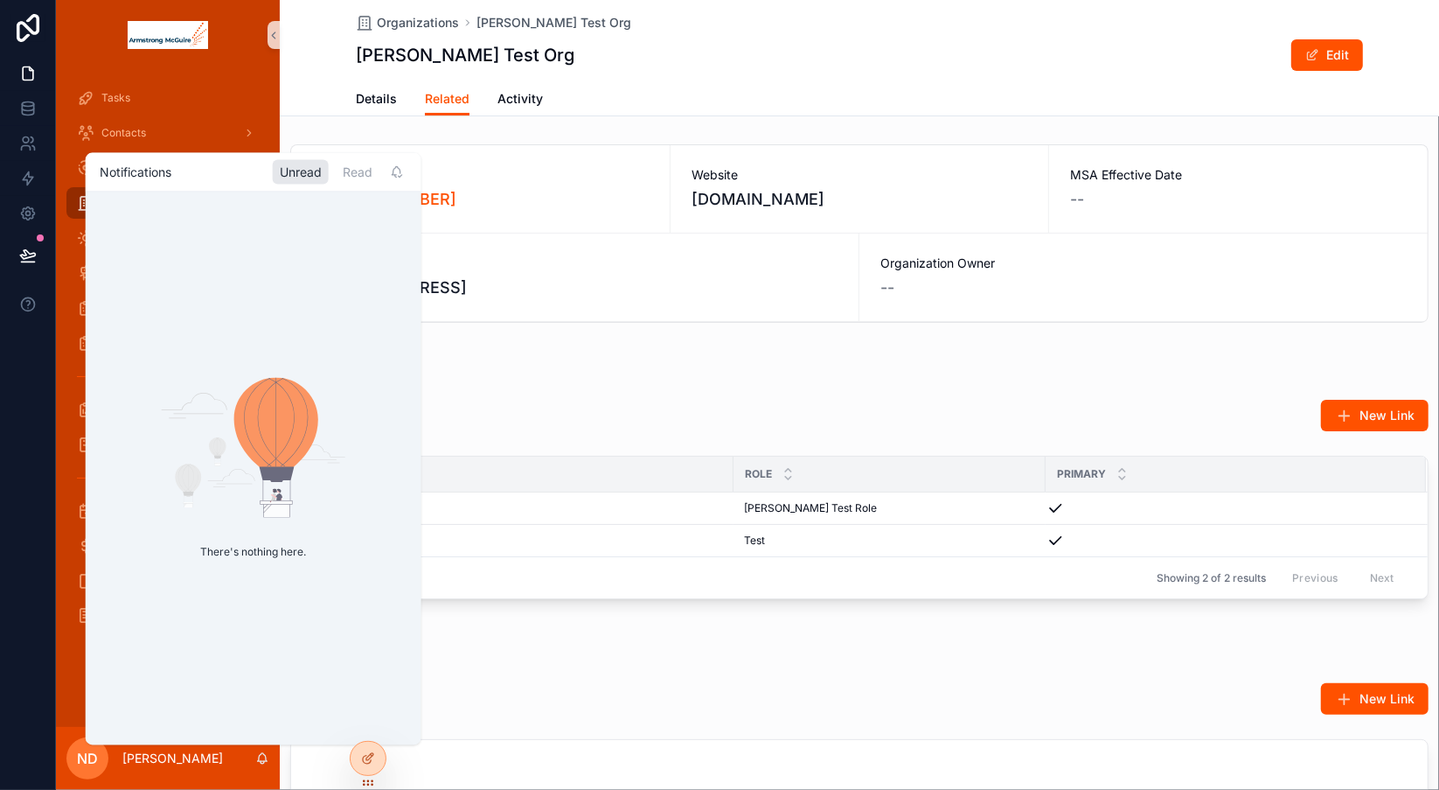
click at [261, 756] on icon "scrollable content" at bounding box center [262, 758] width 14 height 14
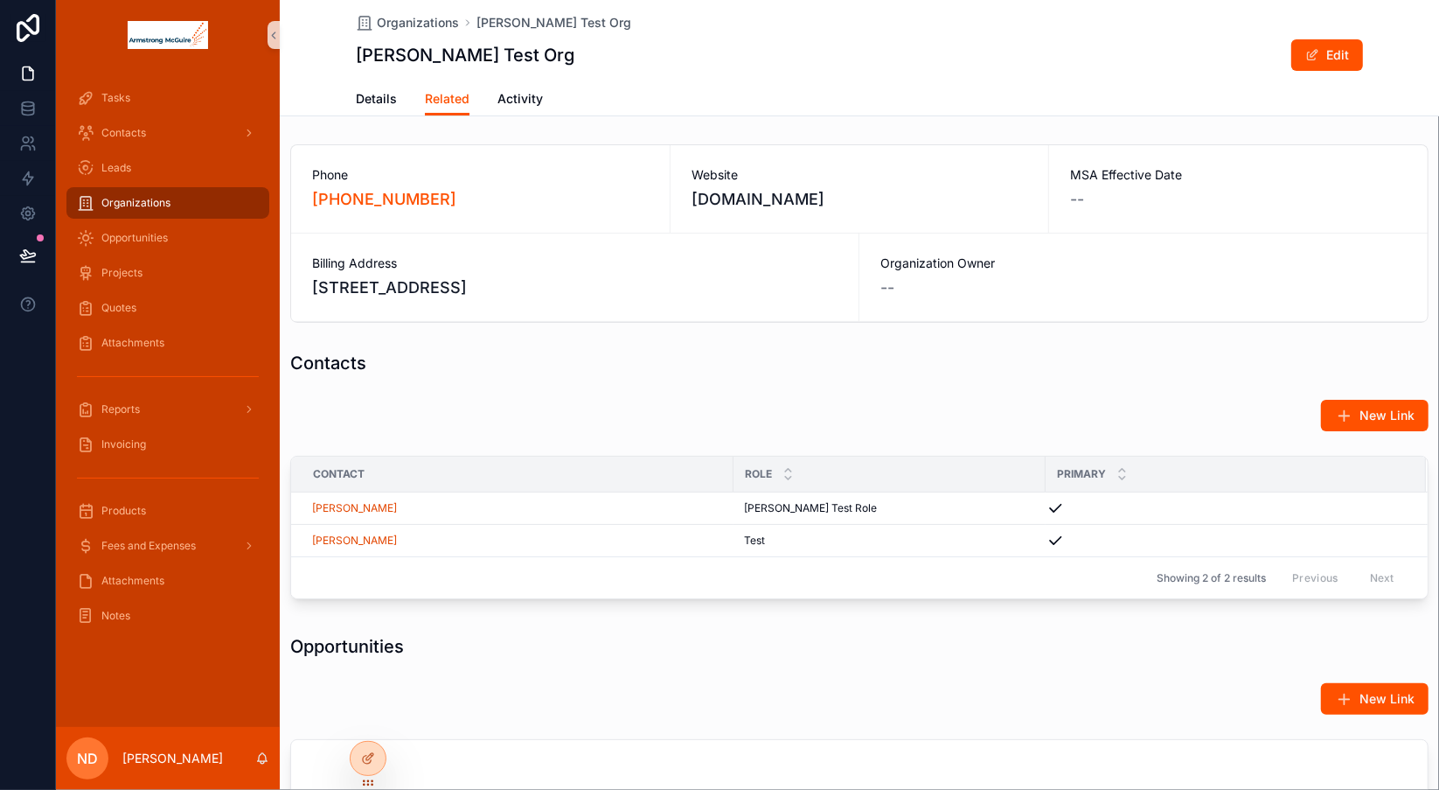
click at [551, 654] on div "Opportunities" at bounding box center [859, 646] width 1138 height 24
click at [186, 104] on div "Tasks" at bounding box center [168, 98] width 182 height 28
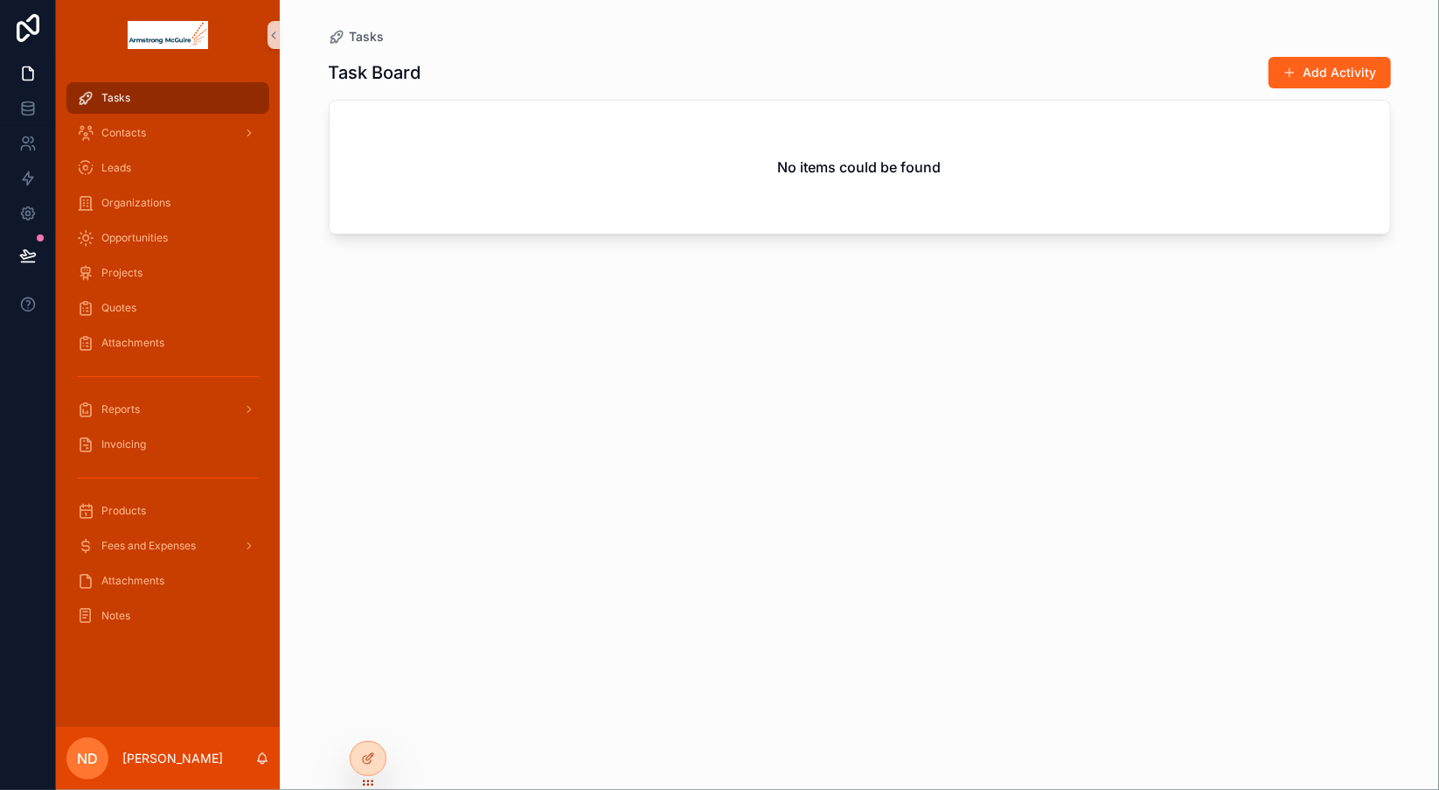
click at [1315, 72] on button "Add Activity" at bounding box center [1330, 72] width 122 height 31
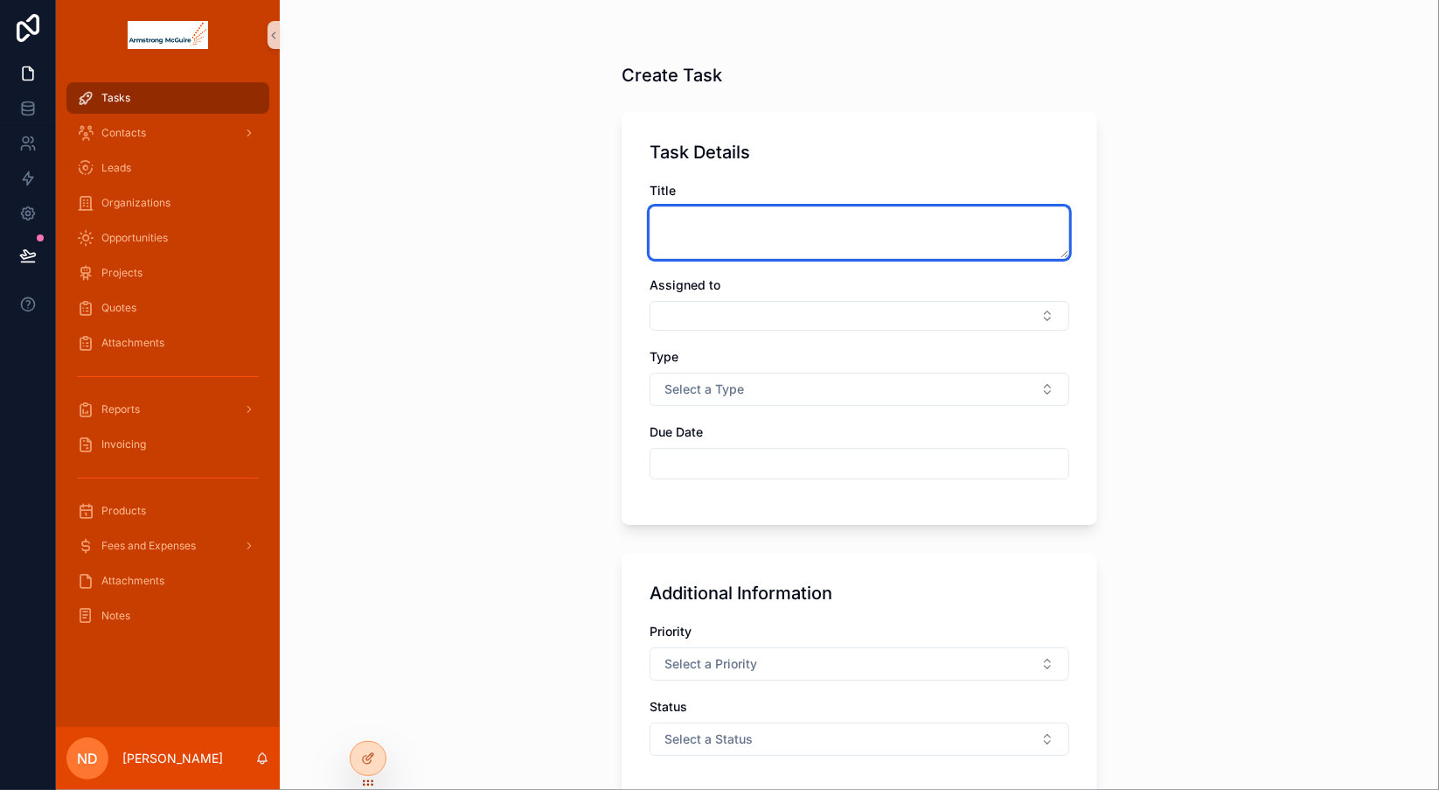
click at [762, 237] on textarea "scrollable content" at bounding box center [860, 232] width 420 height 52
type textarea "******"
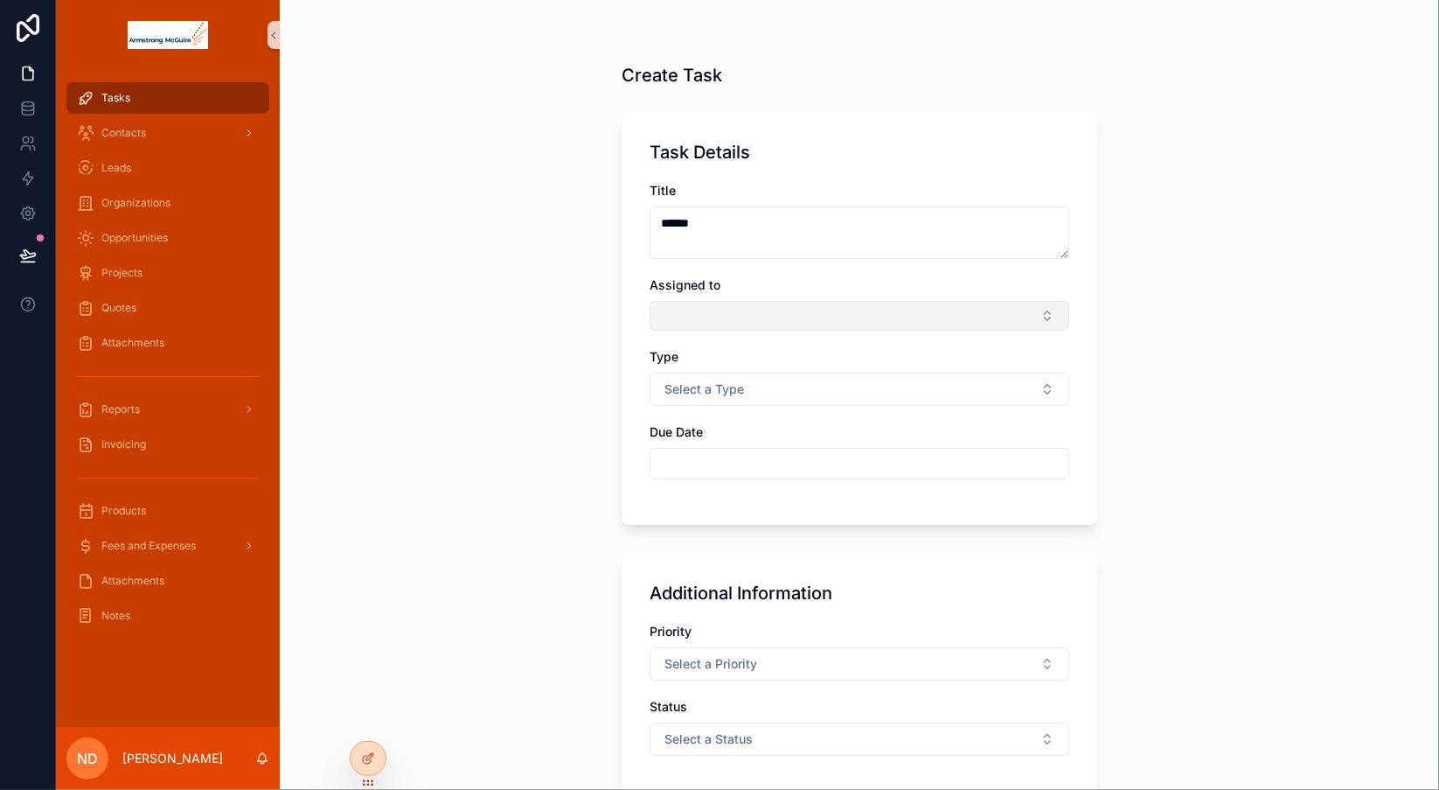
click at [754, 310] on button "Select Button" at bounding box center [860, 316] width 420 height 30
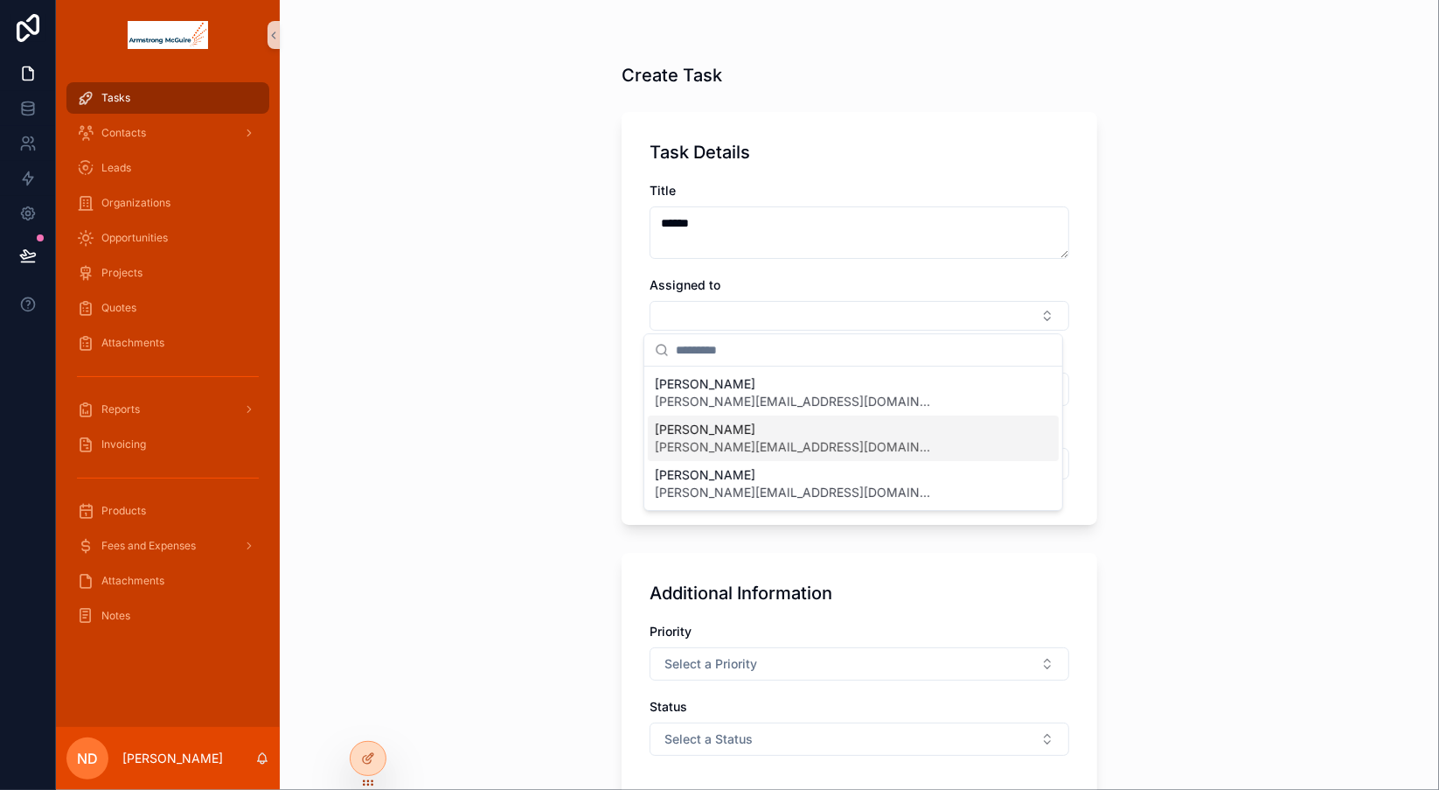
click at [720, 438] on span "[PERSON_NAME][EMAIL_ADDRESS][DOMAIN_NAME]" at bounding box center [795, 446] width 280 height 17
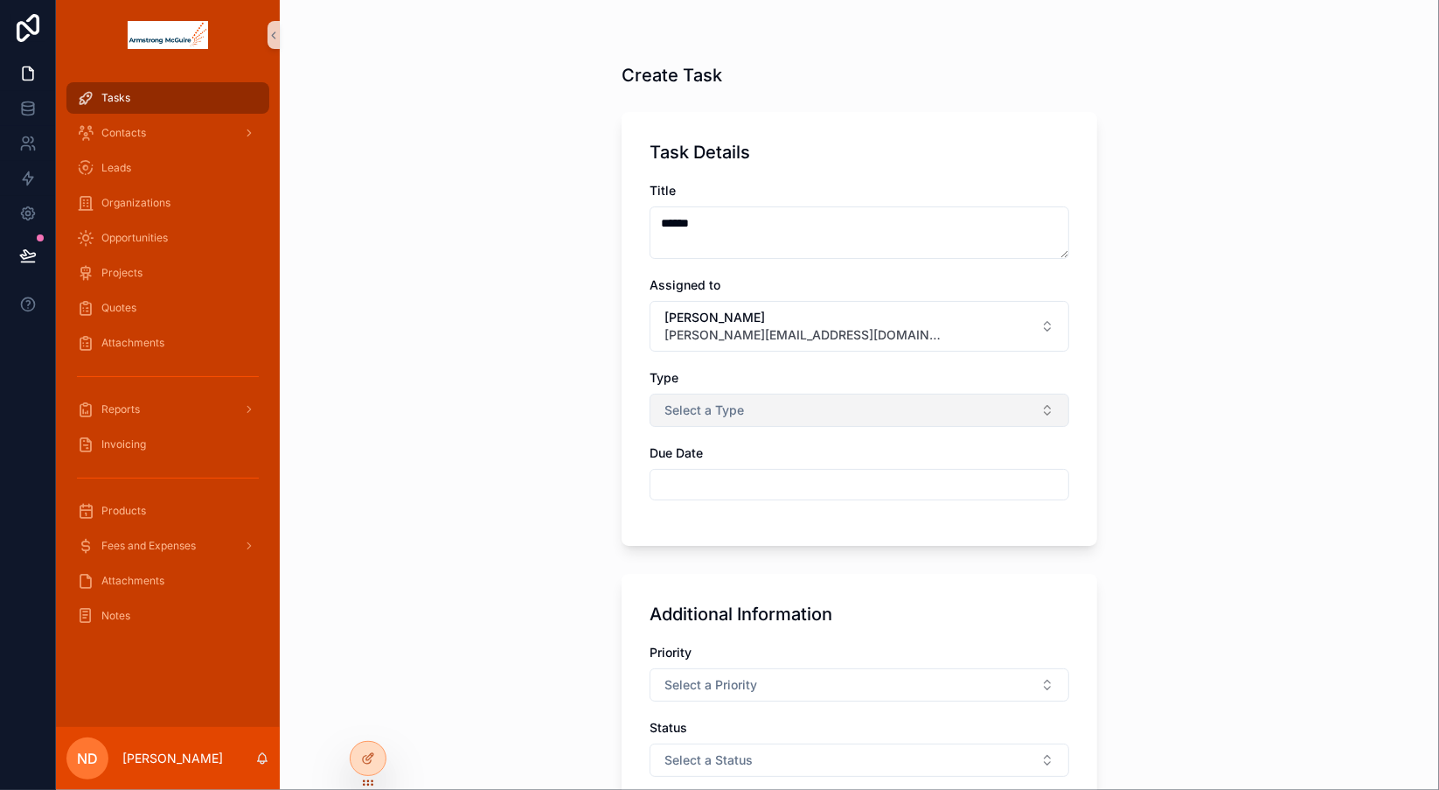
click at [749, 404] on button "Select a Type" at bounding box center [860, 409] width 420 height 33
click at [708, 503] on div "Email" at bounding box center [853, 504] width 411 height 26
click at [725, 482] on input "scrollable content" at bounding box center [859, 484] width 418 height 24
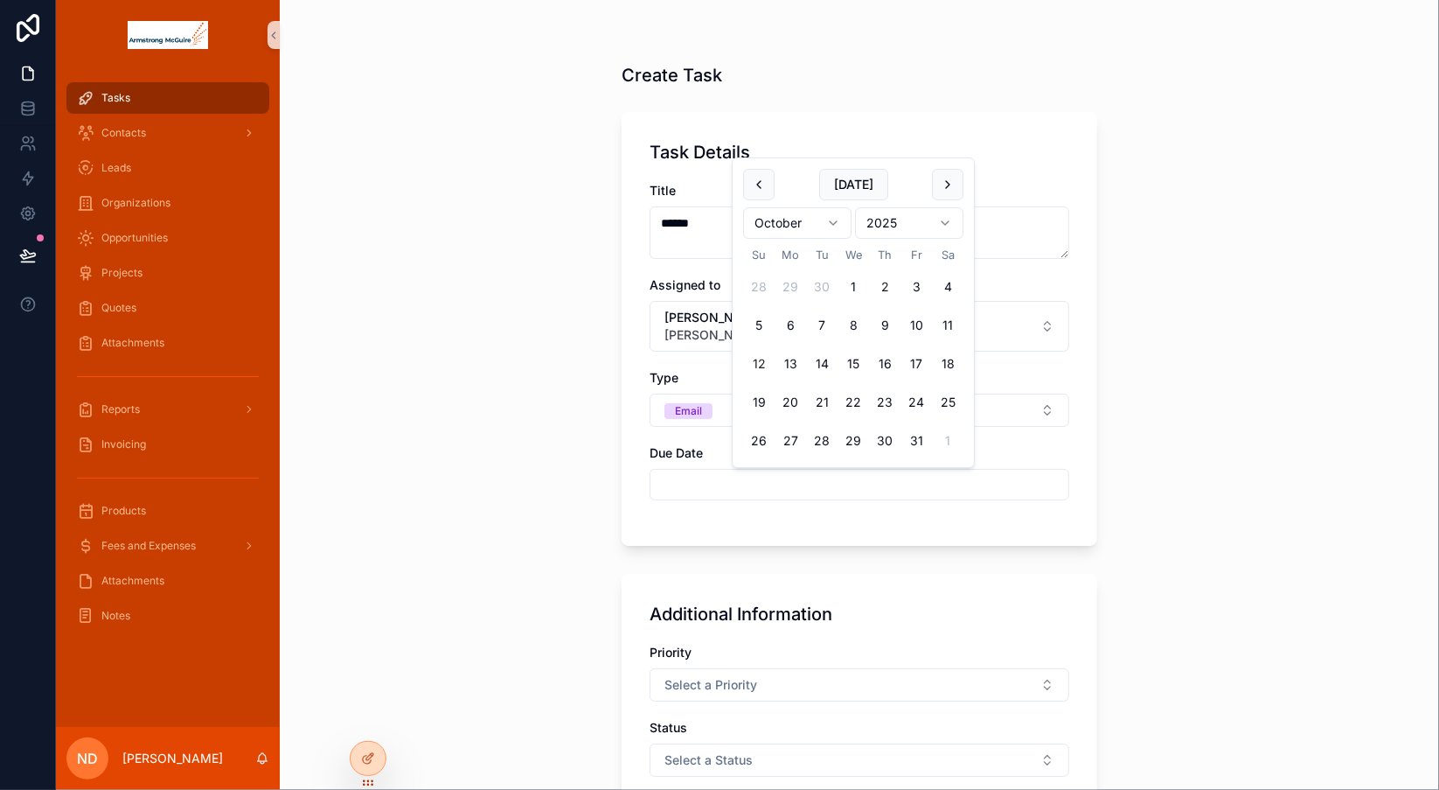
click at [757, 361] on button "12" at bounding box center [758, 363] width 31 height 31
type input "**********"
click at [1228, 428] on div "**********" at bounding box center [859, 395] width 1159 height 790
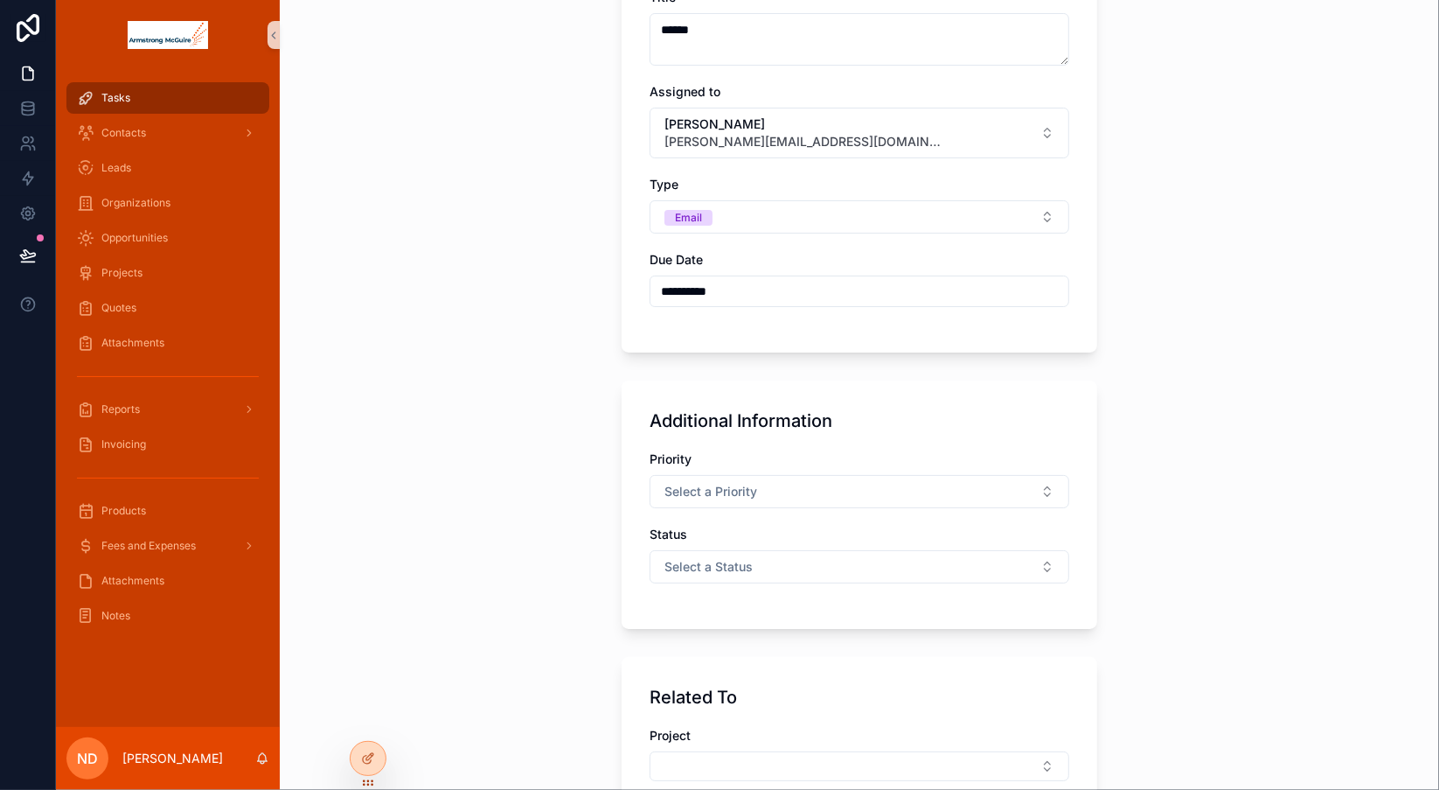
scroll to position [238, 0]
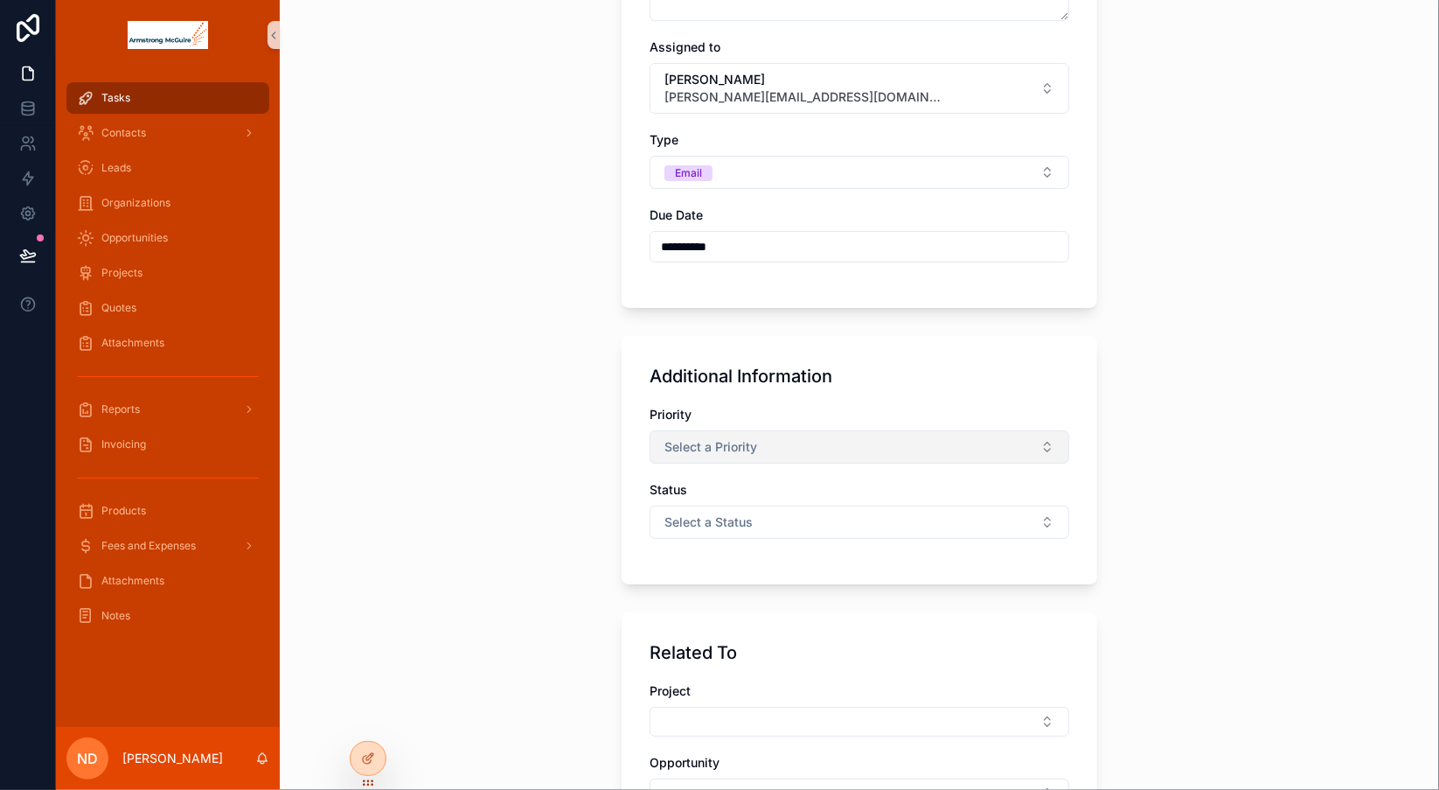
click at [1043, 441] on button "Select a Priority" at bounding box center [860, 446] width 420 height 33
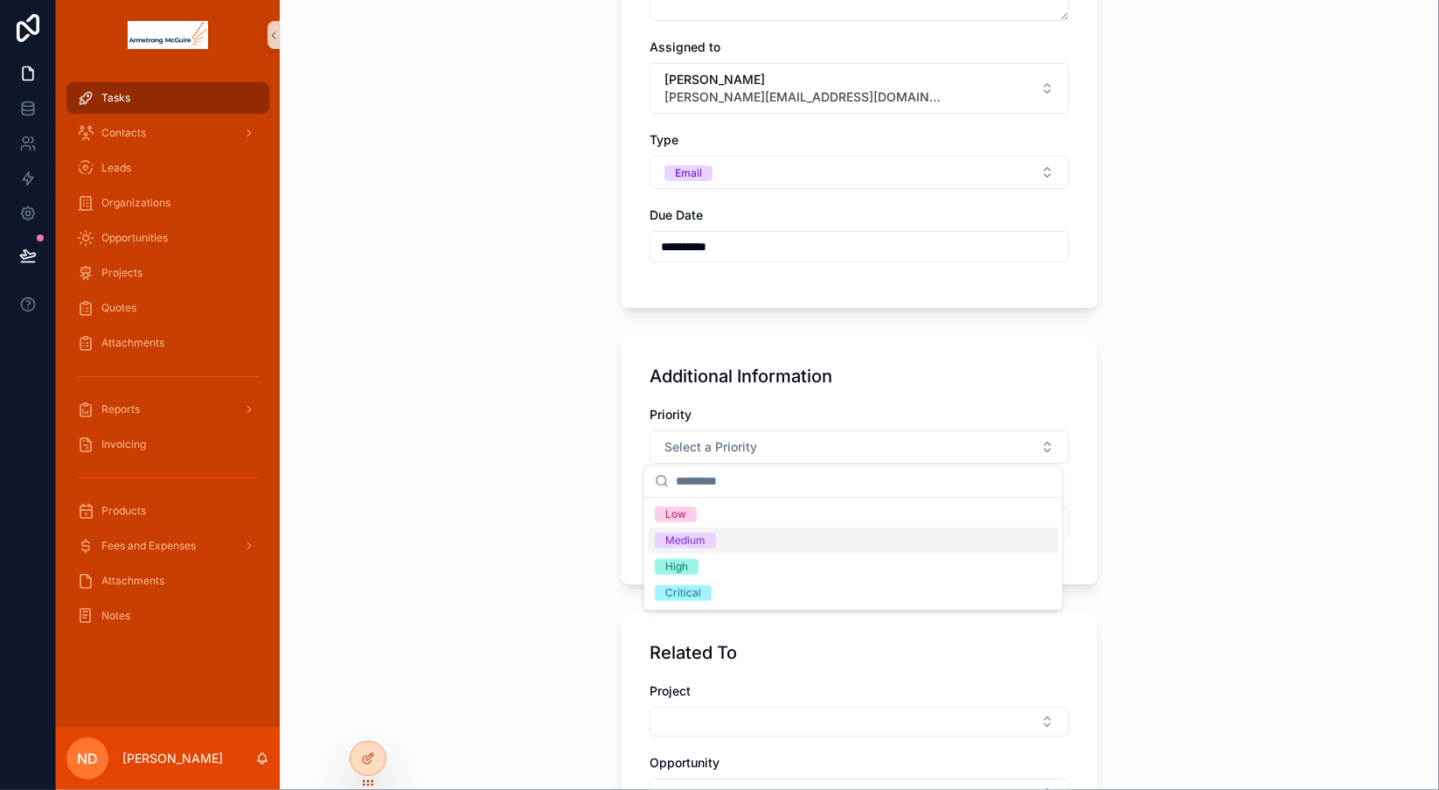
click at [946, 532] on div "Medium" at bounding box center [853, 540] width 411 height 26
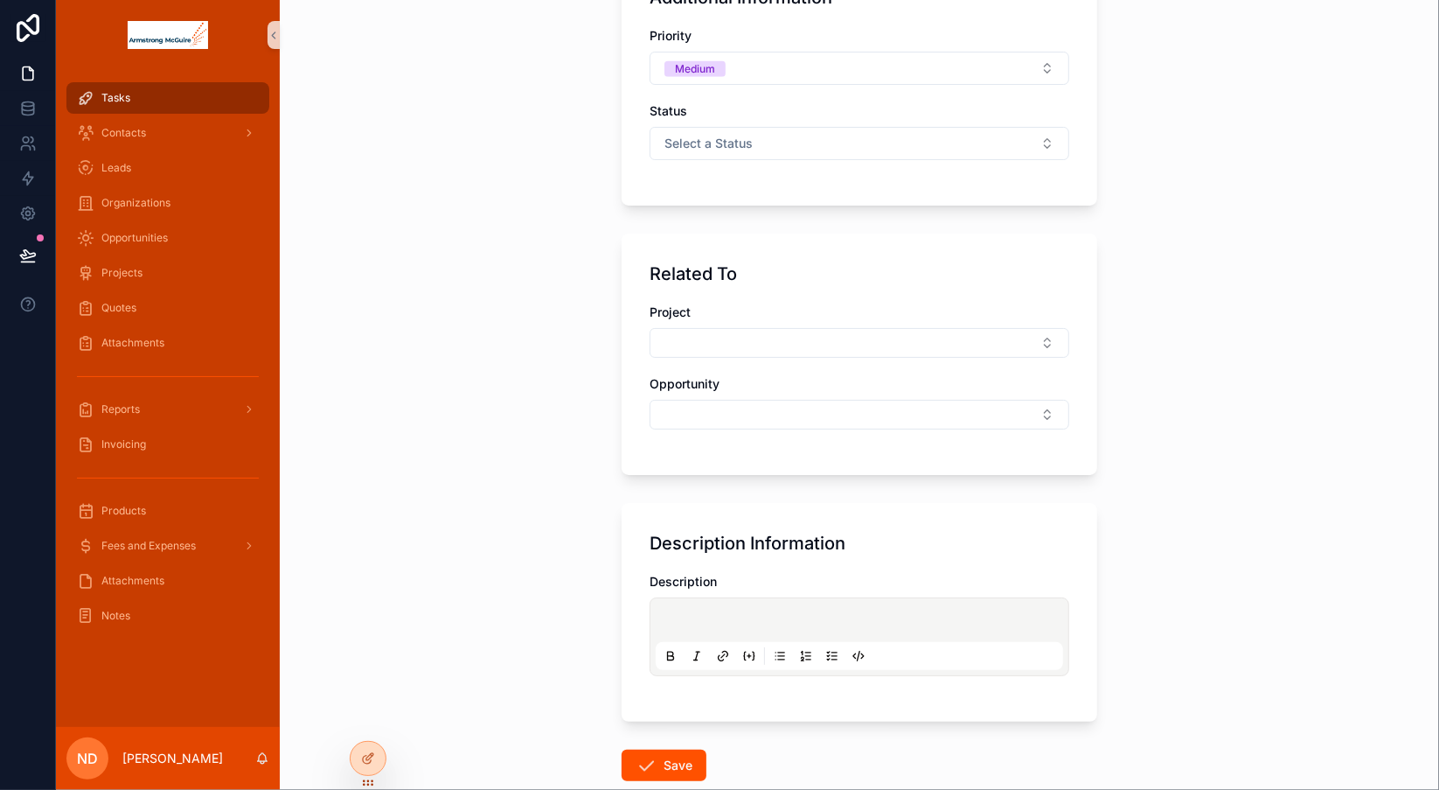
scroll to position [616, 0]
click at [720, 615] on p "scrollable content" at bounding box center [862, 623] width 407 height 17
click at [664, 768] on button "Save" at bounding box center [664, 765] width 85 height 31
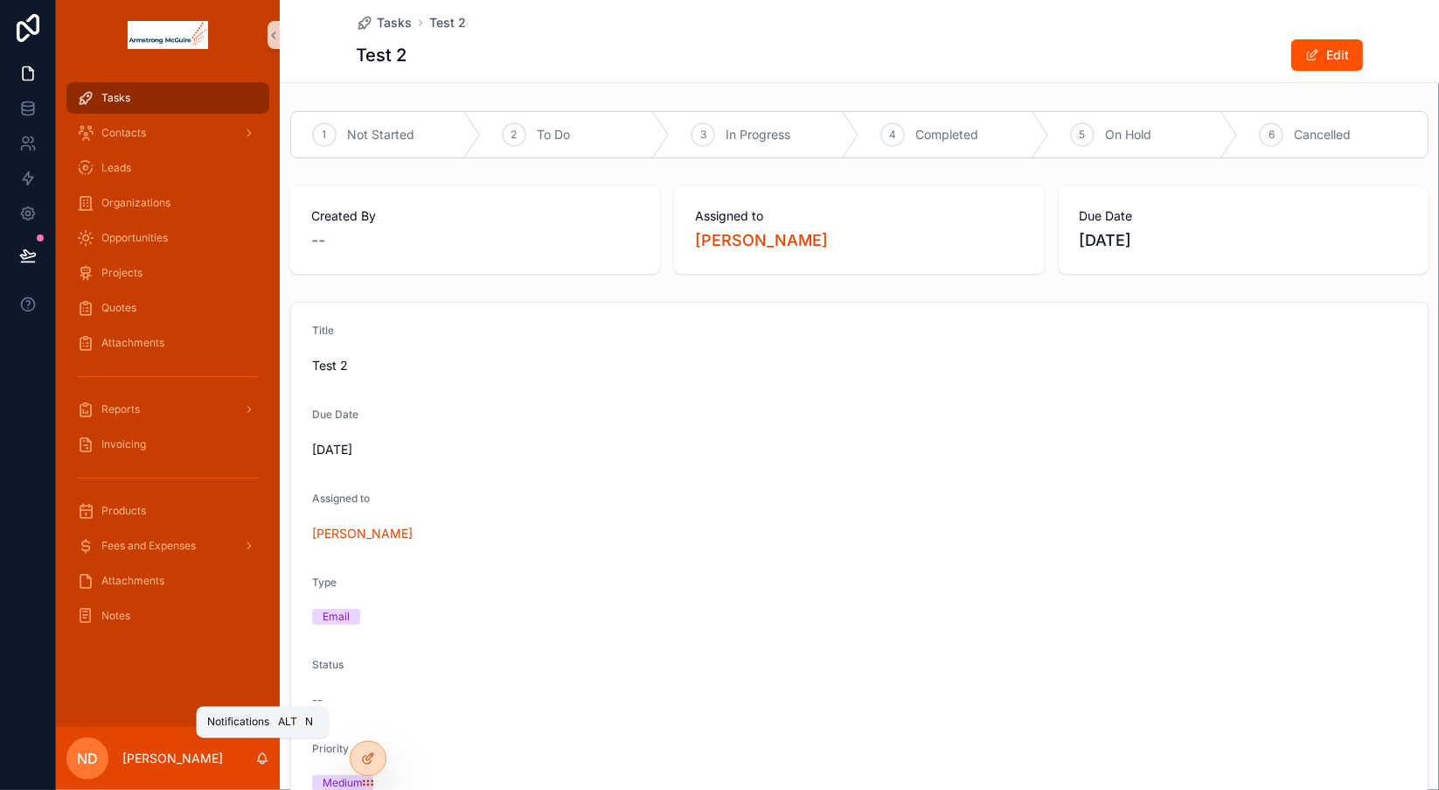
click at [260, 757] on icon "scrollable content" at bounding box center [262, 758] width 14 height 14
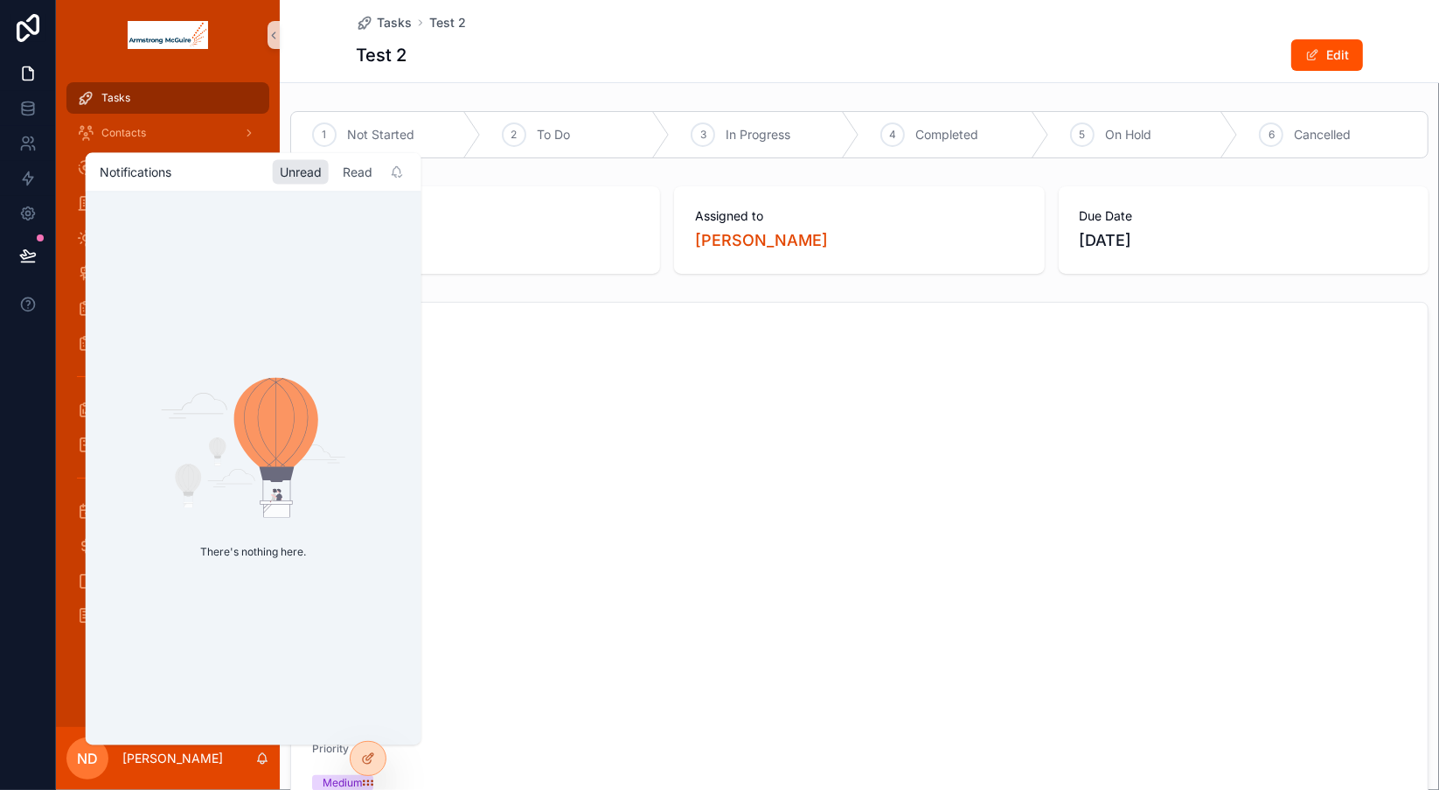
click at [354, 174] on div "Read" at bounding box center [358, 171] width 44 height 24
click at [301, 171] on div "Unread" at bounding box center [301, 171] width 56 height 24
click at [634, 452] on span "[DATE]" at bounding box center [859, 449] width 1095 height 17
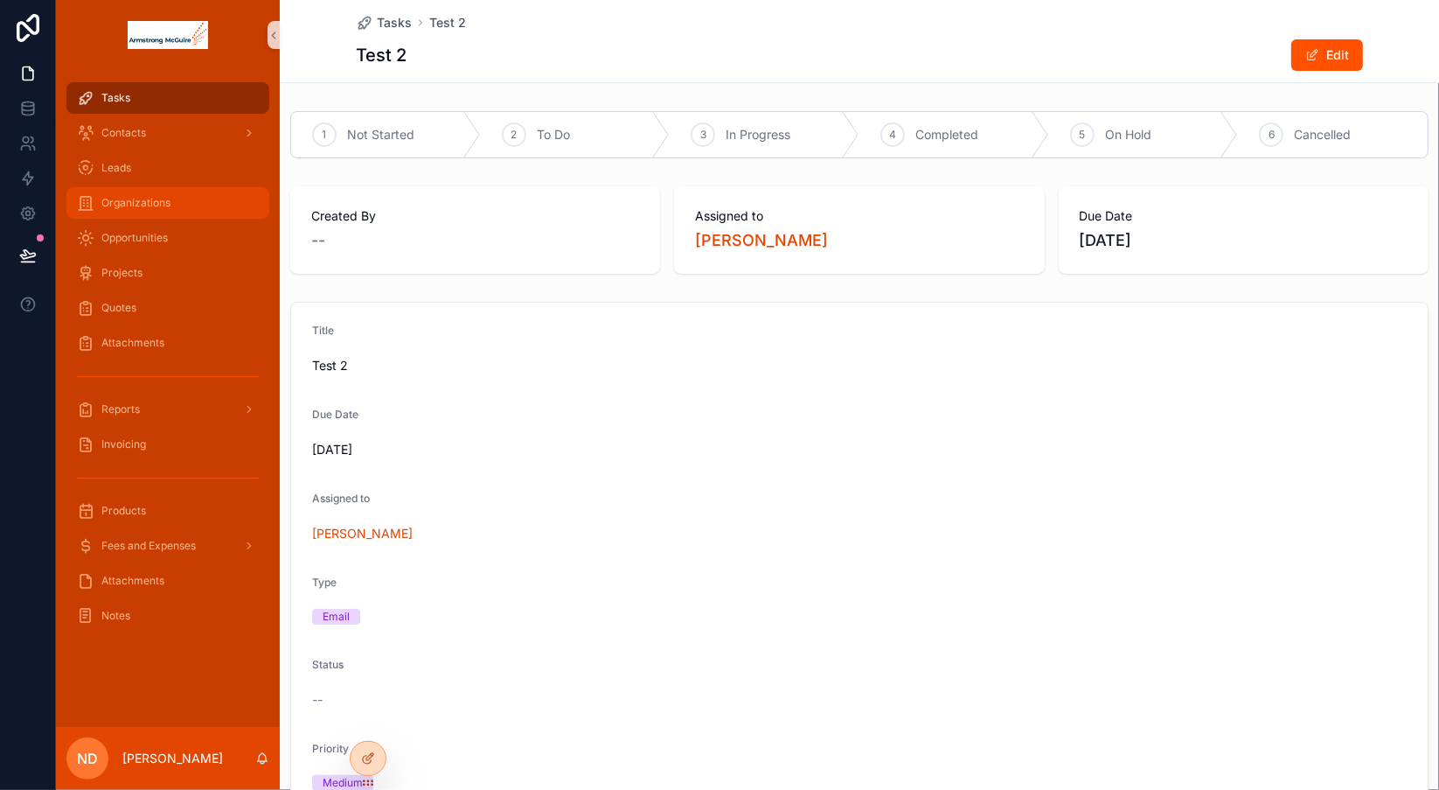
click at [181, 205] on div "Organizations" at bounding box center [168, 203] width 182 height 28
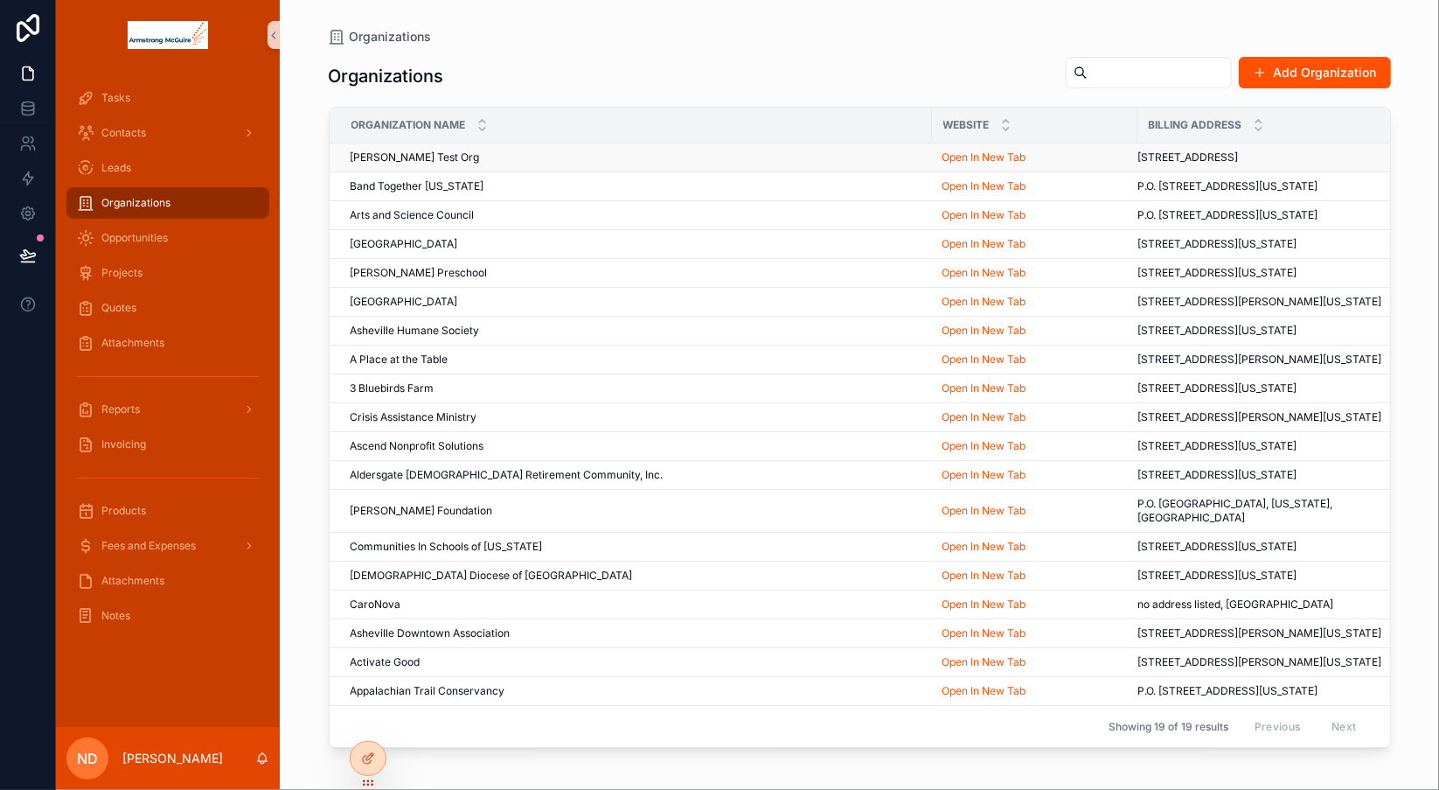
click at [403, 154] on span "[PERSON_NAME] Test Org" at bounding box center [415, 157] width 129 height 14
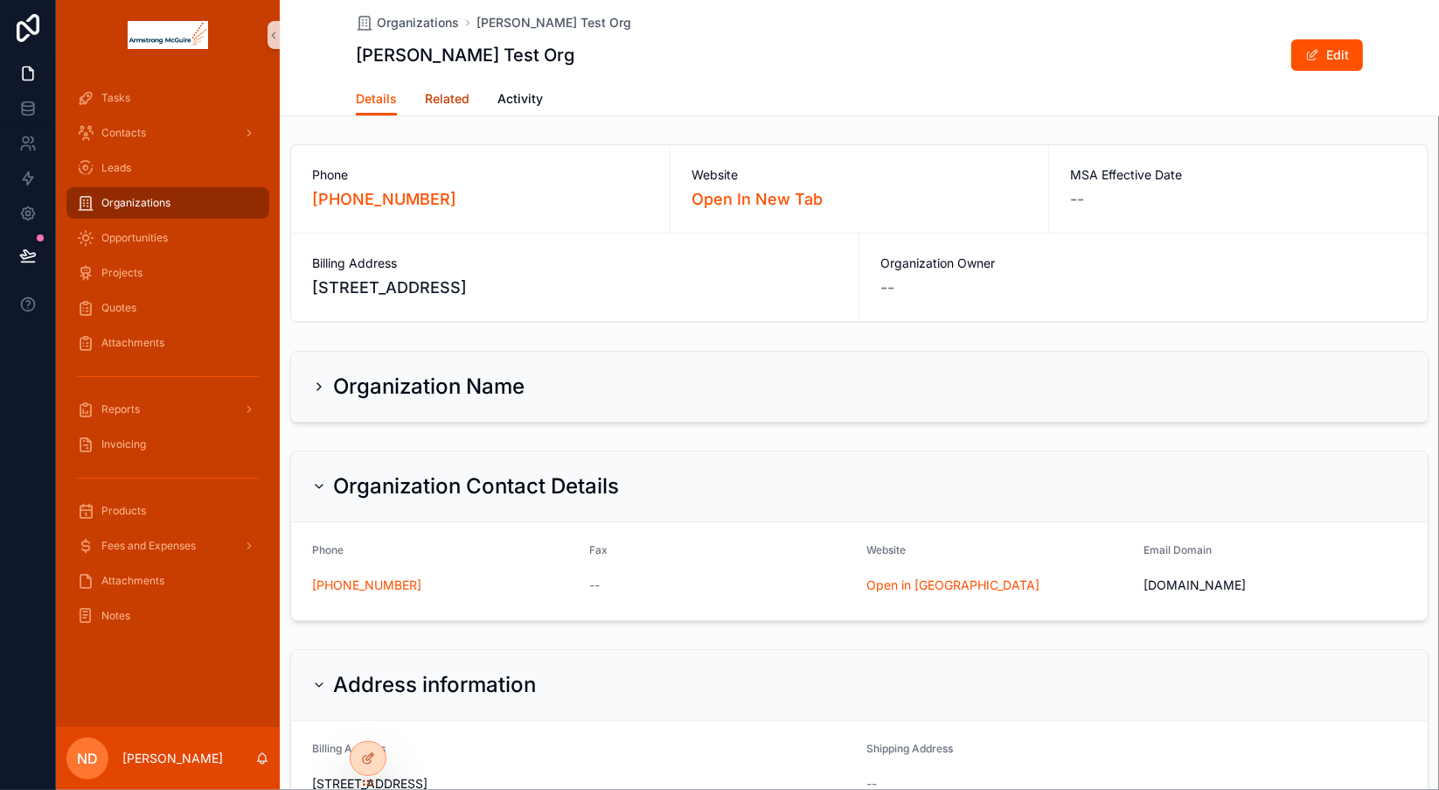
click at [425, 98] on span "Related" at bounding box center [447, 98] width 45 height 17
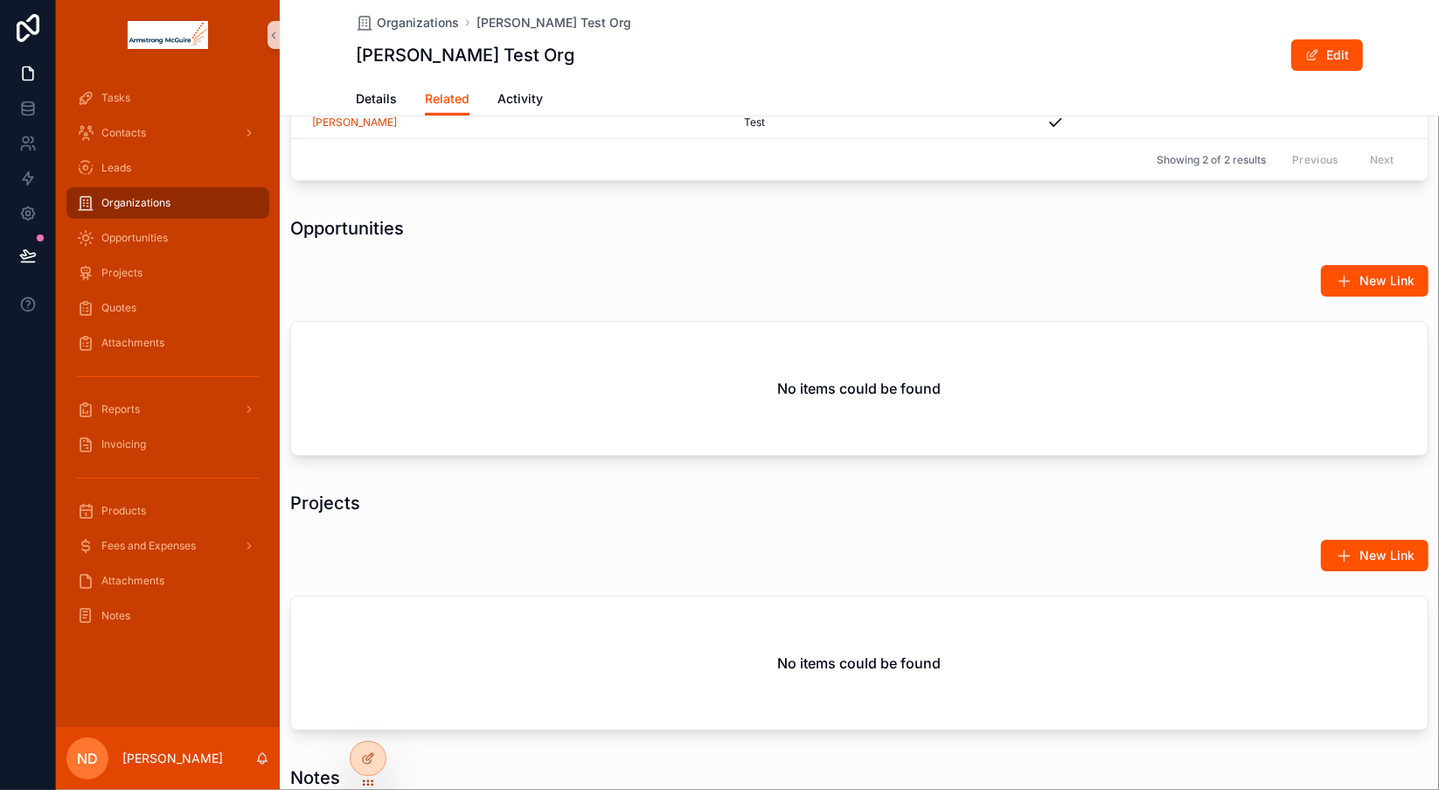
scroll to position [421, 0]
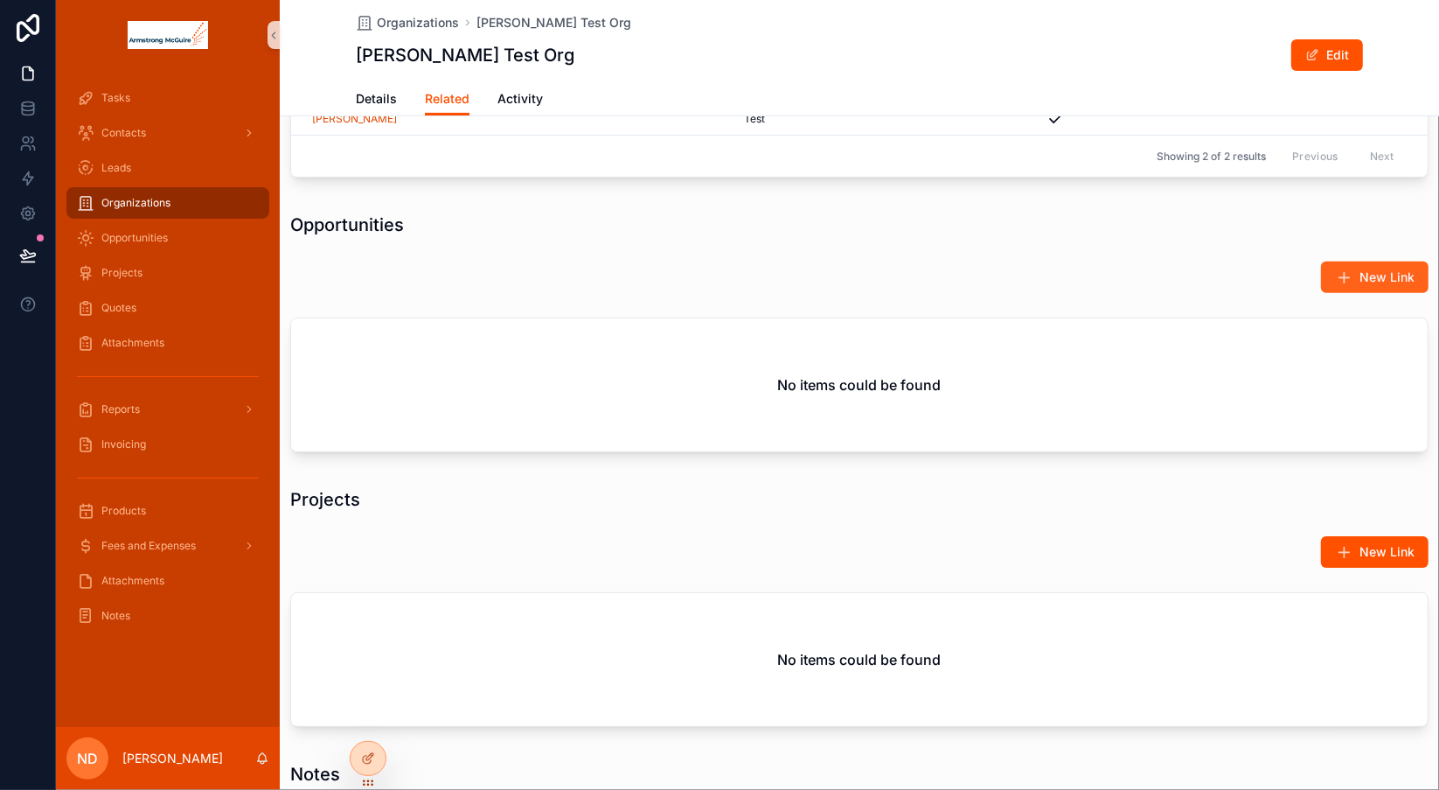
click at [1360, 286] on span "New Link" at bounding box center [1387, 276] width 55 height 17
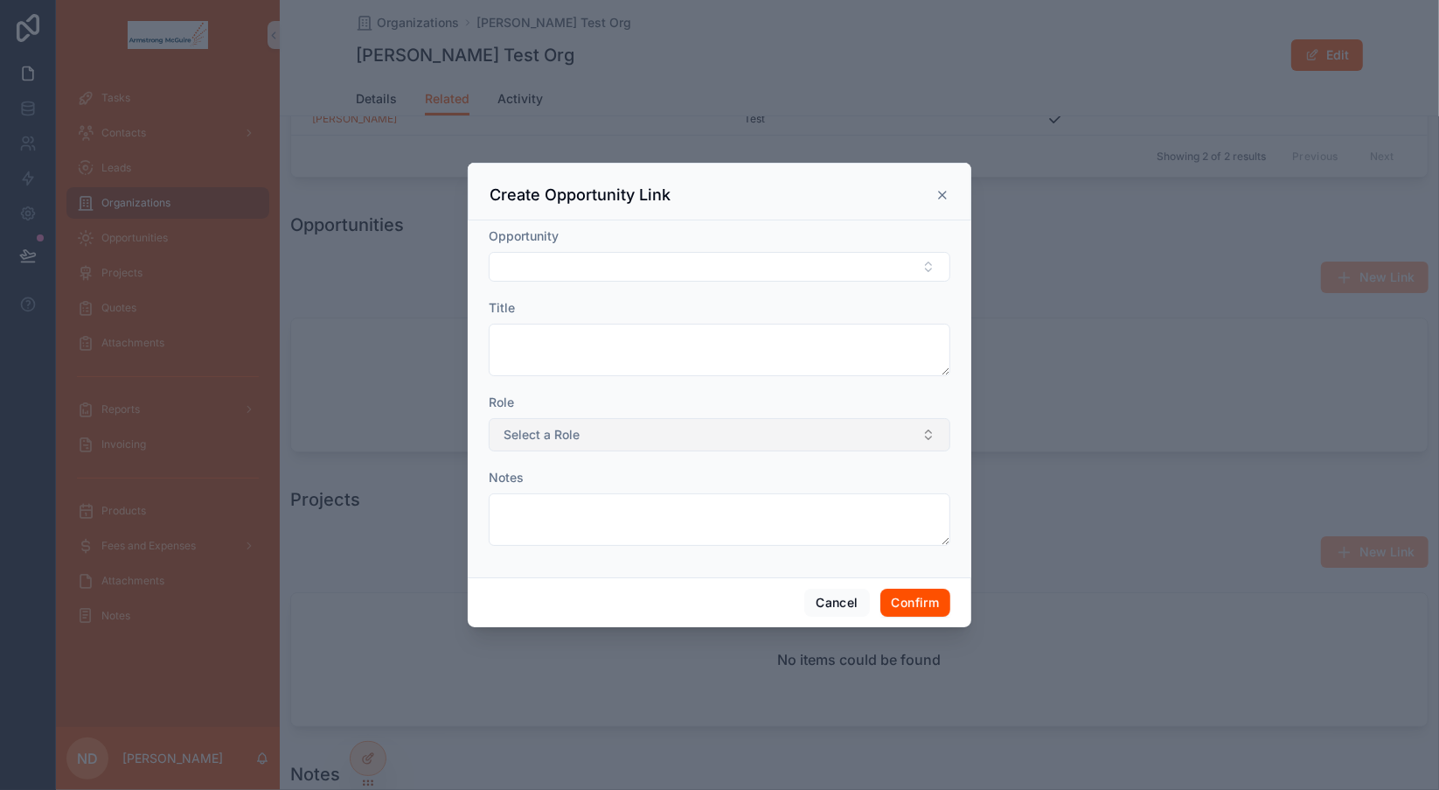
click at [928, 444] on button "Select a Role" at bounding box center [720, 434] width 462 height 33
click at [959, 471] on div "Opportunity Title Role Select a Role Notes" at bounding box center [720, 398] width 504 height 357
click at [838, 601] on button "Cancel" at bounding box center [836, 602] width 65 height 28
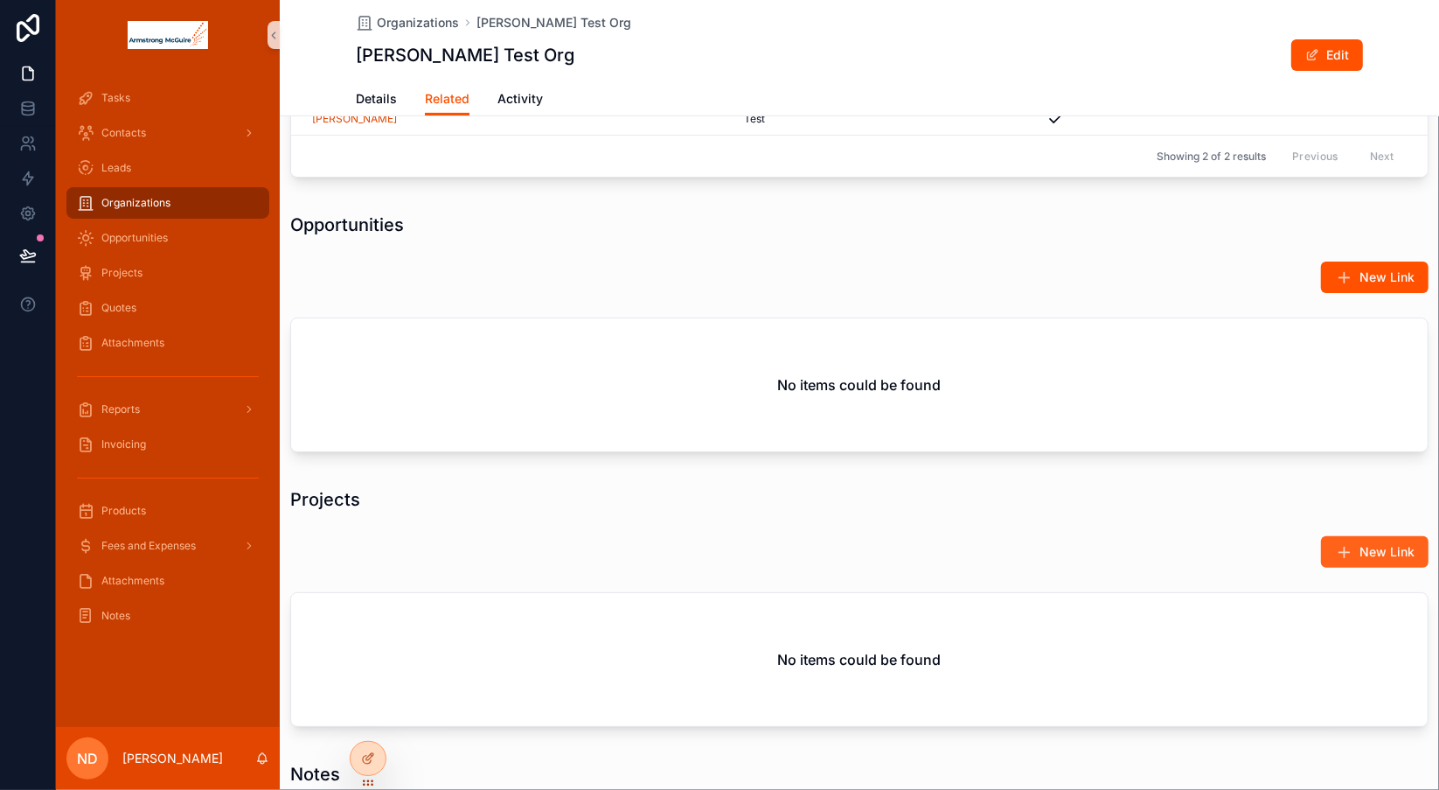
click at [1360, 555] on span "New Link" at bounding box center [1387, 551] width 55 height 17
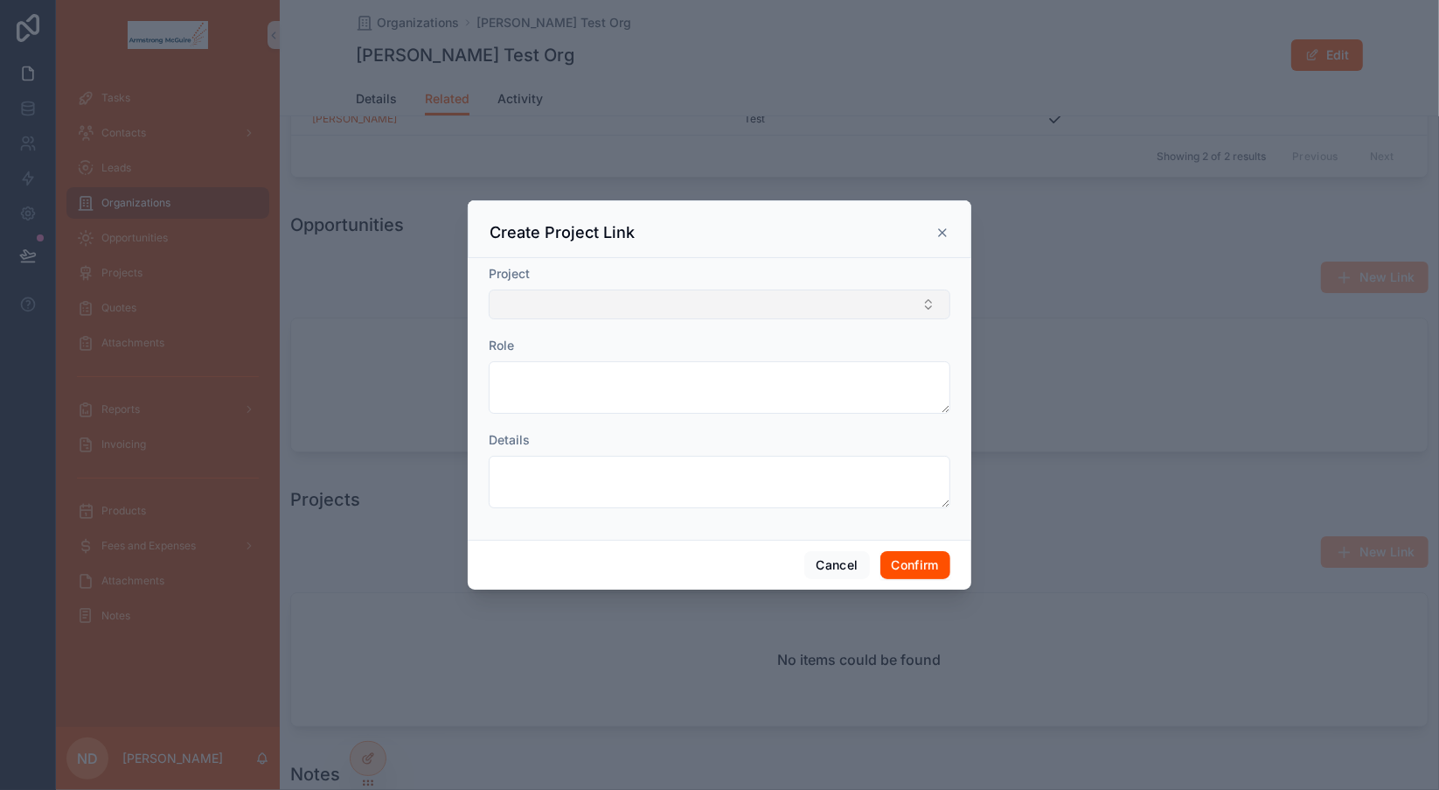
click at [916, 307] on button "Select Button" at bounding box center [720, 304] width 462 height 30
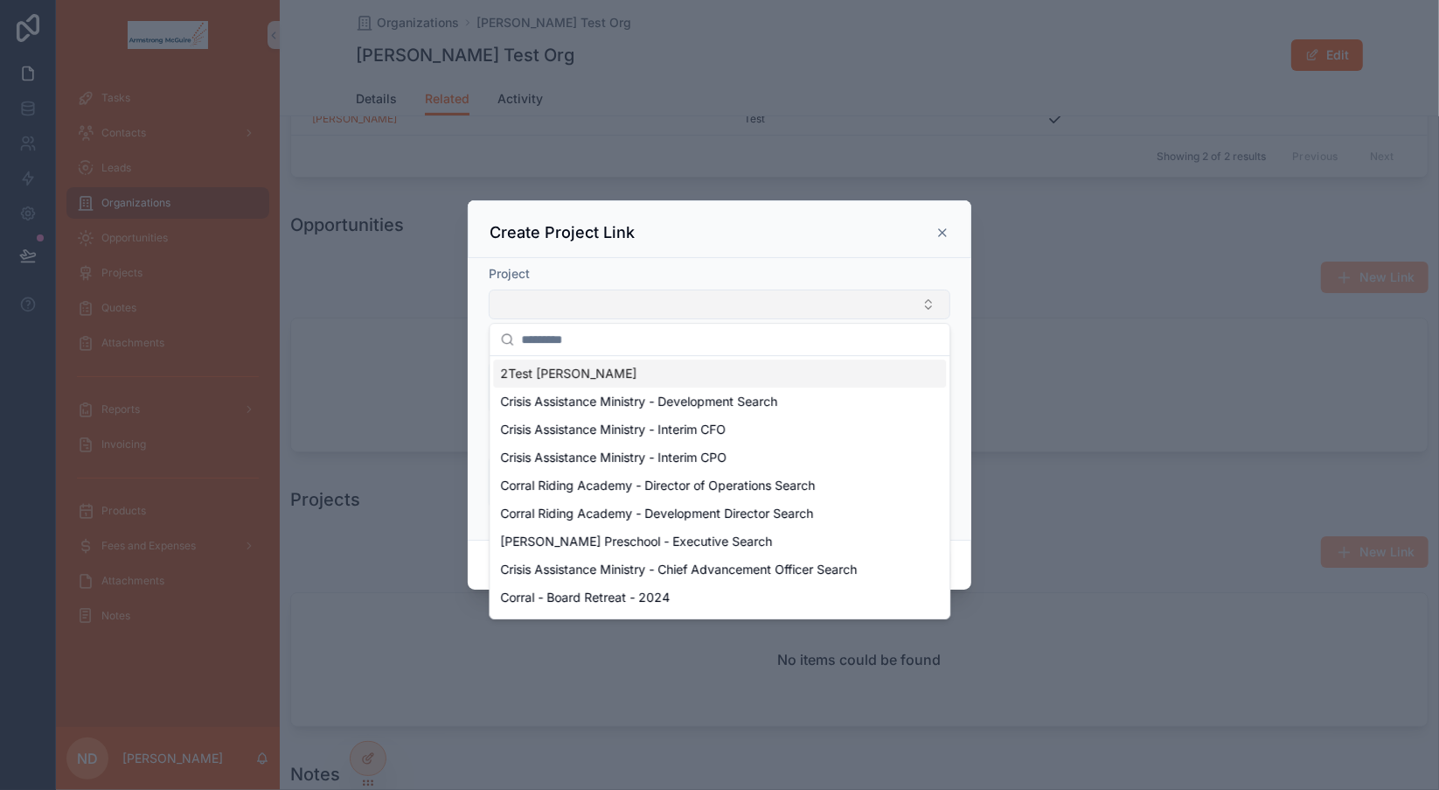
click at [916, 307] on button "Select Button" at bounding box center [720, 304] width 462 height 30
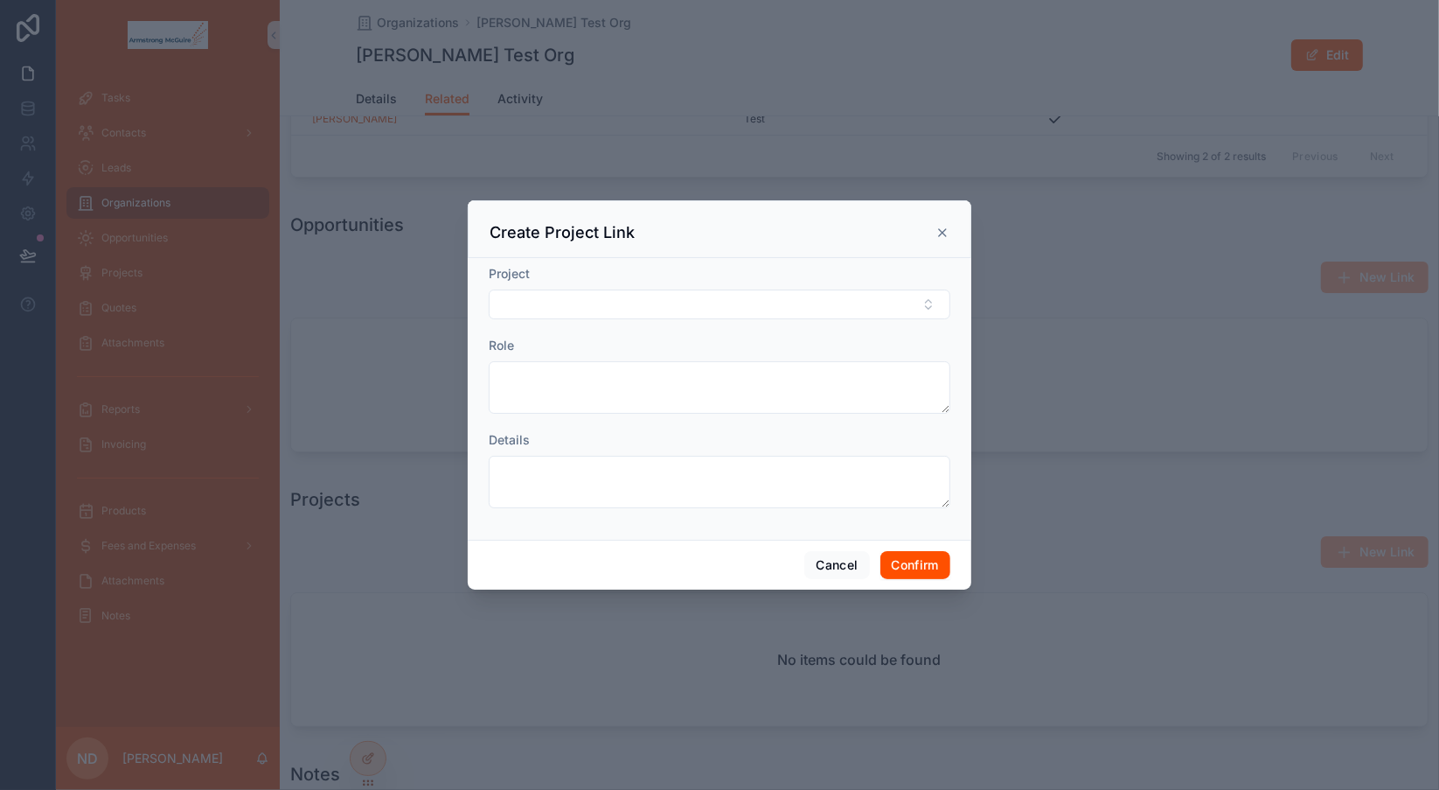
click at [940, 231] on icon at bounding box center [942, 232] width 7 height 7
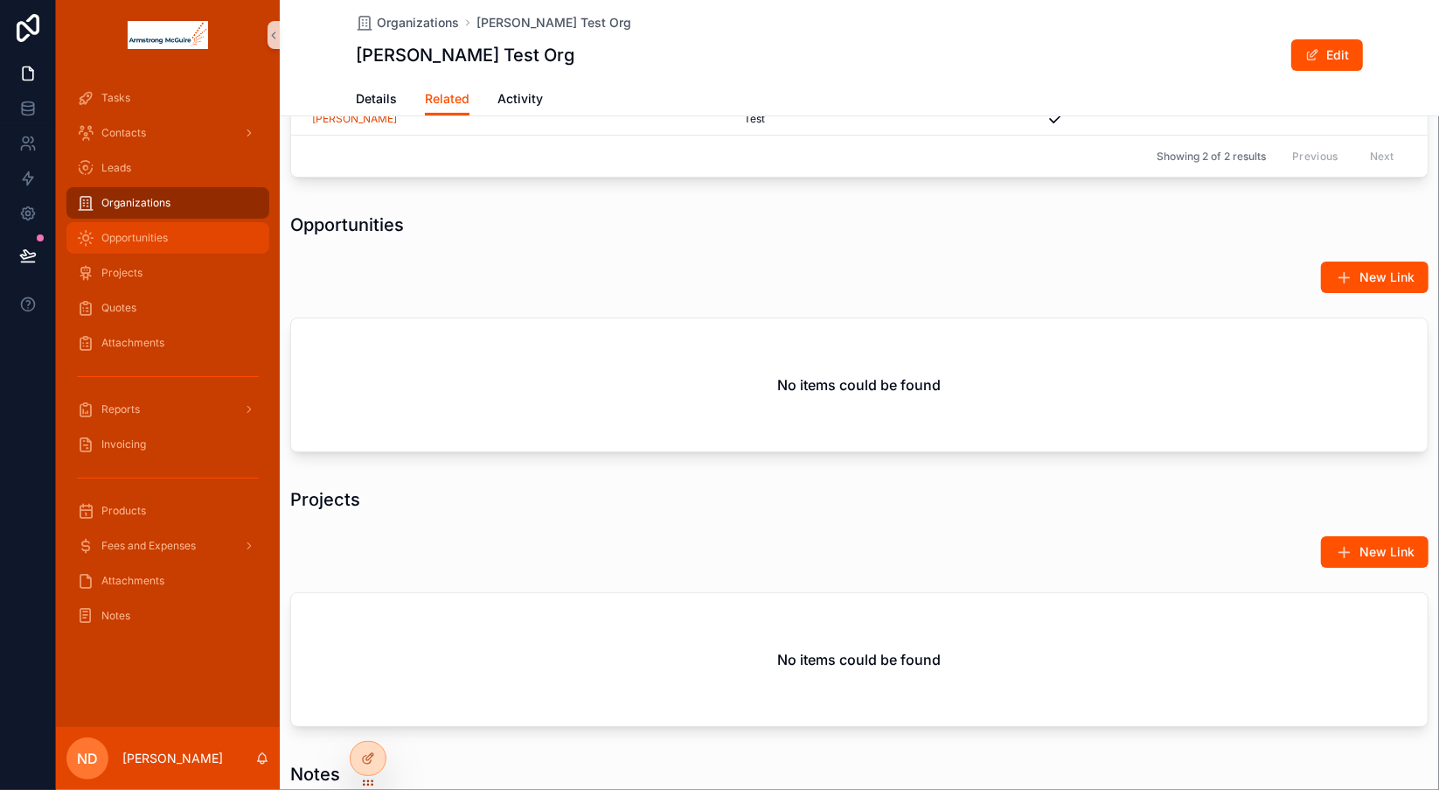
click at [186, 240] on div "Opportunities" at bounding box center [168, 238] width 182 height 28
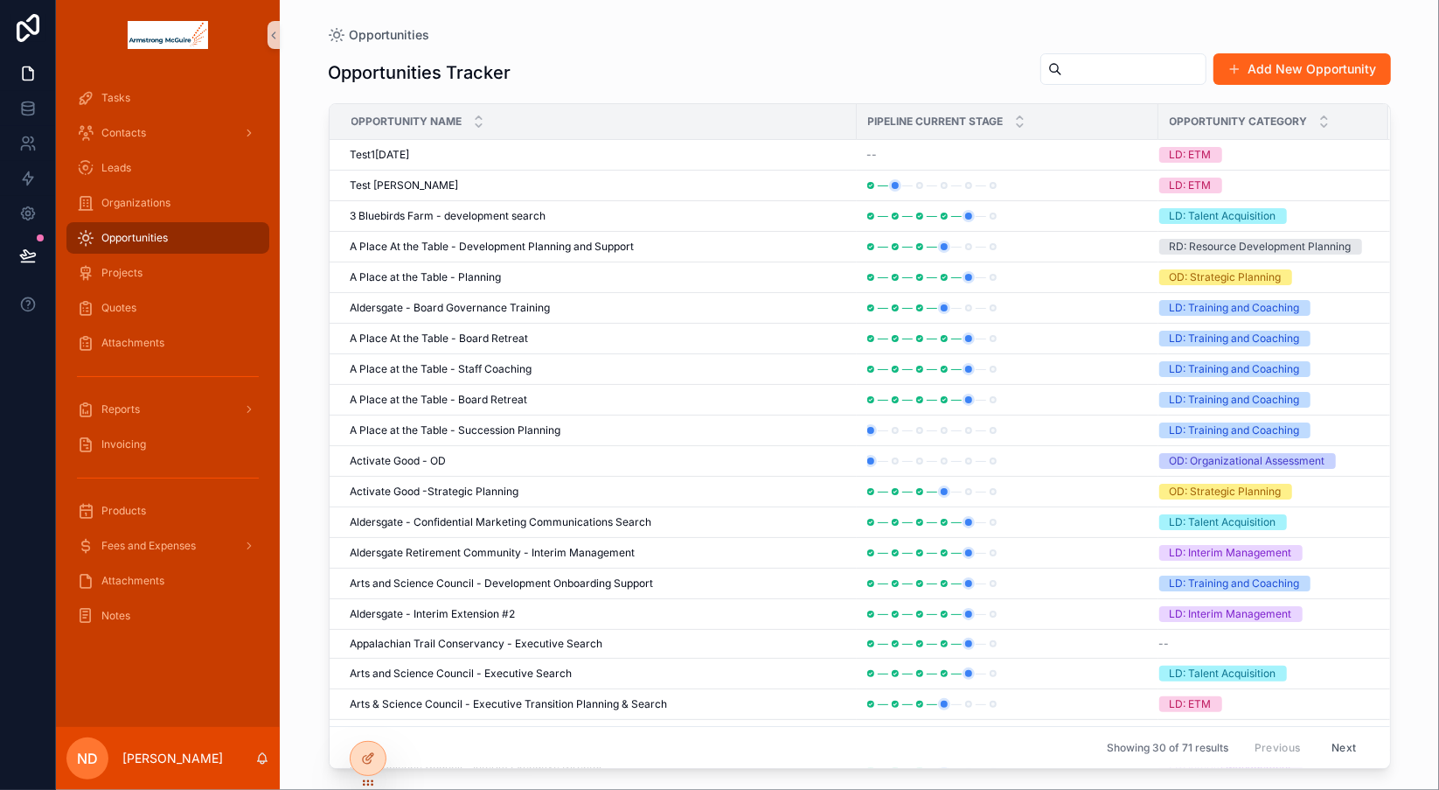
click at [1266, 73] on button "Add New Opportunity" at bounding box center [1302, 68] width 177 height 31
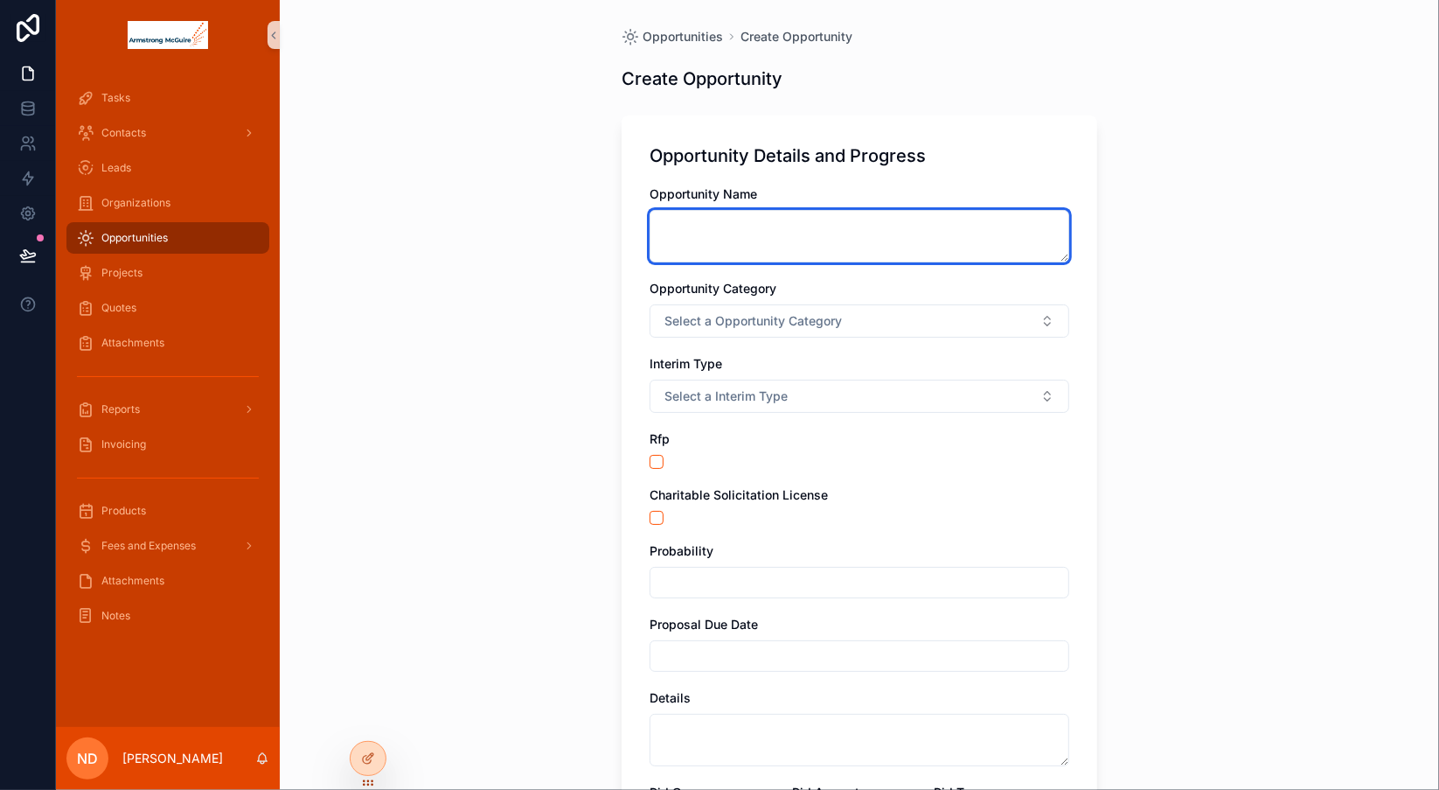
click at [821, 223] on textarea "scrollable content" at bounding box center [860, 236] width 420 height 52
type textarea "**********"
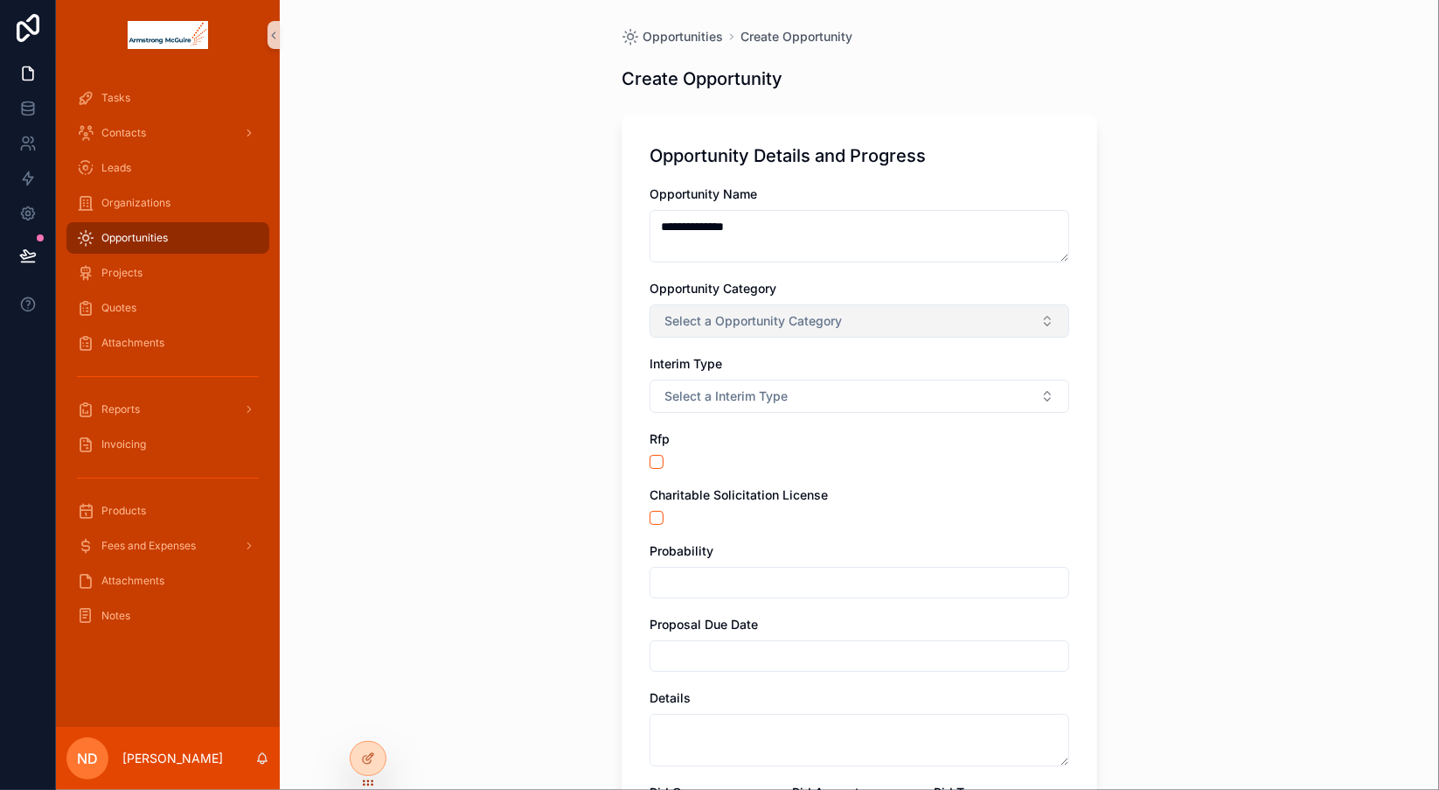
click at [825, 324] on span "Select a Opportunity Category" at bounding box center [752, 320] width 177 height 17
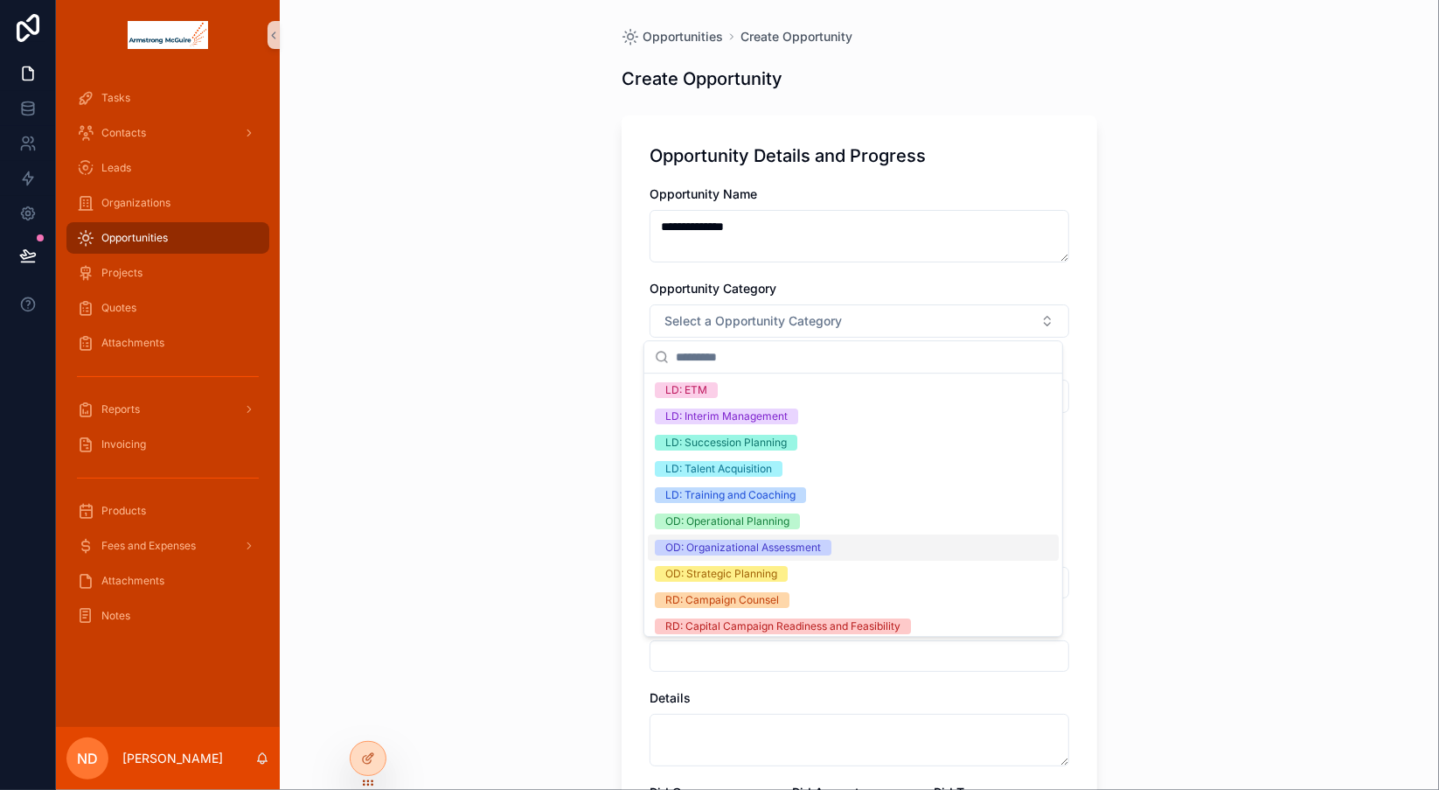
click at [748, 546] on div "OD: Organizational Assessment" at bounding box center [743, 547] width 156 height 16
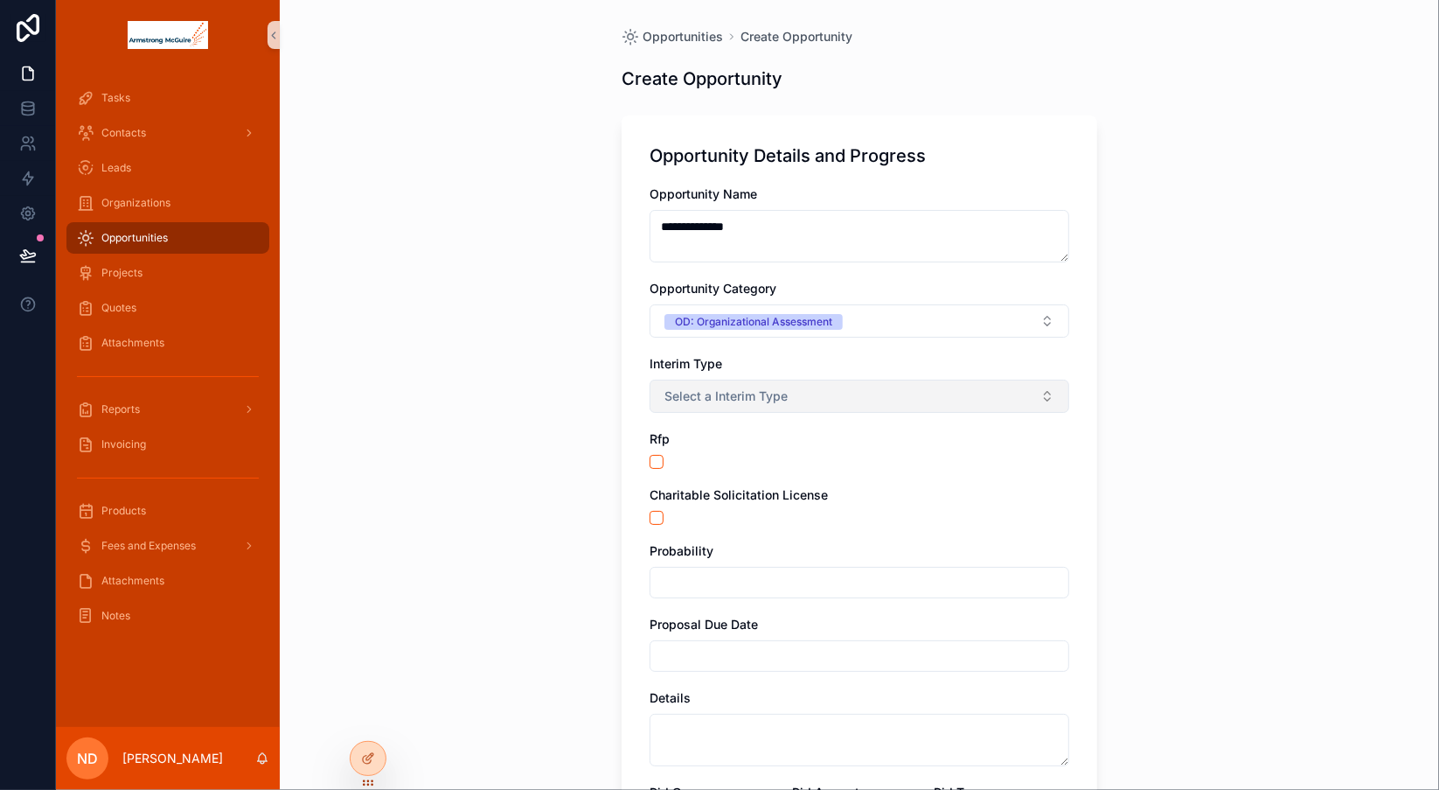
click at [827, 411] on button "Select a Interim Type" at bounding box center [860, 395] width 420 height 33
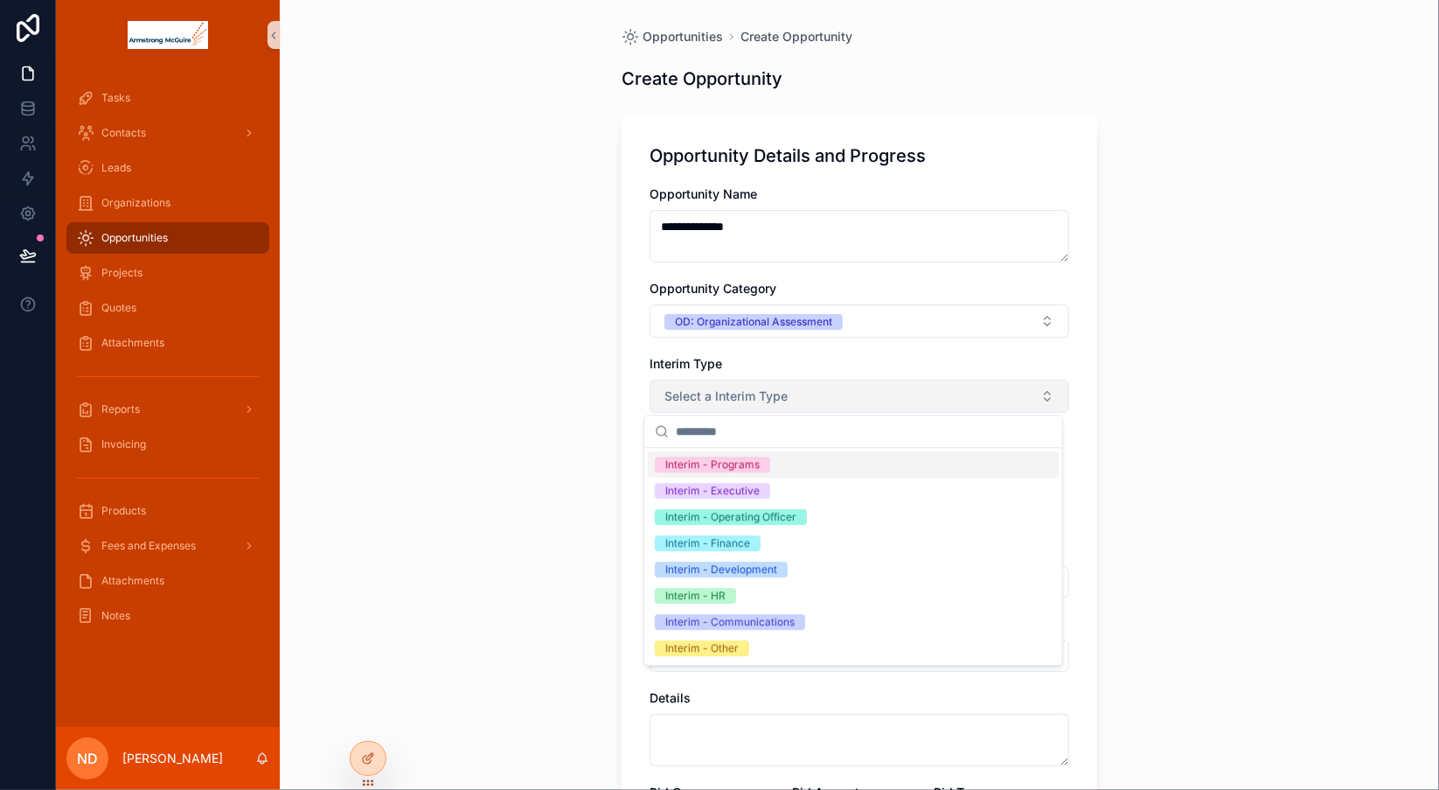
click at [827, 411] on button "Select a Interim Type" at bounding box center [860, 395] width 420 height 33
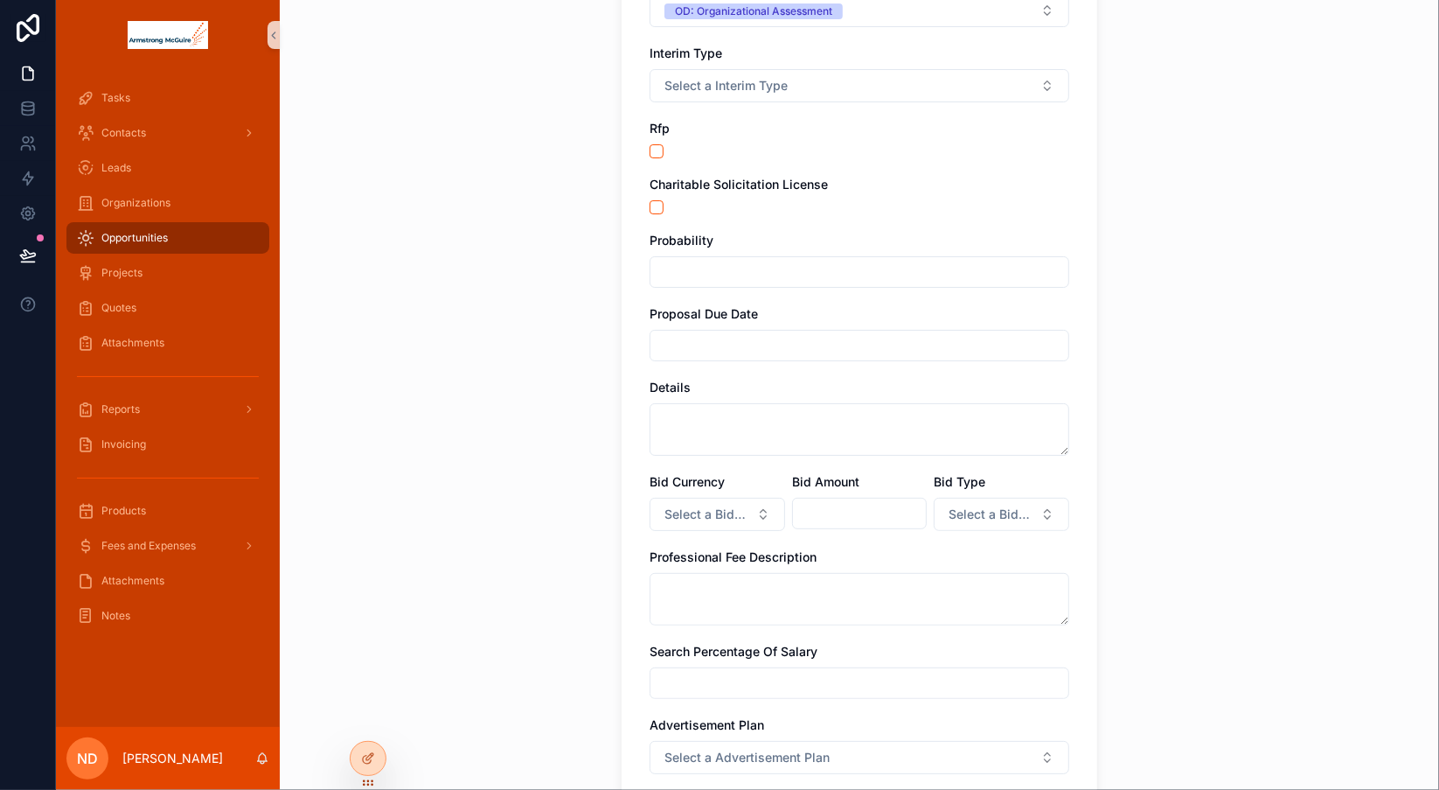
scroll to position [313, 0]
click at [879, 341] on input "scrollable content" at bounding box center [859, 342] width 418 height 24
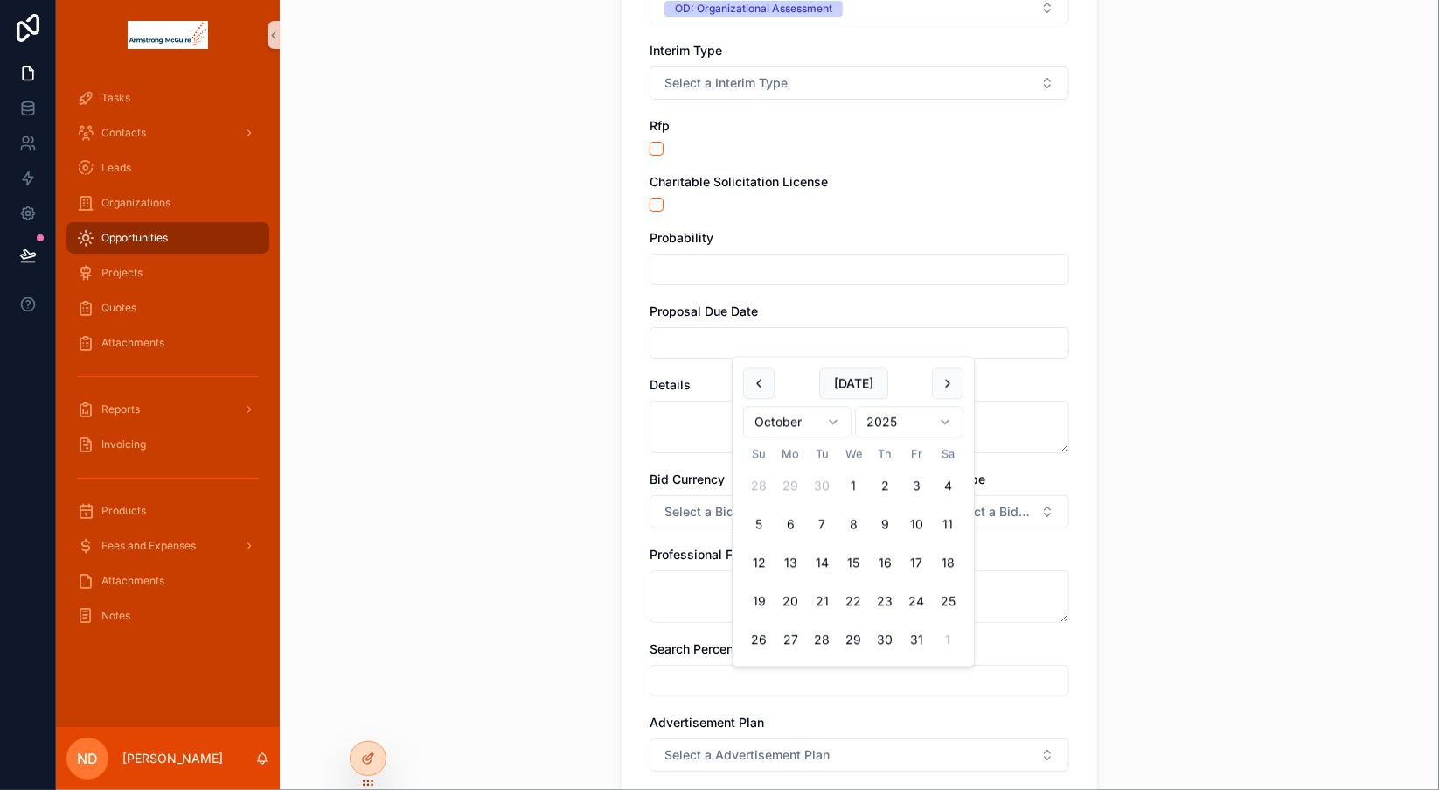
click at [848, 488] on button "1" at bounding box center [853, 485] width 31 height 31
click at [884, 484] on button "2" at bounding box center [884, 485] width 31 height 31
type input "*********"
click at [1048, 553] on div "Professional Fee Description" at bounding box center [860, 554] width 420 height 17
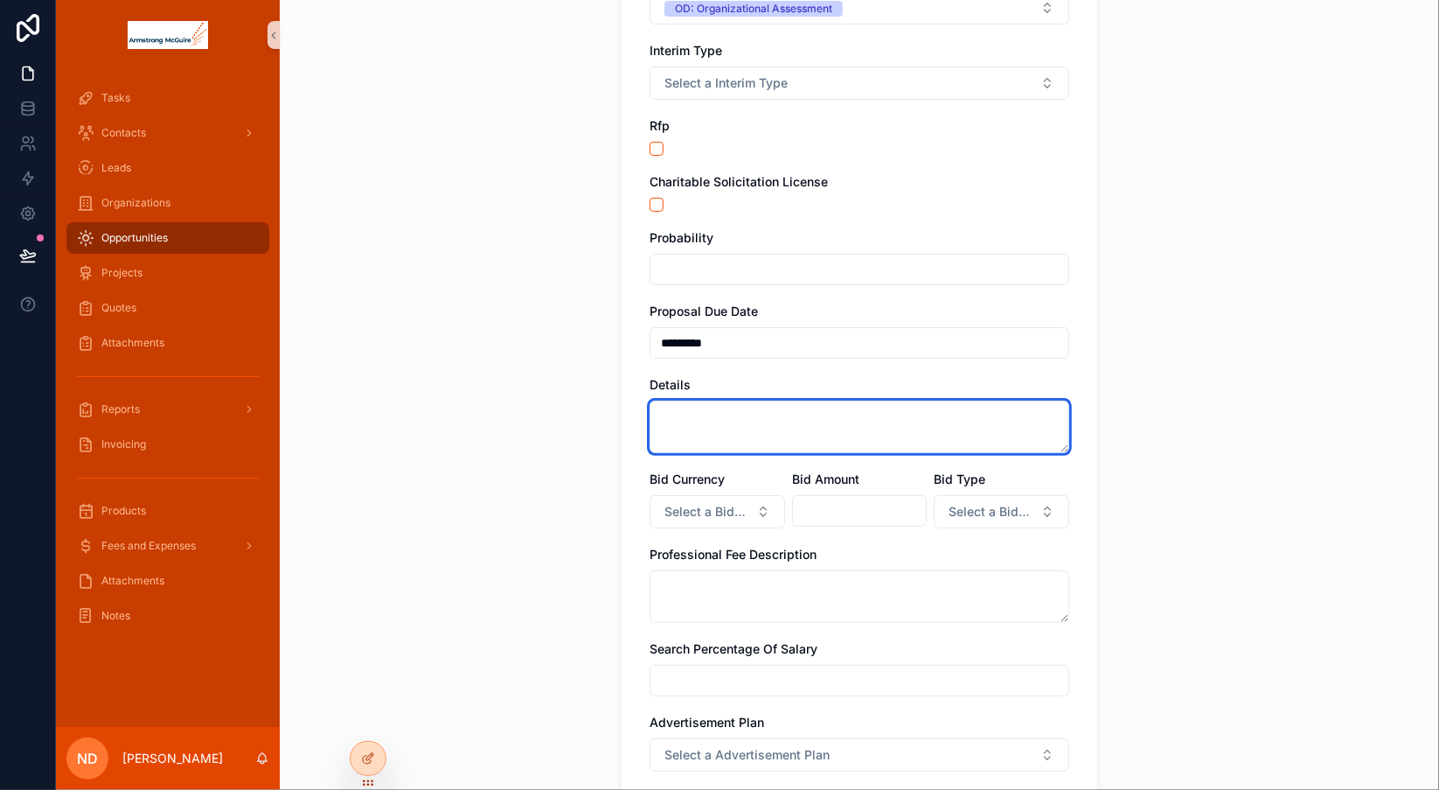
click at [774, 422] on textarea "scrollable content" at bounding box center [860, 426] width 420 height 52
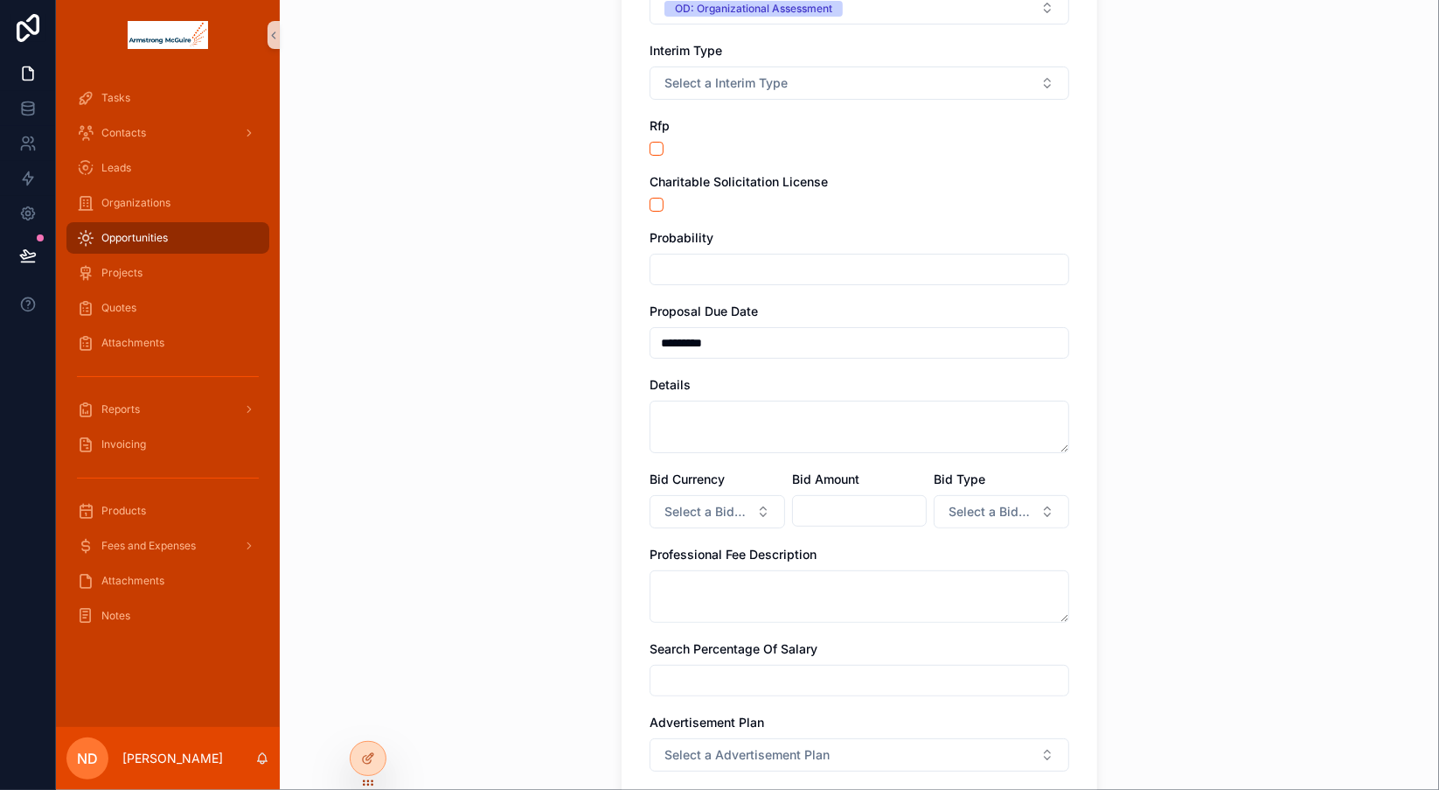
click at [831, 507] on input "scrollable content" at bounding box center [860, 510] width 134 height 24
type input "****"
click at [959, 514] on span "Select a Bid Type" at bounding box center [991, 511] width 85 height 17
click at [944, 577] on div "Fixed Bid" at bounding box center [930, 579] width 45 height 16
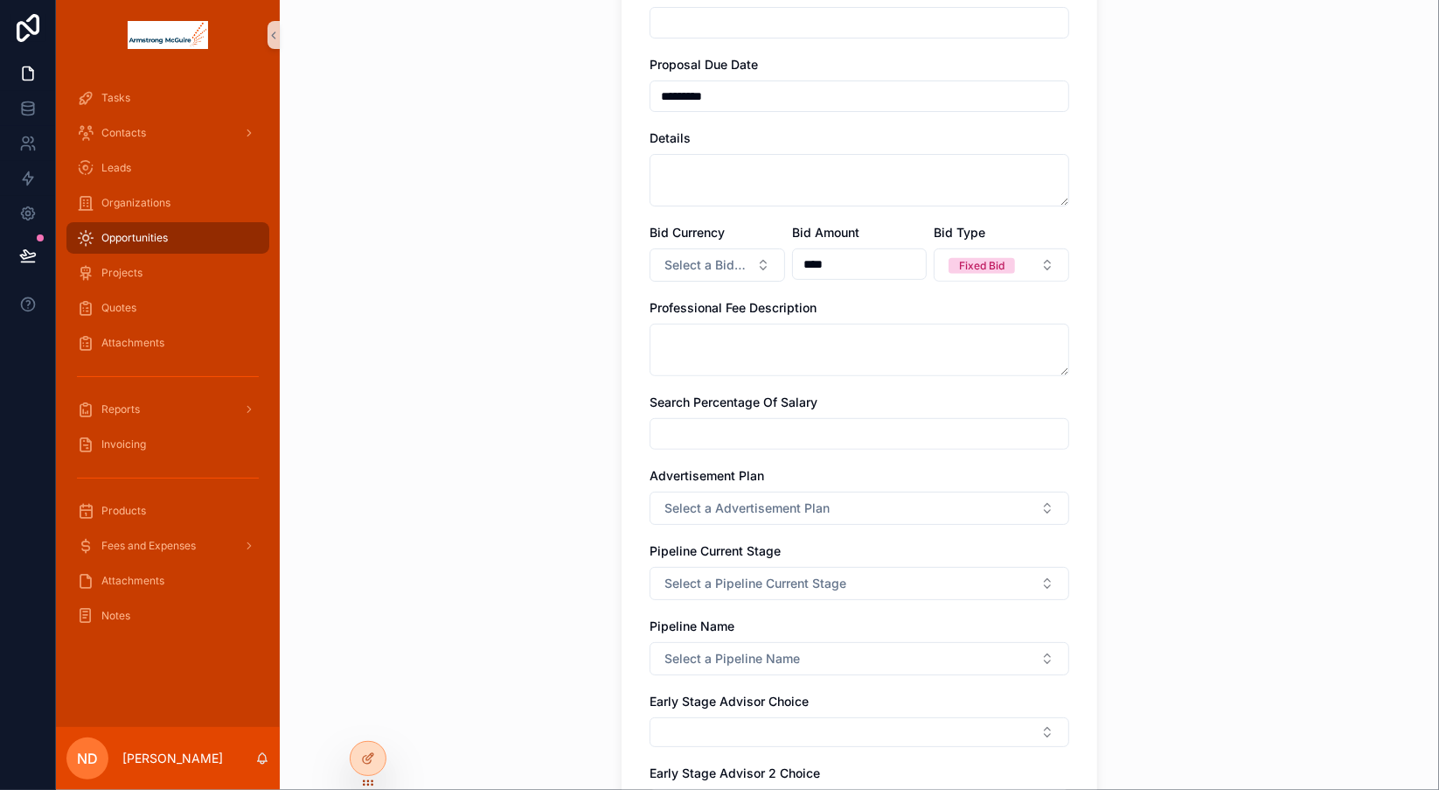
scroll to position [564, 0]
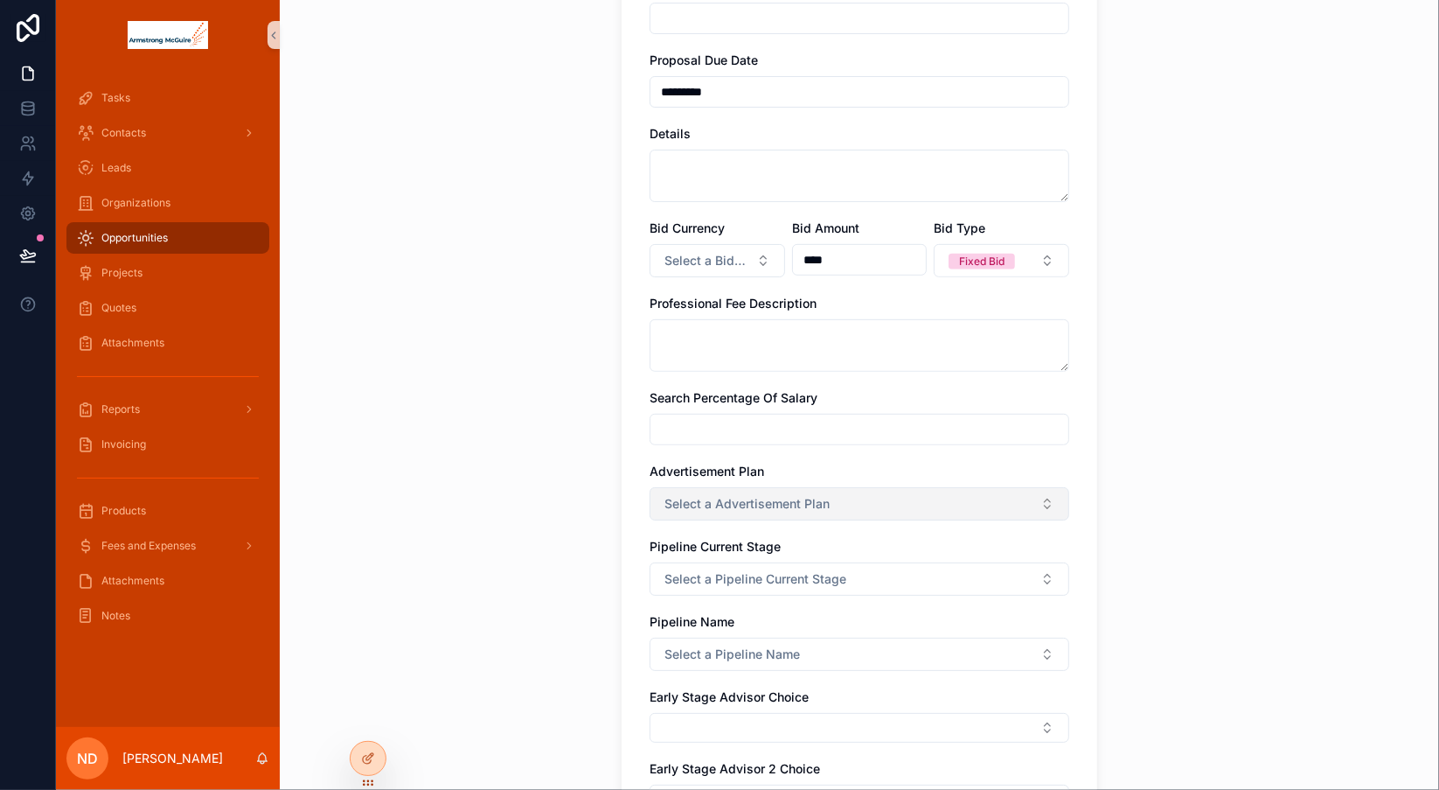
click at [823, 497] on button "Select a Advertisement Plan" at bounding box center [860, 503] width 420 height 33
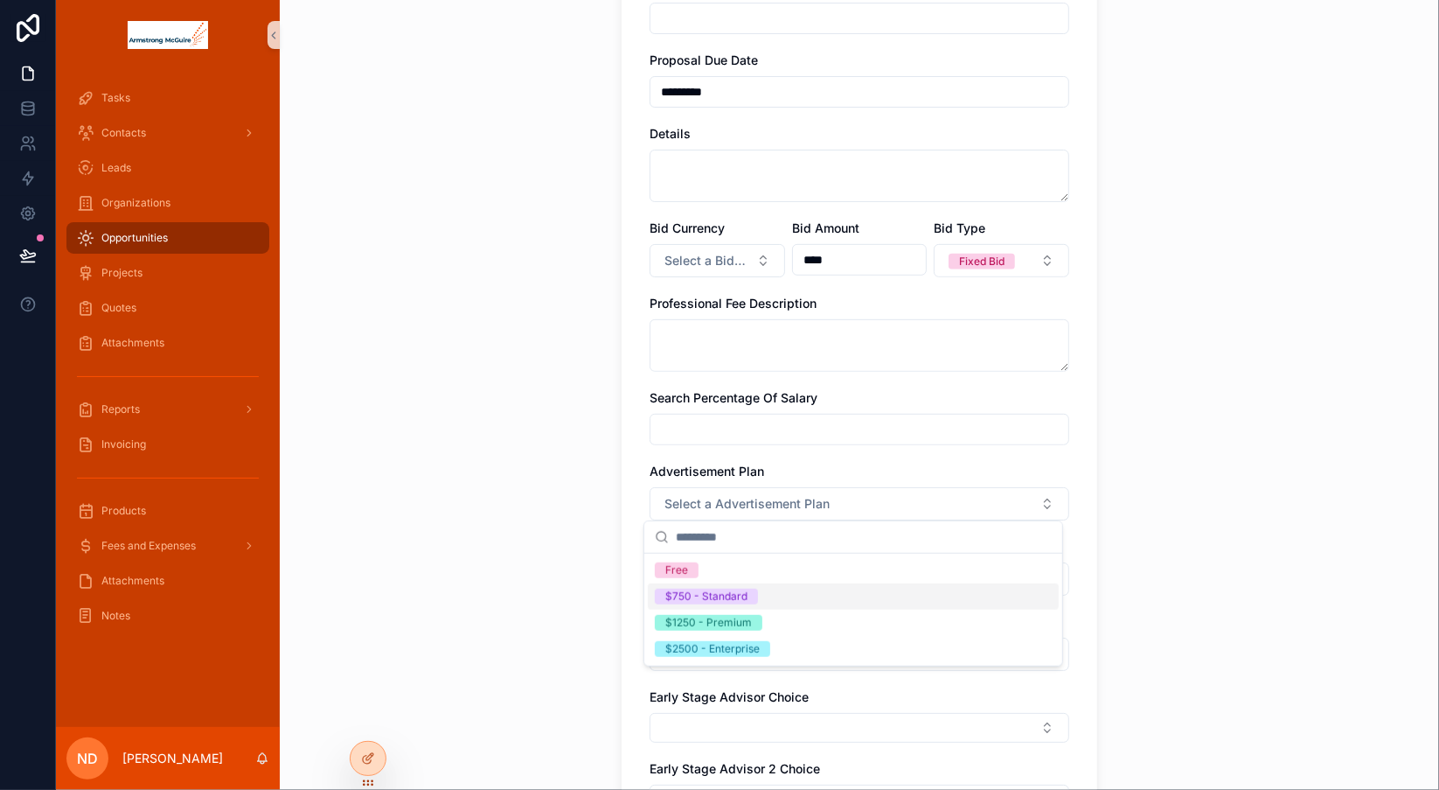
click at [746, 596] on div "$750 - Standard" at bounding box center [706, 596] width 82 height 16
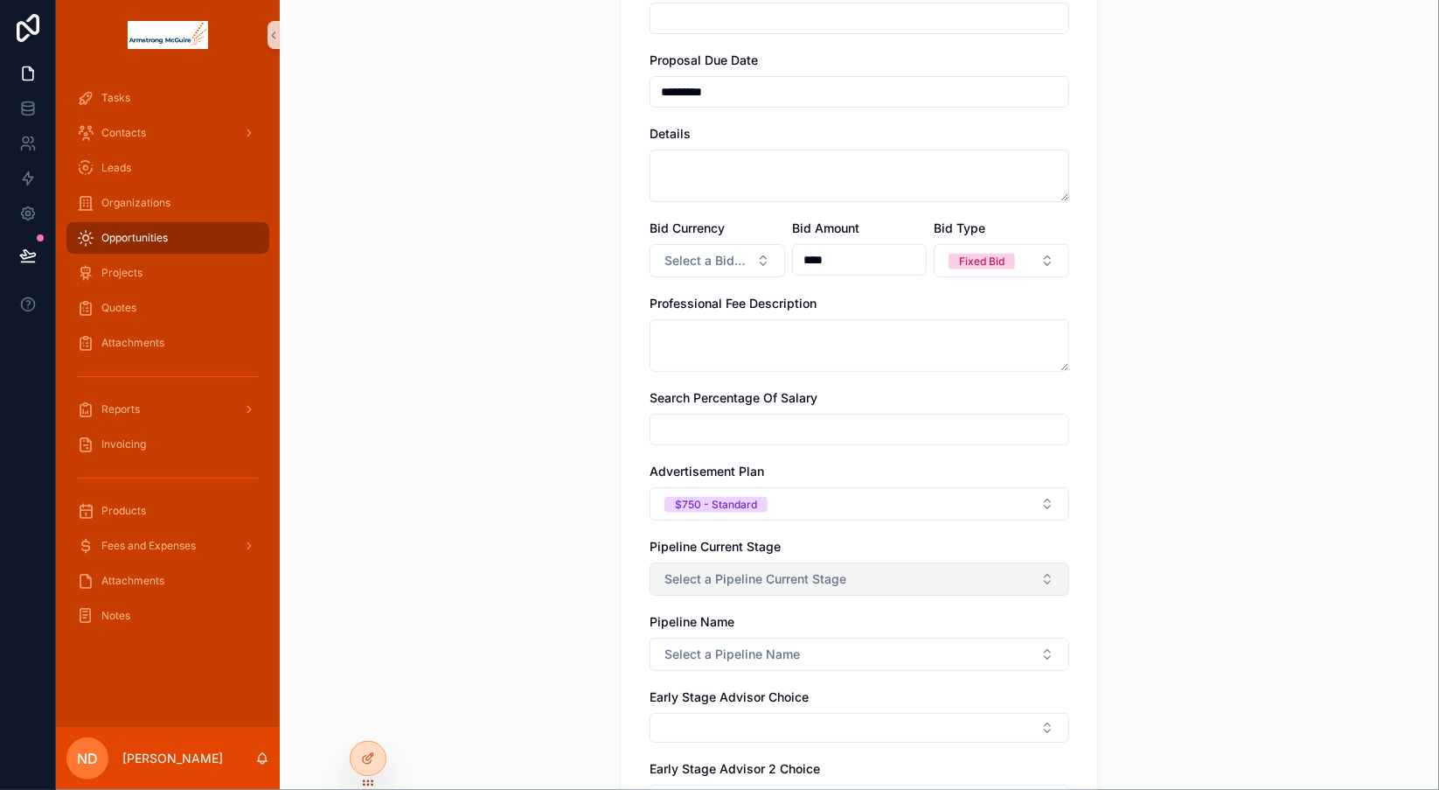
click at [878, 580] on button "Select a Pipeline Current Stage" at bounding box center [860, 578] width 420 height 33
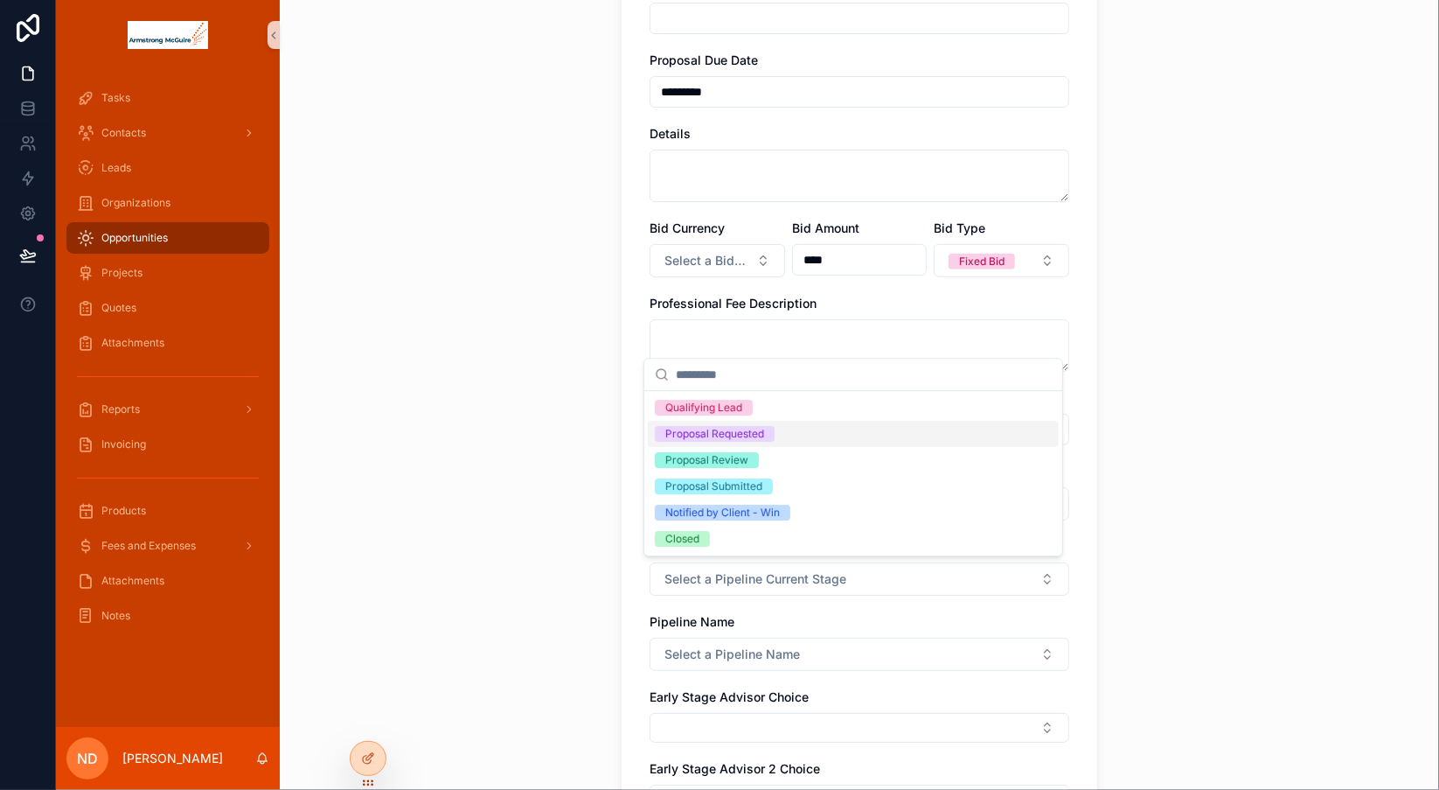
click at [813, 435] on div "Proposal Requested" at bounding box center [853, 434] width 411 height 26
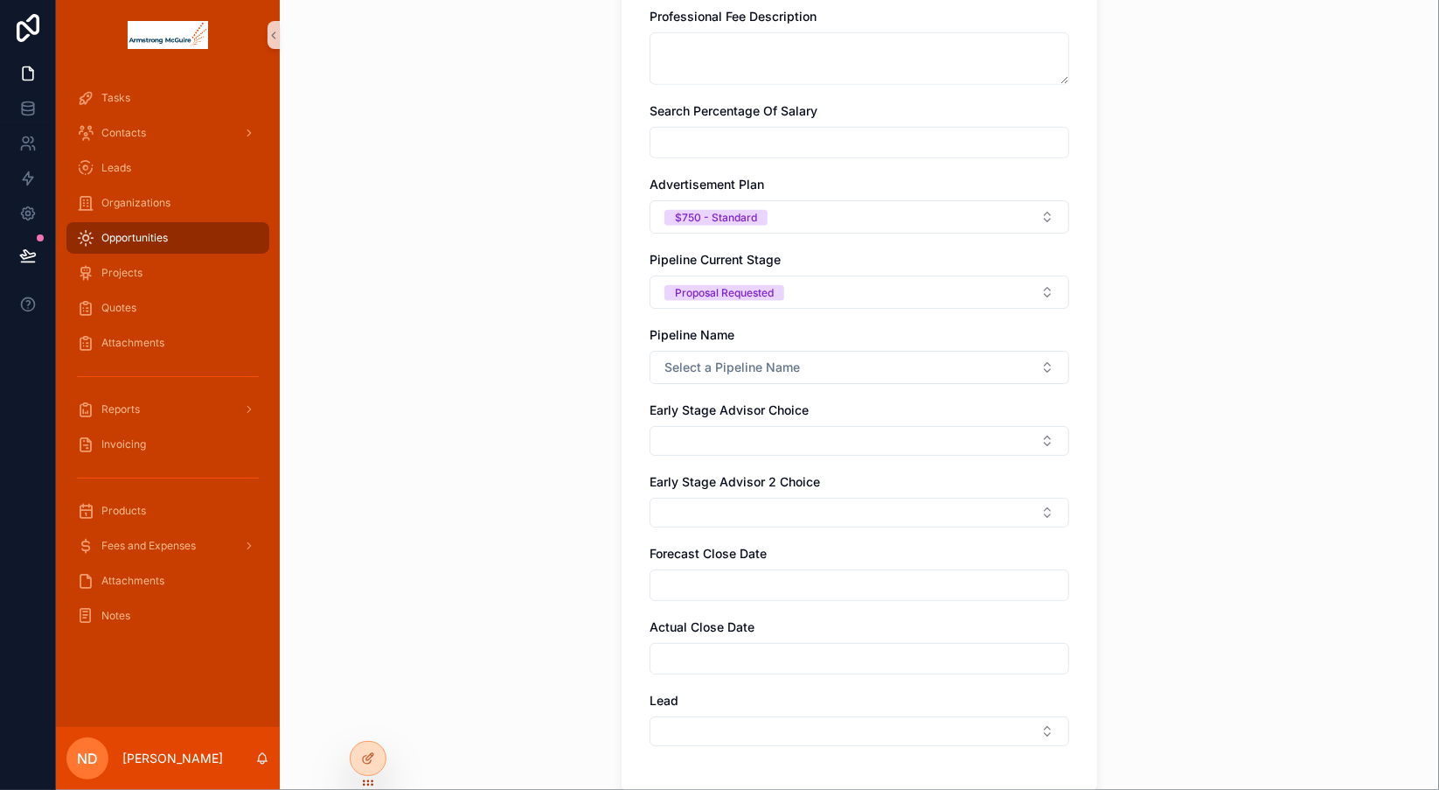
scroll to position [853, 0]
click at [961, 362] on button "Select a Pipeline Name" at bounding box center [860, 364] width 420 height 33
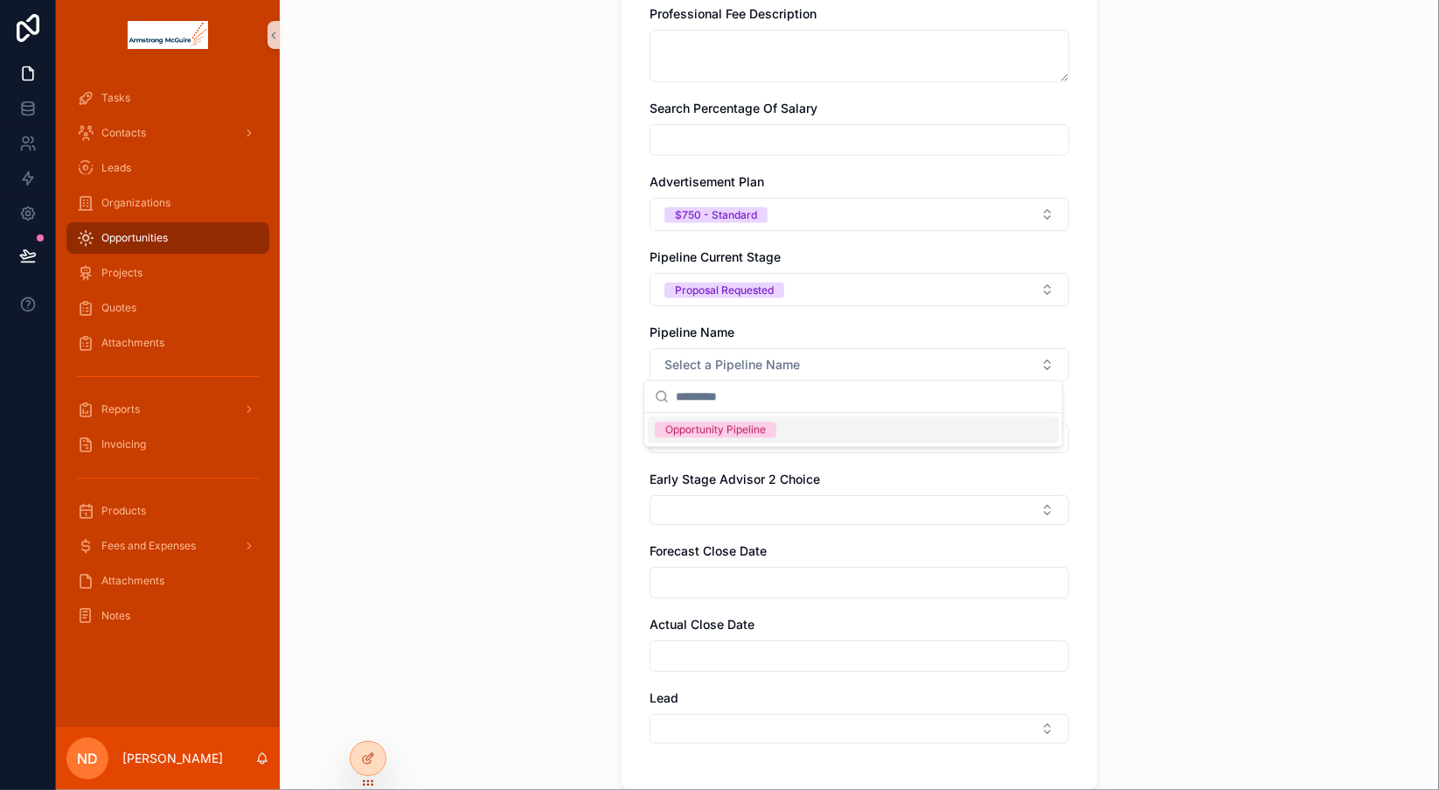
click at [913, 429] on div "Opportunity Pipeline" at bounding box center [853, 429] width 411 height 26
click at [873, 440] on button "Select Button" at bounding box center [860, 438] width 420 height 30
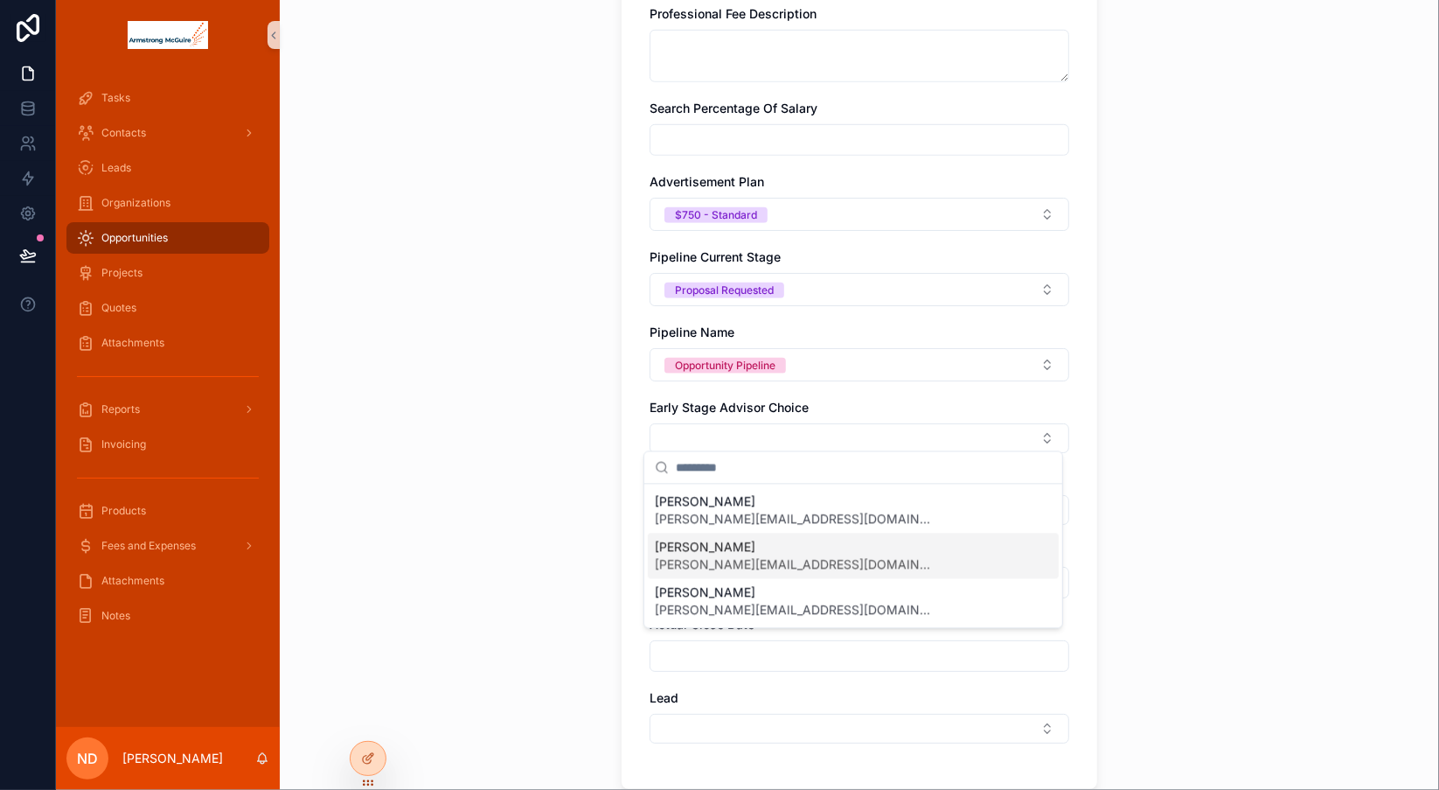
click at [817, 557] on span "[PERSON_NAME][EMAIL_ADDRESS][DOMAIN_NAME]" at bounding box center [795, 563] width 280 height 17
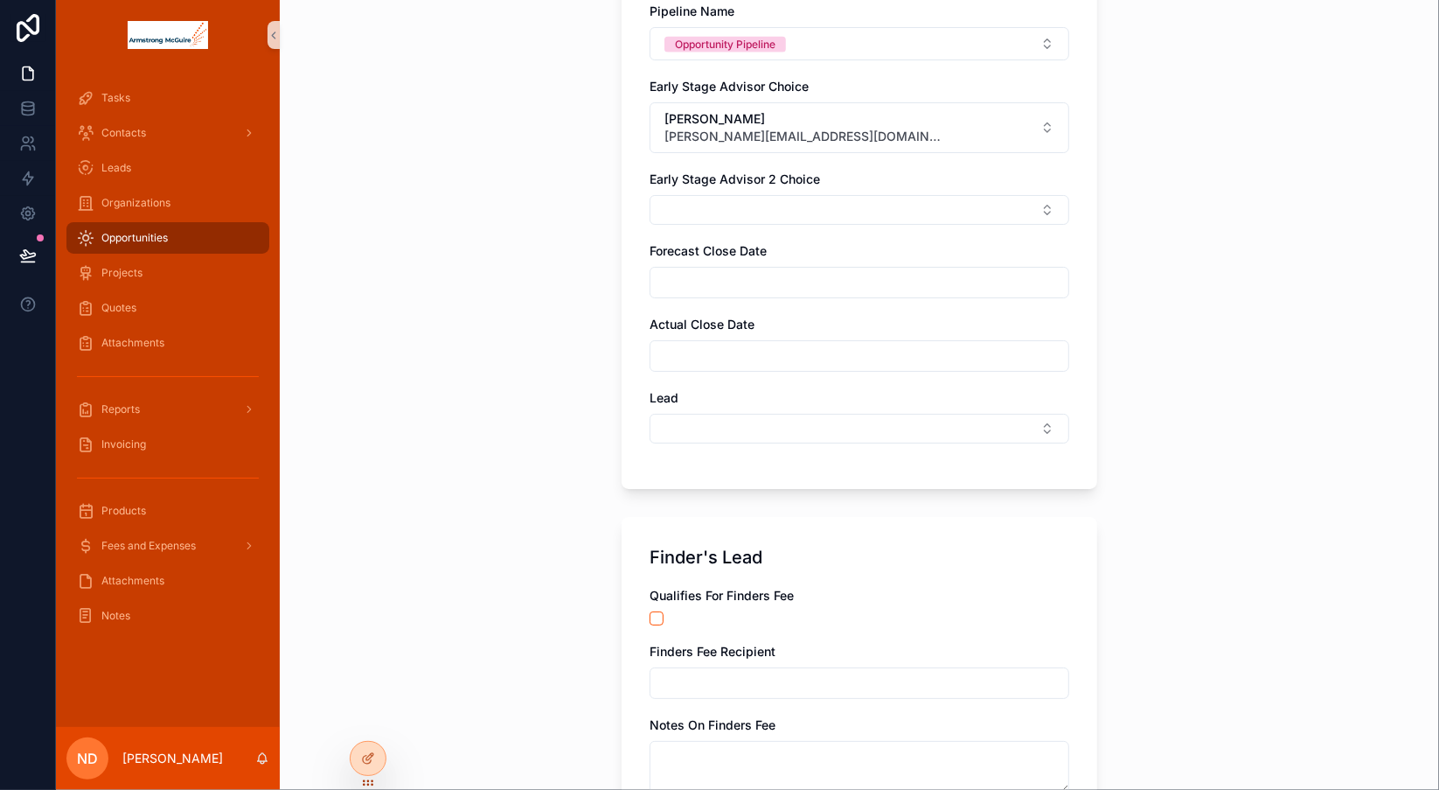
scroll to position [1172, 0]
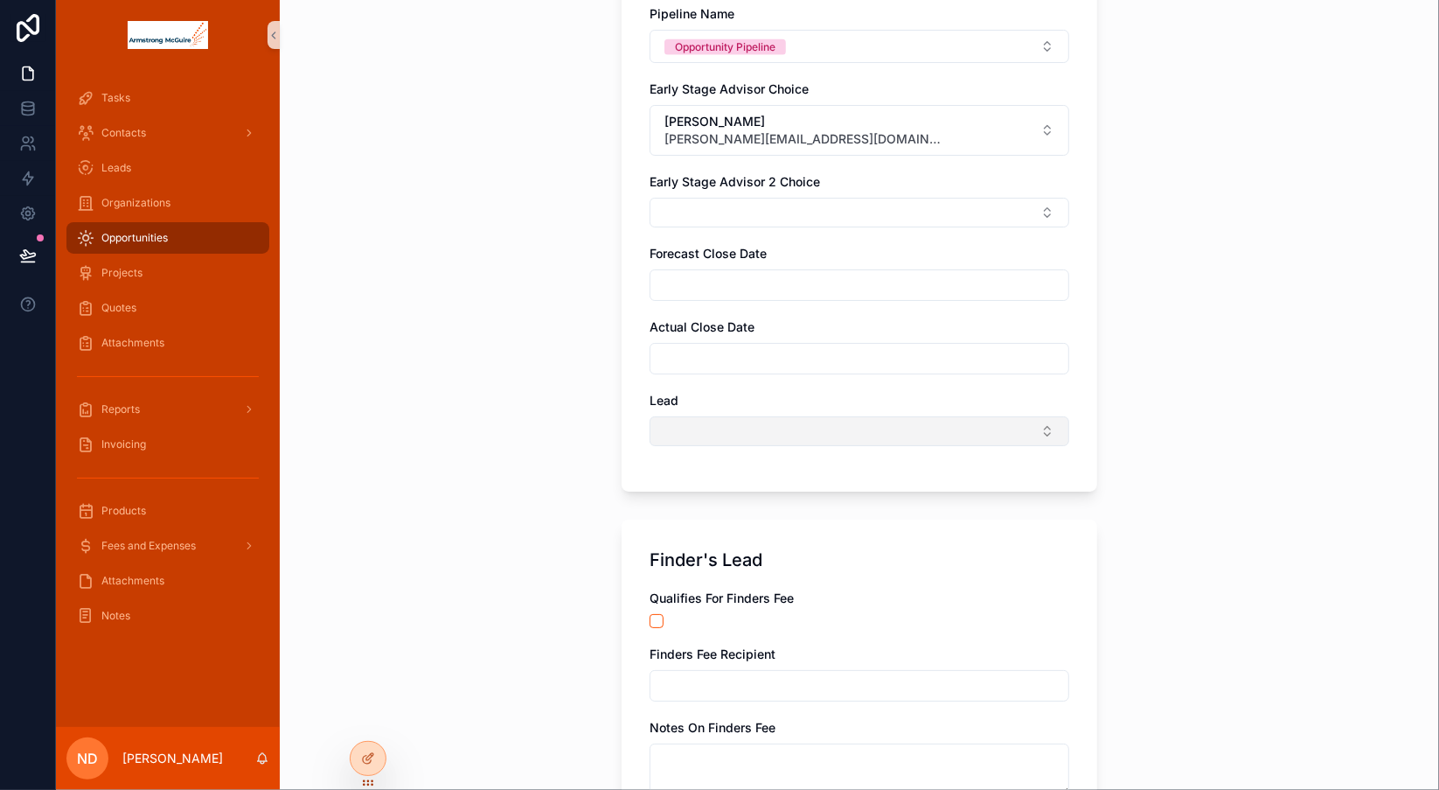
click at [990, 421] on button "Select Button" at bounding box center [860, 431] width 420 height 30
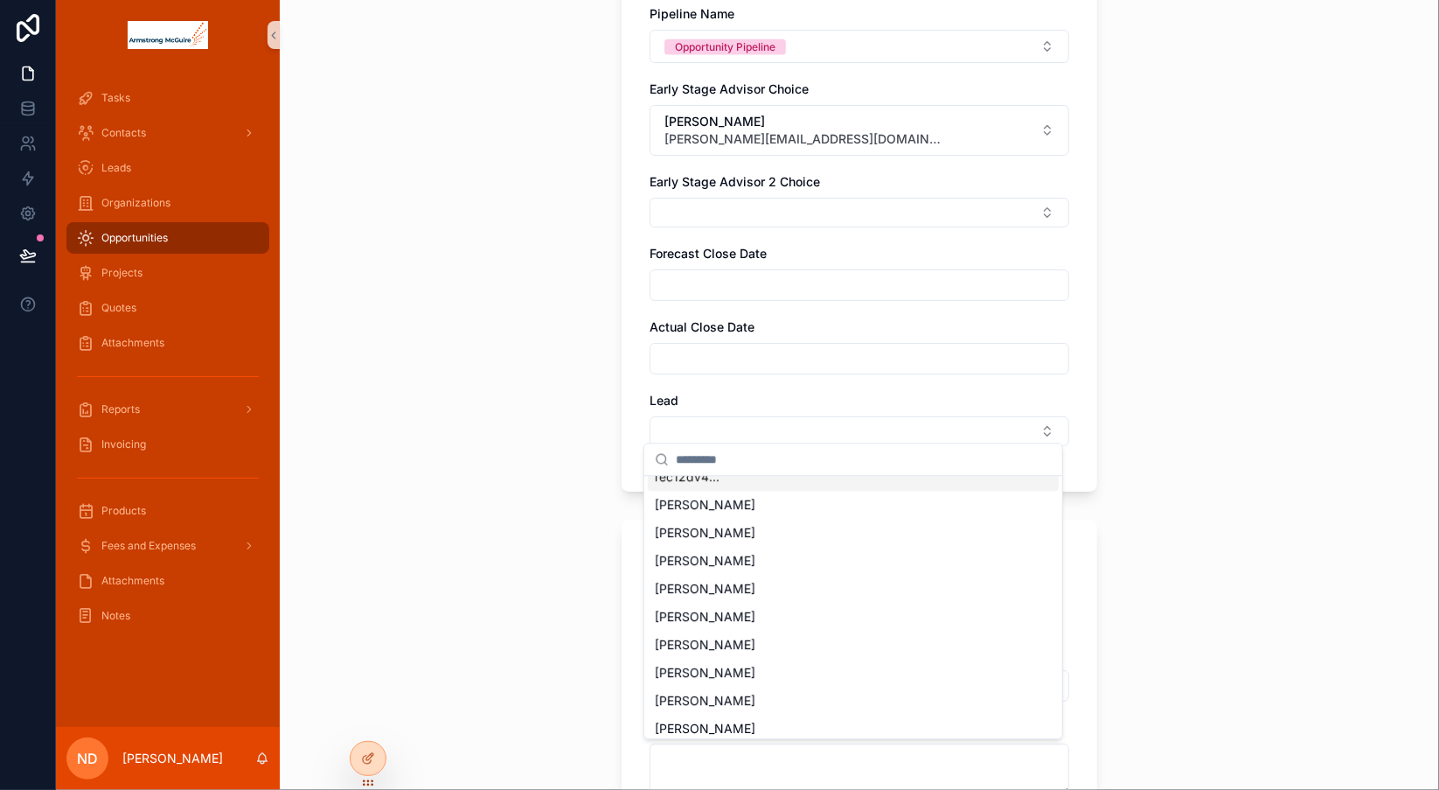
scroll to position [0, 0]
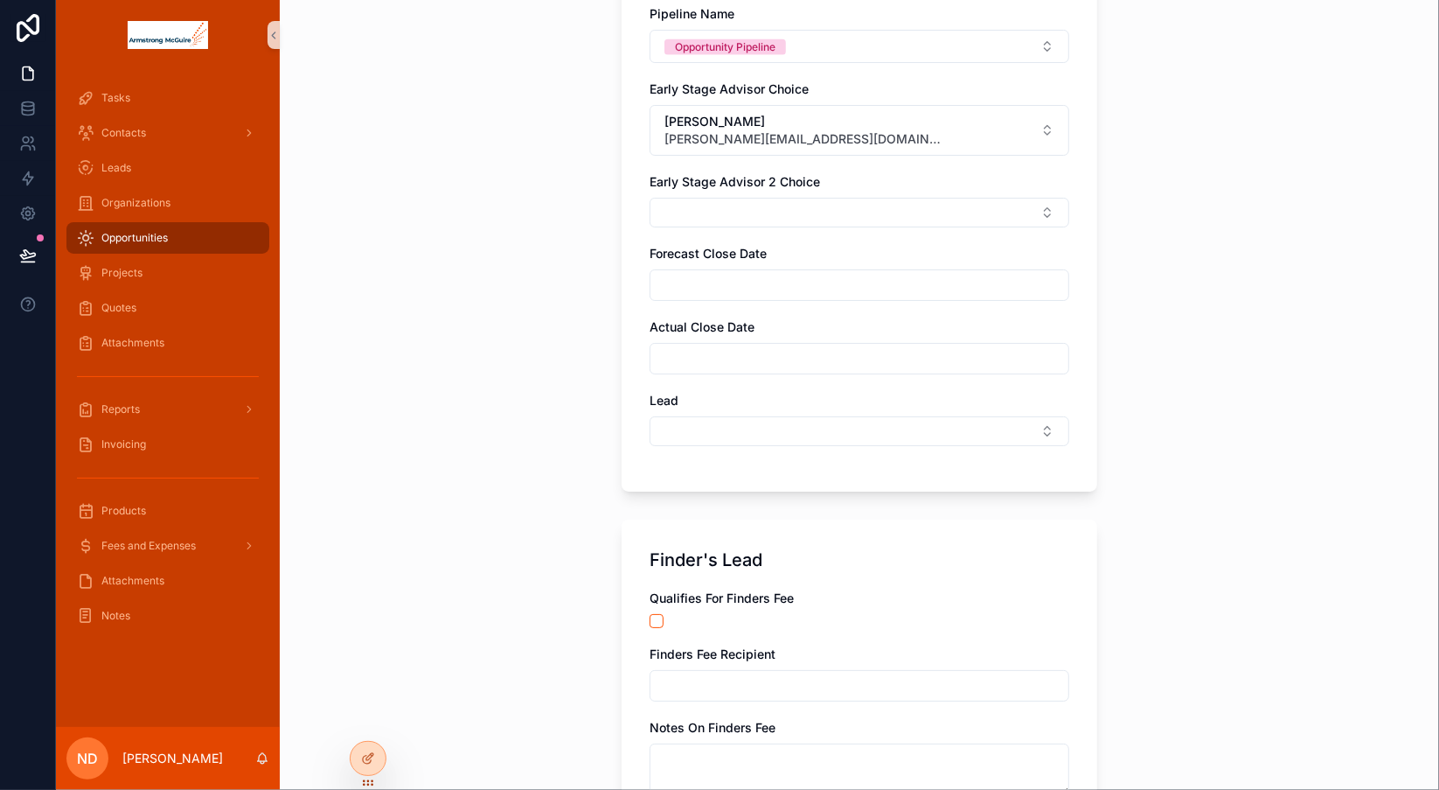
click at [1212, 471] on div "**********" at bounding box center [859, 395] width 1159 height 790
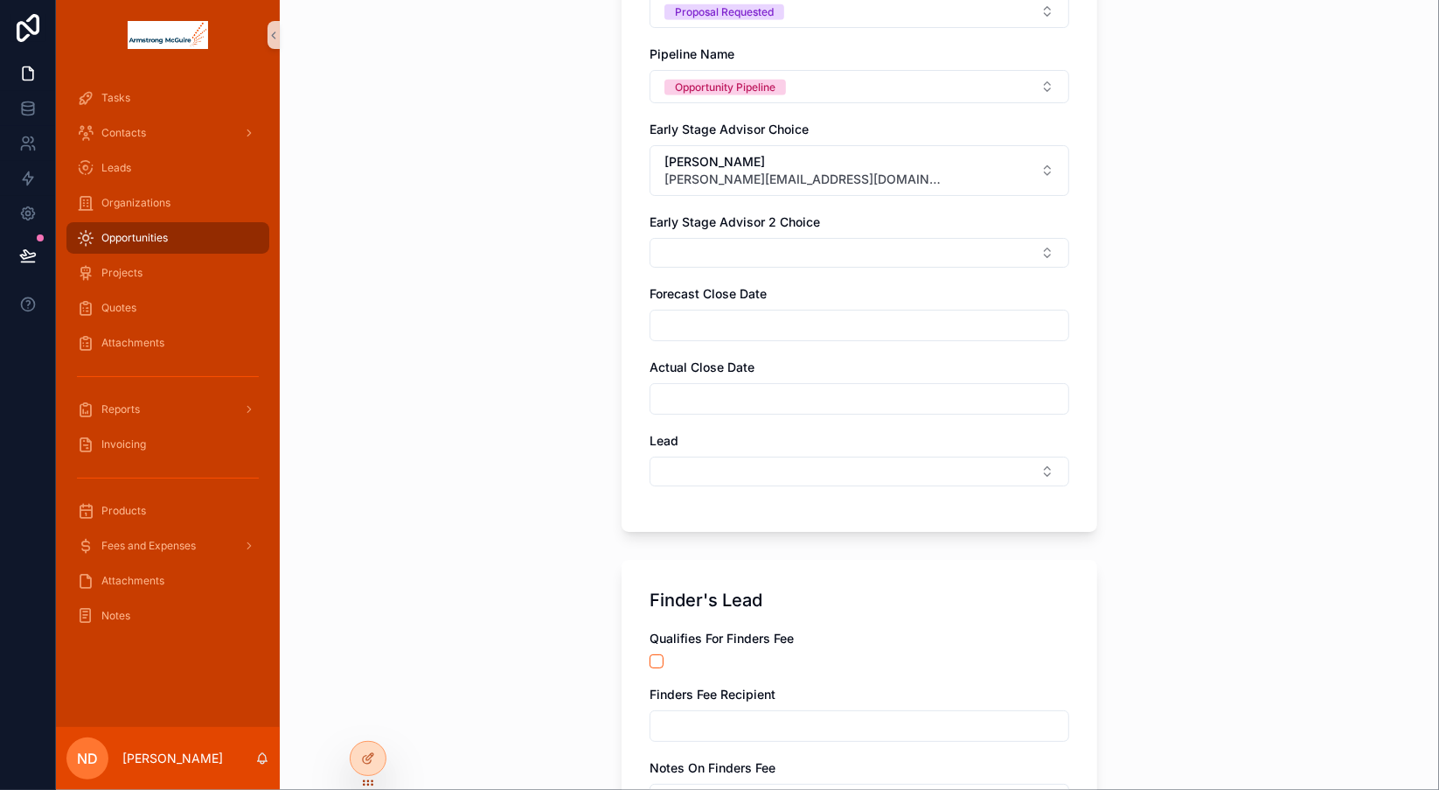
scroll to position [1128, 0]
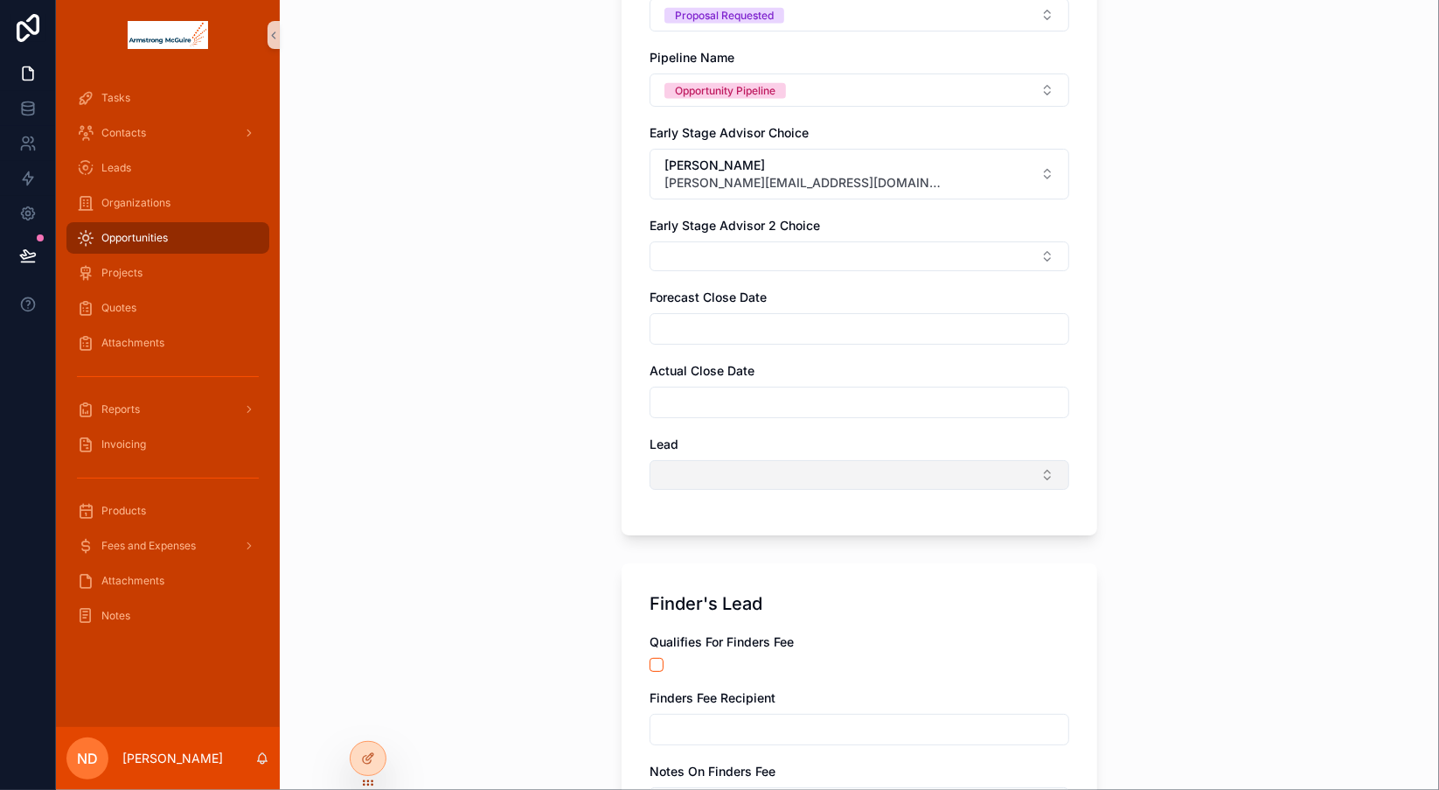
click at [1044, 461] on button "Select Button" at bounding box center [860, 475] width 420 height 30
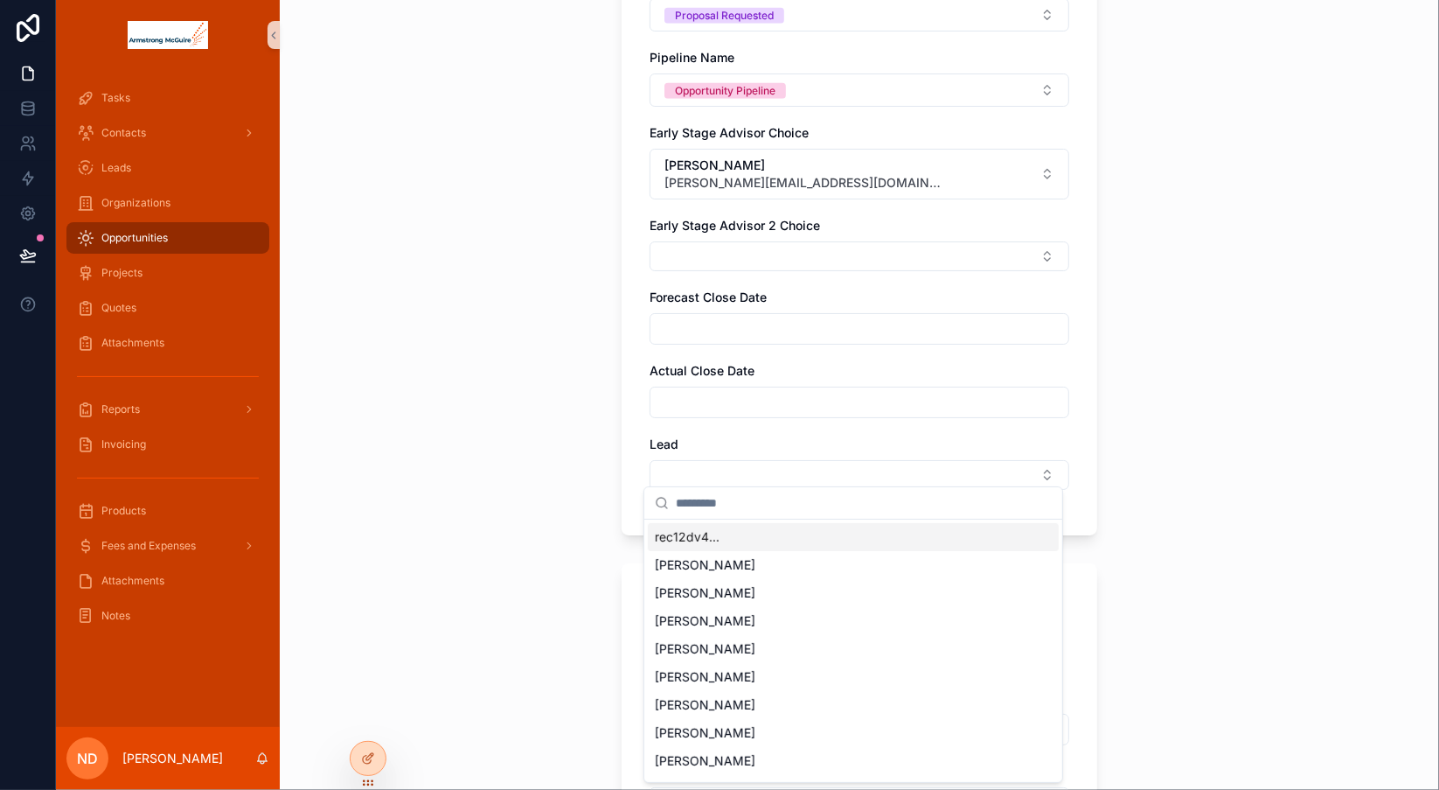
click at [880, 539] on div "rec12dv4..." at bounding box center [853, 537] width 411 height 28
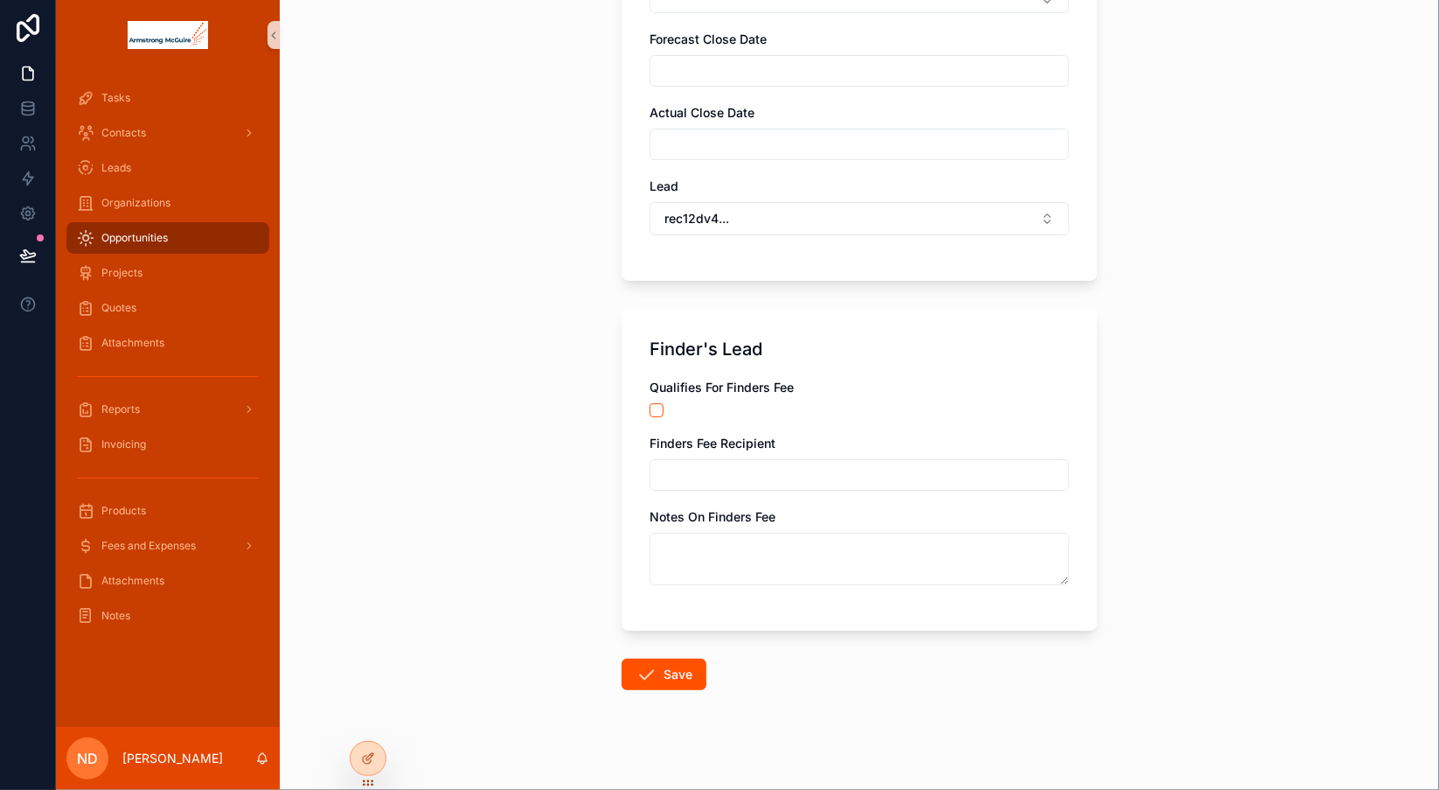
scroll to position [1390, 0]
click at [669, 662] on button "Save" at bounding box center [664, 669] width 85 height 31
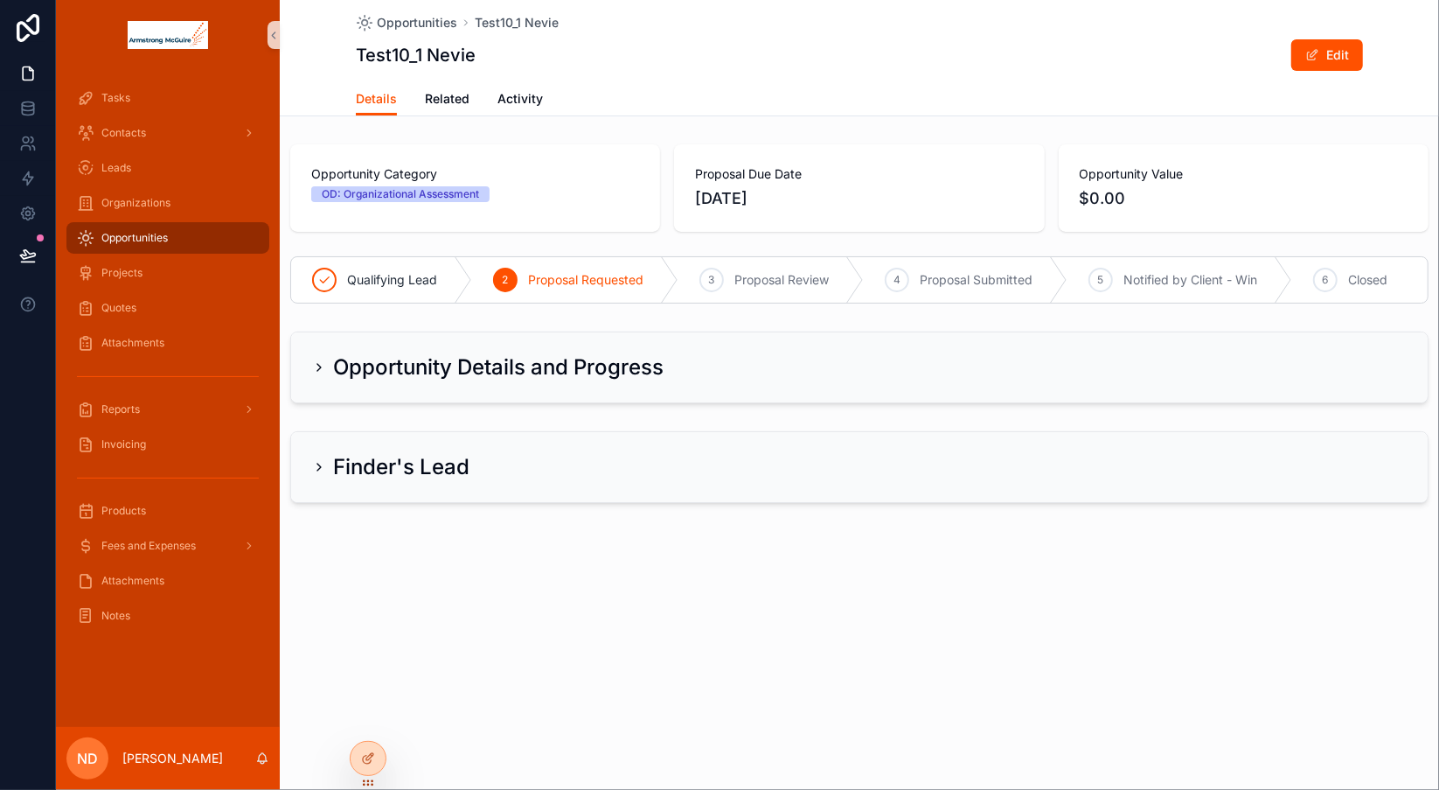
click at [319, 366] on icon "scrollable content" at bounding box center [318, 367] width 3 height 7
click at [316, 364] on icon "scrollable content" at bounding box center [319, 367] width 14 height 14
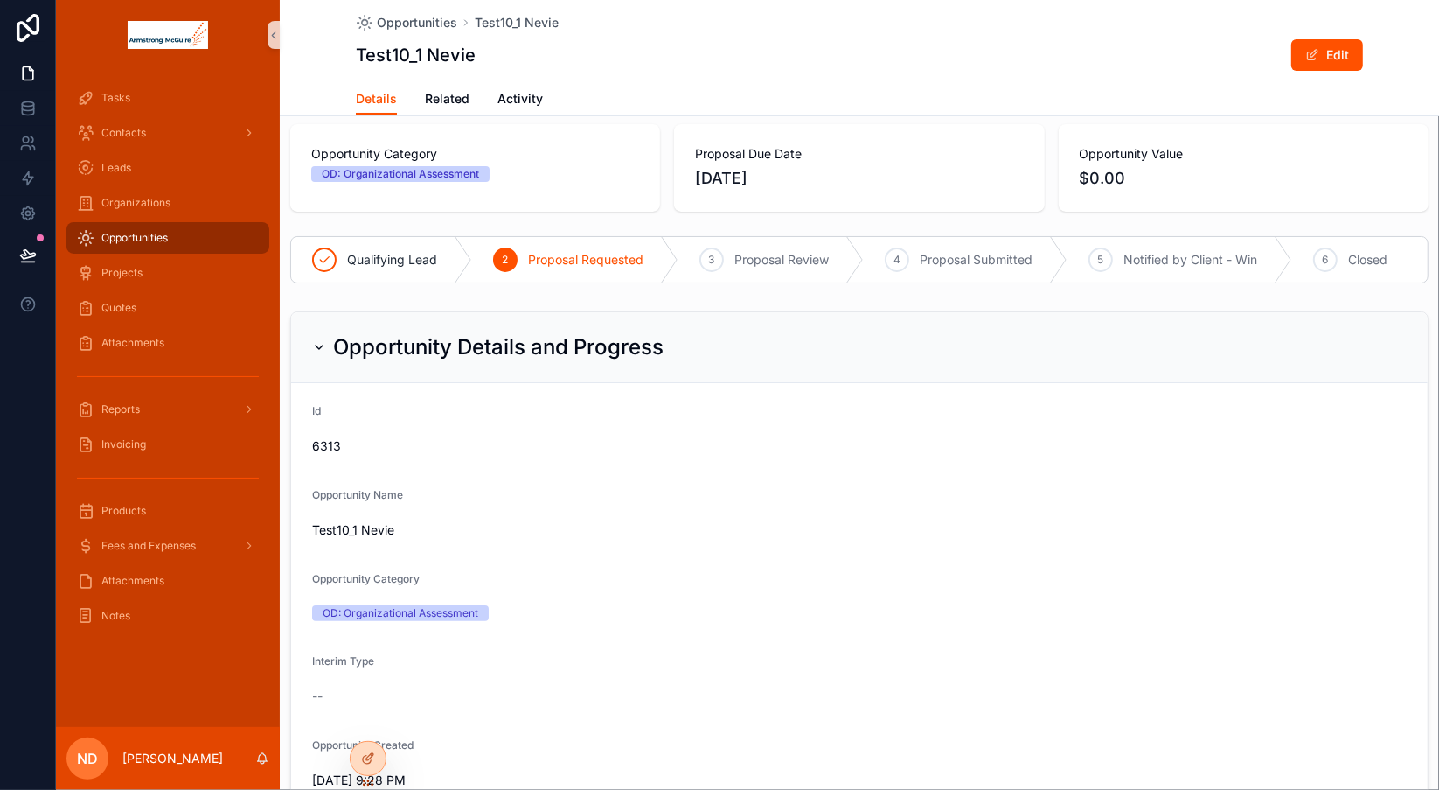
scroll to position [17, 0]
click at [444, 101] on span "Related" at bounding box center [447, 98] width 45 height 17
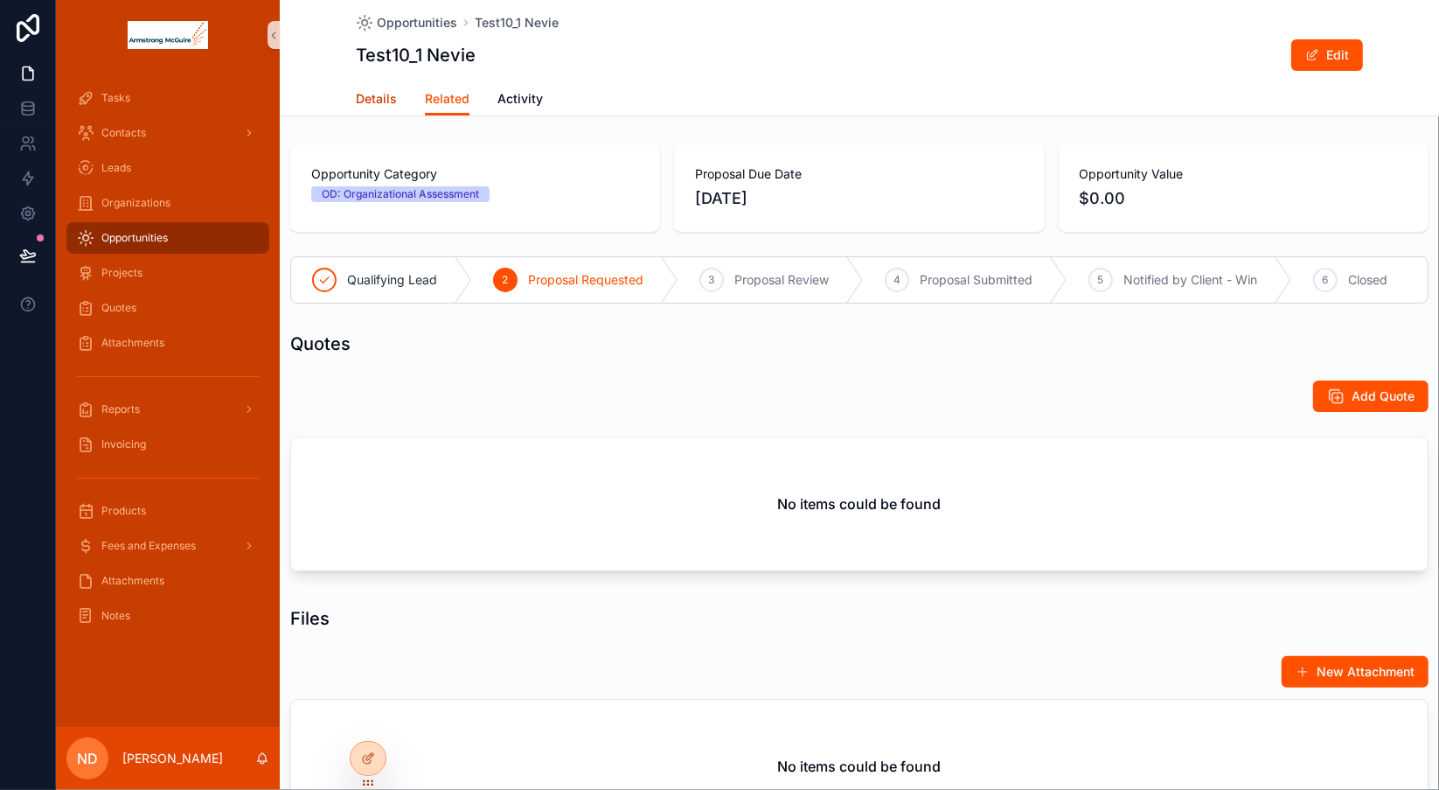
click at [367, 101] on span "Details" at bounding box center [376, 98] width 41 height 17
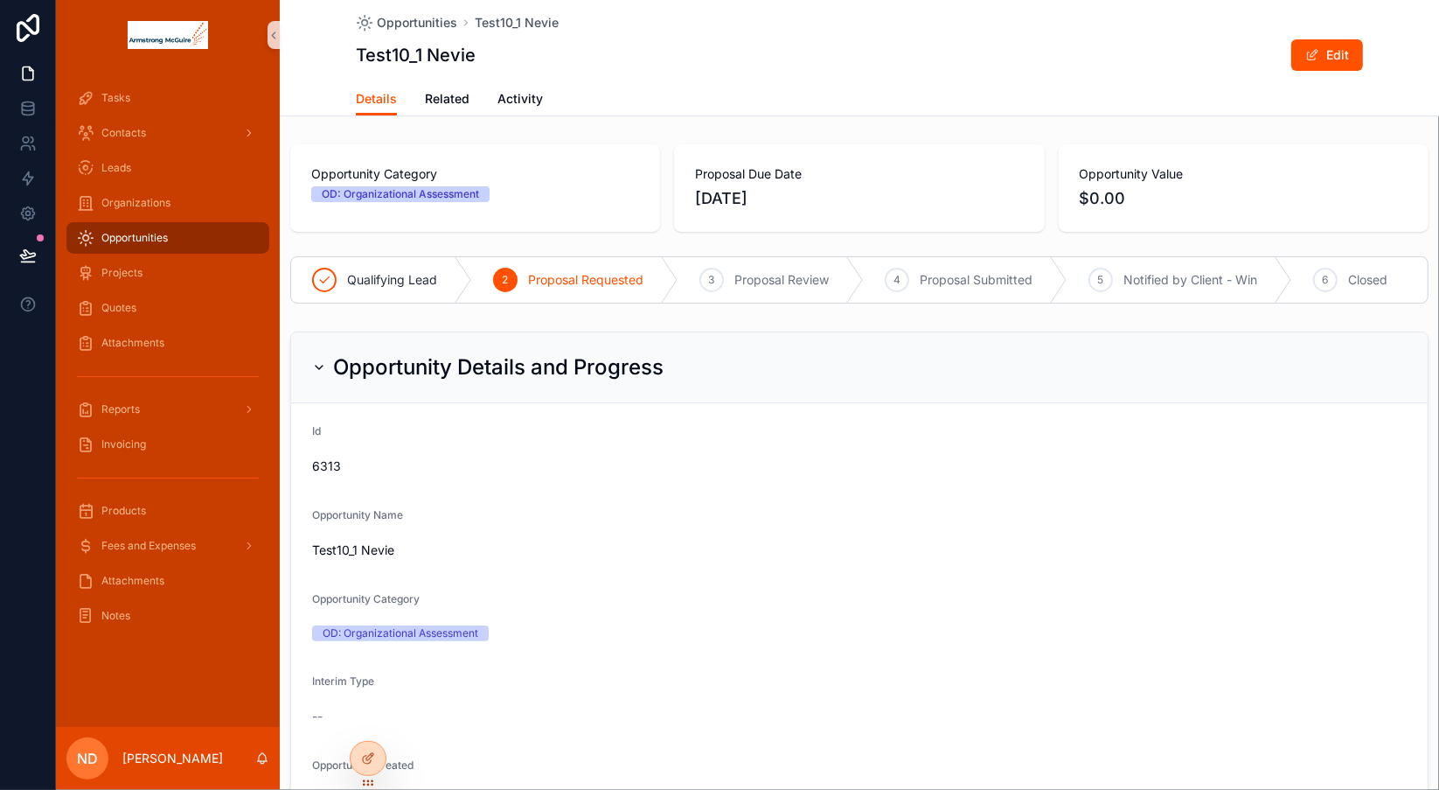
click at [184, 239] on div "Opportunities" at bounding box center [168, 238] width 182 height 28
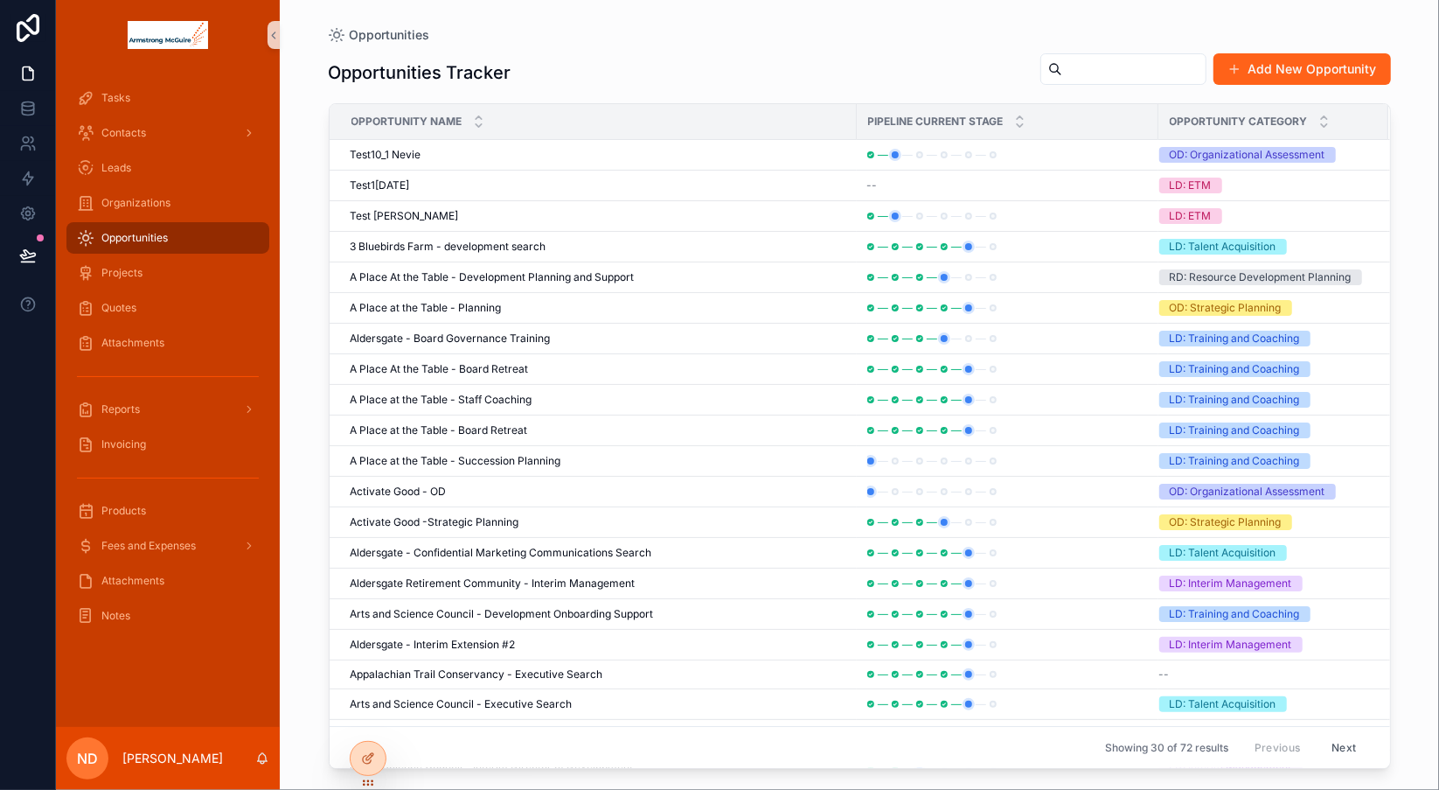
click at [1278, 75] on button "Add New Opportunity" at bounding box center [1302, 68] width 177 height 31
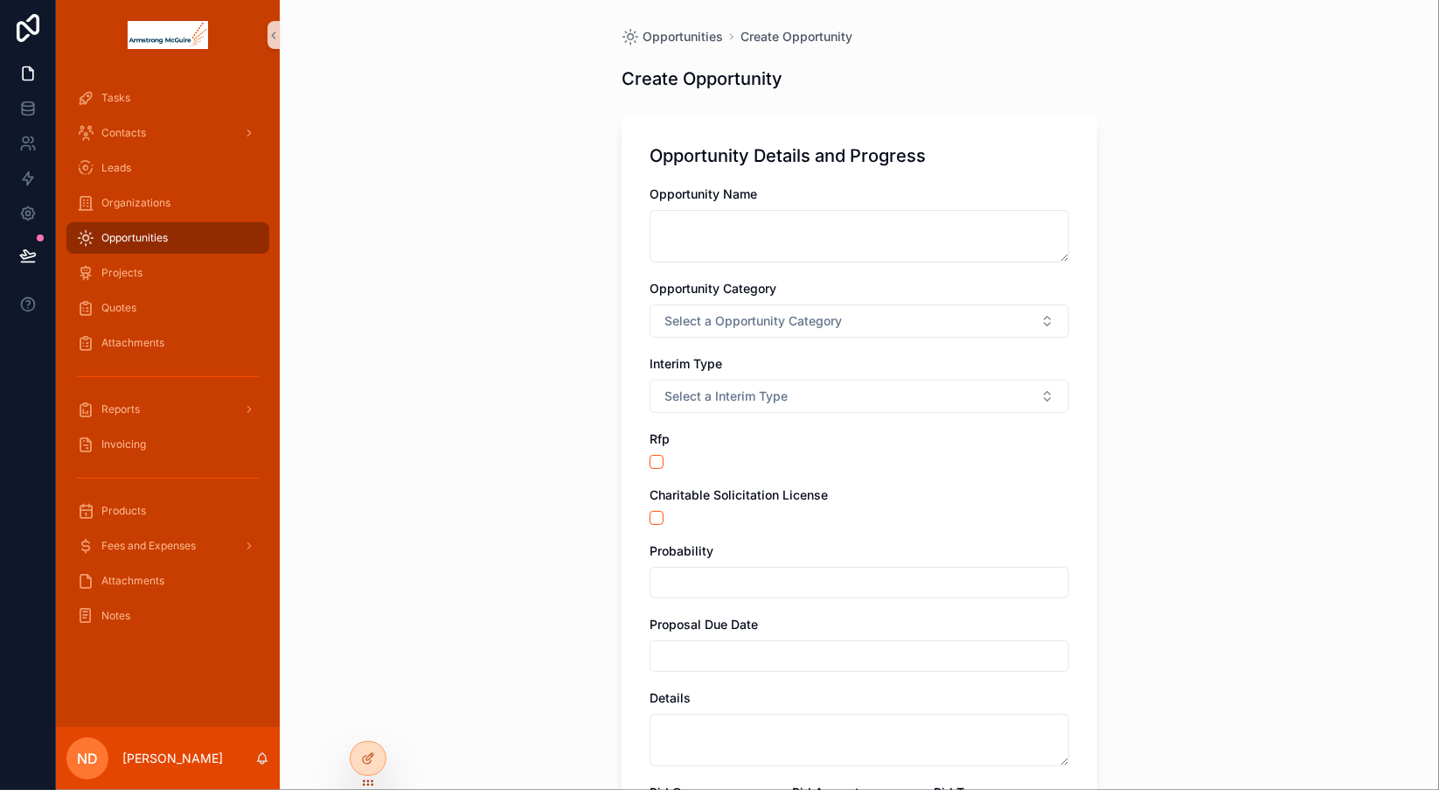
click at [176, 237] on div "Opportunities" at bounding box center [168, 238] width 182 height 28
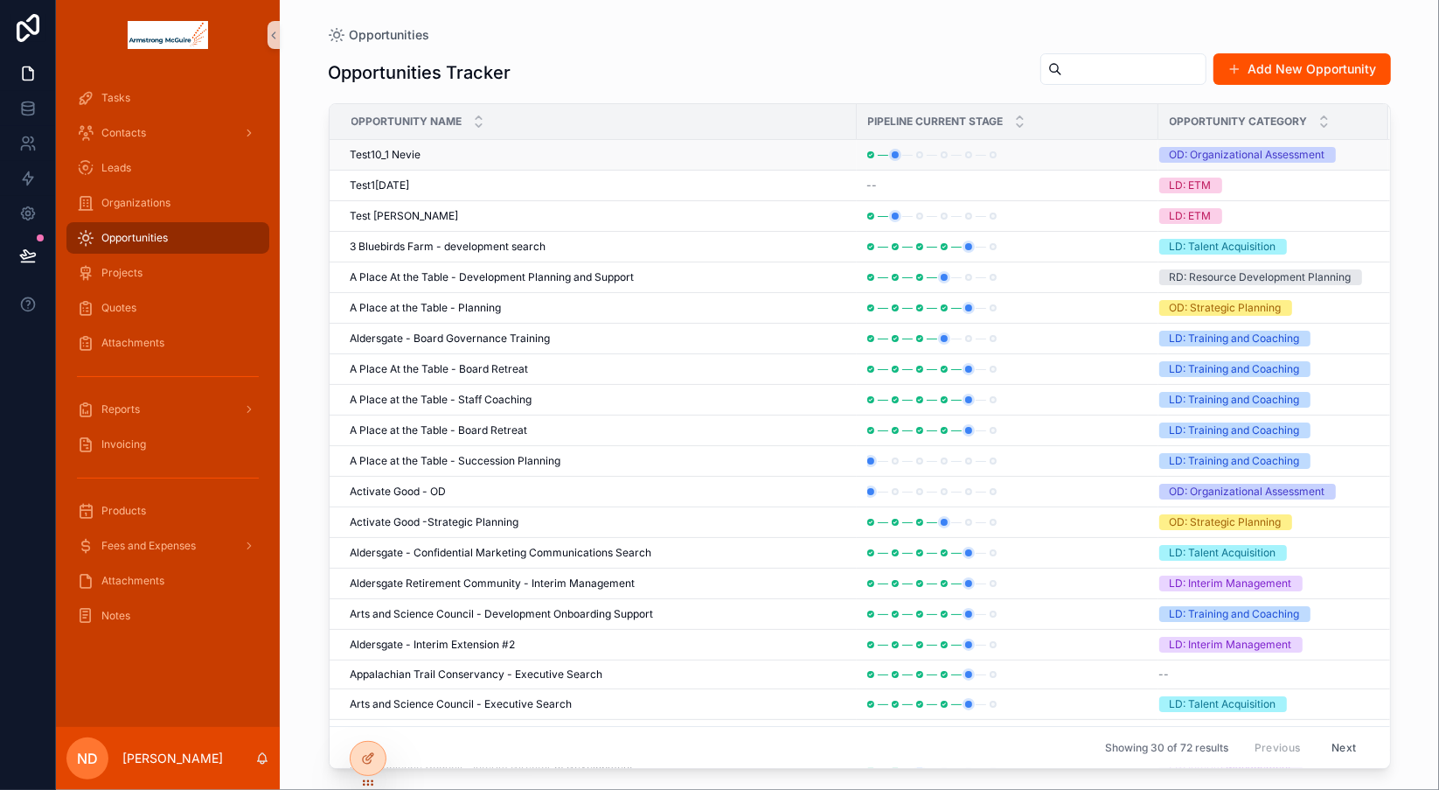
click at [511, 161] on td "Test10_1 Nevie Test10_1 Nevie" at bounding box center [593, 155] width 527 height 31
click at [395, 150] on span "Test10_1 Nevie" at bounding box center [386, 155] width 71 height 14
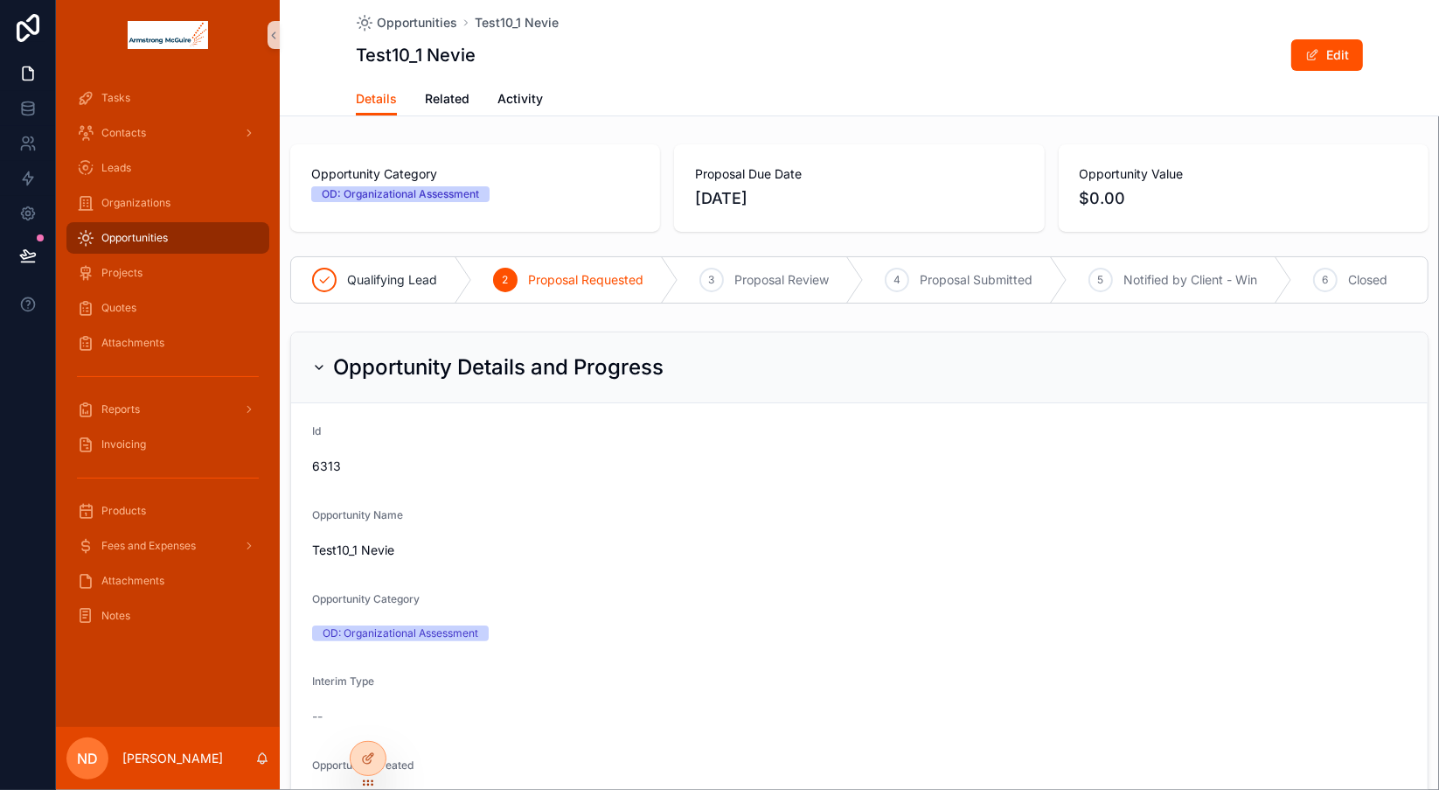
click at [184, 240] on div "Opportunities" at bounding box center [168, 238] width 182 height 28
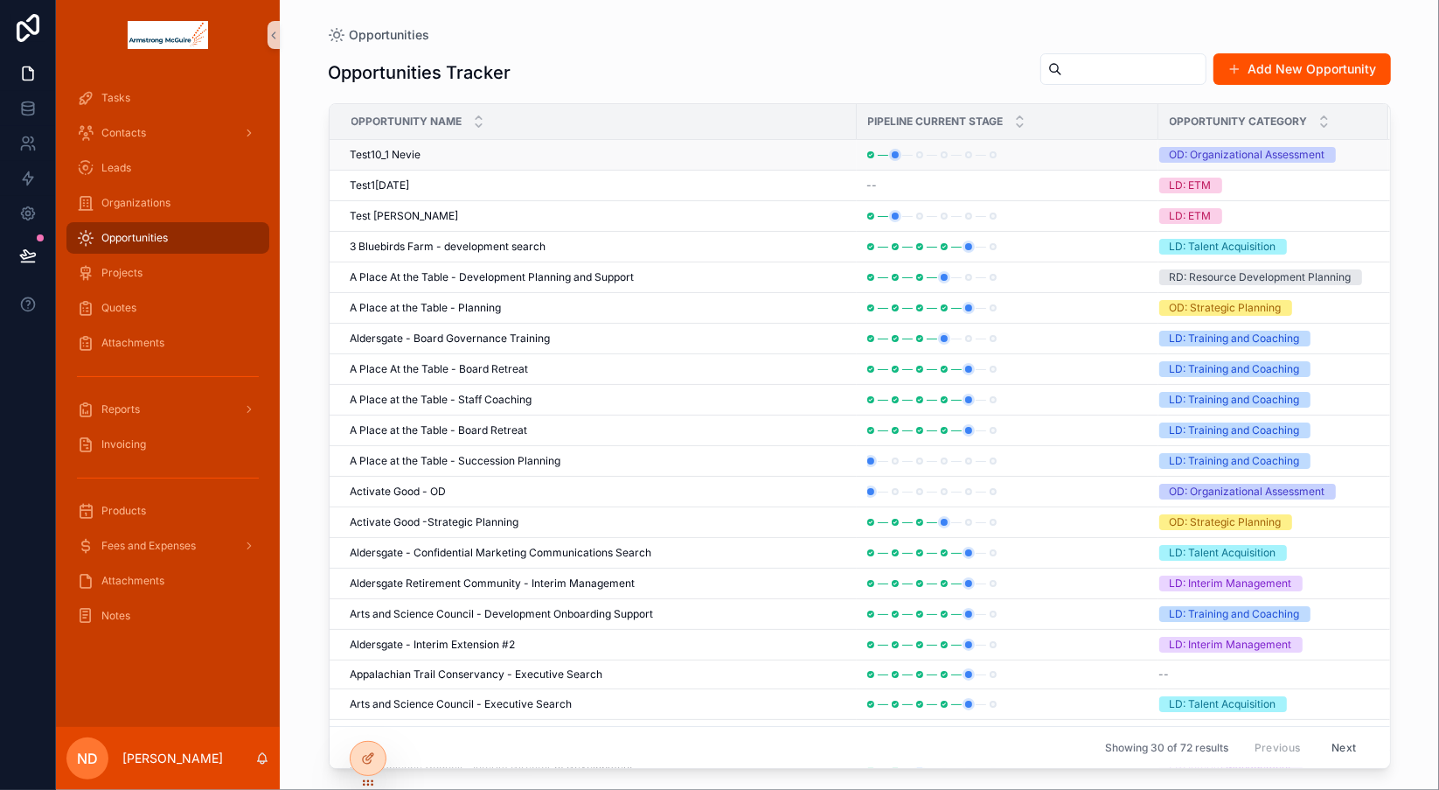
click at [431, 156] on div "Test10_1 Nevie Test10_1 Nevie" at bounding box center [599, 155] width 496 height 14
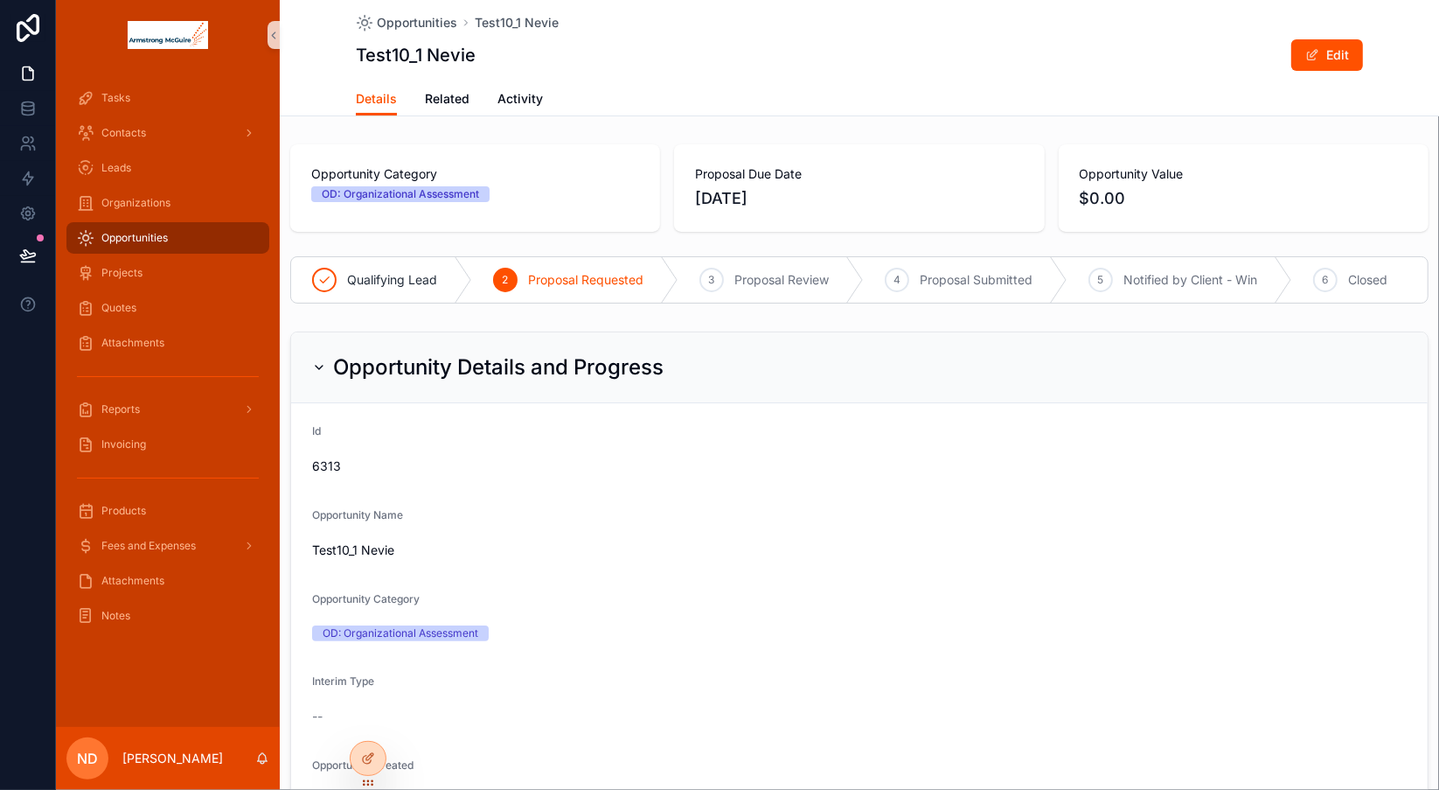
click at [1190, 367] on div "Opportunity Details and Progress" at bounding box center [859, 367] width 1095 height 28
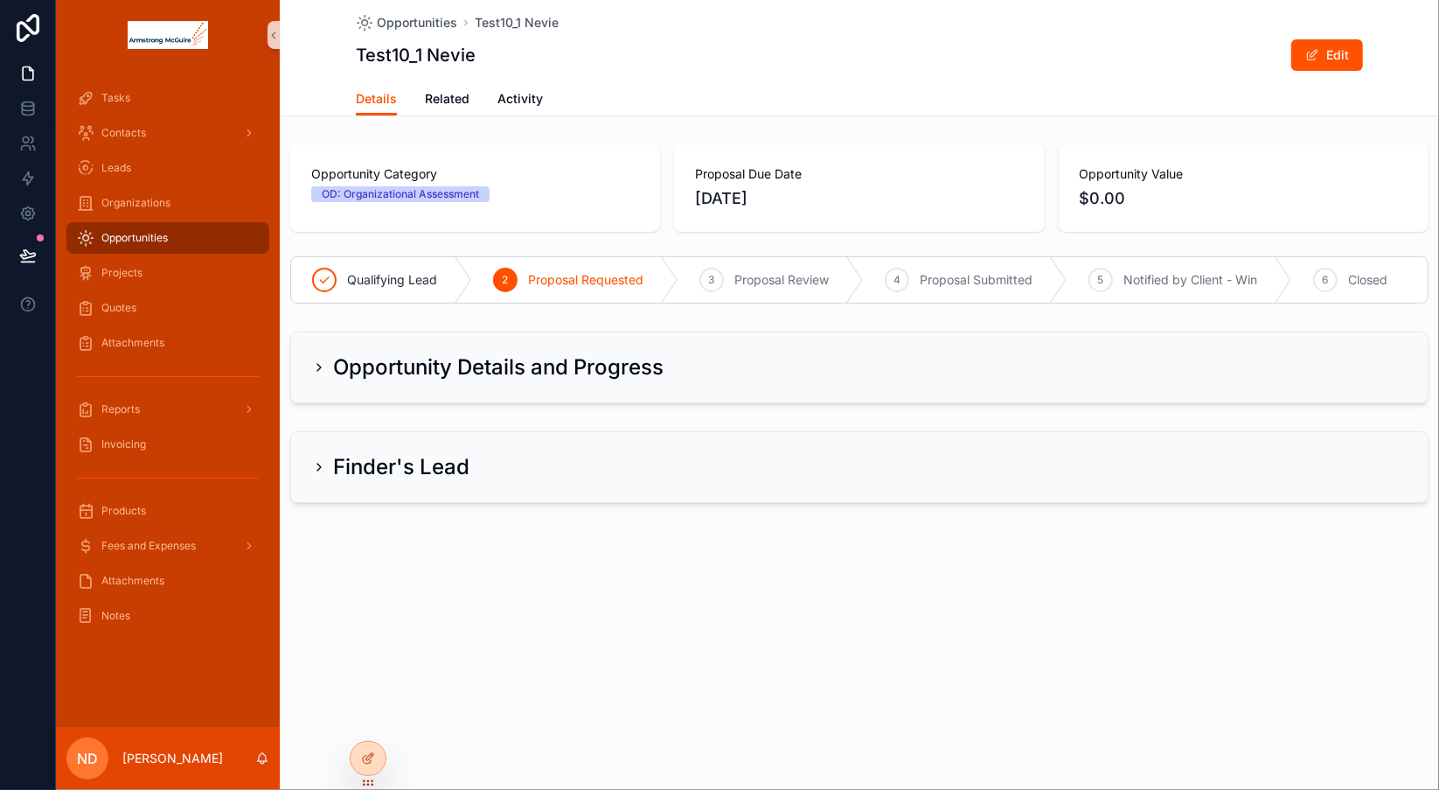
click at [184, 237] on div "Opportunities" at bounding box center [168, 238] width 182 height 28
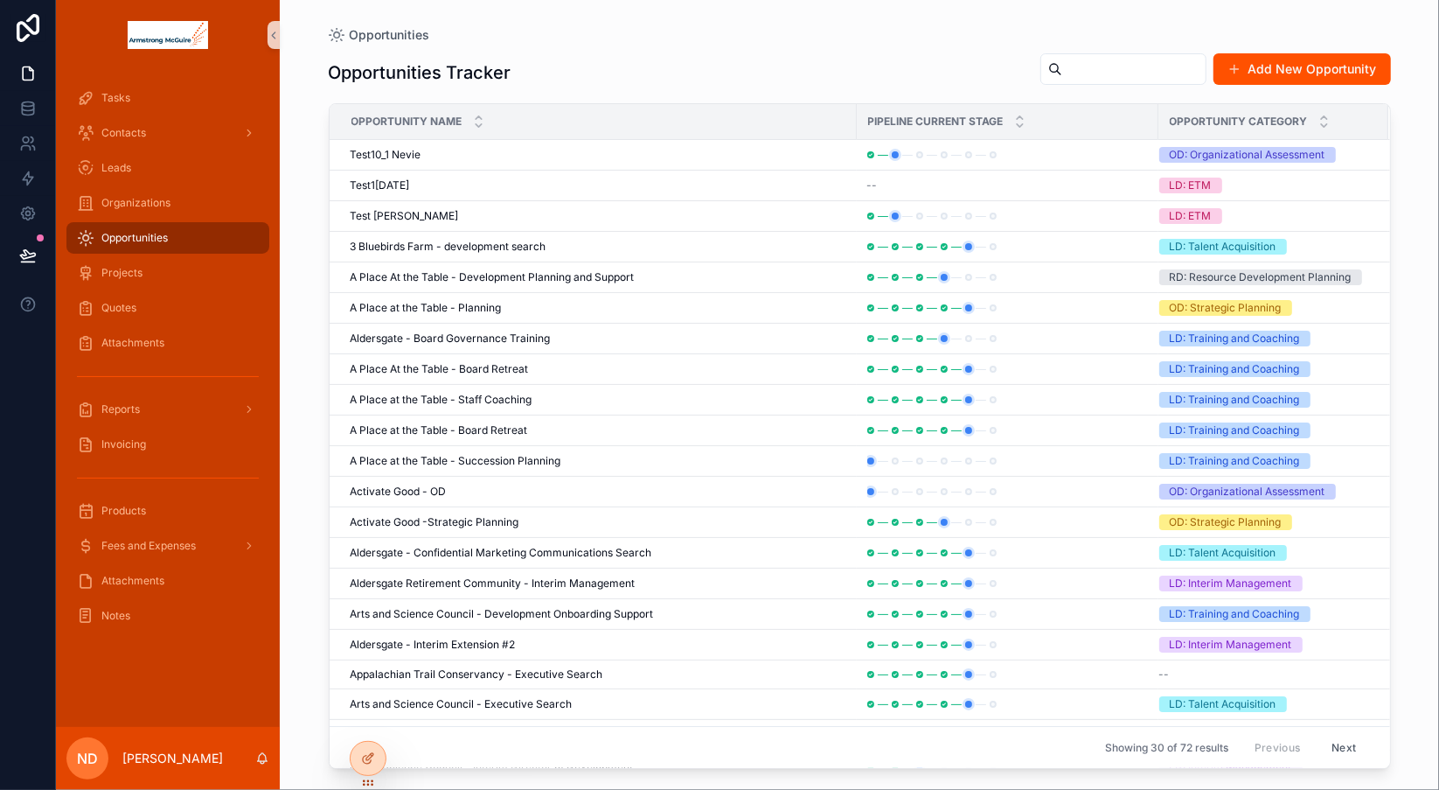
click at [203, 234] on div "Opportunities" at bounding box center [168, 238] width 182 height 28
click at [202, 238] on div "Opportunities" at bounding box center [168, 238] width 182 height 28
click at [172, 280] on div "Projects" at bounding box center [168, 273] width 182 height 28
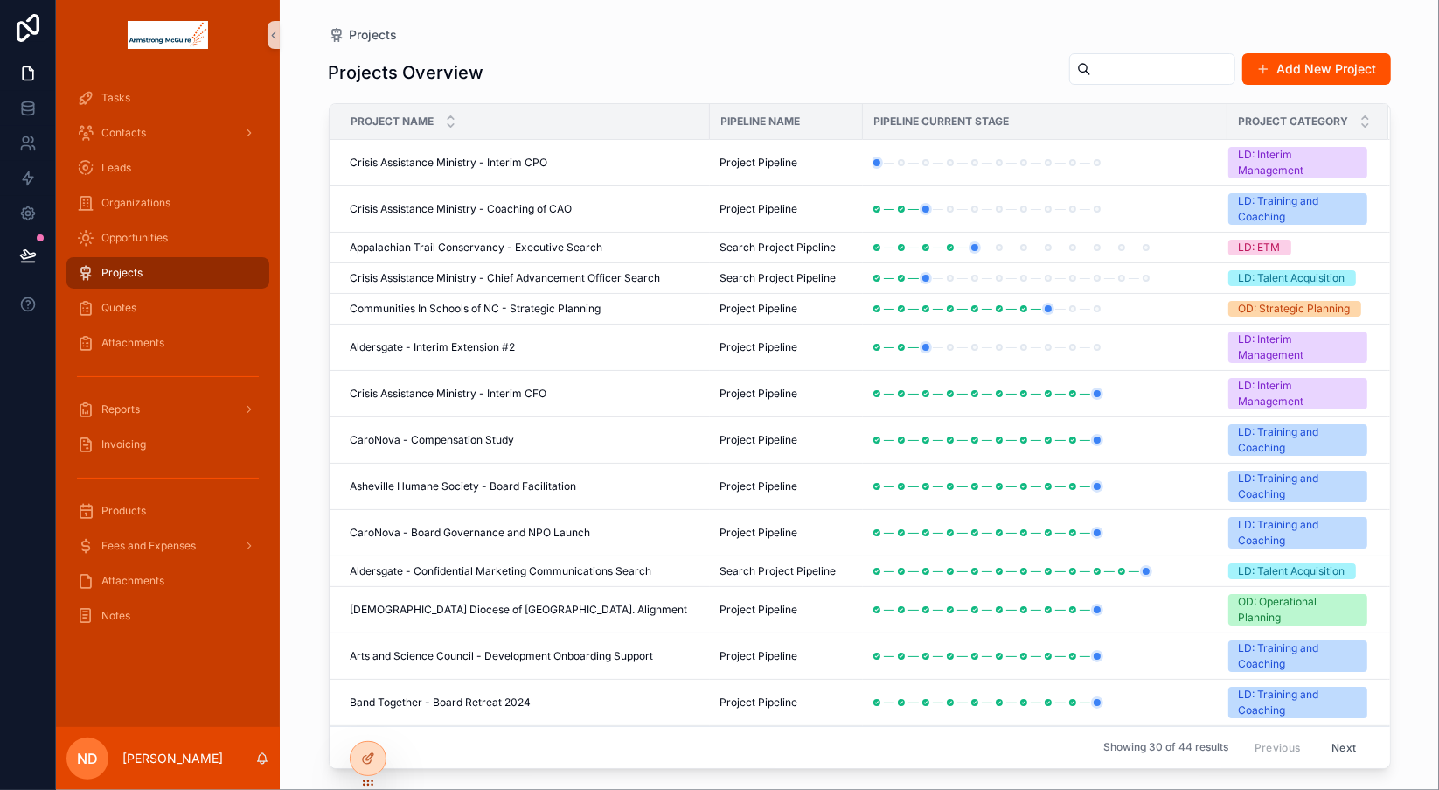
click at [511, 3] on div "Projects Projects Overview Add New Project Project Name Pipeline Name Pipeline …" at bounding box center [860, 384] width 1118 height 769
click at [791, 38] on div "Projects" at bounding box center [860, 35] width 1062 height 14
click at [195, 272] on div "Projects" at bounding box center [168, 273] width 182 height 28
click at [207, 239] on div "Opportunities" at bounding box center [168, 238] width 182 height 28
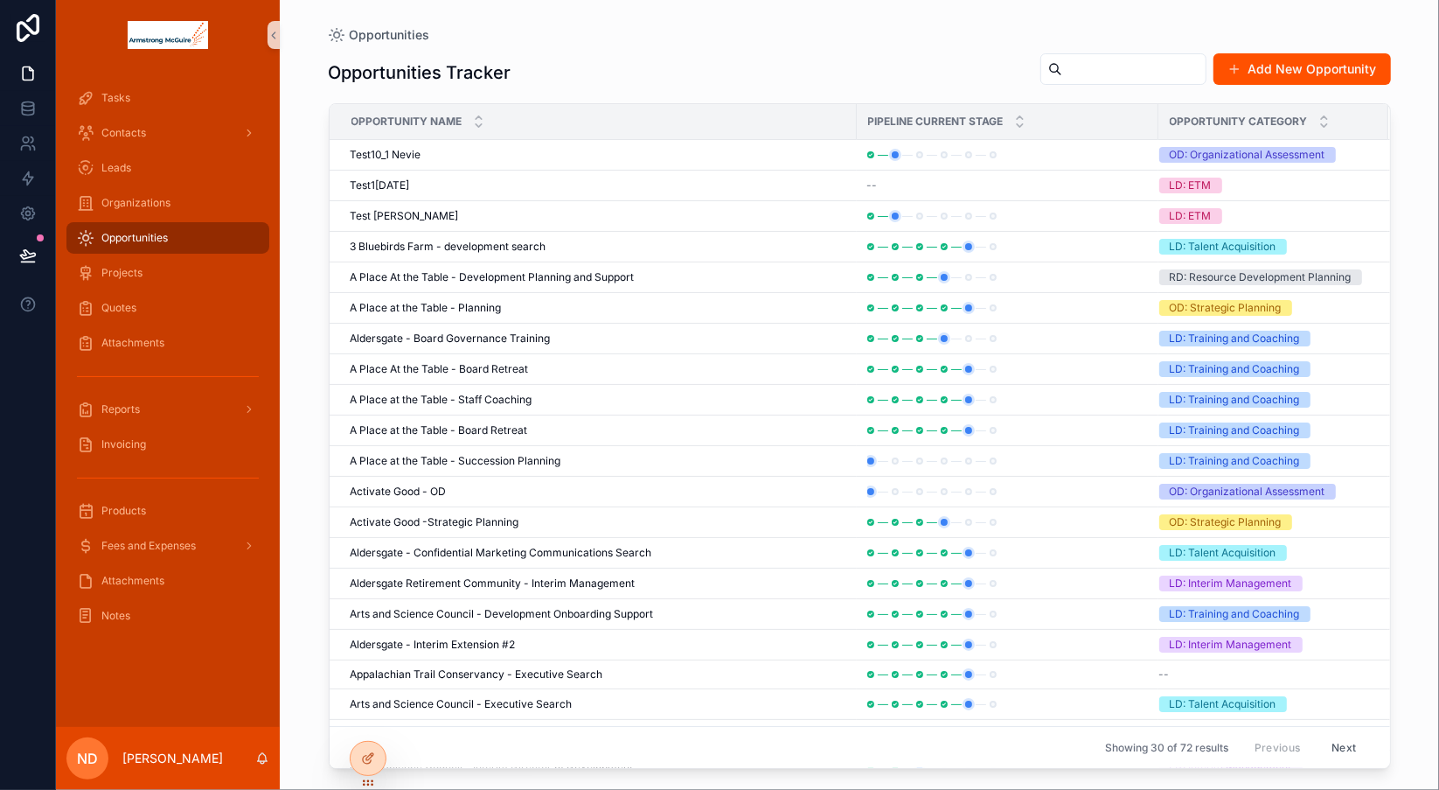
click at [664, 66] on div "Opportunities Tracker Add New Opportunity" at bounding box center [860, 72] width 1062 height 40
click at [556, 55] on div "Opportunities Tracker Add New Opportunity" at bounding box center [860, 72] width 1062 height 40
click at [184, 237] on div "Opportunities" at bounding box center [168, 238] width 182 height 28
click at [421, 149] on div "Test10_1 Nevie Test10_1 Nevie" at bounding box center [599, 155] width 496 height 14
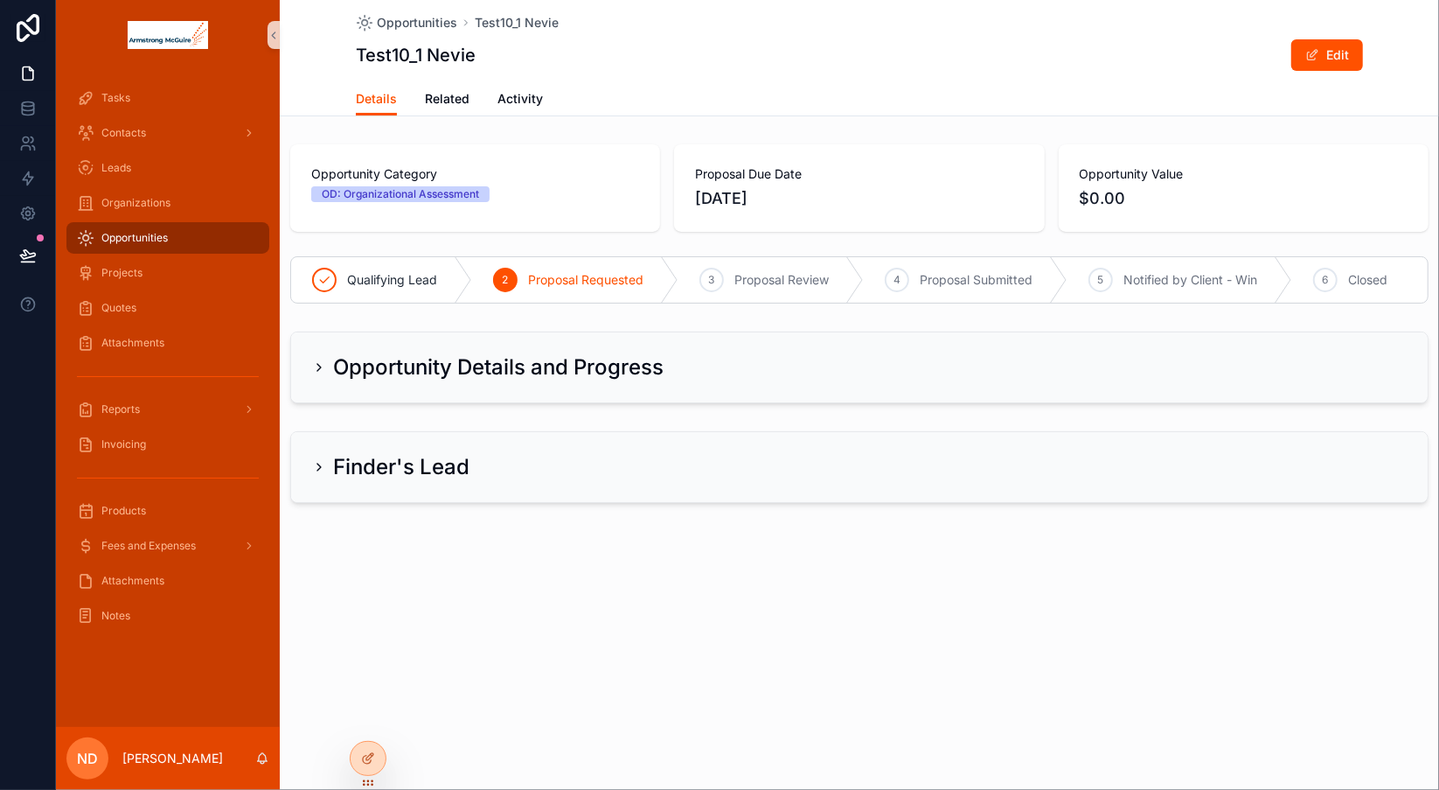
click at [319, 365] on icon "scrollable content" at bounding box center [318, 367] width 3 height 7
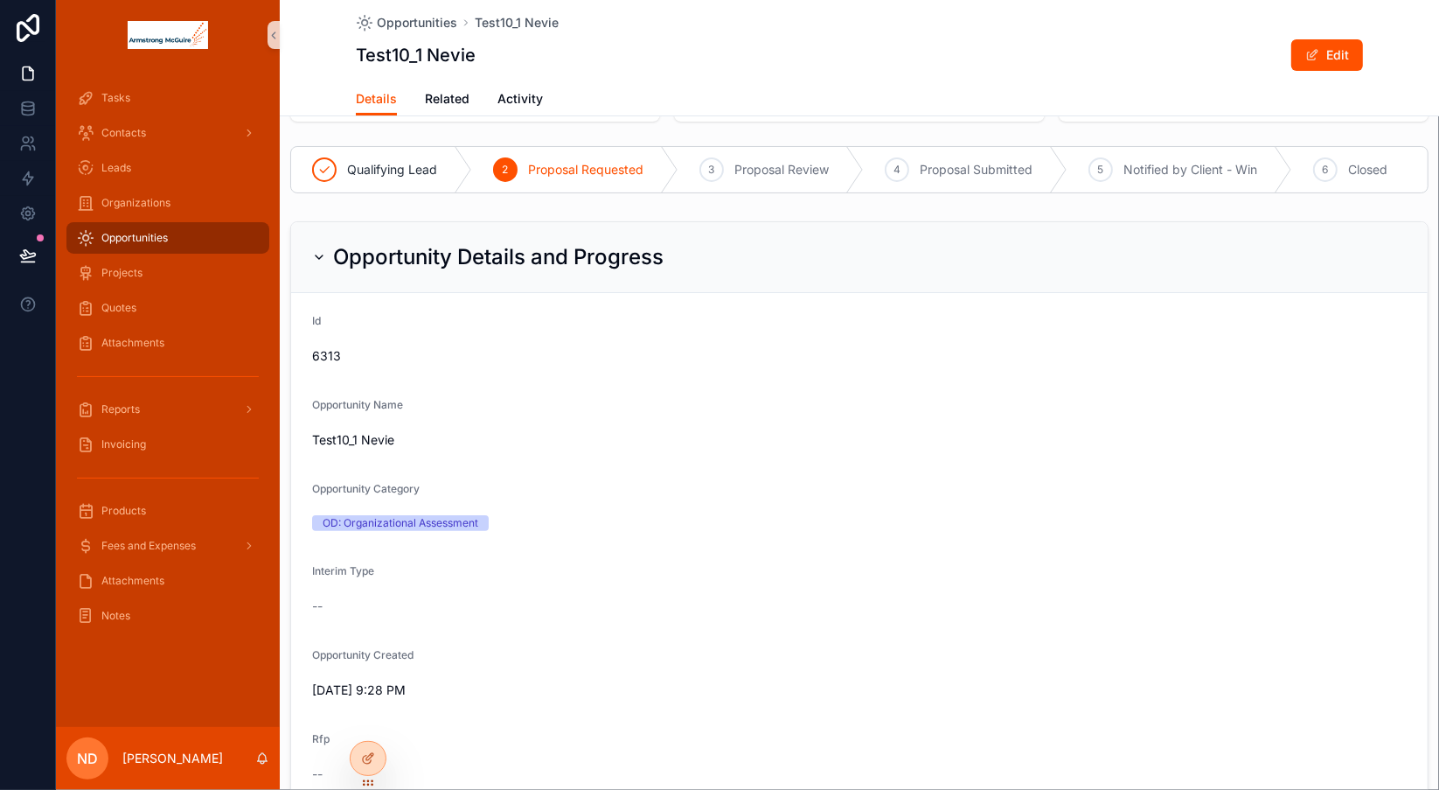
scroll to position [85, 0]
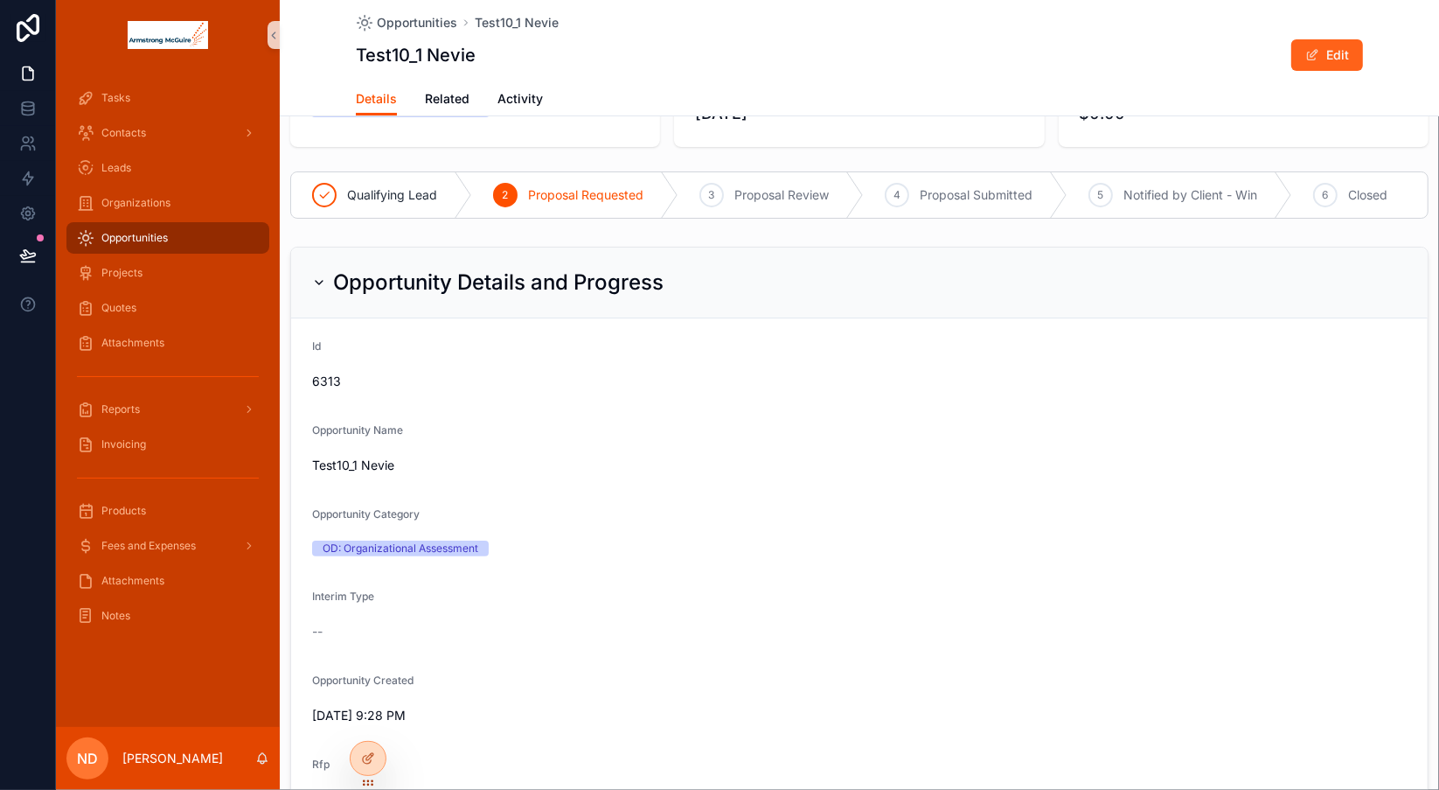
click at [1329, 56] on button "Edit" at bounding box center [1327, 54] width 72 height 31
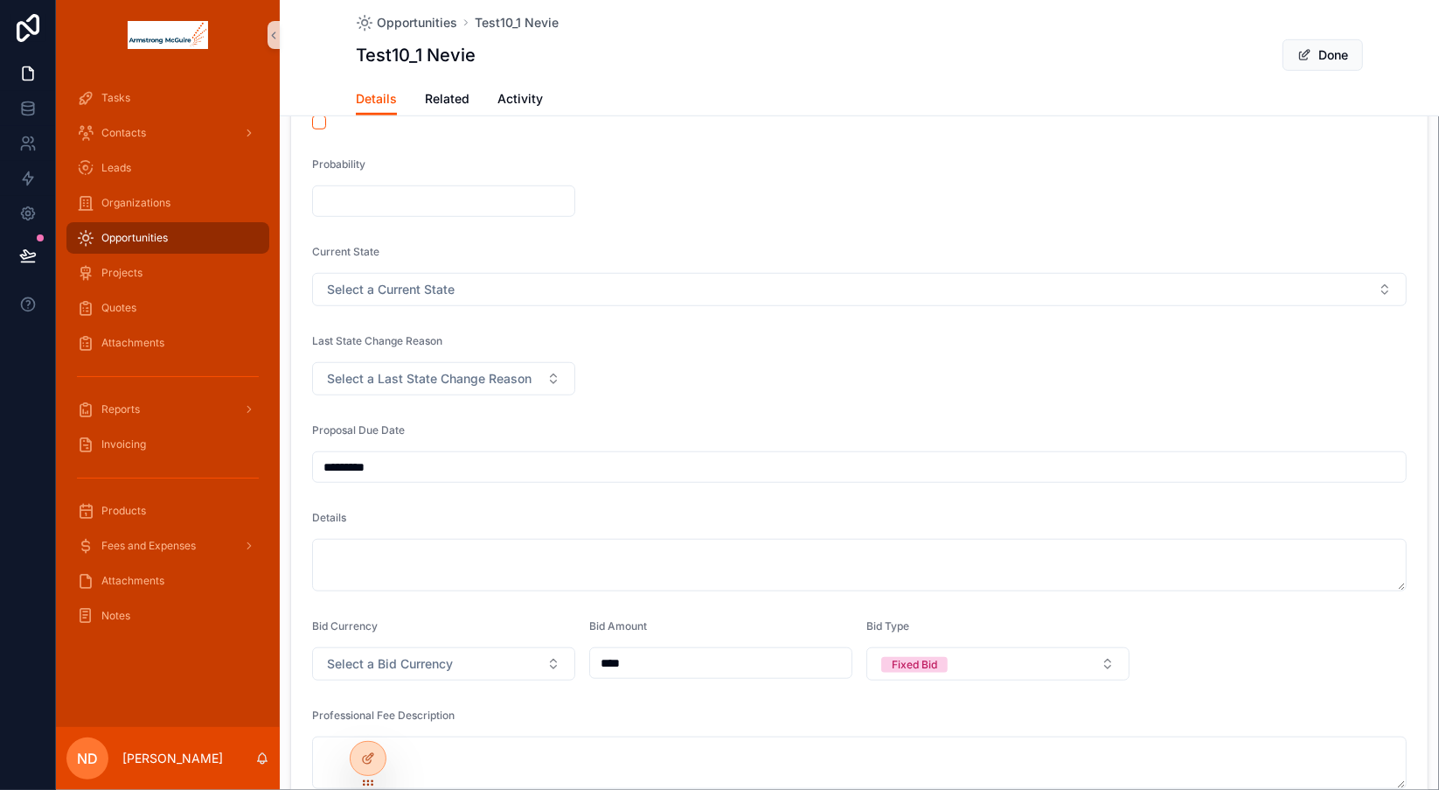
scroll to position [849, 0]
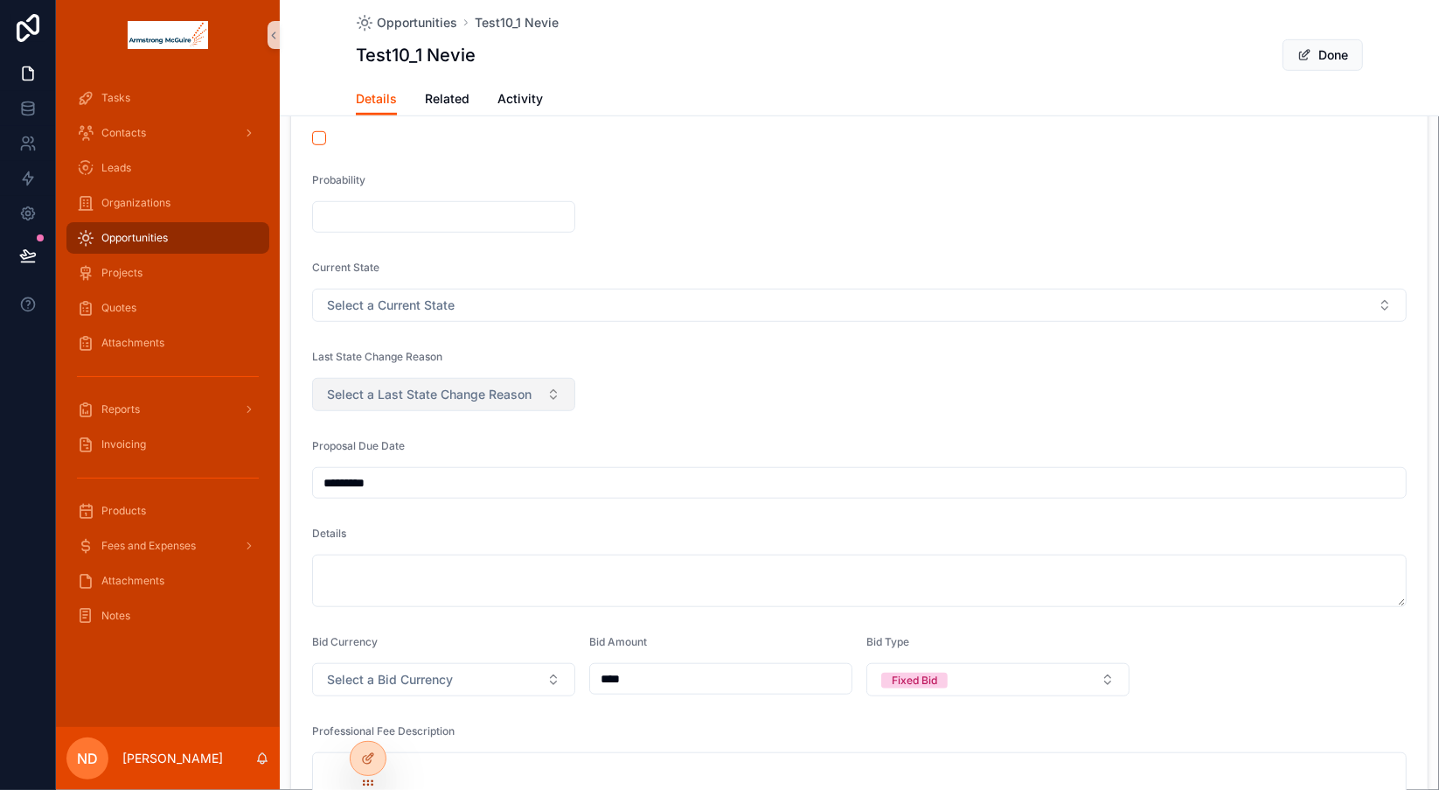
click at [545, 409] on button "Select a Last State Change Reason" at bounding box center [443, 394] width 263 height 33
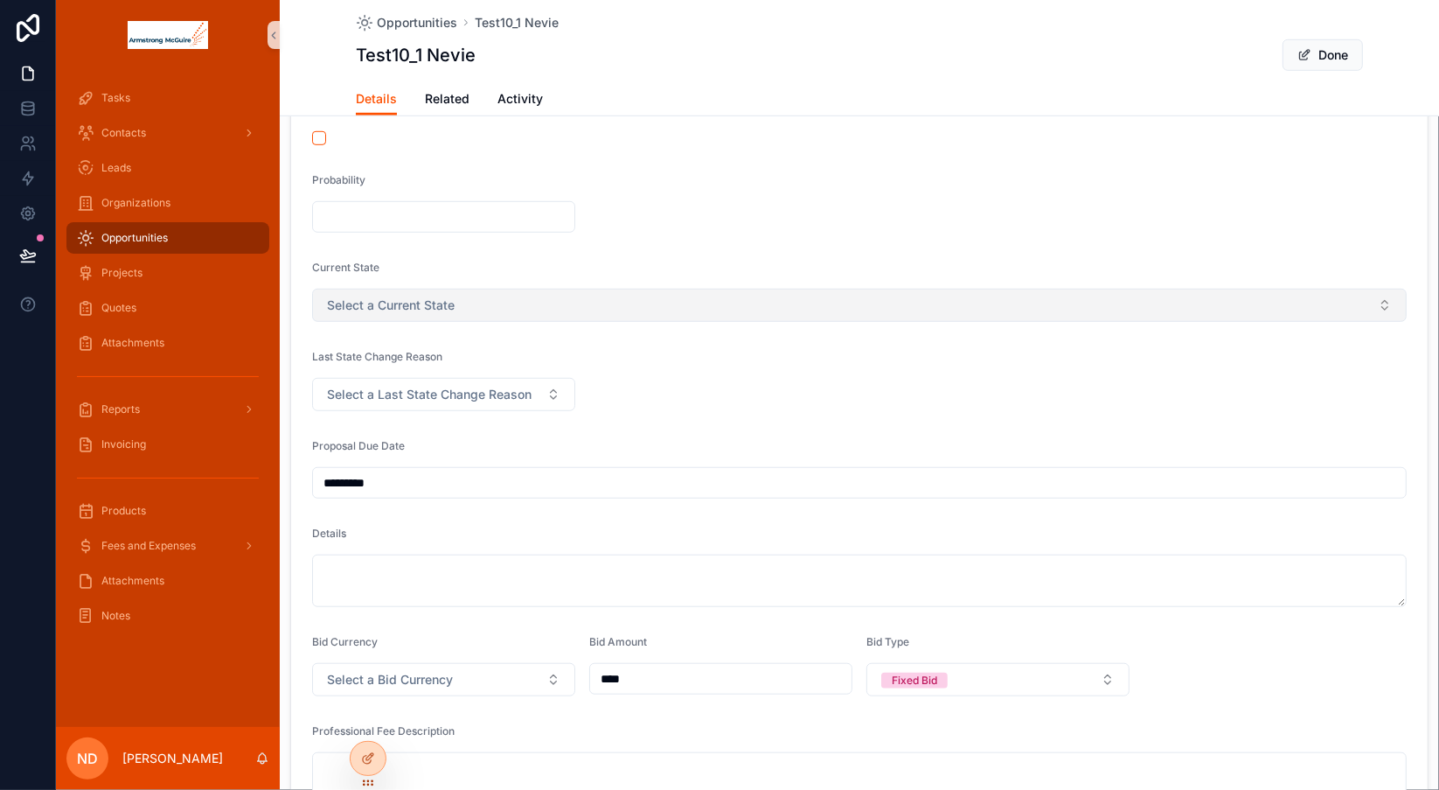
click at [609, 298] on button "Select a Current State" at bounding box center [859, 305] width 1095 height 33
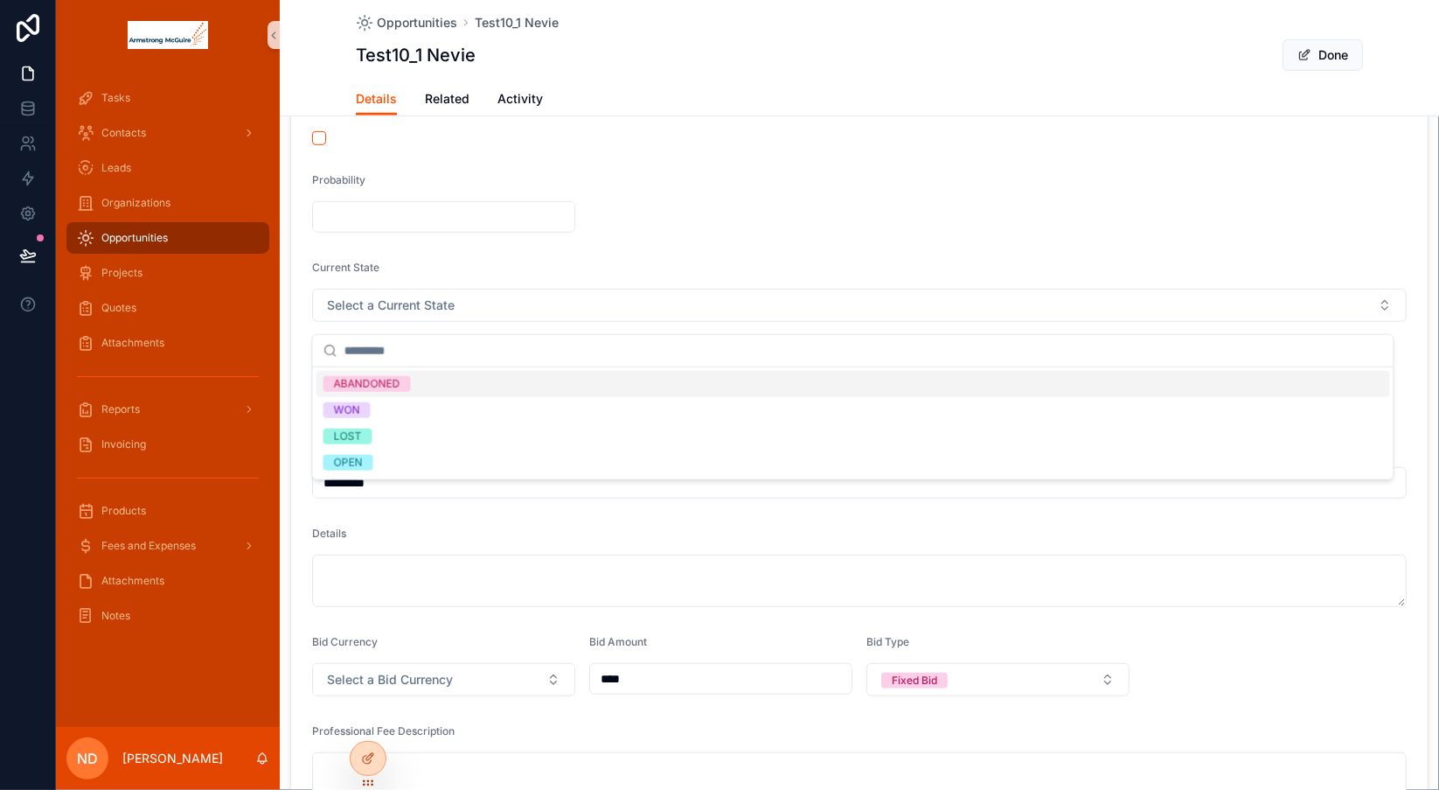
click at [684, 254] on form "**********" at bounding box center [859, 462] width 1137 height 1817
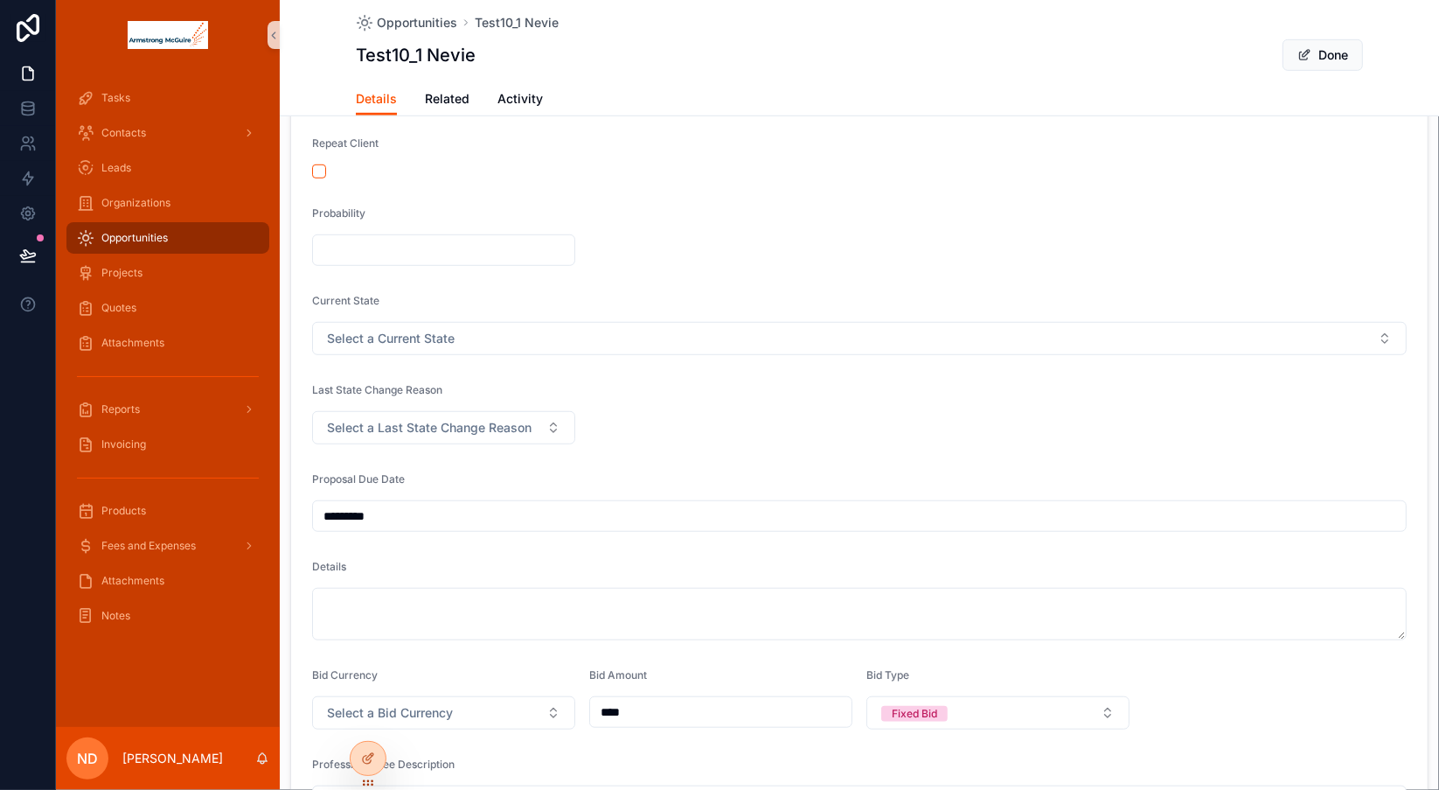
scroll to position [817, 0]
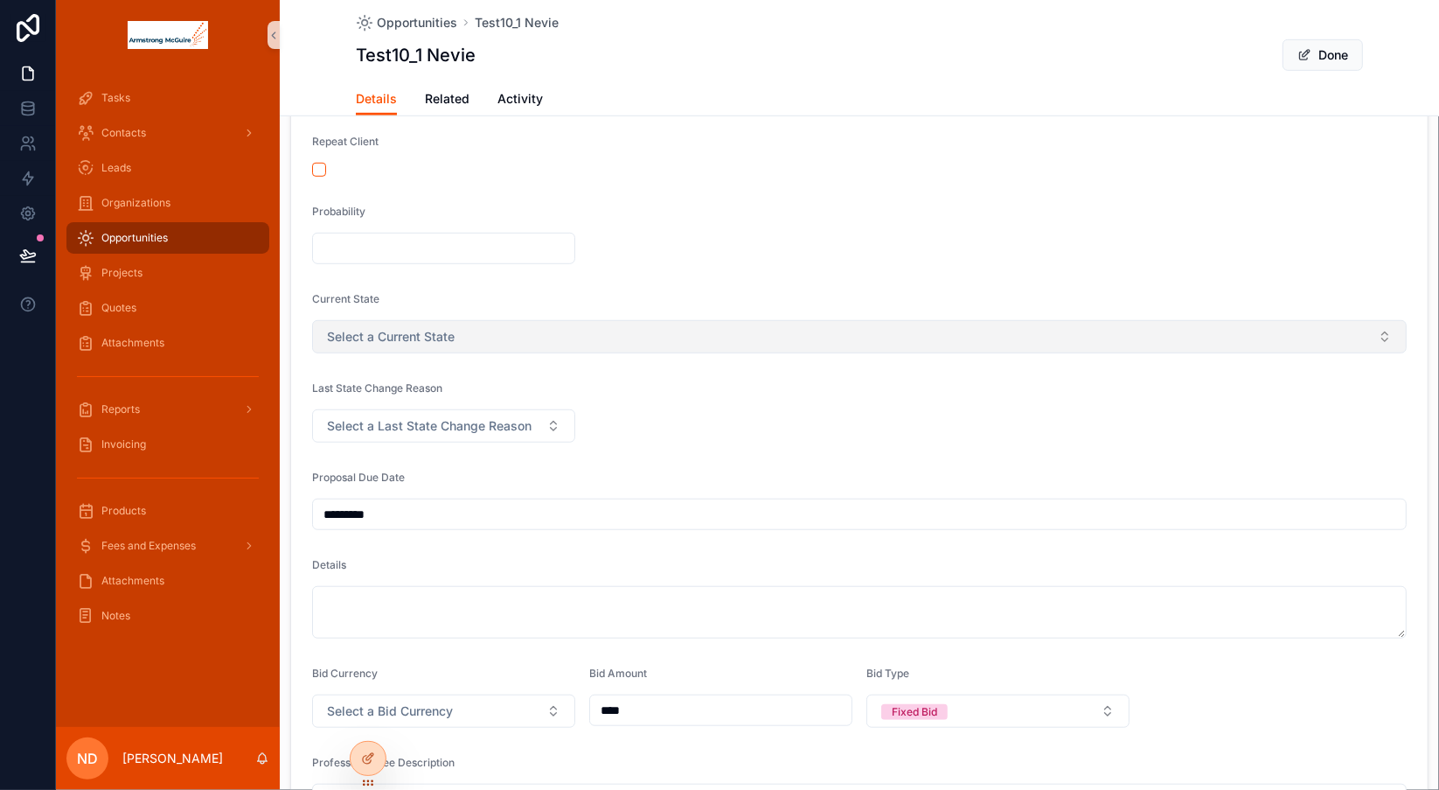
click at [722, 349] on button "Select a Current State" at bounding box center [859, 336] width 1095 height 33
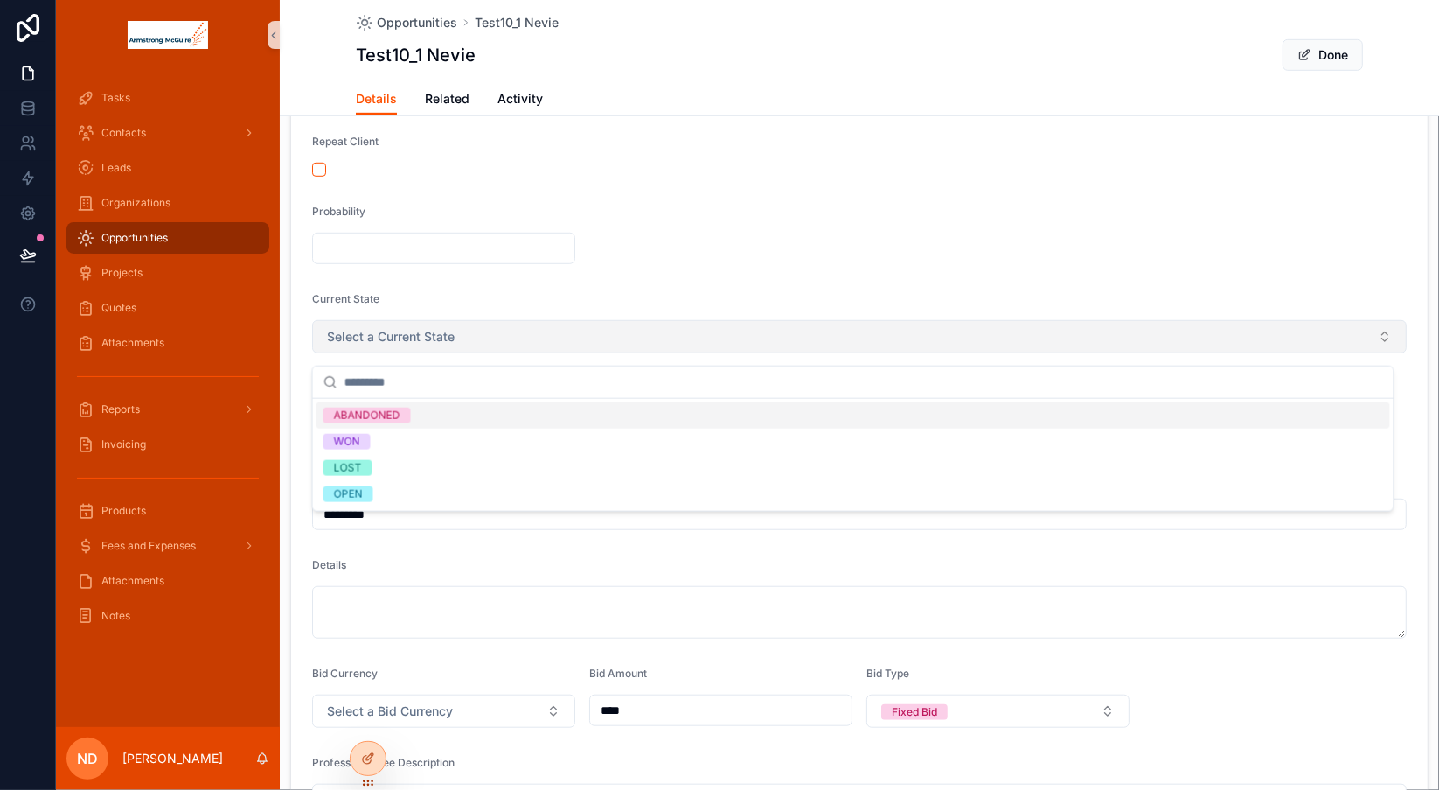
click at [722, 348] on button "Select a Current State" at bounding box center [859, 336] width 1095 height 33
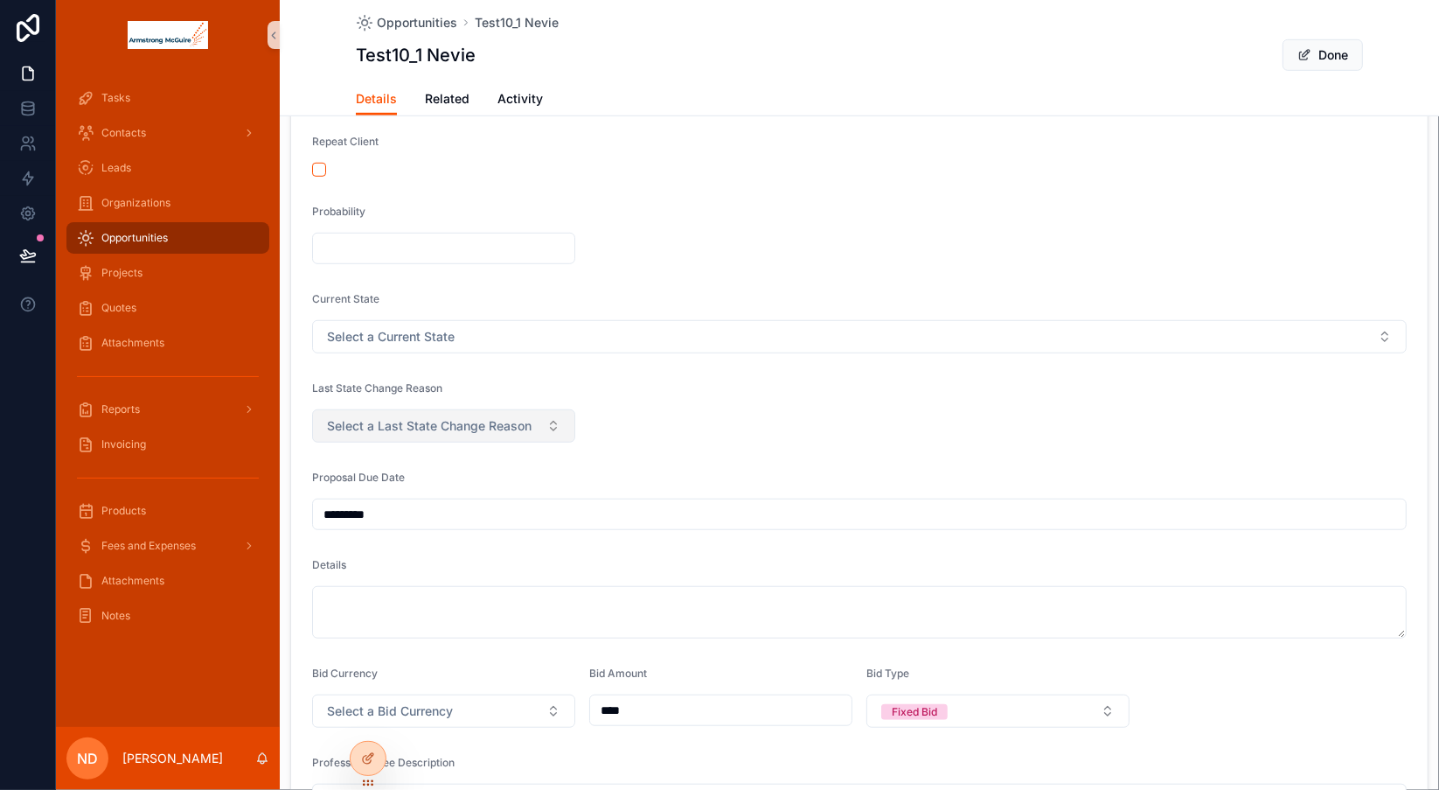
click at [553, 440] on button "Select a Last State Change Reason" at bounding box center [443, 425] width 263 height 33
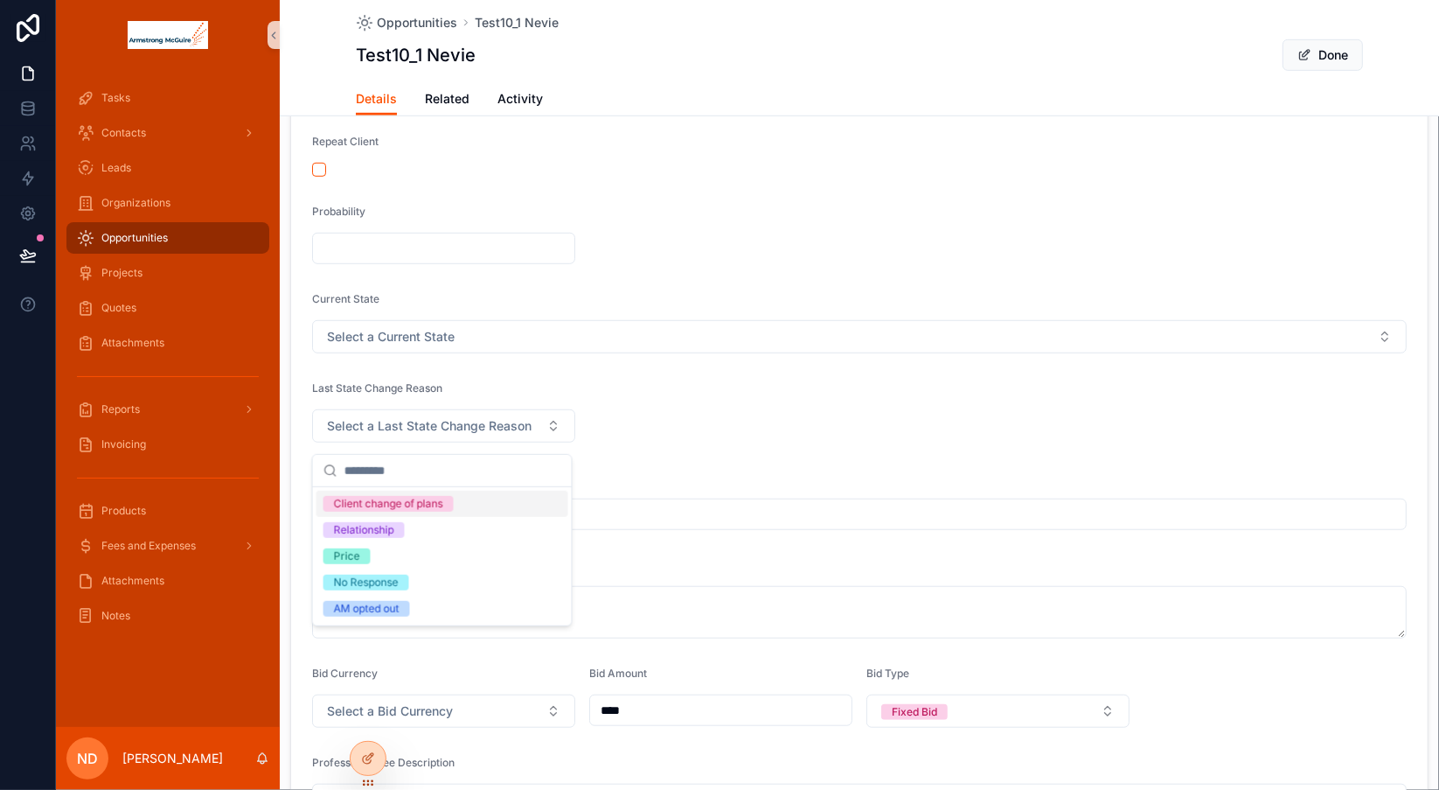
click at [650, 442] on form "**********" at bounding box center [859, 494] width 1137 height 1817
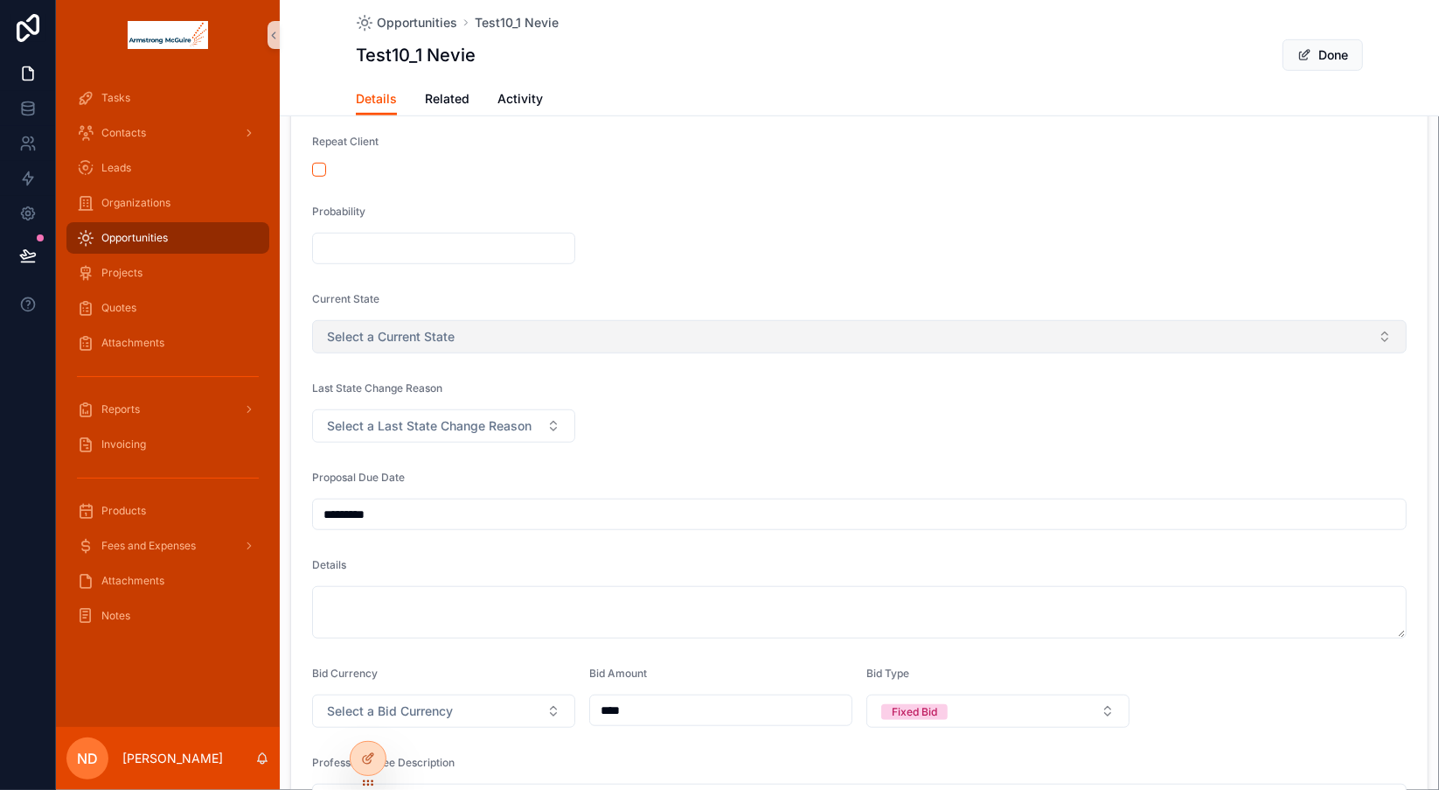
click at [649, 350] on button "Select a Current State" at bounding box center [859, 336] width 1095 height 33
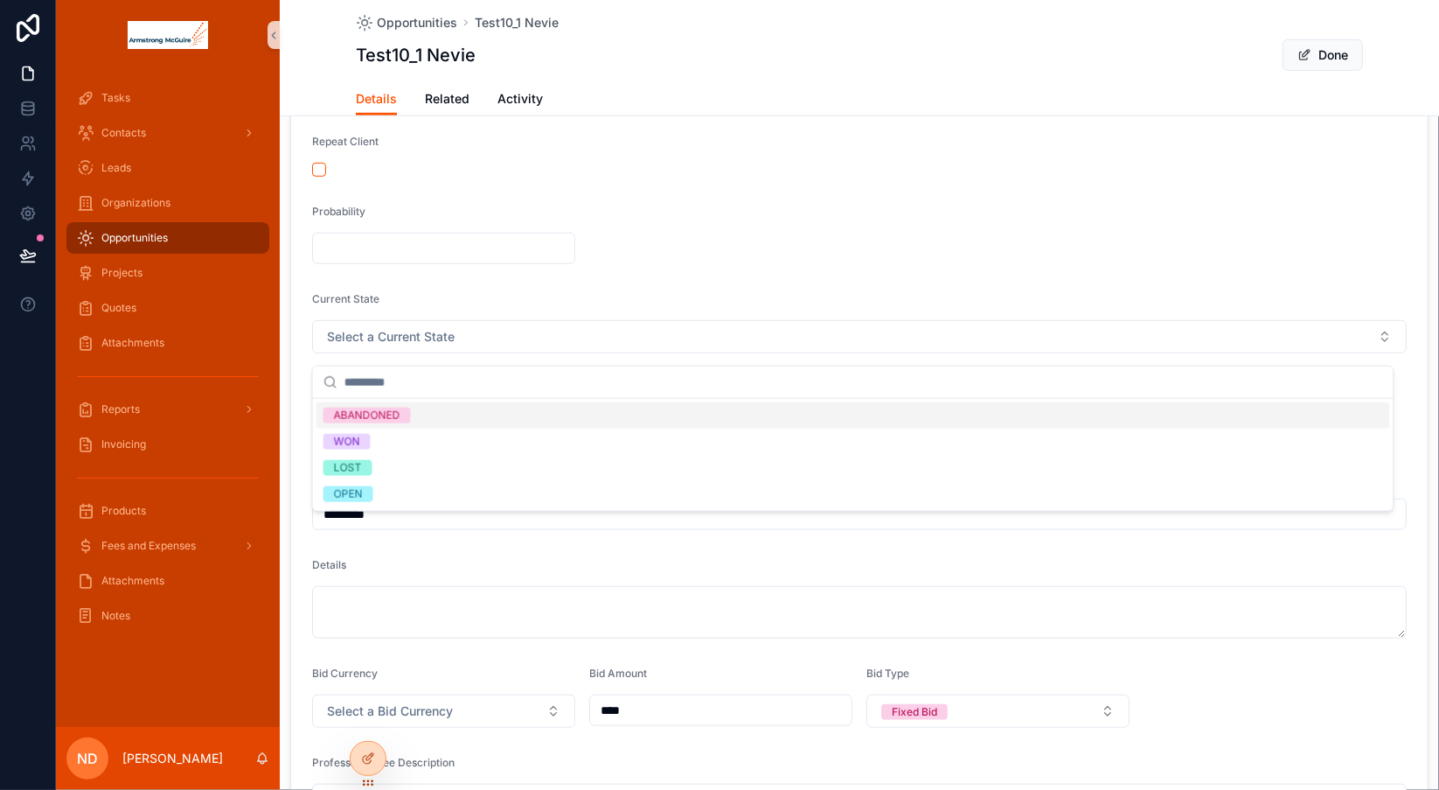
click at [681, 310] on div "Current State" at bounding box center [859, 302] width 1095 height 21
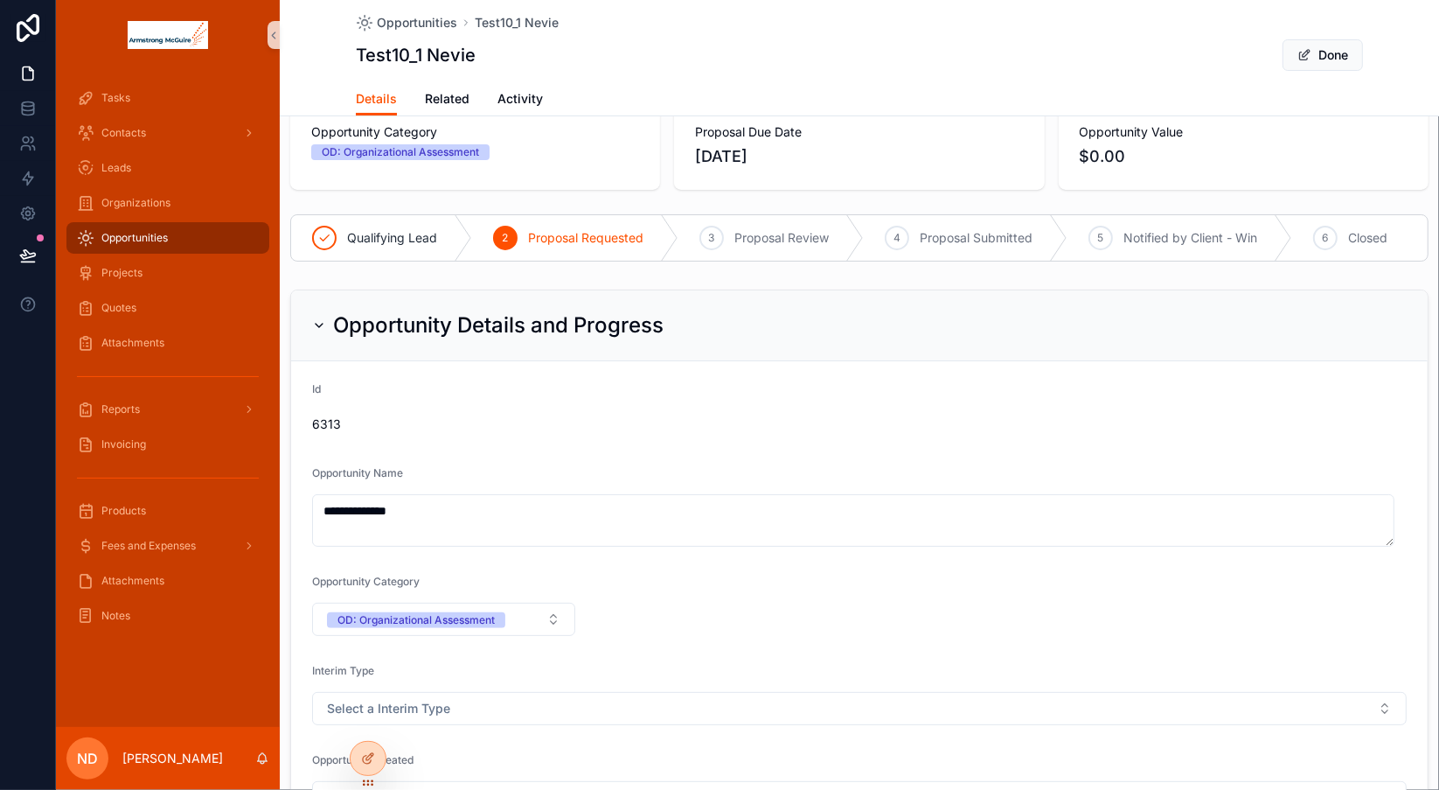
scroll to position [0, 0]
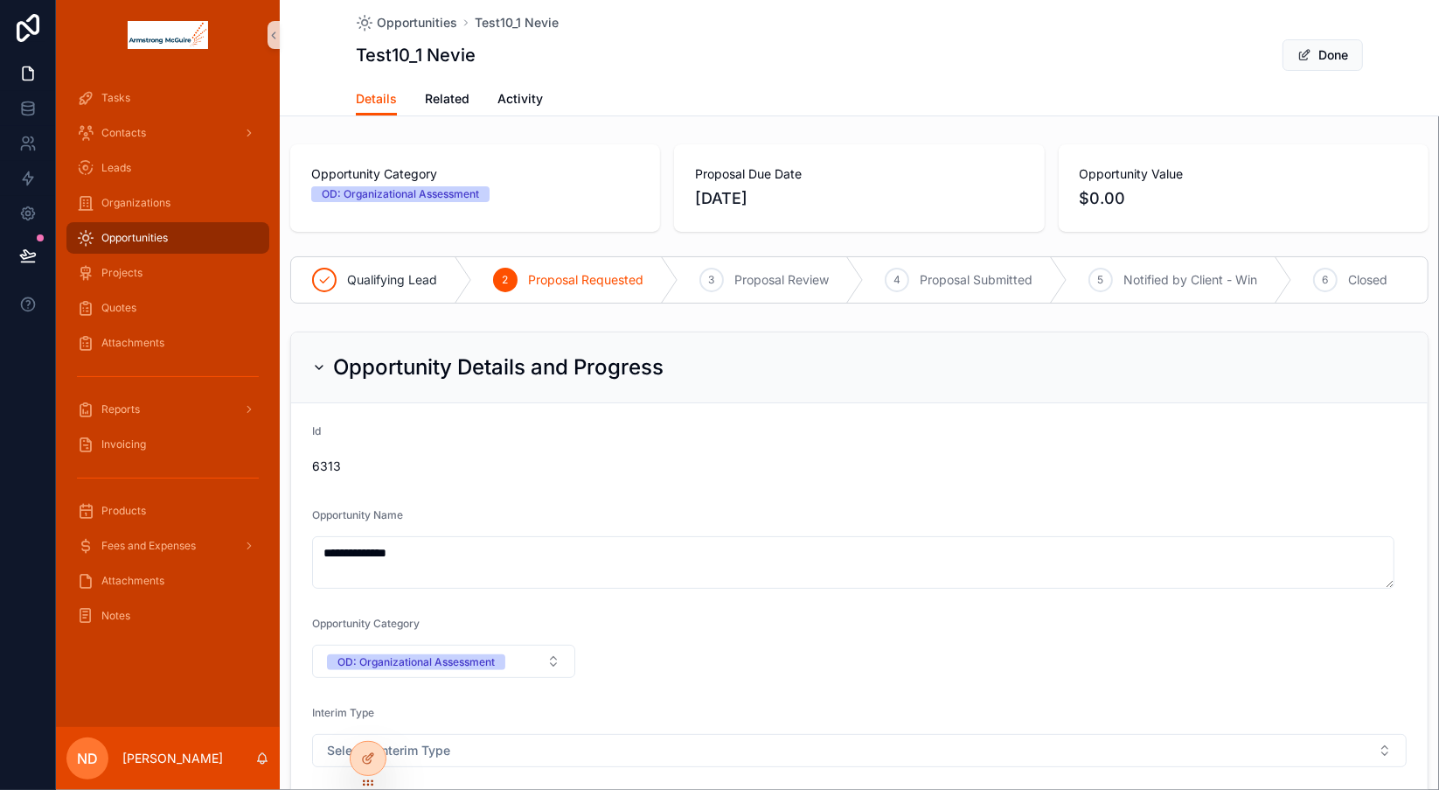
click at [209, 235] on div "Opportunities" at bounding box center [168, 238] width 182 height 28
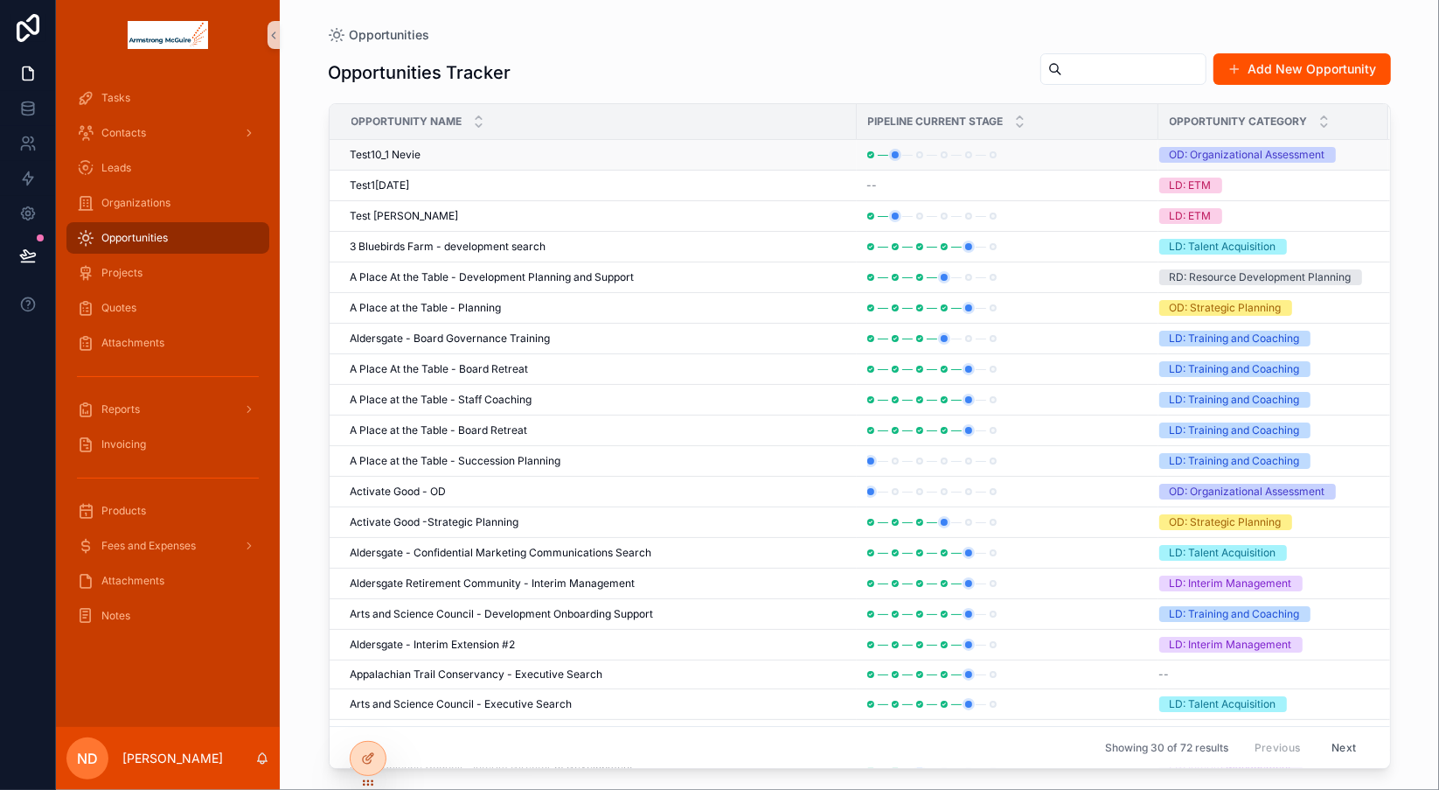
click at [429, 162] on td "Test10_1 Nevie Test10_1 Nevie" at bounding box center [593, 155] width 527 height 31
click at [410, 157] on span "Test10_1 Nevie" at bounding box center [386, 155] width 71 height 14
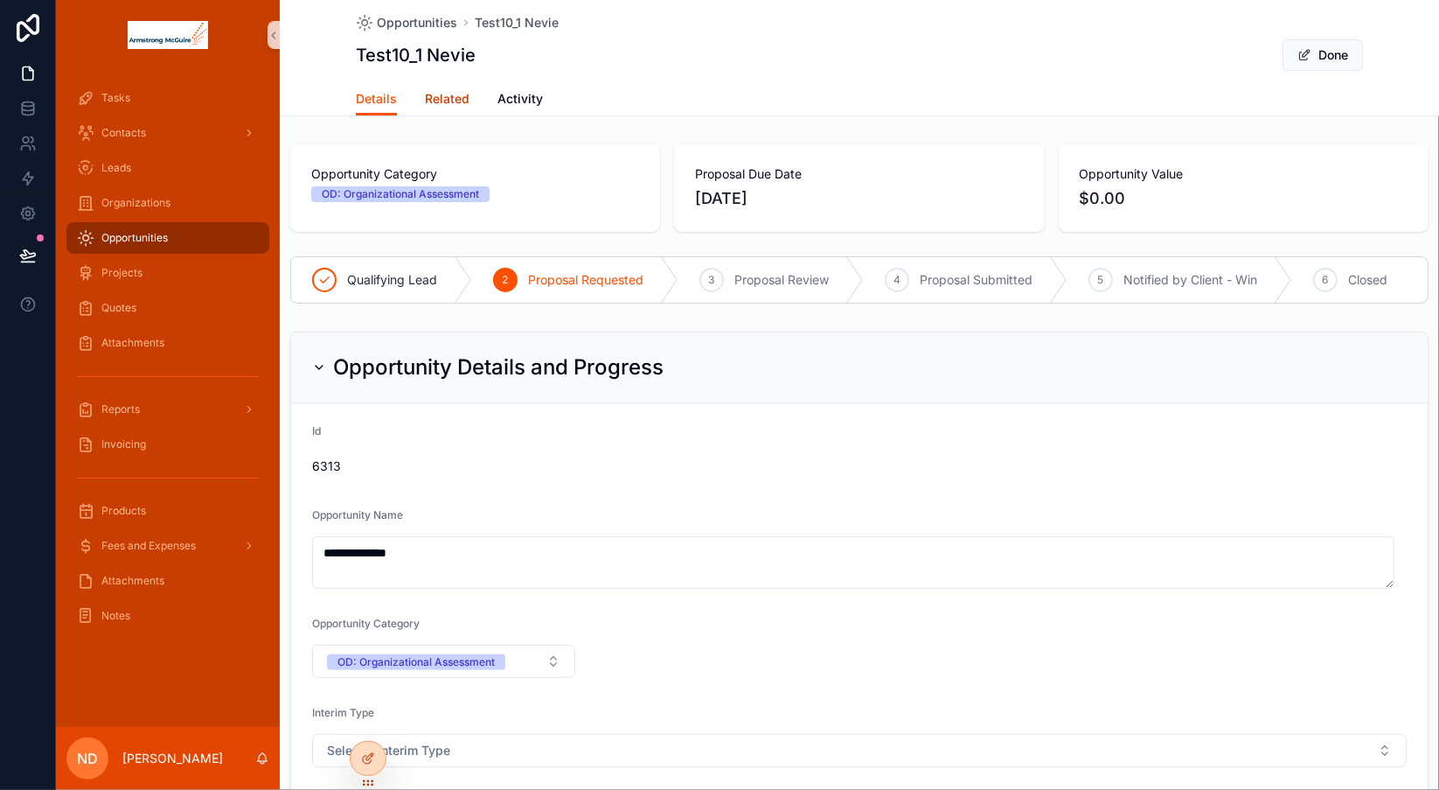
click at [442, 97] on span "Related" at bounding box center [447, 98] width 45 height 17
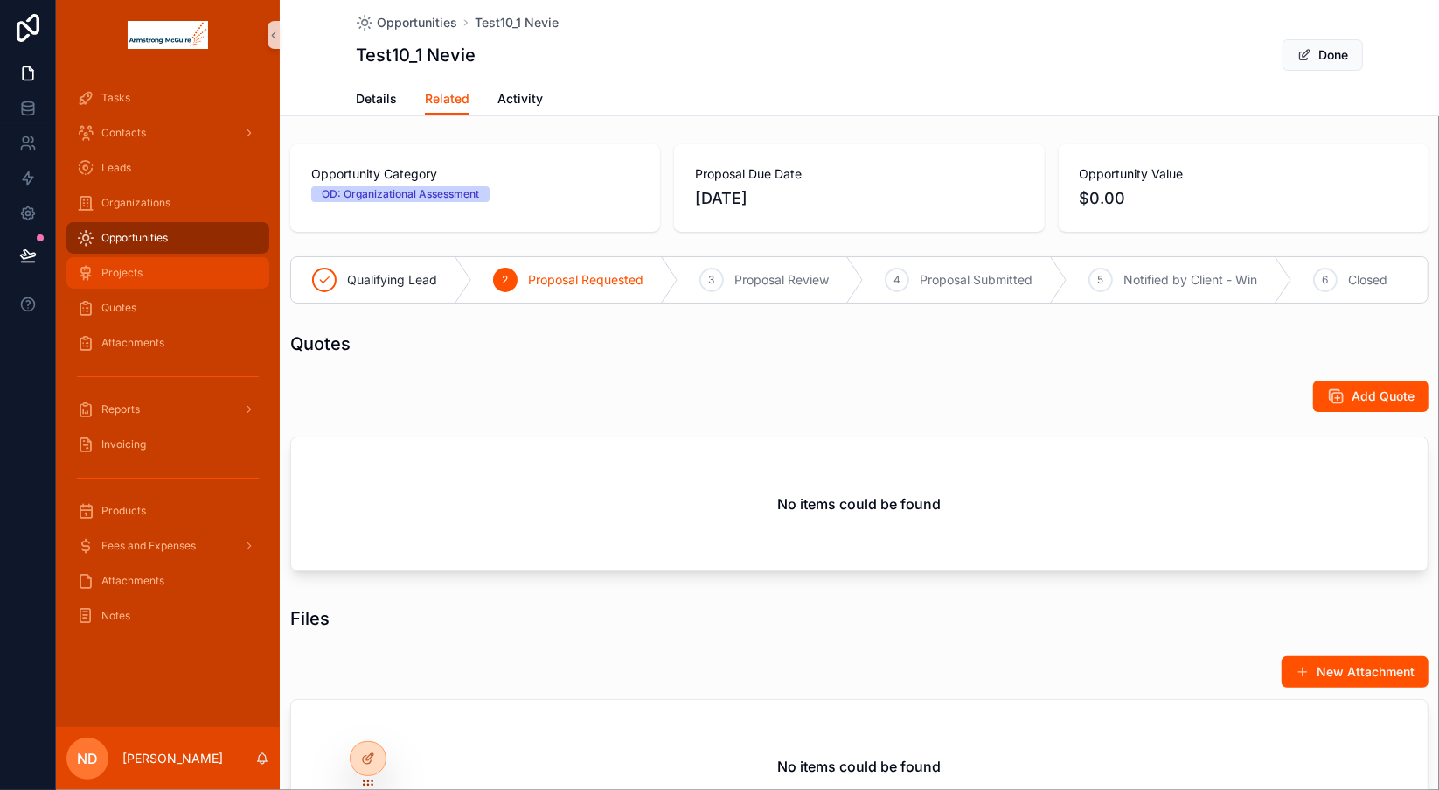
click at [181, 275] on div "Projects" at bounding box center [168, 273] width 182 height 28
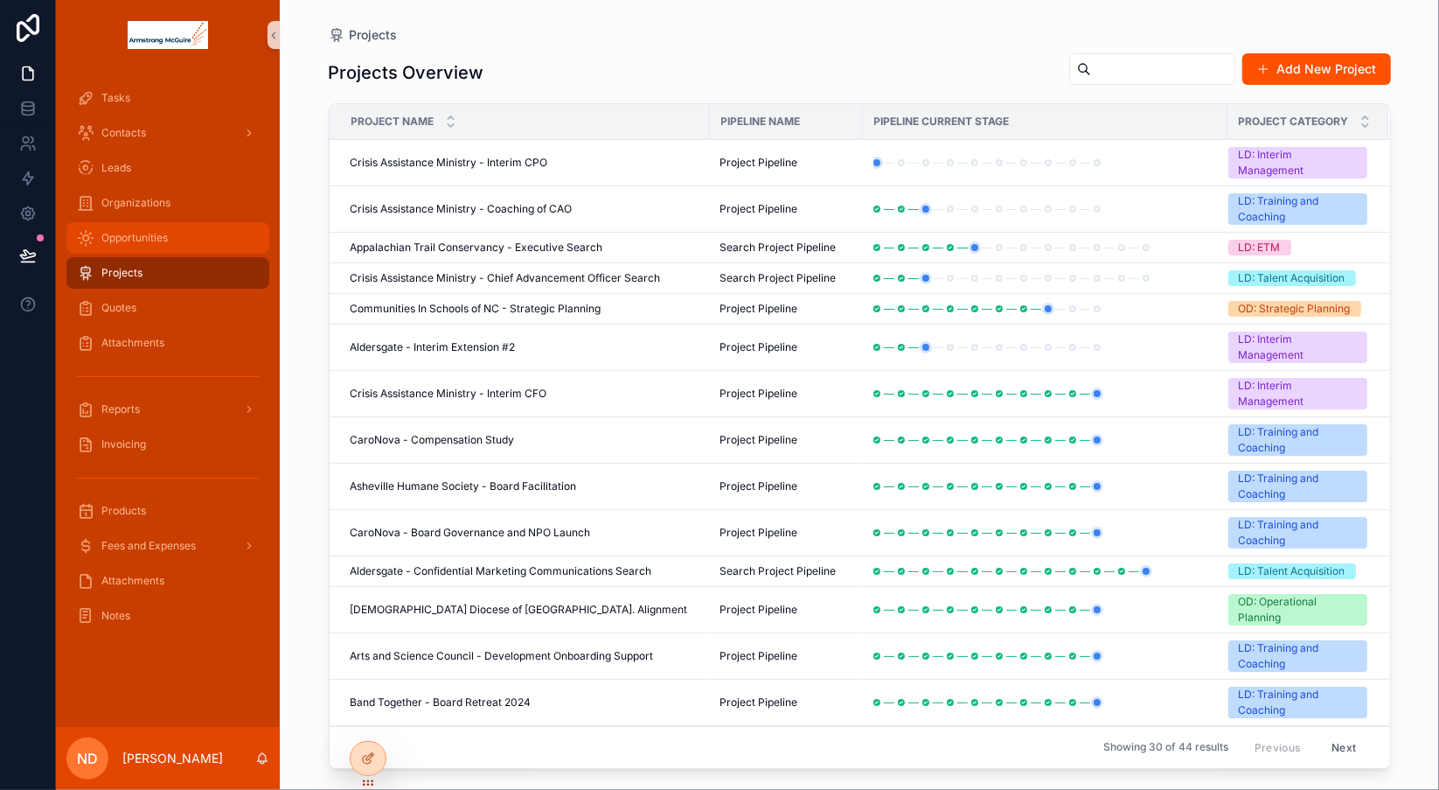
click at [165, 244] on span "Opportunities" at bounding box center [134, 238] width 66 height 14
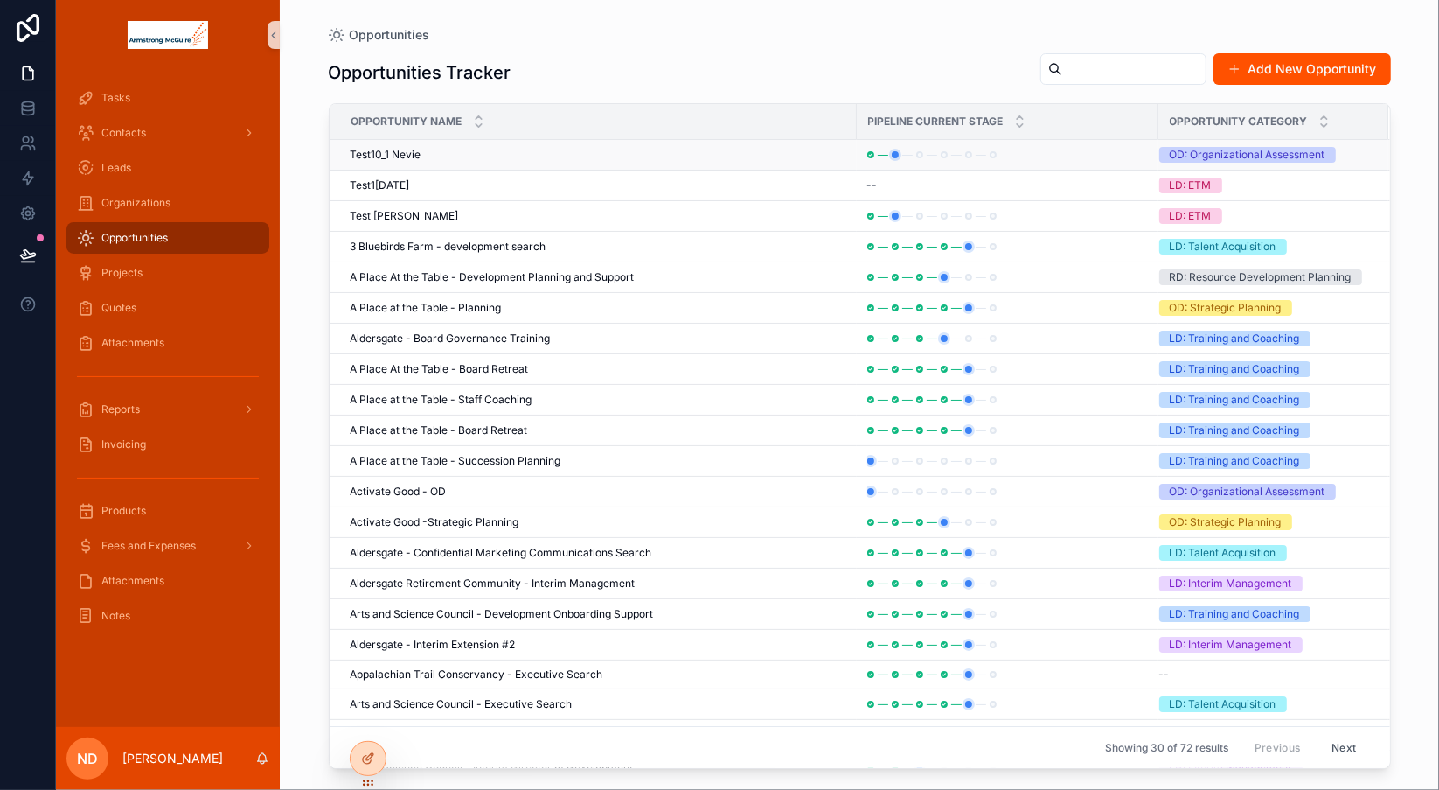
click at [399, 152] on span "Test10_1 Nevie" at bounding box center [386, 155] width 71 height 14
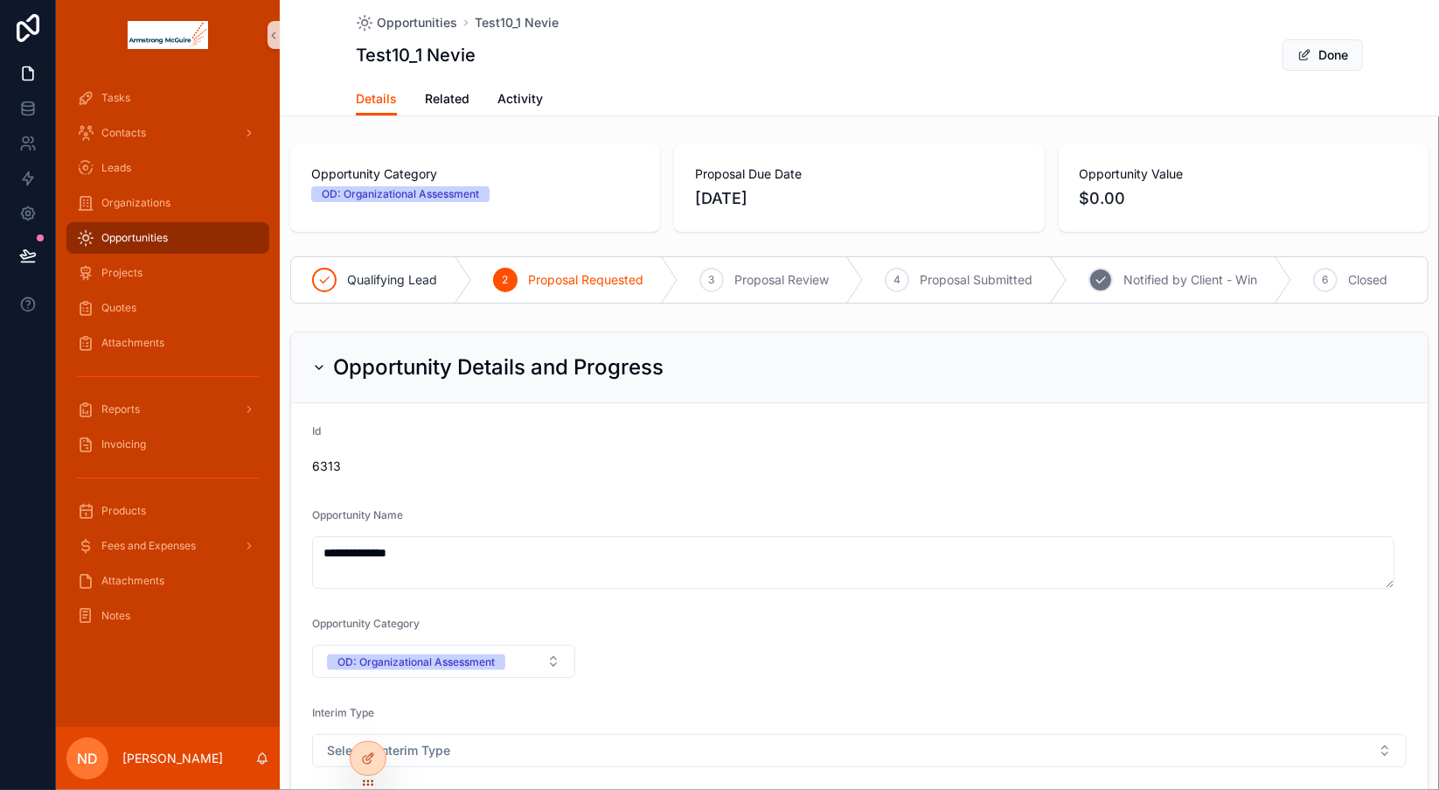
click at [1165, 278] on span "Notified by Client - Win" at bounding box center [1191, 279] width 134 height 17
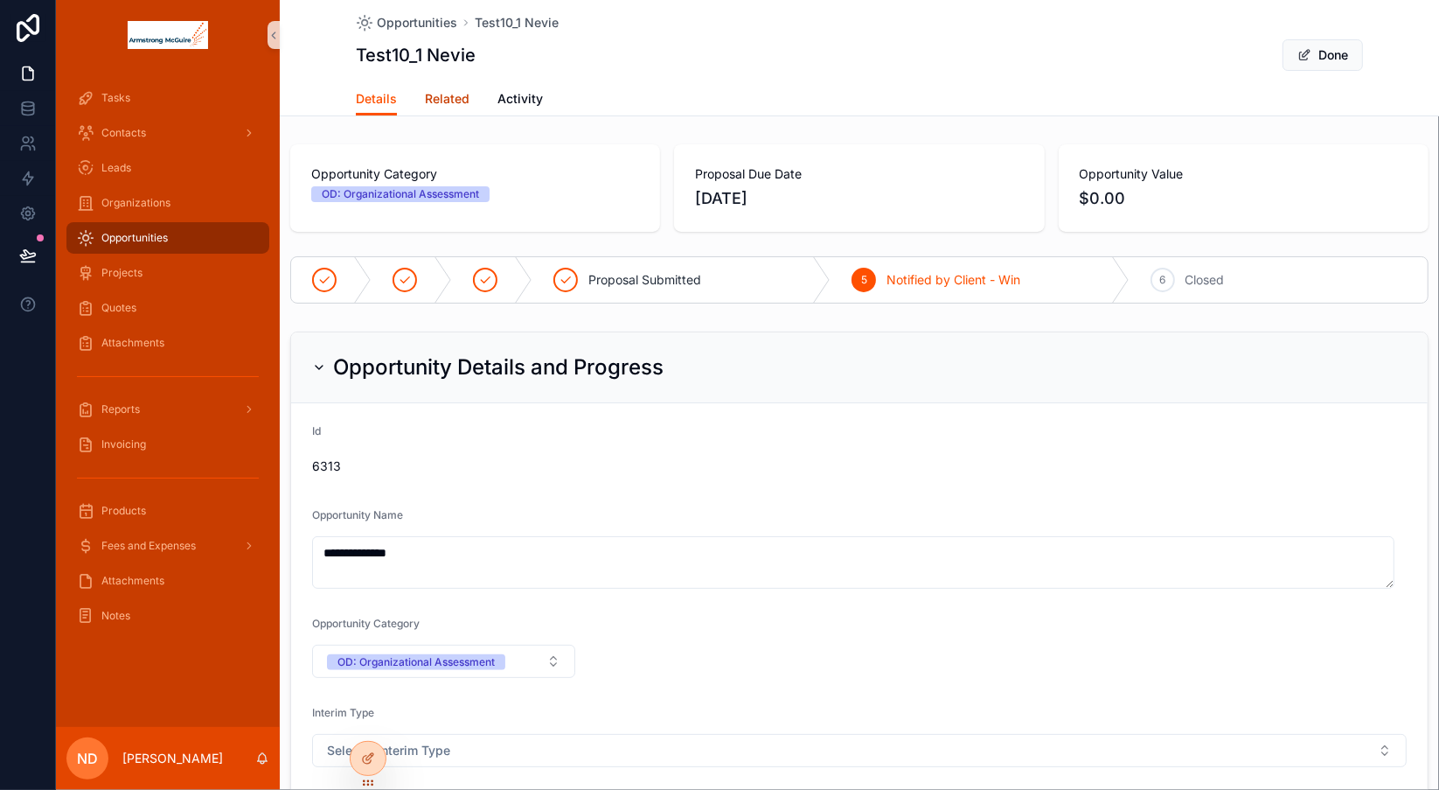
click at [444, 97] on span "Related" at bounding box center [447, 98] width 45 height 17
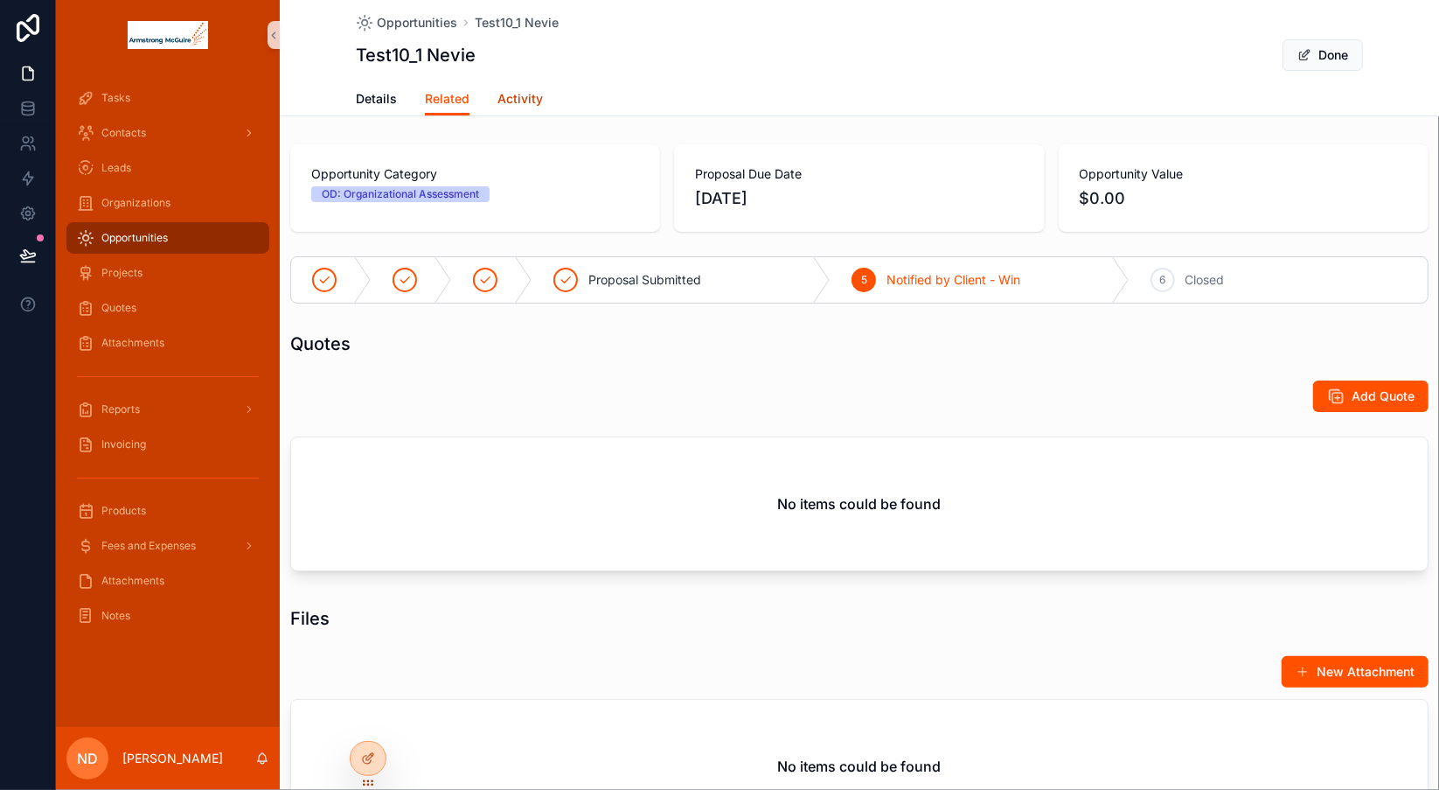
click at [504, 104] on span "Activity" at bounding box center [519, 98] width 45 height 17
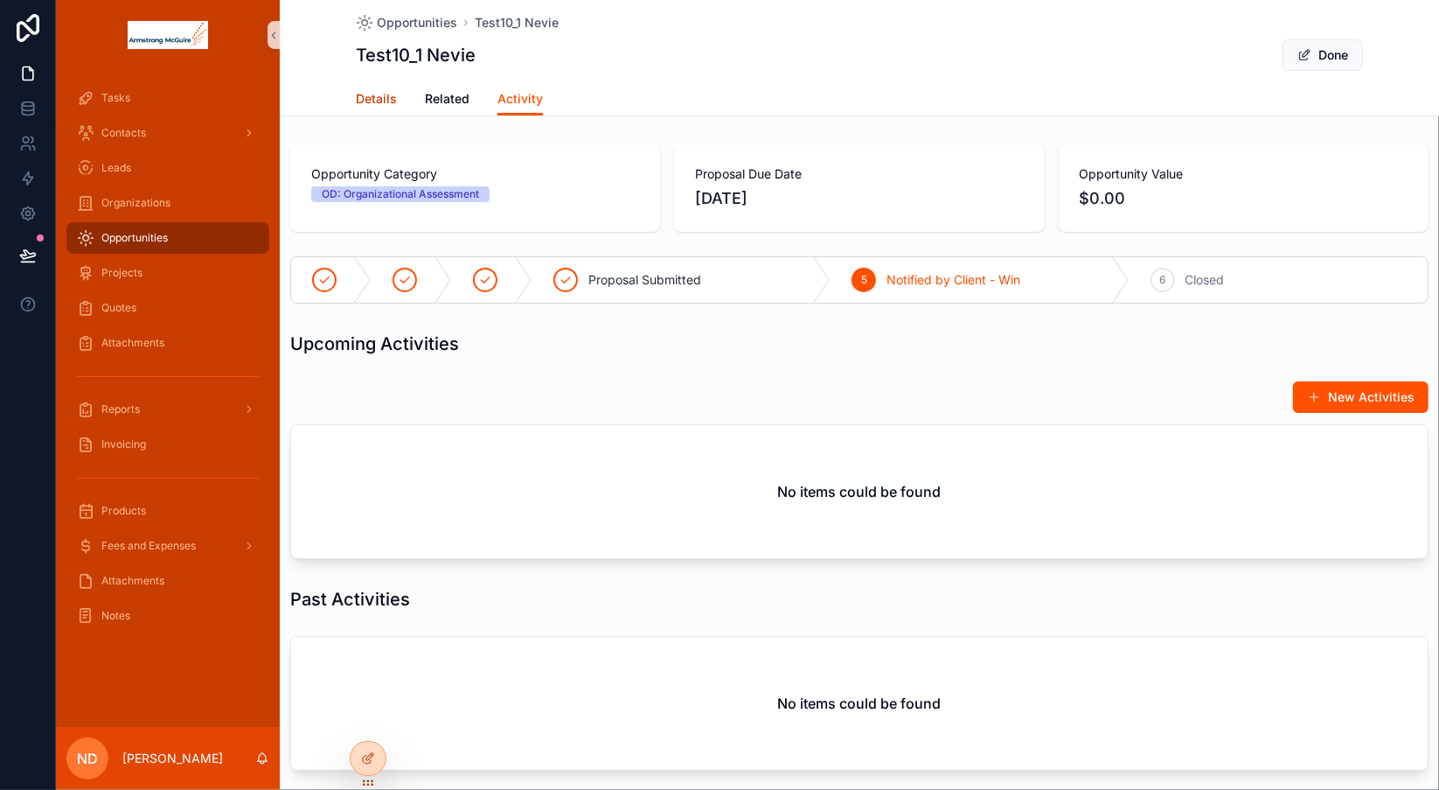
click at [372, 95] on span "Details" at bounding box center [376, 98] width 41 height 17
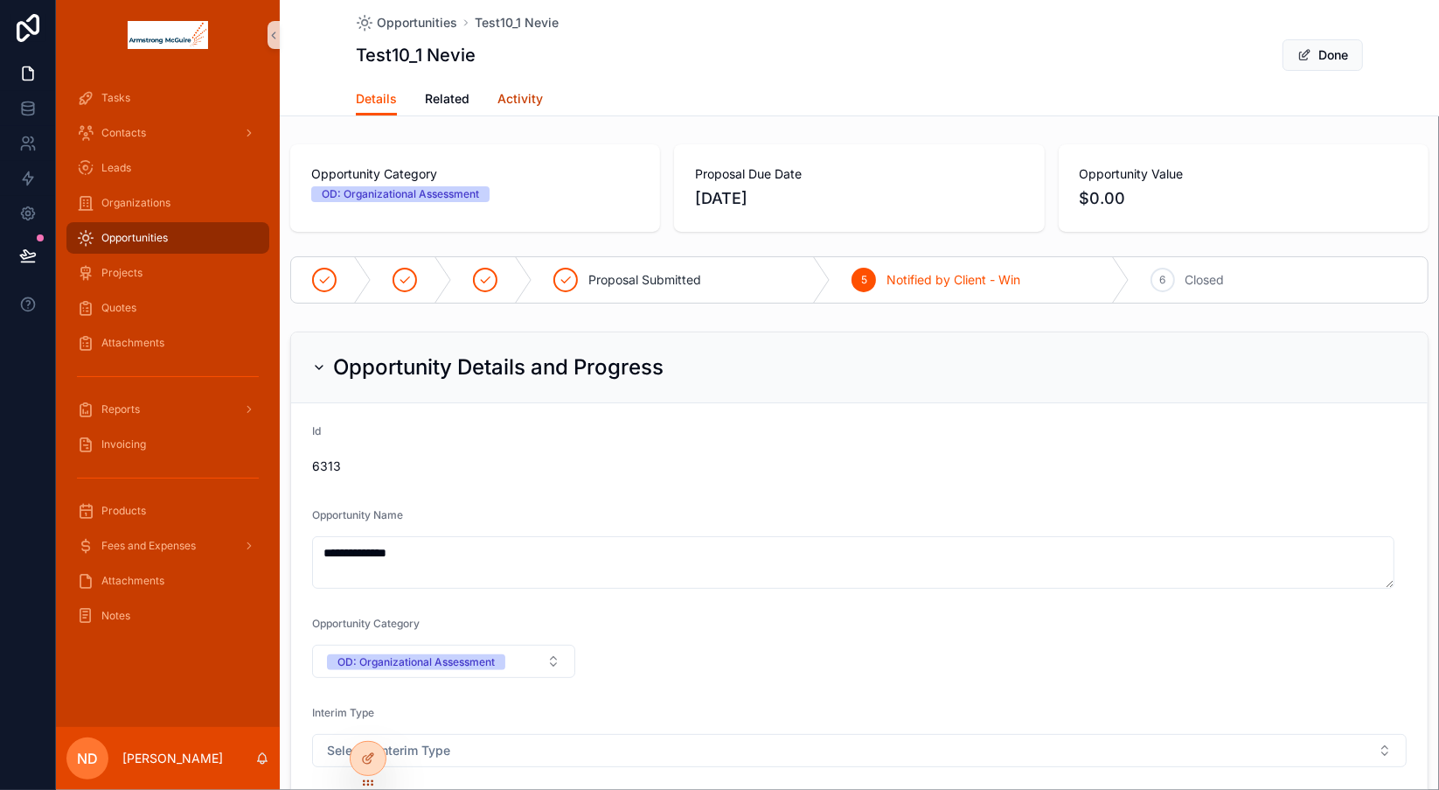
click at [513, 101] on span "Activity" at bounding box center [519, 98] width 45 height 17
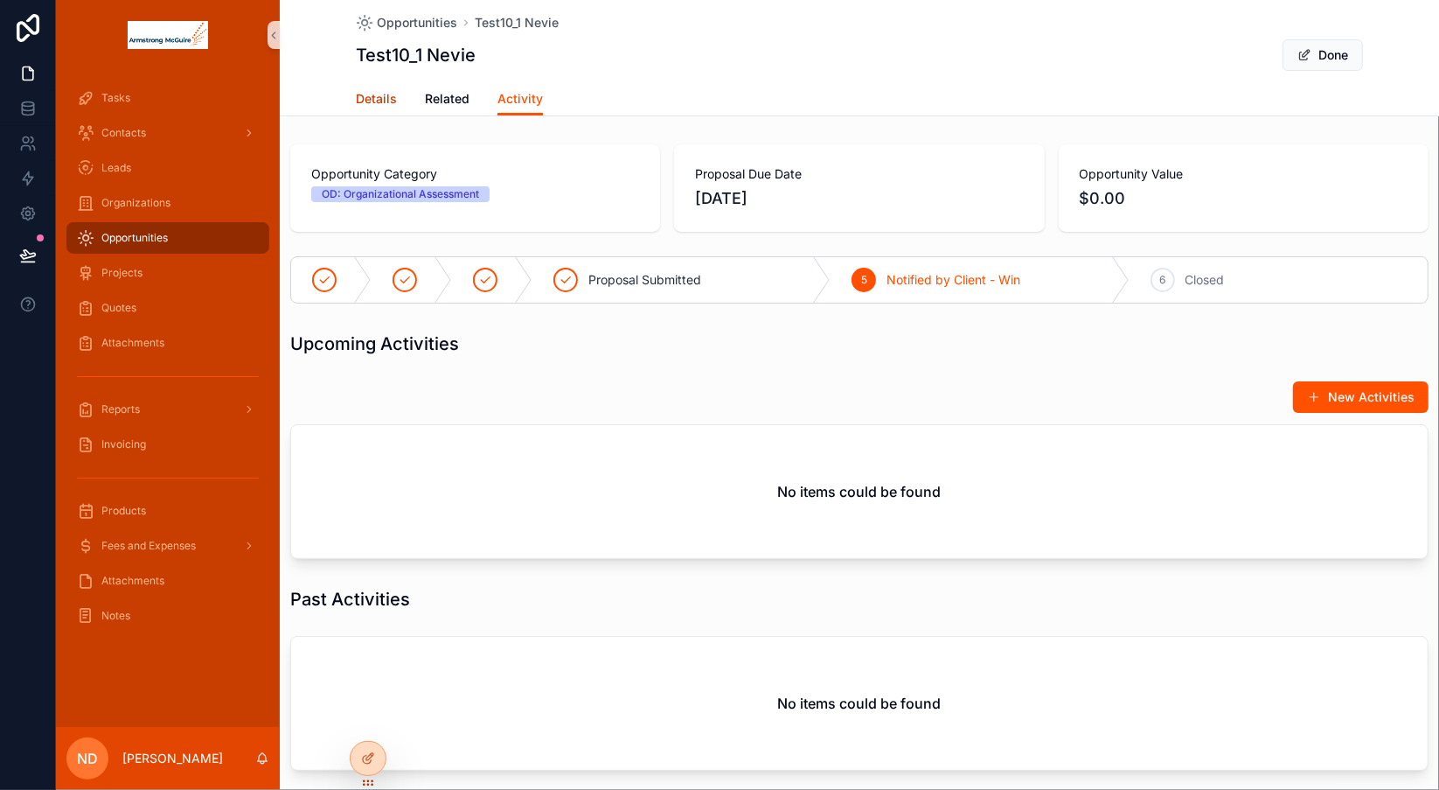
click at [372, 97] on span "Details" at bounding box center [376, 98] width 41 height 17
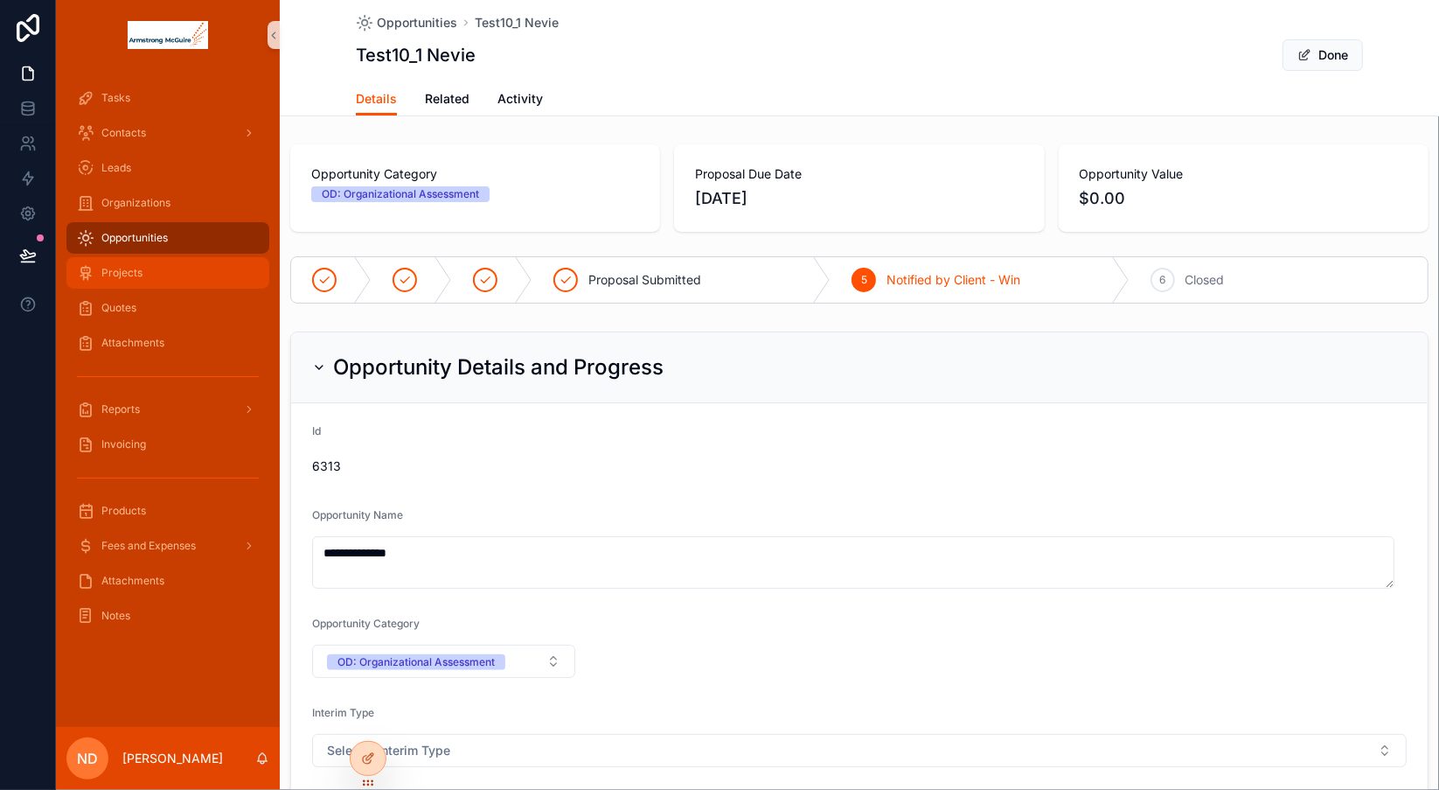
click at [145, 269] on div "Projects" at bounding box center [168, 273] width 182 height 28
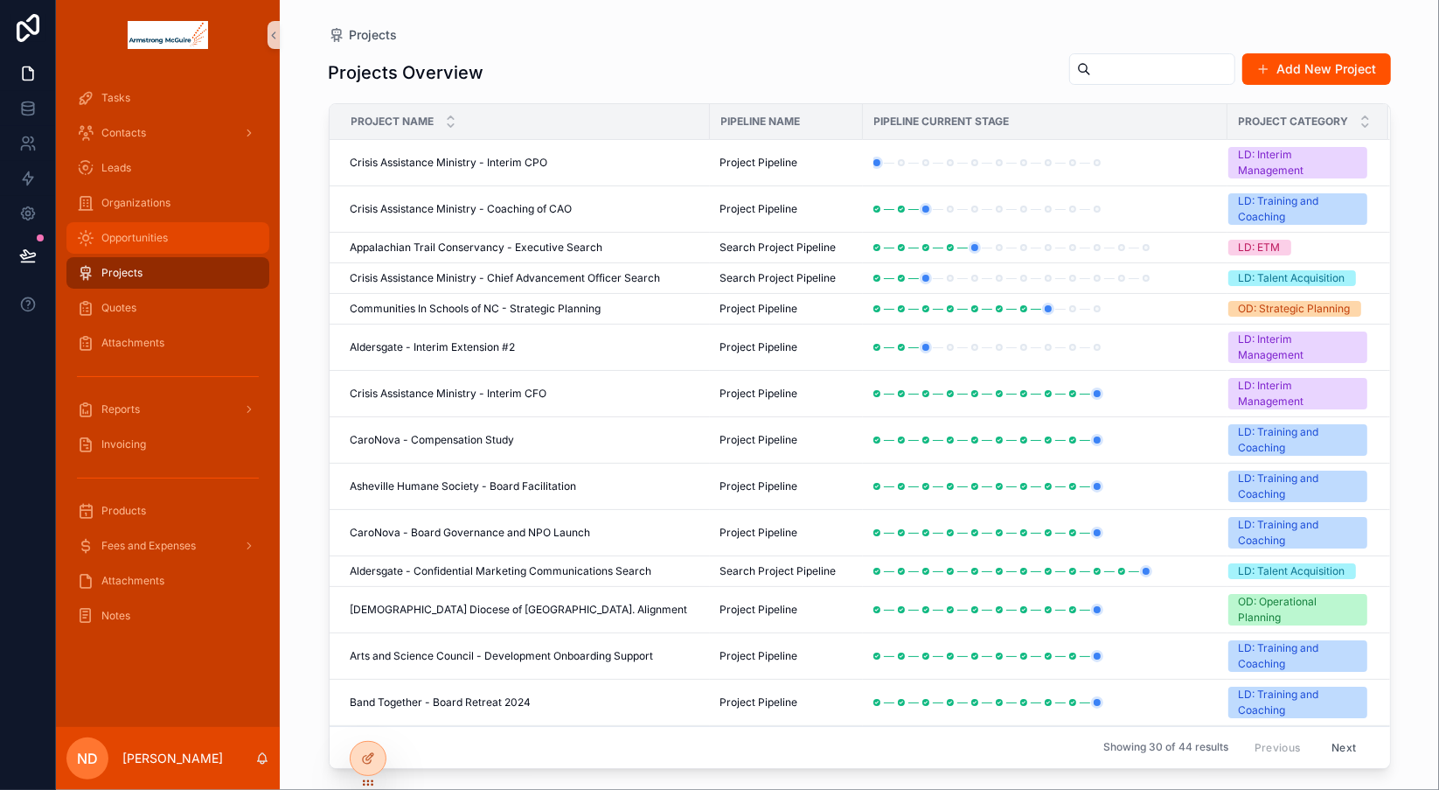
click at [152, 241] on span "Opportunities" at bounding box center [134, 238] width 66 height 14
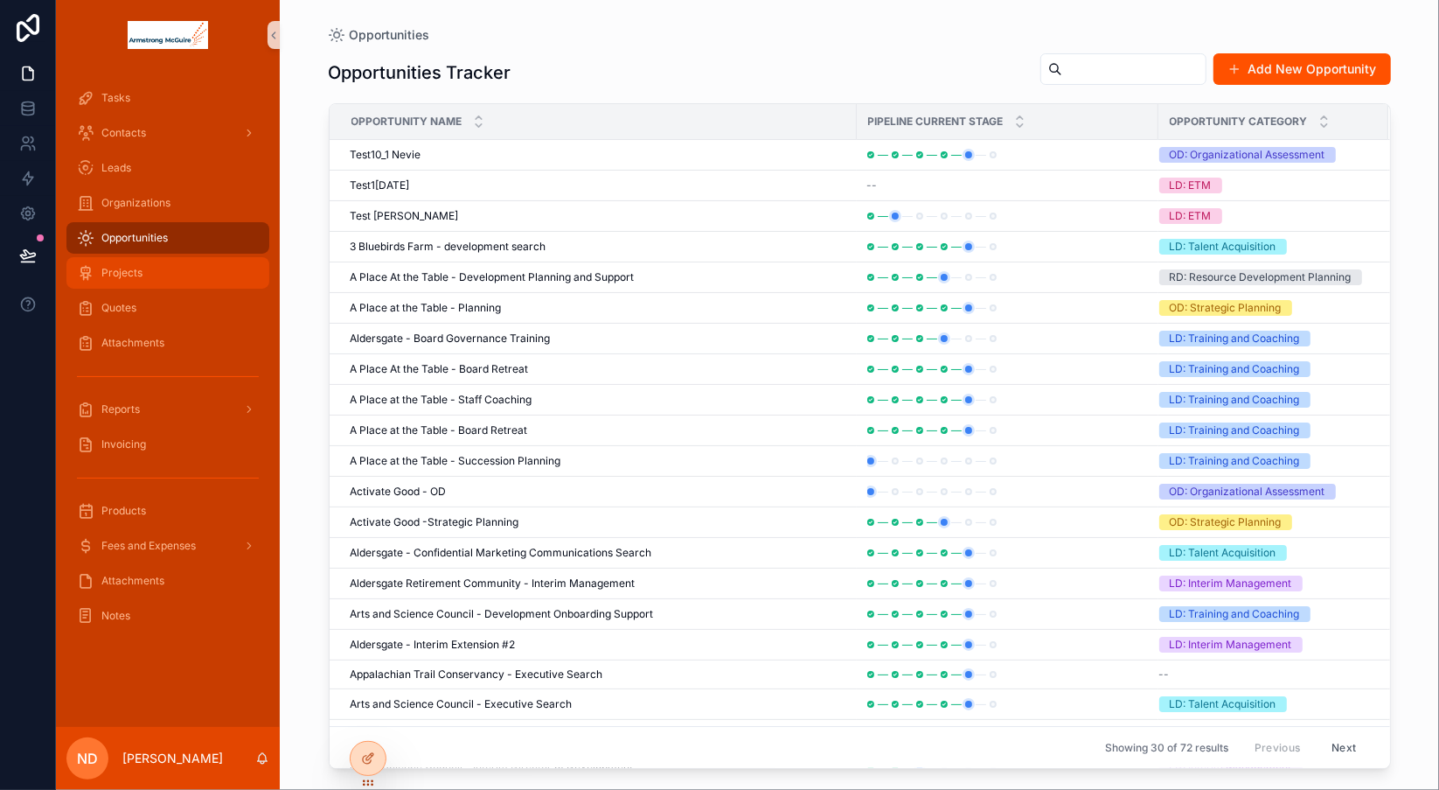
click at [182, 269] on div "Projects" at bounding box center [168, 273] width 182 height 28
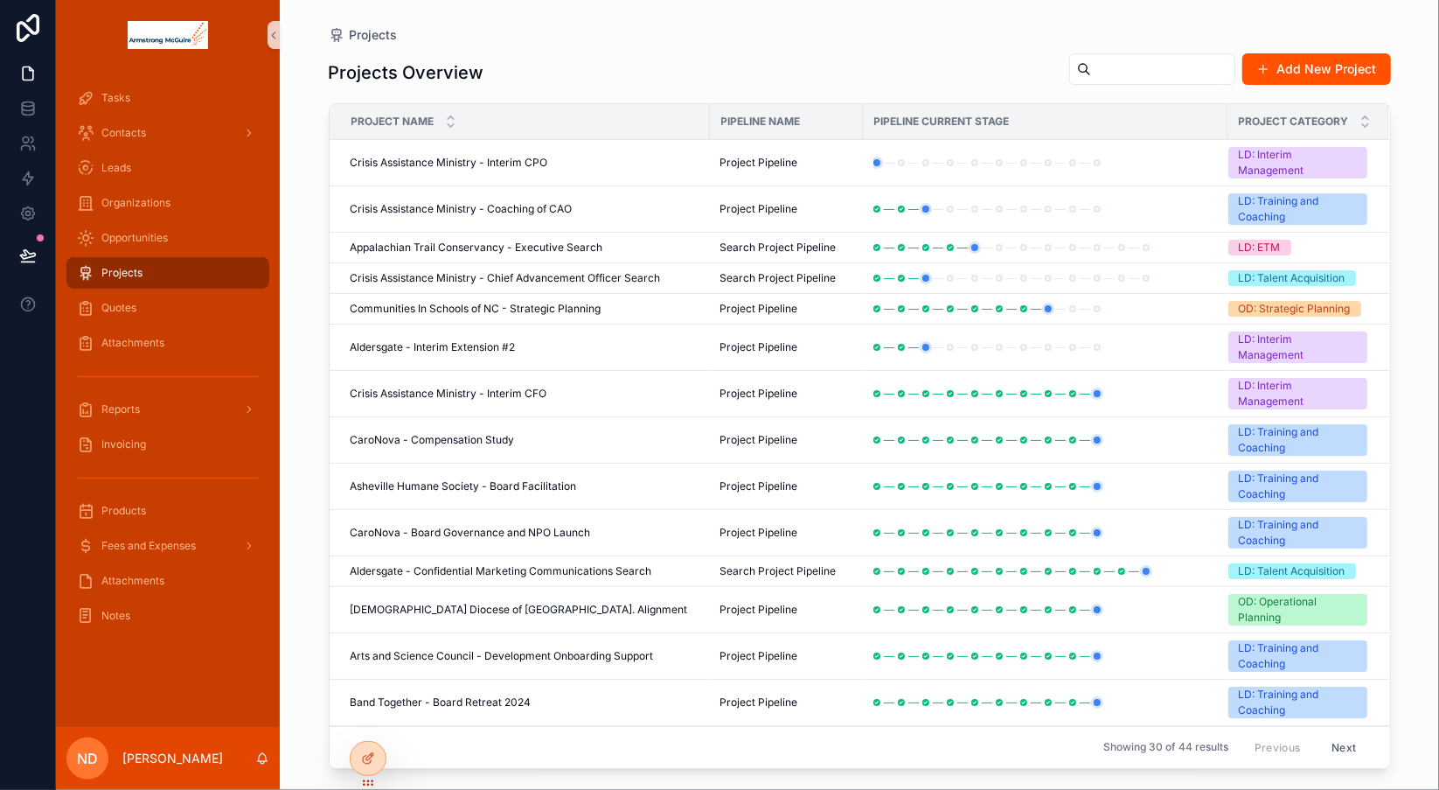
click at [1091, 77] on input "scrollable content" at bounding box center [1162, 69] width 143 height 24
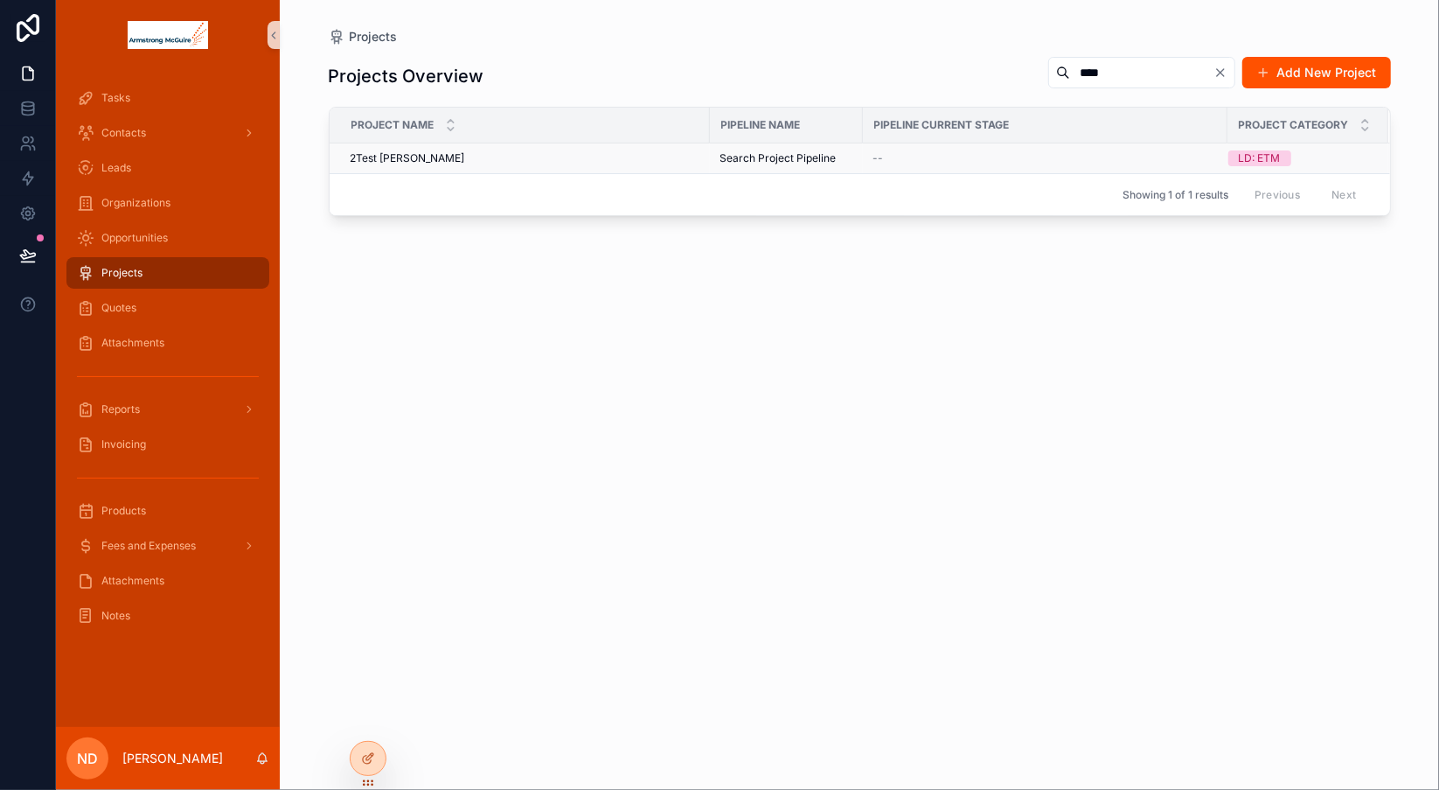
type input "****"
click at [504, 161] on div "2Test [PERSON_NAME] 2Test [PERSON_NAME]" at bounding box center [525, 158] width 349 height 14
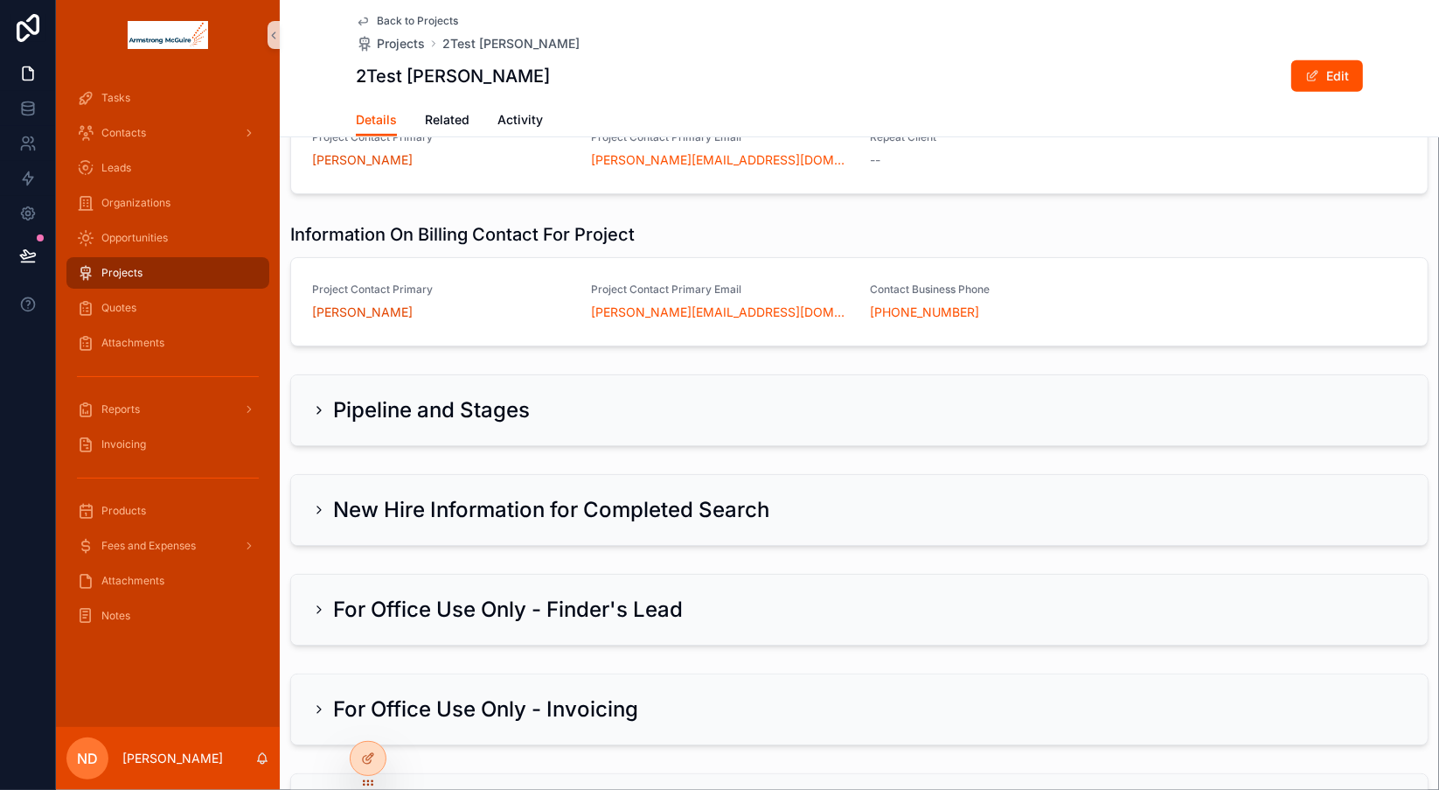
scroll to position [661, 0]
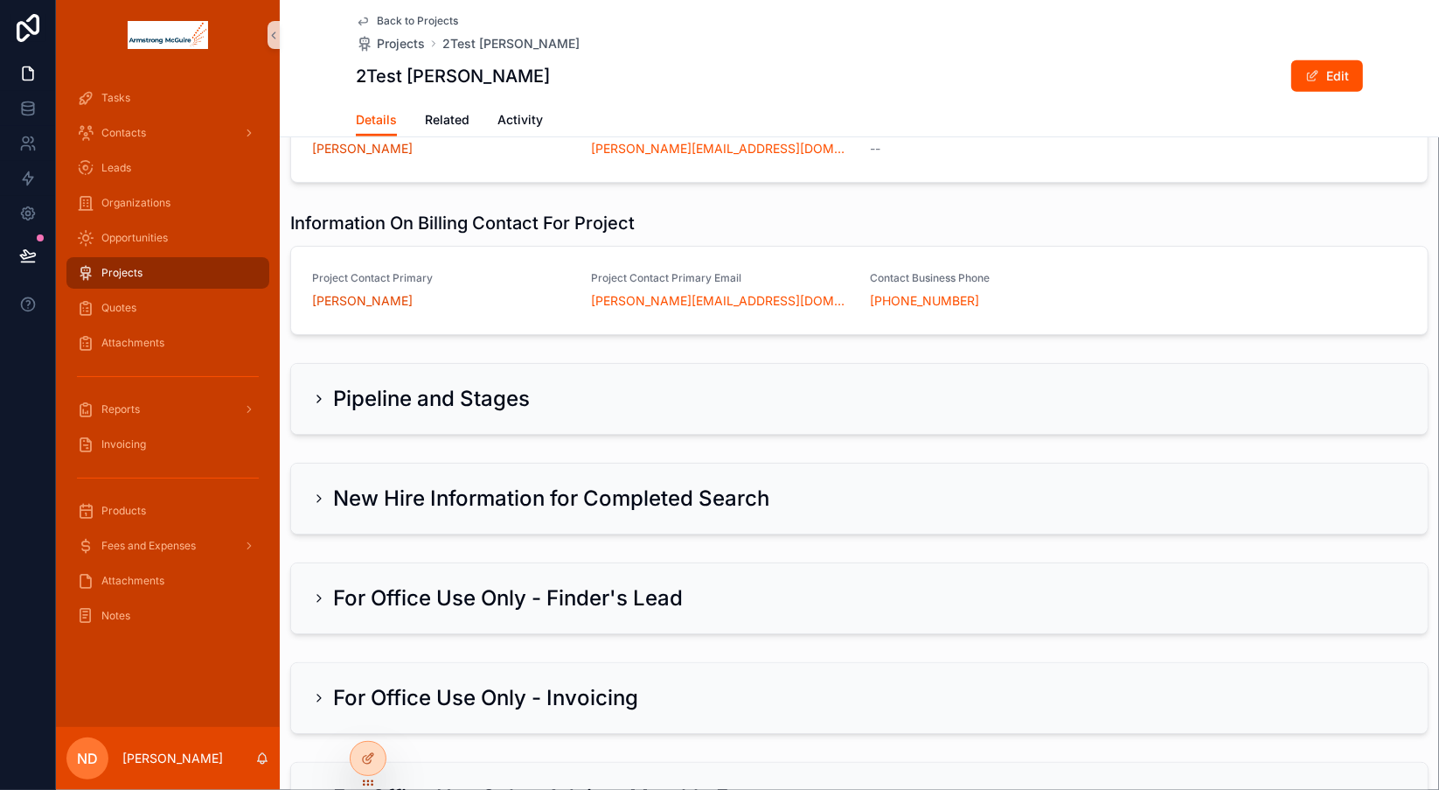
click at [317, 406] on icon "scrollable content" at bounding box center [319, 399] width 14 height 14
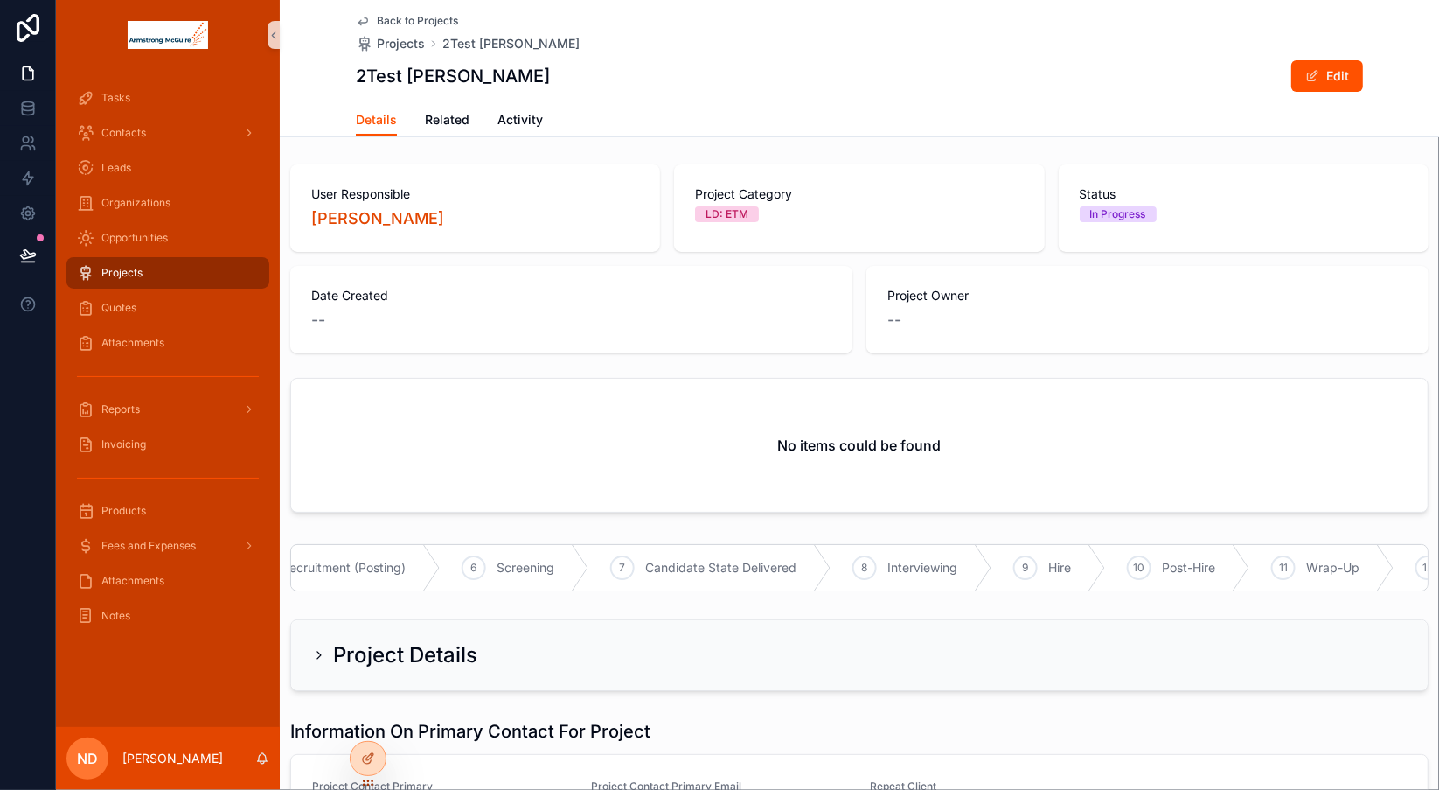
scroll to position [0, 0]
click at [433, 120] on span "Related" at bounding box center [447, 119] width 45 height 17
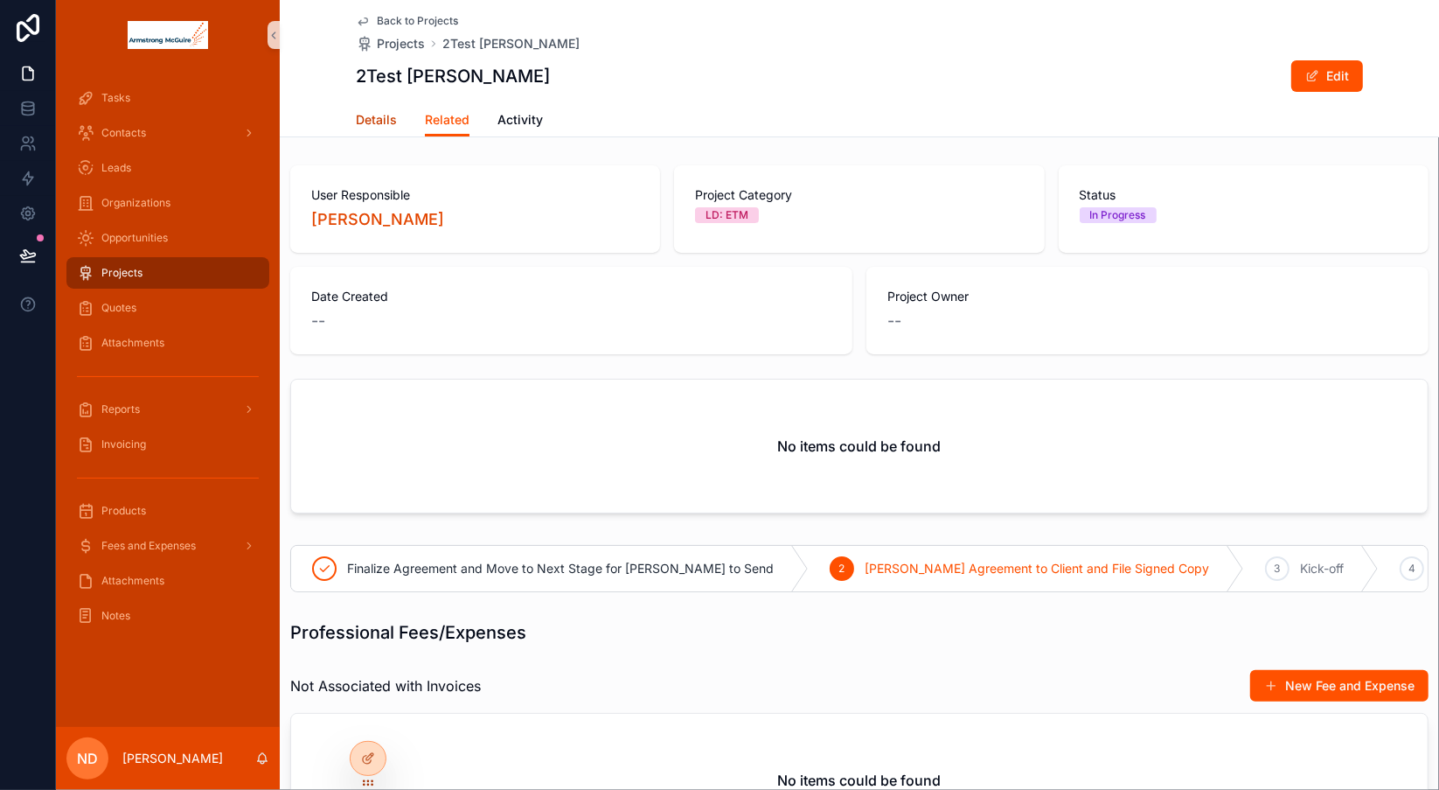
click at [382, 118] on span "Details" at bounding box center [376, 119] width 41 height 17
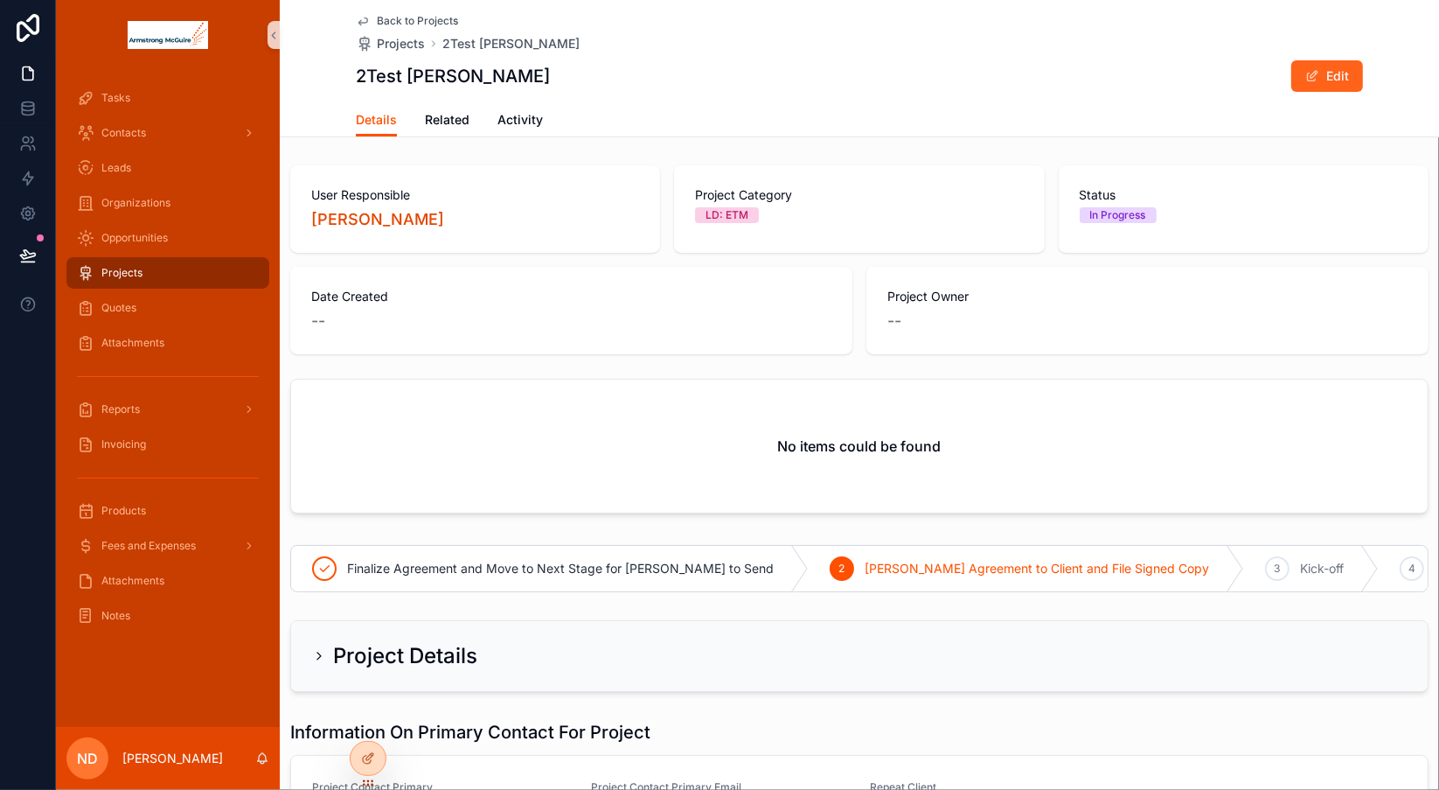
click at [1310, 76] on span "scrollable content" at bounding box center [1312, 76] width 14 height 14
click at [1310, 76] on button "Done" at bounding box center [1323, 75] width 80 height 31
click at [212, 275] on div "Projects" at bounding box center [168, 273] width 182 height 28
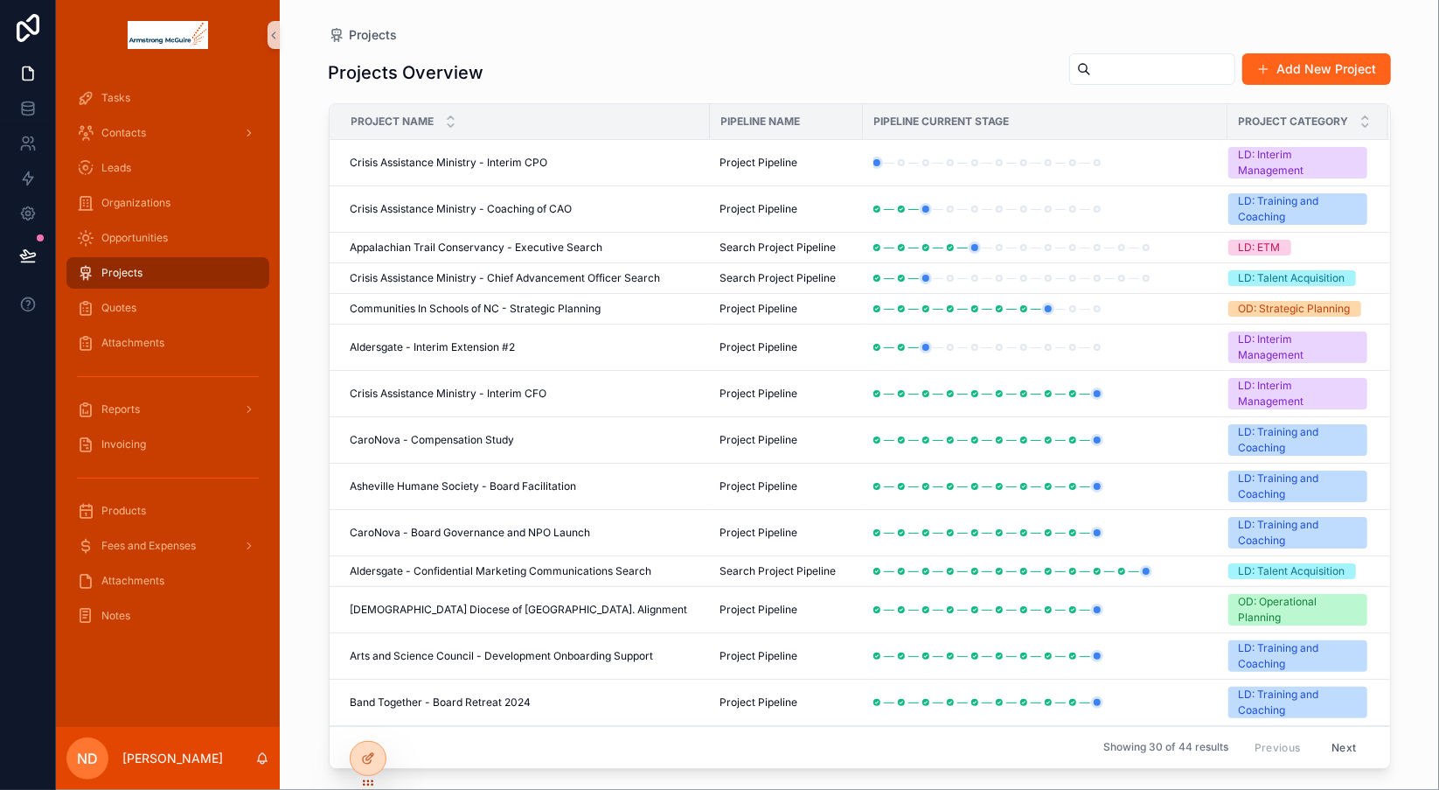
click at [1296, 65] on button "Add New Project" at bounding box center [1316, 68] width 149 height 31
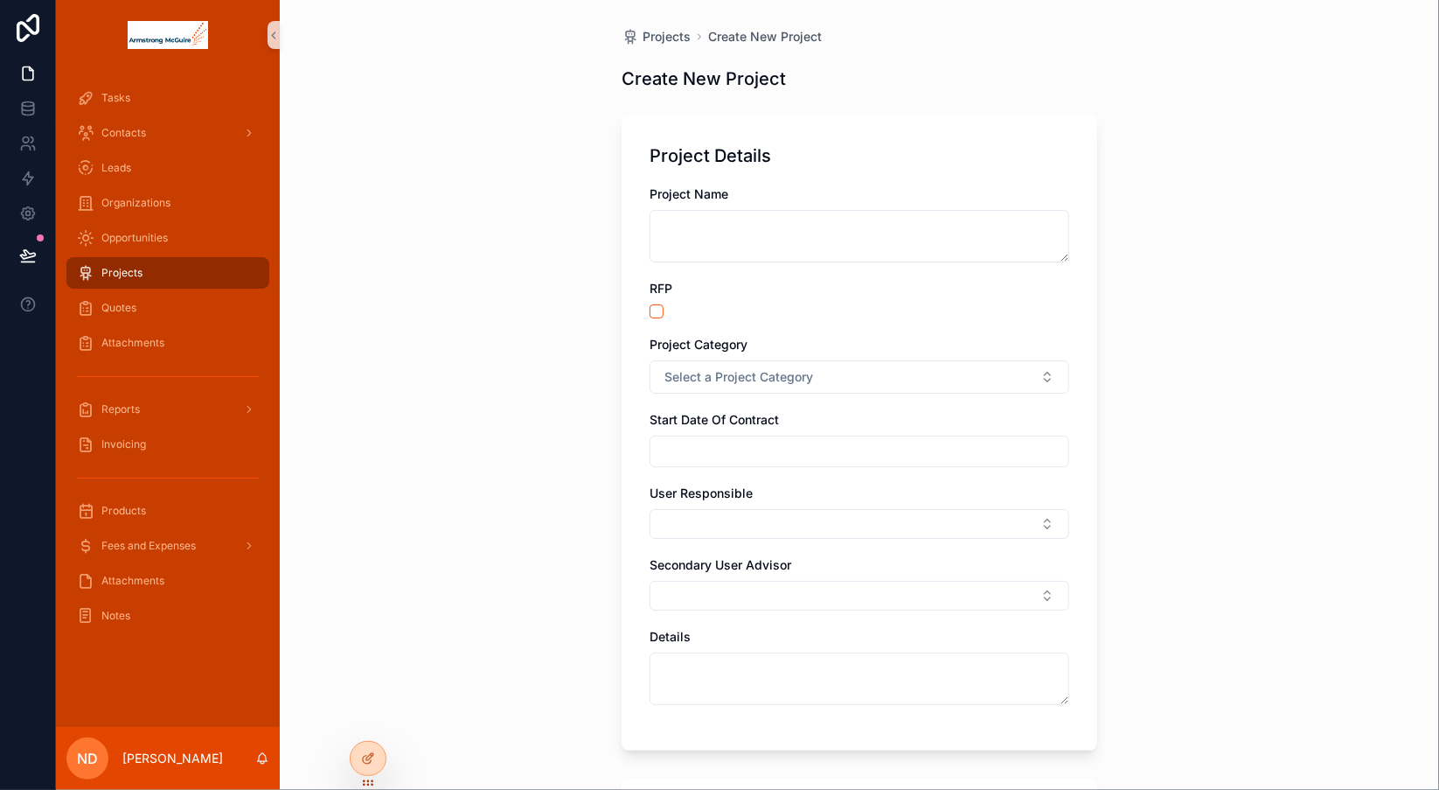
click at [1421, 274] on div "Projects Create New Project Create New Project Project Details Project Name RFP…" at bounding box center [859, 395] width 1159 height 790
click at [114, 272] on span "Projects" at bounding box center [121, 273] width 41 height 14
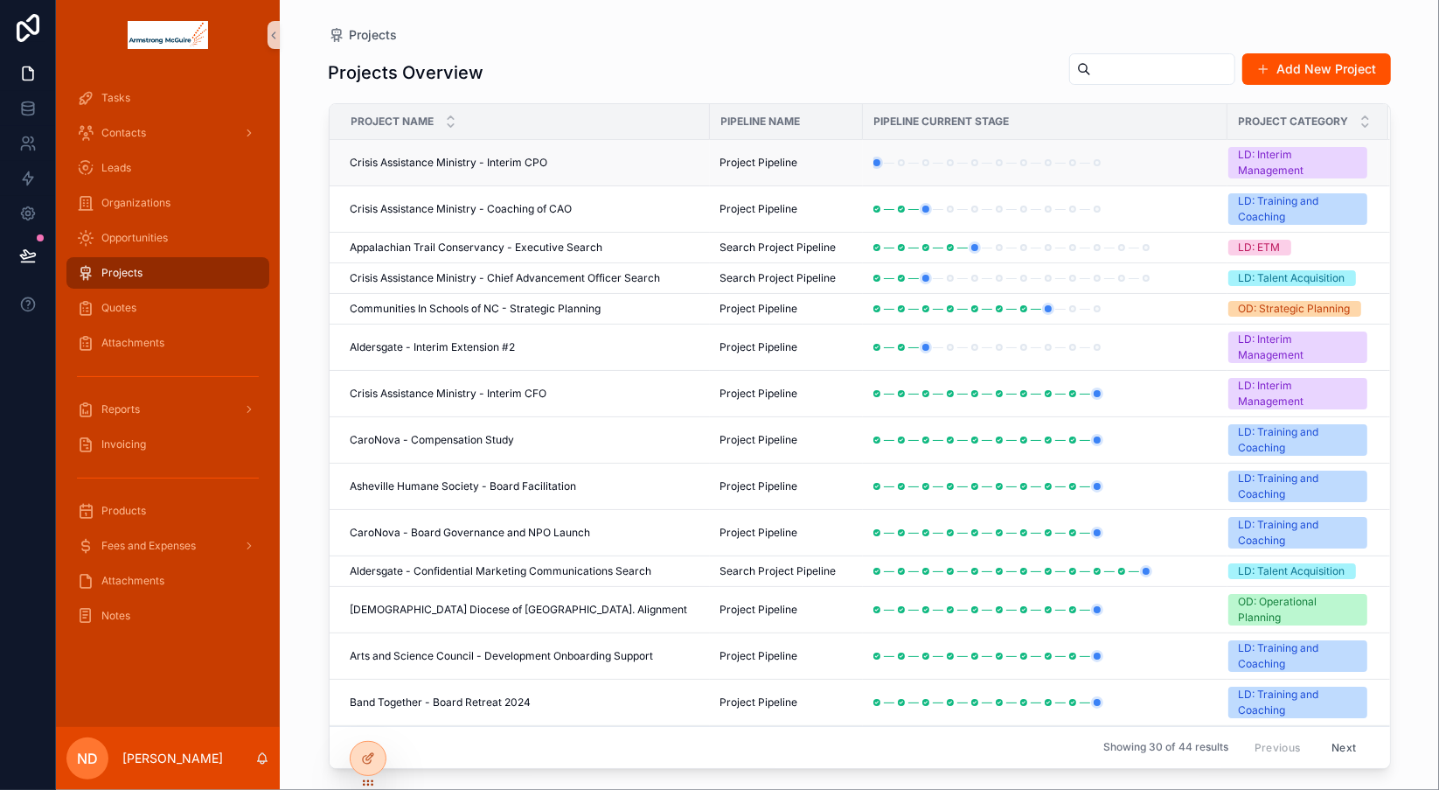
click at [523, 162] on span "Crisis Assistance Ministry - Interim CPO" at bounding box center [450, 163] width 198 height 14
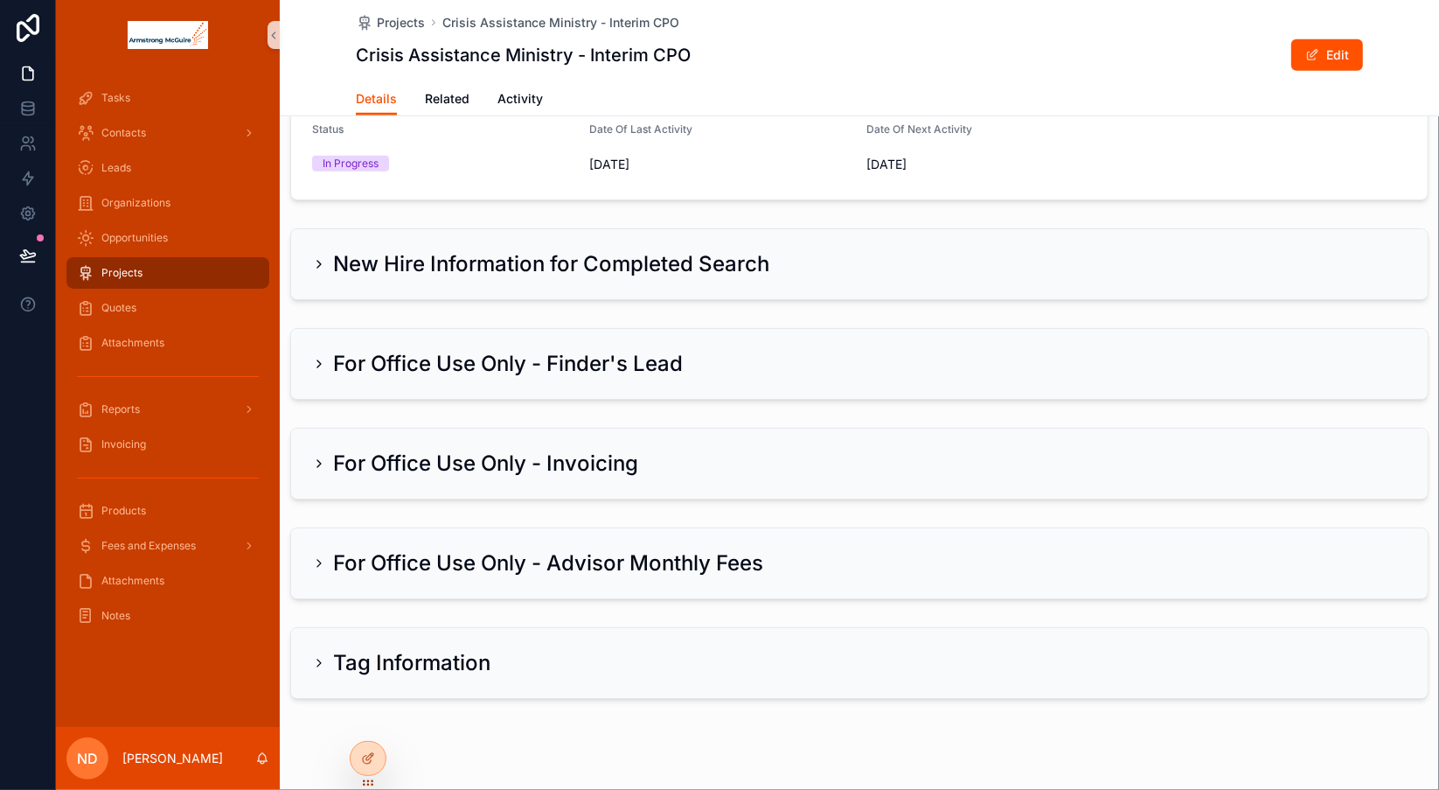
scroll to position [1050, 0]
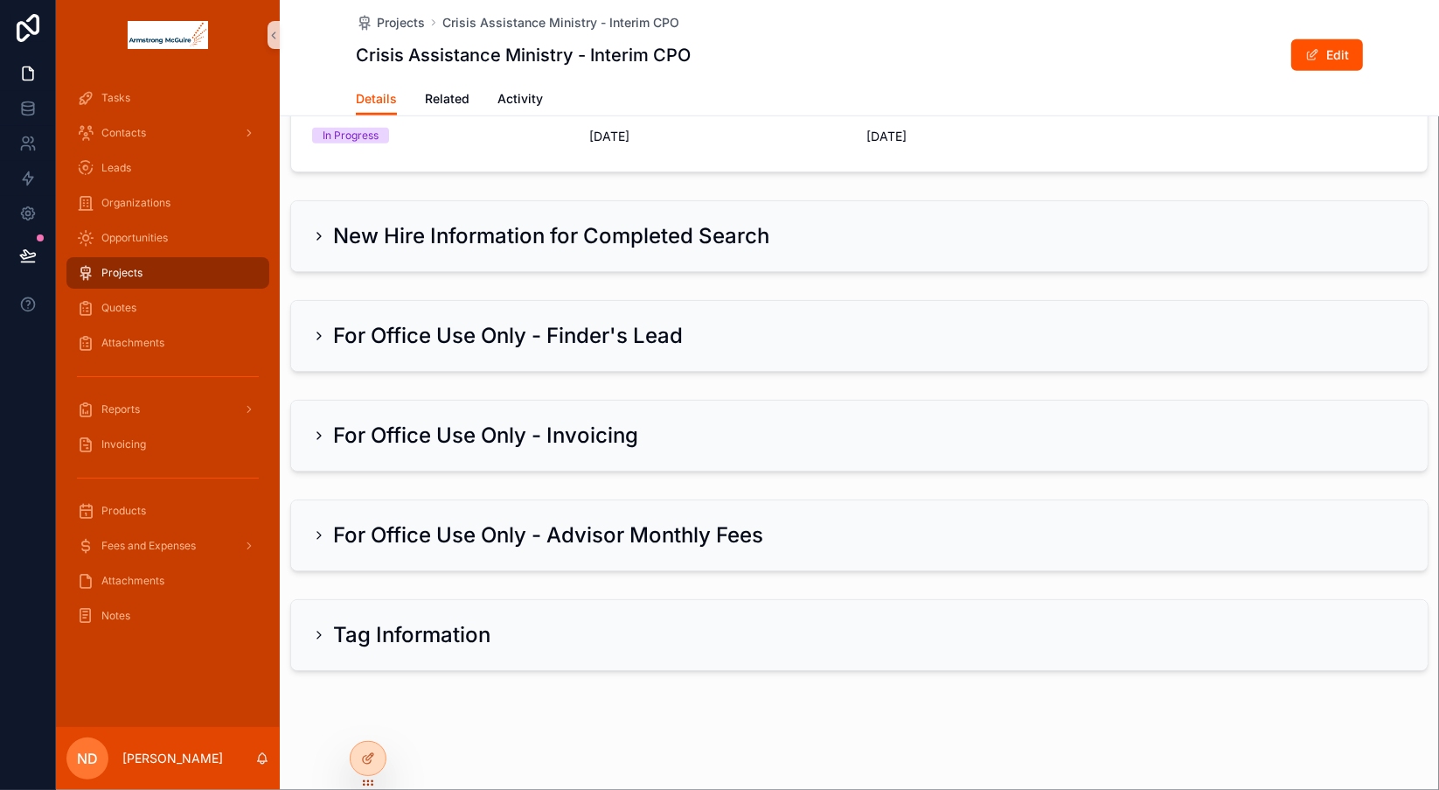
click at [320, 439] on icon "scrollable content" at bounding box center [319, 435] width 14 height 14
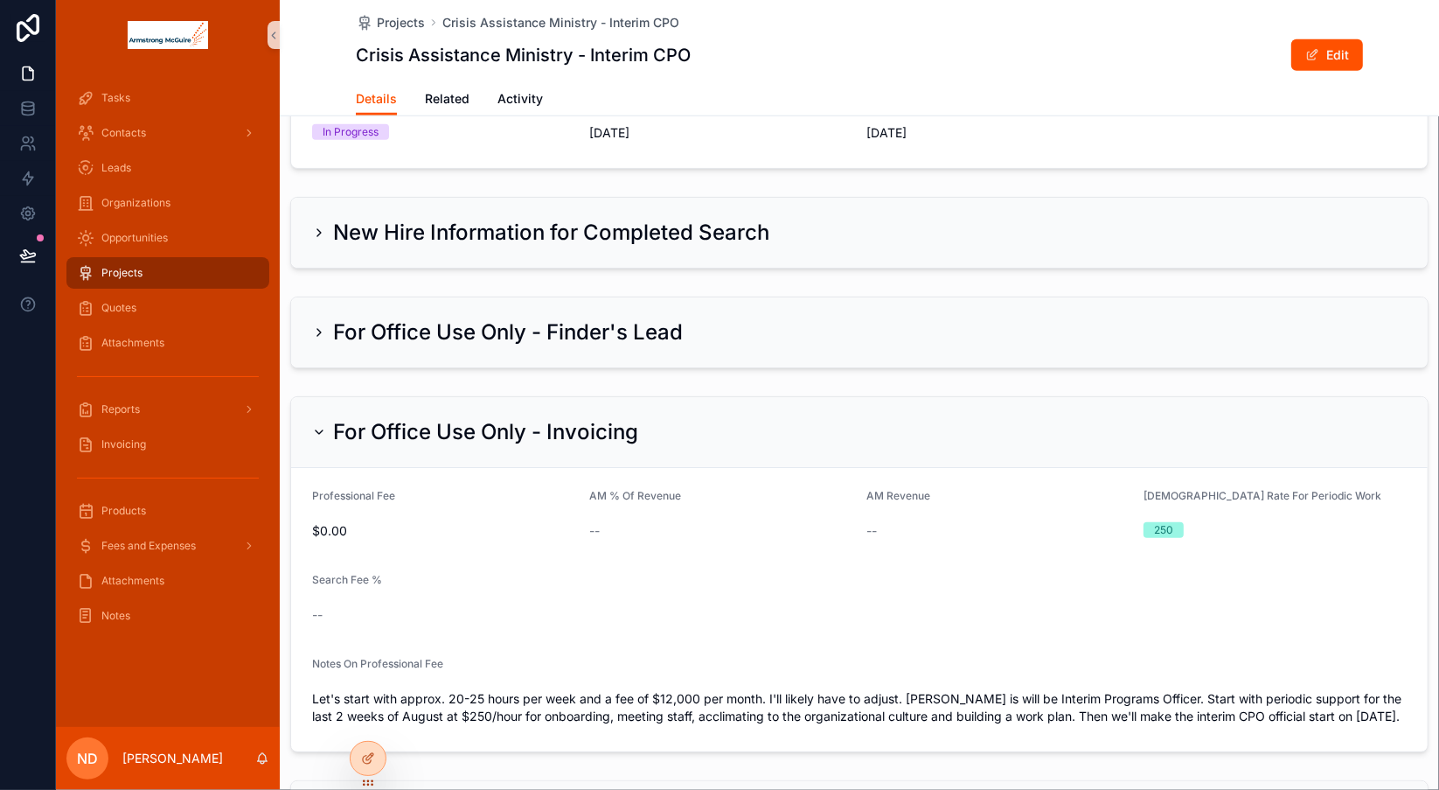
click at [194, 278] on div "Projects" at bounding box center [168, 273] width 182 height 28
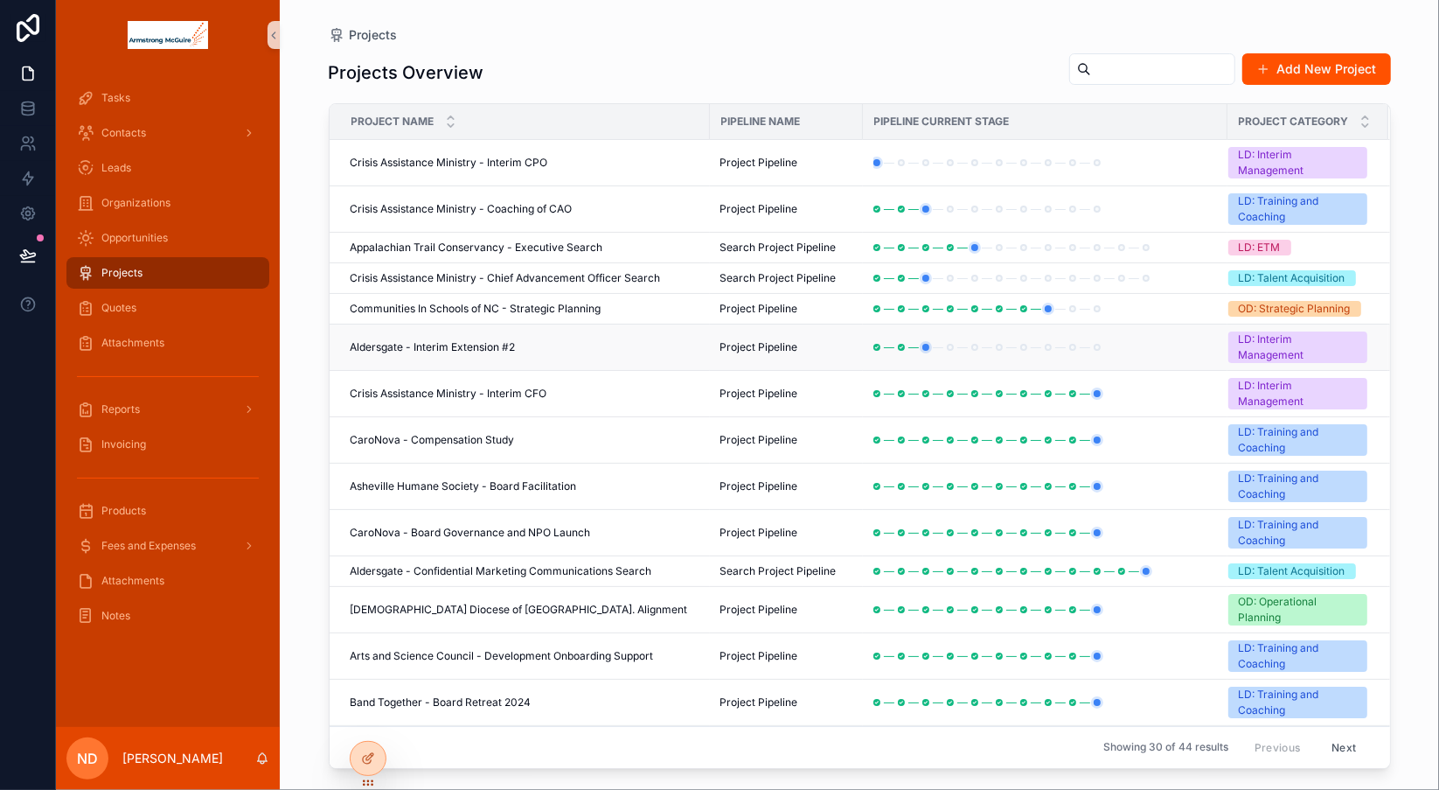
click at [434, 354] on span "Aldersgate - Interim Extension #2" at bounding box center [433, 347] width 165 height 14
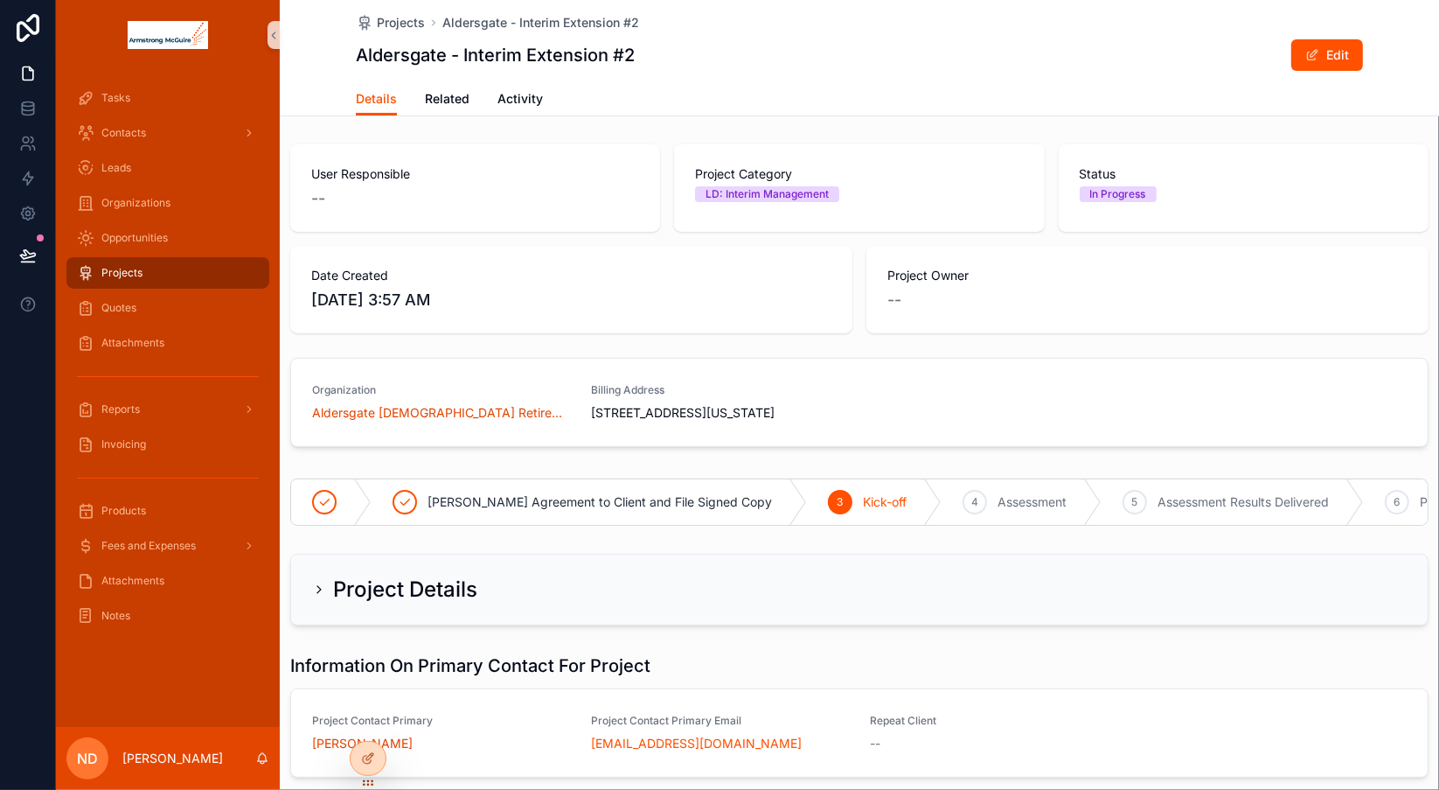
click at [218, 269] on div "Projects" at bounding box center [168, 273] width 182 height 28
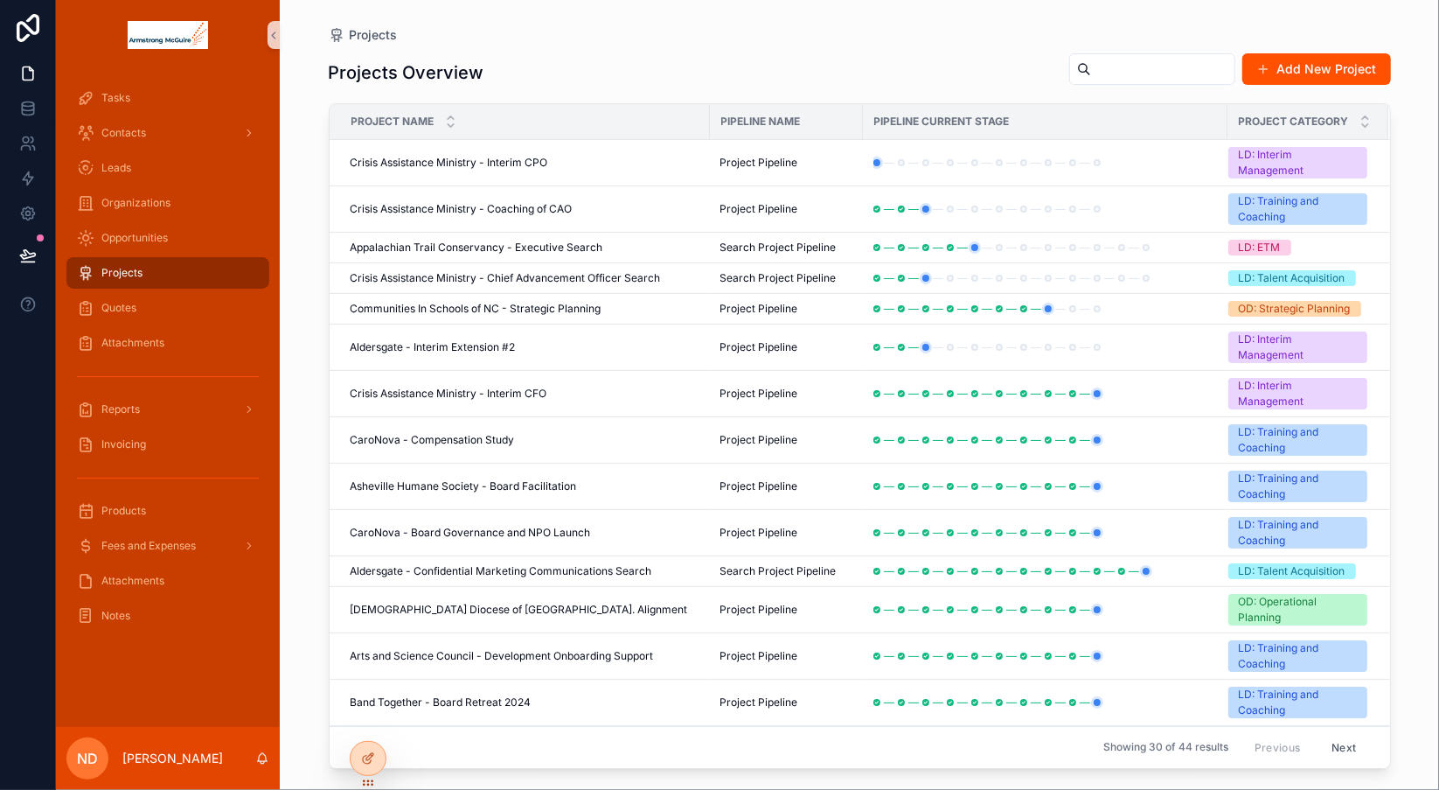
click at [1091, 73] on input "scrollable content" at bounding box center [1162, 69] width 143 height 24
click at [534, 167] on span "Crisis Assistance Ministry - Interim CPO" at bounding box center [450, 163] width 198 height 14
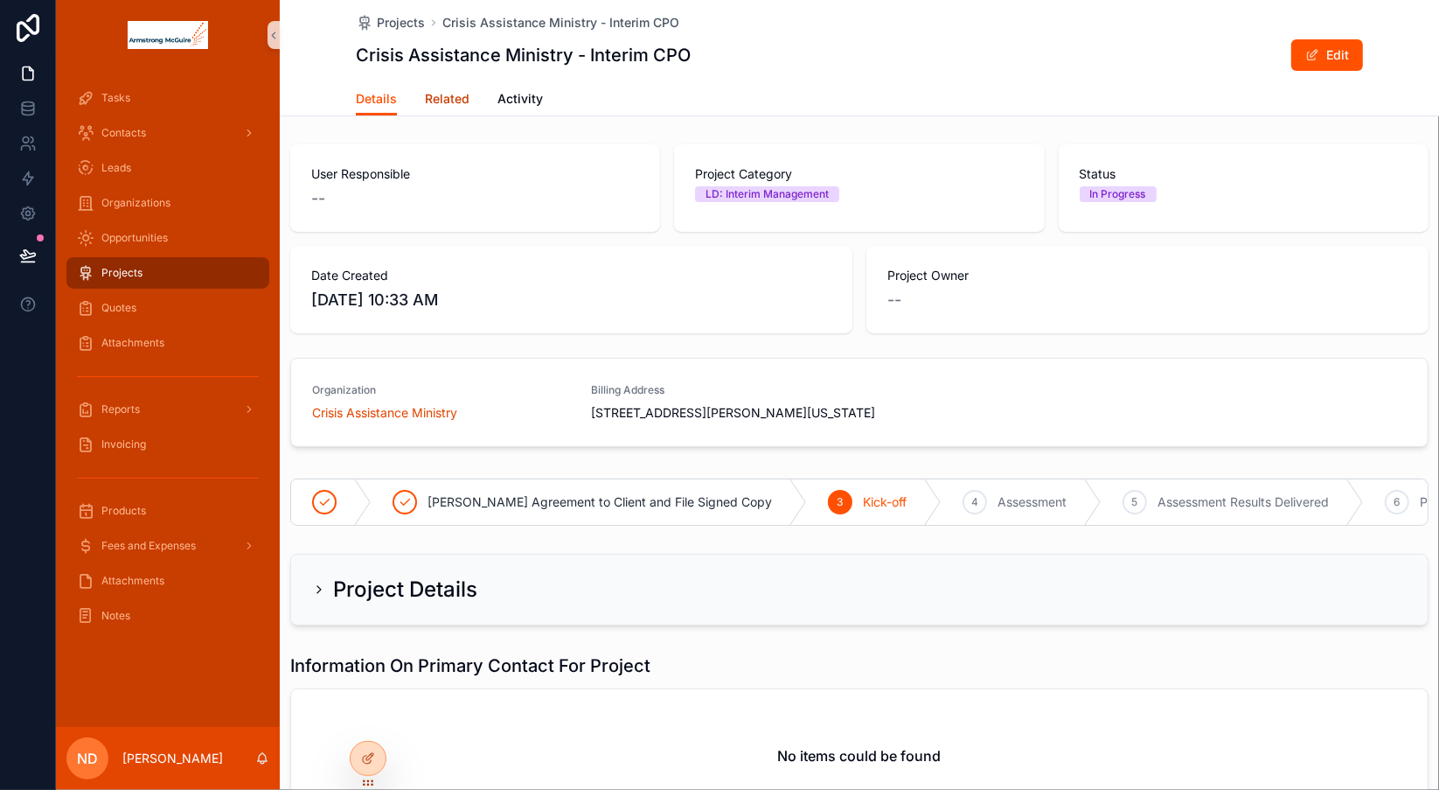
click at [451, 105] on span "Related" at bounding box center [447, 98] width 45 height 17
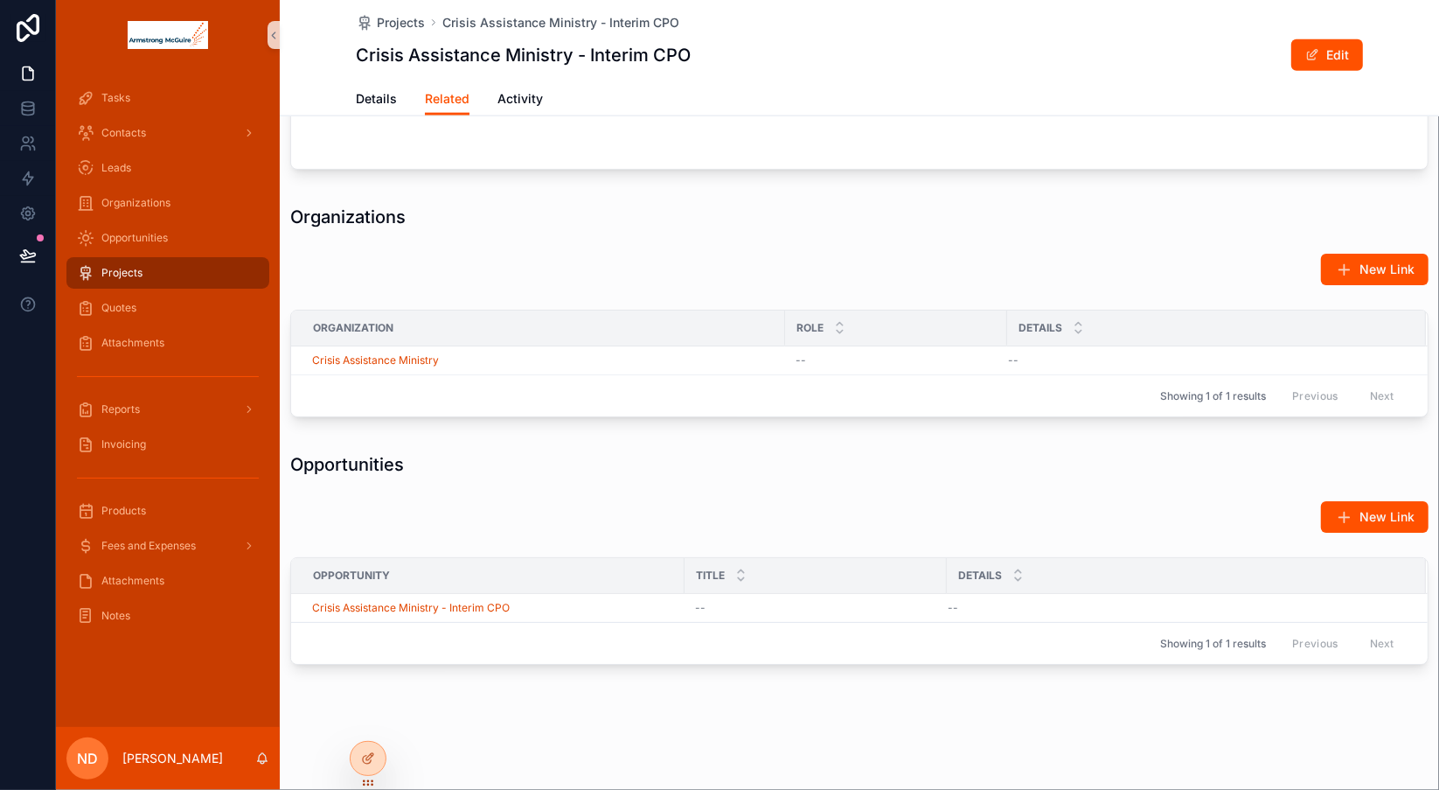
scroll to position [1578, 0]
click at [524, 99] on span "Activity" at bounding box center [519, 98] width 45 height 17
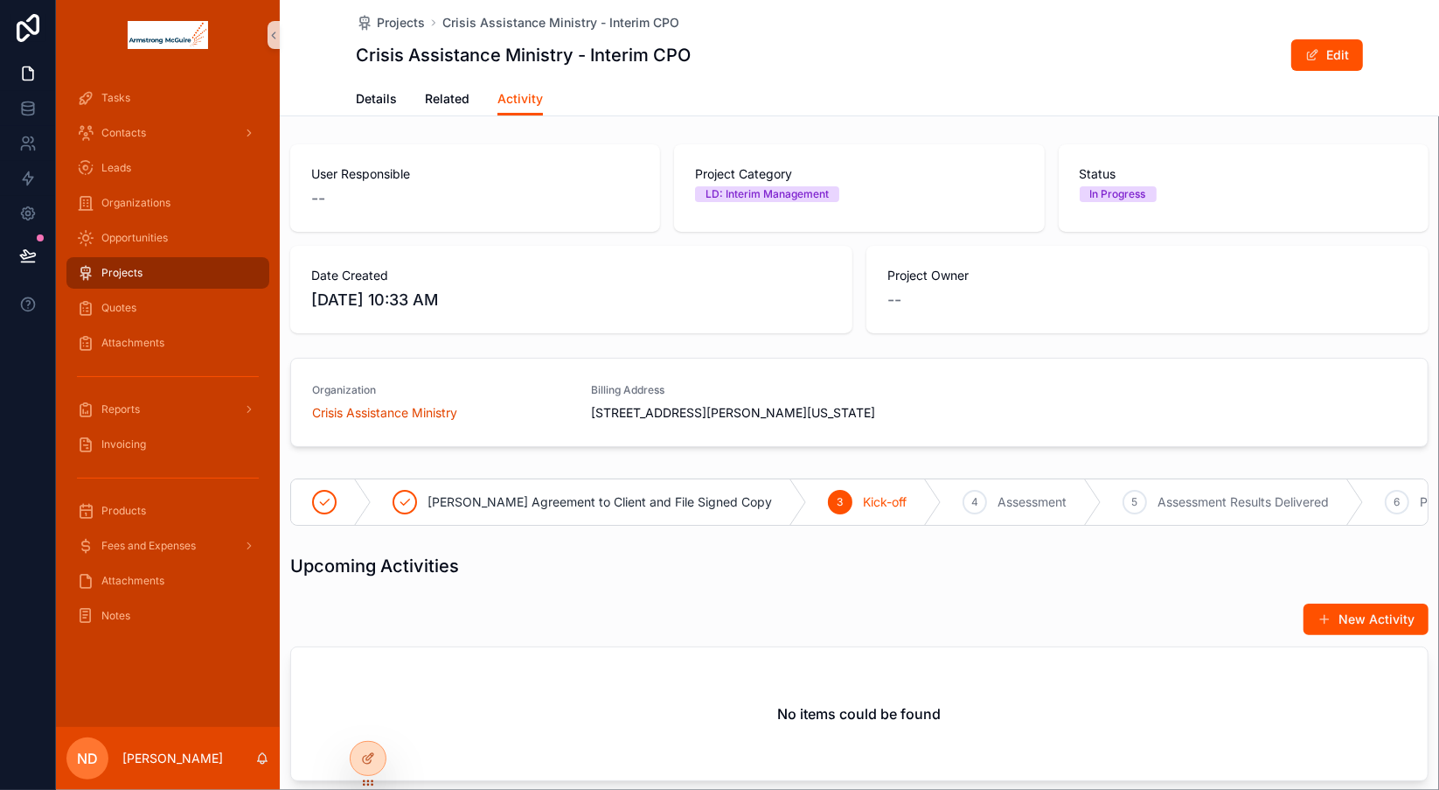
click at [231, 274] on div "Projects" at bounding box center [168, 273] width 182 height 28
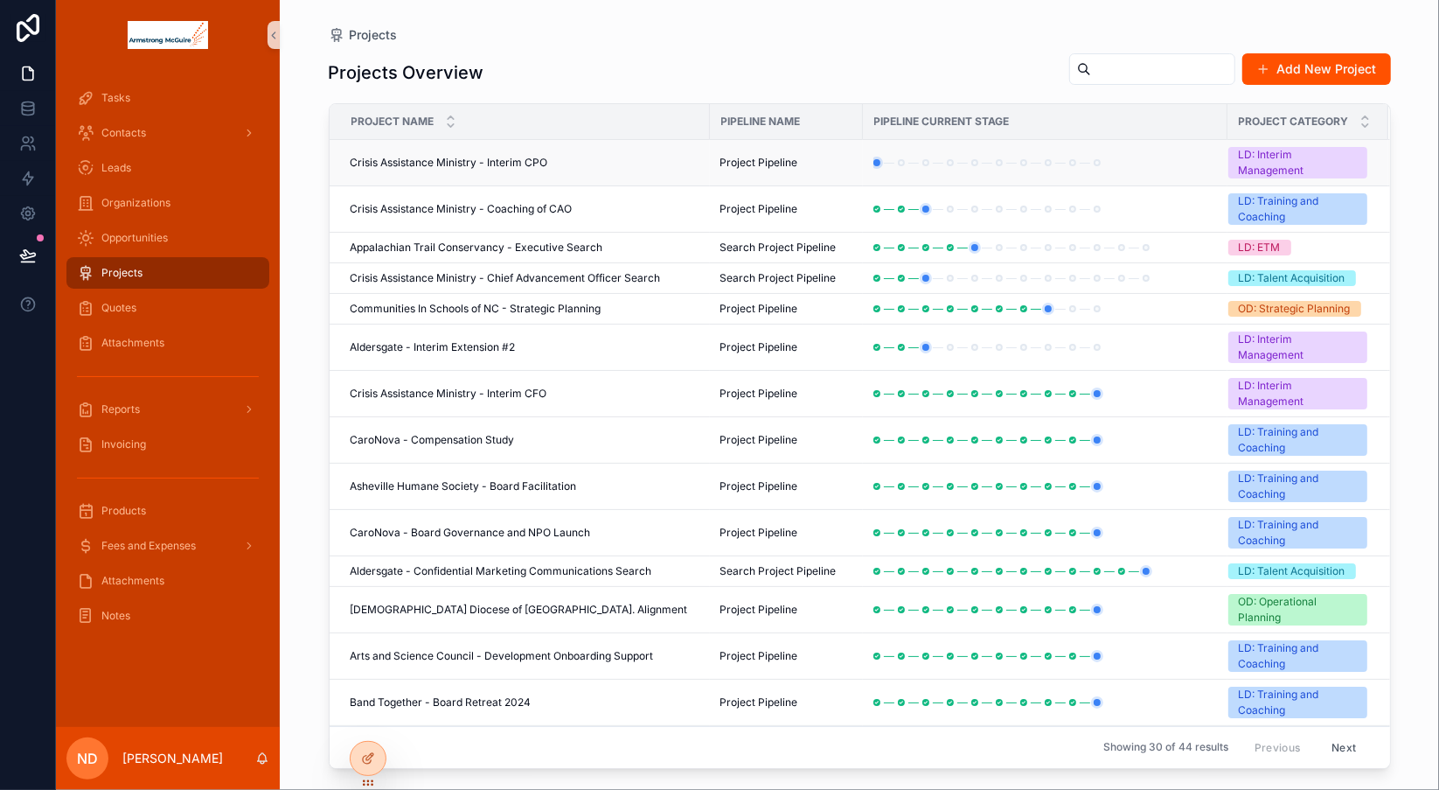
click at [463, 163] on span "Crisis Assistance Ministry - Interim CPO" at bounding box center [450, 163] width 198 height 14
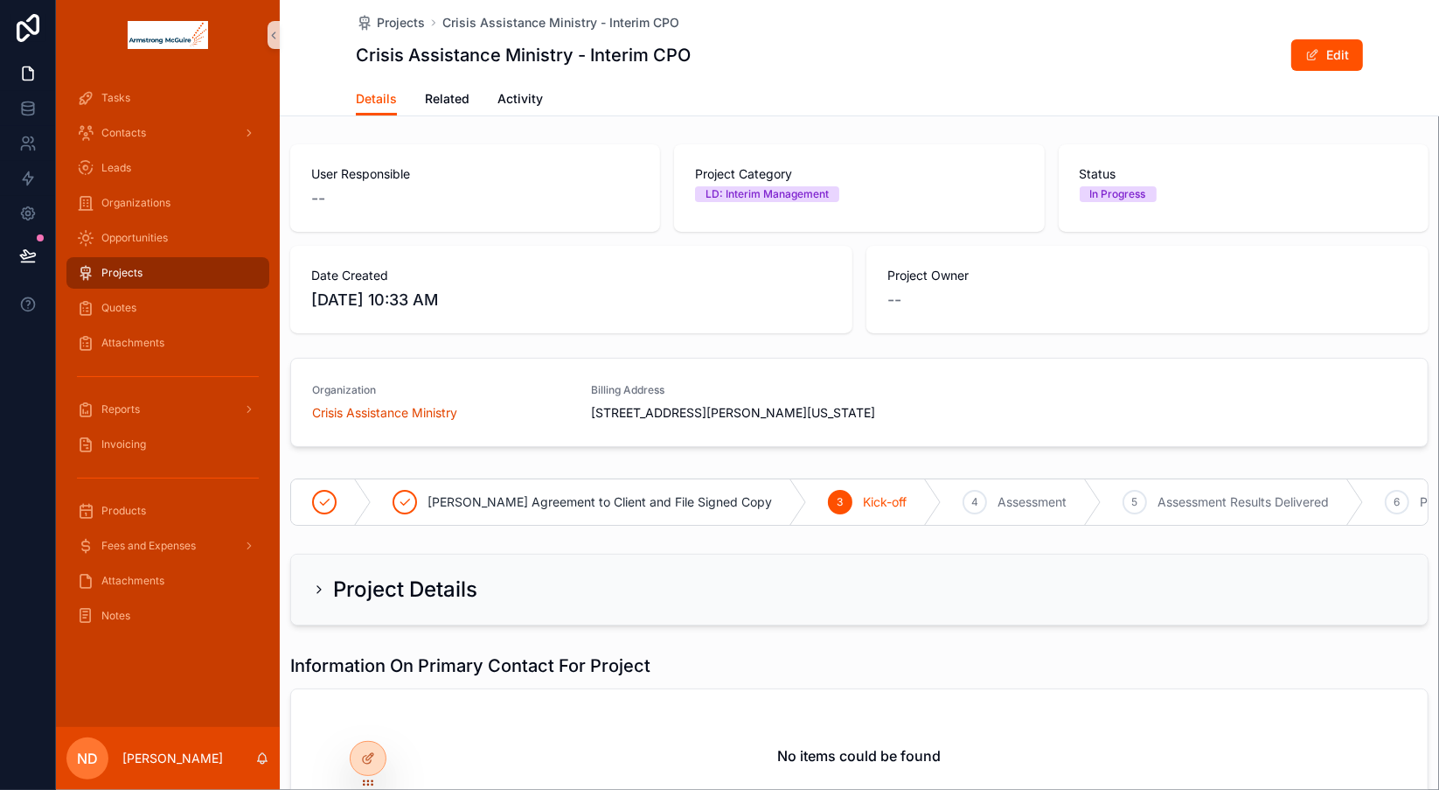
click at [315, 596] on icon "scrollable content" at bounding box center [319, 589] width 14 height 14
click at [316, 596] on icon "scrollable content" at bounding box center [319, 589] width 14 height 14
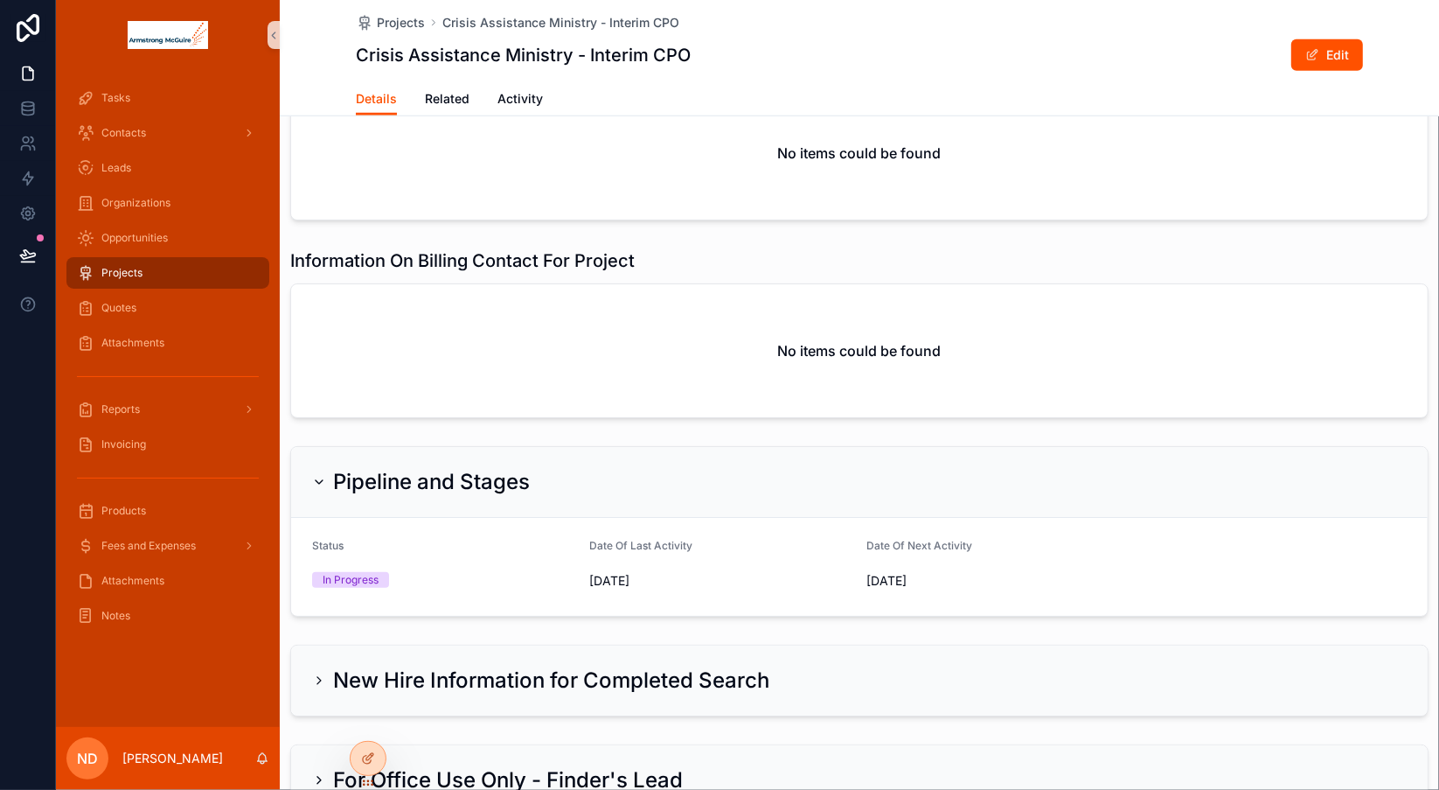
scroll to position [1037, 0]
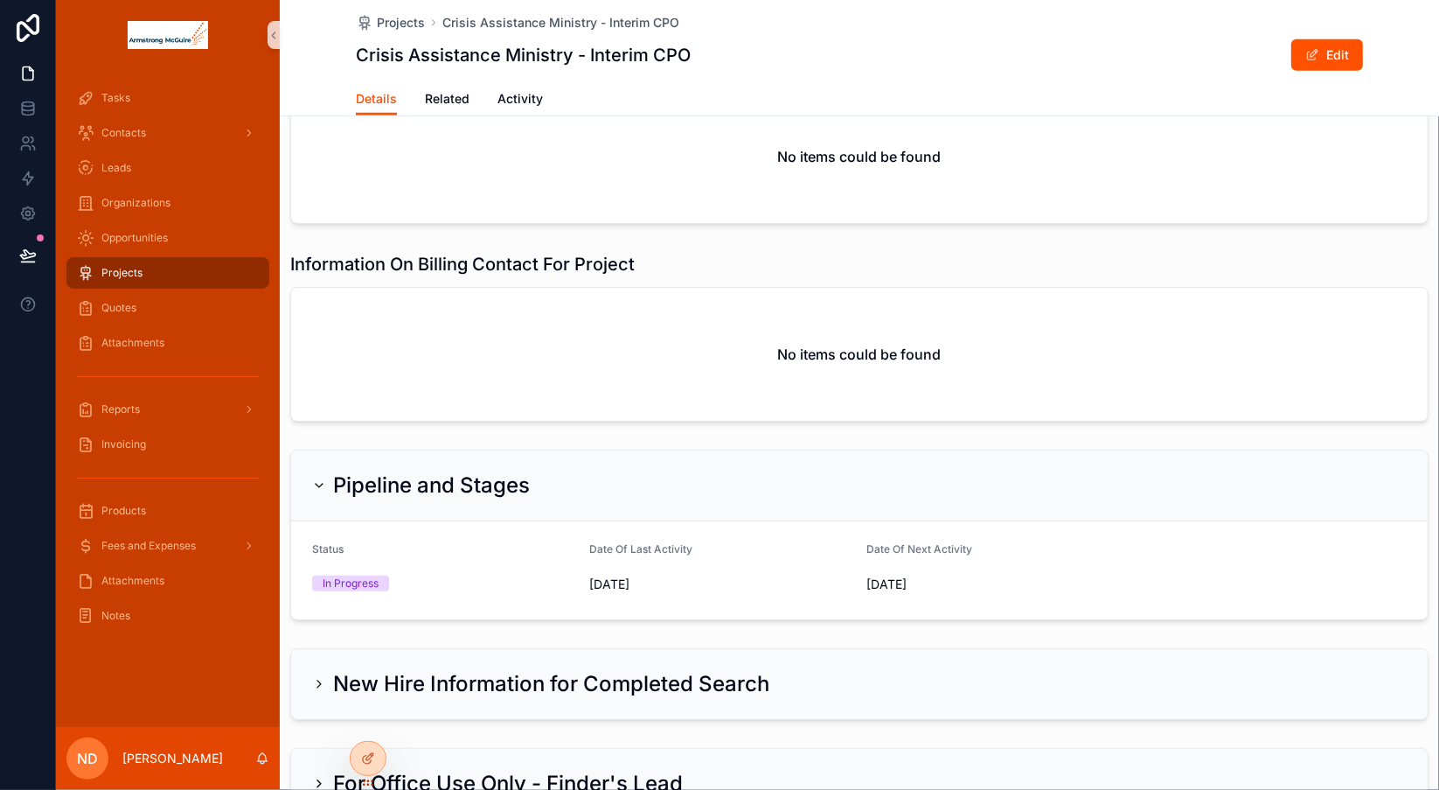
click at [355, 575] on div "In Progress" at bounding box center [351, 583] width 56 height 16
click at [1339, 50] on button "Edit" at bounding box center [1327, 54] width 72 height 31
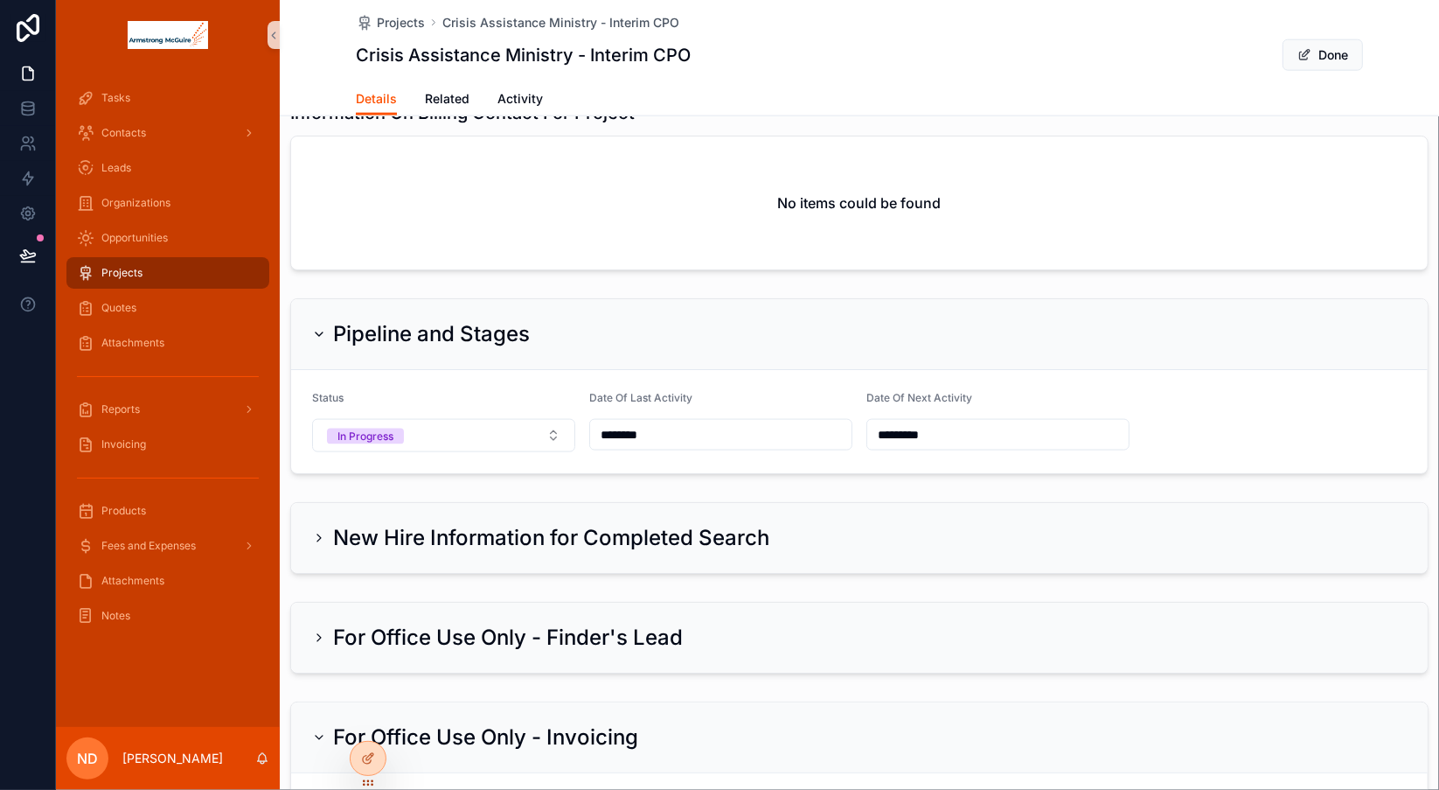
scroll to position [1670, 0]
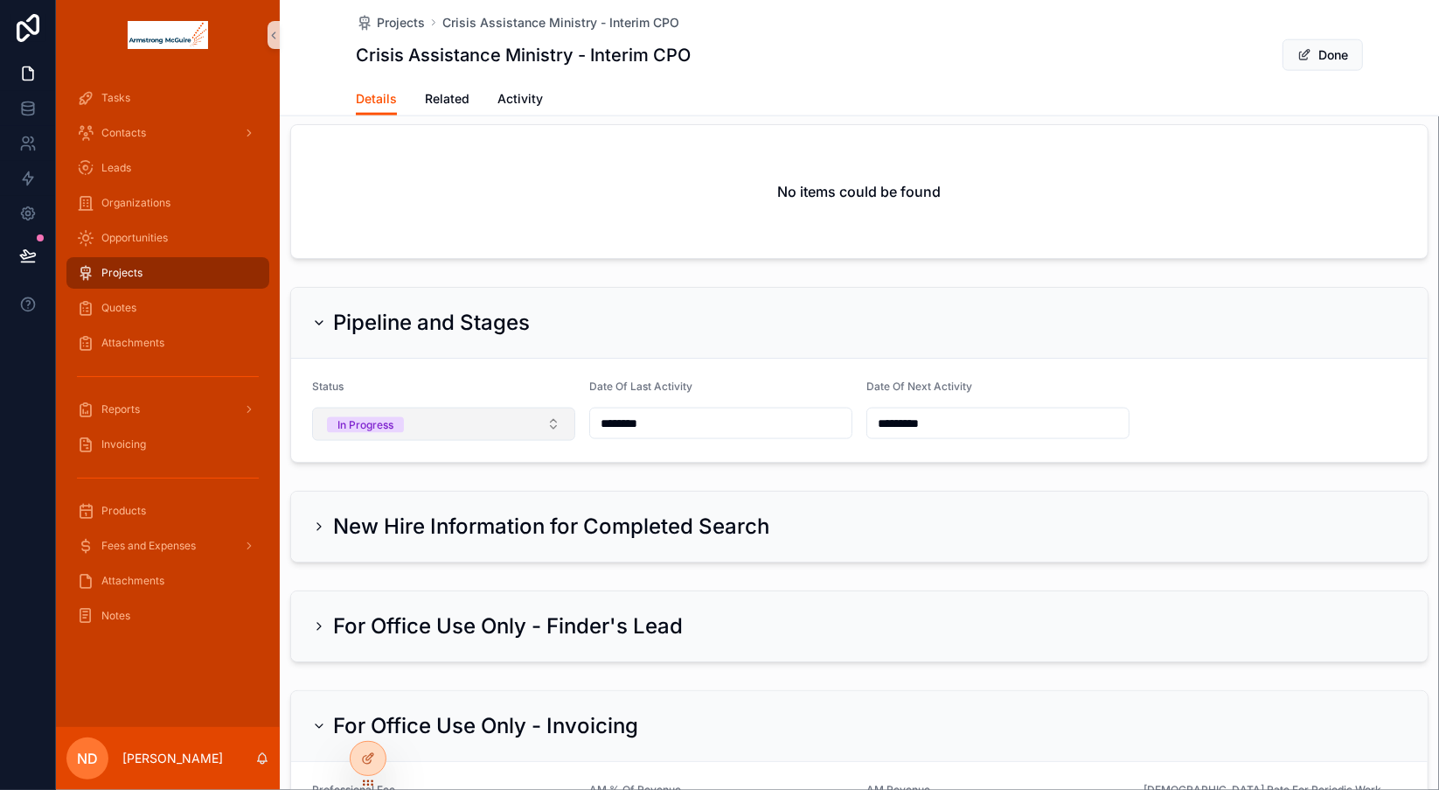
click at [547, 433] on button "In Progress" at bounding box center [443, 423] width 263 height 33
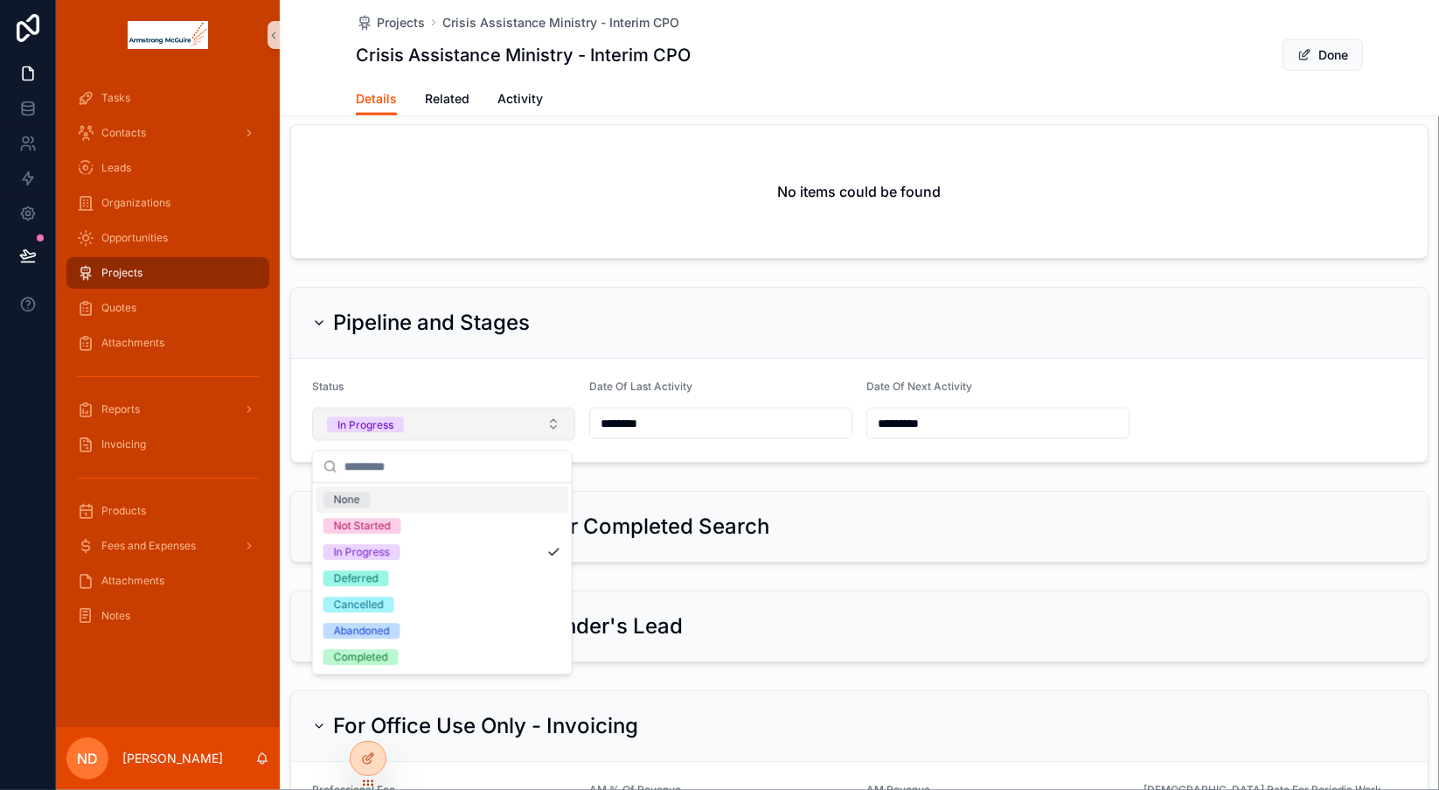
click at [547, 433] on button "In Progress" at bounding box center [443, 423] width 263 height 33
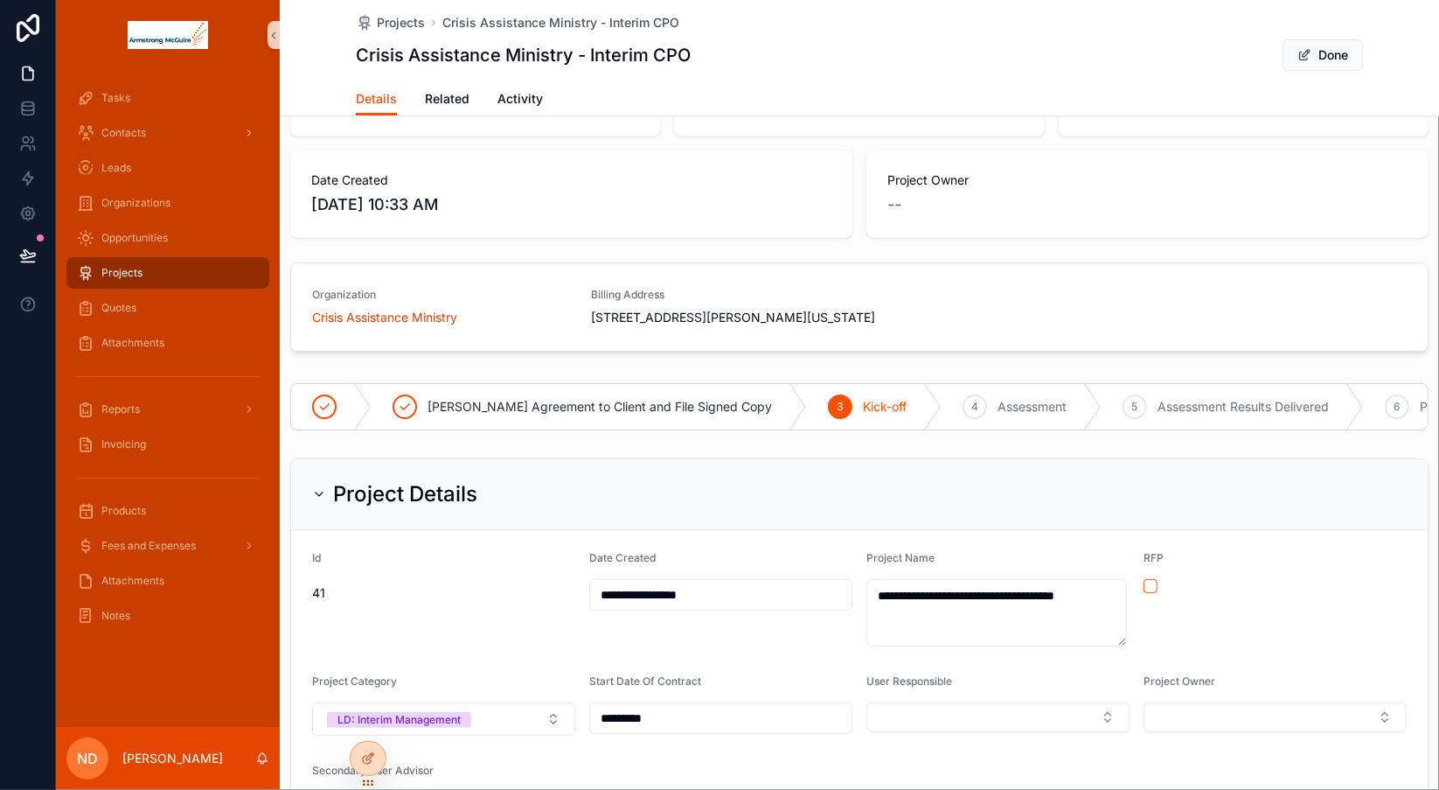
scroll to position [98, 0]
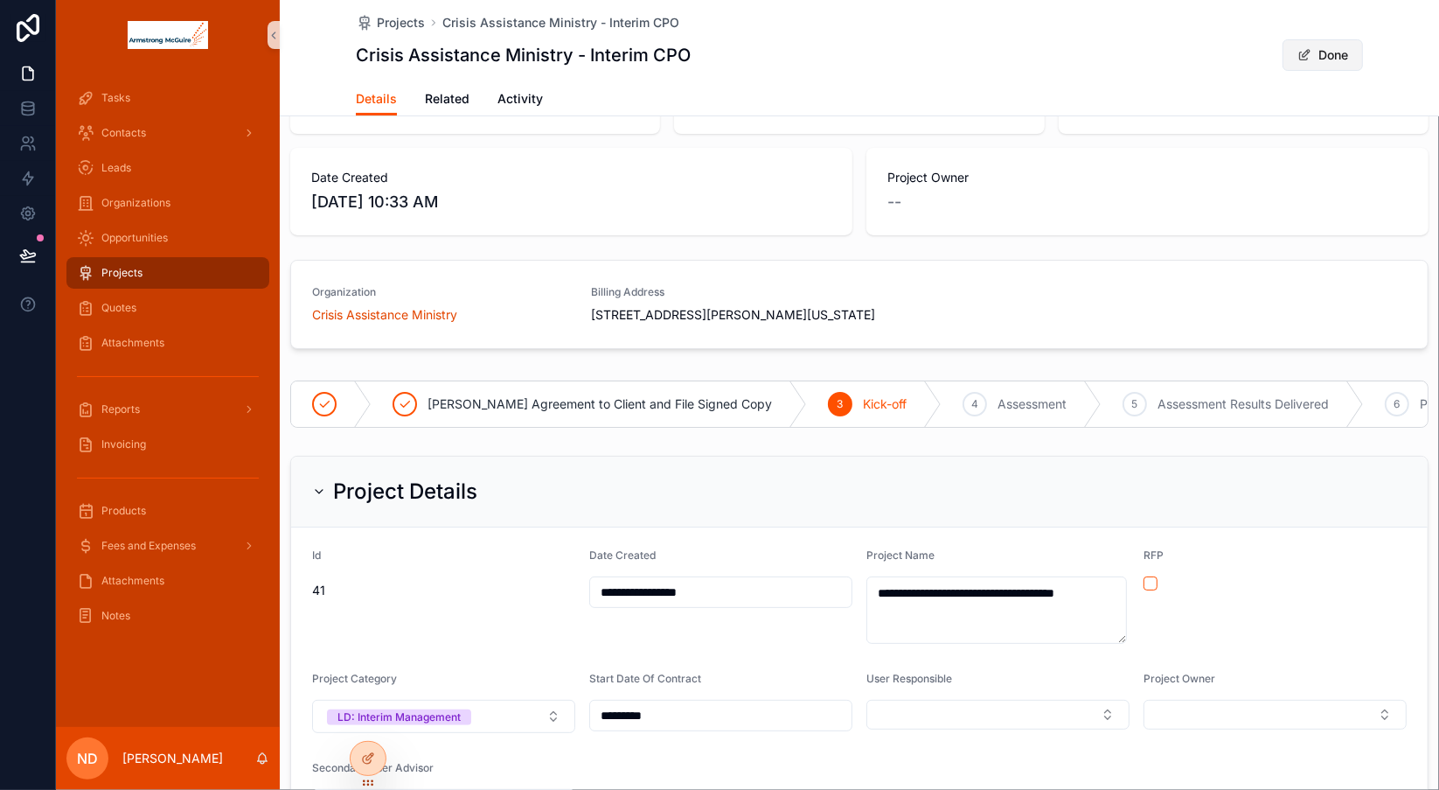
click at [1317, 52] on button "Done" at bounding box center [1323, 54] width 80 height 31
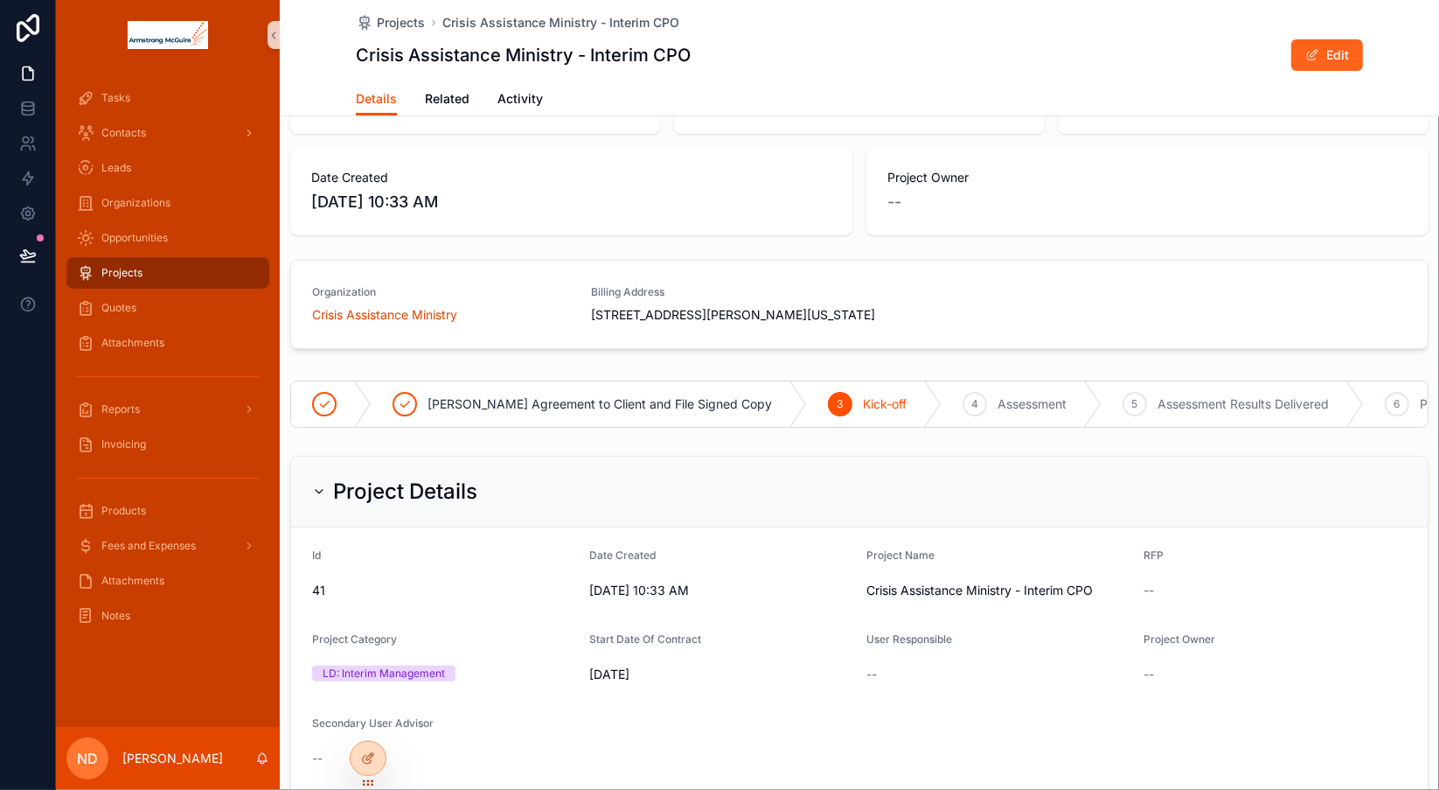
click at [1316, 57] on button "Edit" at bounding box center [1327, 54] width 72 height 31
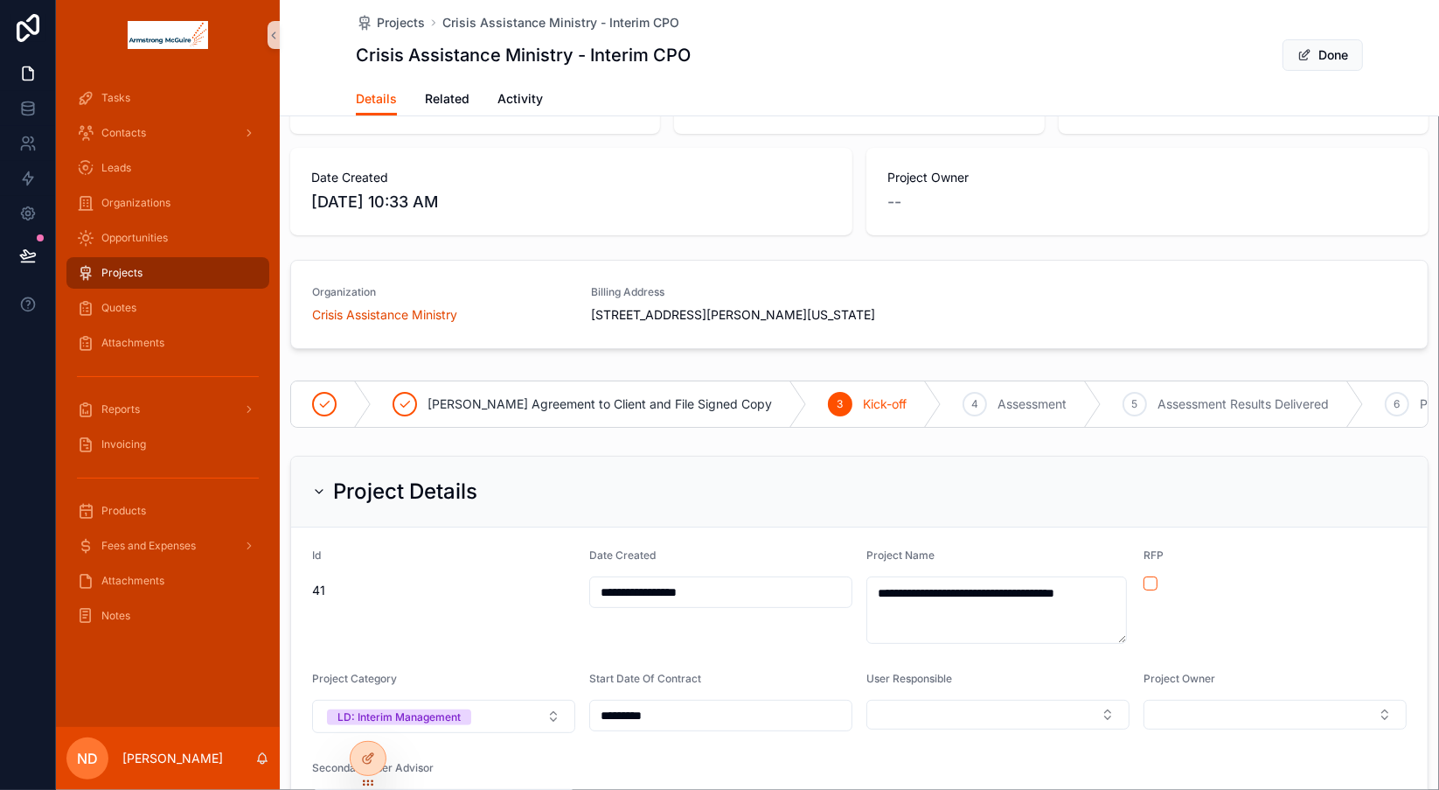
click at [929, 202] on div "--" at bounding box center [1147, 202] width 520 height 24
click at [202, 275] on div "Projects" at bounding box center [168, 273] width 182 height 28
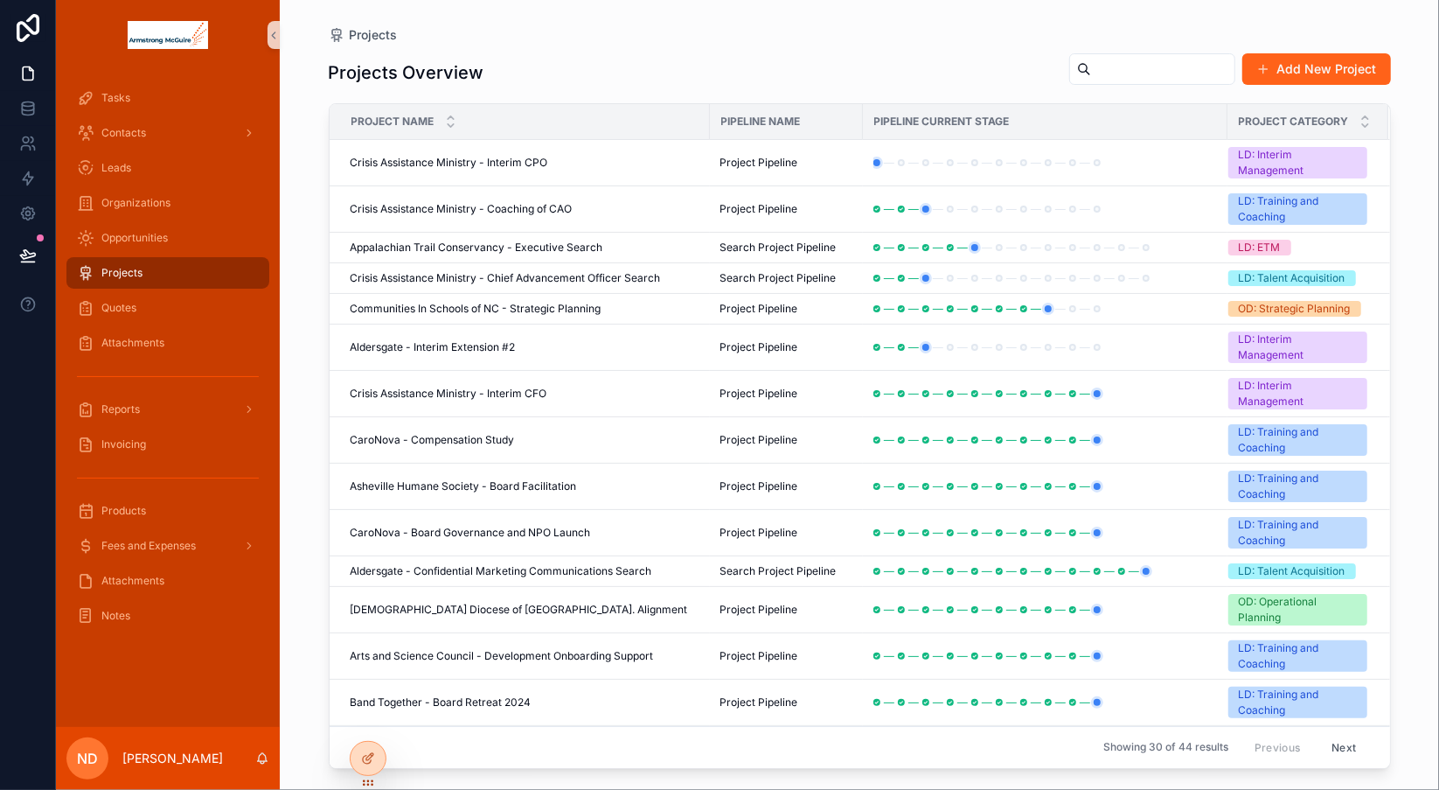
click at [1288, 72] on button "Add New Project" at bounding box center [1316, 68] width 149 height 31
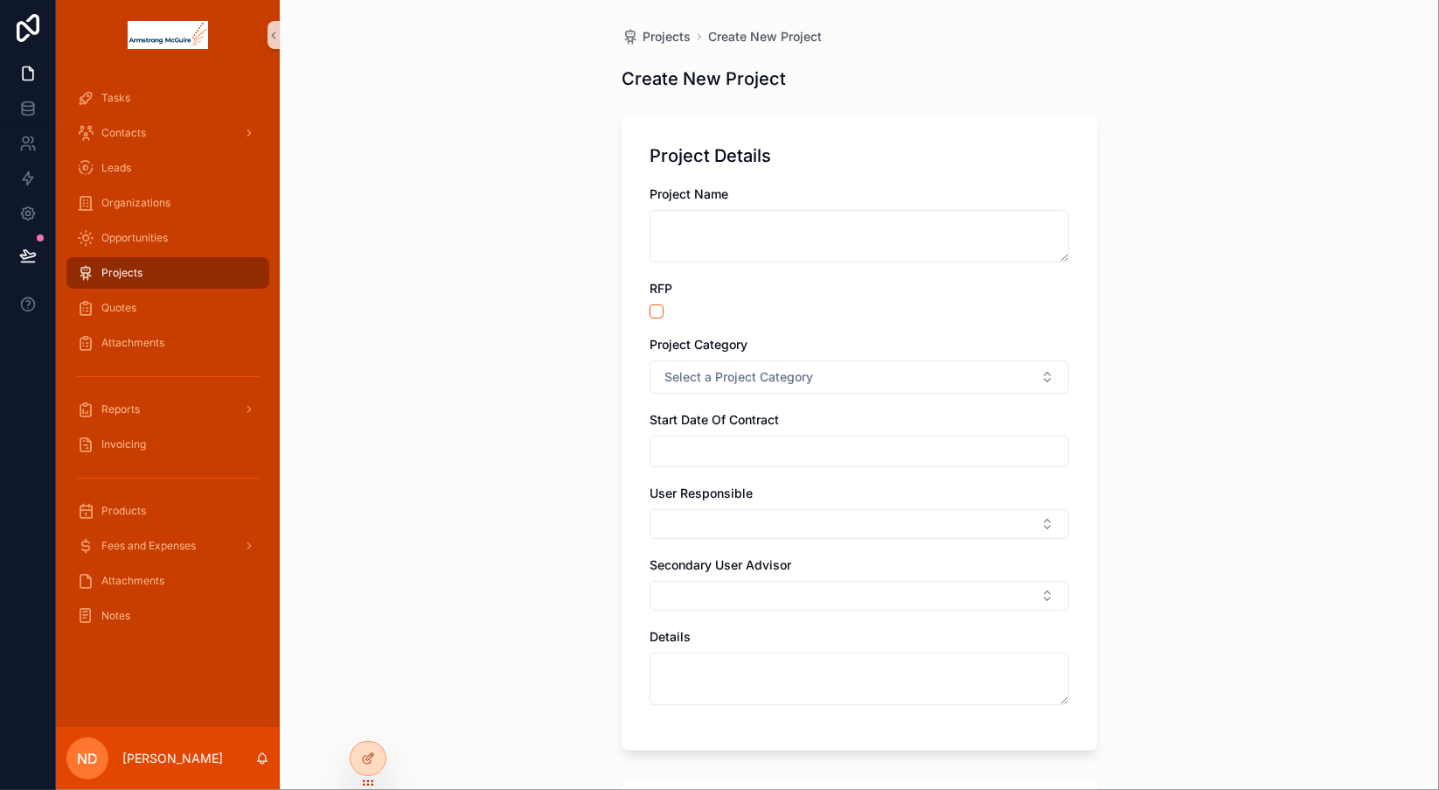
click at [204, 275] on div "Projects" at bounding box center [168, 273] width 182 height 28
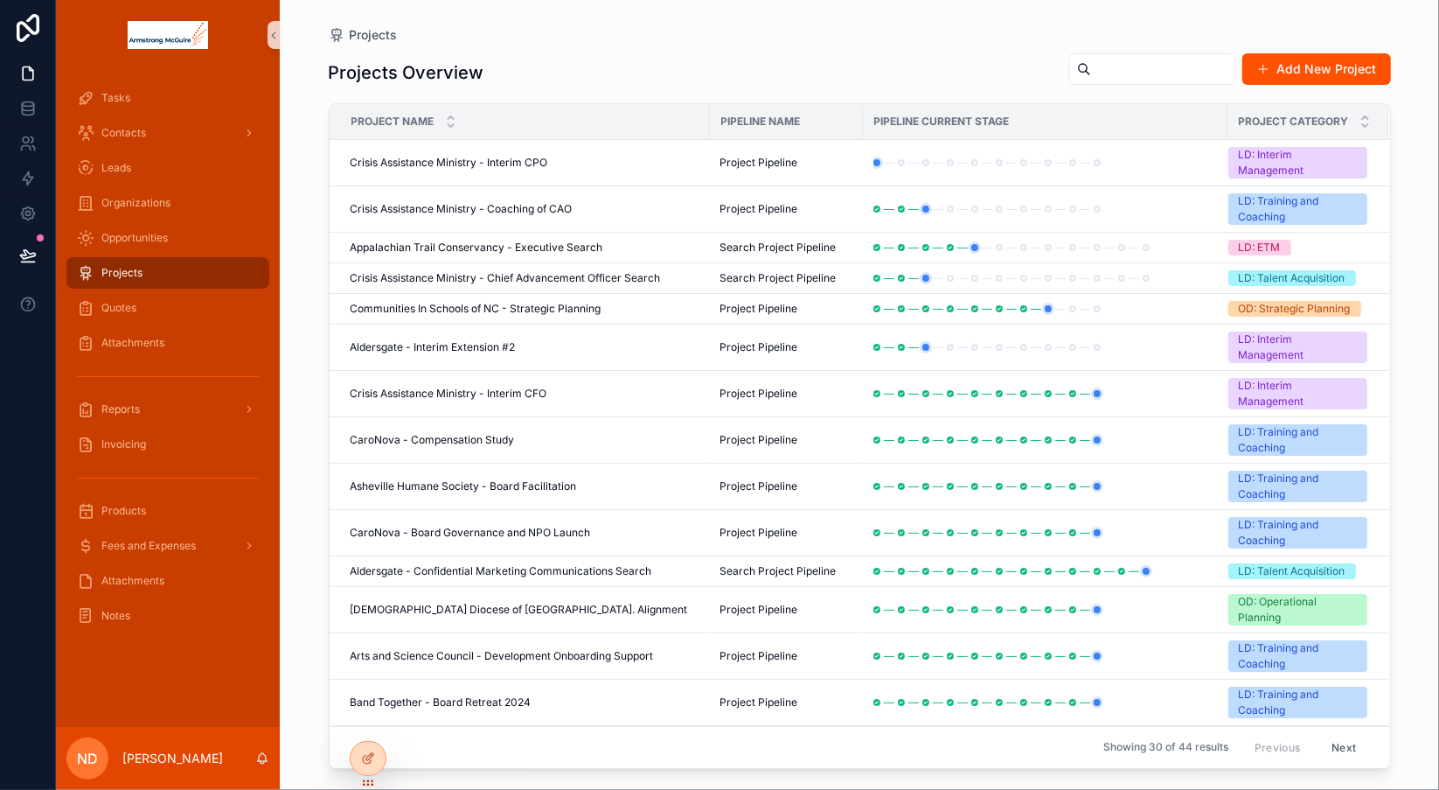
click at [66, 257] on link "Projects" at bounding box center [167, 272] width 203 height 31
click at [175, 247] on div "Opportunities" at bounding box center [168, 238] width 182 height 28
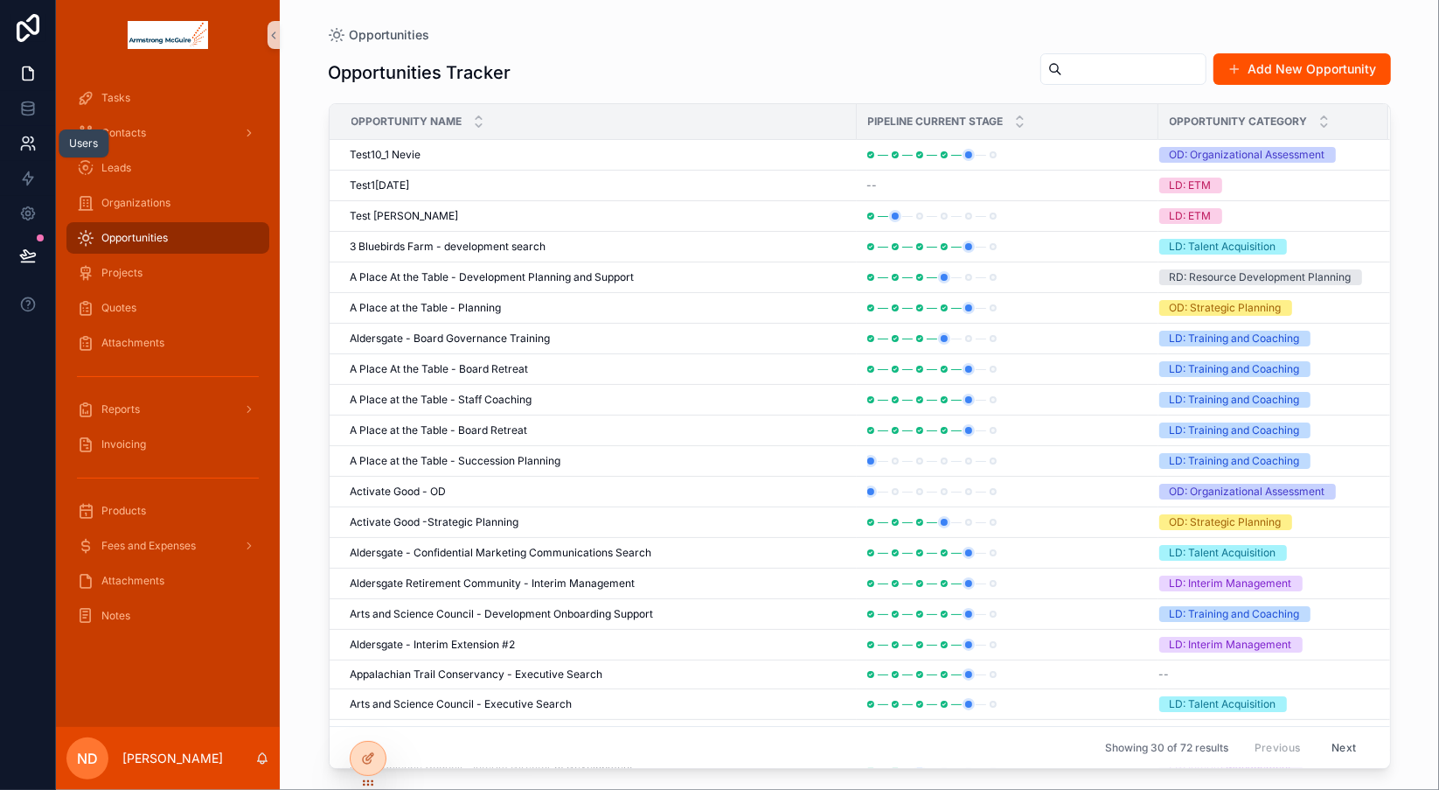
click at [33, 140] on icon at bounding box center [32, 139] width 3 height 5
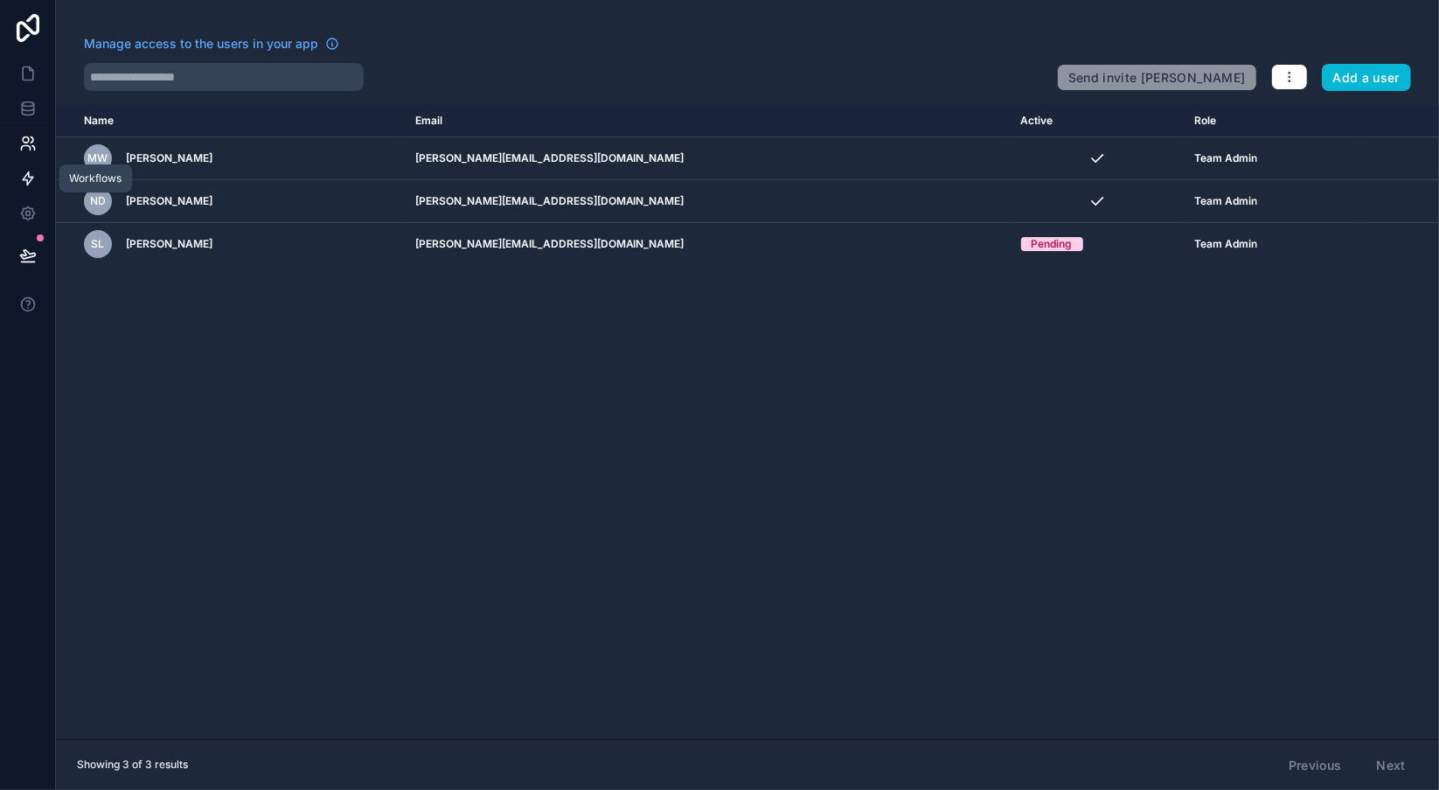
click at [30, 178] on icon at bounding box center [27, 178] width 17 height 17
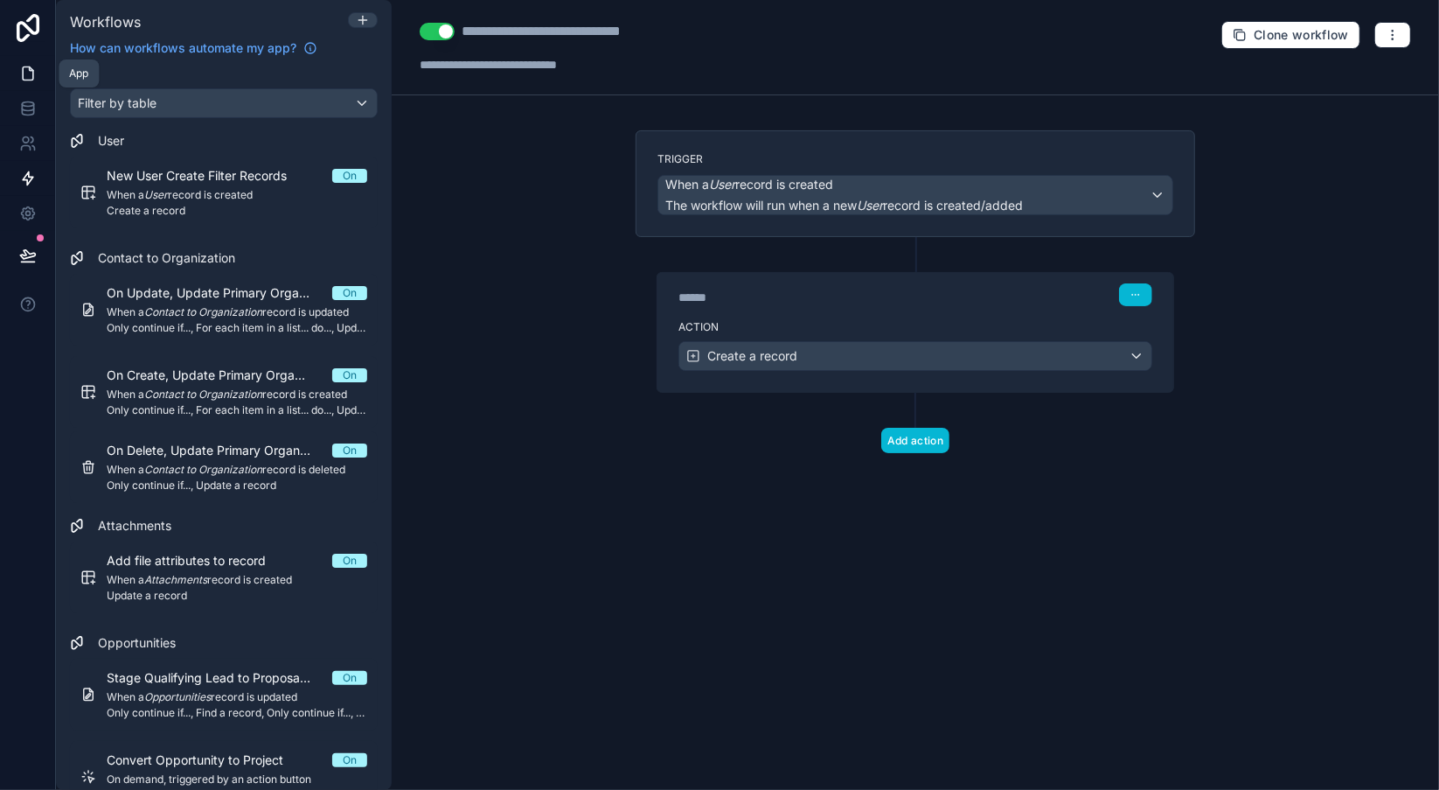
click at [30, 80] on icon at bounding box center [28, 73] width 10 height 13
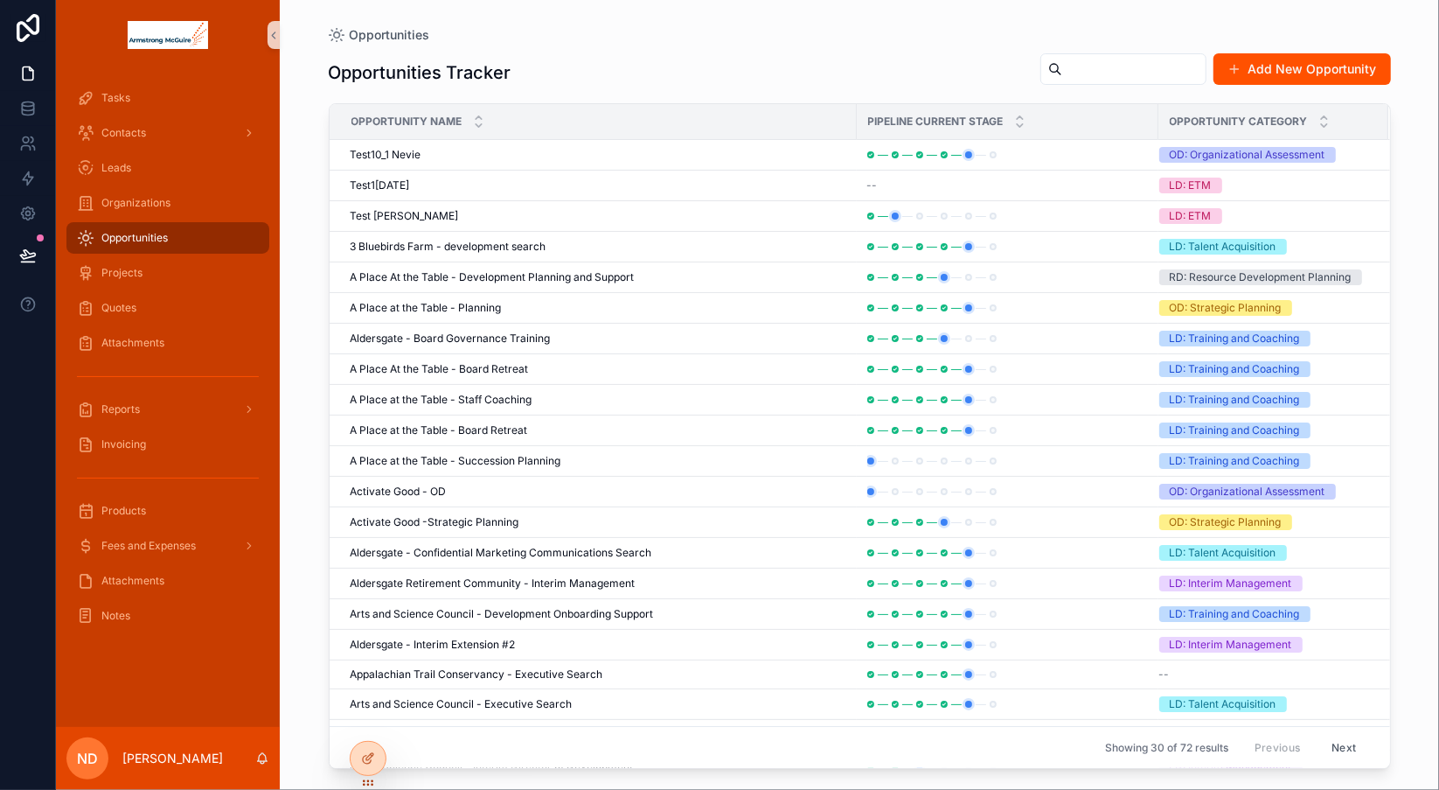
click at [203, 237] on div "Opportunities" at bounding box center [168, 238] width 182 height 28
click at [28, 108] on icon at bounding box center [27, 108] width 17 height 17
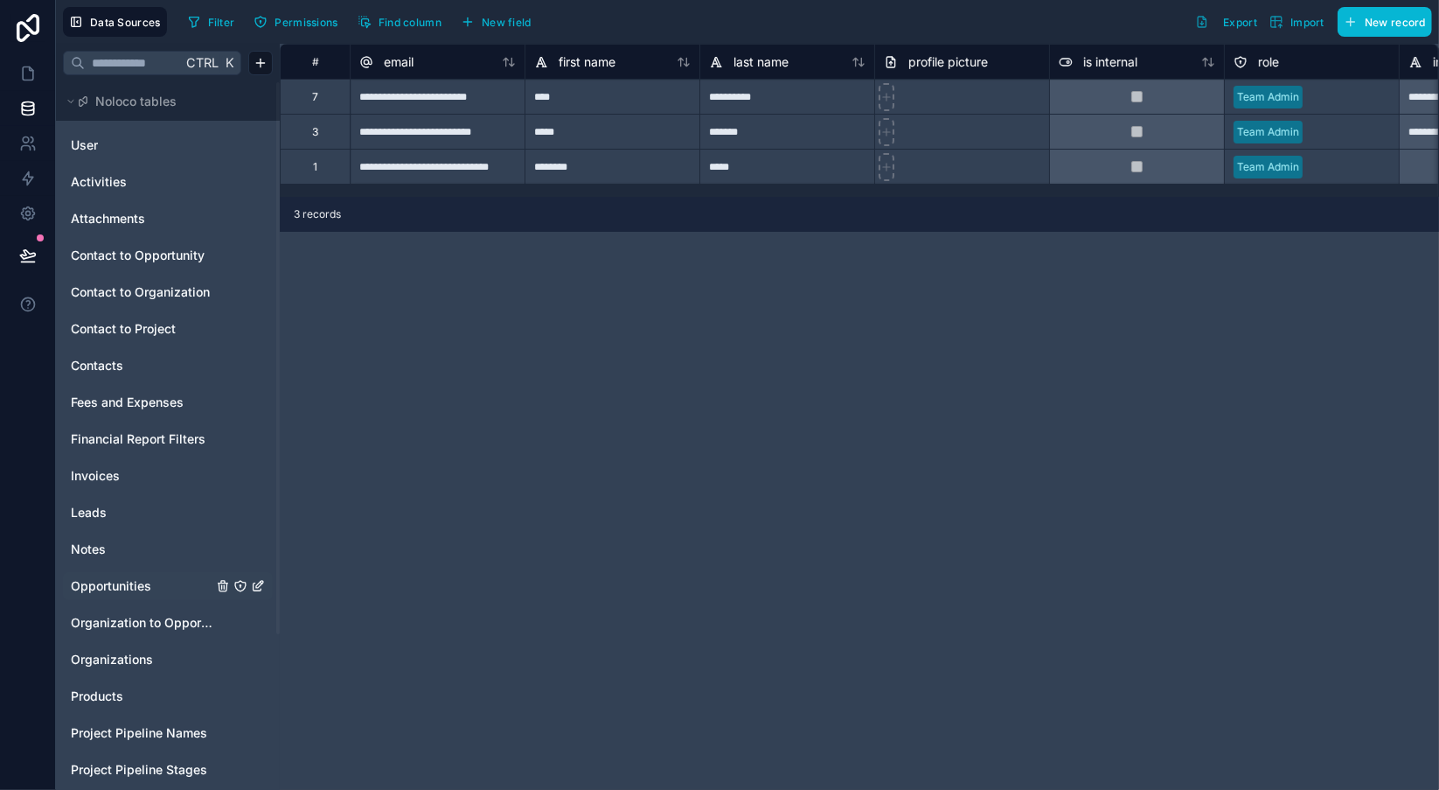
click at [129, 585] on span "Opportunities" at bounding box center [111, 585] width 80 height 17
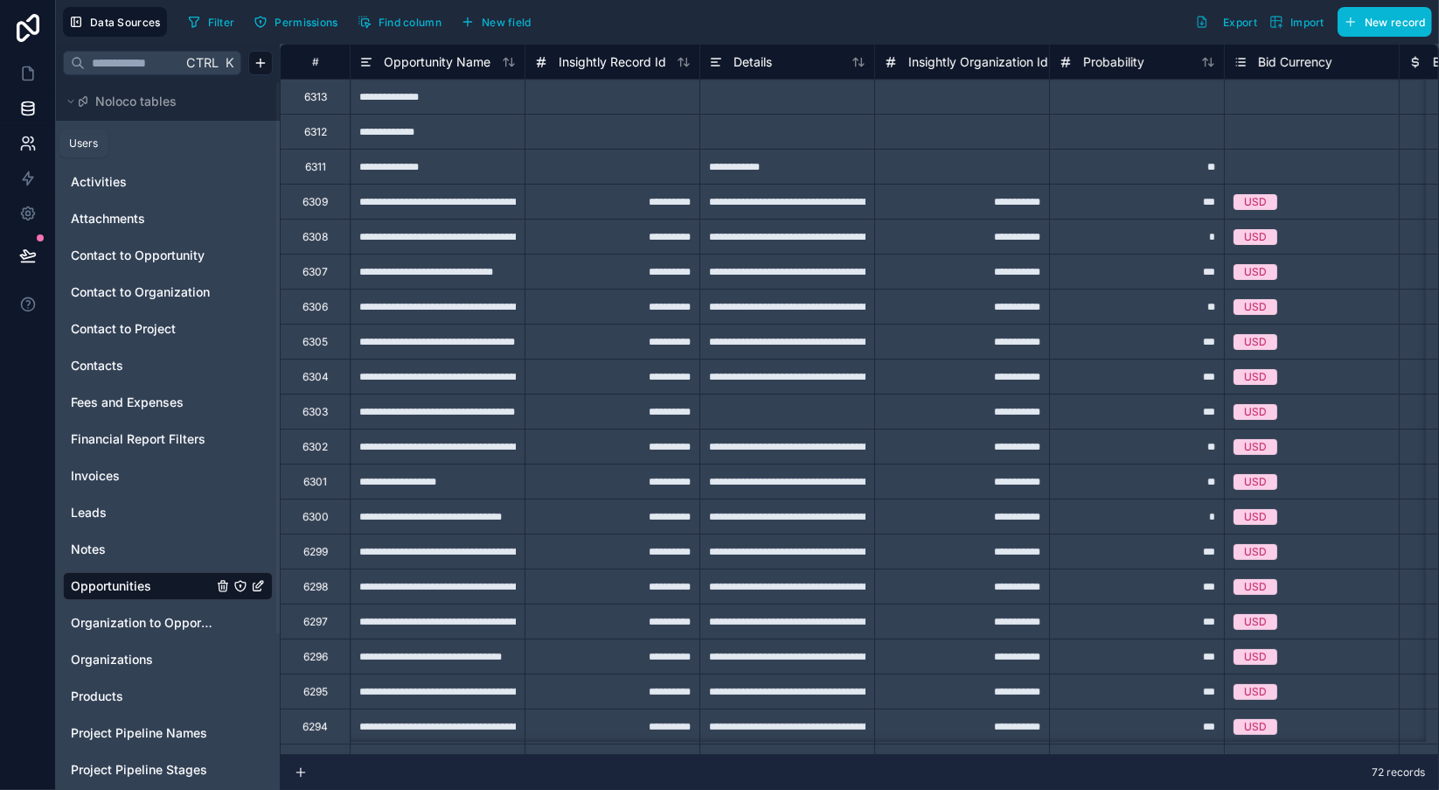
click at [32, 151] on icon at bounding box center [27, 143] width 17 height 17
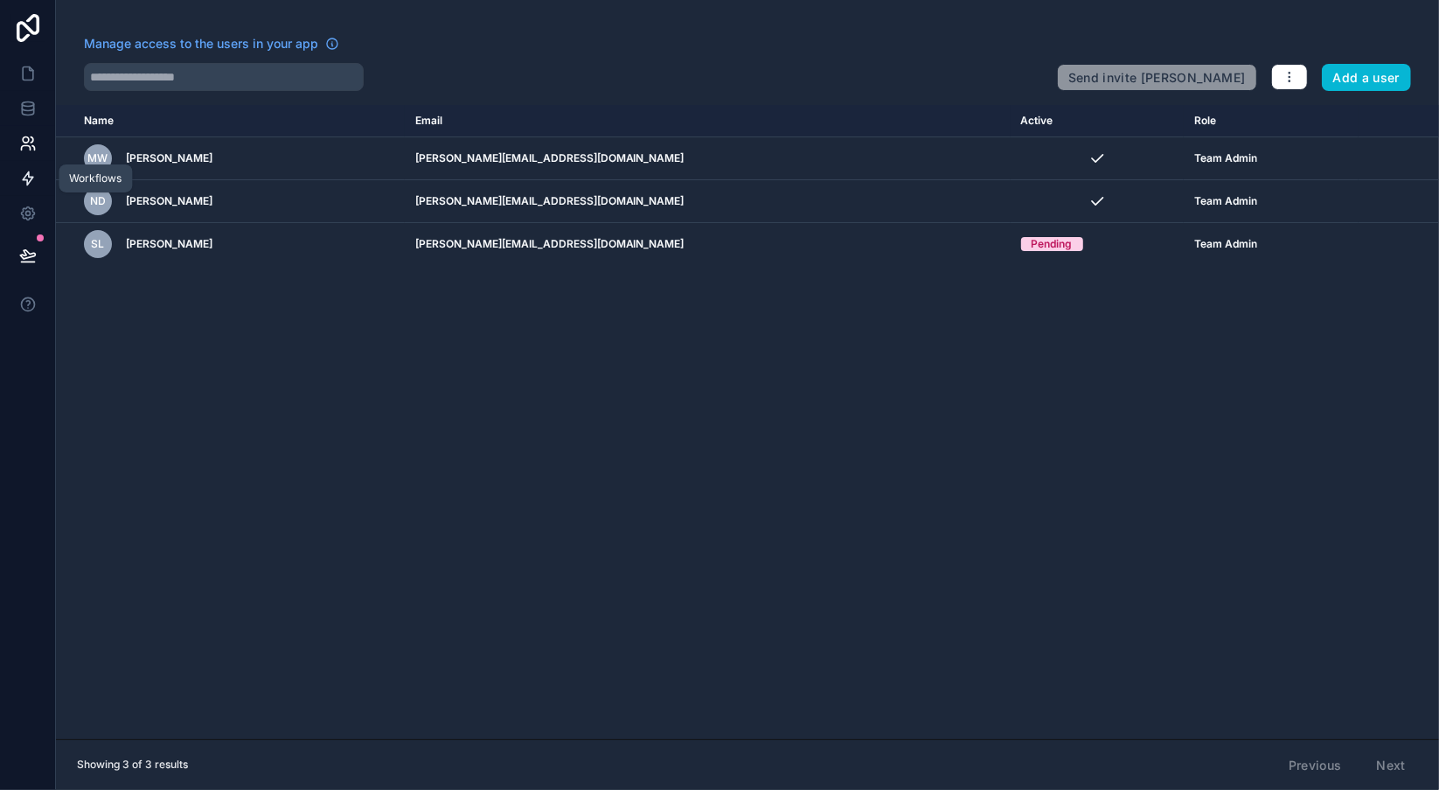
click at [32, 174] on icon at bounding box center [27, 178] width 17 height 17
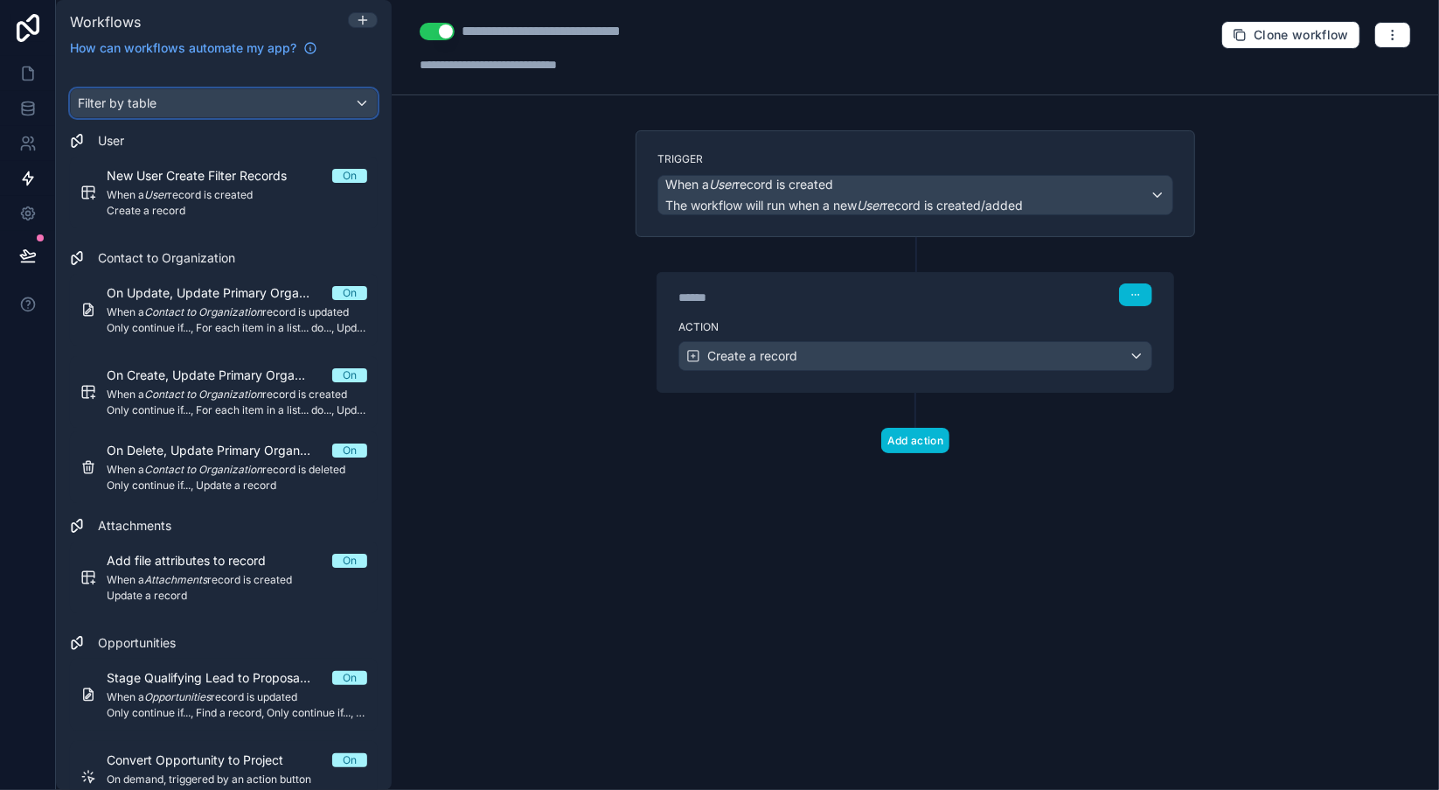
click at [363, 108] on div "Filter by table" at bounding box center [224, 103] width 306 height 28
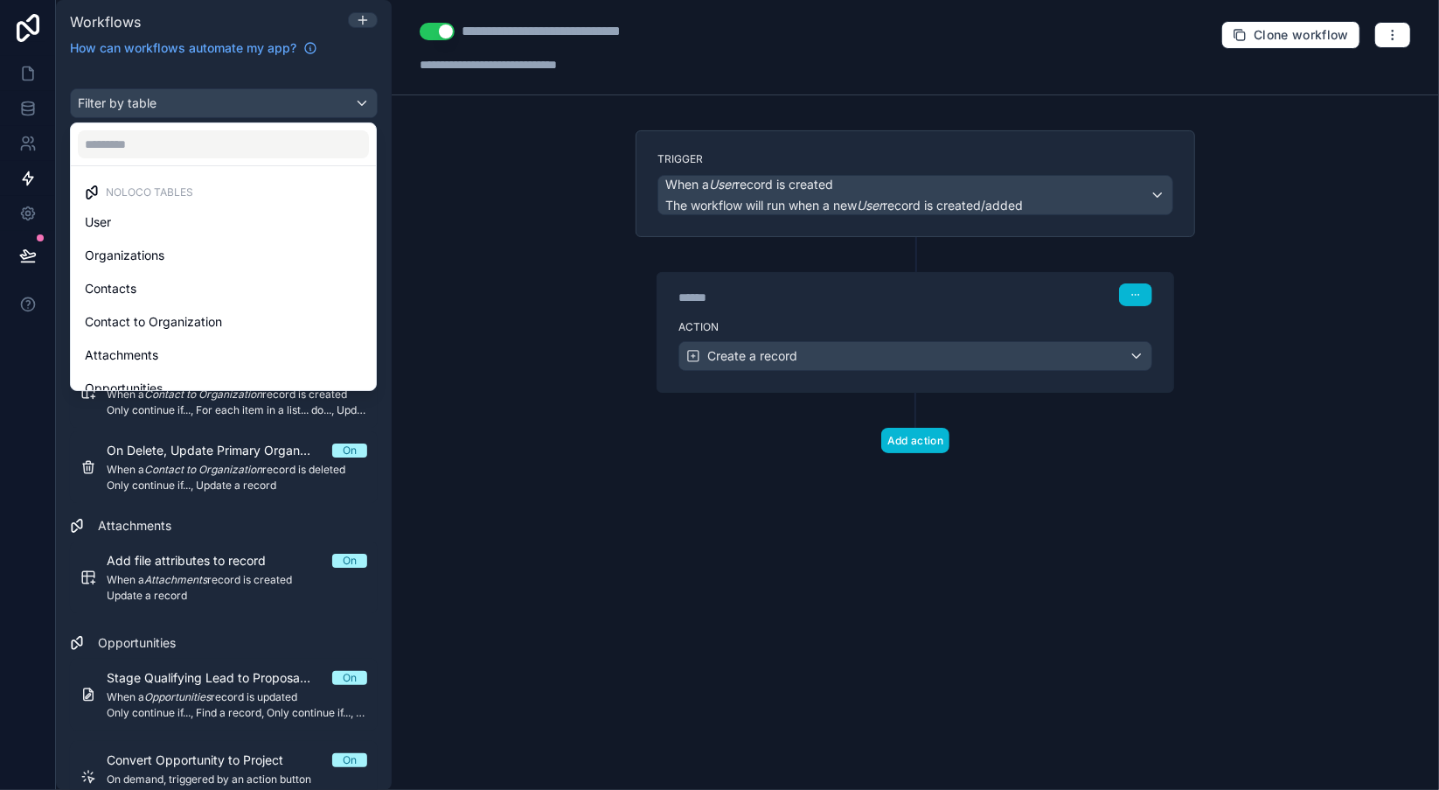
click at [363, 108] on div "scrollable content" at bounding box center [719, 395] width 1439 height 790
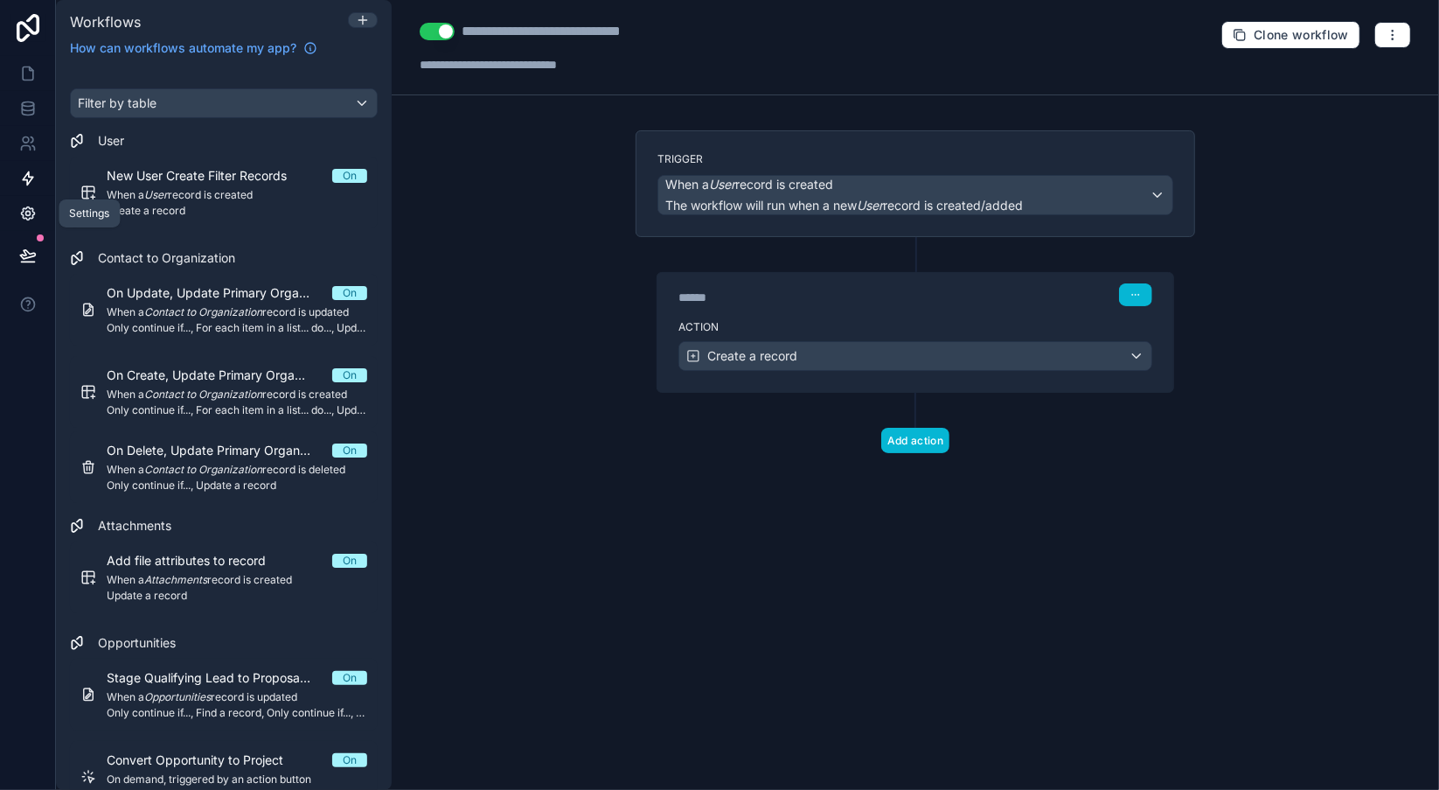
click at [31, 212] on icon at bounding box center [27, 213] width 17 height 17
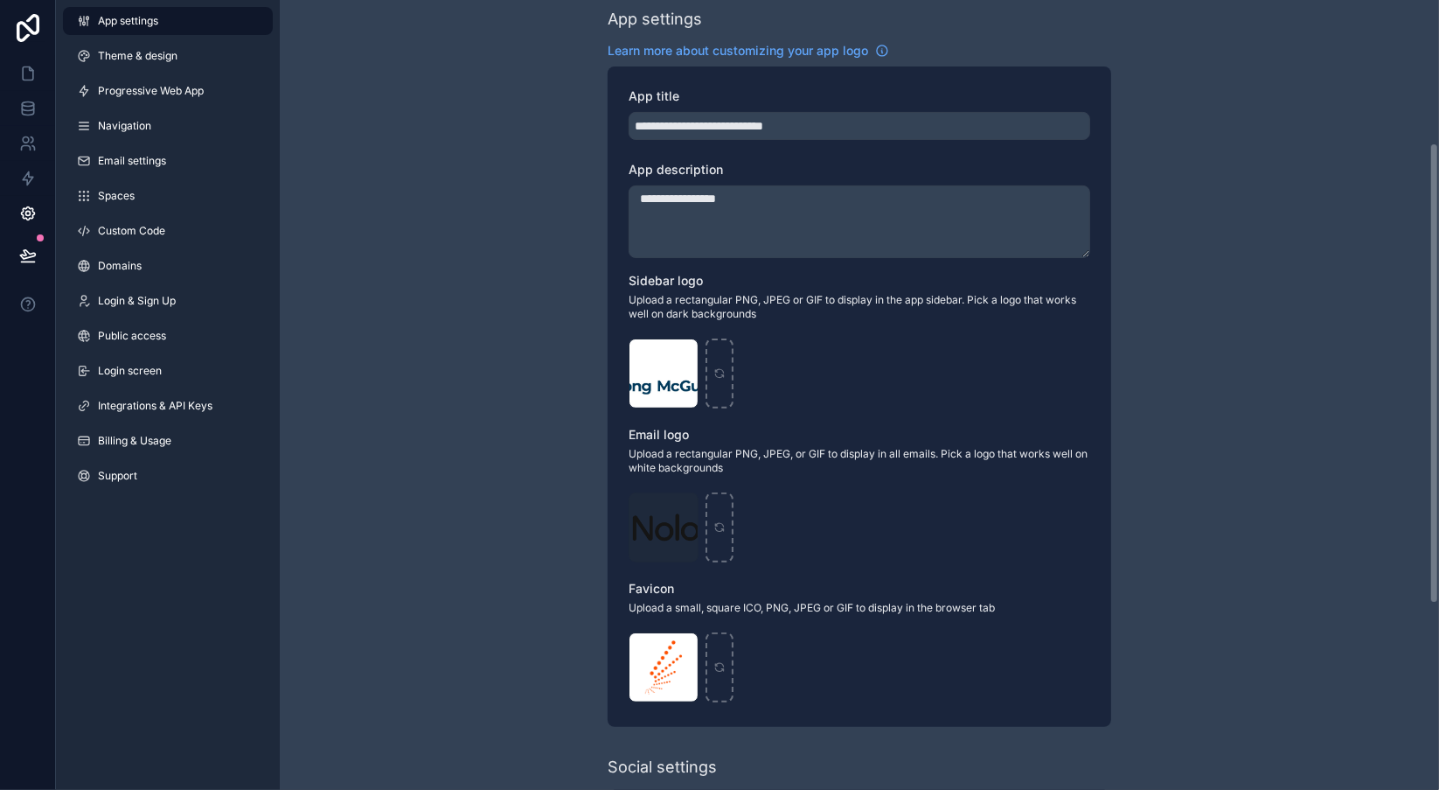
scroll to position [245, 0]
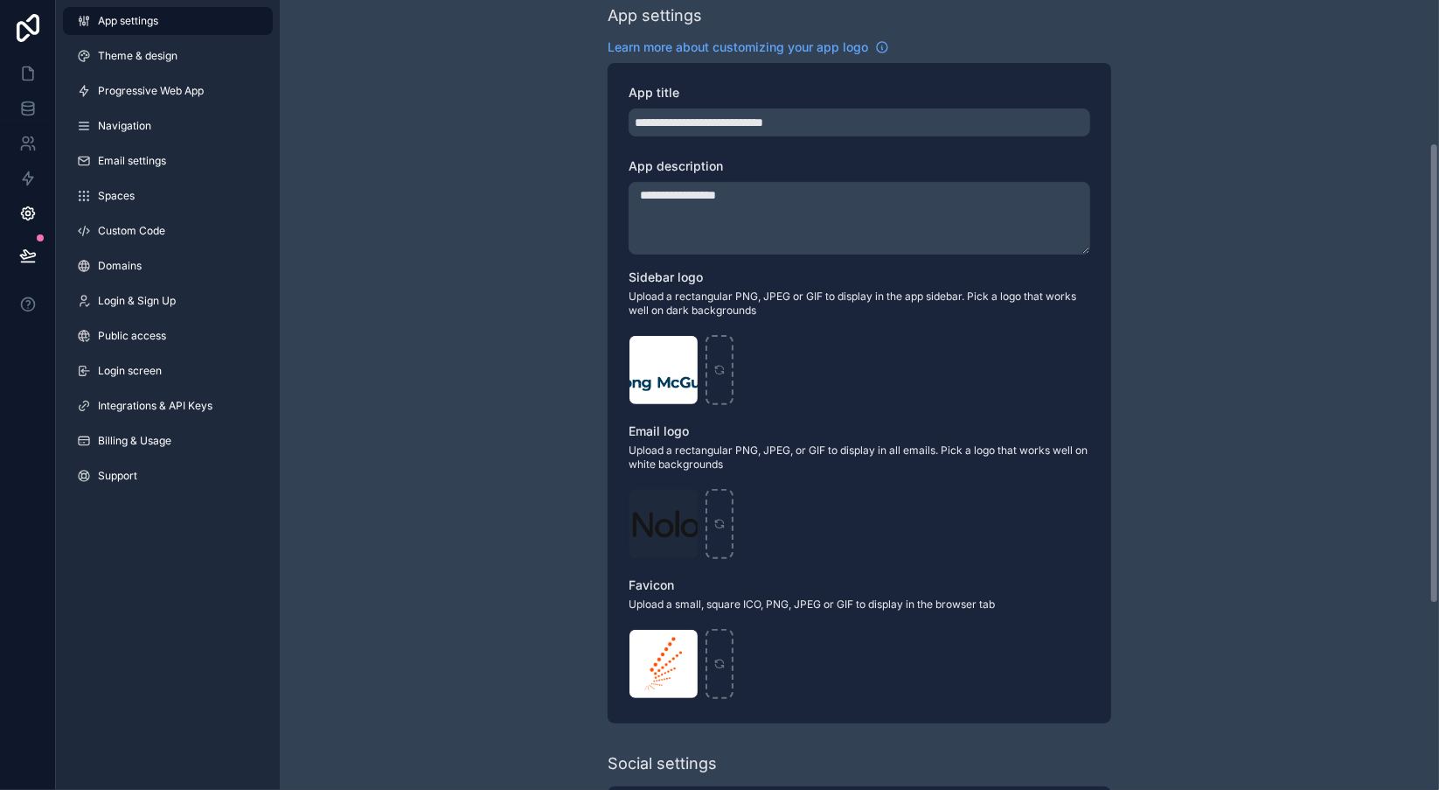
drag, startPoint x: 1437, startPoint y: 289, endPoint x: 1432, endPoint y: 432, distance: 143.5
click at [1432, 432] on div "**********" at bounding box center [859, 395] width 1159 height 790
click at [183, 87] on span "Progressive Web App" at bounding box center [151, 91] width 106 height 14
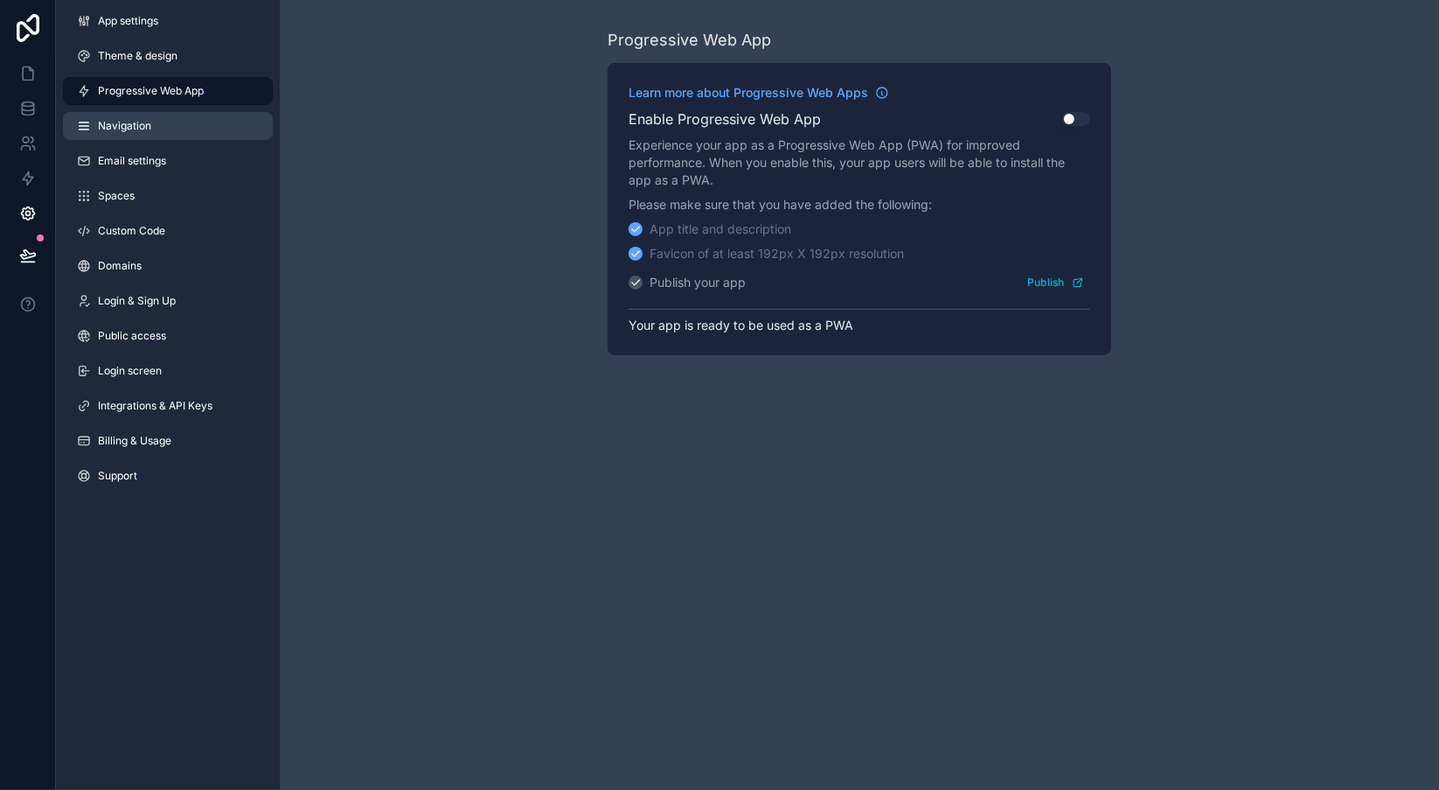
click at [169, 122] on link "Navigation" at bounding box center [168, 126] width 210 height 28
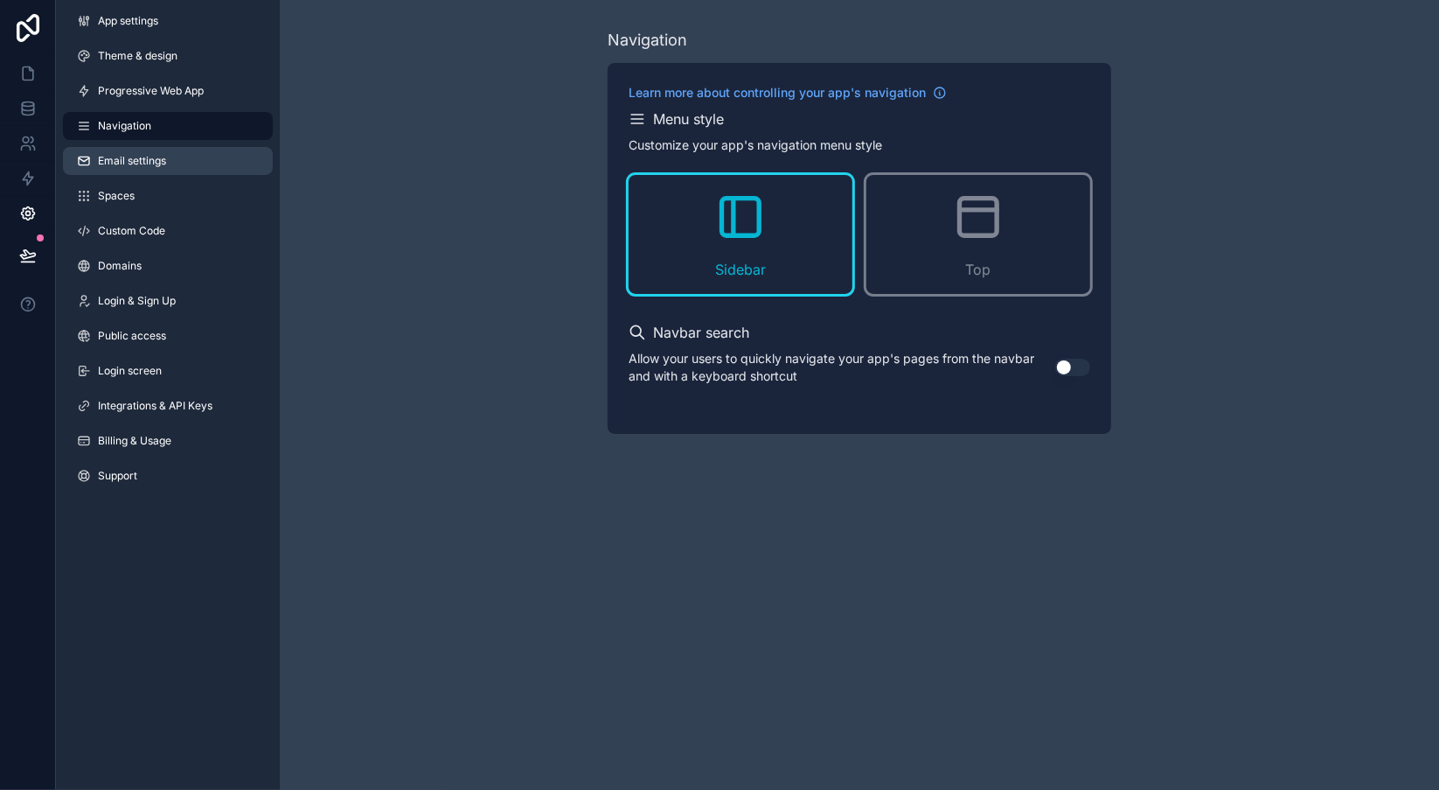
click at [157, 159] on span "Email settings" at bounding box center [132, 161] width 68 height 14
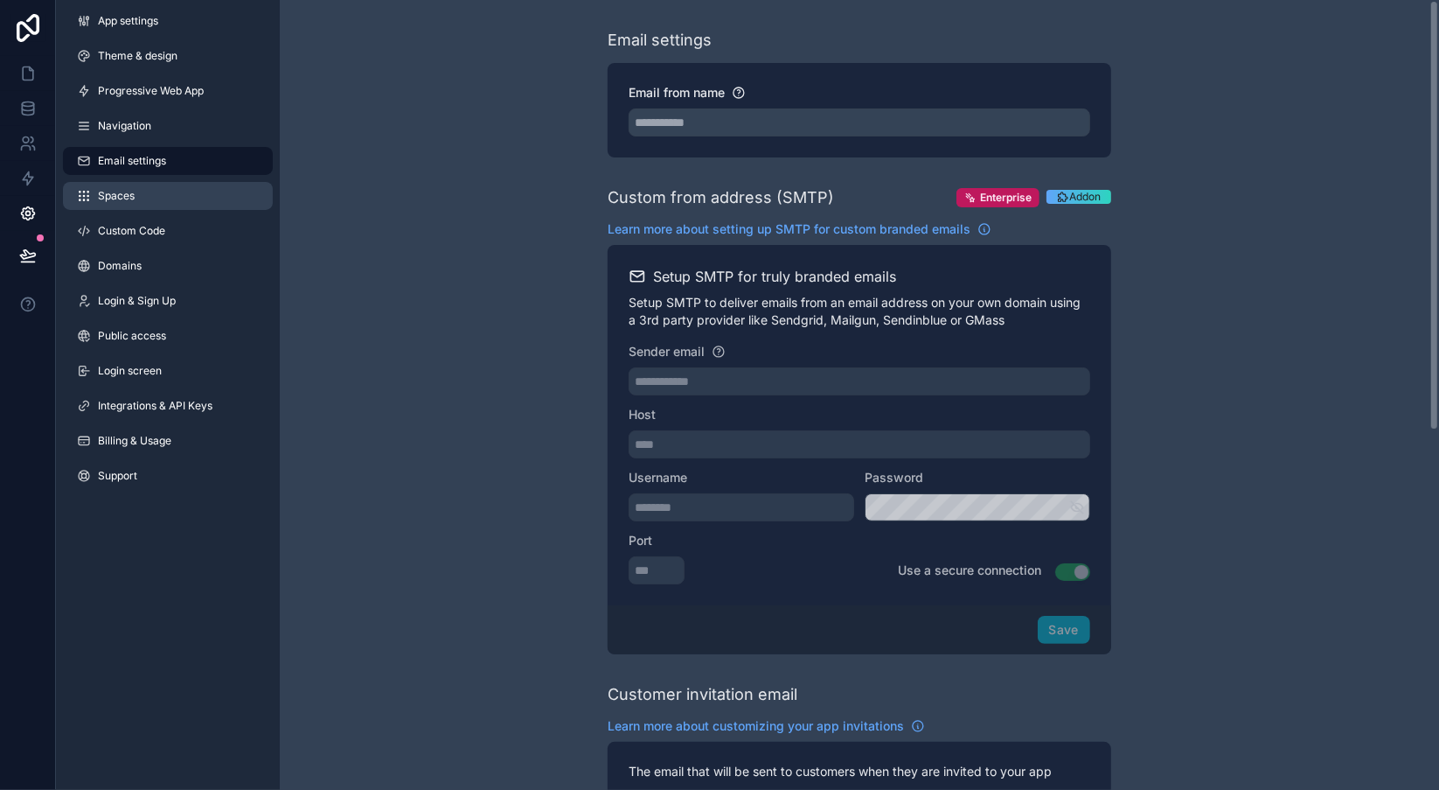
click at [148, 193] on link "Spaces" at bounding box center [168, 196] width 210 height 28
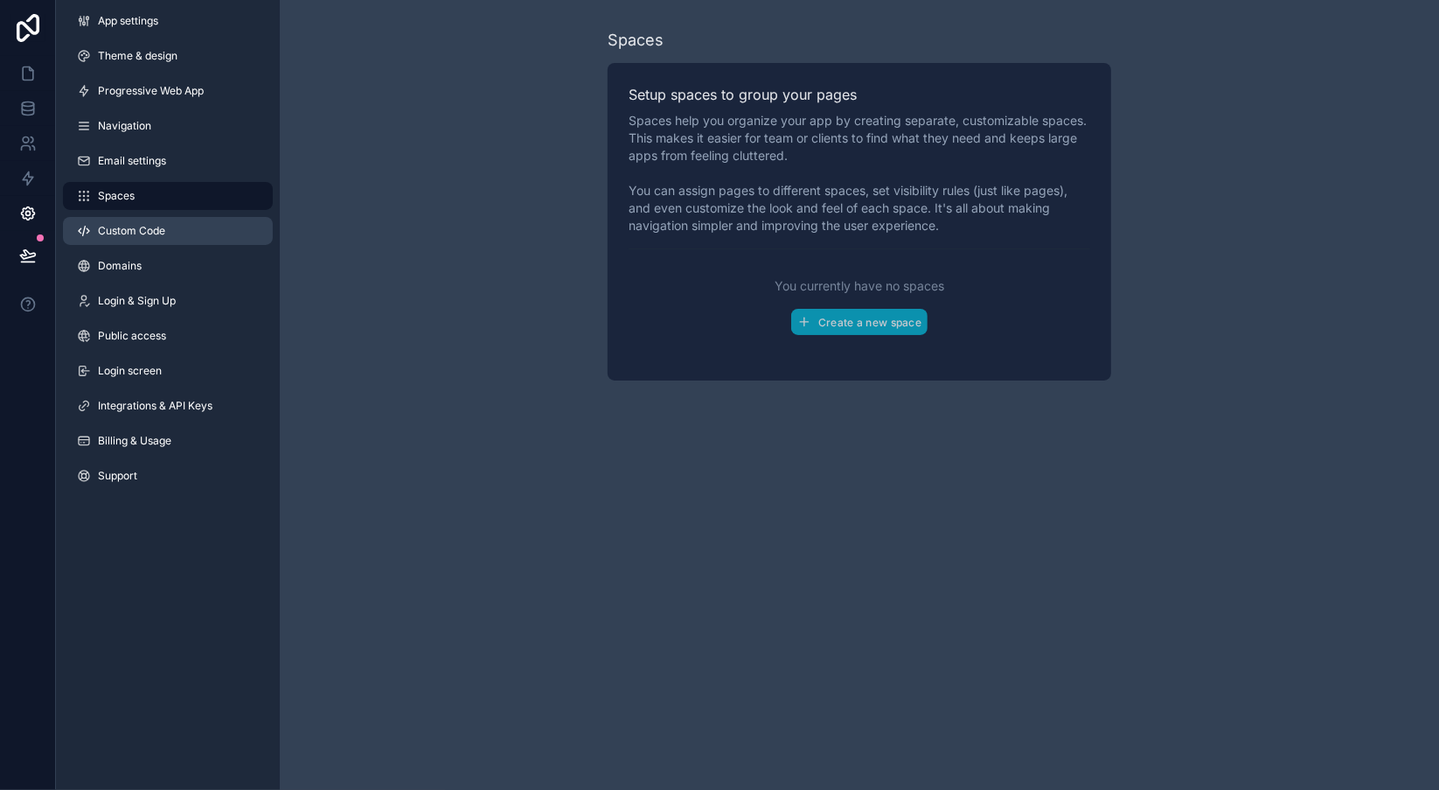
click at [139, 227] on span "Custom Code" at bounding box center [131, 231] width 67 height 14
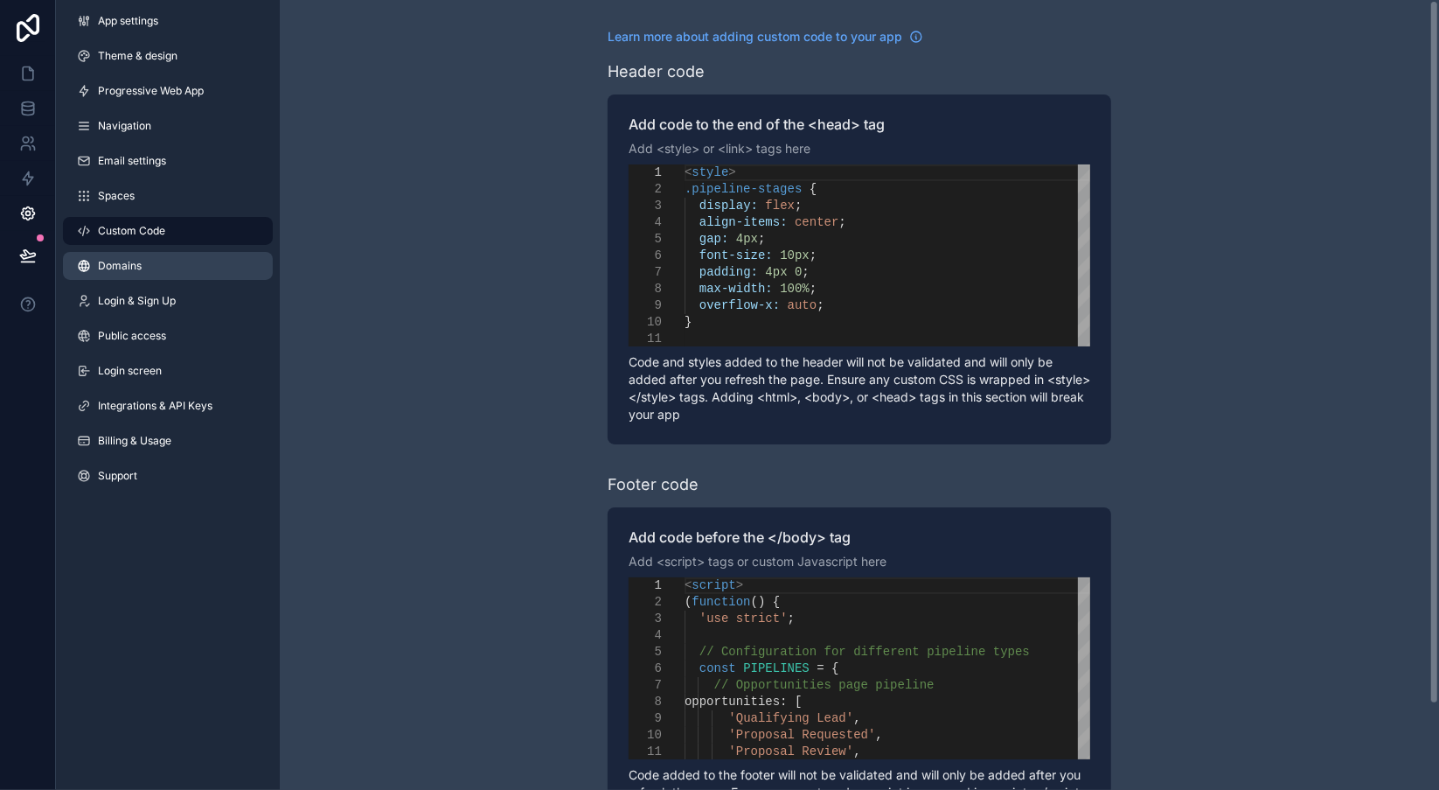
click at [133, 261] on span "Domains" at bounding box center [120, 266] width 44 height 14
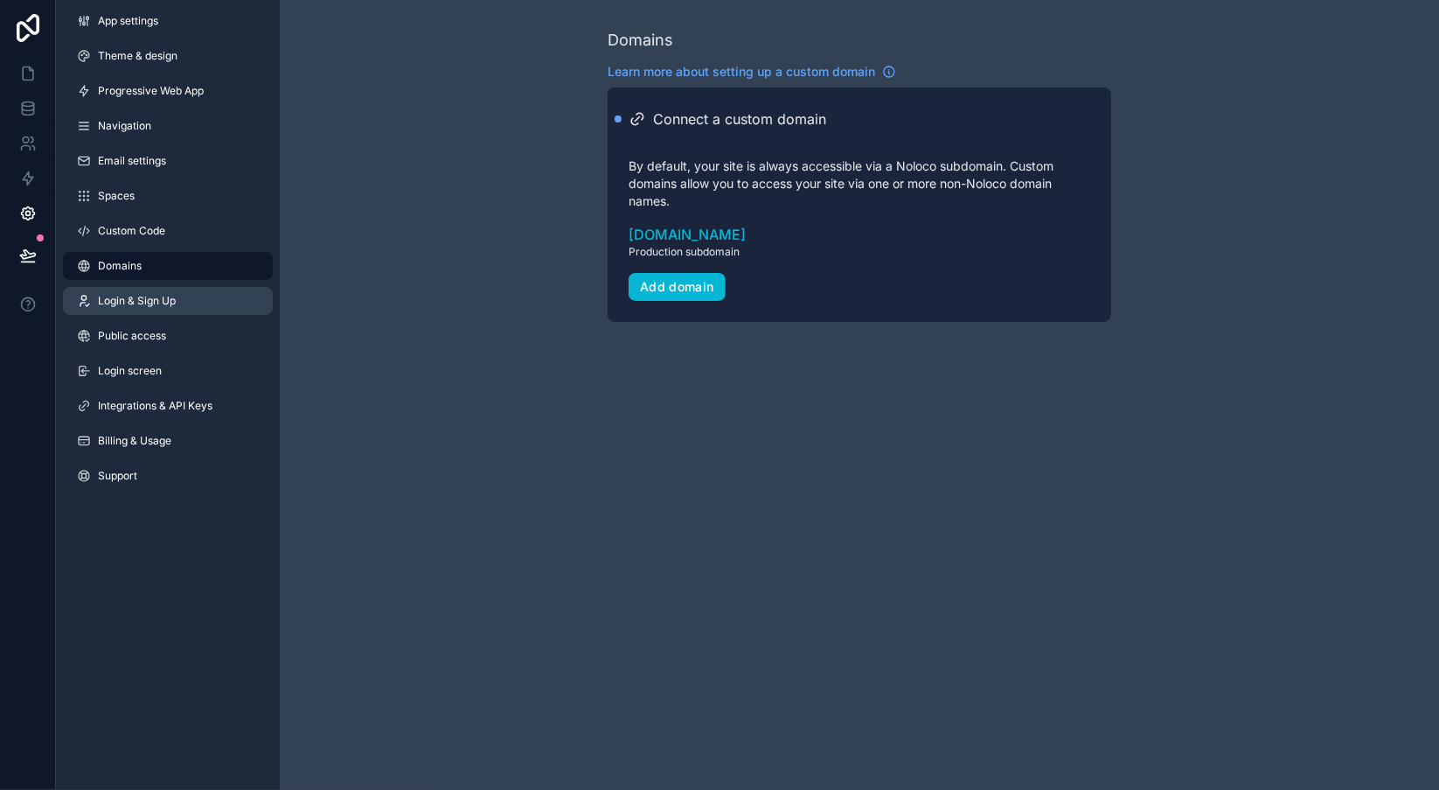
click at [137, 301] on span "Login & Sign Up" at bounding box center [137, 301] width 78 height 14
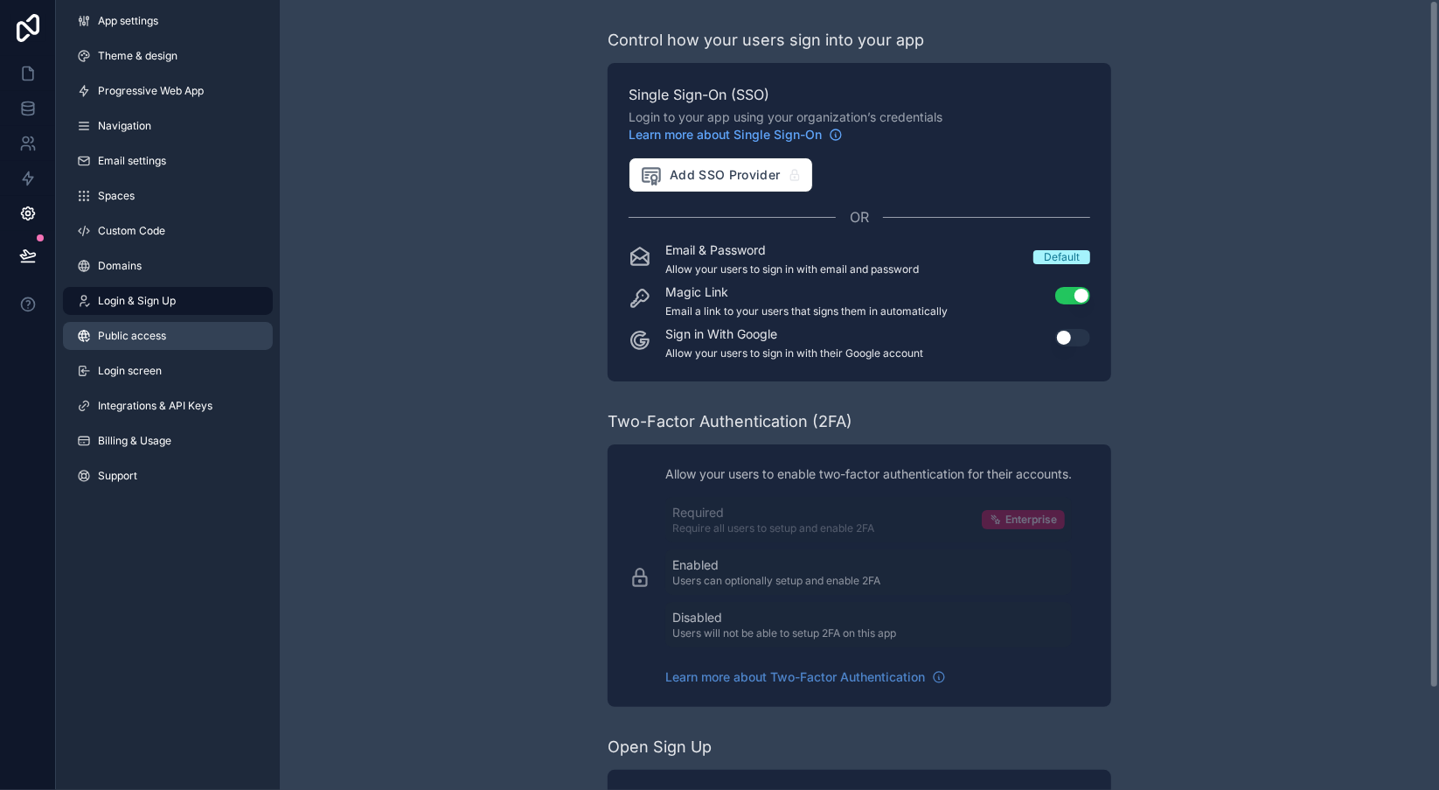
click at [136, 330] on span "Public access" at bounding box center [132, 336] width 68 height 14
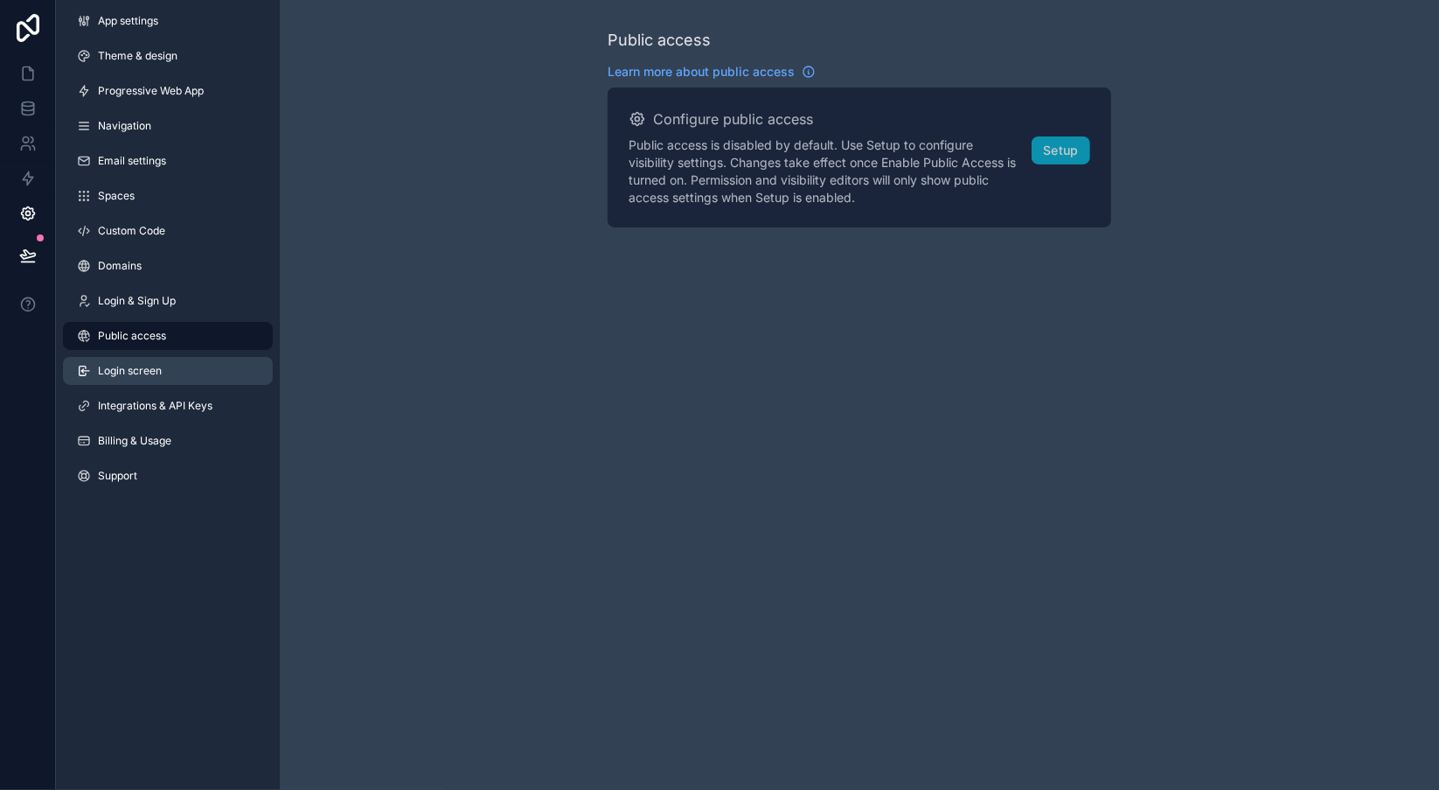
click at [132, 365] on span "Login screen" at bounding box center [130, 371] width 64 height 14
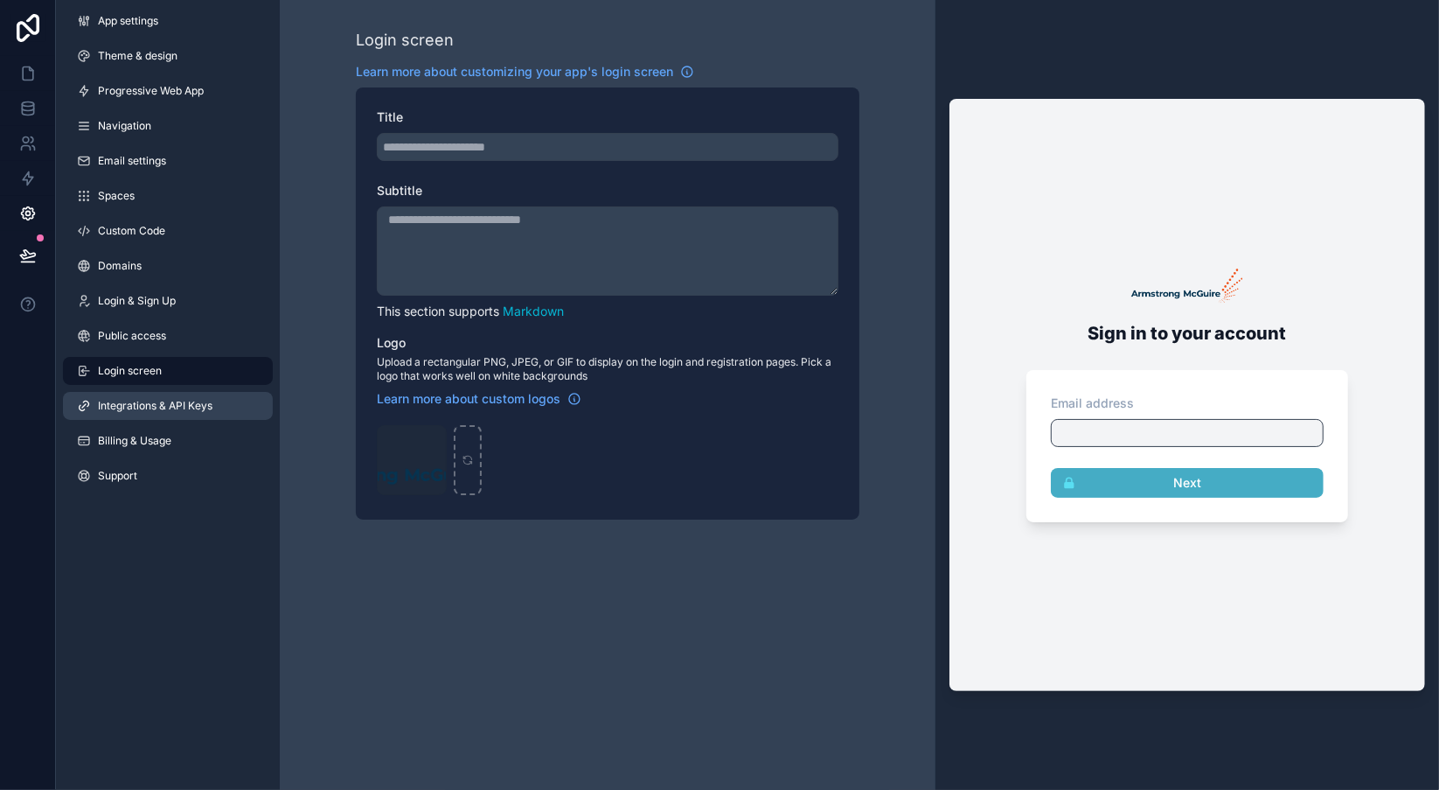
click at [131, 399] on span "Integrations & API Keys" at bounding box center [155, 406] width 115 height 14
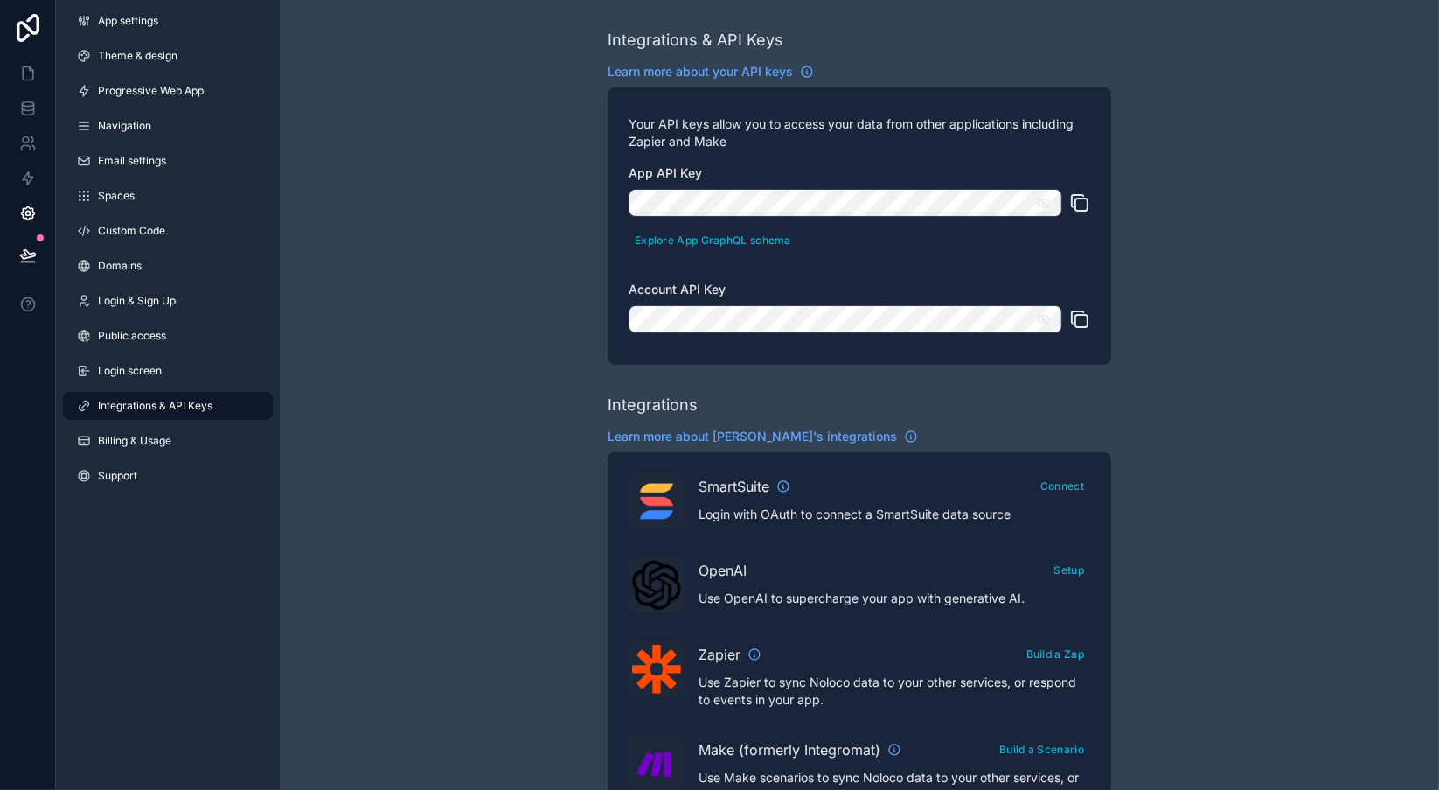
click at [1347, 223] on div "Integrations & API Keys Learn more about your API keys Your API keys allow you …" at bounding box center [859, 779] width 1159 height 1558
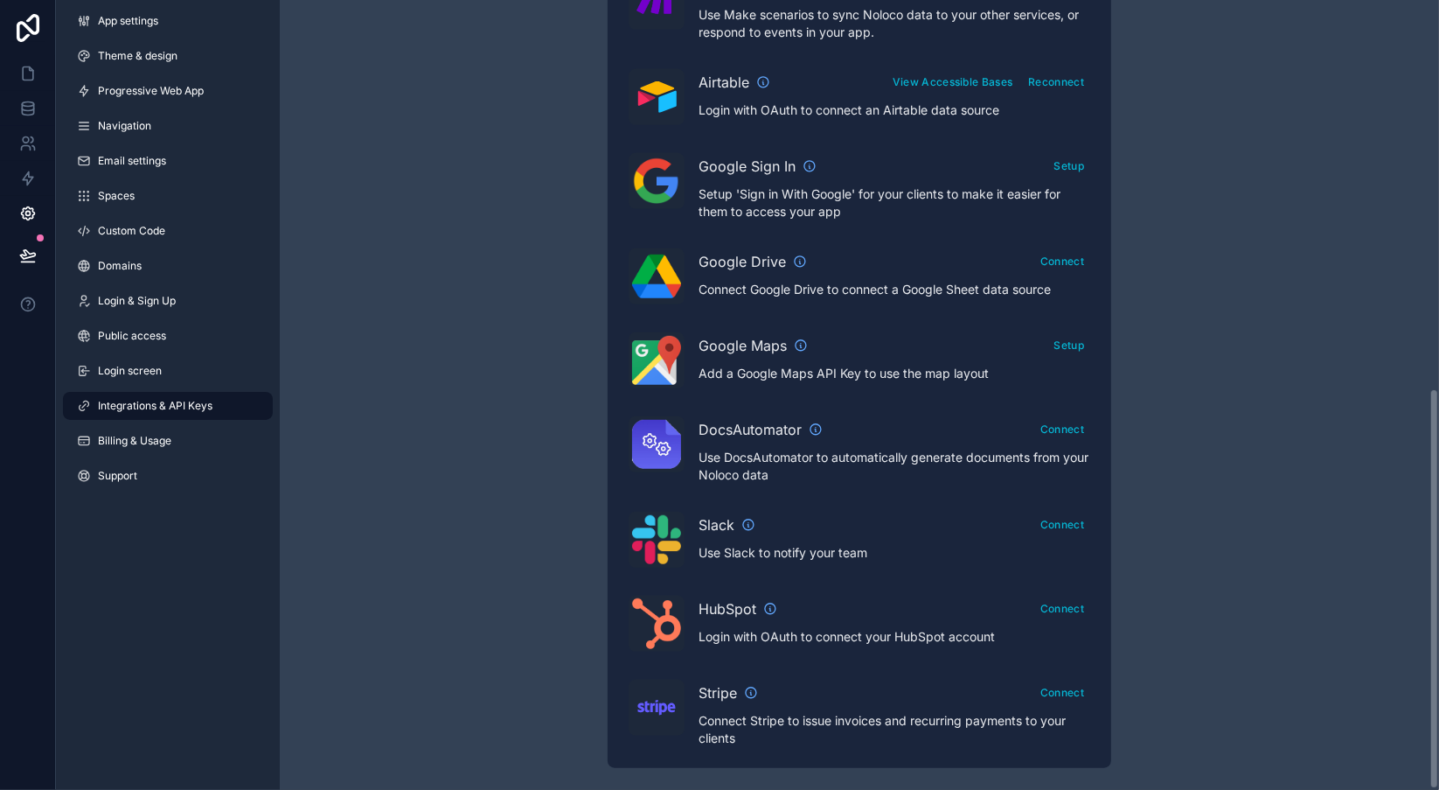
scroll to position [763, 0]
click at [179, 440] on link "Billing & Usage" at bounding box center [168, 441] width 210 height 28
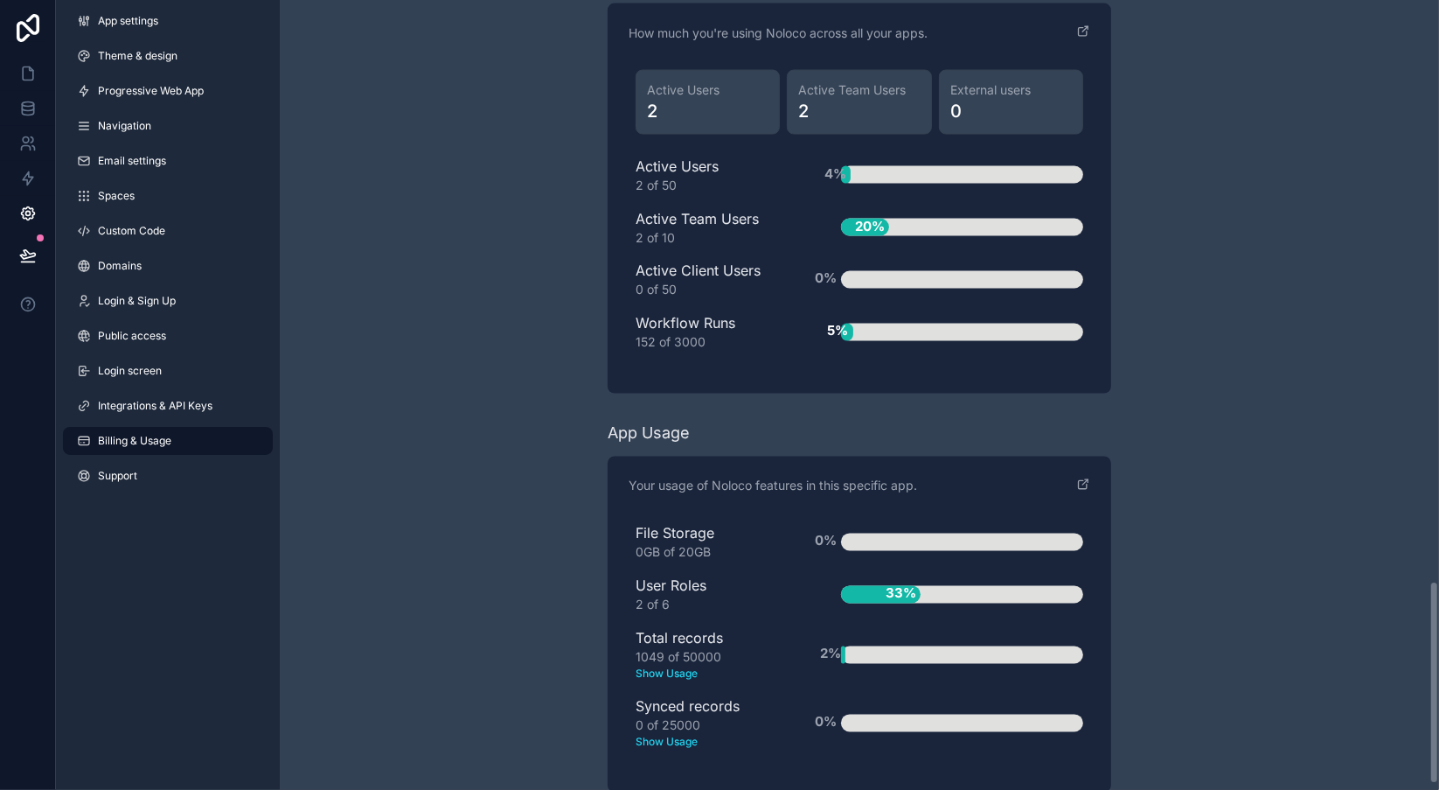
scroll to position [2279, 0]
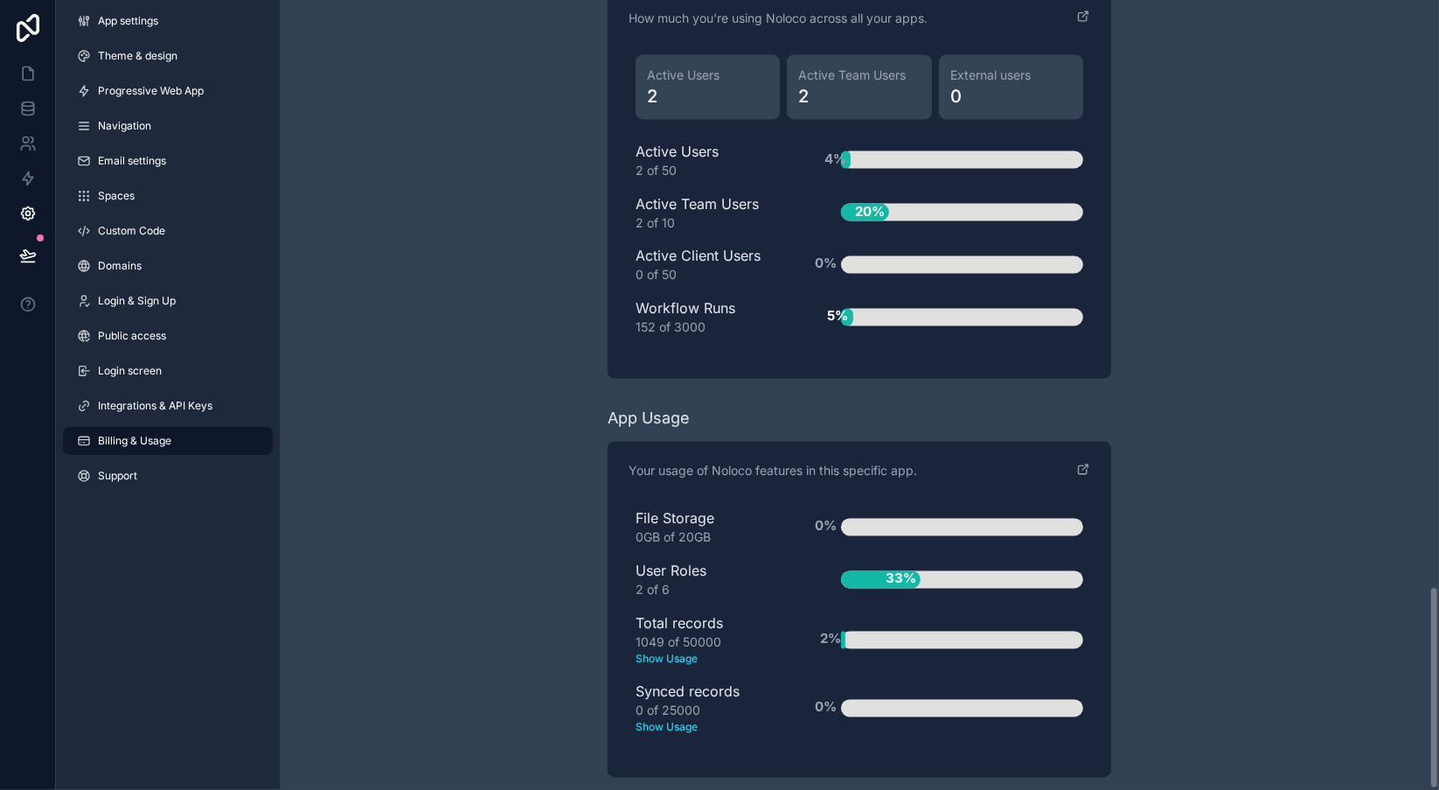
drag, startPoint x: 1433, startPoint y: 167, endPoint x: 1329, endPoint y: 762, distance: 604.4
click at [1329, 762] on div "Have a question about billing, explore our FAQs Billing Change your billing set…" at bounding box center [859, 395] width 1159 height 790
click at [155, 480] on link "Support" at bounding box center [168, 476] width 210 height 28
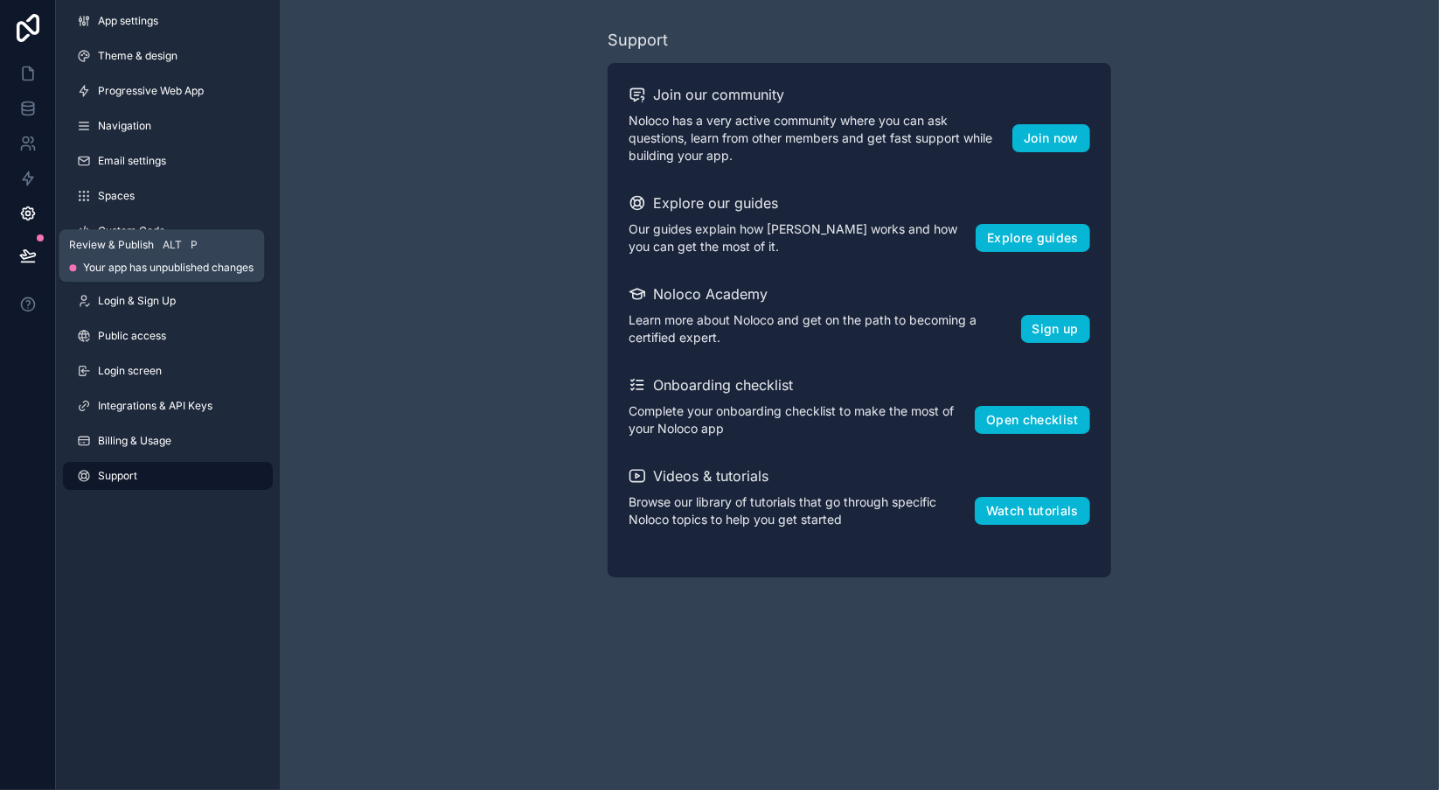
click at [35, 248] on icon at bounding box center [27, 255] width 17 height 17
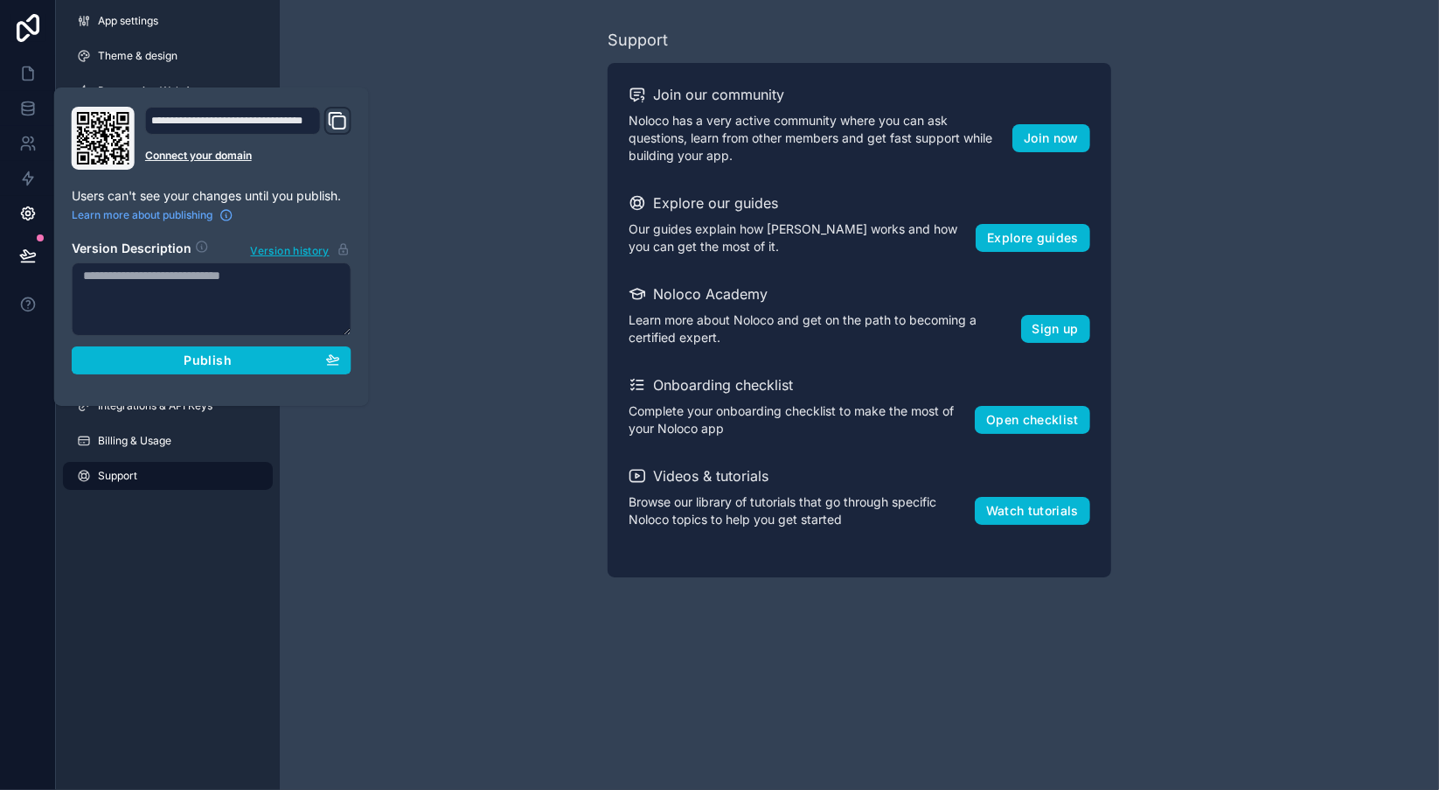
click at [417, 304] on div "Support Join our community Noloco has a very active community where you can ask…" at bounding box center [859, 302] width 1159 height 605
